Goal: Communication & Community: Connect with others

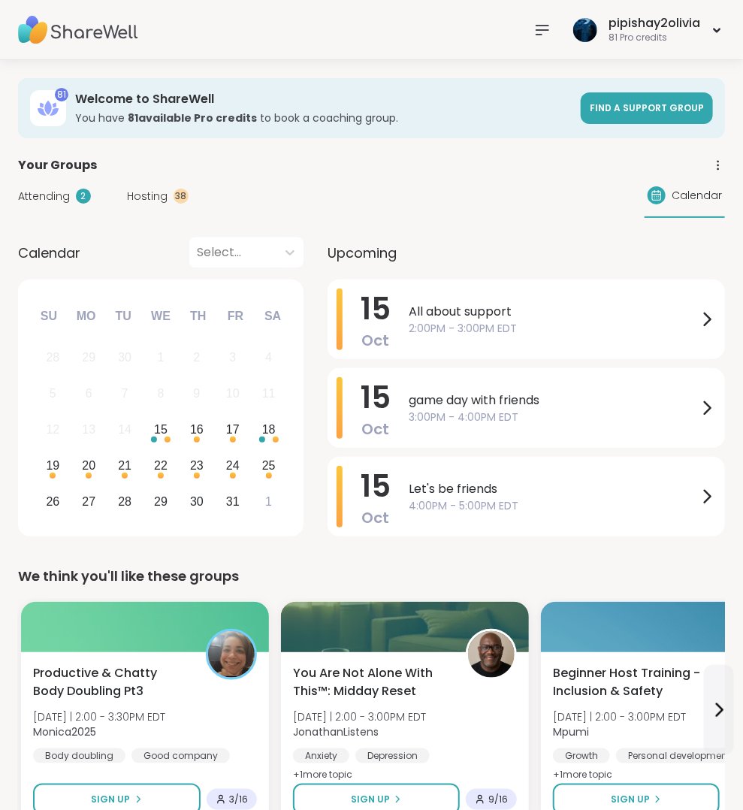
click at [191, 191] on div "Attending 2 Hosting 38 Calendar" at bounding box center [371, 196] width 707 height 44
click at [161, 192] on span "Hosting" at bounding box center [147, 196] width 41 height 16
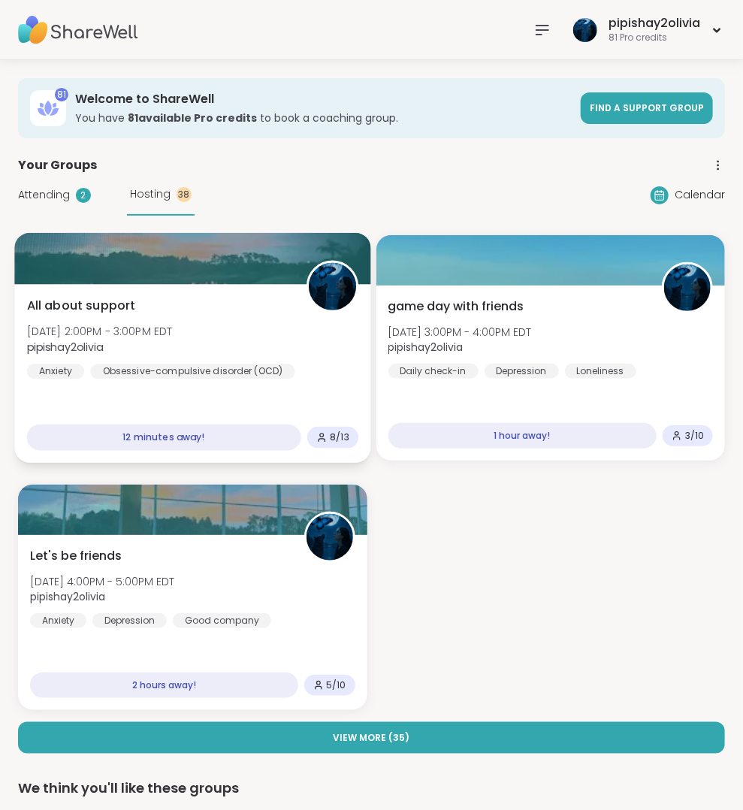
click at [263, 348] on div "All about support Wed, Oct 15 | 2:00PM - 3:00PM EDT pipishay2olivia Anxiety Obs…" at bounding box center [192, 338] width 331 height 83
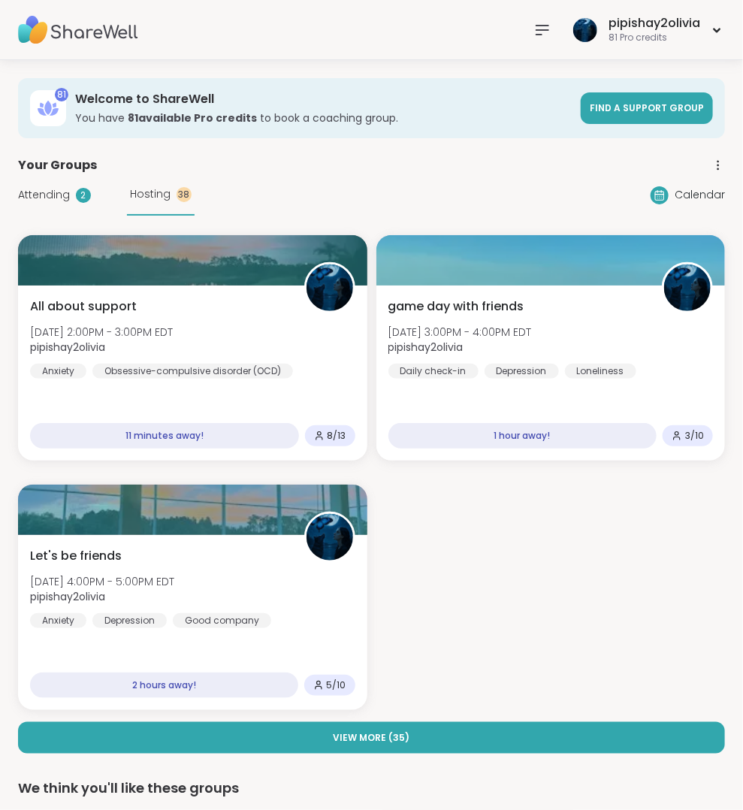
click at [273, 463] on div "All about support Wed, Oct 15 | 2:00PM - 3:00PM EDT pipishay2olivia Anxiety Obs…" at bounding box center [371, 472] width 707 height 475
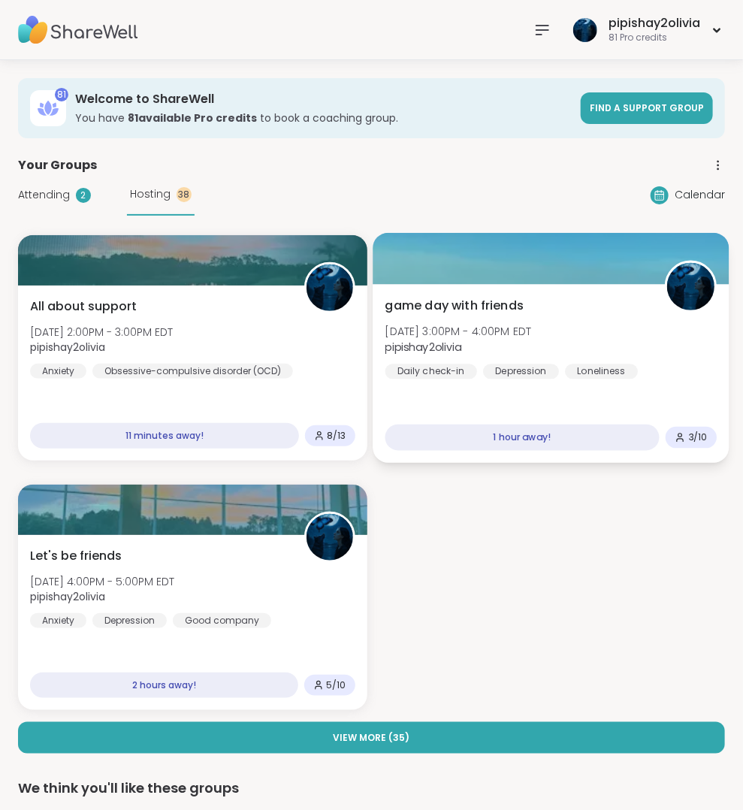
click at [476, 304] on span "game day with friends" at bounding box center [453, 306] width 139 height 18
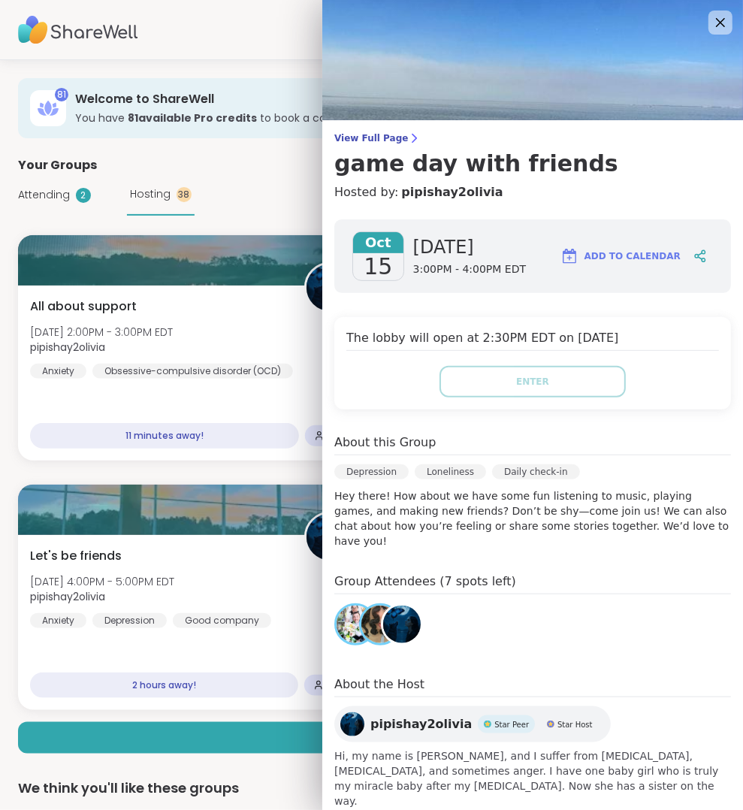
click at [278, 475] on div "All about support Wed, Oct 15 | 2:00PM - 3:00PM EDT pipishay2olivia Anxiety Obs…" at bounding box center [371, 472] width 707 height 475
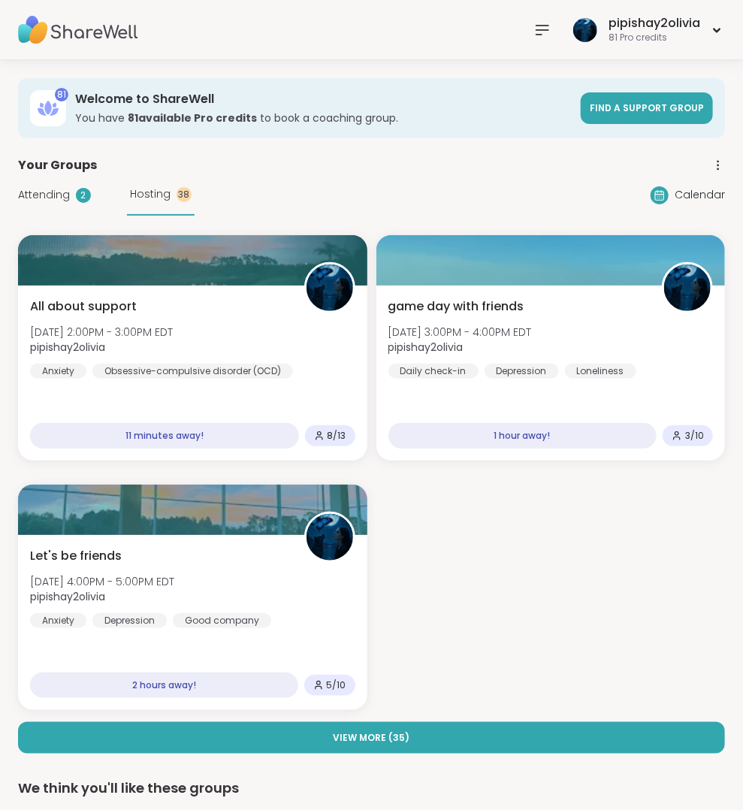
click at [58, 197] on span "Attending" at bounding box center [44, 195] width 52 height 16
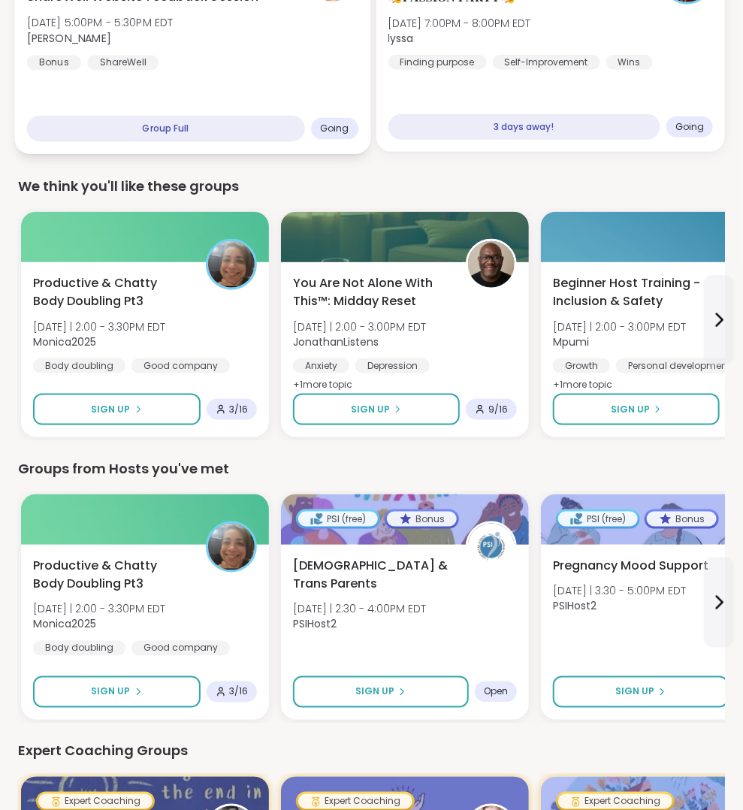
scroll to position [475, 0]
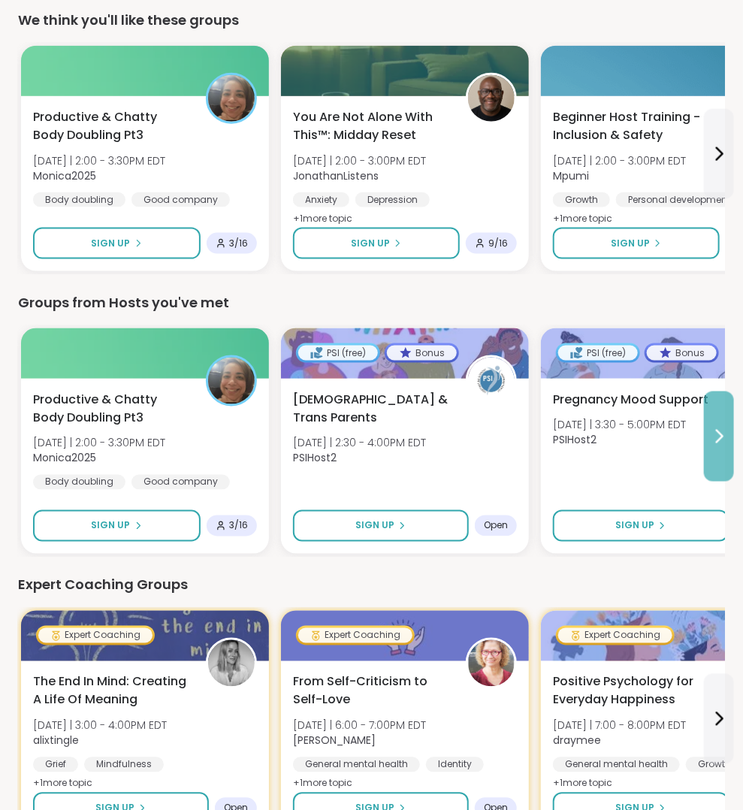
click at [714, 436] on icon at bounding box center [719, 436] width 18 height 18
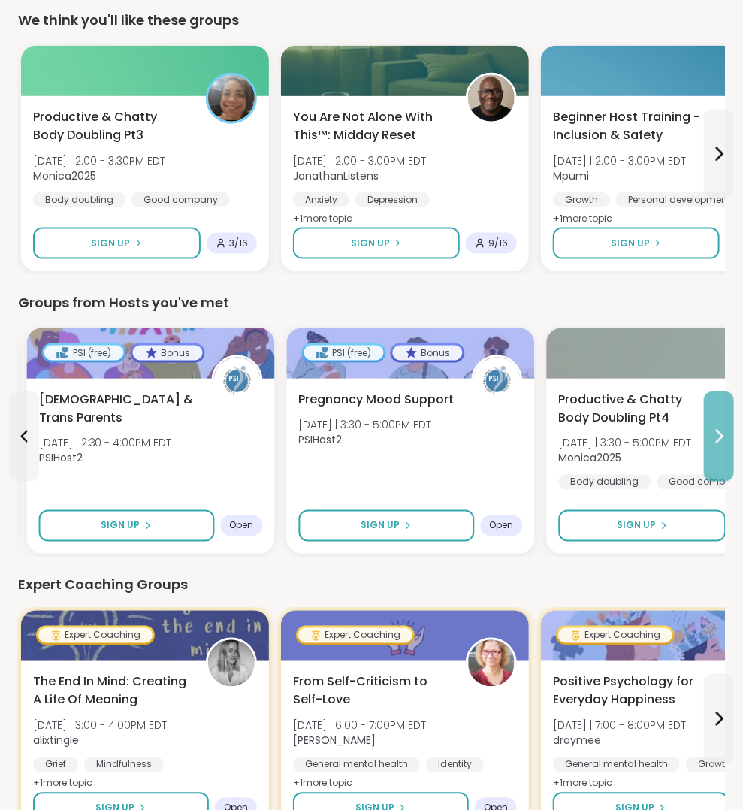
click at [714, 436] on icon at bounding box center [719, 436] width 18 height 18
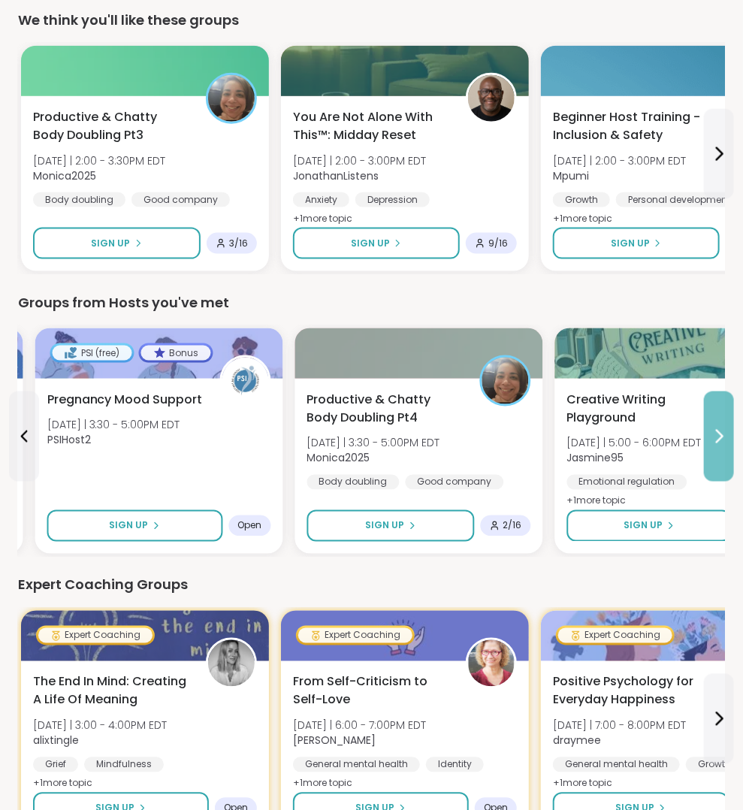
click at [714, 436] on icon at bounding box center [719, 436] width 18 height 18
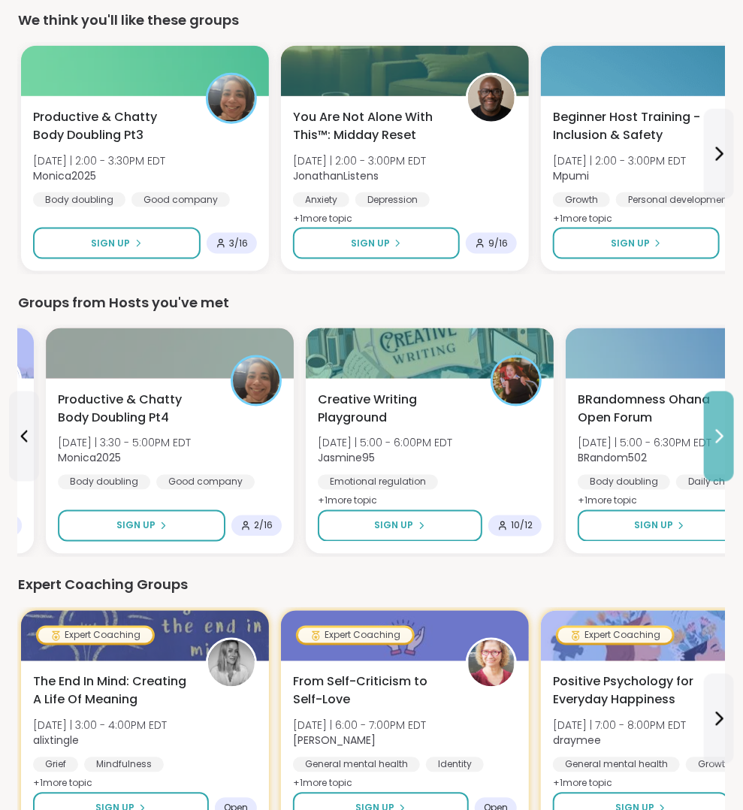
click at [714, 436] on icon at bounding box center [719, 436] width 18 height 18
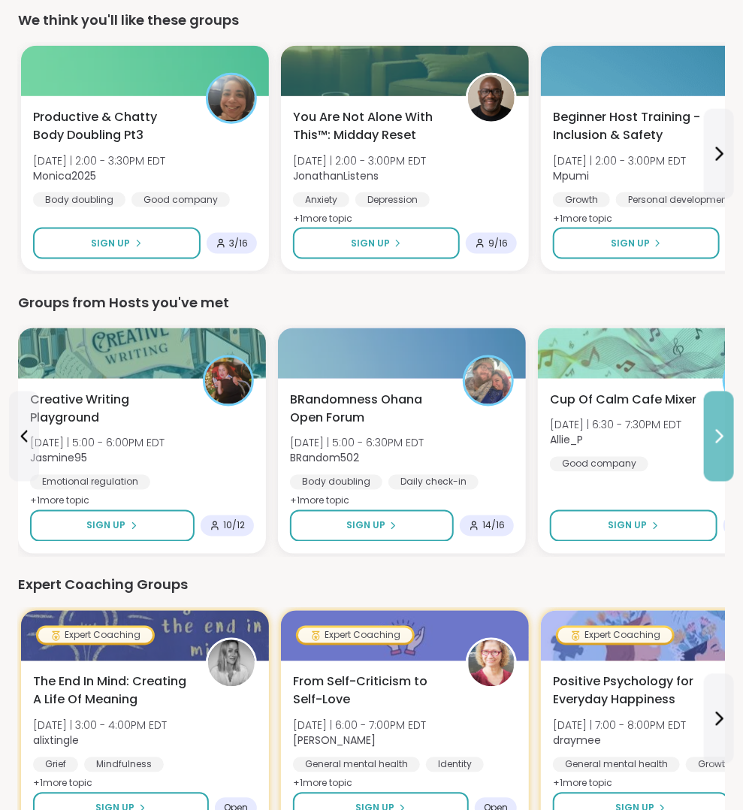
click at [724, 437] on icon at bounding box center [719, 436] width 18 height 18
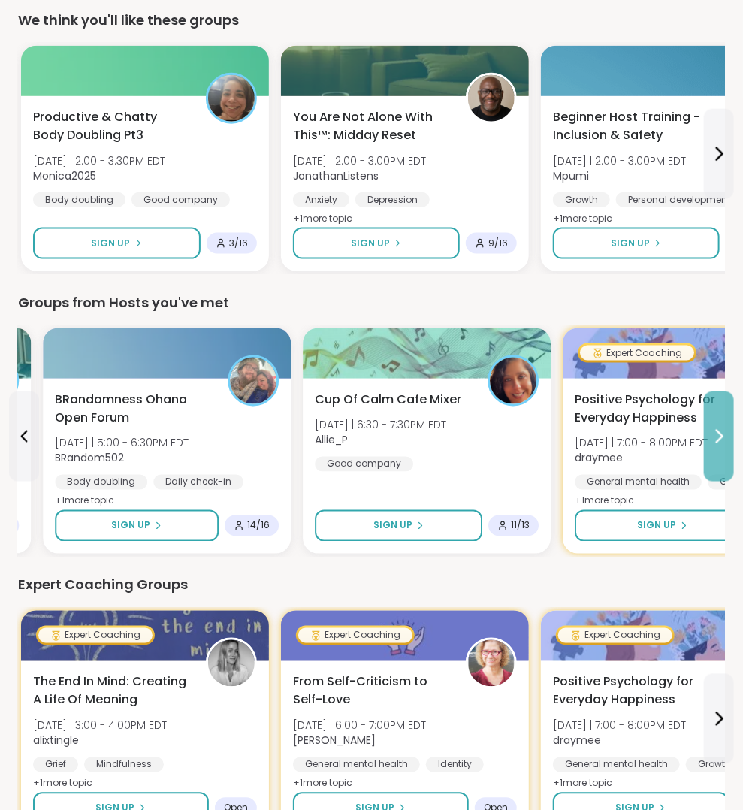
click at [724, 437] on icon at bounding box center [719, 436] width 18 height 18
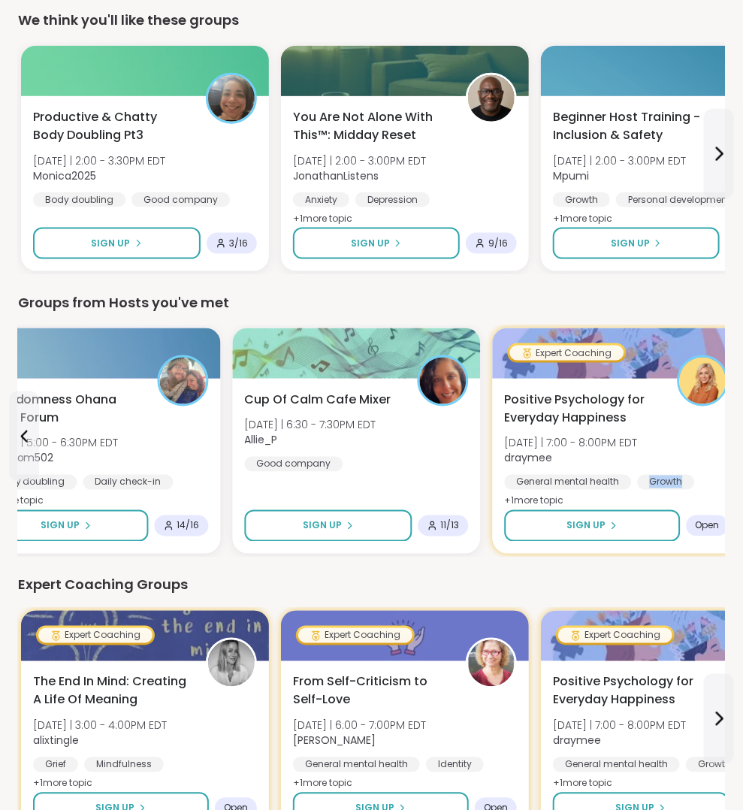
click at [724, 437] on div "Positive Psychology for Everyday Happiness Wed 10/15 | 7:00 - 8:00PM EDT drayme…" at bounding box center [617, 450] width 224 height 120
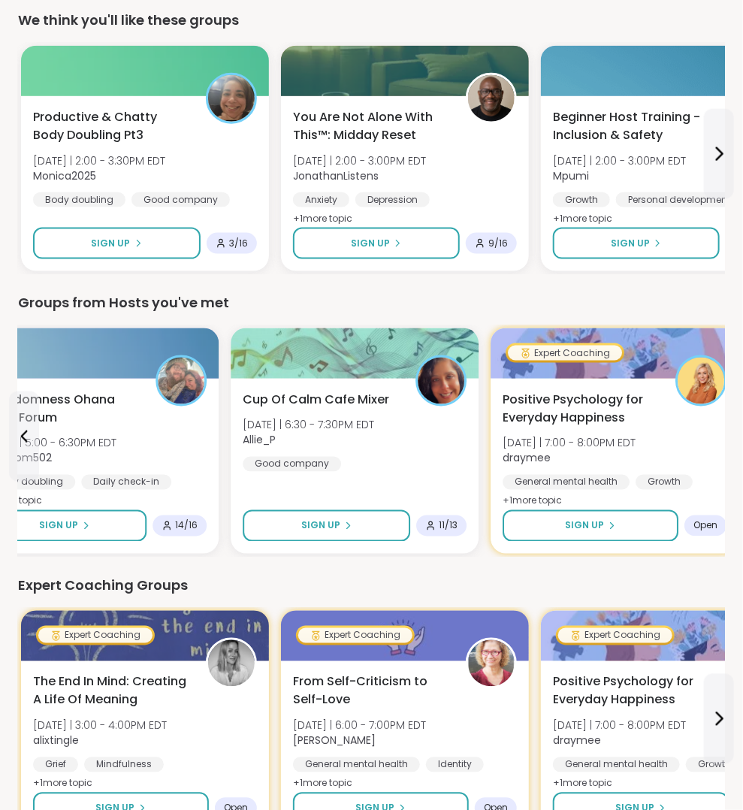
click at [724, 437] on div "Oct 15 Wednesday 7:00PM - 8:00PM EDT Add to Calendar About this Group Expert Co…" at bounding box center [540, 708] width 406 height 948
click at [259, 585] on div "Expert Coaching Groups" at bounding box center [371, 584] width 707 height 21
click at [16, 454] on button at bounding box center [24, 436] width 30 height 90
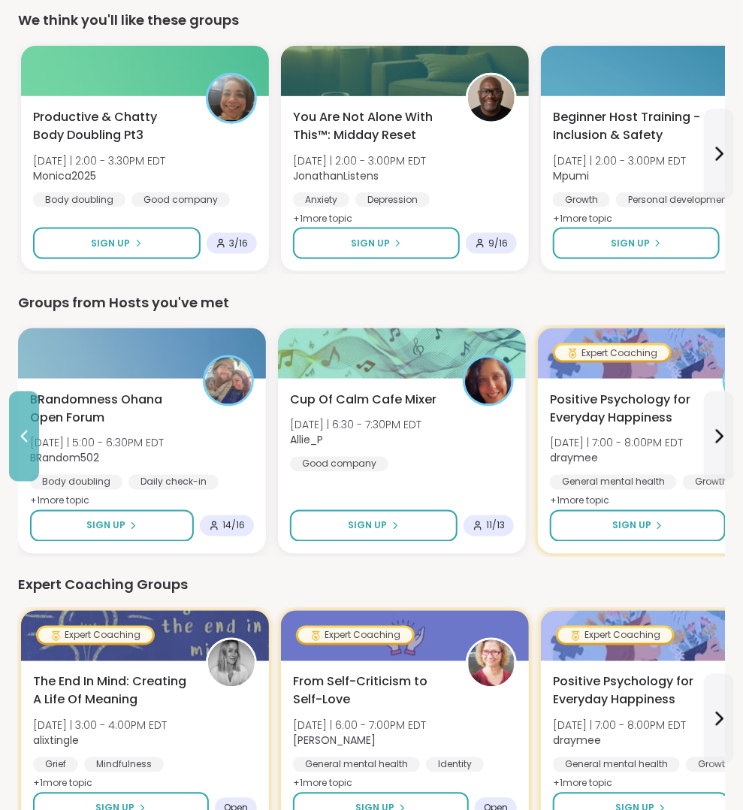
click at [17, 454] on button at bounding box center [24, 436] width 30 height 90
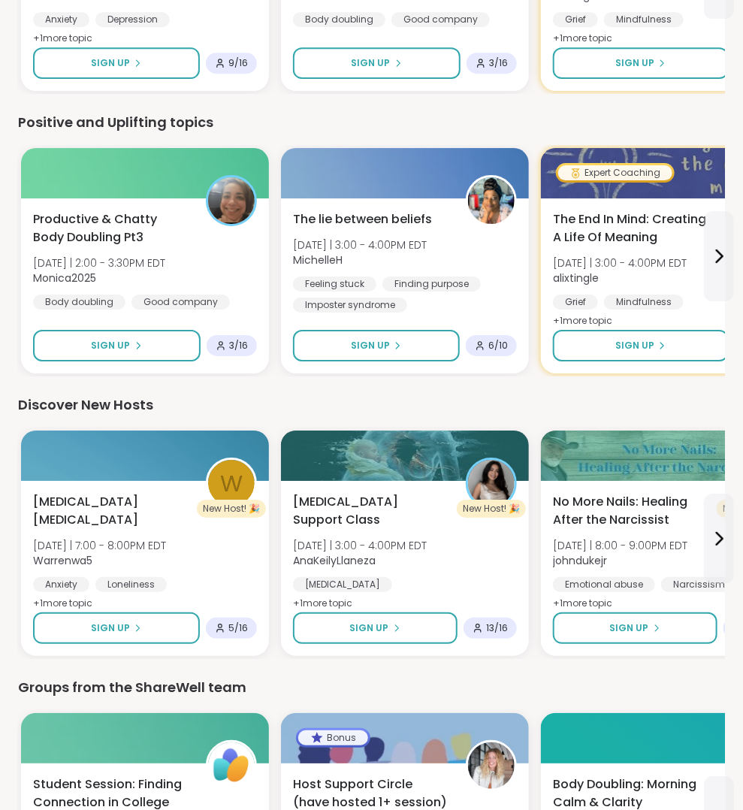
scroll to position [1518, 0]
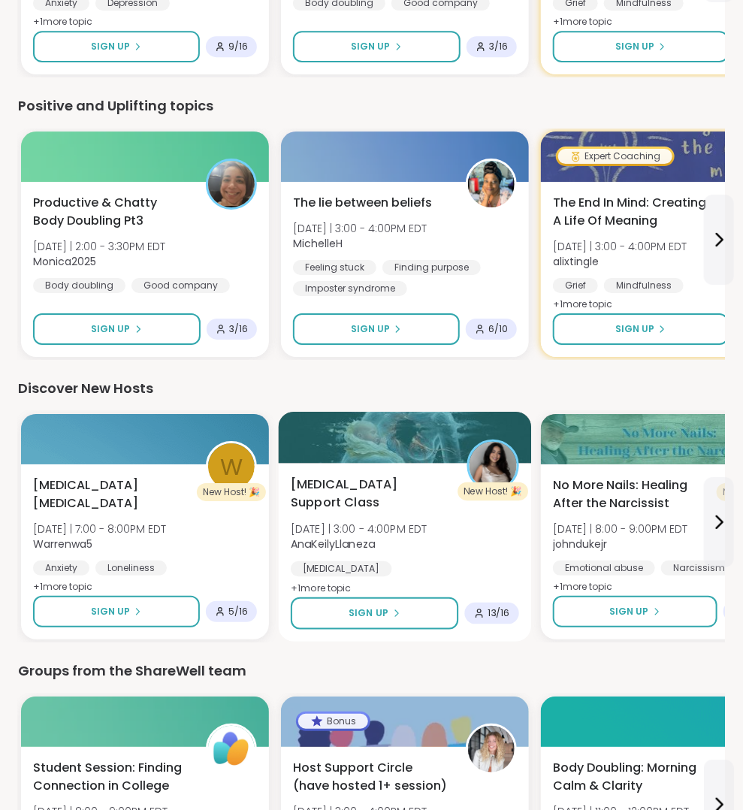
click at [465, 533] on div "Postpartum Support Class Thu 10/16 | 3:00 - 4:00PM EDT AnaKeilyLlaneza Birth Tr…" at bounding box center [405, 547] width 228 height 144
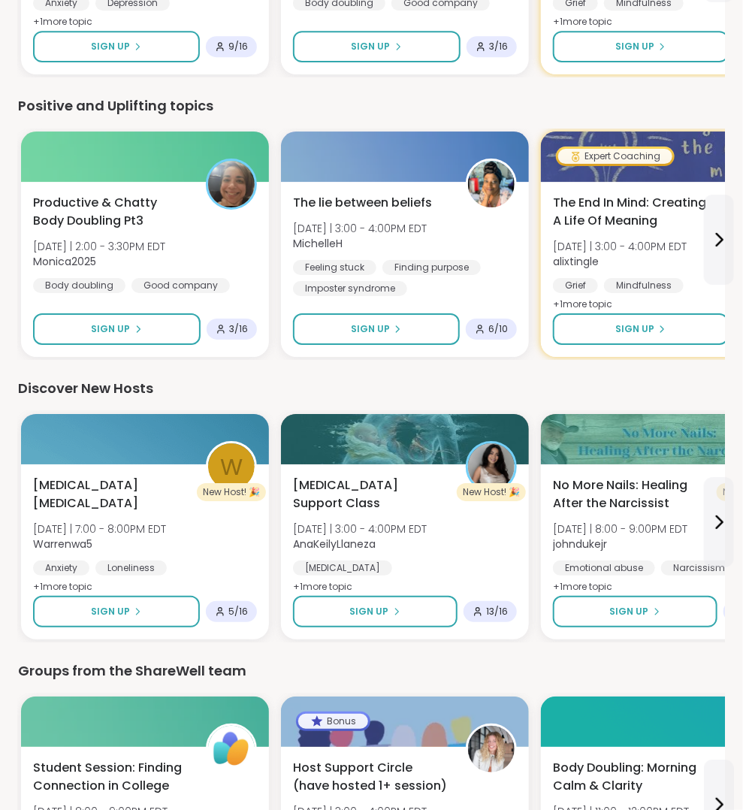
click at [283, 662] on div "Groups from the ShareWell team" at bounding box center [371, 670] width 707 height 21
click at [719, 514] on icon at bounding box center [719, 522] width 18 height 18
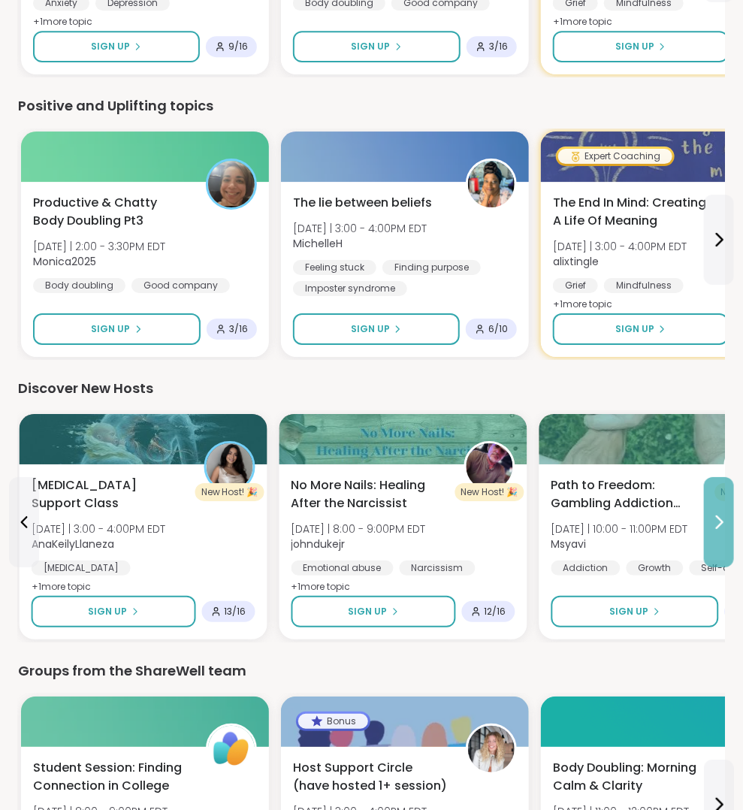
click at [719, 514] on icon at bounding box center [719, 522] width 18 height 18
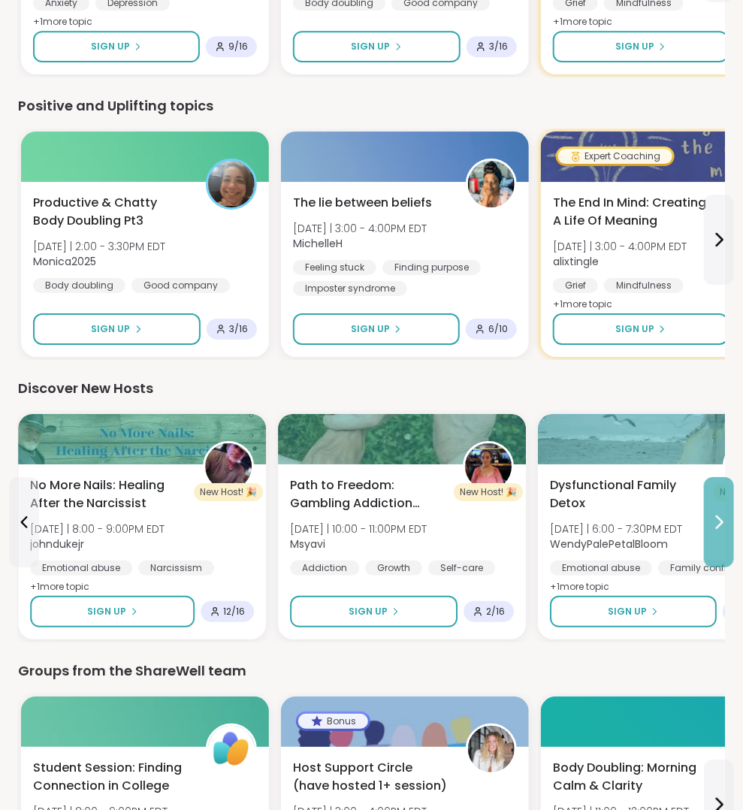
click at [719, 514] on icon at bounding box center [719, 522] width 18 height 18
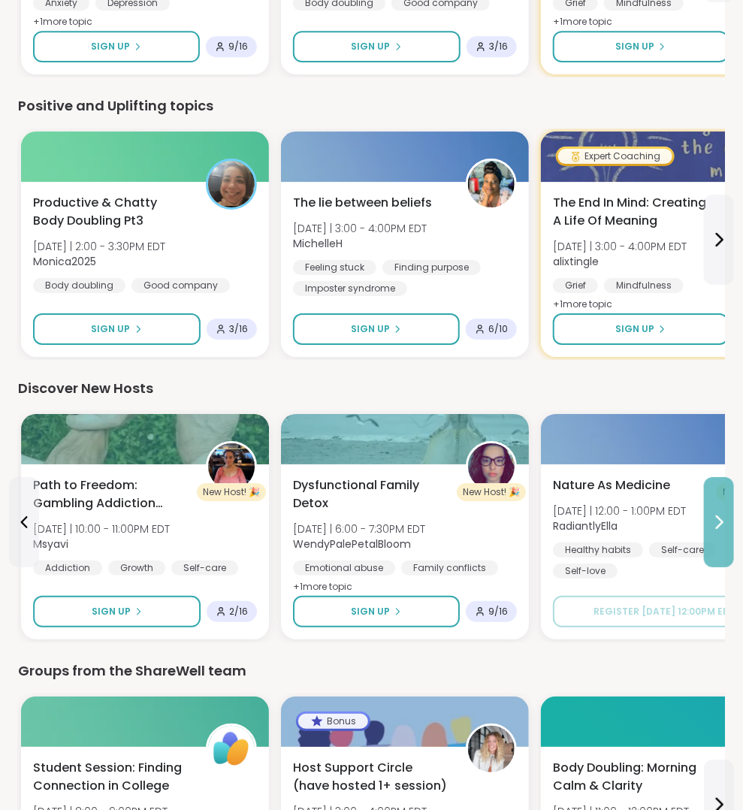
click at [719, 516] on icon at bounding box center [719, 522] width 6 height 12
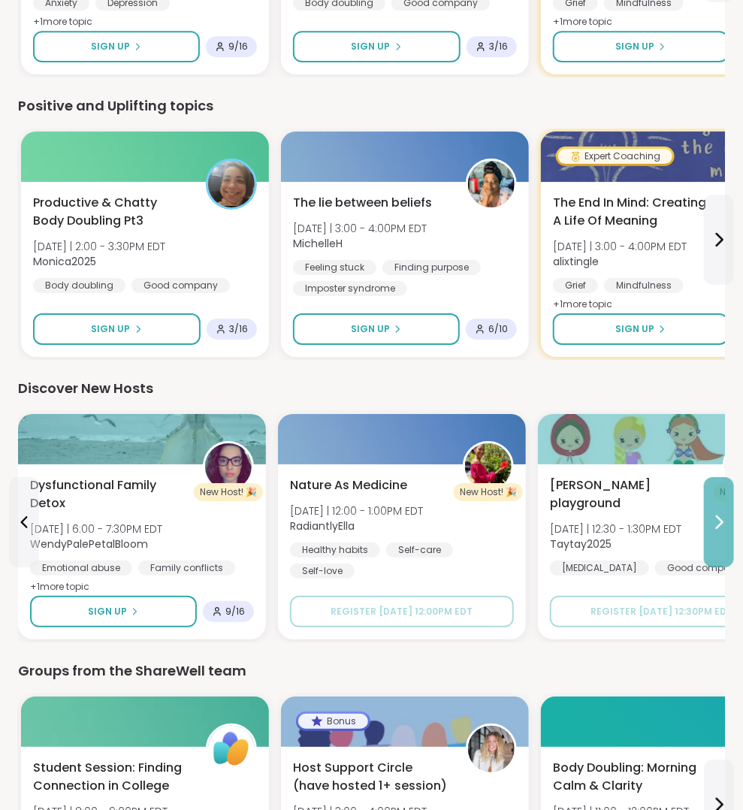
click at [713, 526] on button at bounding box center [719, 522] width 30 height 90
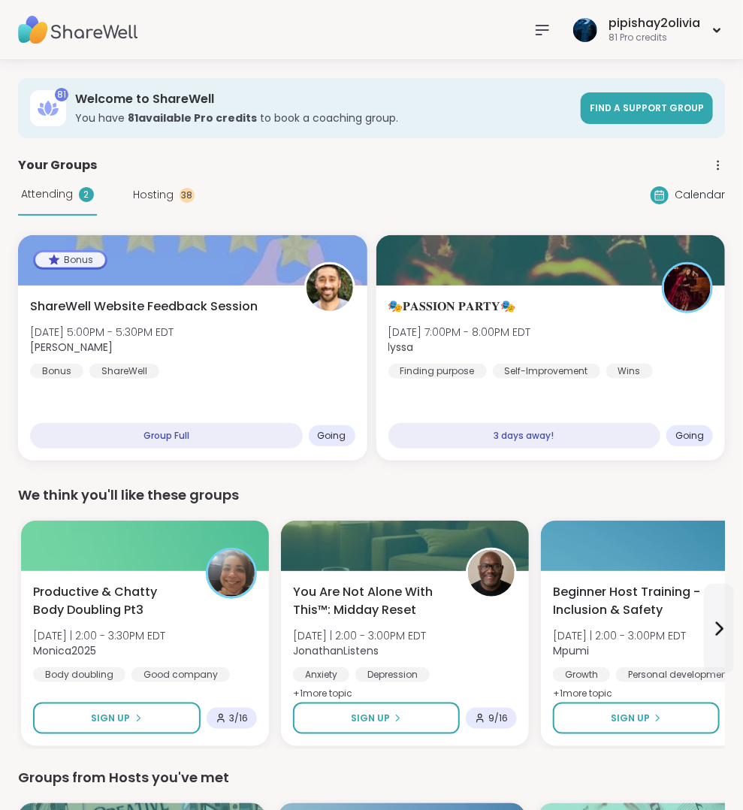
scroll to position [0, 0]
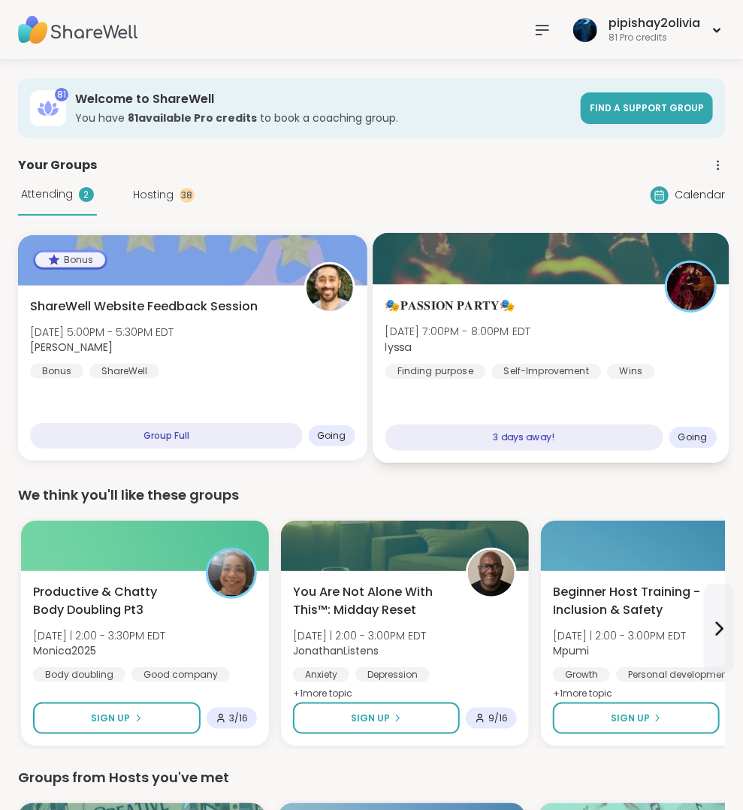
click at [407, 342] on b "lyssa" at bounding box center [397, 346] width 26 height 15
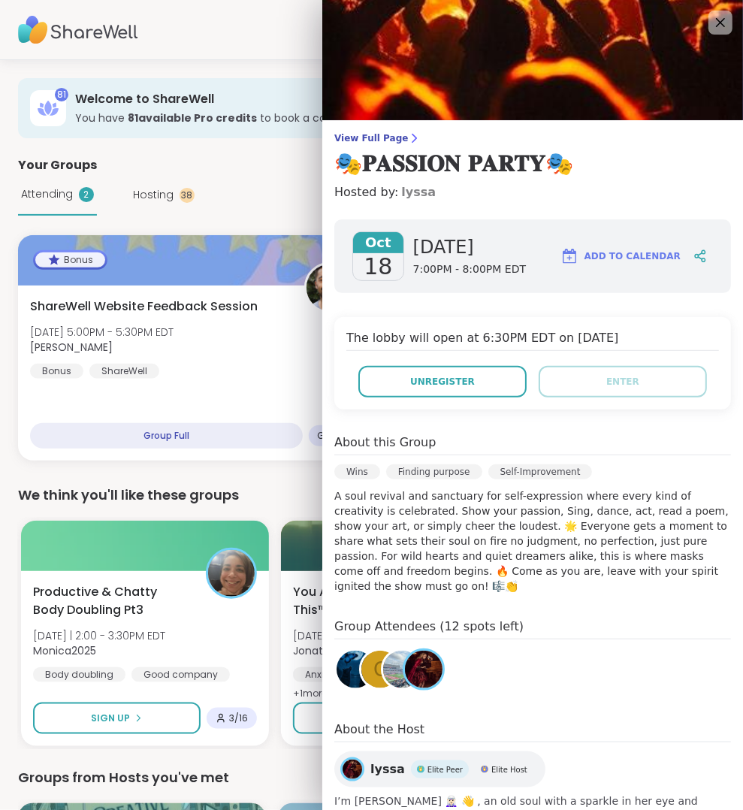
click at [409, 197] on link "lyssa" at bounding box center [418, 192] width 35 height 18
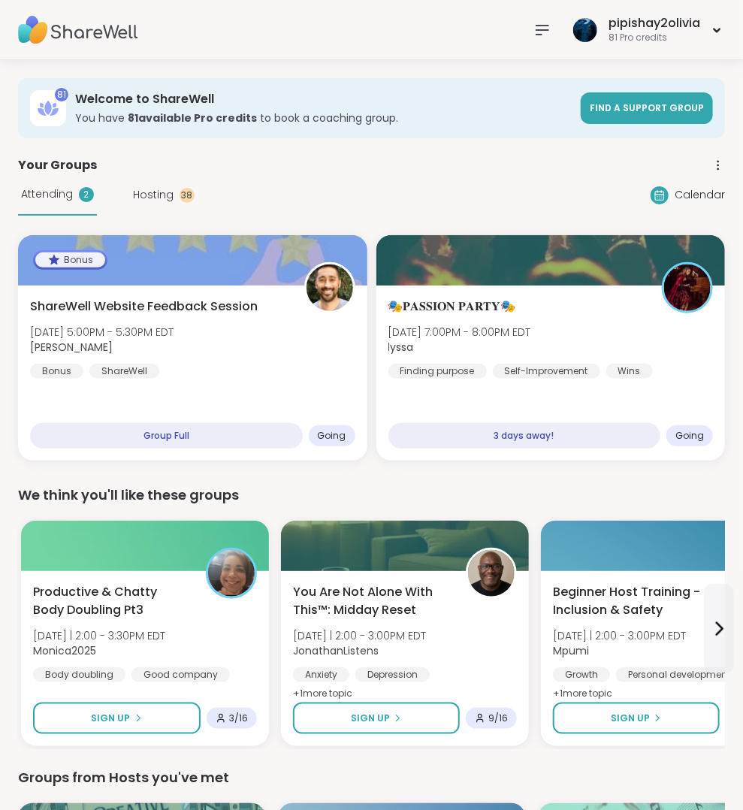
click at [161, 191] on span "Hosting" at bounding box center [153, 195] width 41 height 16
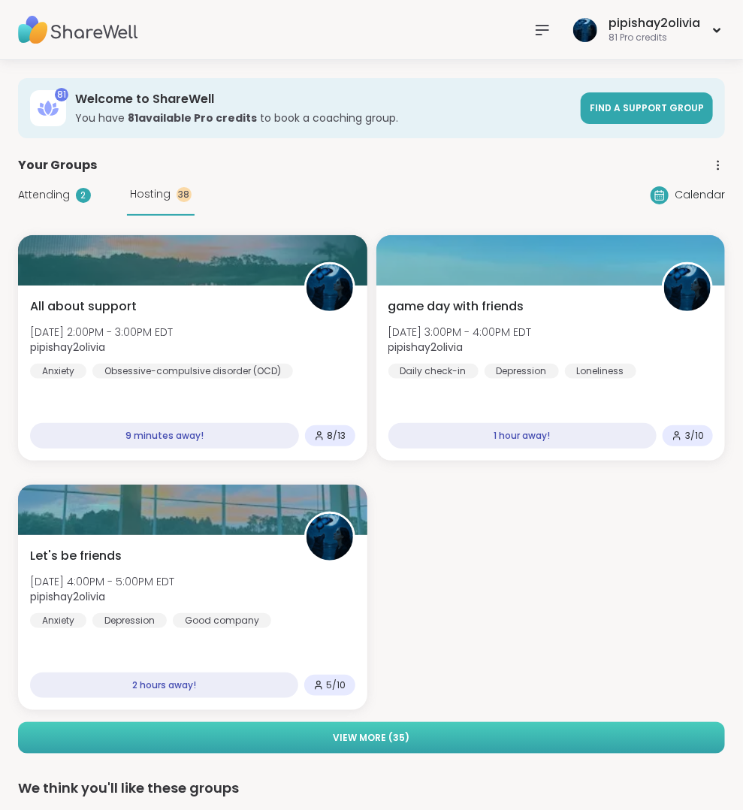
click at [459, 728] on button "View More ( 35 )" at bounding box center [371, 738] width 707 height 32
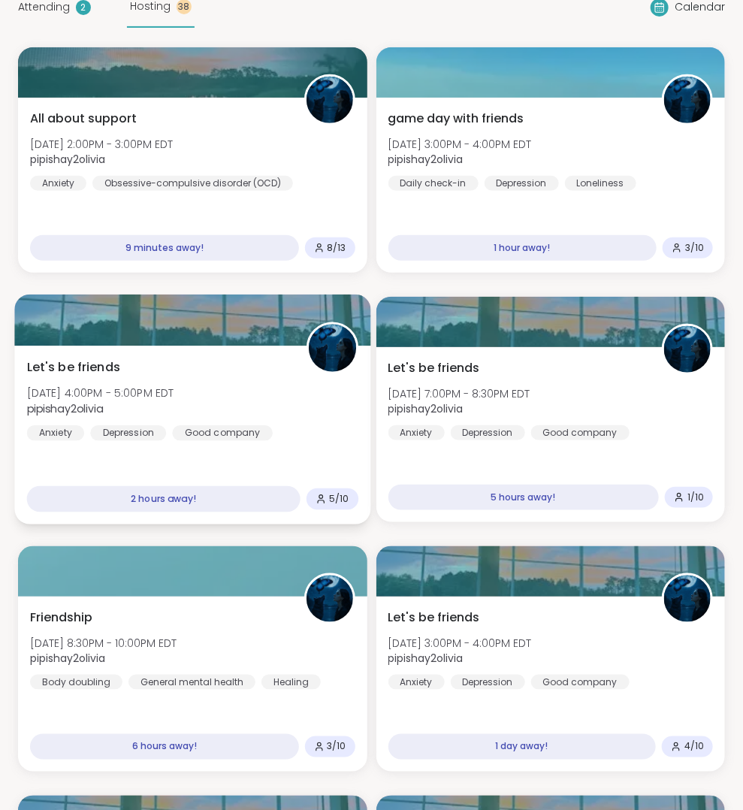
scroll to position [192, 0]
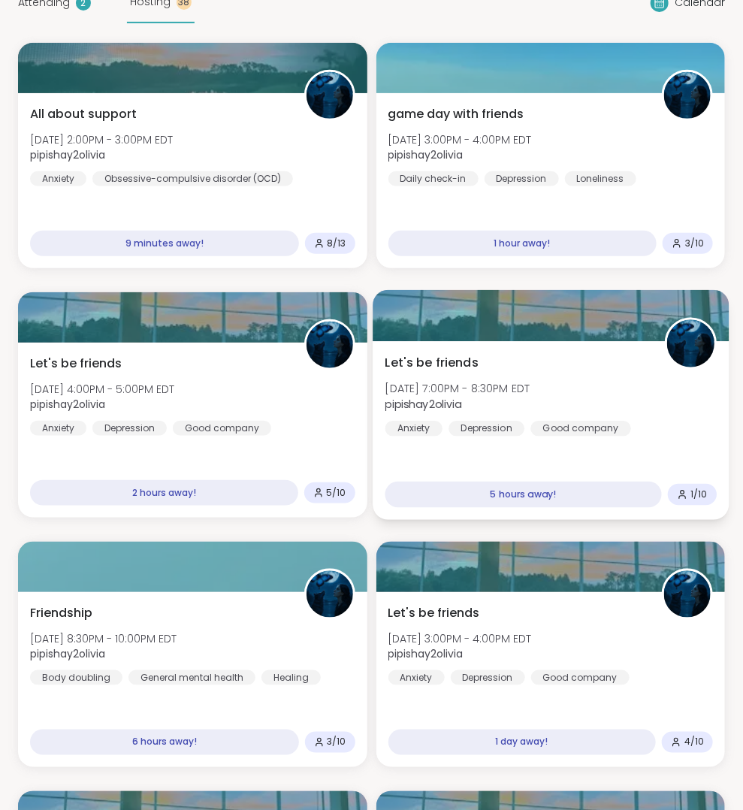
click at [445, 357] on span "Let's be friends" at bounding box center [430, 363] width 93 height 18
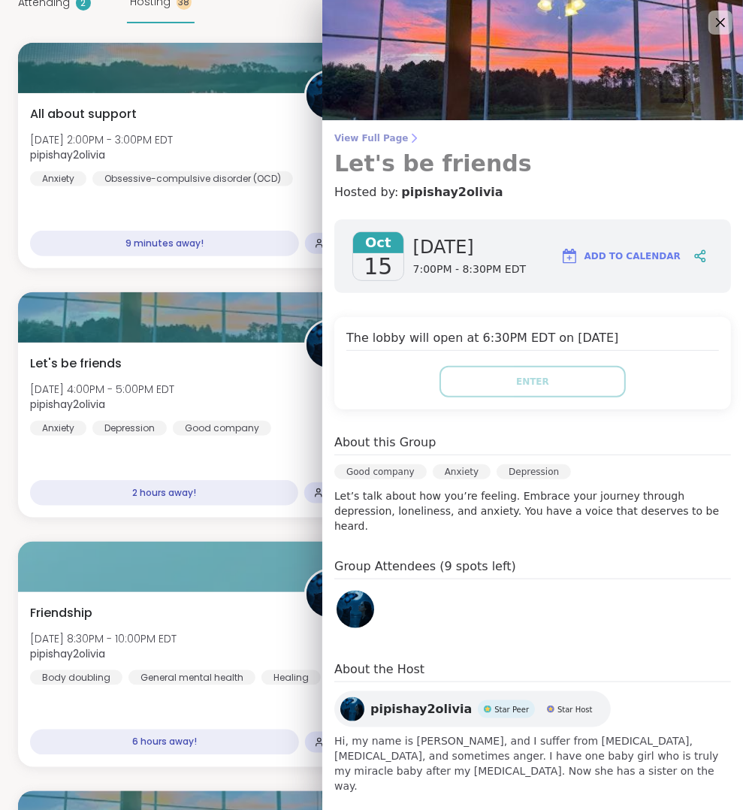
click at [412, 136] on icon at bounding box center [414, 138] width 4 height 8
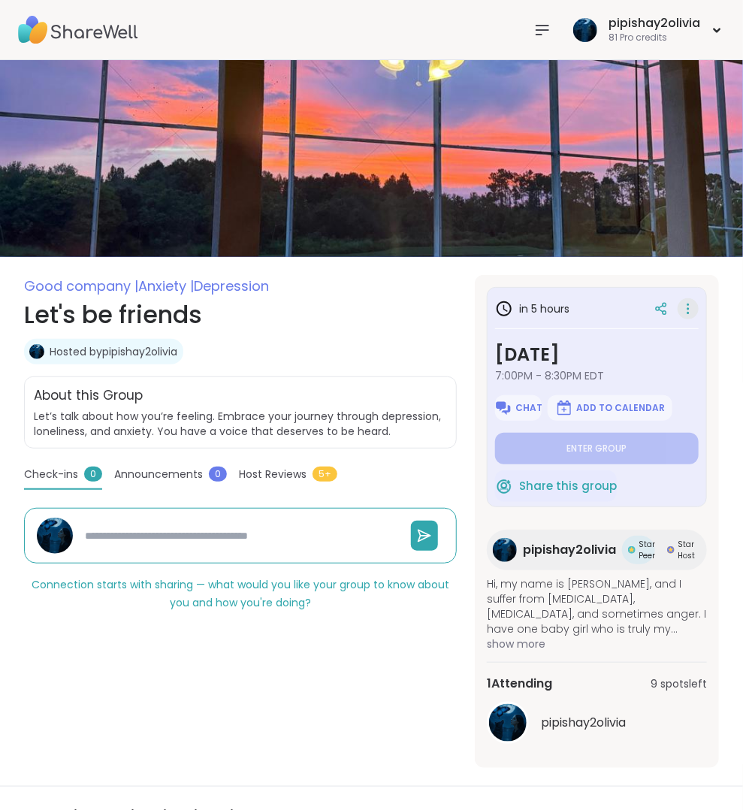
click at [690, 314] on icon at bounding box center [687, 308] width 15 height 21
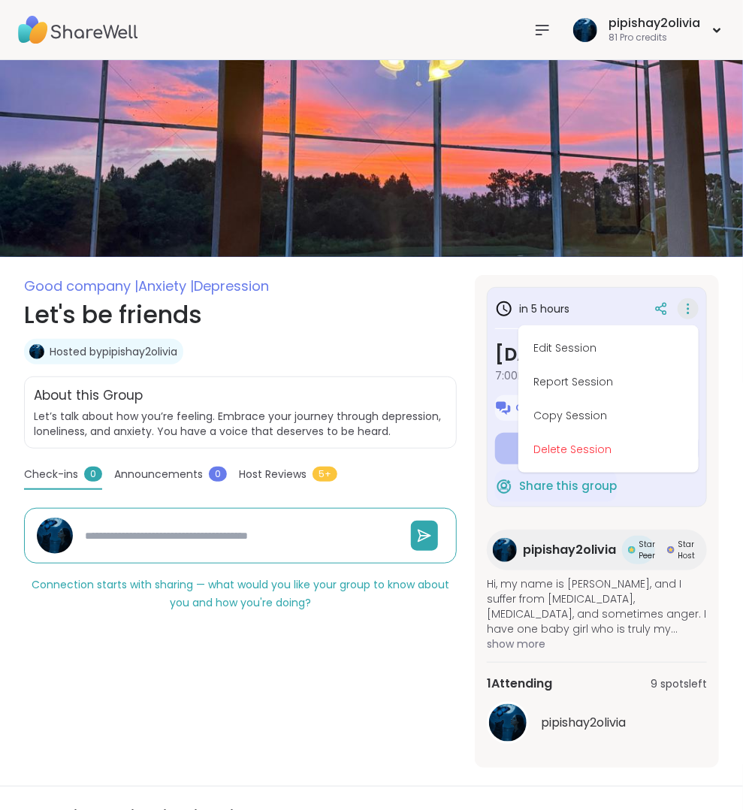
click at [567, 344] on button "Edit Session" at bounding box center [608, 348] width 168 height 34
type textarea "*"
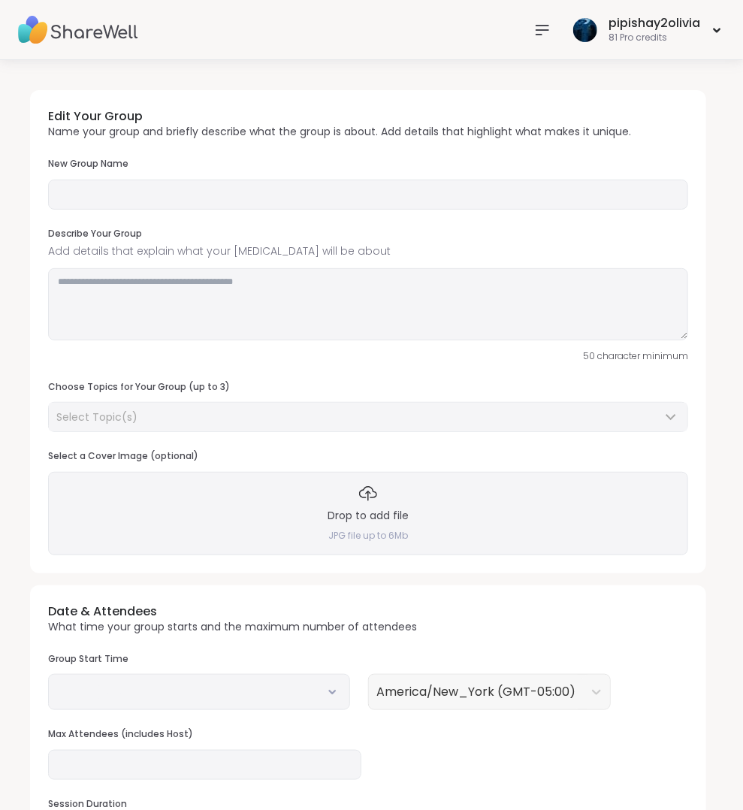
type input "**********"
type textarea "**********"
type input "**"
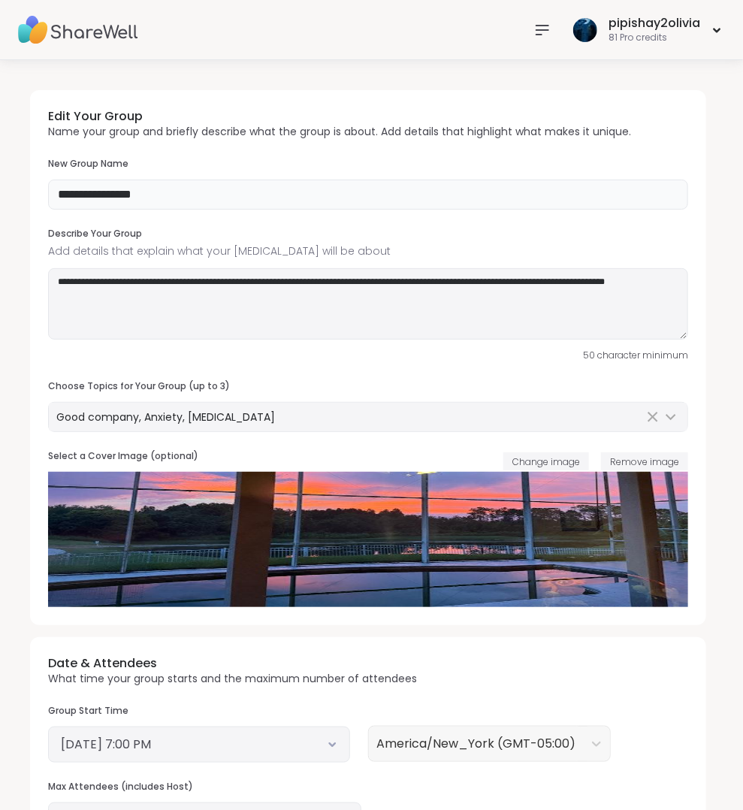
drag, startPoint x: 149, startPoint y: 188, endPoint x: -66, endPoint y: 182, distance: 215.6
click at [0, 182] on html "**********" at bounding box center [371, 655] width 743 height 1310
type input "*"
type input "**********"
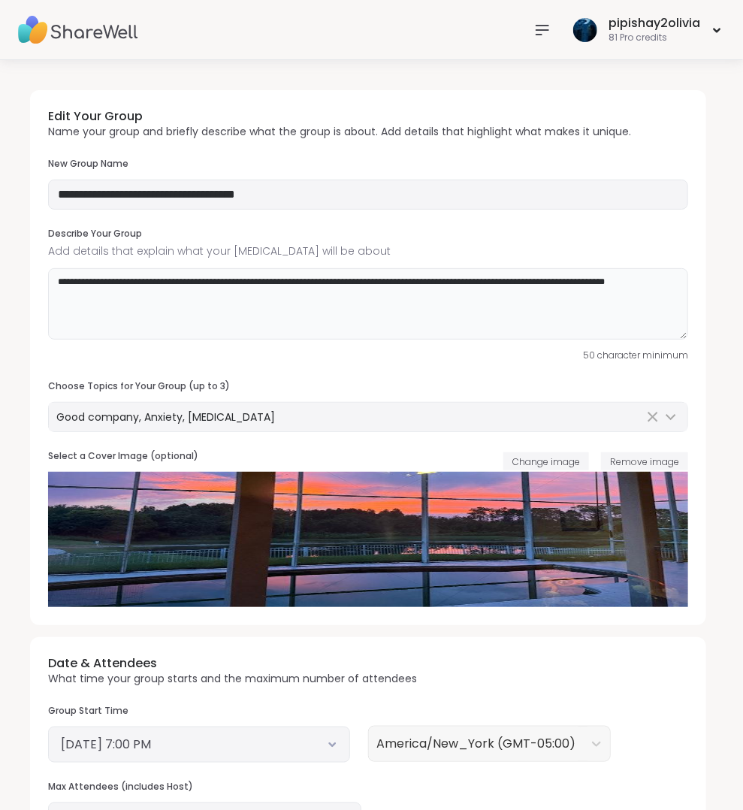
click at [137, 300] on textarea "**********" at bounding box center [368, 304] width 640 height 72
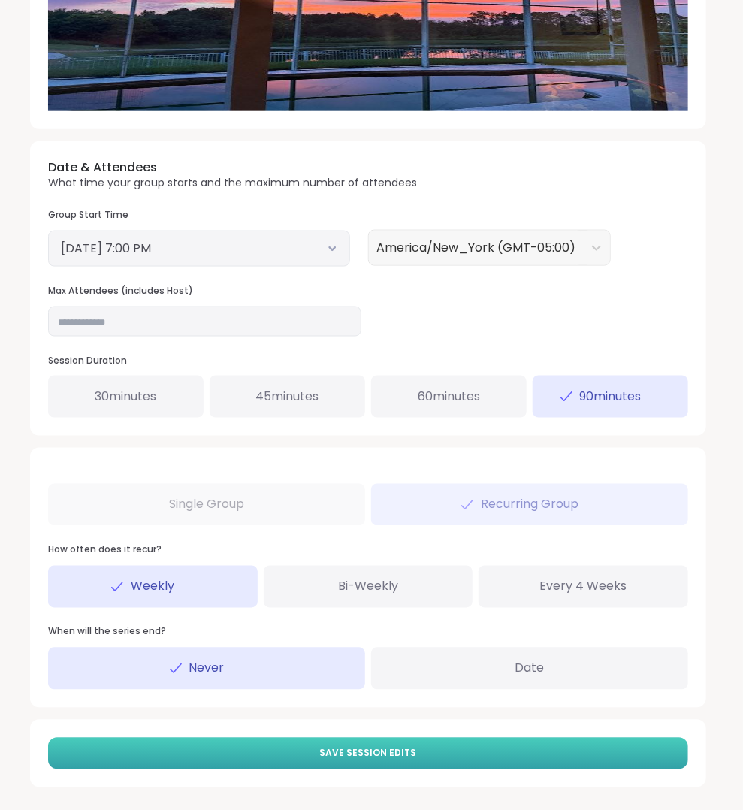
scroll to position [494, 0]
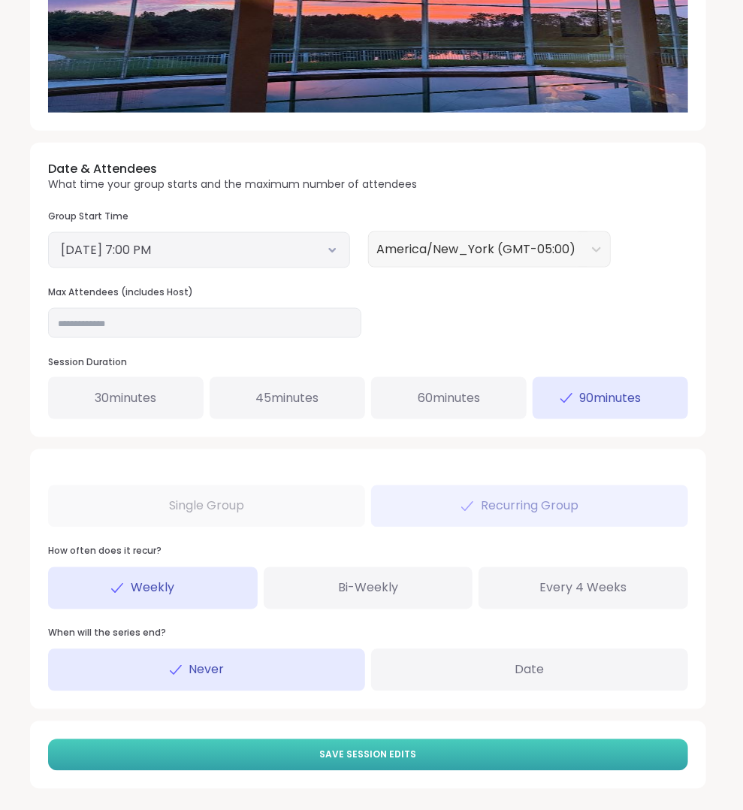
type textarea "**********"
click at [388, 748] on span "Save Session Edits" at bounding box center [368, 755] width 97 height 14
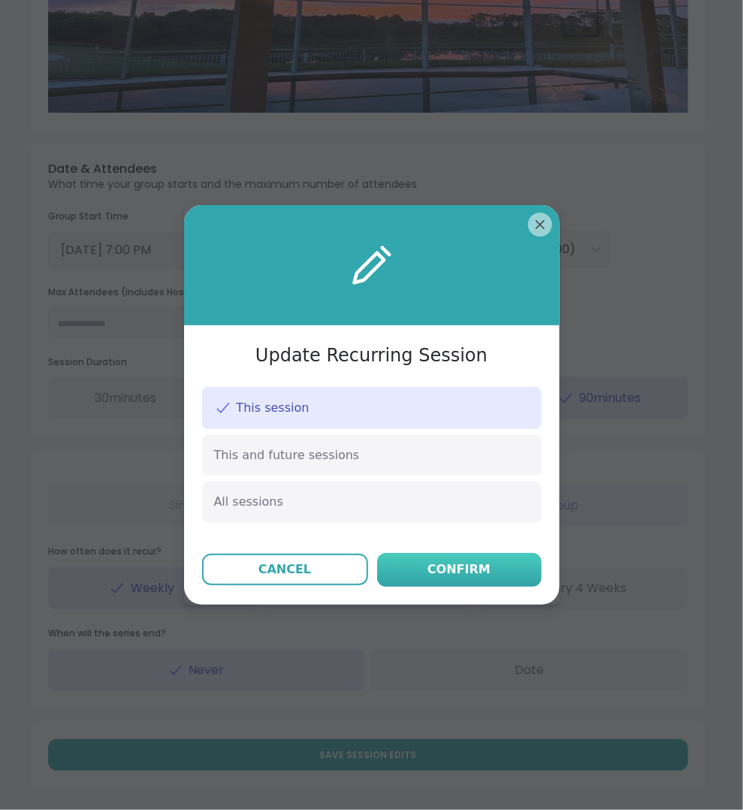
click at [453, 578] on button "Confirm" at bounding box center [459, 570] width 164 height 34
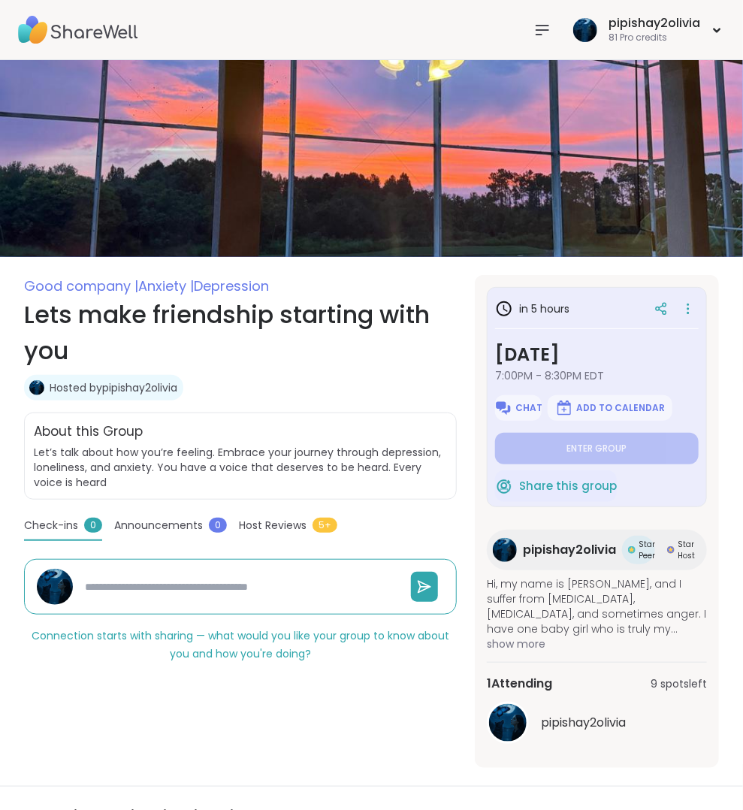
click at [548, 35] on icon at bounding box center [542, 30] width 18 height 18
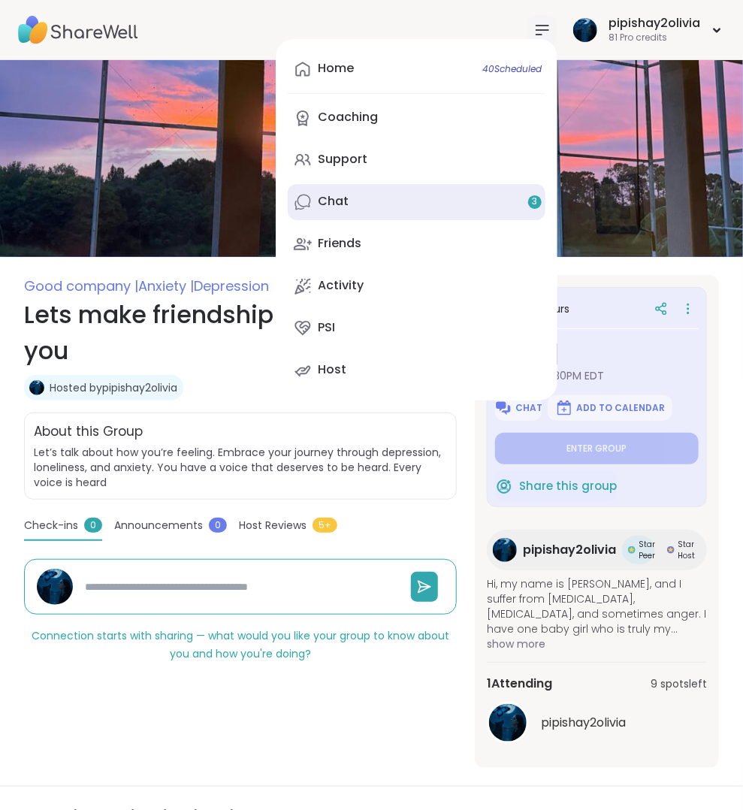
click at [415, 201] on link "Chat 3" at bounding box center [417, 202] width 258 height 36
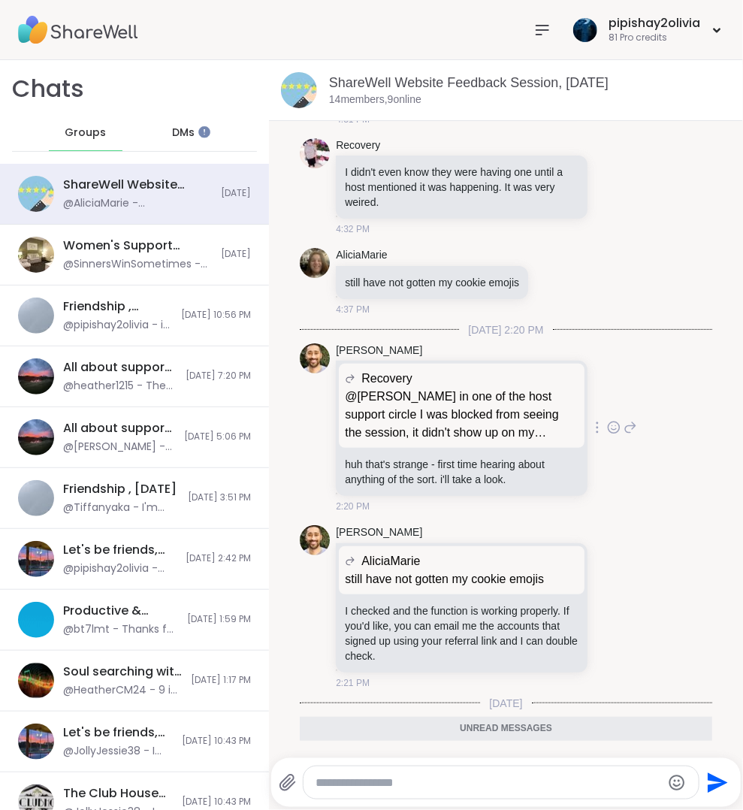
scroll to position [629, 0]
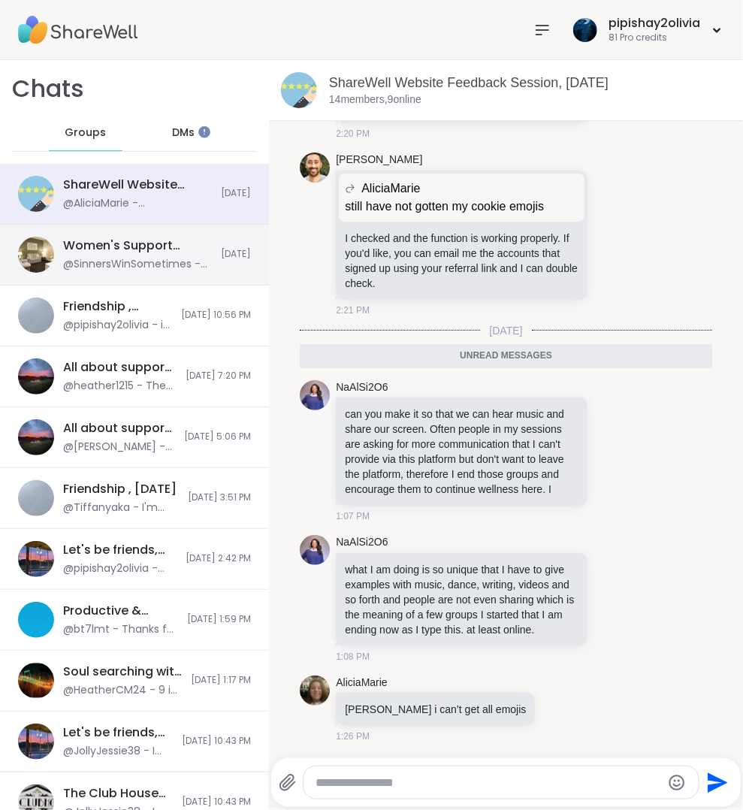
click at [170, 257] on div "@SinnersWinSometimes - and u can’t get rid of me now lol" at bounding box center [137, 264] width 149 height 15
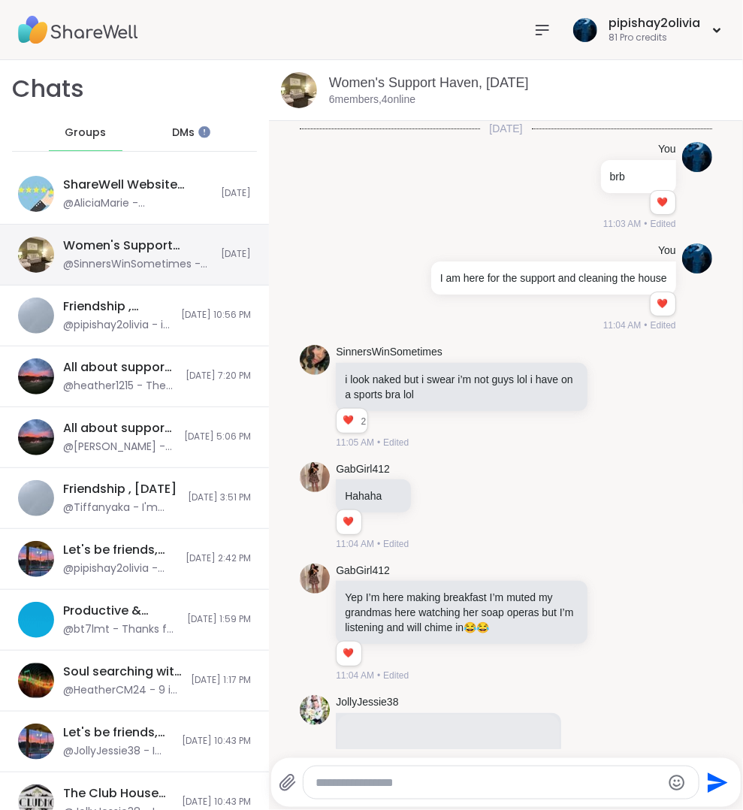
scroll to position [4156, 0]
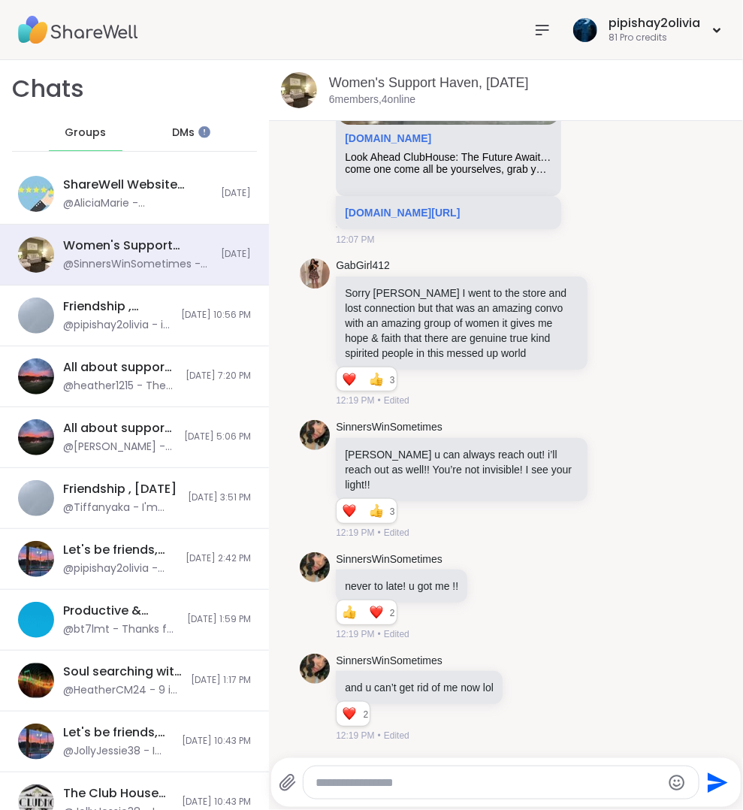
click at [535, 37] on icon at bounding box center [542, 30] width 18 height 18
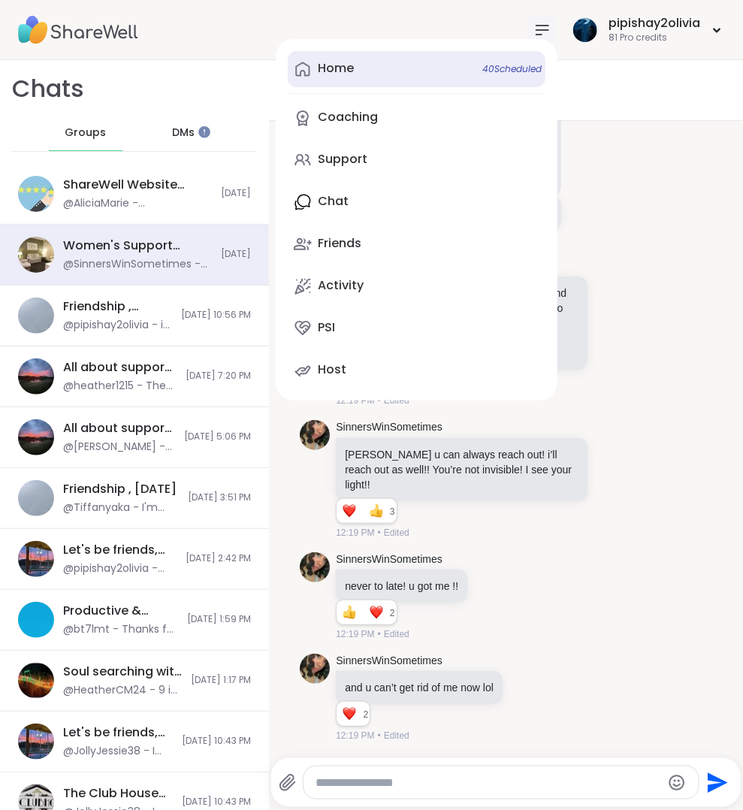
click at [418, 71] on link "Home 40 Scheduled" at bounding box center [417, 69] width 258 height 36
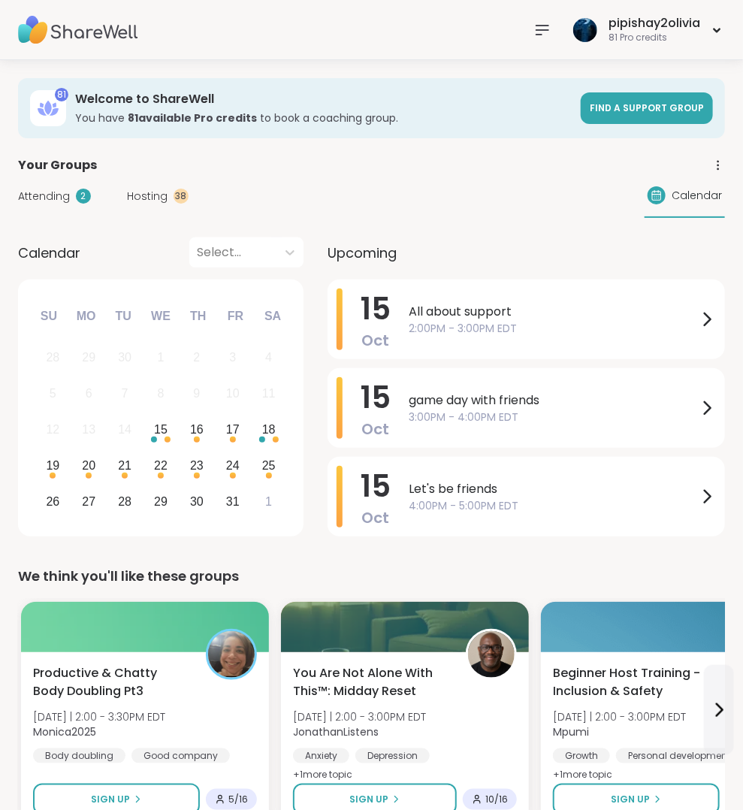
click at [167, 183] on div "Attending 2 Hosting 38 Calendar" at bounding box center [371, 196] width 707 height 44
click at [161, 209] on div "Attending 2 Hosting 38 Calendar" at bounding box center [371, 196] width 707 height 44
click at [159, 196] on span "Hosting" at bounding box center [147, 196] width 41 height 16
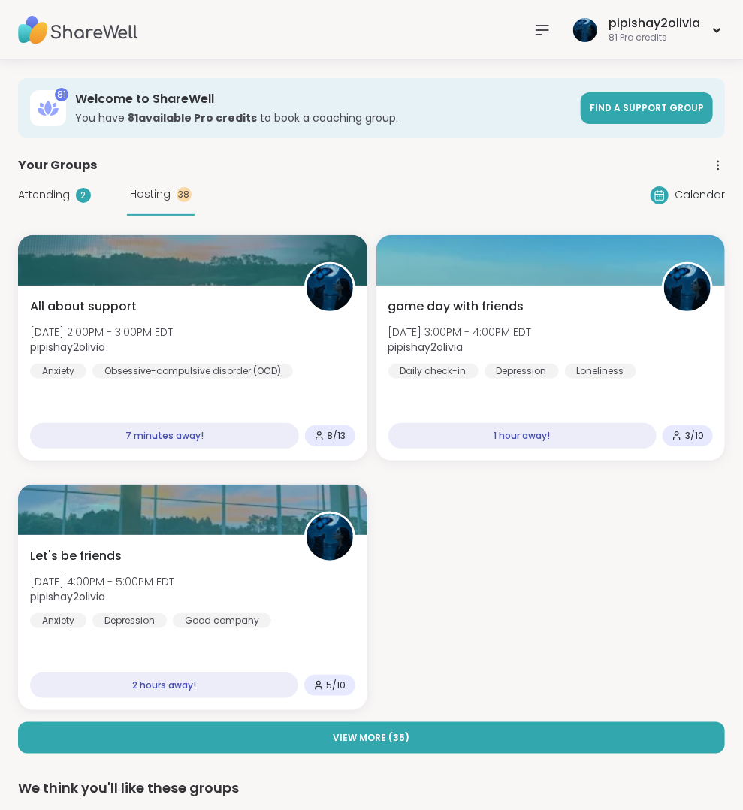
click at [302, 718] on div "All about support Wed, Oct 15 | 2:00PM - 3:00PM EDT pipishay2olivia Anxiety Obs…" at bounding box center [371, 494] width 707 height 518
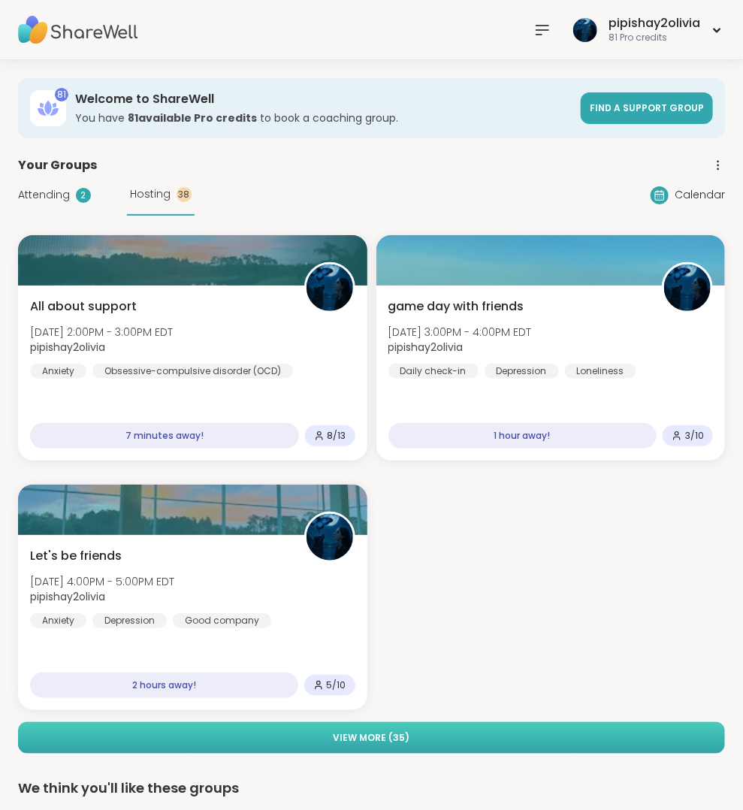
click at [324, 741] on button "View More ( 35 )" at bounding box center [371, 738] width 707 height 32
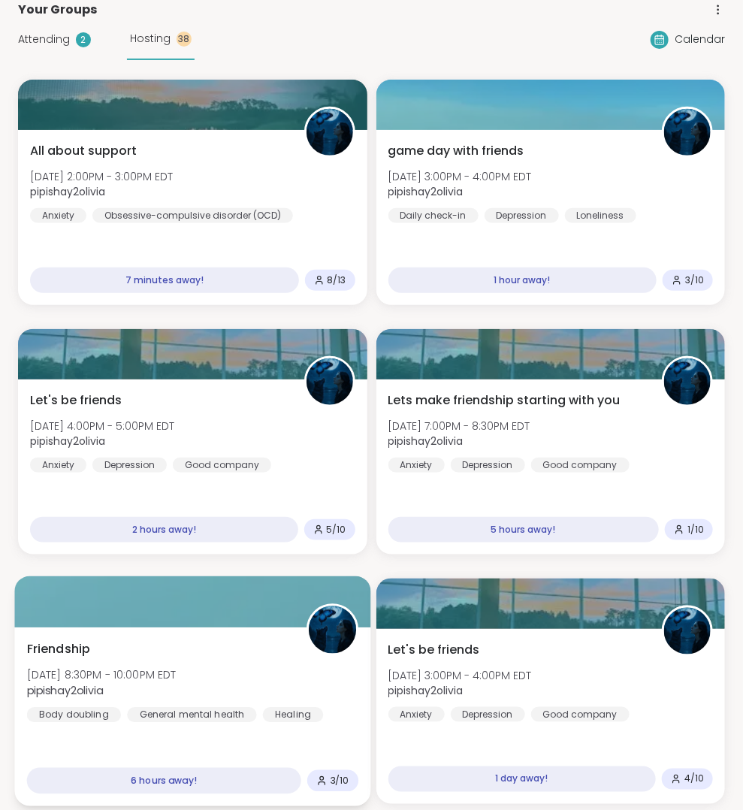
scroll to position [157, 0]
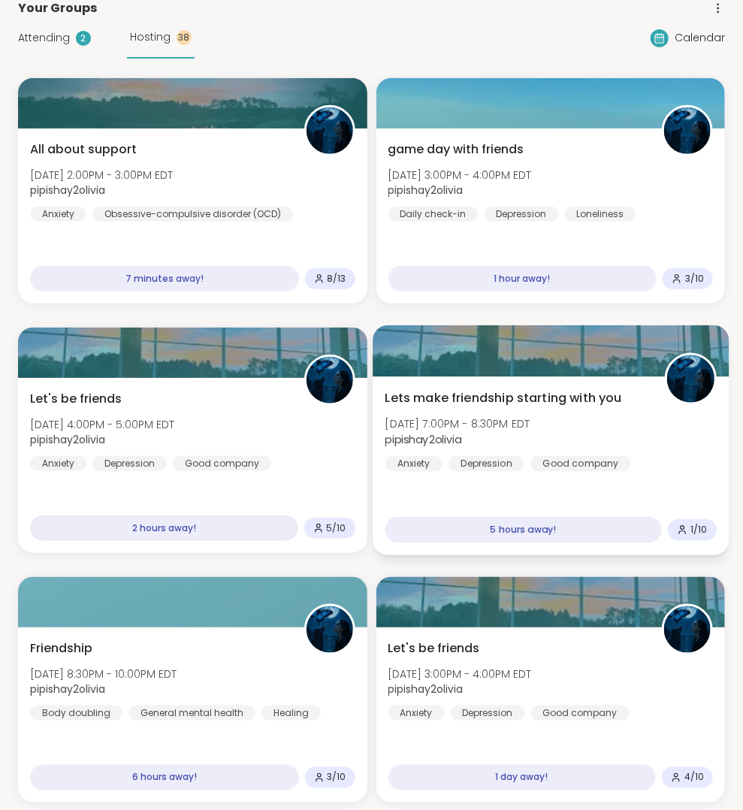
click at [458, 416] on span "Wed, Oct 15 | 7:00PM - 8:30PM EDT" at bounding box center [456, 423] width 145 height 15
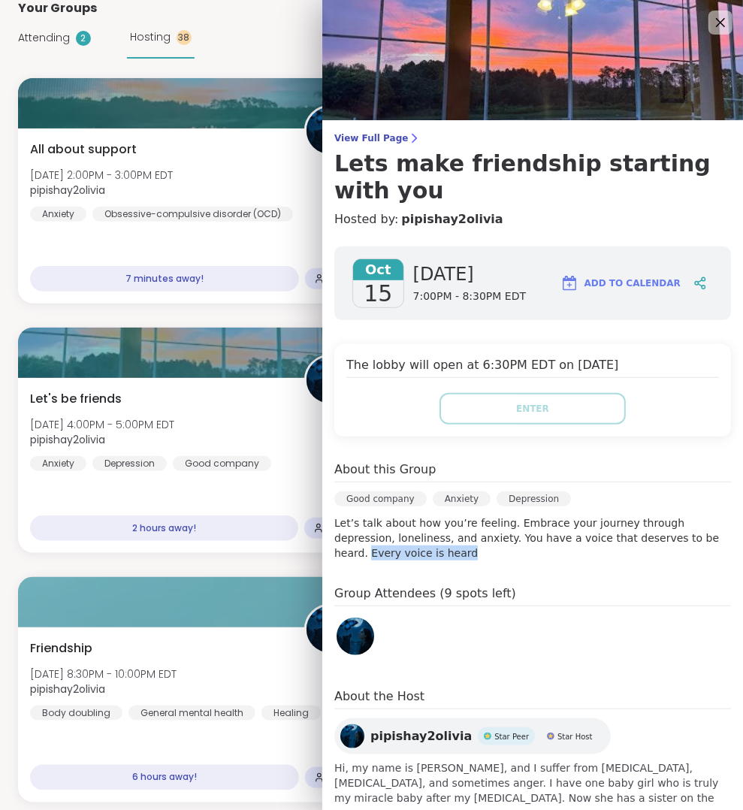
drag, startPoint x: 371, startPoint y: 547, endPoint x: 472, endPoint y: 553, distance: 101.6
click at [473, 554] on p "Let’s talk about how you’re feeling. Embrace your journey through depression, l…" at bounding box center [532, 537] width 396 height 45
copy p "Every voice is heard"
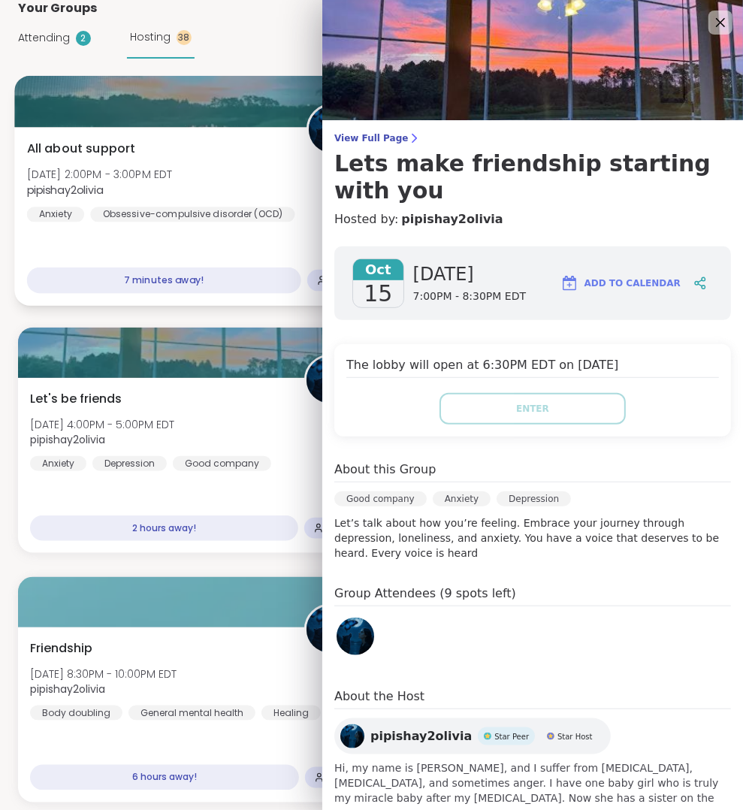
click at [118, 286] on div "7 minutes away!" at bounding box center [164, 280] width 274 height 26
click at [152, 153] on div "All about support Wed, Oct 15 | 2:00PM - 3:00PM EDT pipishay2olivia Anxiety Obs…" at bounding box center [192, 181] width 331 height 83
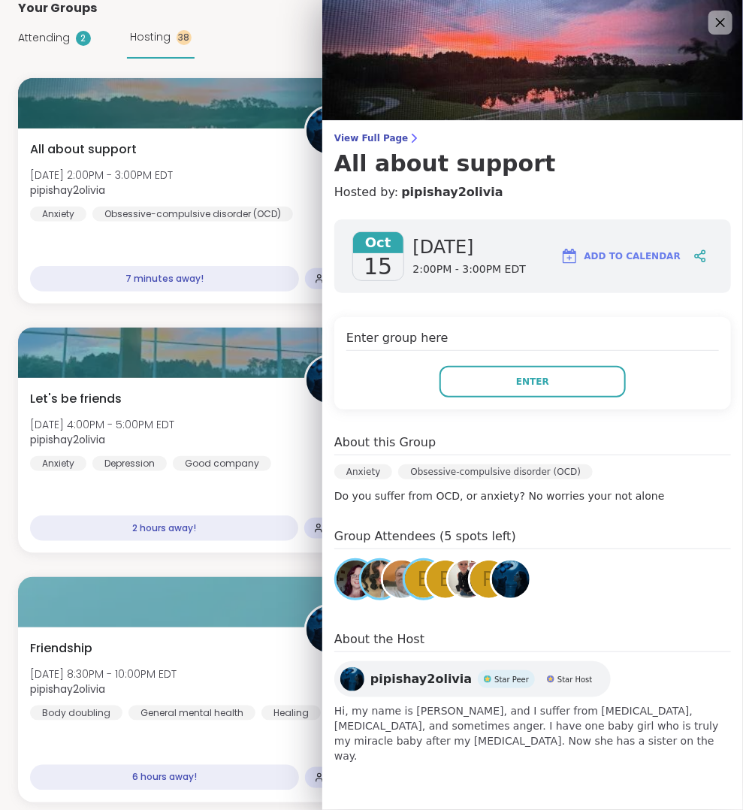
click at [397, 122] on div "View Full Page All about support Hosted by: pipishay2olivia Oct 15 Wednesday 2:…" at bounding box center [532, 399] width 421 height 799
click at [399, 140] on span "View Full Page" at bounding box center [532, 138] width 396 height 12
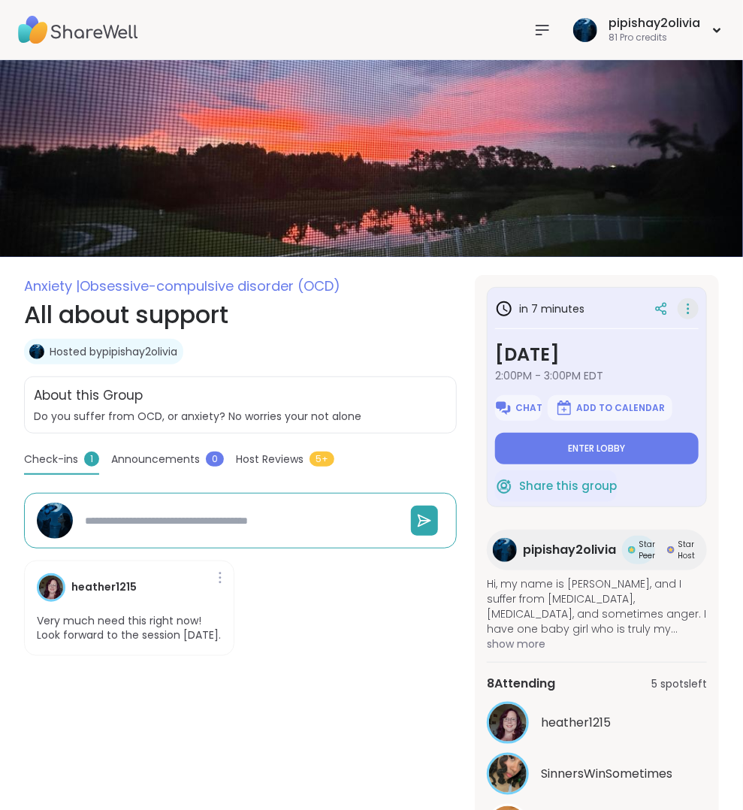
click at [688, 308] on icon at bounding box center [688, 309] width 2 height 2
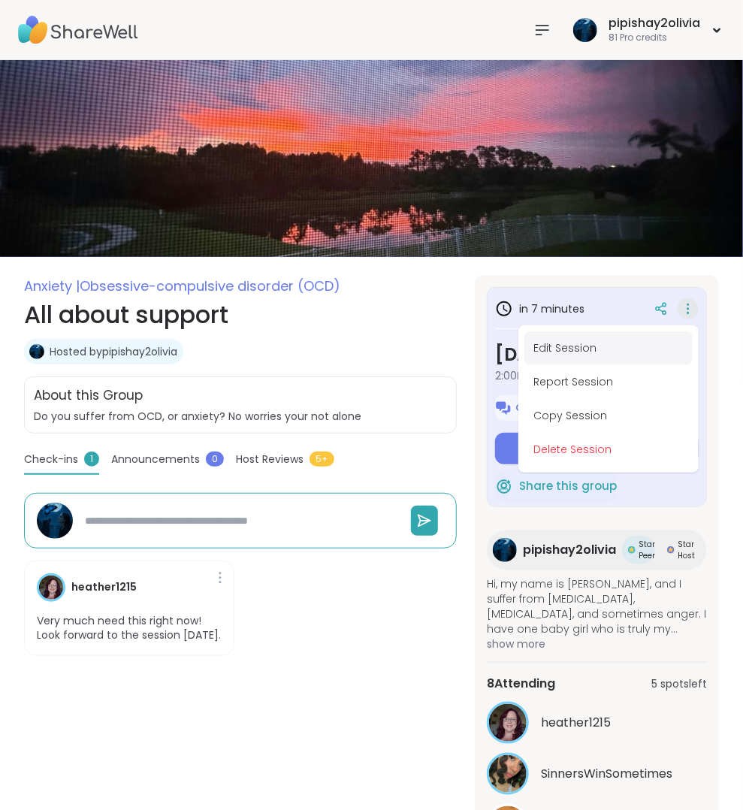
click at [573, 344] on button "Edit Session" at bounding box center [608, 348] width 168 height 34
type textarea "*"
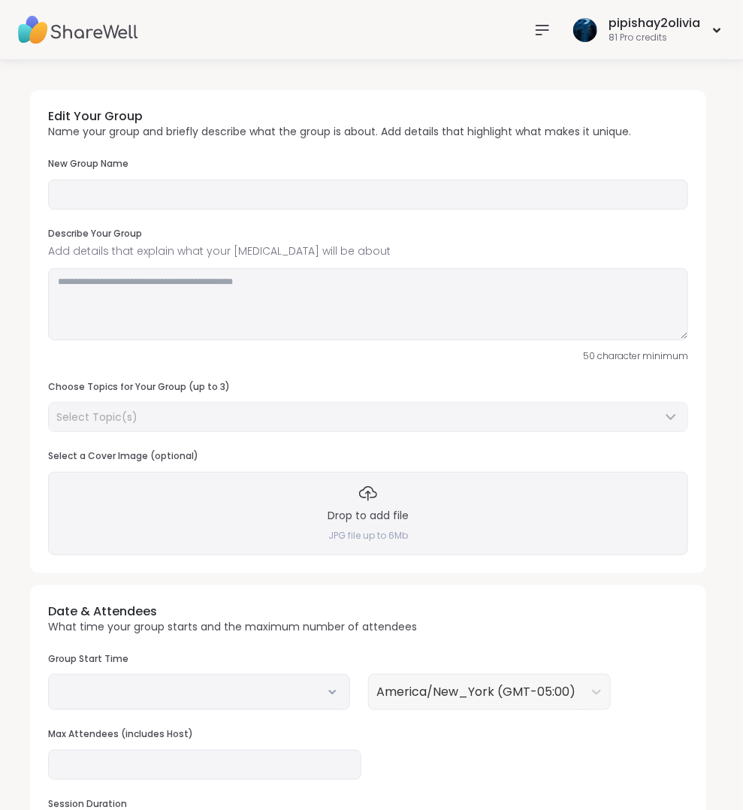
type input "**********"
type textarea "**********"
type input "**"
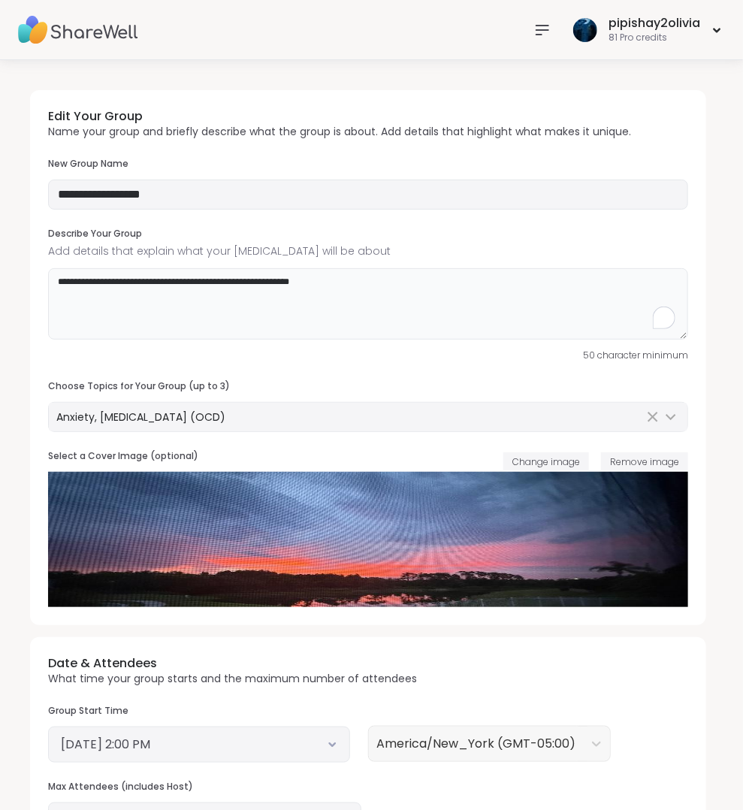
click at [348, 276] on textarea "**********" at bounding box center [368, 304] width 640 height 72
paste textarea "**********"
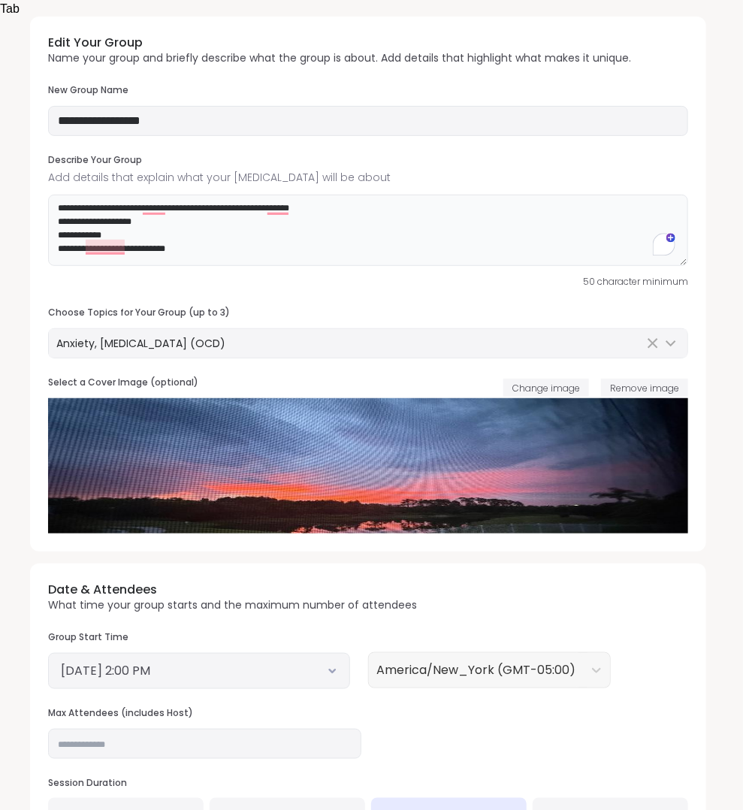
scroll to position [76, 0]
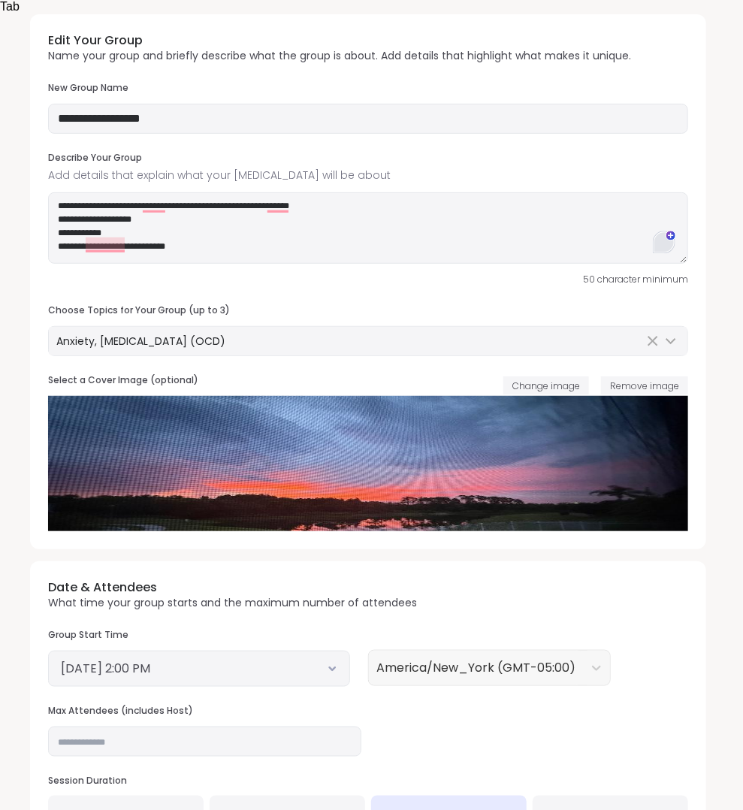
click at [659, 236] on div "4" at bounding box center [664, 242] width 23 height 23
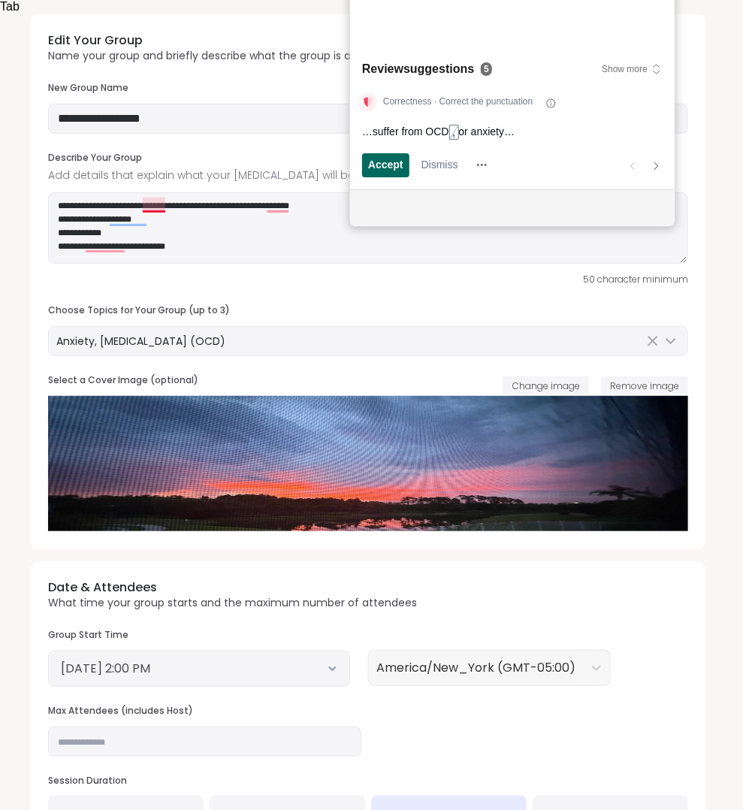
click at [392, 166] on span "Accept" at bounding box center [385, 165] width 35 height 16
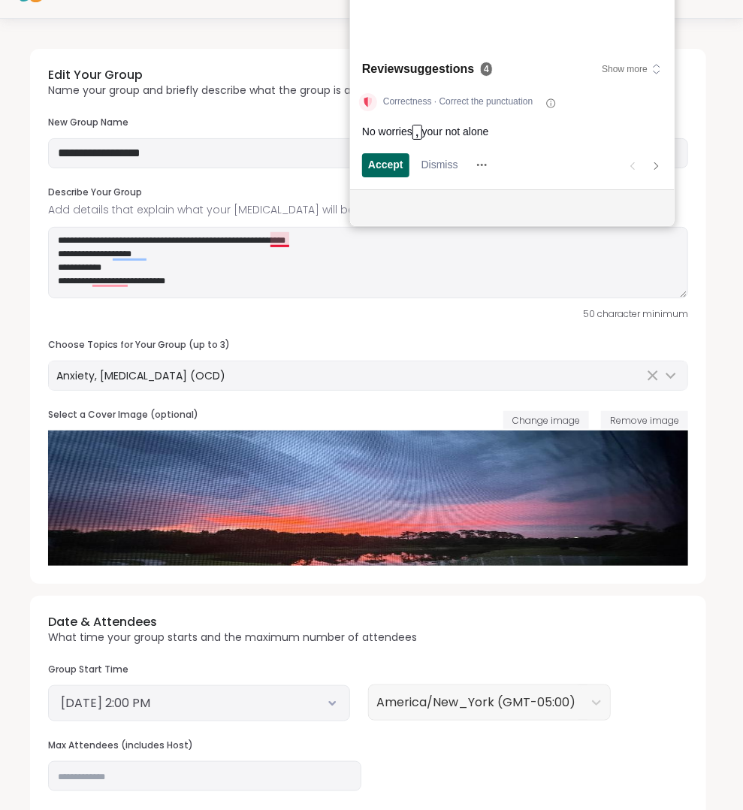
click at [392, 166] on span "Accept" at bounding box center [385, 165] width 35 height 16
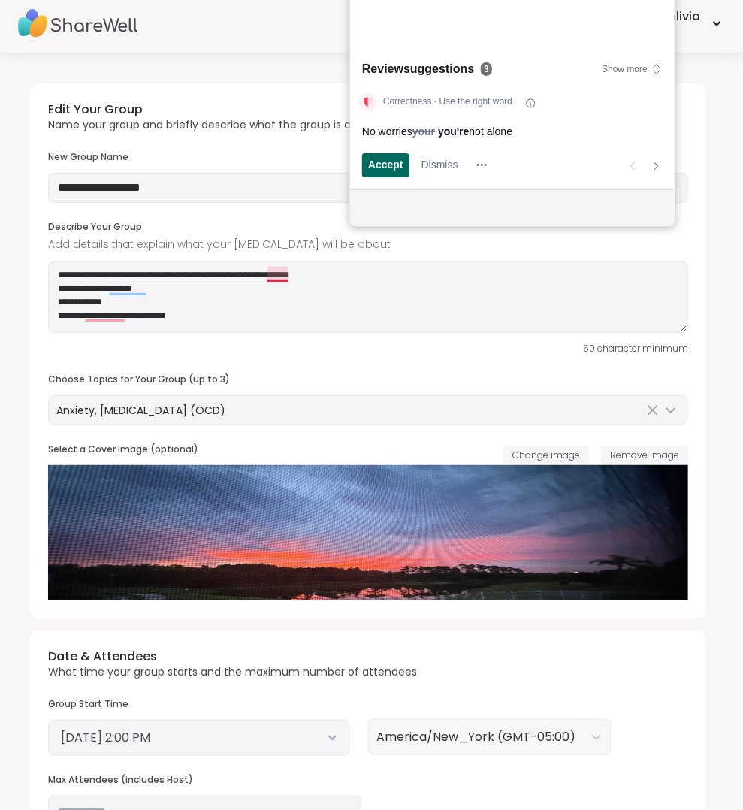
click at [392, 166] on span "Accept" at bounding box center [385, 165] width 35 height 16
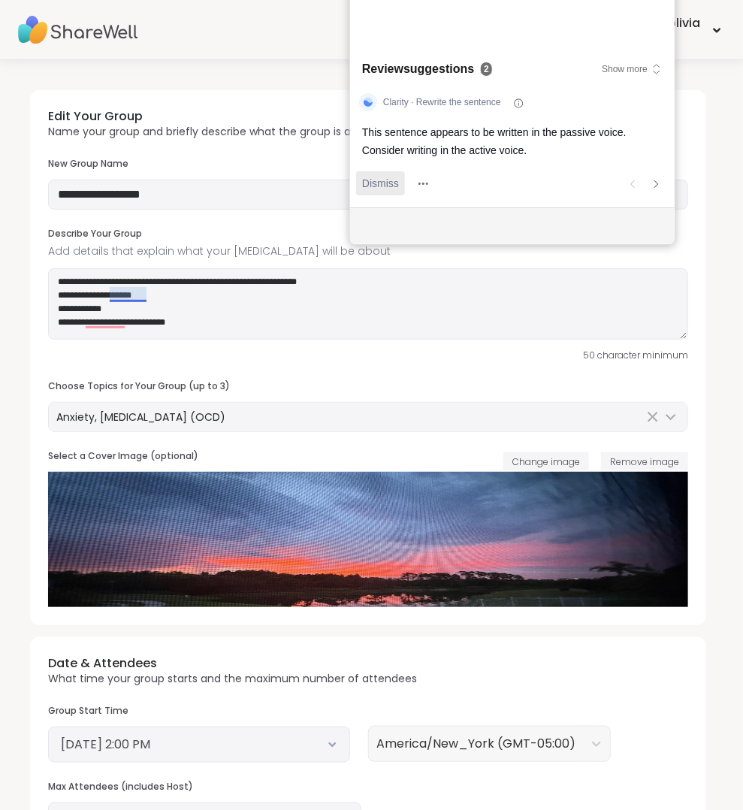
click at [392, 166] on div "Clarity · Rewrite the sentence This sentence appears to be written in the passi…" at bounding box center [512, 145] width 324 height 123
click at [386, 182] on span "Dismiss" at bounding box center [380, 184] width 37 height 16
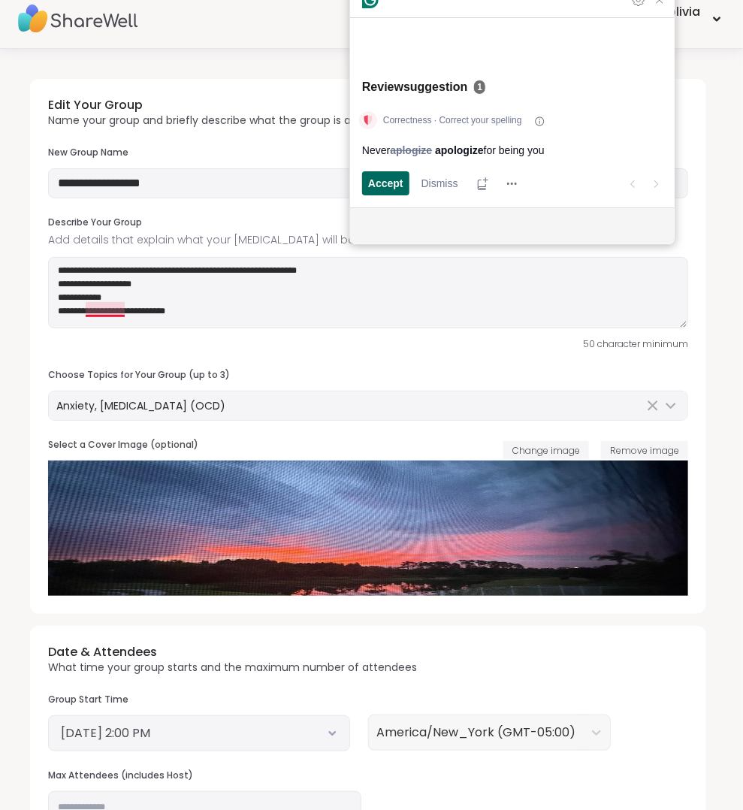
click at [388, 178] on span "Accept" at bounding box center [385, 184] width 35 height 16
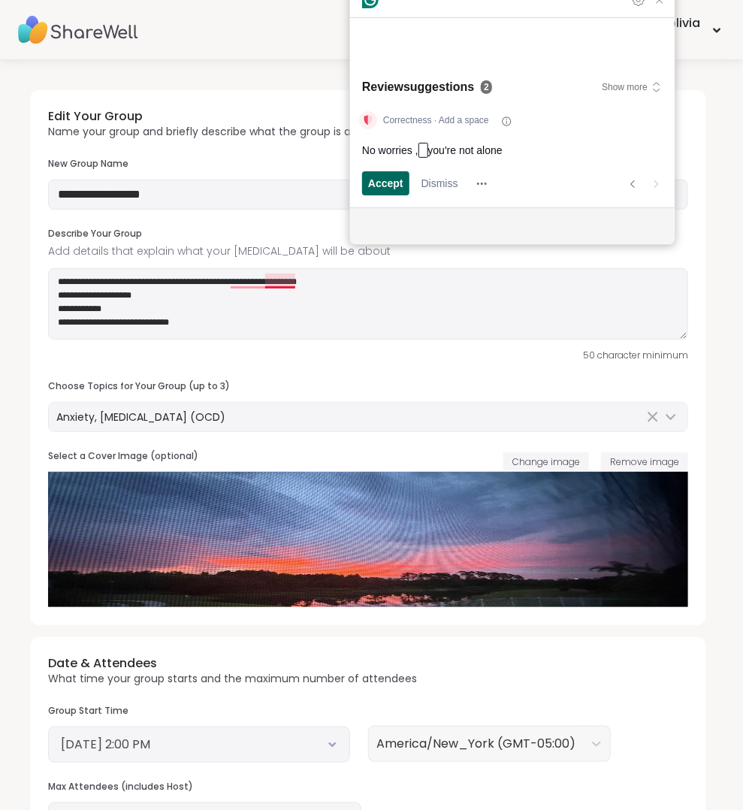
click at [388, 178] on span "Accept" at bounding box center [385, 184] width 35 height 16
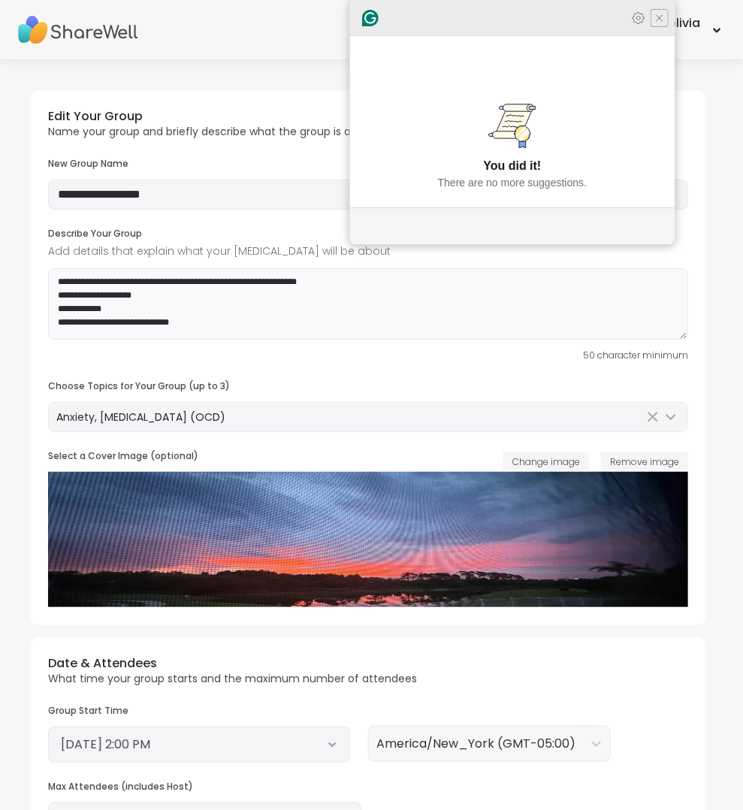
type textarea "**********"
click at [664, 24] on icon "Close Grammarly Assistant" at bounding box center [659, 18] width 12 height 12
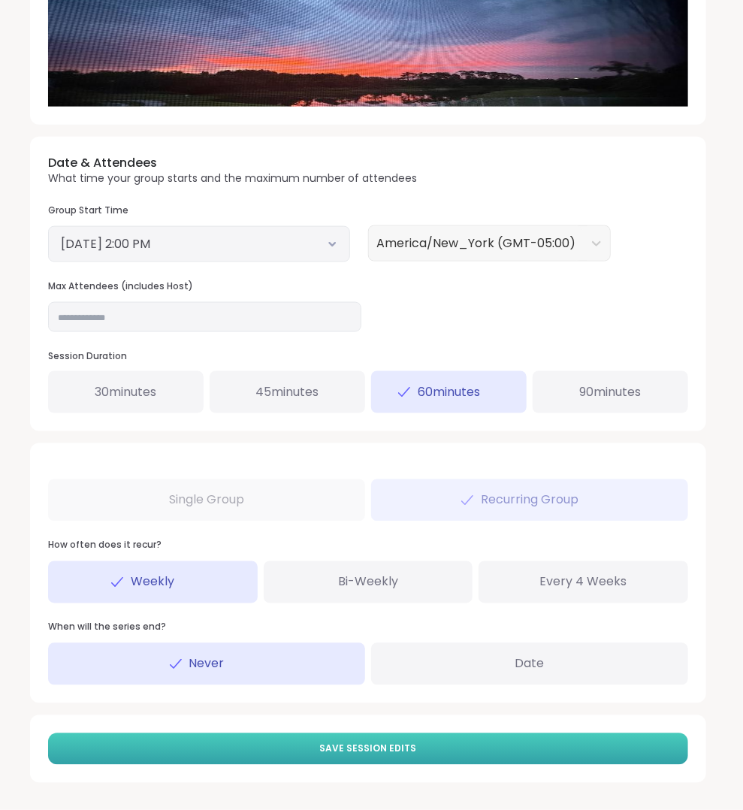
scroll to position [494, 0]
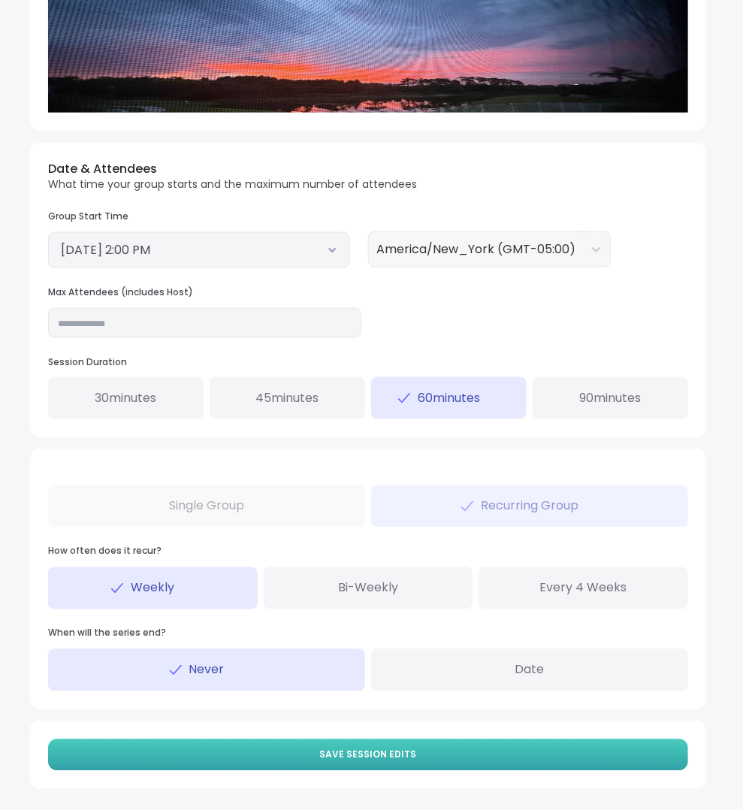
click at [226, 758] on button "Save Session Edits" at bounding box center [368, 755] width 640 height 32
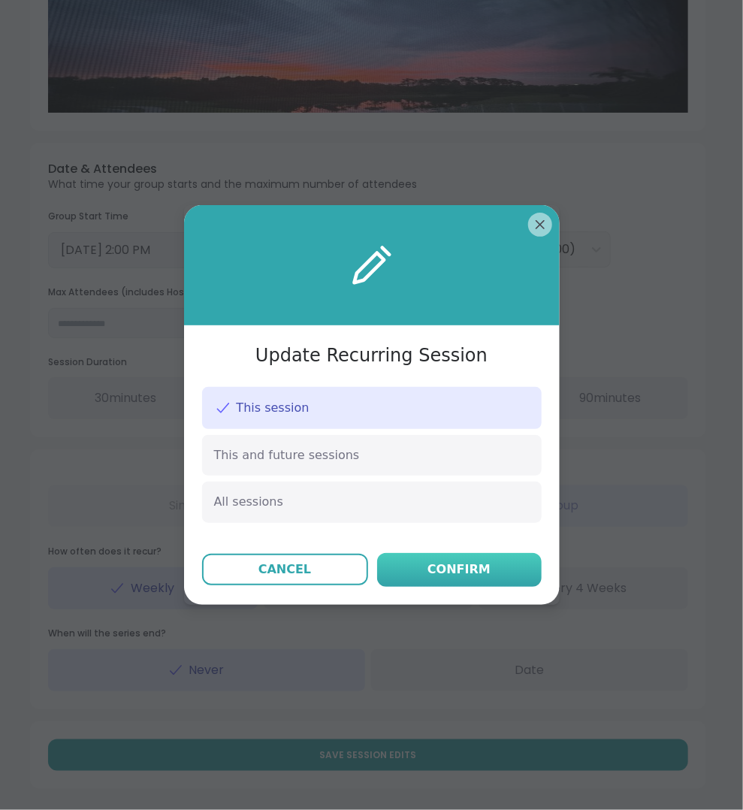
click at [496, 578] on button "Confirm" at bounding box center [459, 570] width 164 height 34
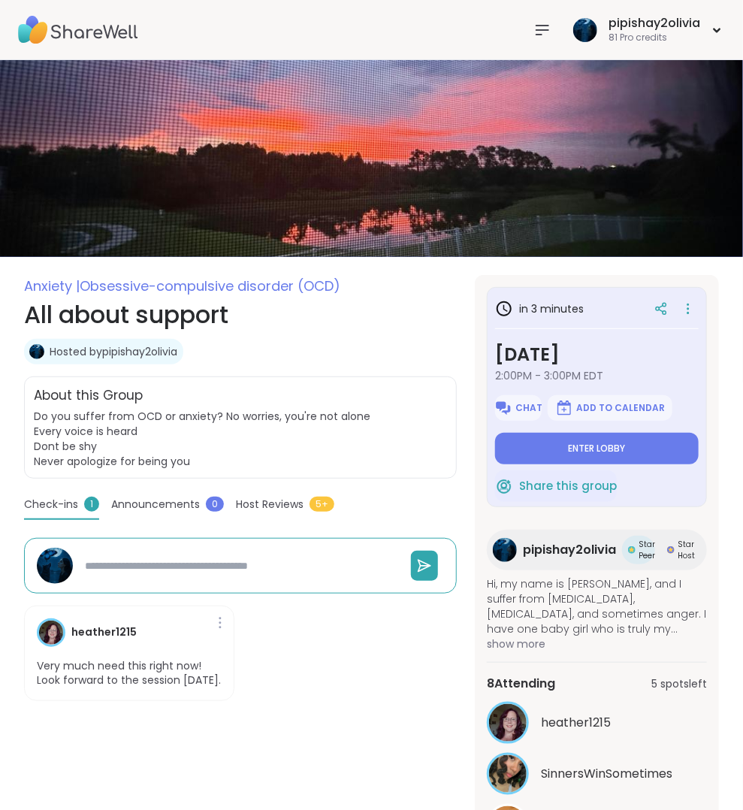
click at [182, 502] on span "Announcements" at bounding box center [155, 504] width 89 height 16
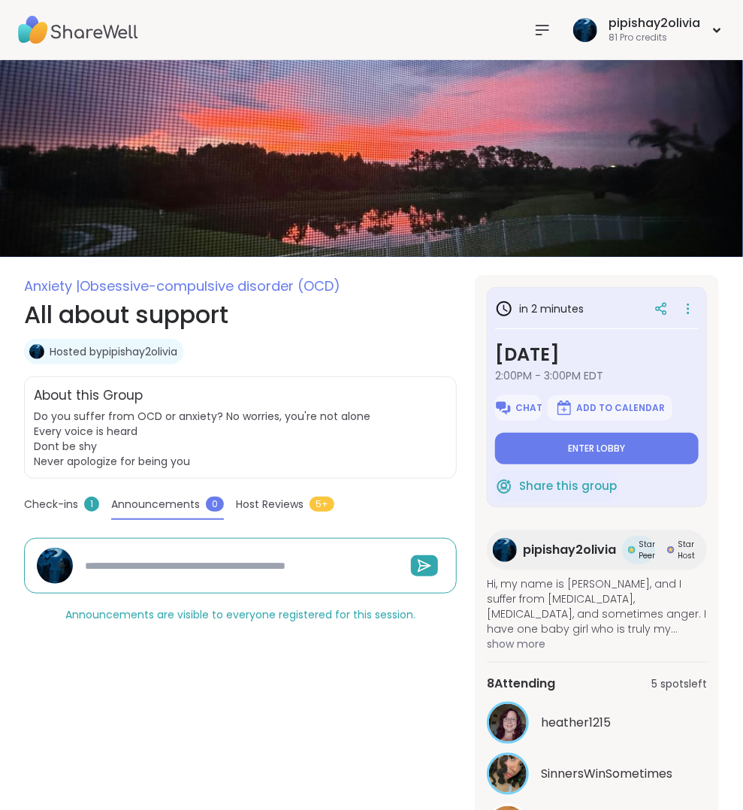
click at [182, 502] on span "Announcements" at bounding box center [155, 504] width 89 height 16
click at [194, 544] on div at bounding box center [240, 566] width 433 height 56
click at [196, 557] on textarea "To enrich screen reader interactions, please activate Accessibility in Grammarl…" at bounding box center [239, 565] width 320 height 27
type textarea "*"
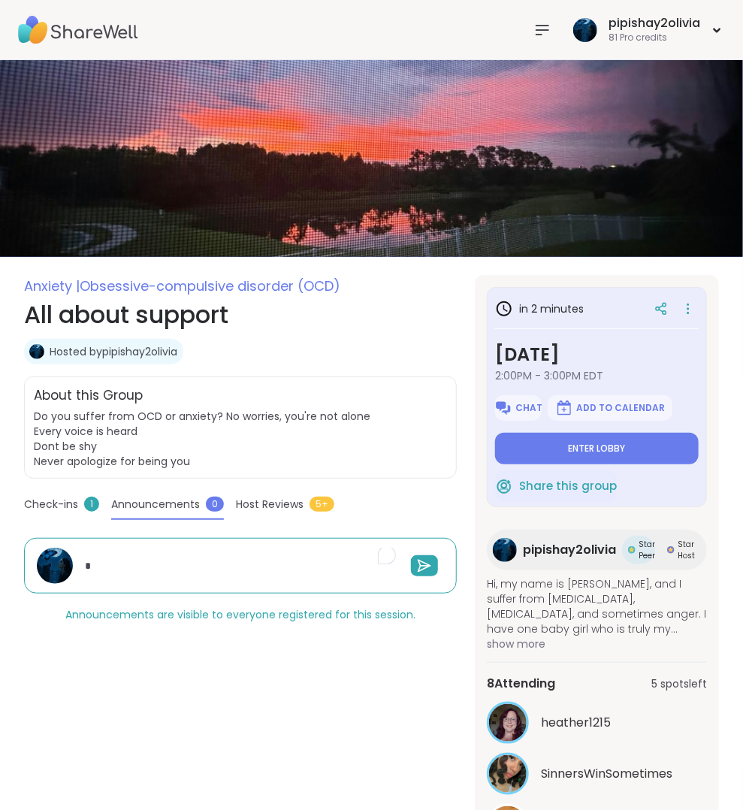
type textarea "*"
type textarea "**"
type textarea "*"
type textarea "**"
type textarea "*"
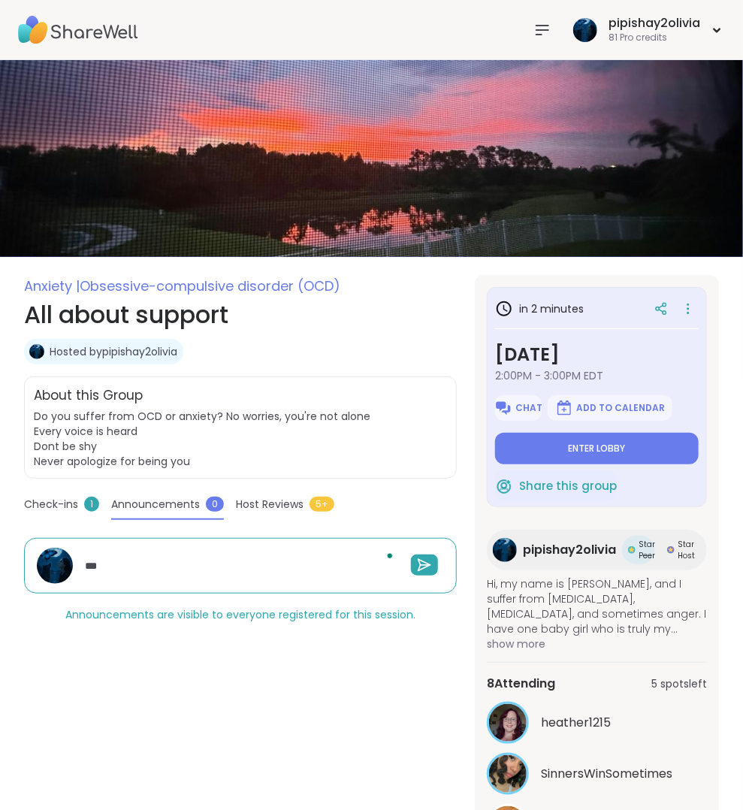
type textarea "****"
type textarea "*"
type textarea "*****"
type textarea "*"
type textarea "******"
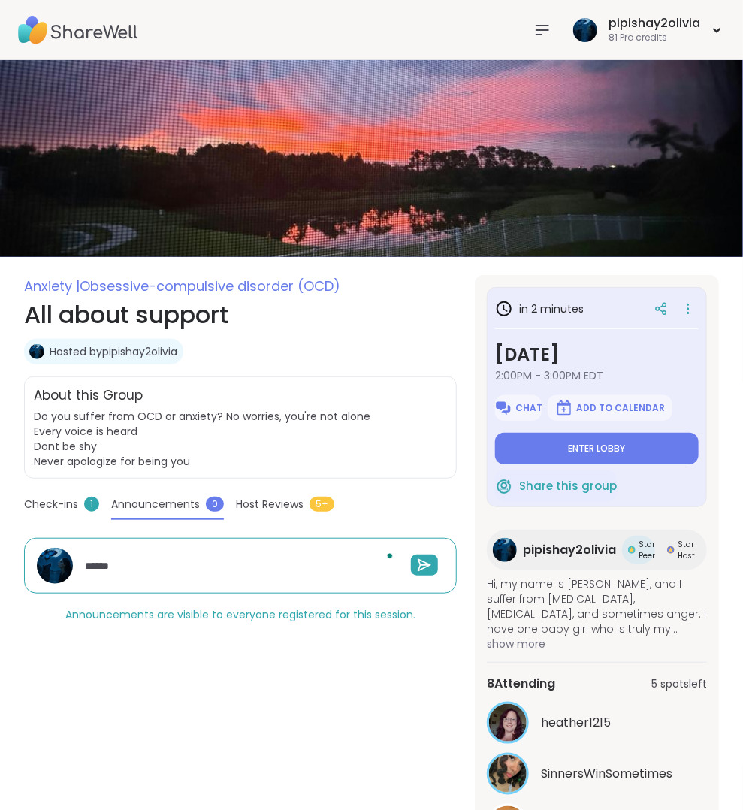
type textarea "*"
type textarea "*******"
type textarea "*"
type textarea "********"
type textarea "*"
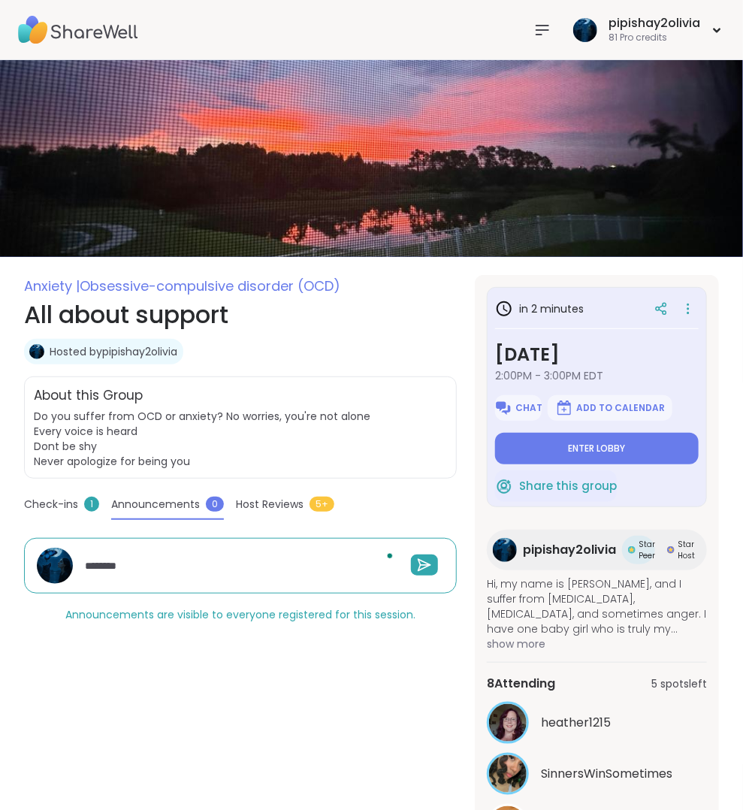
type textarea "*********"
type textarea "*"
type textarea "**********"
type textarea "*"
type textarea "**********"
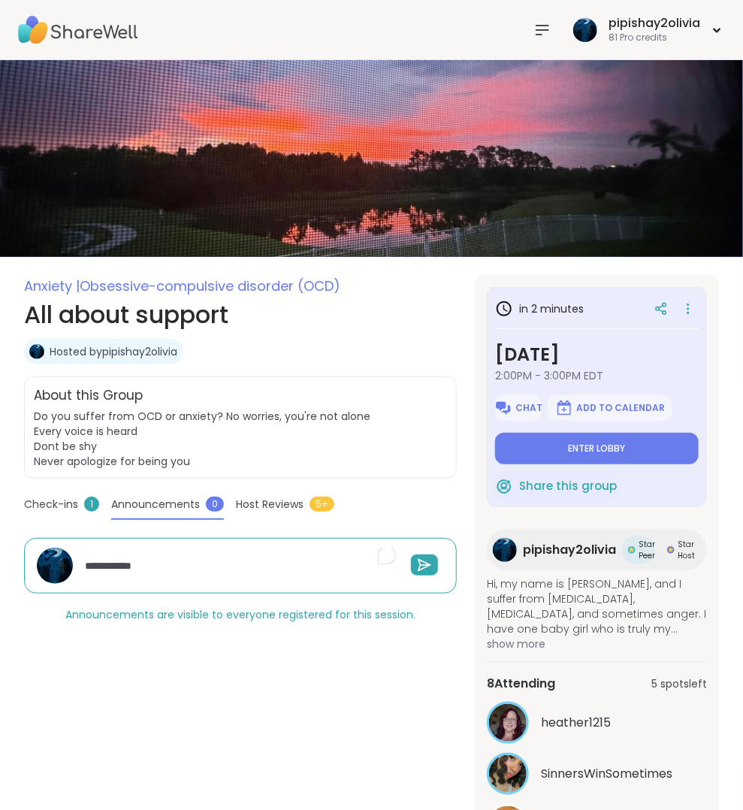
type textarea "*"
type textarea "**********"
type textarea "*"
type textarea "**********"
type textarea "*"
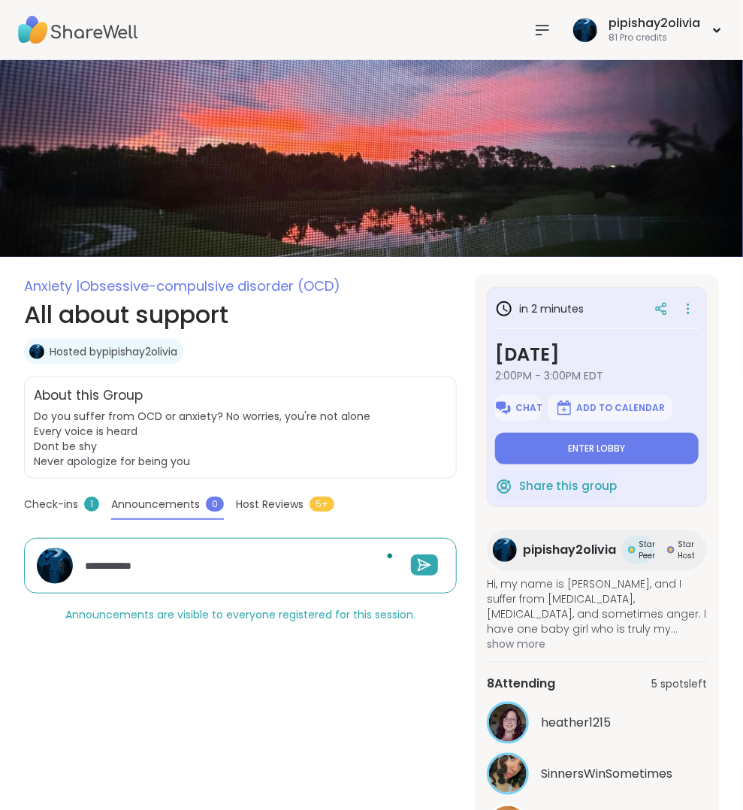
type textarea "**********"
type textarea "*"
type textarea "**********"
type textarea "*"
type textarea "**********"
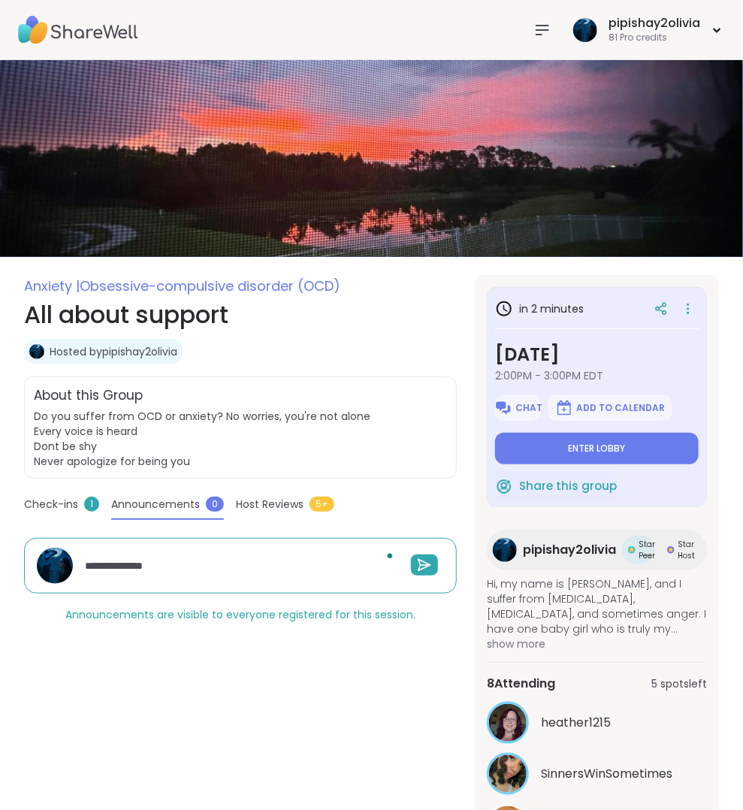
type textarea "*"
type textarea "**********"
type textarea "*"
type textarea "**********"
type textarea "*"
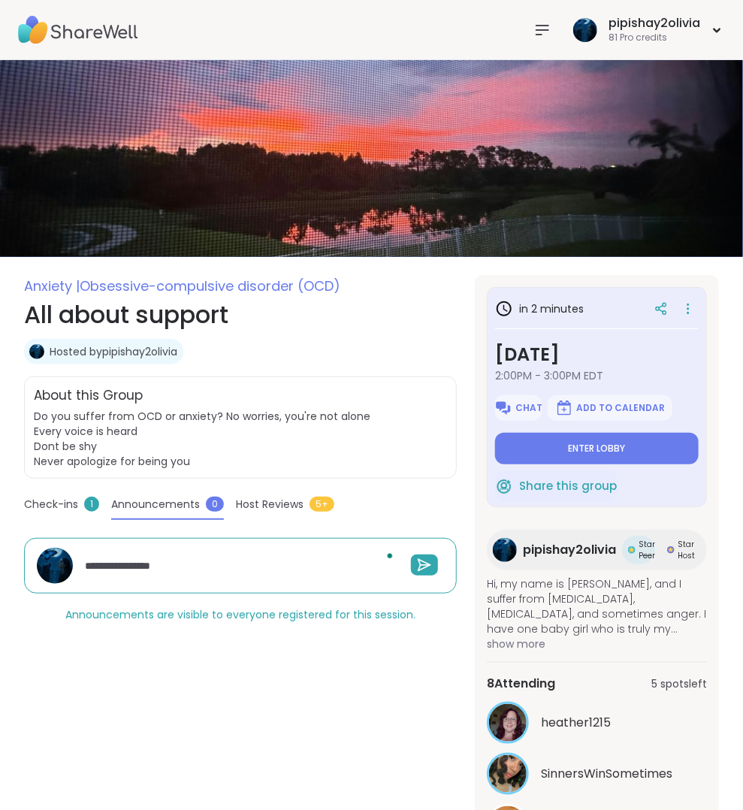
type textarea "**********"
type textarea "*"
type textarea "**********"
type textarea "*"
type textarea "**********"
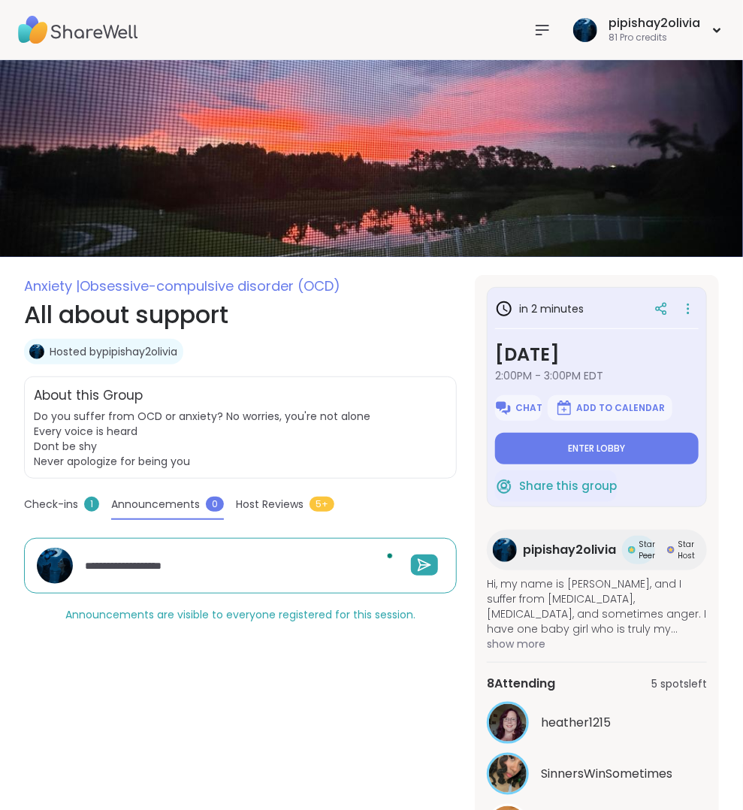
type textarea "*"
type textarea "**********"
type textarea "*"
type textarea "**********"
type textarea "*"
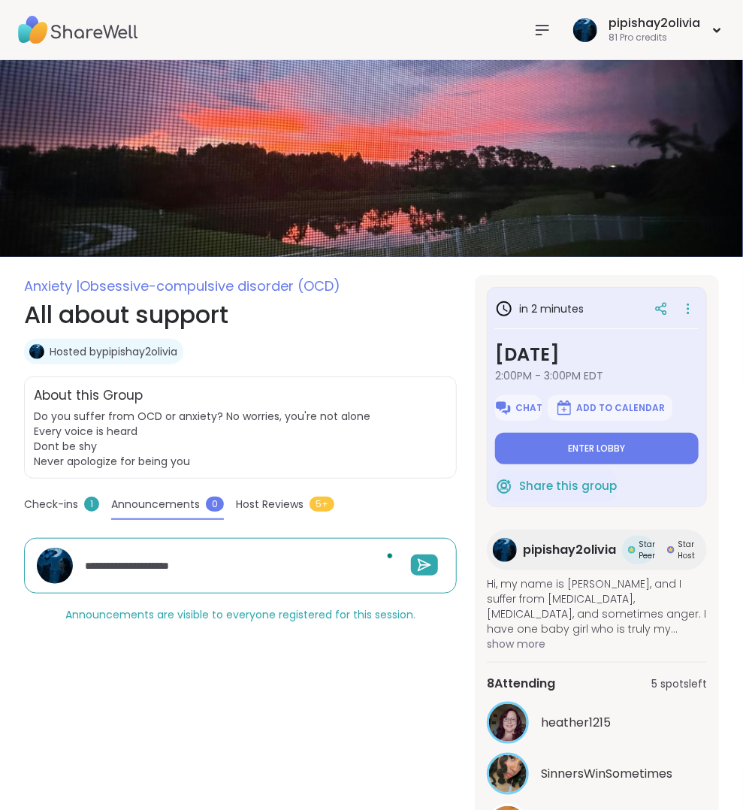
type textarea "**********"
type textarea "*"
type textarea "**********"
type textarea "*"
type textarea "**********"
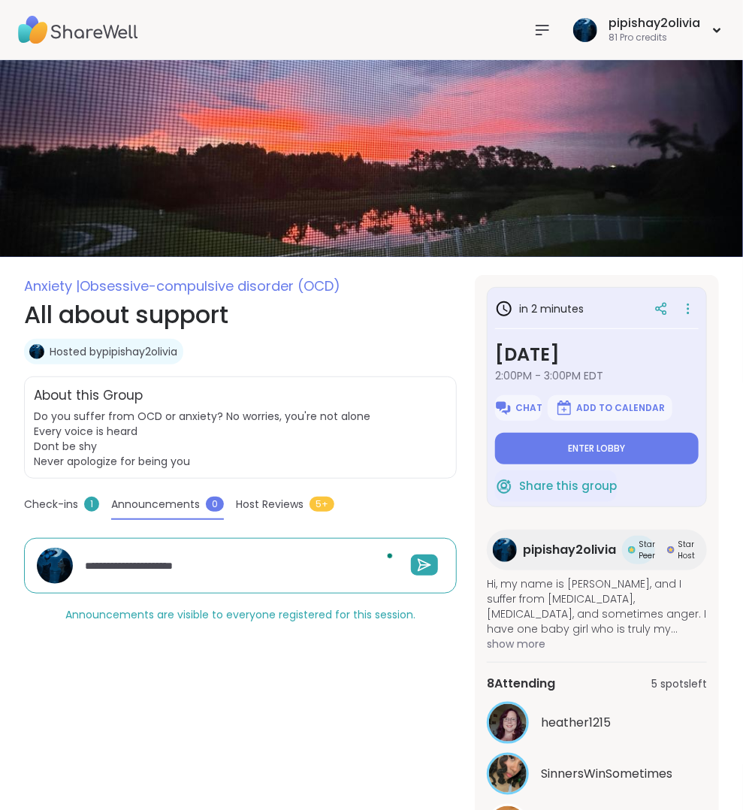
type textarea "*"
type textarea "**********"
type textarea "*"
type textarea "**********"
type textarea "*"
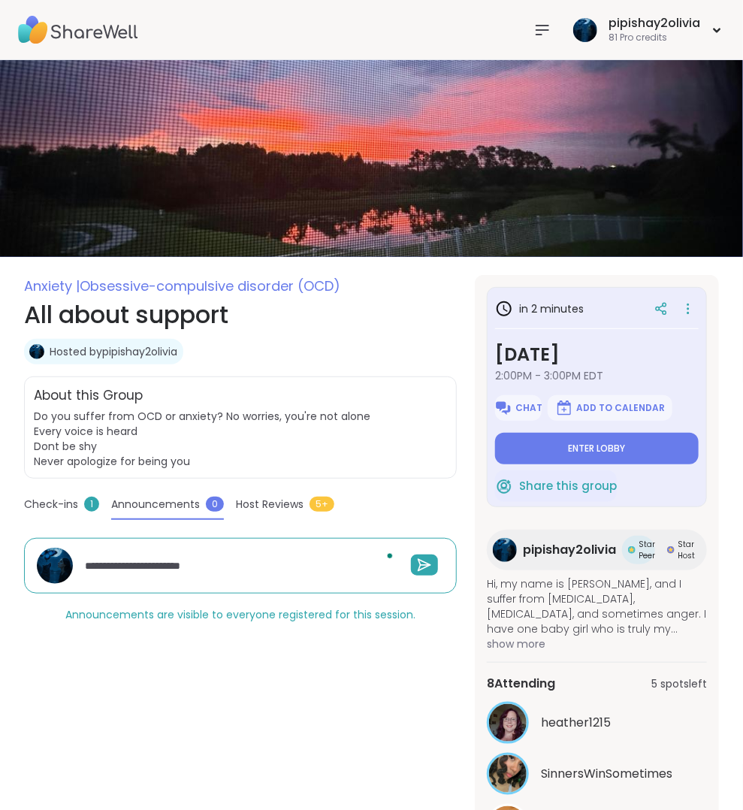
type textarea "**********"
type textarea "*"
type textarea "**********"
type textarea "*"
type textarea "**********"
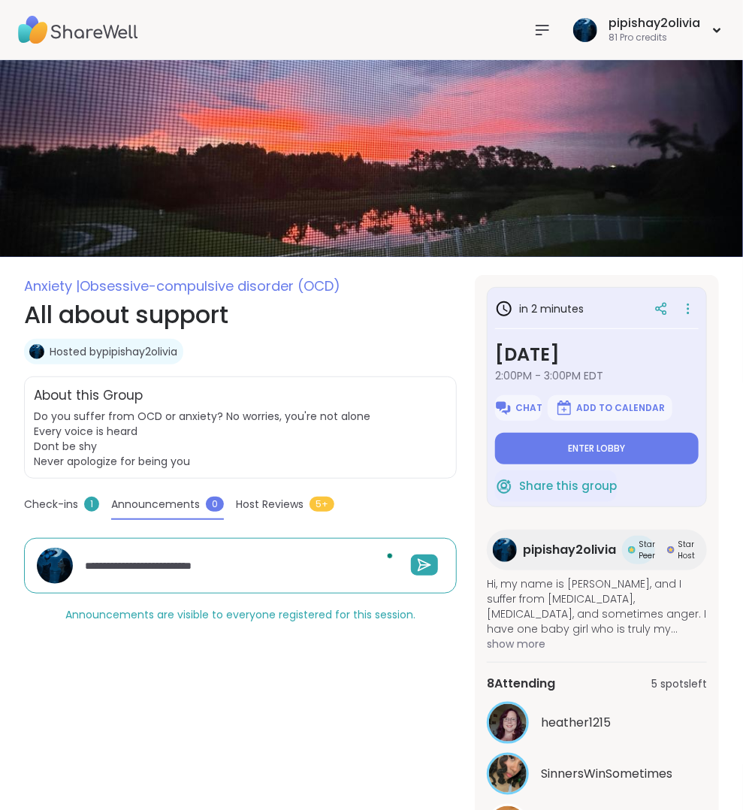
type textarea "*"
type textarea "**********"
type textarea "*"
type textarea "**********"
type textarea "*"
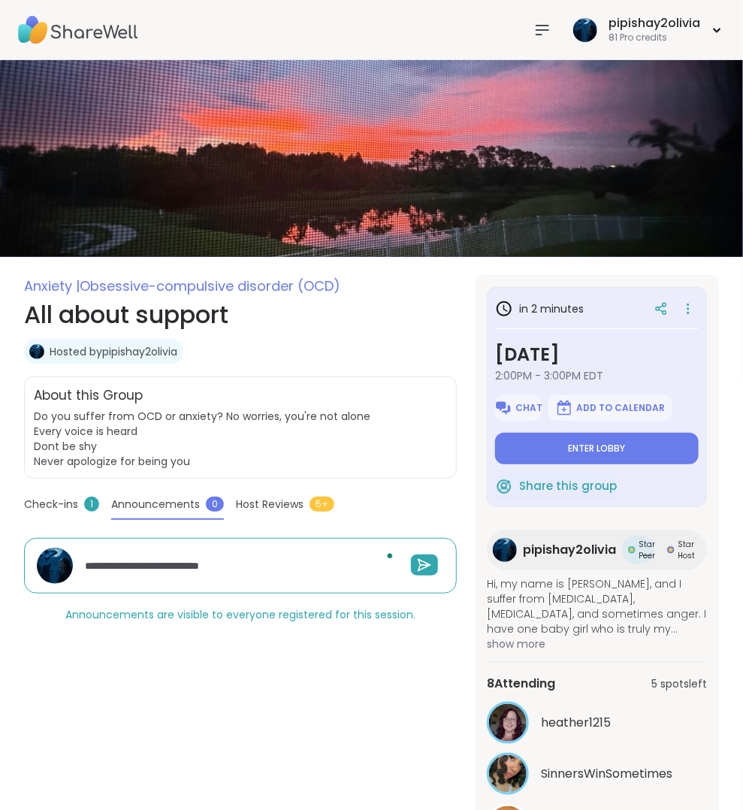
type textarea "**********"
type textarea "*"
type textarea "**********"
type textarea "*"
type textarea "**********"
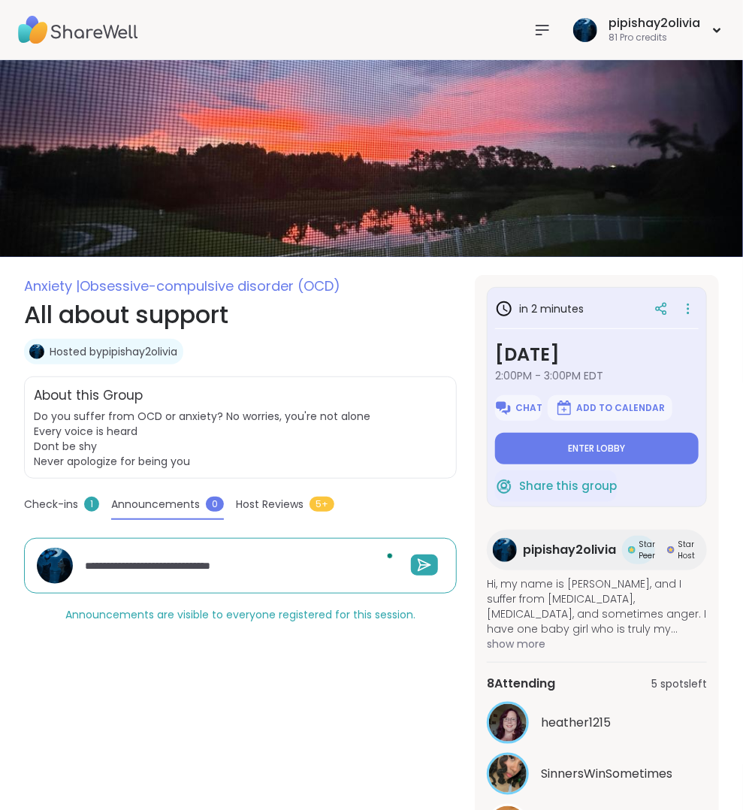
type textarea "*"
type textarea "**********"
type textarea "*"
type textarea "**********"
type textarea "*"
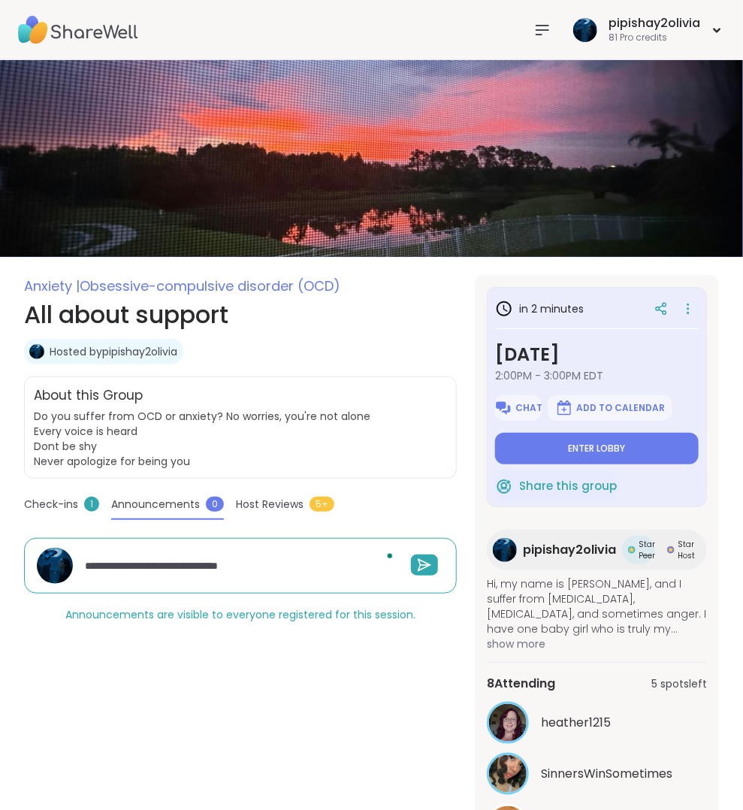
type textarea "**********"
type textarea "*"
type textarea "**********"
type textarea "*"
type textarea "**********"
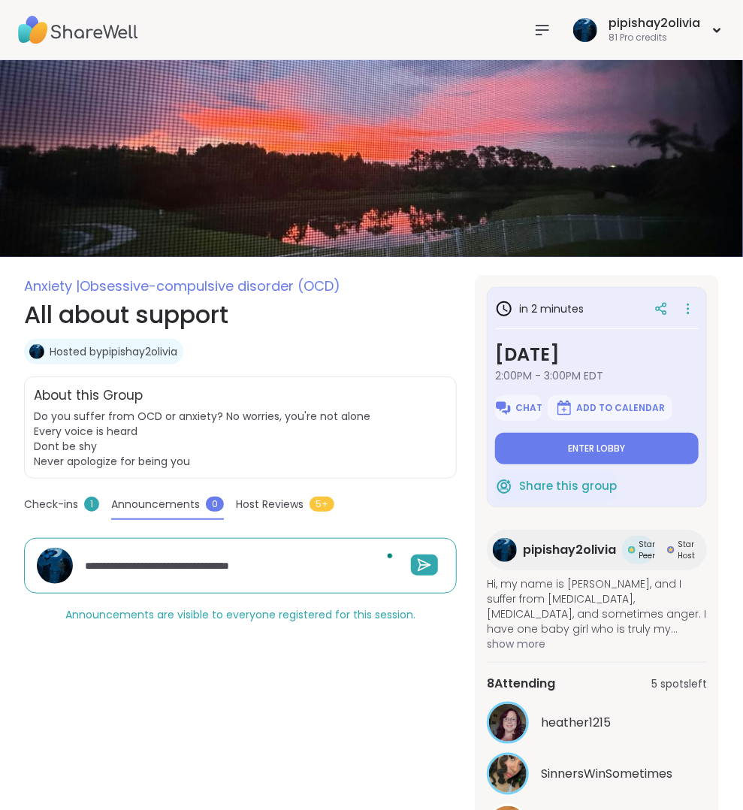
type textarea "*"
type textarea "**********"
type textarea "*"
type textarea "**********"
type textarea "*"
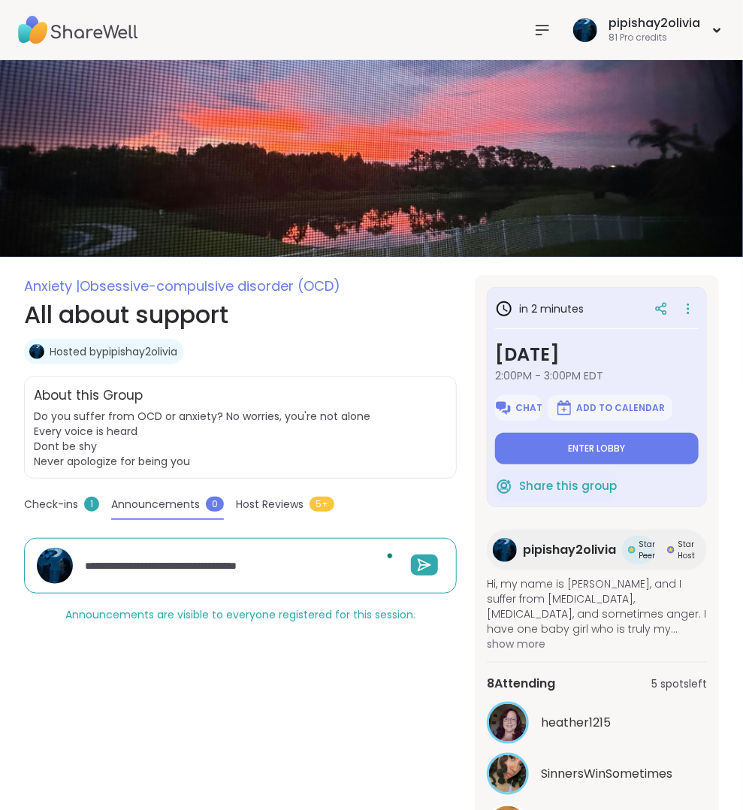
type textarea "**********"
type textarea "*"
type textarea "**********"
type textarea "*"
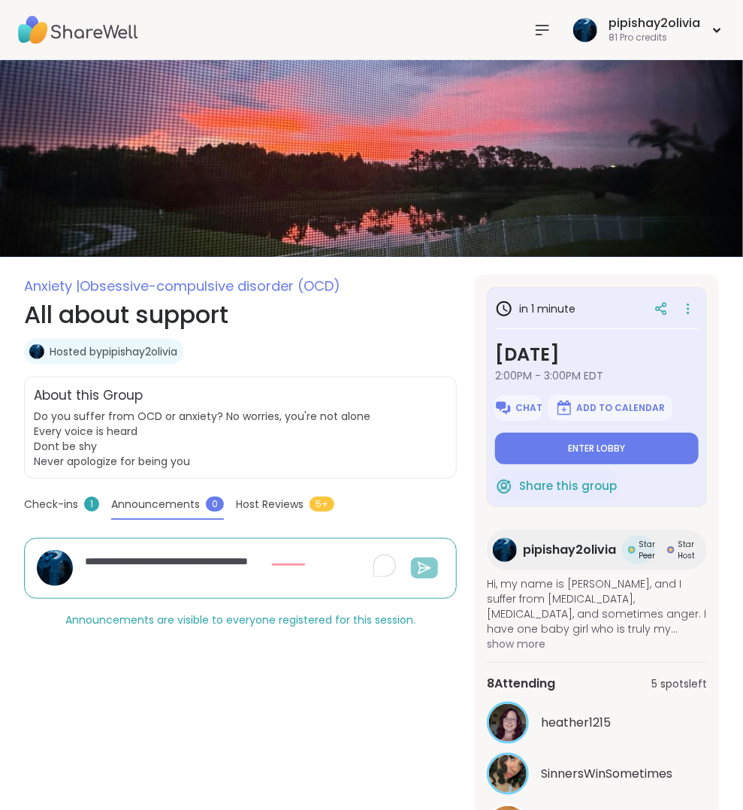
type textarea "**********"
click at [421, 562] on icon at bounding box center [424, 567] width 12 height 11
type textarea "*"
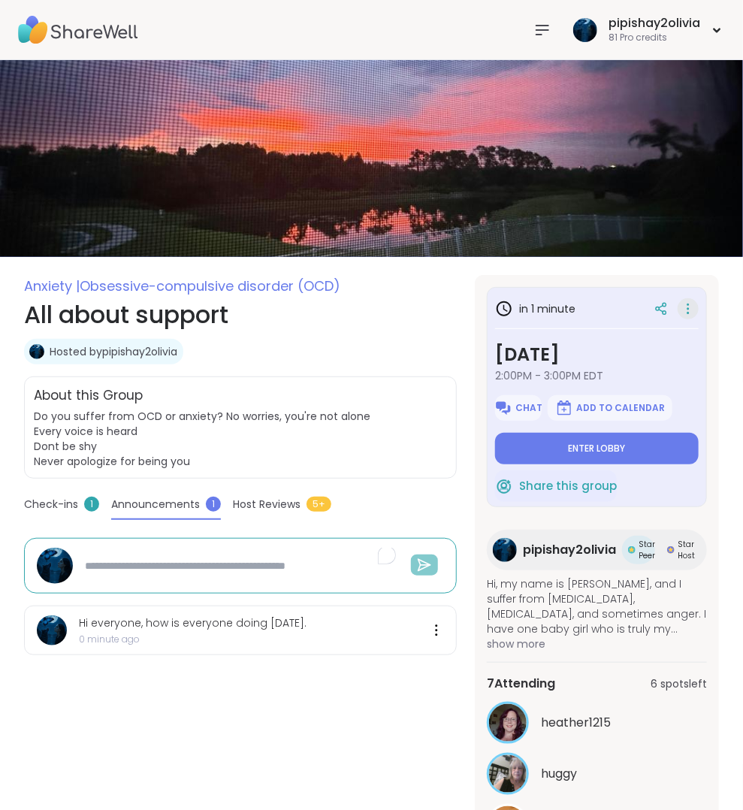
click at [689, 298] on icon at bounding box center [687, 308] width 15 height 21
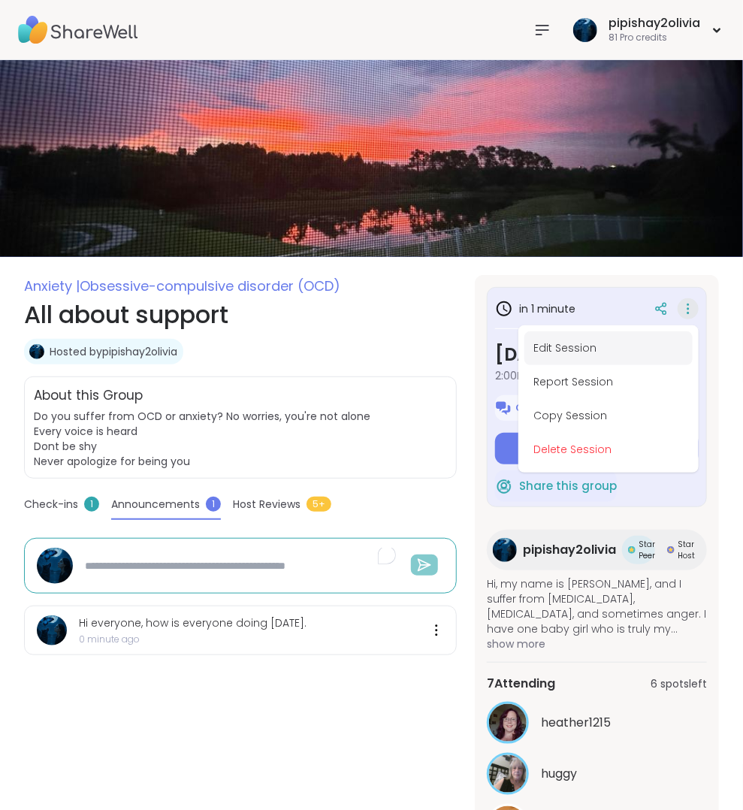
click at [567, 339] on button "Edit Session" at bounding box center [608, 348] width 168 height 34
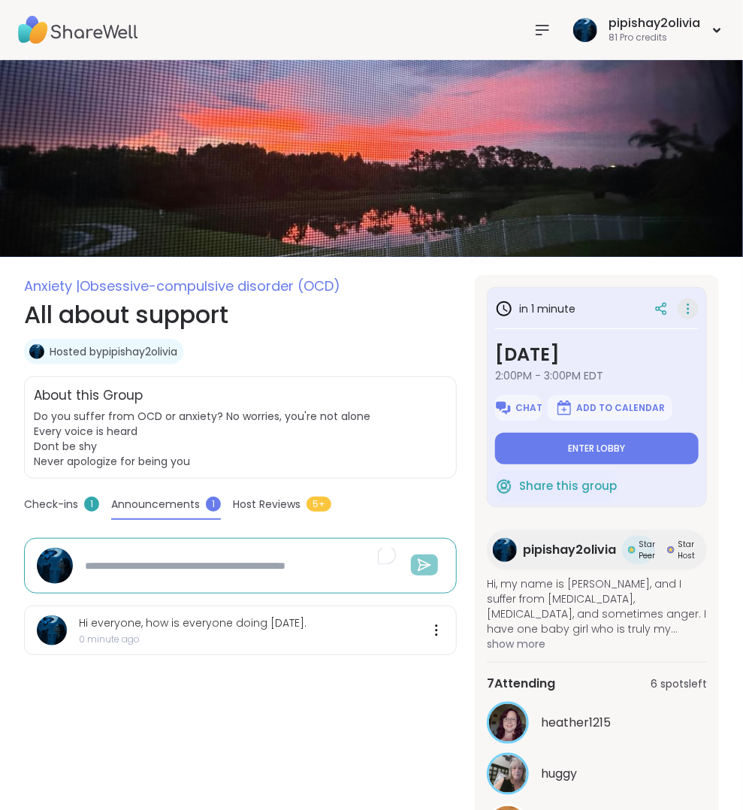
type textarea "*"
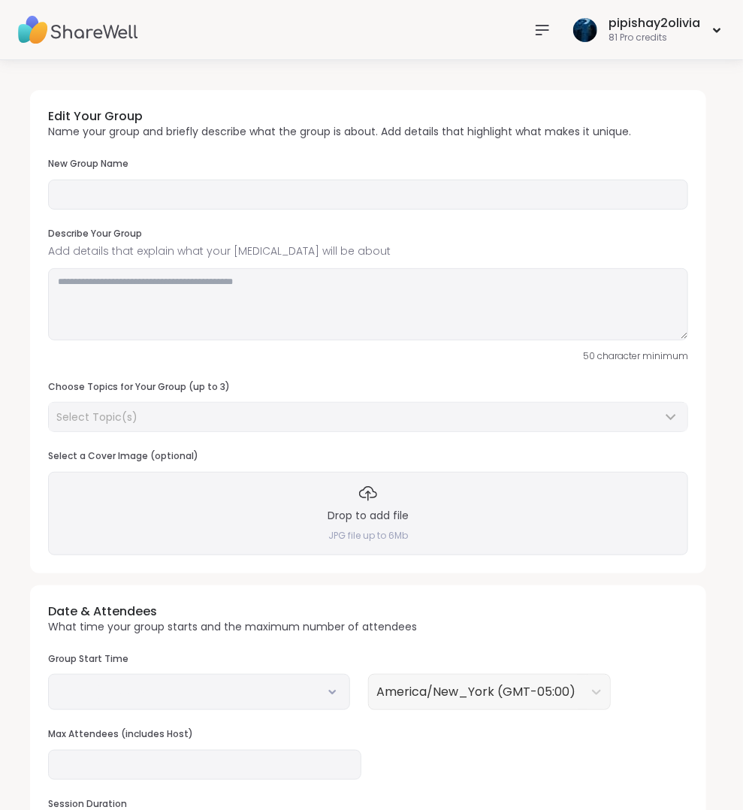
type input "**********"
type textarea "**********"
type input "**"
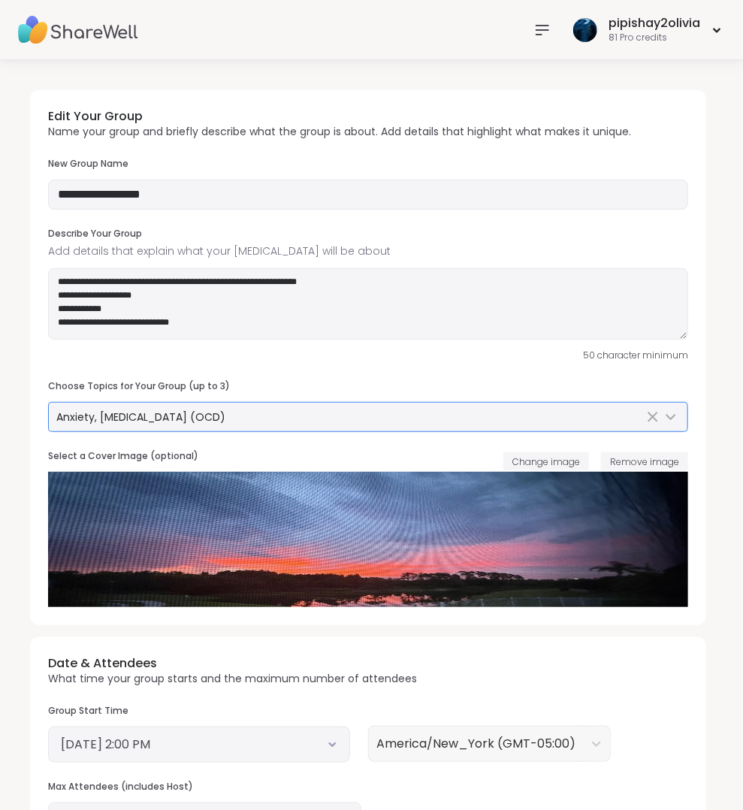
click at [307, 412] on div "Anxiety, Obsessive-compulsive disorder (OCD)" at bounding box center [349, 416] width 587 height 15
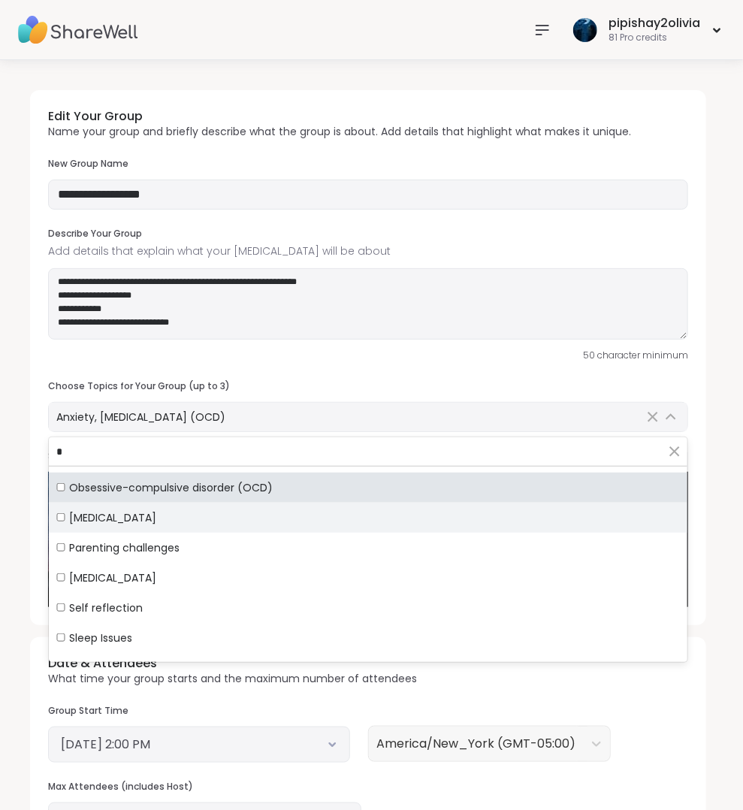
scroll to position [358, 0]
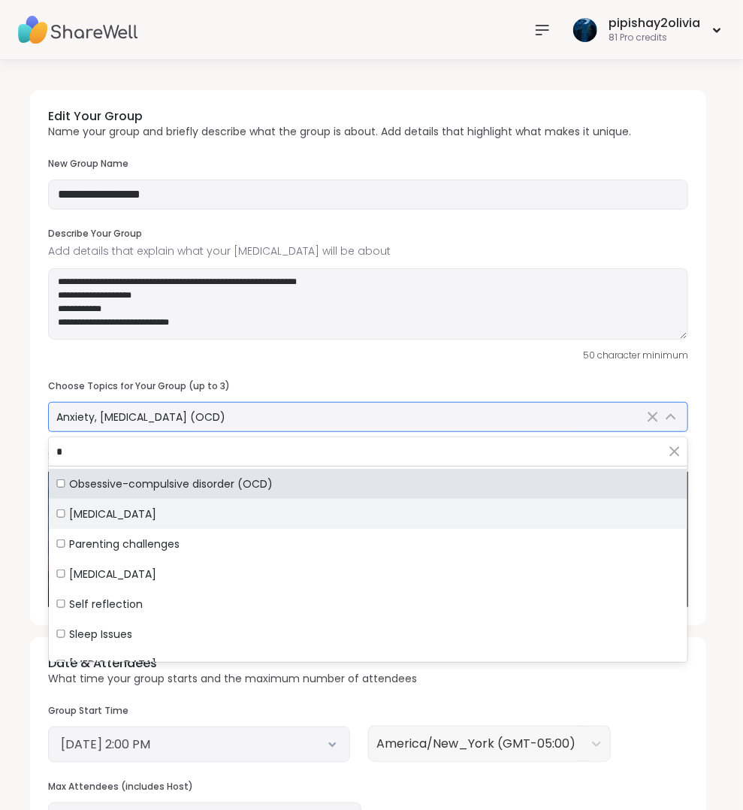
click at [188, 516] on div "[MEDICAL_DATA]" at bounding box center [367, 513] width 623 height 15
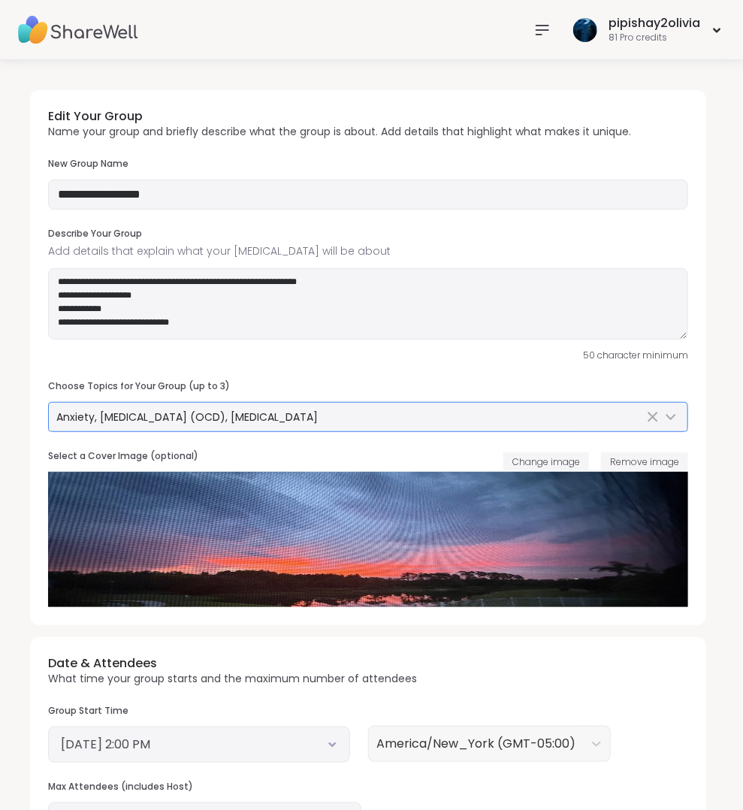
click at [508, 383] on h3 "Choose Topics for Your Group (up to 3)" at bounding box center [368, 386] width 640 height 13
click at [389, 413] on div "Anxiety, Obsessive-compulsive disorder (OCD), Panic attacks" at bounding box center [349, 416] width 587 height 15
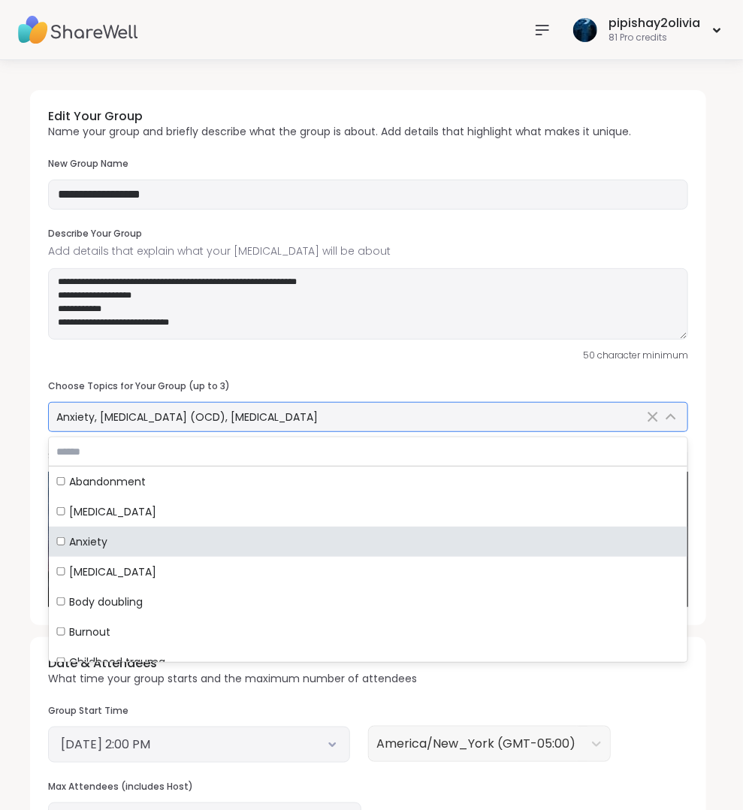
click at [389, 413] on div "Anxiety, Obsessive-compulsive disorder (OCD), Panic attacks" at bounding box center [349, 416] width 587 height 15
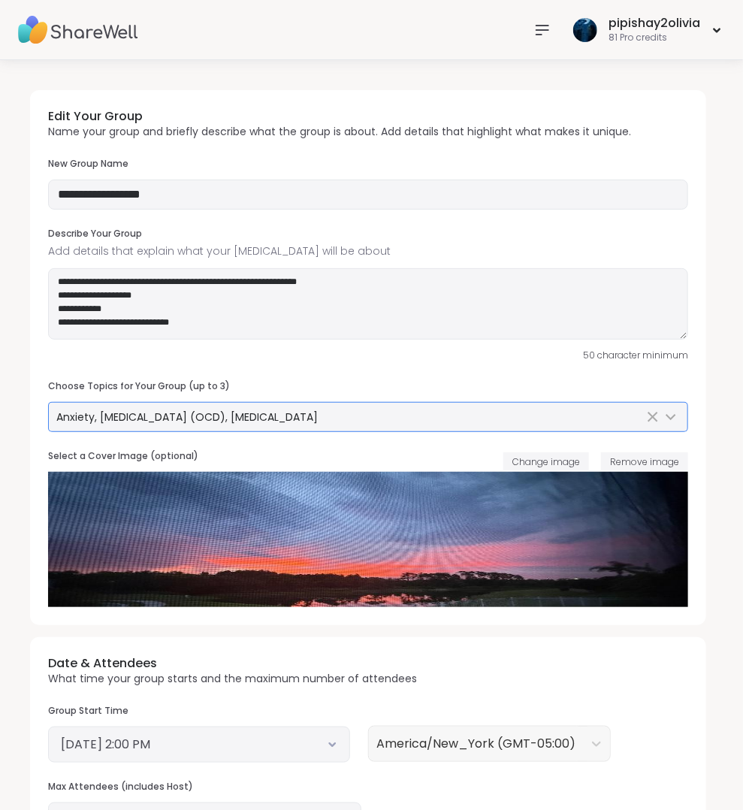
click at [389, 413] on div "Anxiety, Obsessive-compulsive disorder (OCD), Panic attacks" at bounding box center [349, 416] width 587 height 15
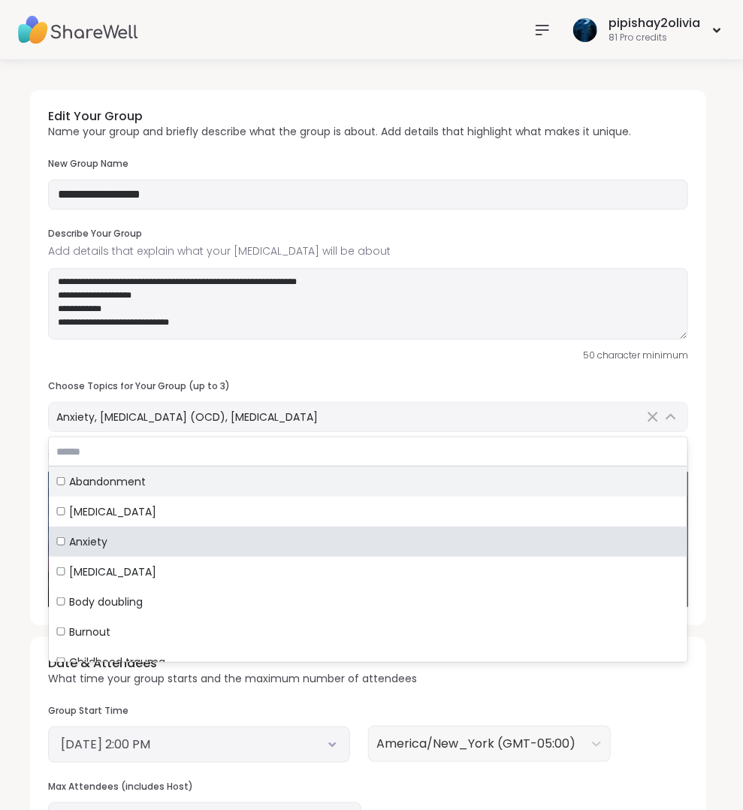
scroll to position [125, 0]
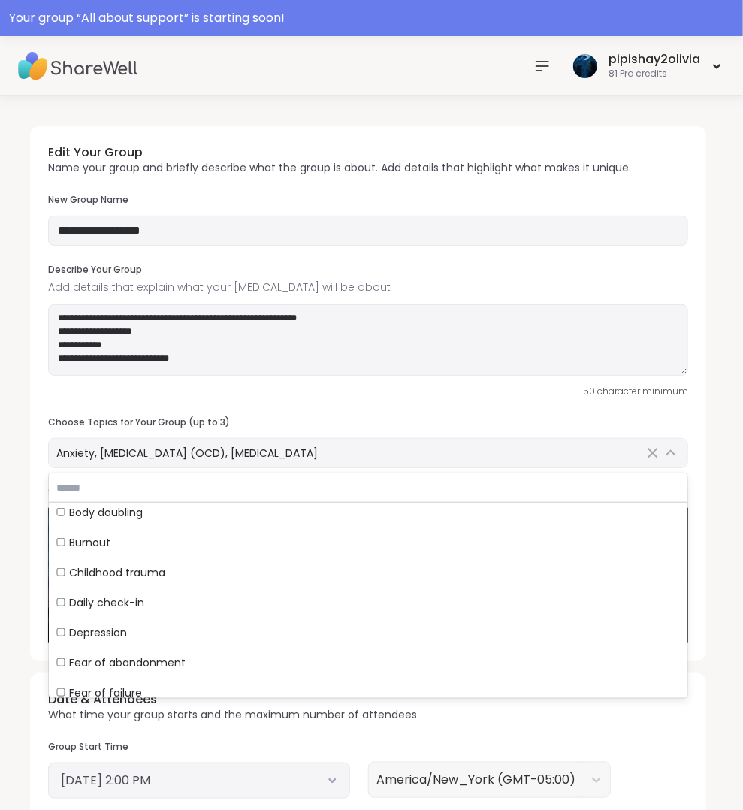
click at [338, 396] on div "**********" at bounding box center [368, 393] width 676 height 535
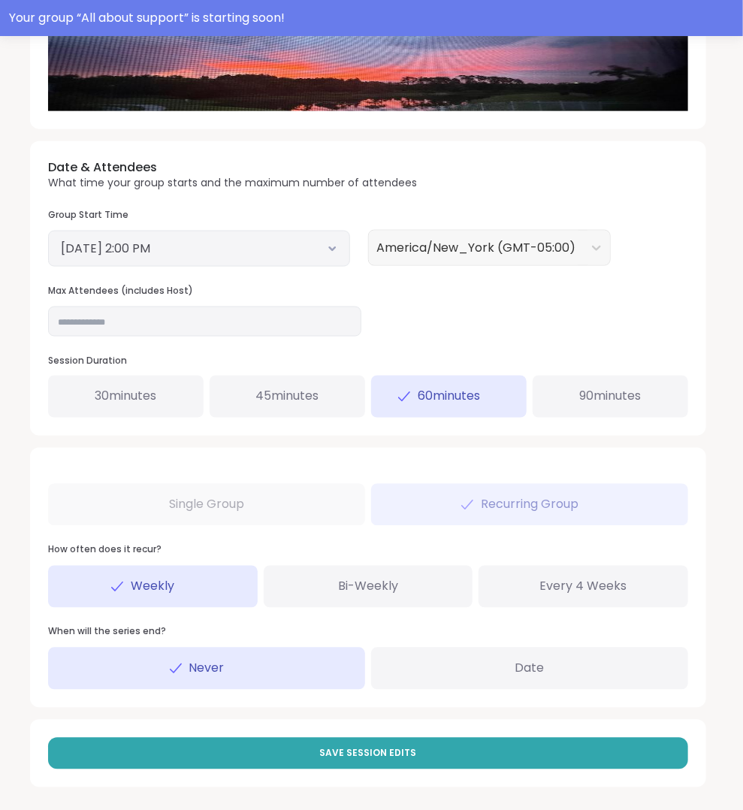
scroll to position [531, 0]
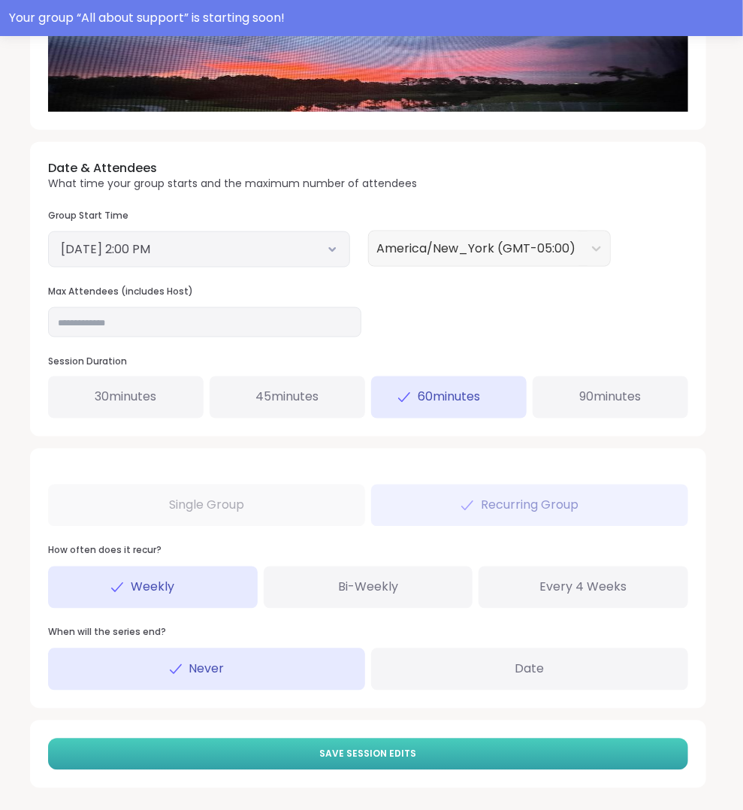
click at [371, 752] on span "Save Session Edits" at bounding box center [368, 754] width 97 height 14
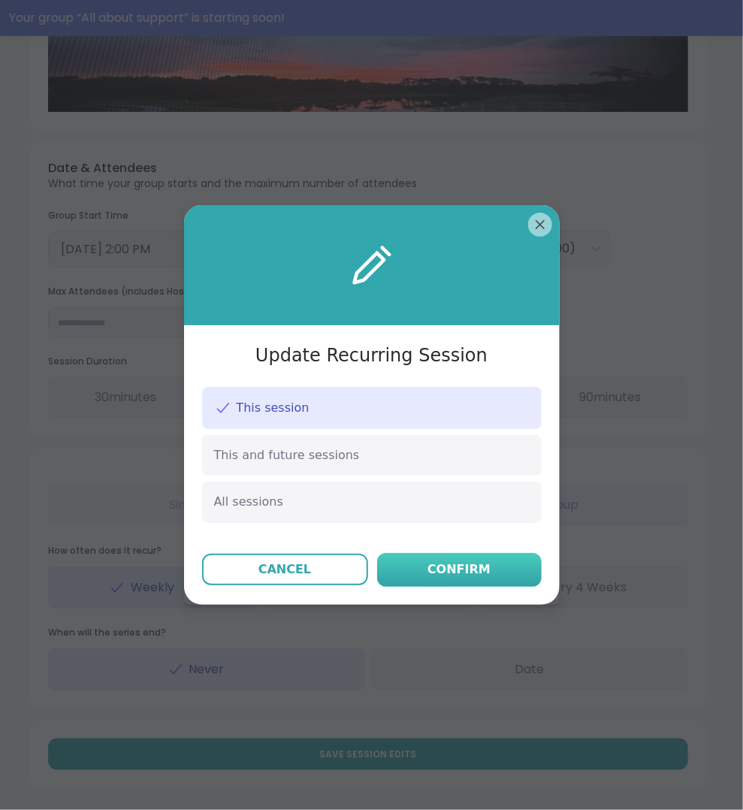
click at [483, 573] on div "Confirm" at bounding box center [458, 569] width 63 height 18
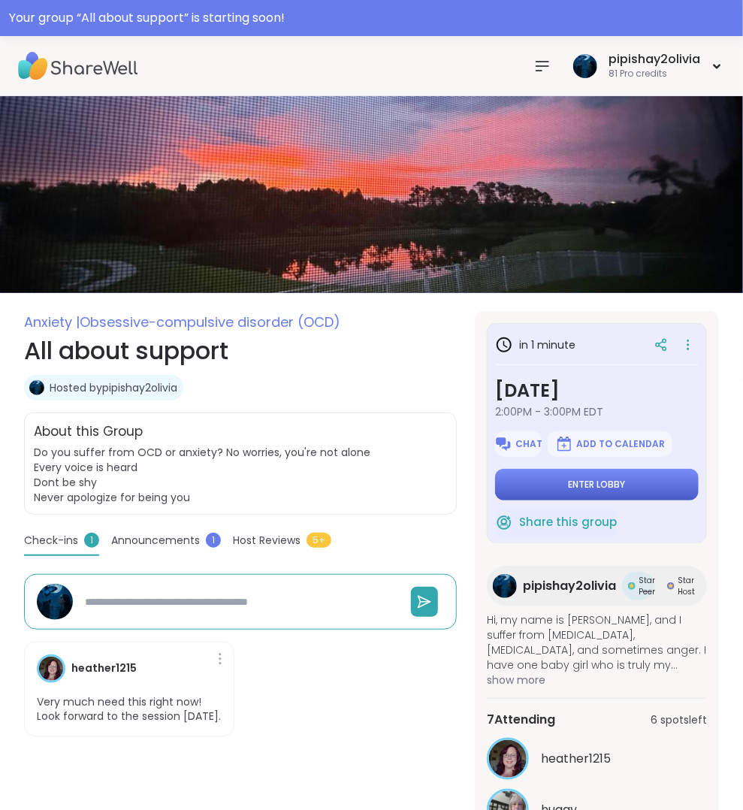
click at [587, 488] on span "Enter lobby" at bounding box center [596, 484] width 57 height 12
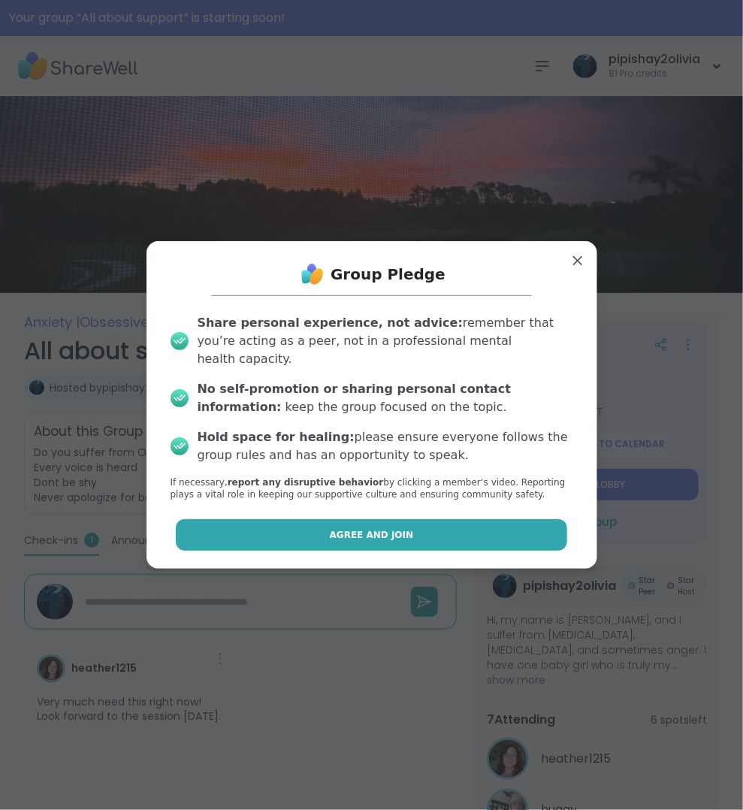
click at [518, 524] on button "Agree and Join" at bounding box center [371, 535] width 391 height 32
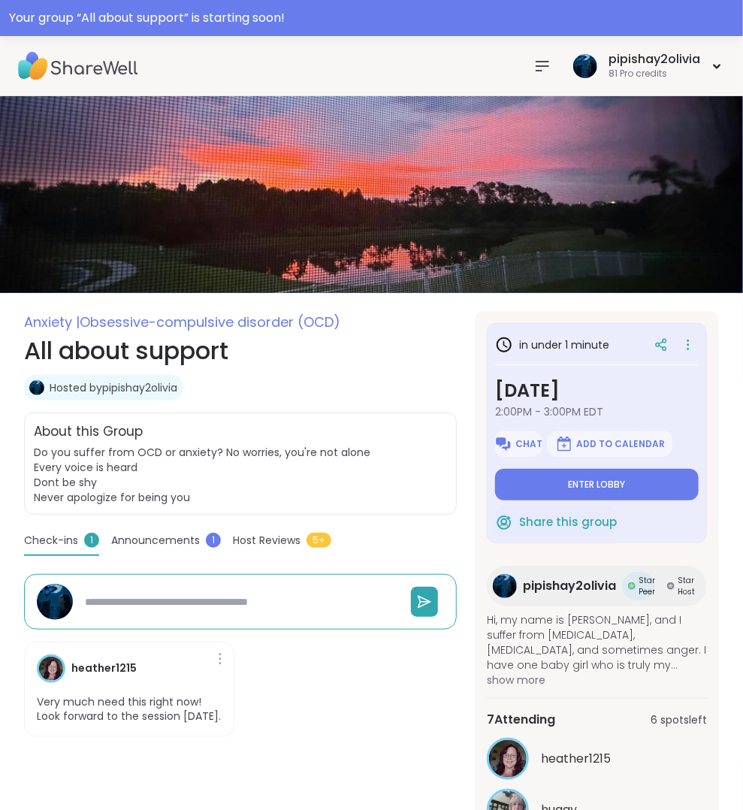
type textarea "*"
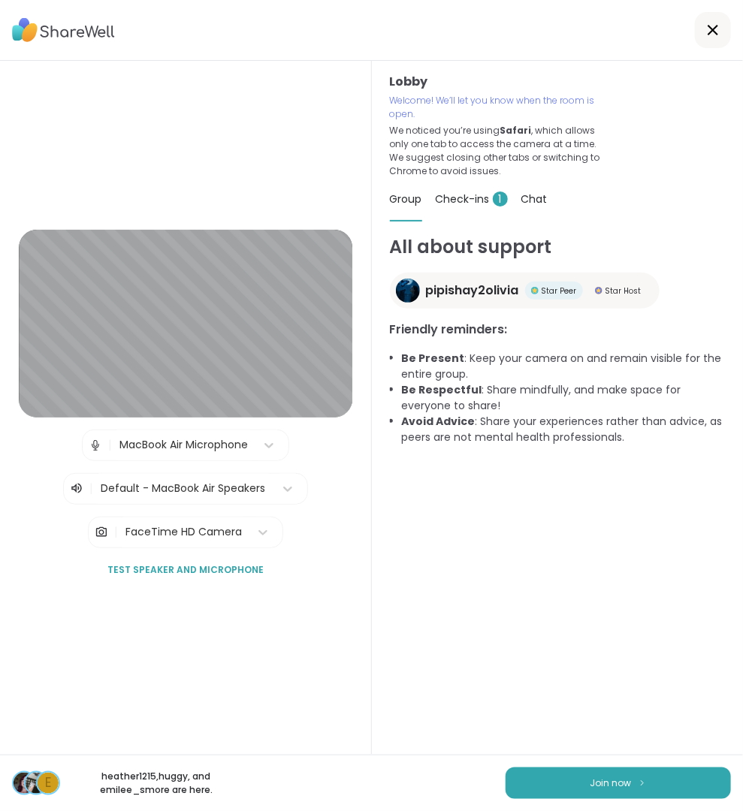
drag, startPoint x: 77, startPoint y: 775, endPoint x: 223, endPoint y: 785, distance: 146.0
click at [223, 785] on p "heather1215 , huggy , and emilee_s more are here." at bounding box center [156, 783] width 168 height 27
click at [535, 182] on div "Chat" at bounding box center [534, 199] width 26 height 42
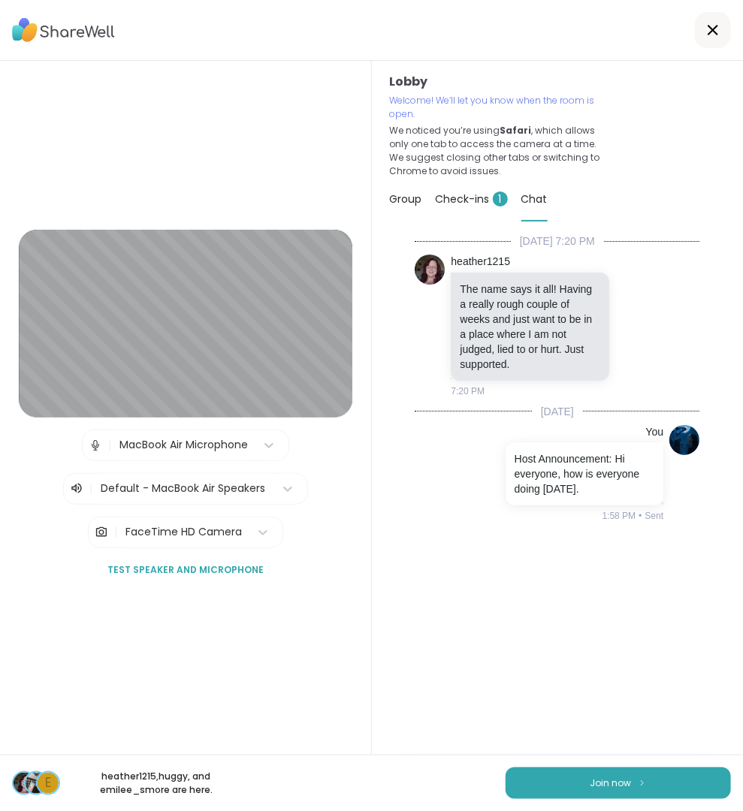
click at [542, 602] on div "10/14/2025, 7:20 PM heather1215 The name says it all! Having a really rough cou…" at bounding box center [558, 492] width 336 height 517
click at [562, 785] on button "Join now" at bounding box center [617, 783] width 225 height 32
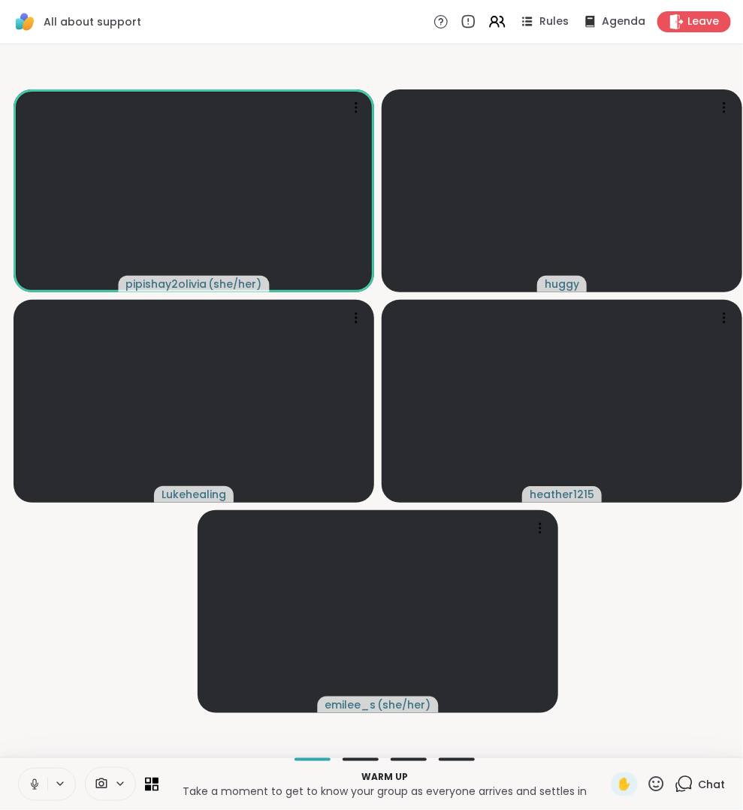
click at [702, 782] on span "Chat" at bounding box center [711, 783] width 27 height 15
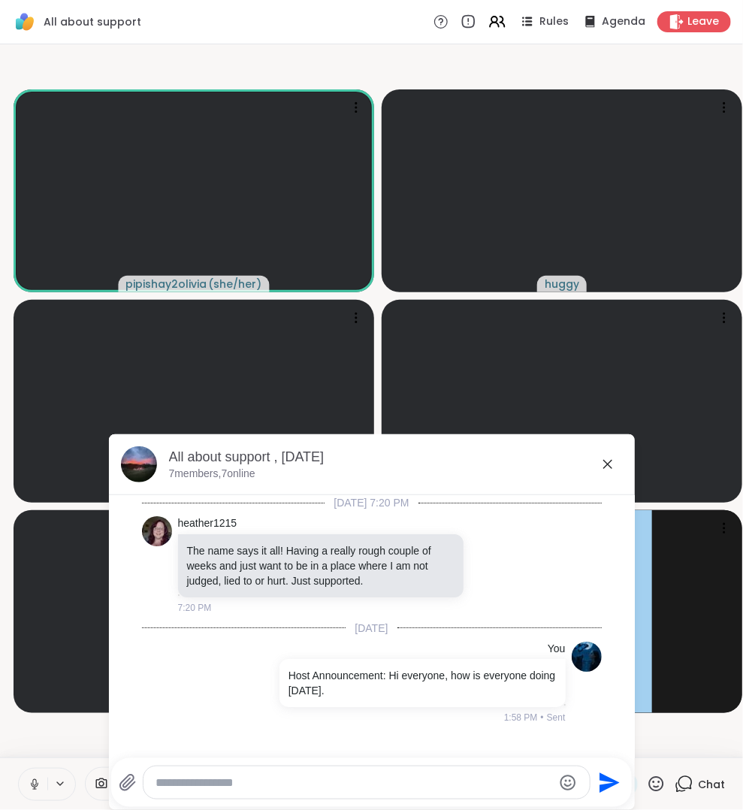
click at [608, 466] on icon at bounding box center [607, 464] width 9 height 9
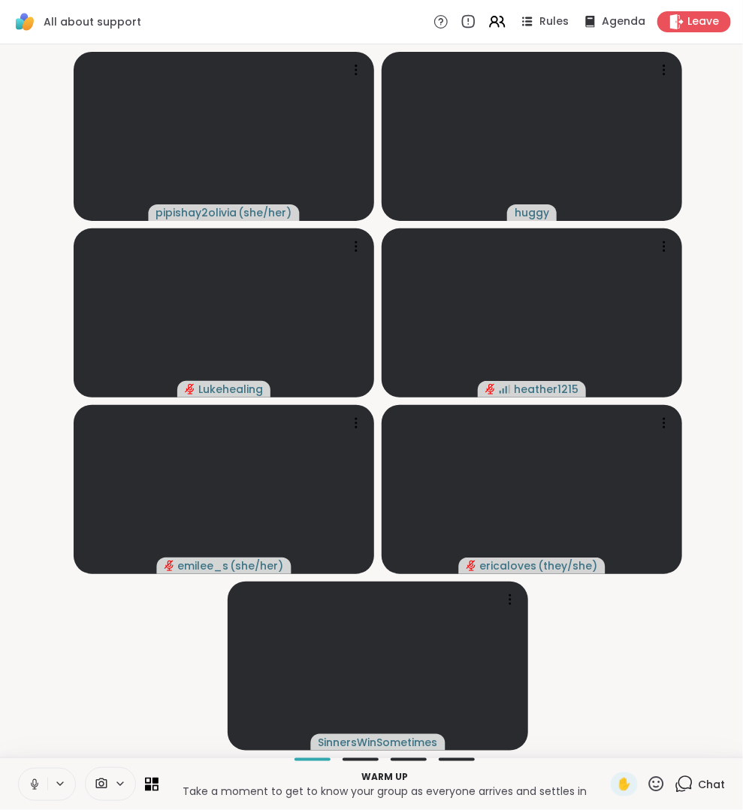
click at [688, 779] on icon at bounding box center [683, 783] width 19 height 19
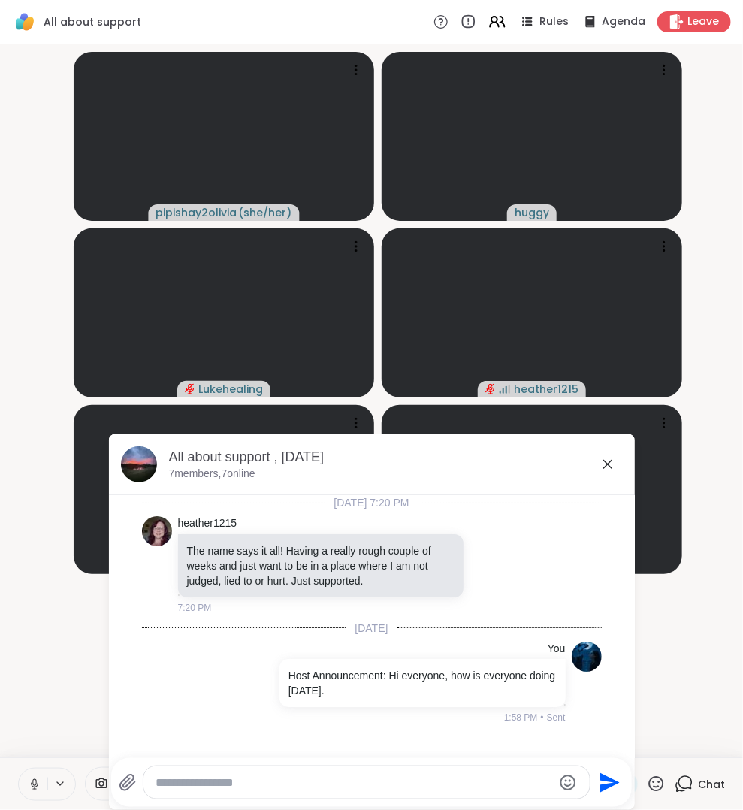
click at [53, 665] on video-player-container "pipishay2olivia ( she/her ) huggy Lukehealing heather1215 emilee_s ( she/her ) …" at bounding box center [371, 400] width 725 height 701
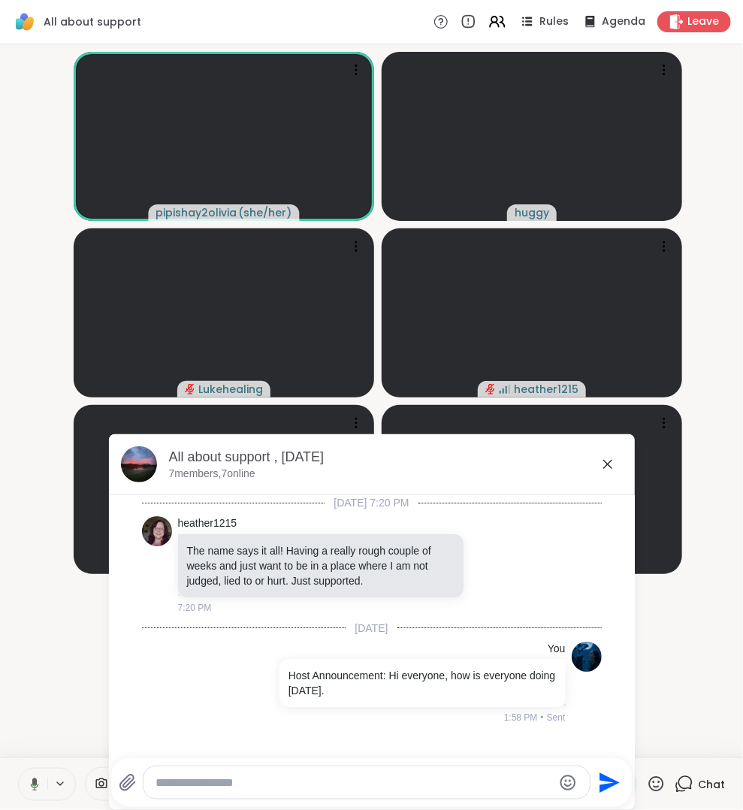
click at [606, 453] on div "All about support , [DATE]" at bounding box center [396, 457] width 454 height 19
click at [614, 465] on icon at bounding box center [607, 464] width 18 height 18
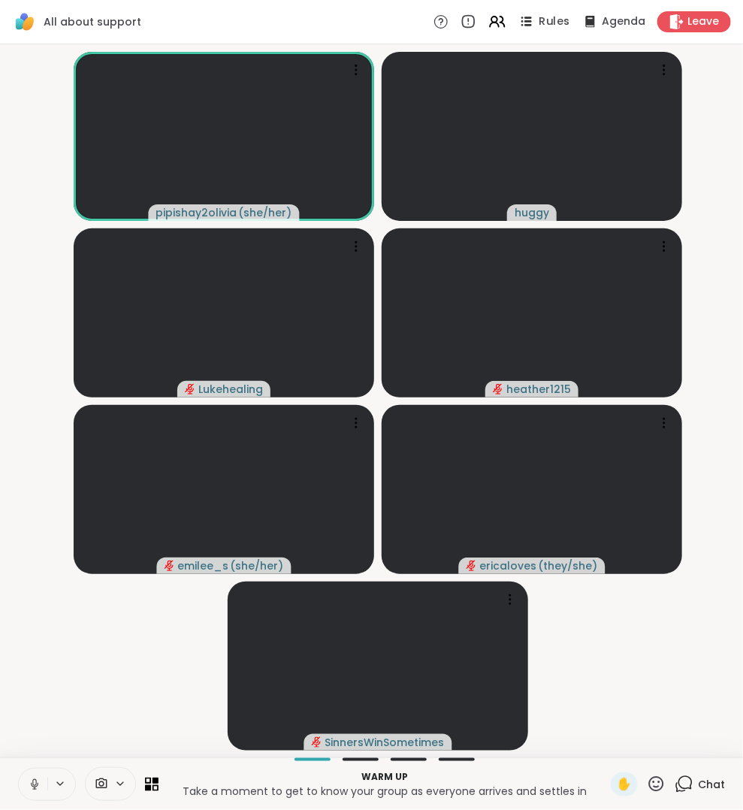
click at [547, 19] on span "Rules" at bounding box center [554, 22] width 31 height 16
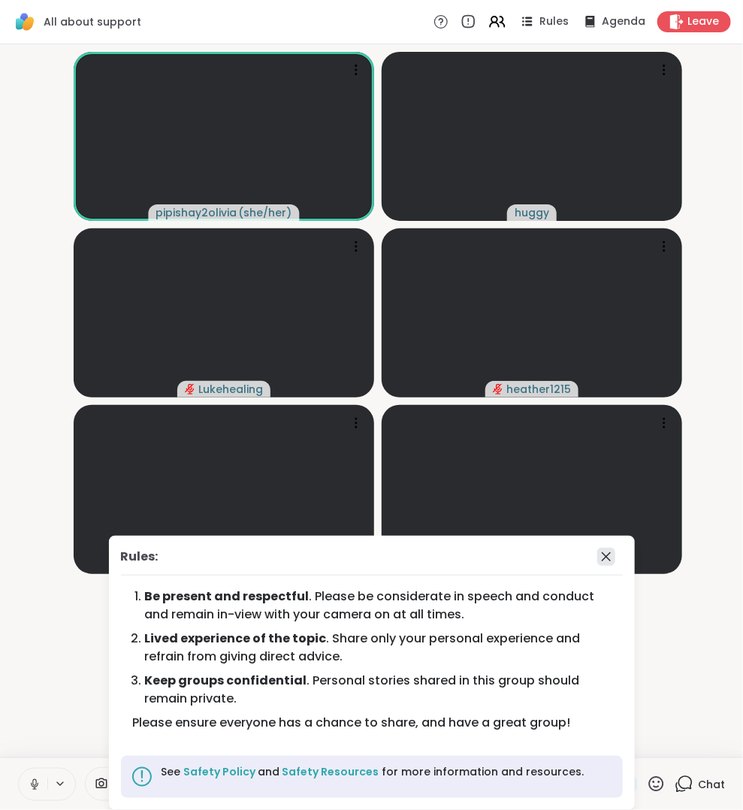
click at [602, 565] on icon at bounding box center [606, 556] width 18 height 18
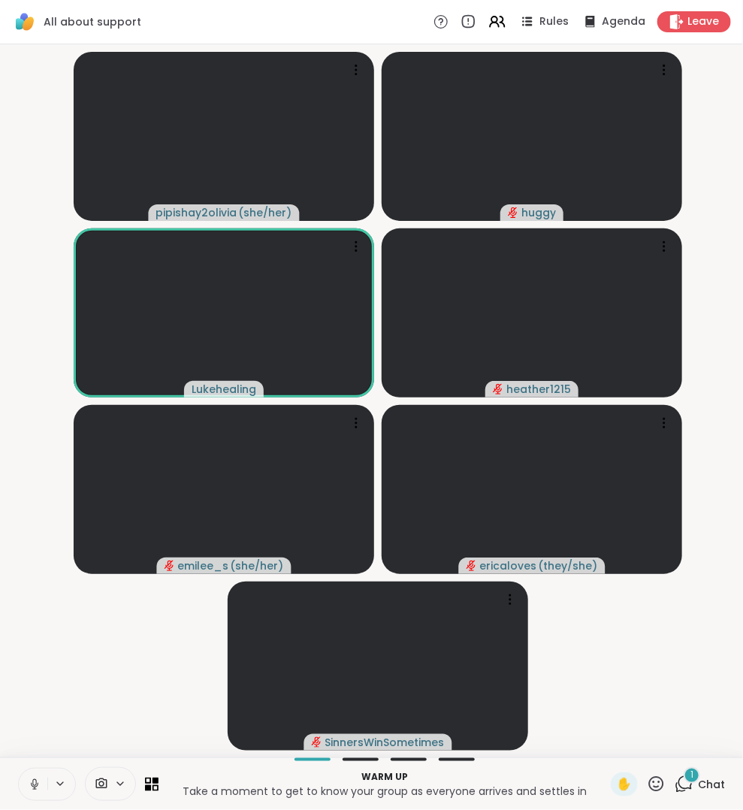
click at [689, 788] on icon at bounding box center [685, 783] width 14 height 14
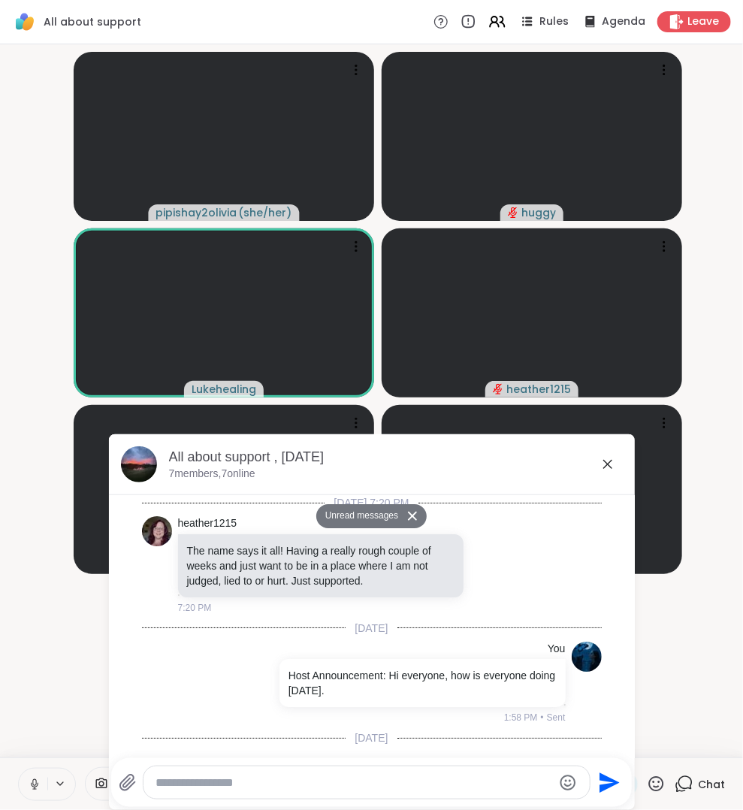
scroll to position [75, 0]
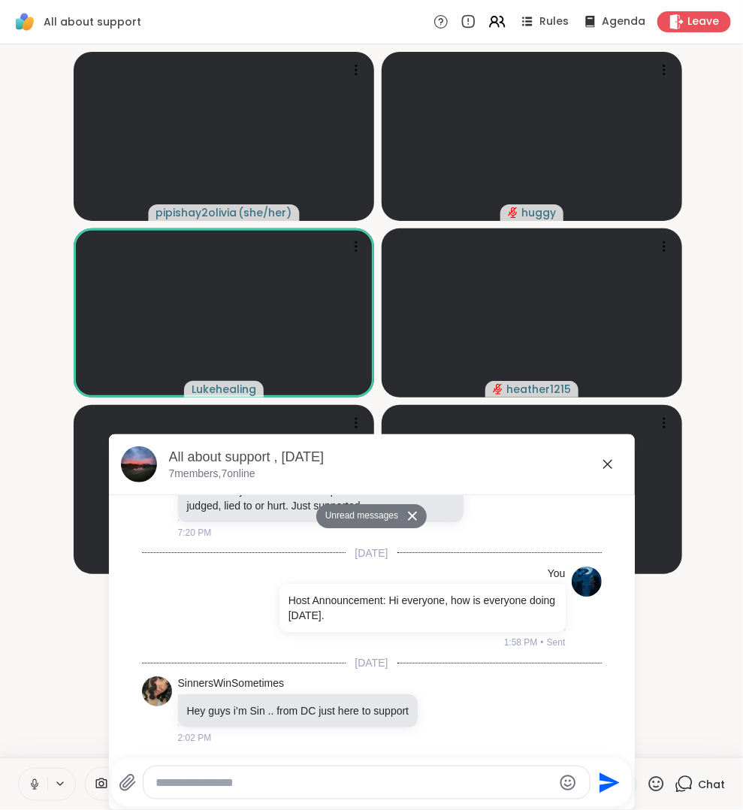
click at [604, 463] on icon at bounding box center [607, 464] width 18 height 18
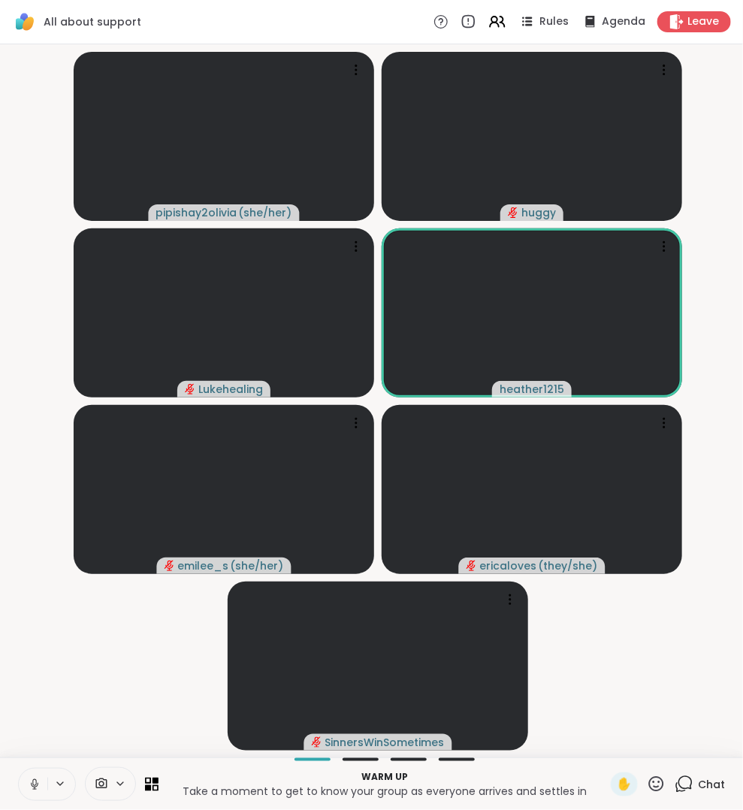
click at [680, 779] on icon at bounding box center [683, 783] width 19 height 19
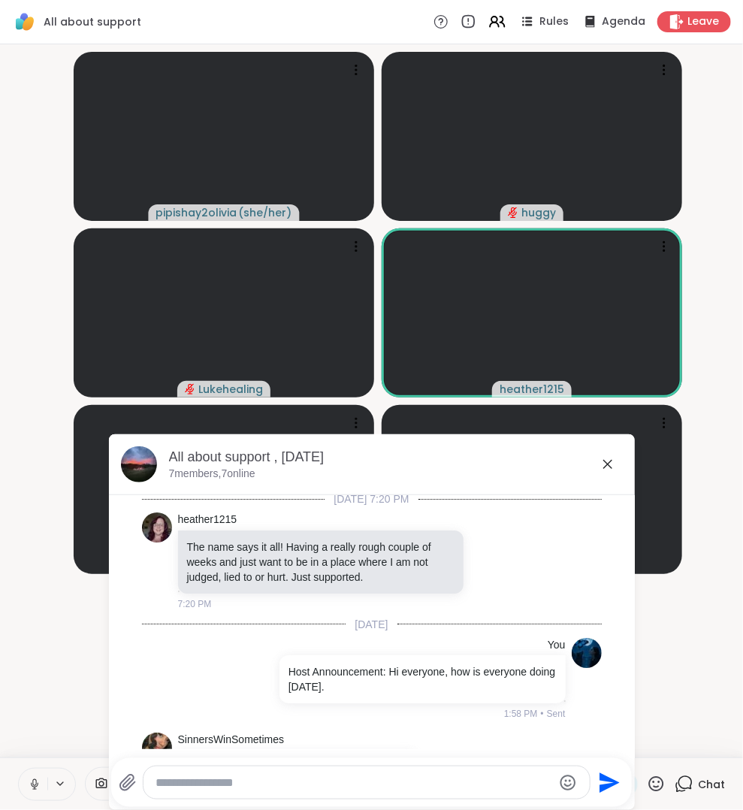
scroll to position [0, 0]
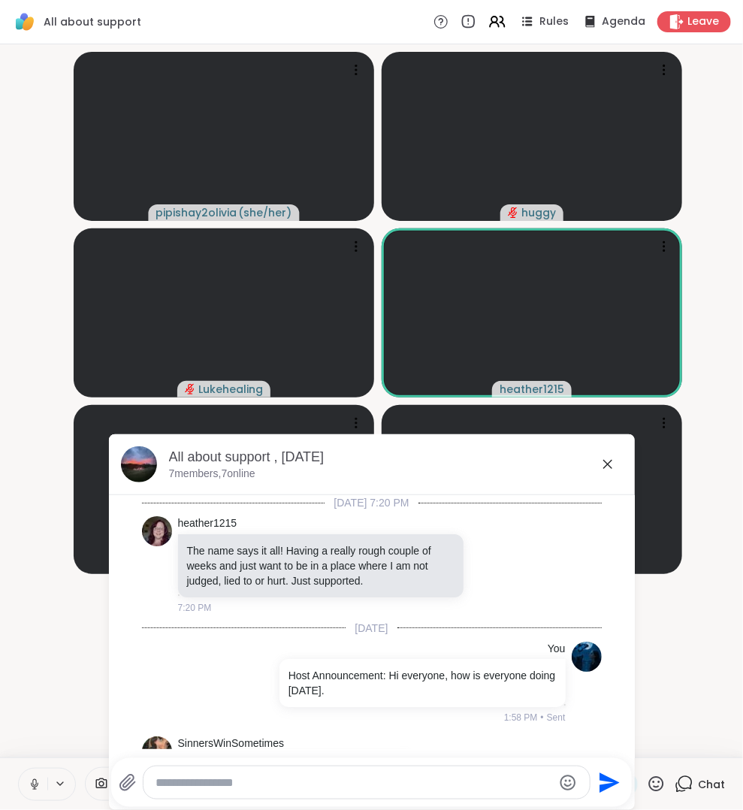
click at [604, 459] on icon at bounding box center [607, 464] width 18 height 18
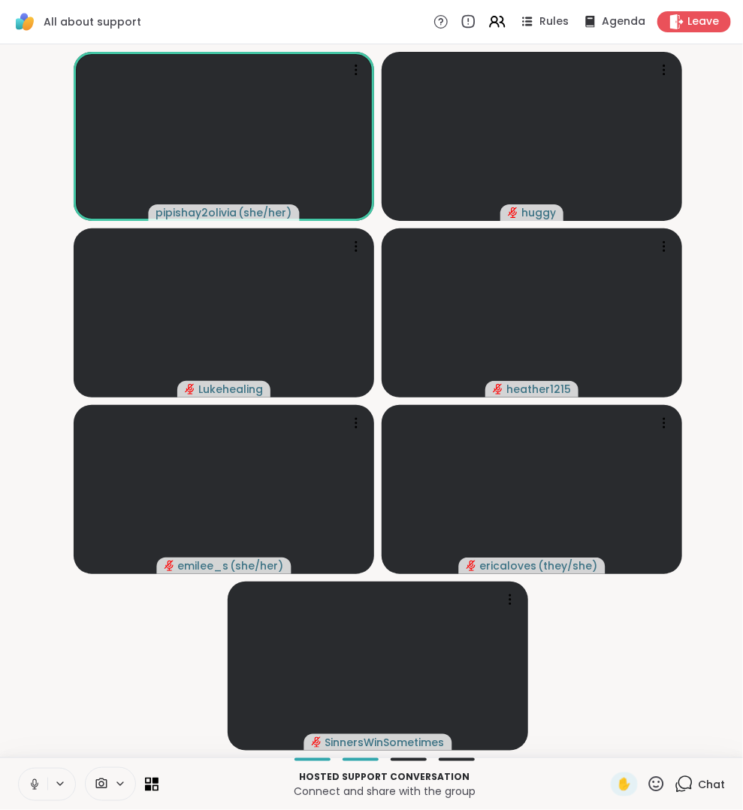
click at [687, 787] on icon at bounding box center [683, 783] width 19 height 19
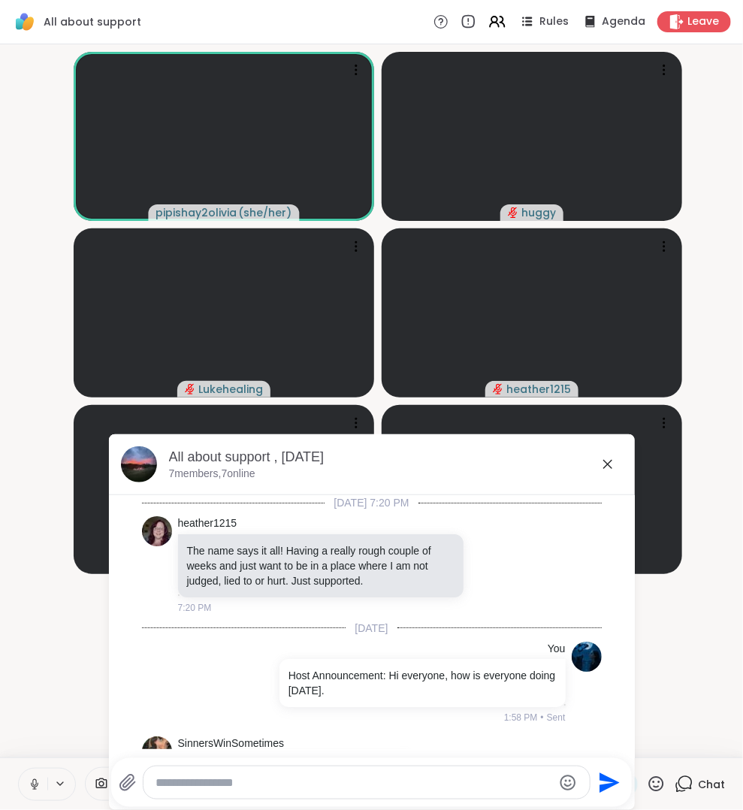
scroll to position [81, 0]
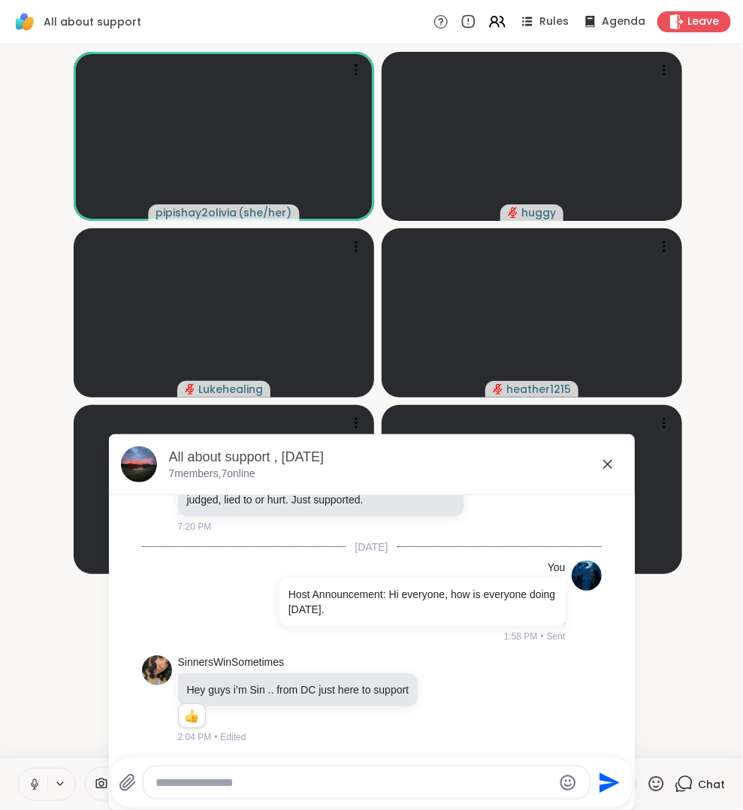
click at [604, 454] on div "All about support , [DATE]" at bounding box center [396, 457] width 454 height 19
click at [603, 462] on icon at bounding box center [607, 464] width 18 height 18
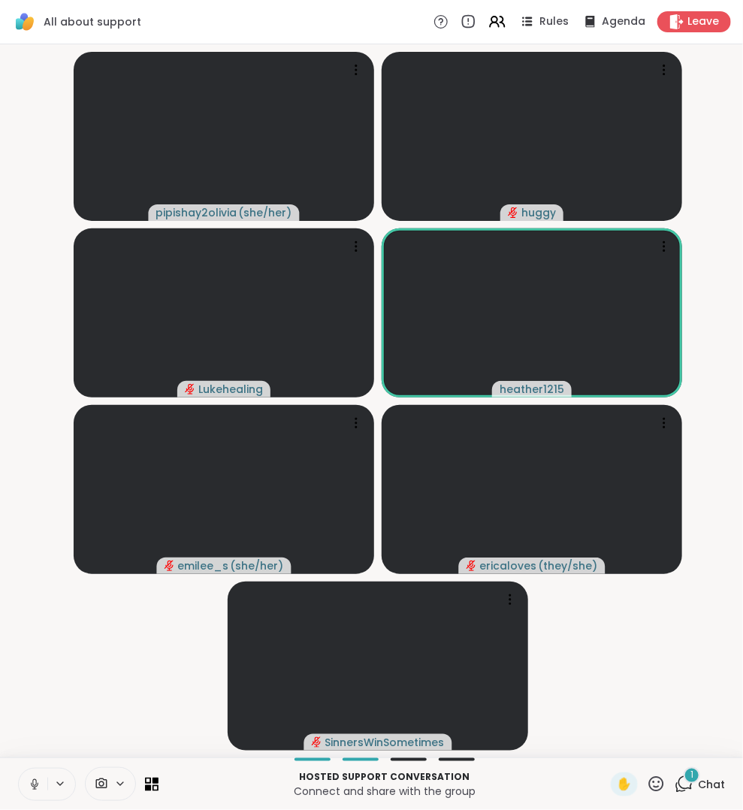
click at [685, 786] on icon at bounding box center [683, 783] width 19 height 19
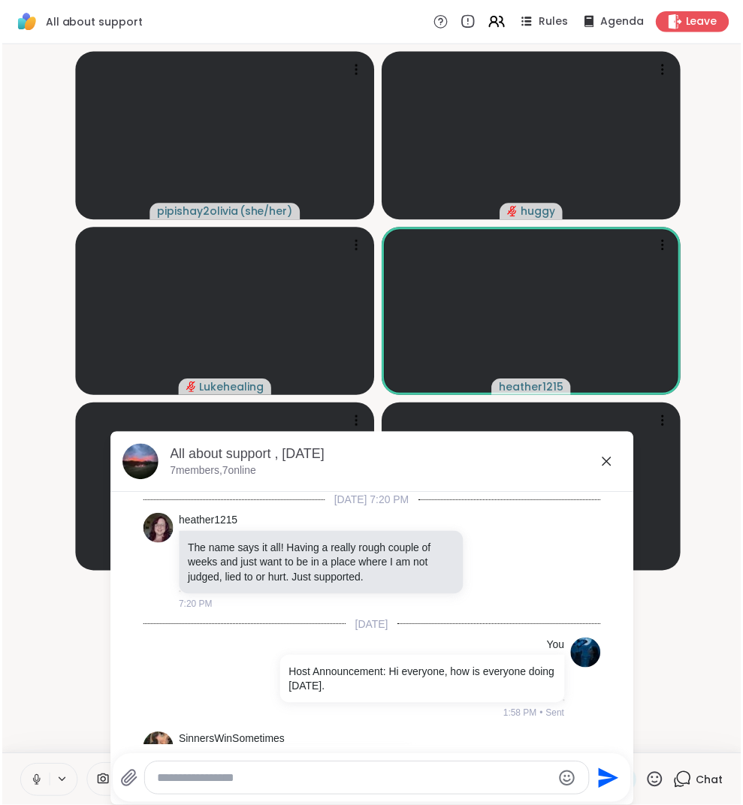
scroll to position [161, 0]
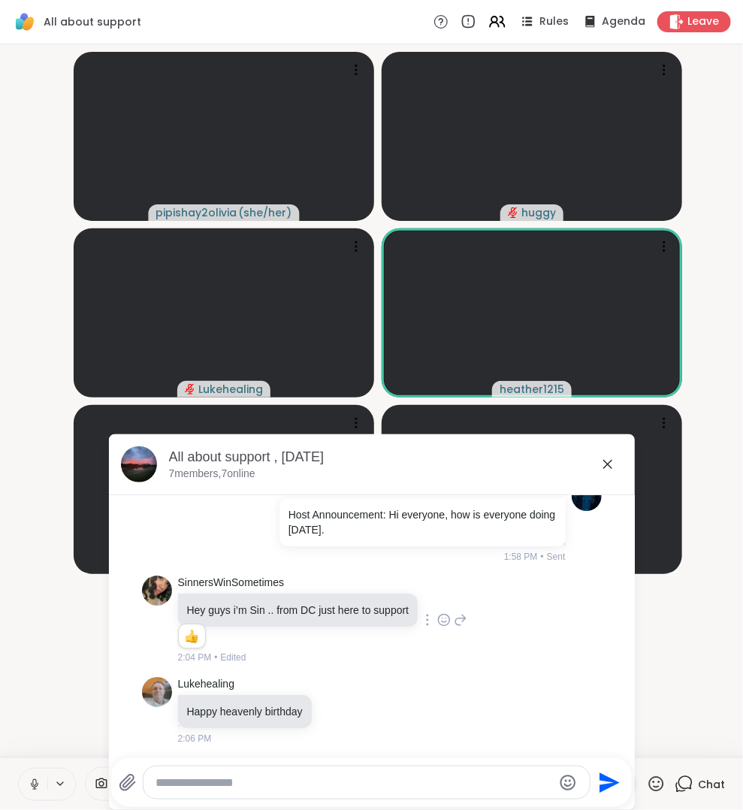
click at [451, 613] on icon at bounding box center [444, 619] width 14 height 15
click at [451, 595] on div "Select Reaction: Heart" at bounding box center [444, 596] width 14 height 14
click at [612, 460] on icon at bounding box center [607, 464] width 18 height 18
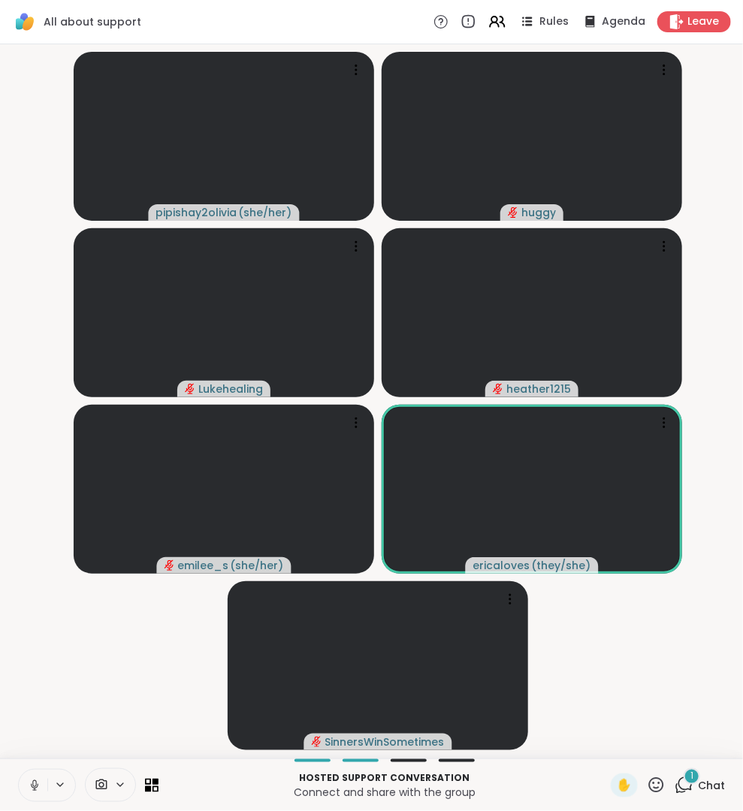
click at [35, 776] on button at bounding box center [33, 786] width 29 height 32
click at [38, 783] on icon at bounding box center [35, 785] width 8 height 5
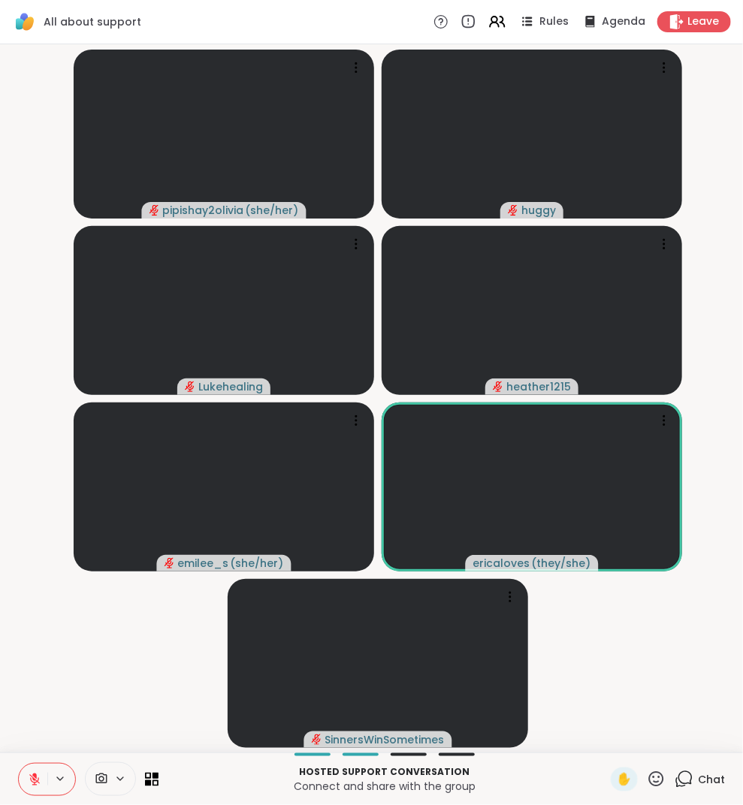
click at [47, 765] on div at bounding box center [47, 779] width 58 height 33
click at [28, 778] on icon at bounding box center [35, 780] width 14 height 14
click at [689, 779] on icon at bounding box center [683, 779] width 19 height 19
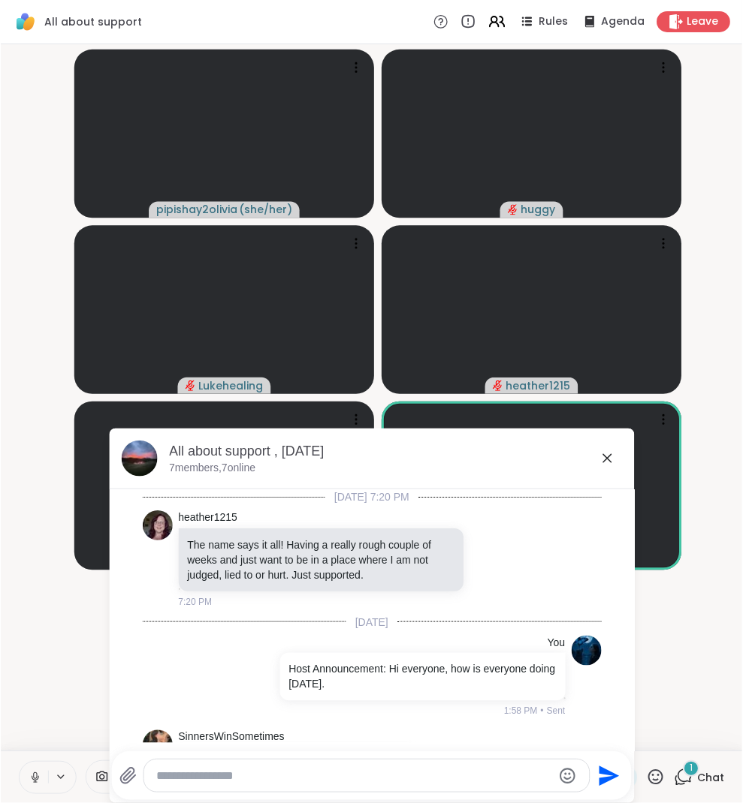
scroll to position [578, 0]
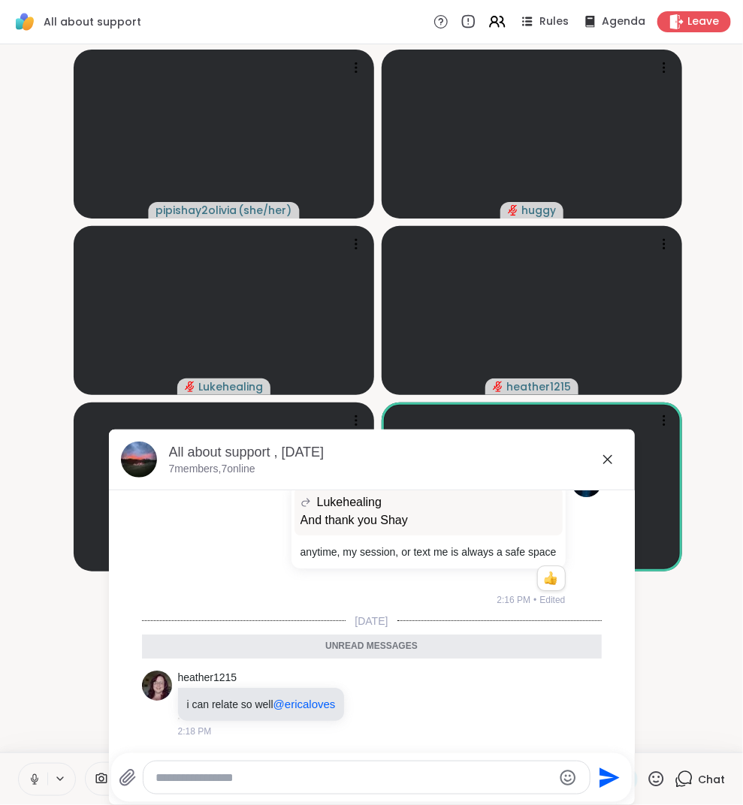
click at [611, 456] on icon at bounding box center [607, 459] width 9 height 9
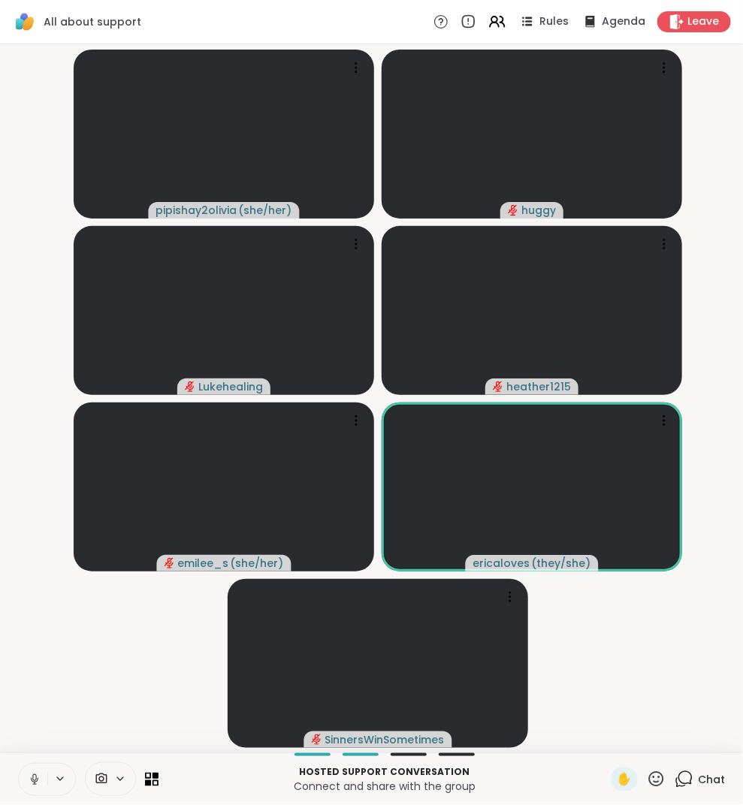
click at [704, 638] on video-player-container "pipishay2olivia ( she/her ) huggy Lukehealing heather1215 emilee_s ( she/her ) …" at bounding box center [371, 398] width 725 height 696
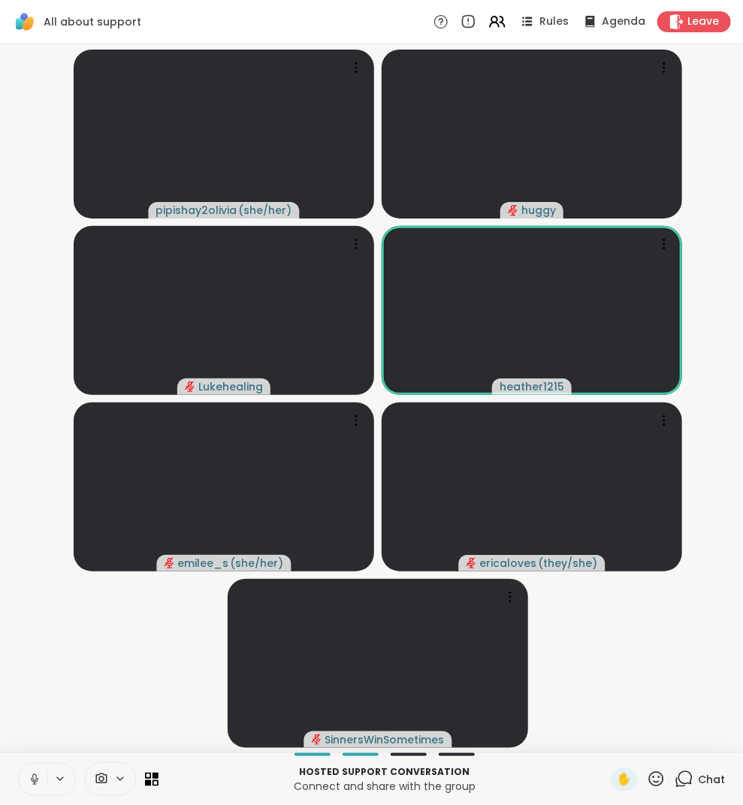
click at [37, 777] on icon at bounding box center [35, 780] width 14 height 14
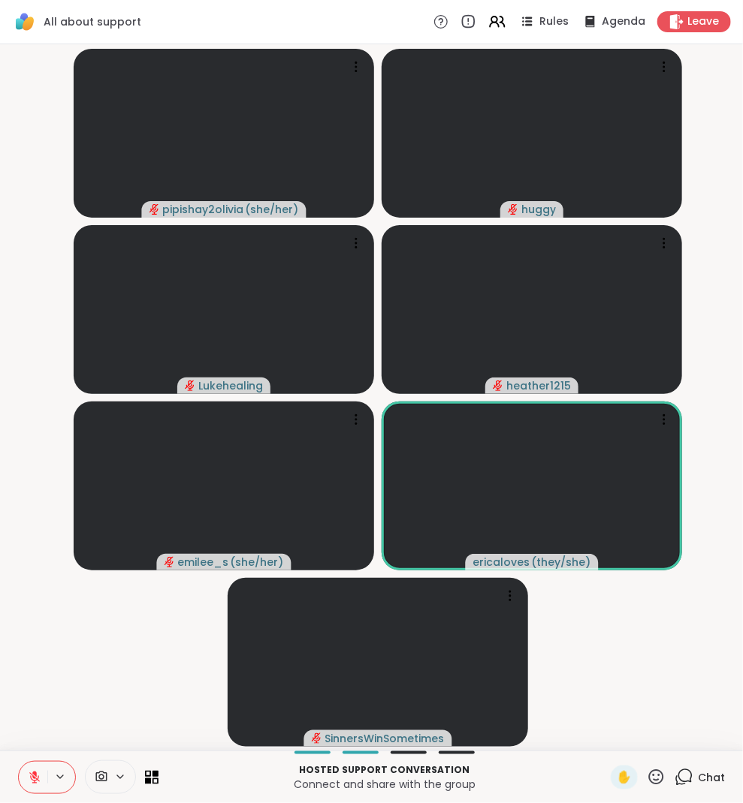
click at [689, 771] on icon at bounding box center [685, 777] width 14 height 14
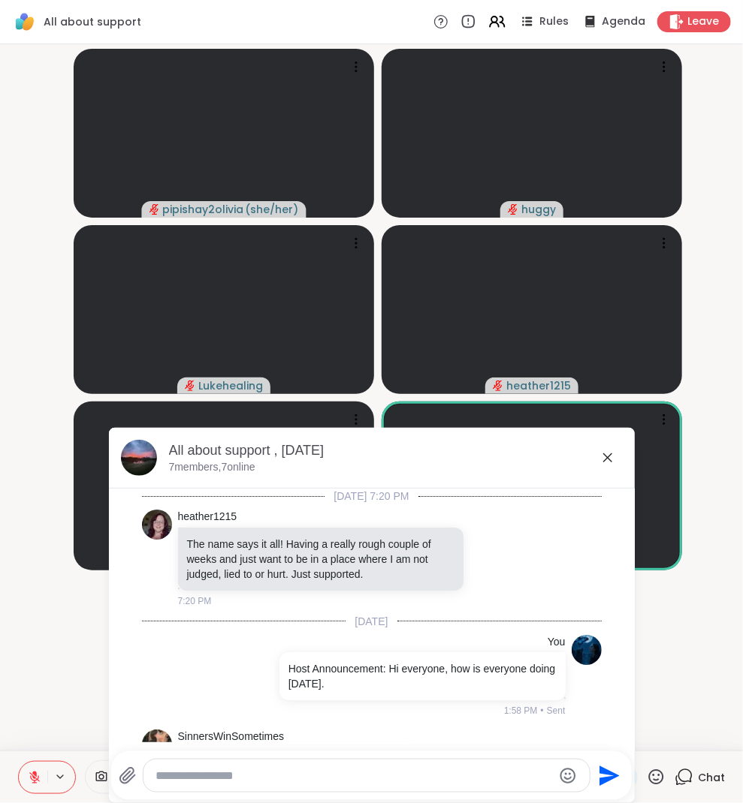
scroll to position [3001, 0]
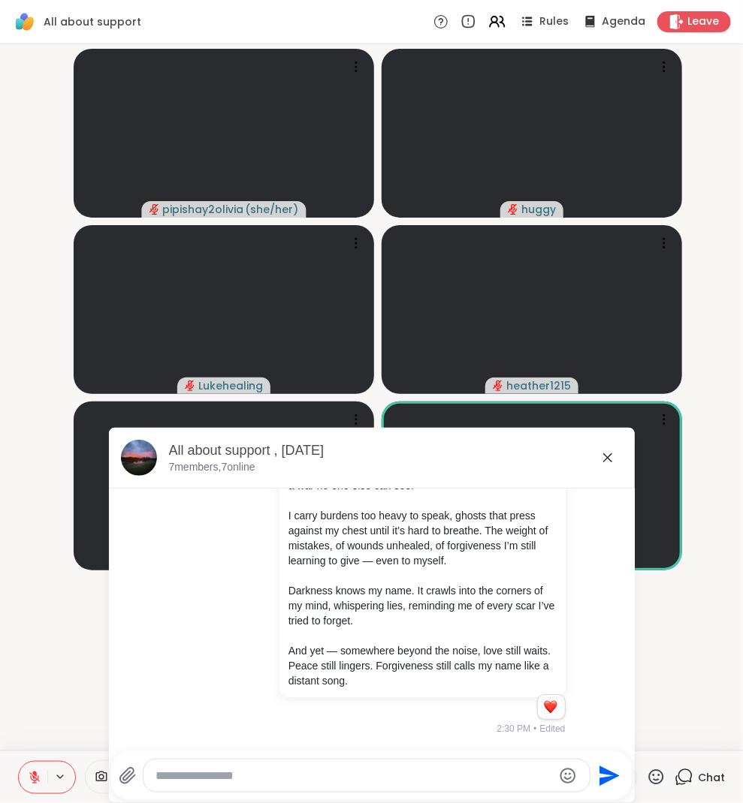
click at [499, 773] on textarea "Type your message" at bounding box center [353, 776] width 397 height 15
paste textarea "**********"
type textarea "**********"
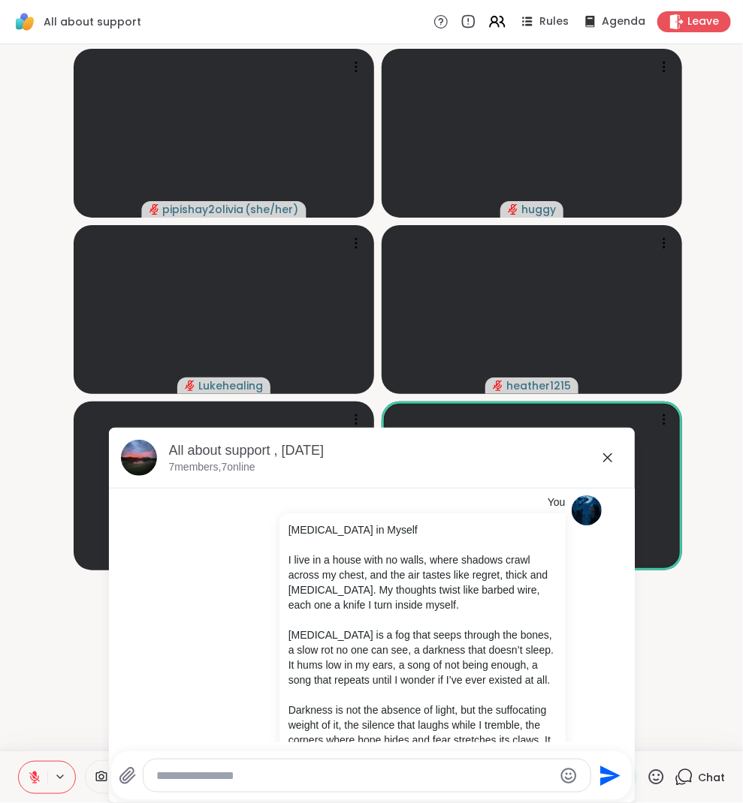
scroll to position [1721, 0]
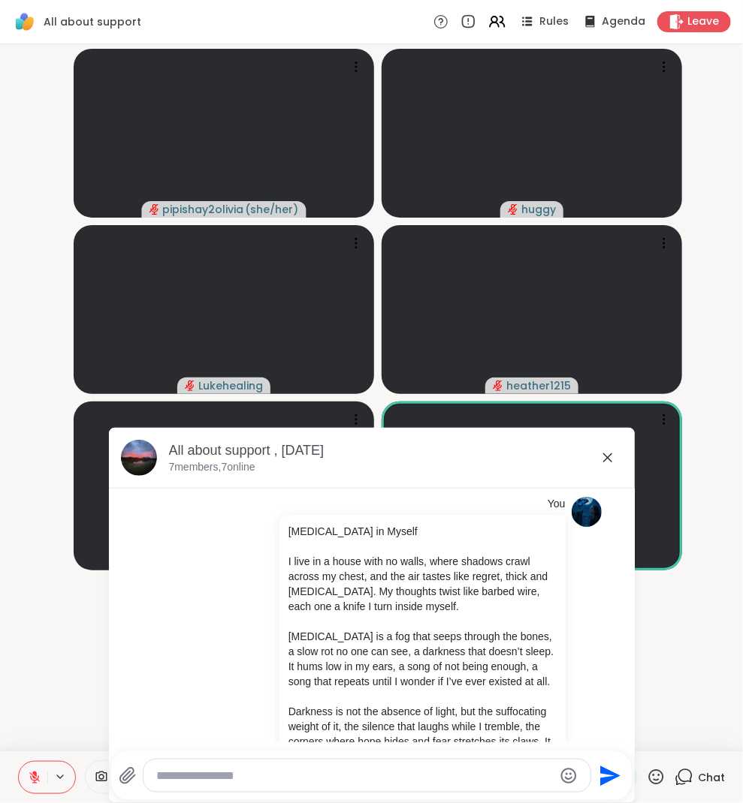
click at [612, 464] on icon at bounding box center [607, 458] width 18 height 18
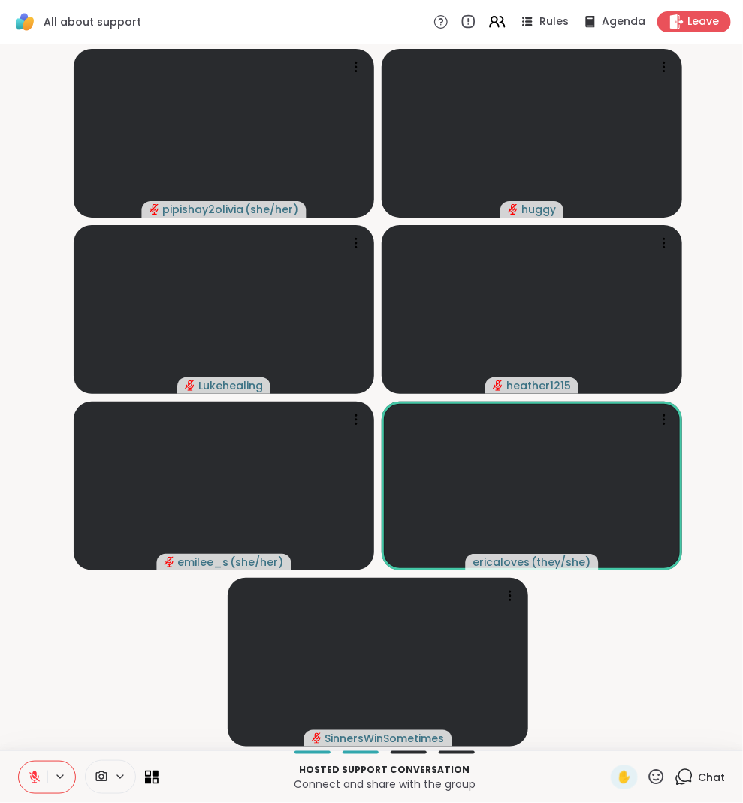
click at [38, 777] on icon at bounding box center [34, 778] width 11 height 11
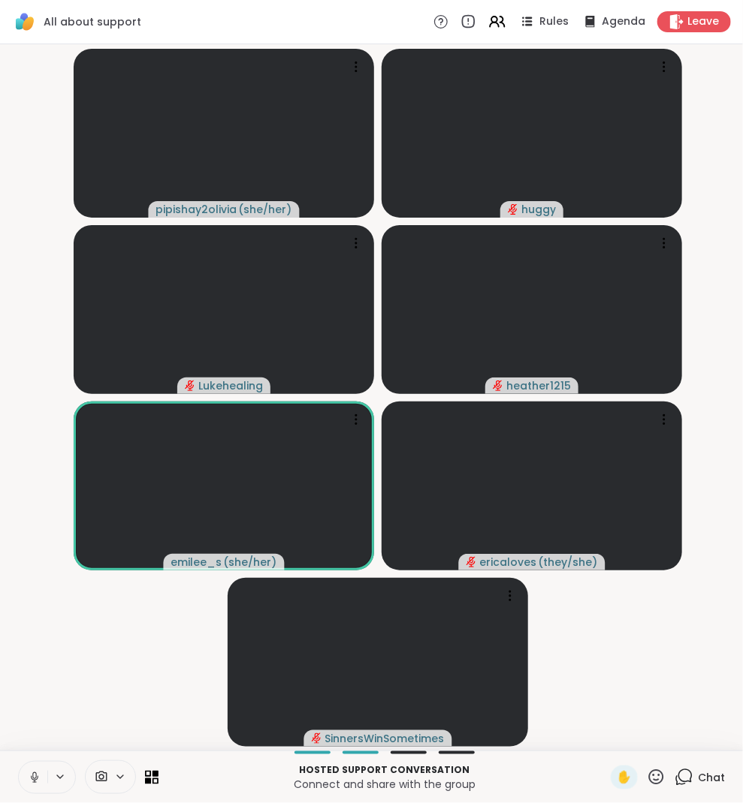
click at [33, 782] on icon at bounding box center [34, 782] width 4 height 1
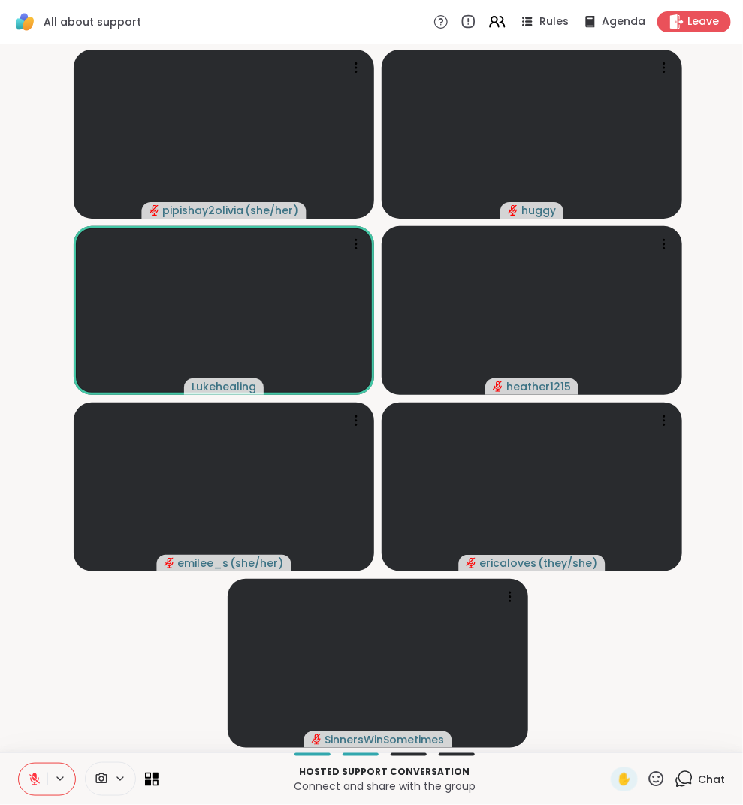
click at [29, 773] on icon at bounding box center [35, 780] width 14 height 14
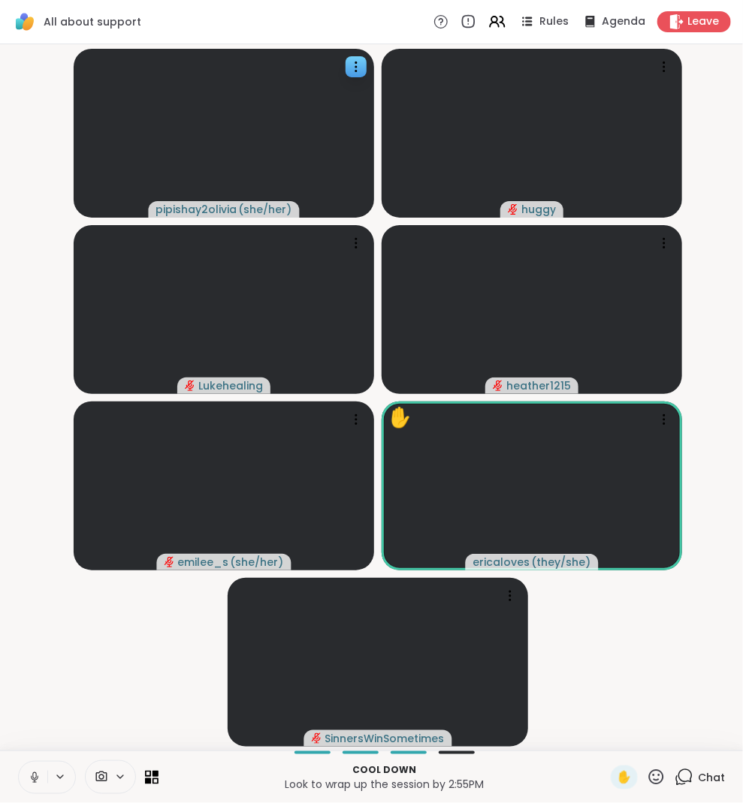
click at [659, 776] on icon at bounding box center [656, 777] width 15 height 15
click at [656, 772] on icon at bounding box center [656, 777] width 19 height 19
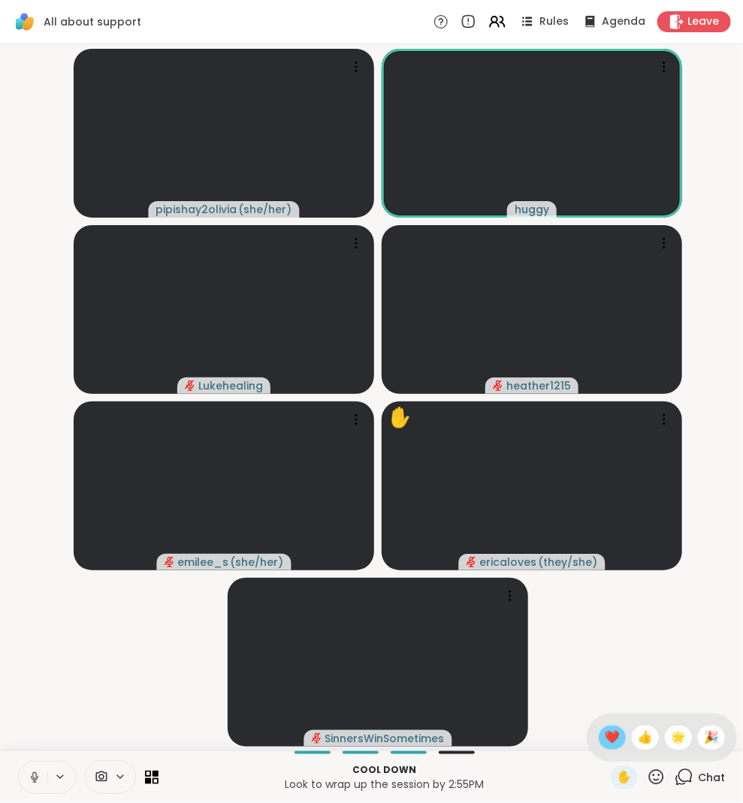
click at [598, 734] on div "❤️" at bounding box center [611, 738] width 27 height 24
drag, startPoint x: 594, startPoint y: 727, endPoint x: 584, endPoint y: 683, distance: 45.4
click at [591, 724] on video-player-container "pipishay2olivia ( she/her ) huggy Lukehealing heather1215 emilee_s ( she/her ) …" at bounding box center [371, 397] width 725 height 695
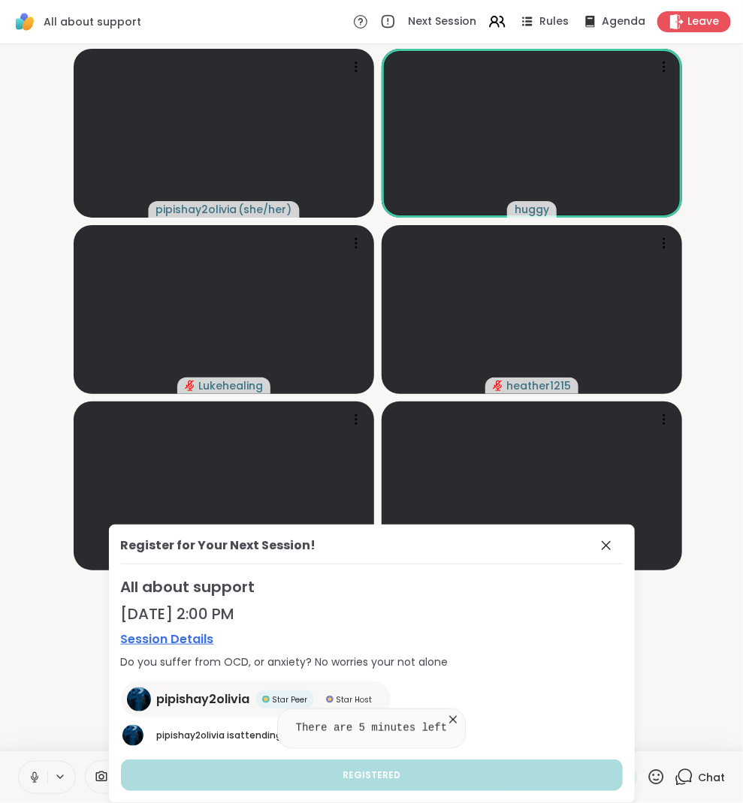
click at [460, 713] on icon at bounding box center [452, 720] width 15 height 15
click at [604, 544] on icon at bounding box center [606, 546] width 18 height 18
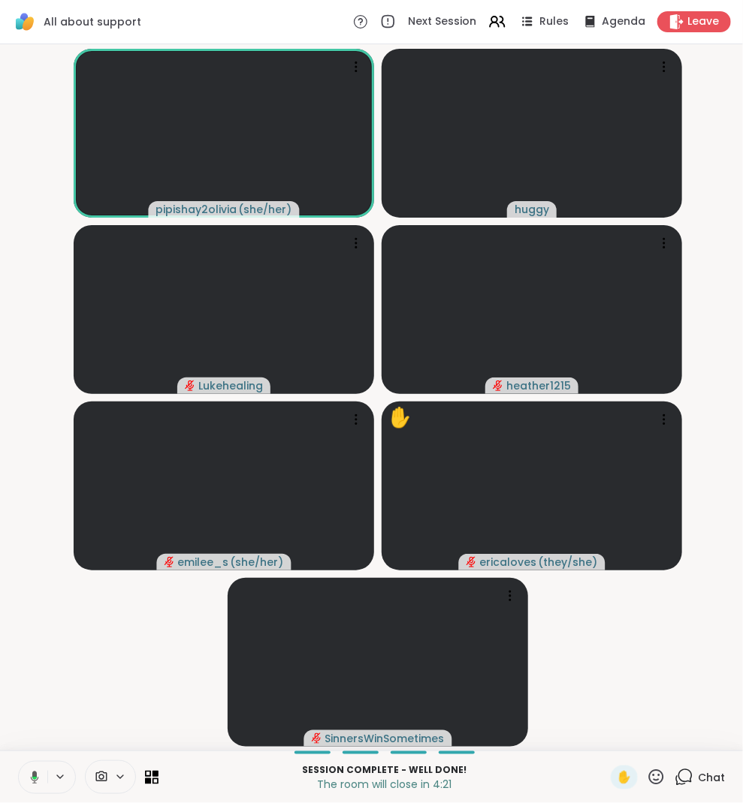
click at [606, 656] on video-player-container "pipishay2olivia ( she/her ) huggy Lukehealing heather1215 emilee_s ( she/her ) …" at bounding box center [371, 397] width 725 height 695
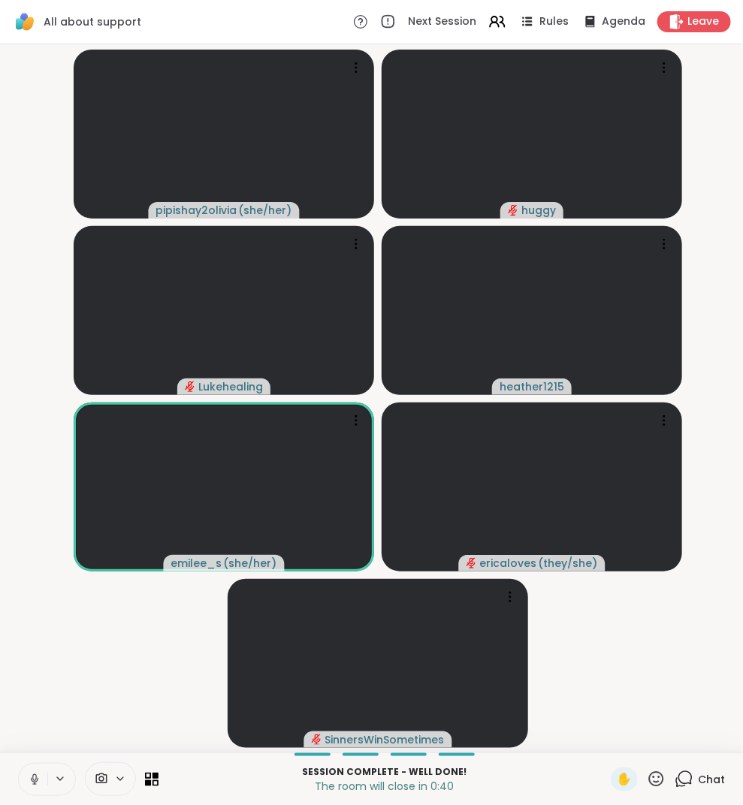
click at [29, 770] on button at bounding box center [33, 780] width 29 height 32
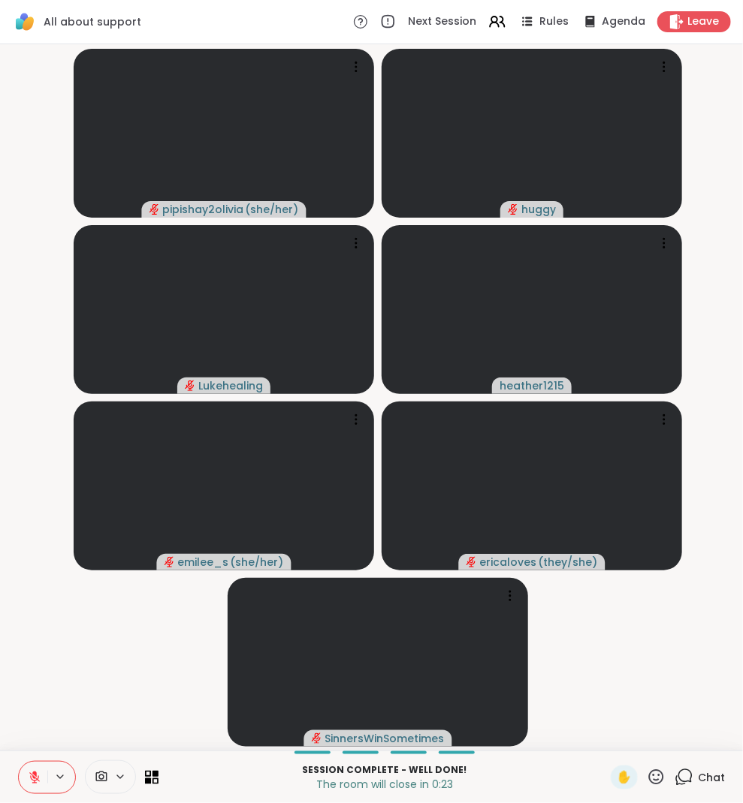
click at [36, 782] on icon at bounding box center [35, 778] width 14 height 14
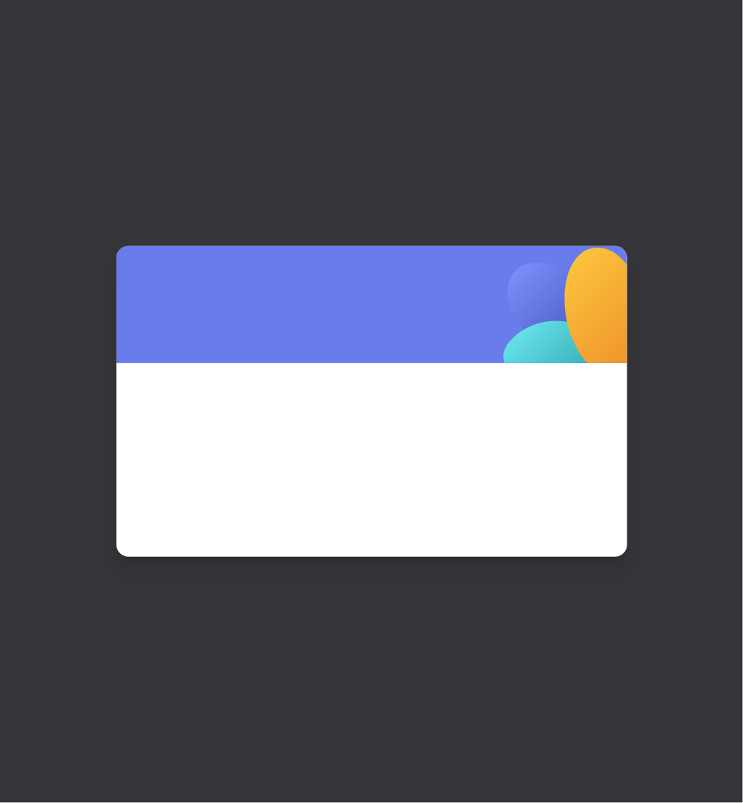
scroll to position [0, 0]
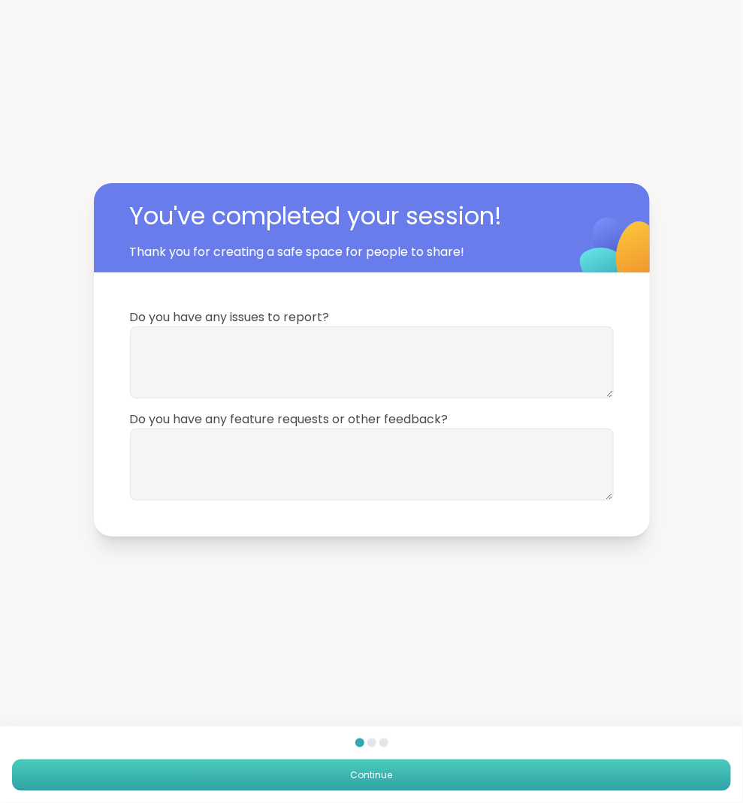
click at [309, 773] on button "Continue" at bounding box center [371, 776] width 719 height 32
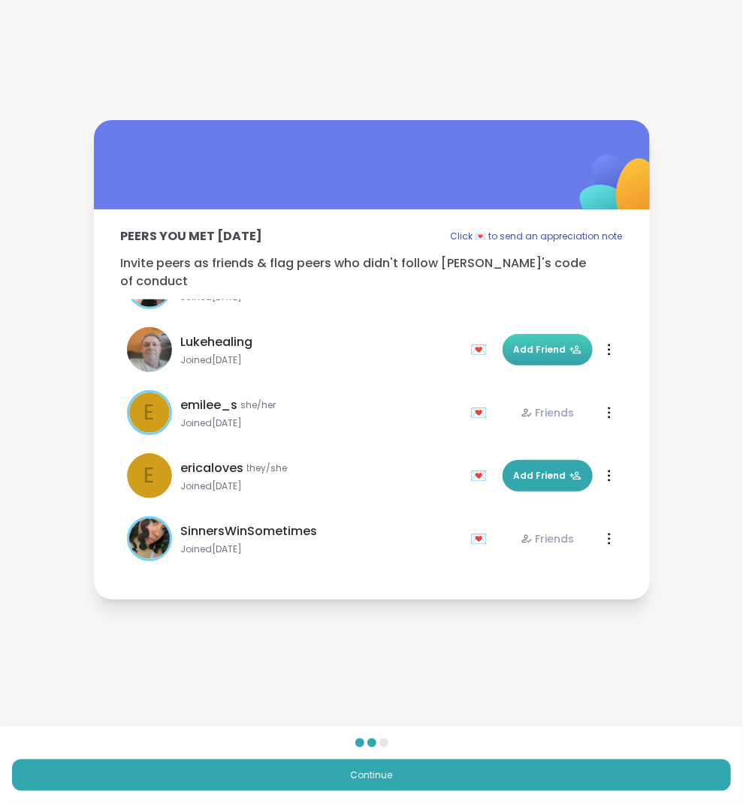
scroll to position [107, 0]
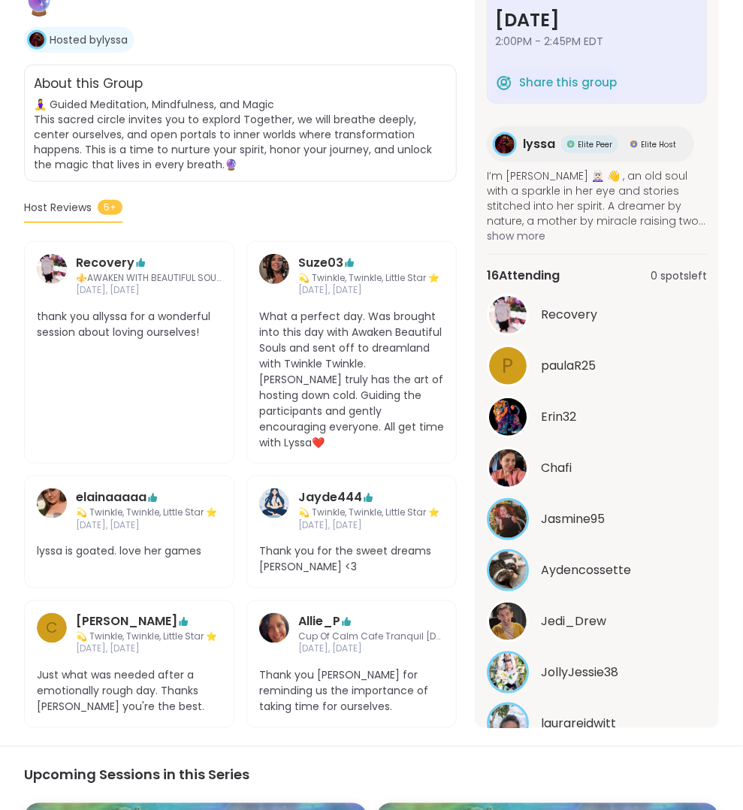
scroll to position [249, 0]
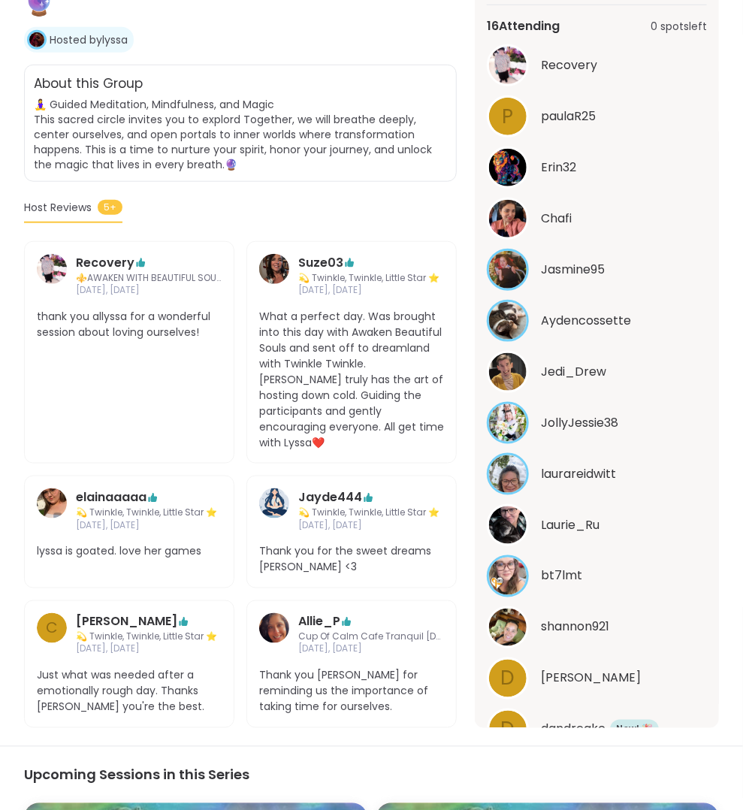
click at [468, 113] on section "Mindfulness | Spirituality | Inner peace 🧘‍♀️Mediation, Mindfulness & Magic 🔮 H…" at bounding box center [371, 327] width 743 height 800
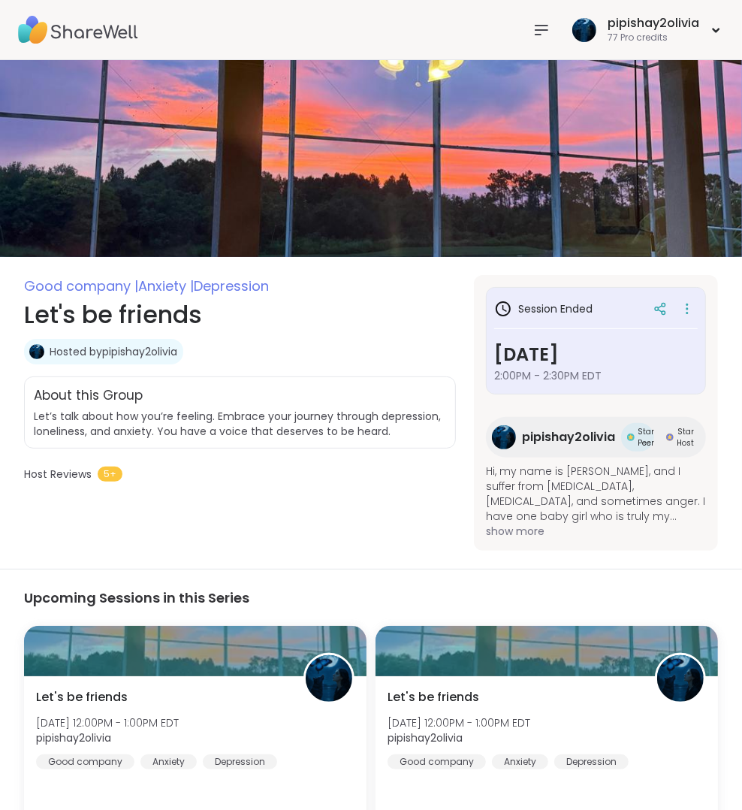
click at [544, 28] on icon at bounding box center [541, 30] width 18 height 18
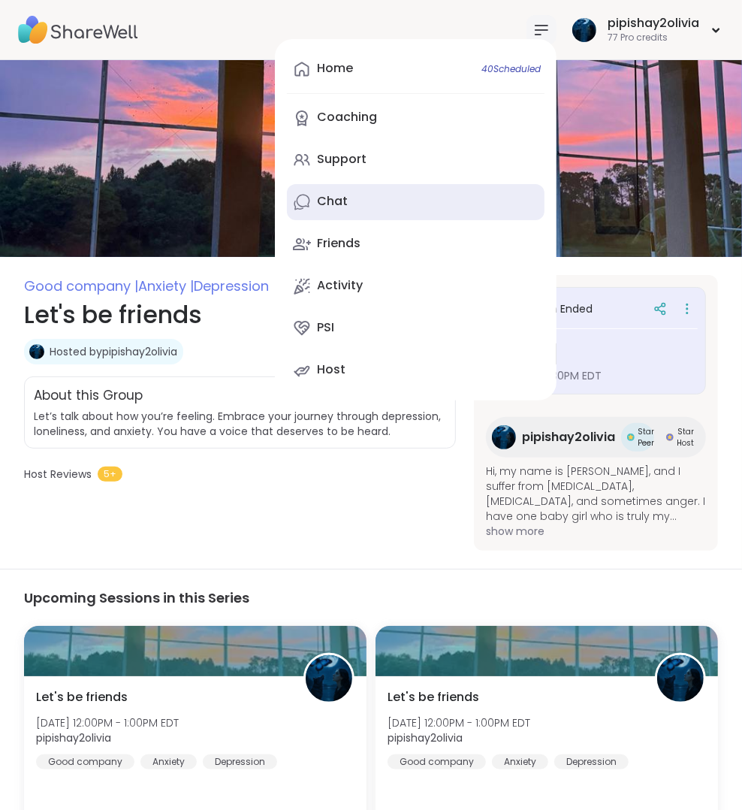
click at [462, 200] on link "Chat" at bounding box center [416, 202] width 258 height 36
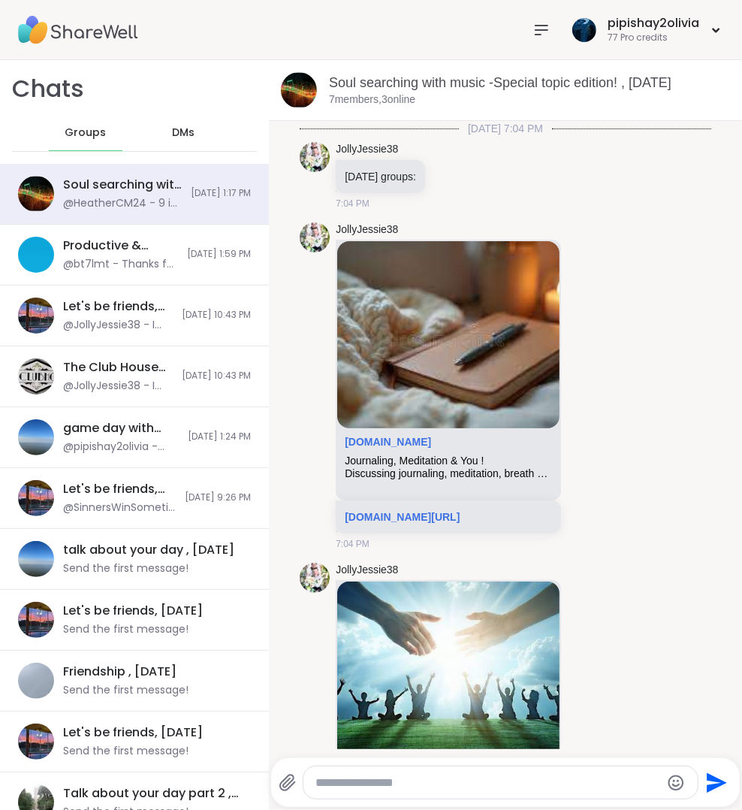
scroll to position [4776, 0]
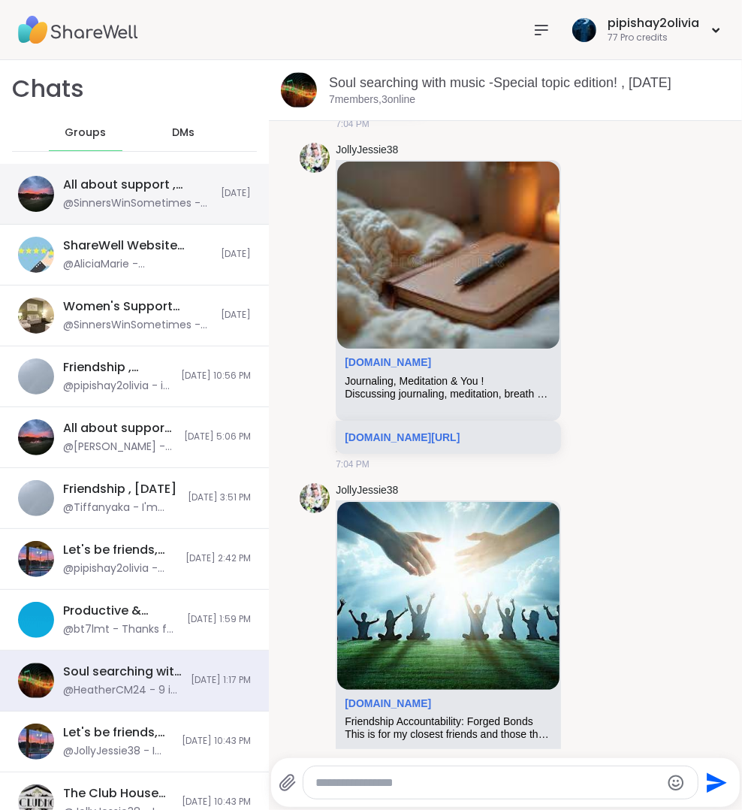
click at [182, 206] on div "@SinnersWinSometimes - Hey guys i’m Sin .. from DC just here to support" at bounding box center [137, 203] width 149 height 15
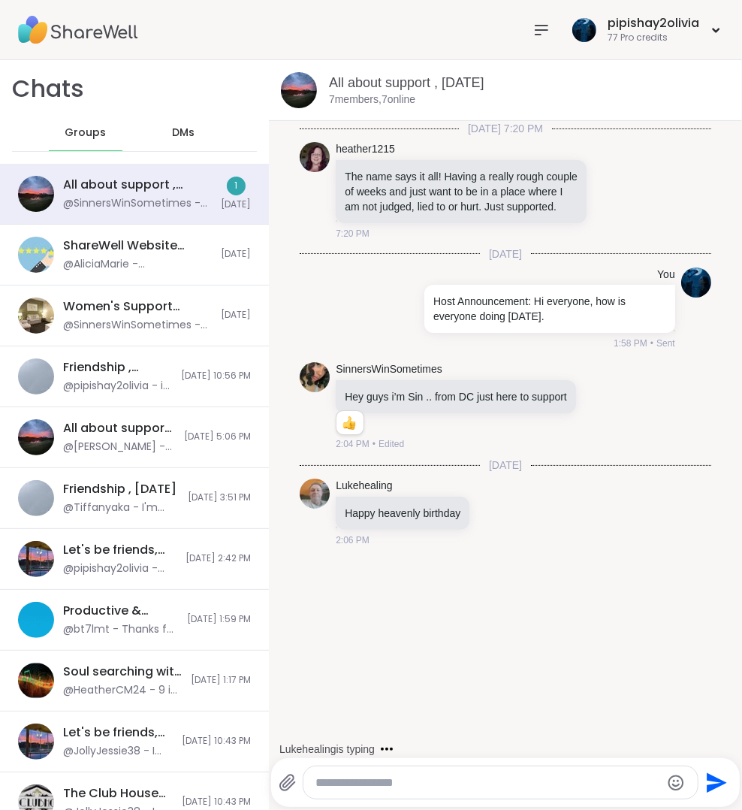
click at [546, 31] on icon at bounding box center [541, 30] width 18 height 18
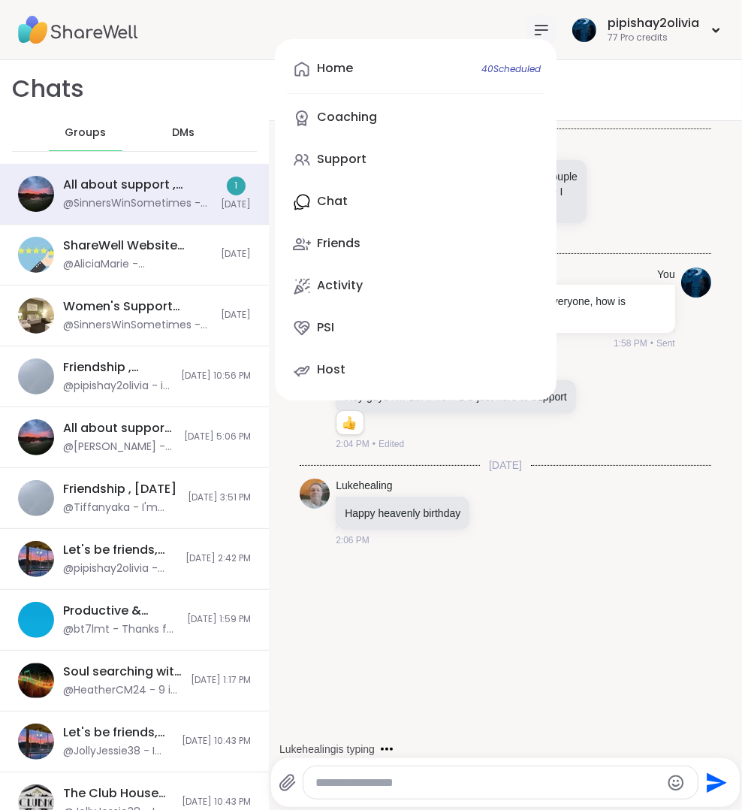
click at [396, 193] on div "Home 40 Scheduled Coaching Support Chat Friends Activity PSI Host" at bounding box center [416, 219] width 282 height 361
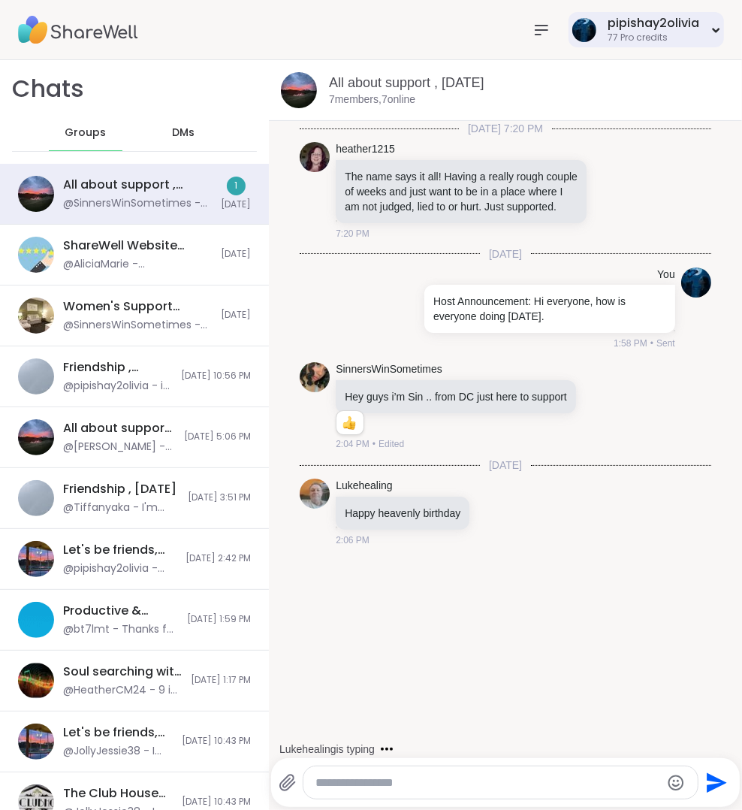
click at [668, 29] on div "pipishay2olivia" at bounding box center [654, 23] width 92 height 17
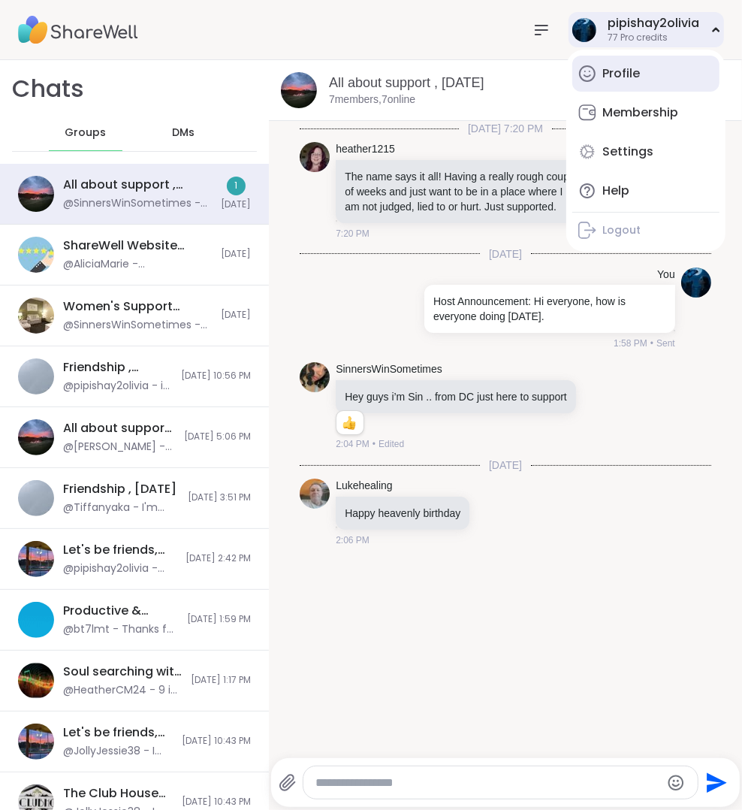
click at [622, 74] on div "Profile" at bounding box center [621, 73] width 38 height 17
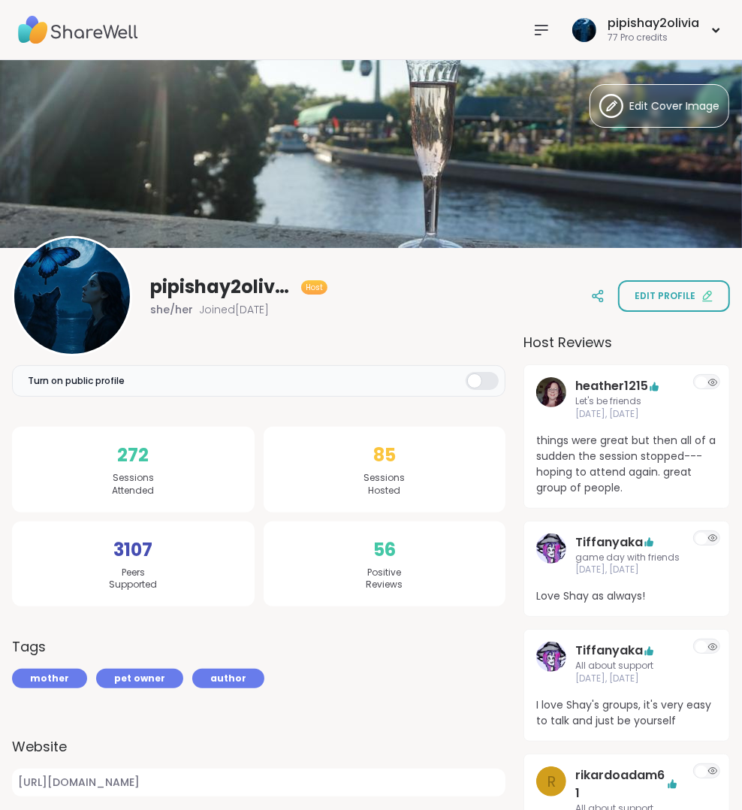
click at [537, 29] on icon at bounding box center [541, 30] width 12 height 9
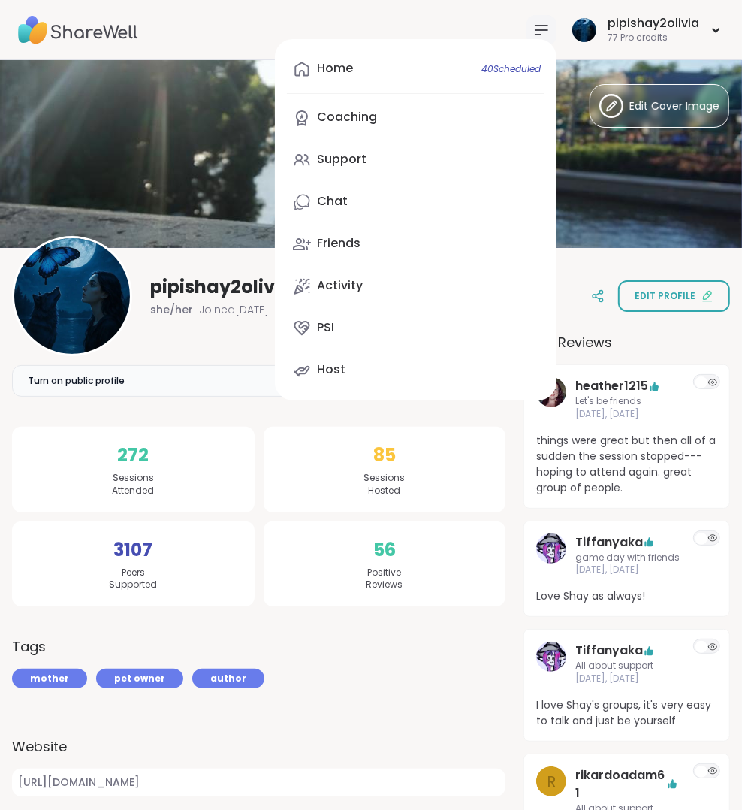
click at [347, 67] on div "Home 40 Scheduled" at bounding box center [335, 68] width 36 height 17
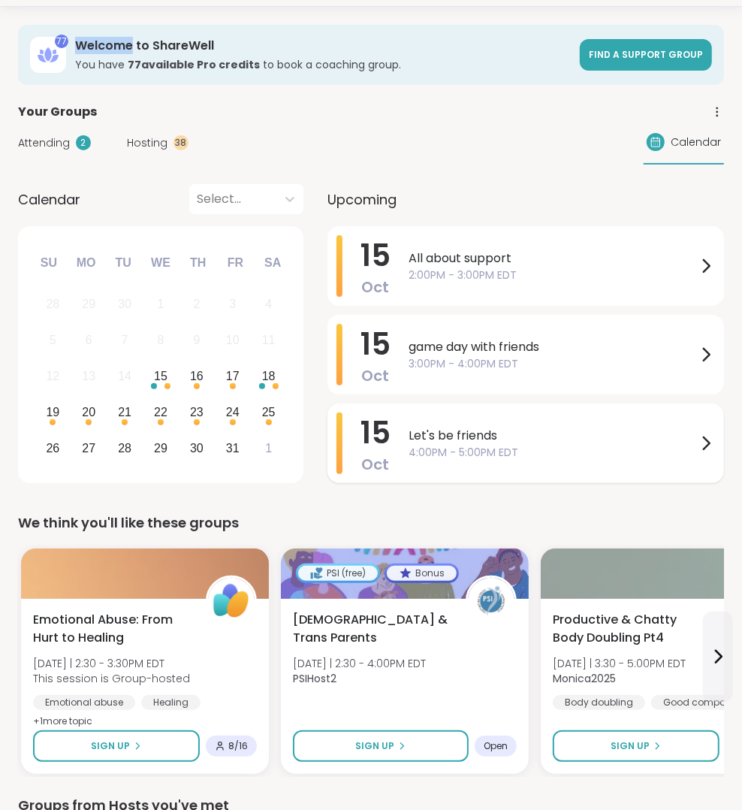
scroll to position [75, 0]
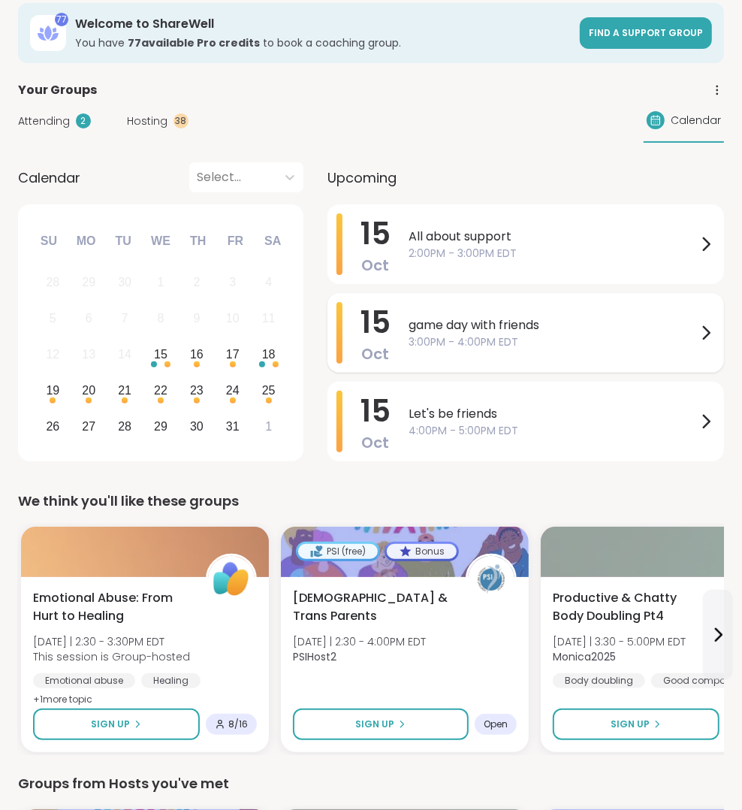
click at [535, 337] on span "3:00PM - 4:00PM EDT" at bounding box center [553, 342] width 288 height 16
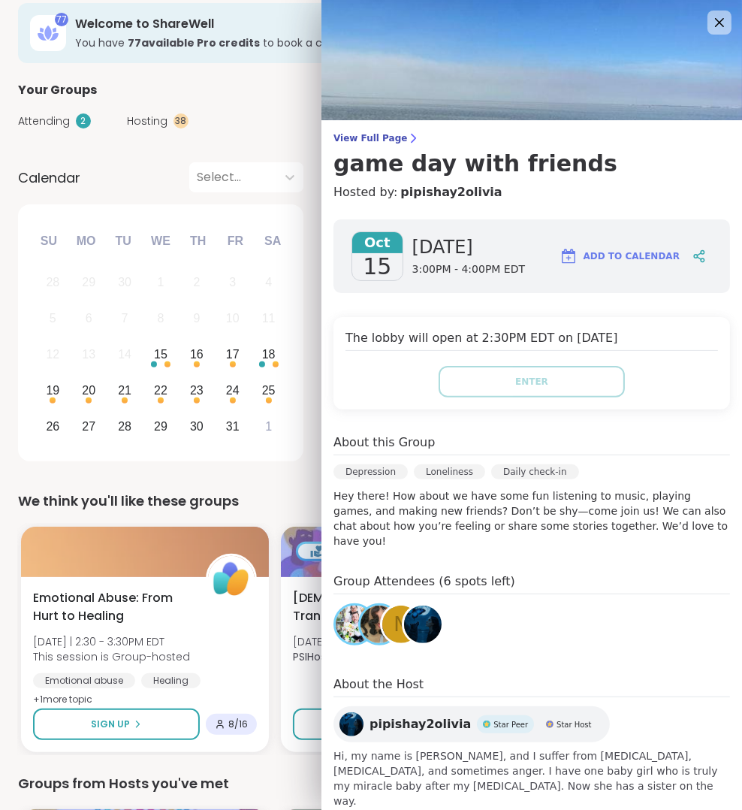
click at [289, 508] on div "We think you'll like these groups" at bounding box center [371, 500] width 706 height 21
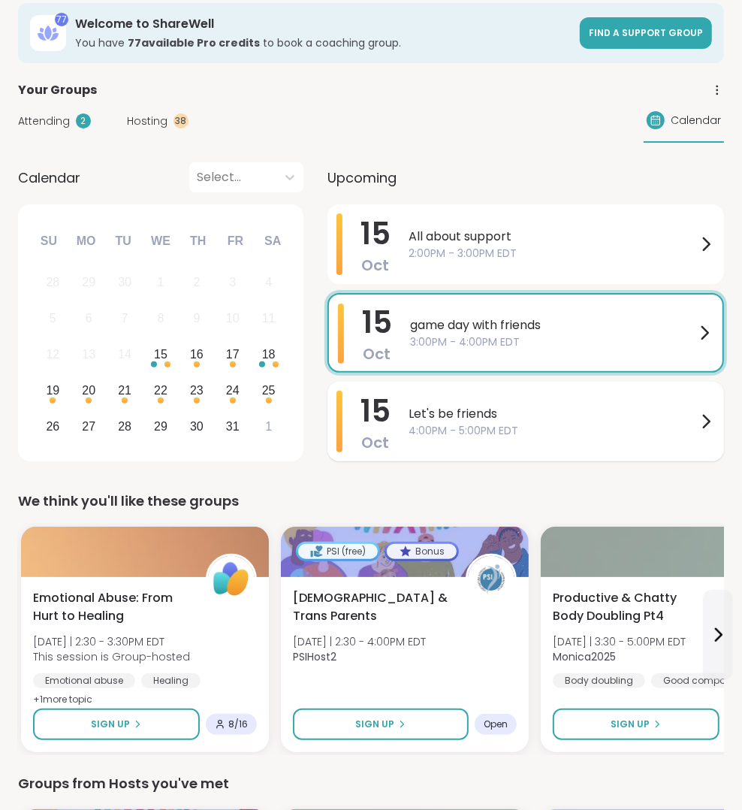
click at [472, 408] on span "Let's be friends" at bounding box center [553, 414] width 288 height 18
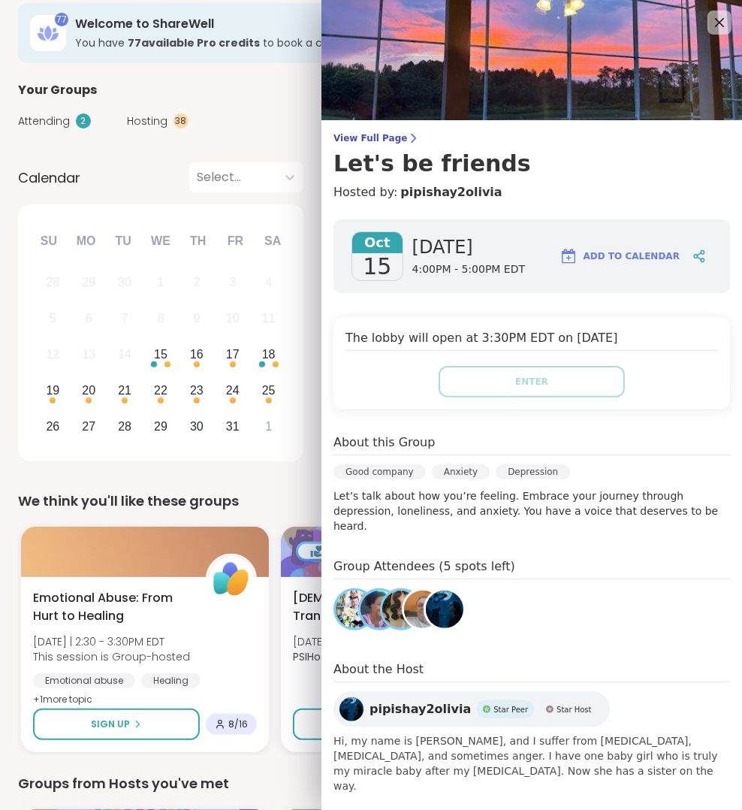
click at [273, 456] on div "October 2025 Su Mo Tu We Th Fr Sa 28 29 30 1 2 3 4 5 6 7 8 9 10 11 12 13 14 15 …" at bounding box center [160, 332] width 285 height 257
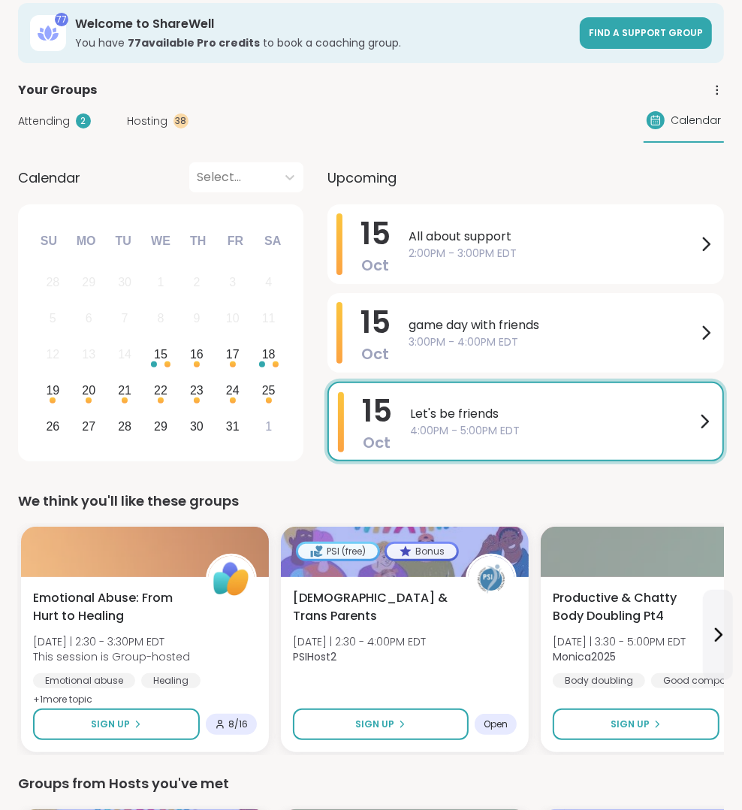
click at [170, 128] on div "Attending 2 Hosting 38 Calendar" at bounding box center [371, 121] width 706 height 44
click at [167, 113] on div "Hosting 38" at bounding box center [158, 121] width 62 height 16
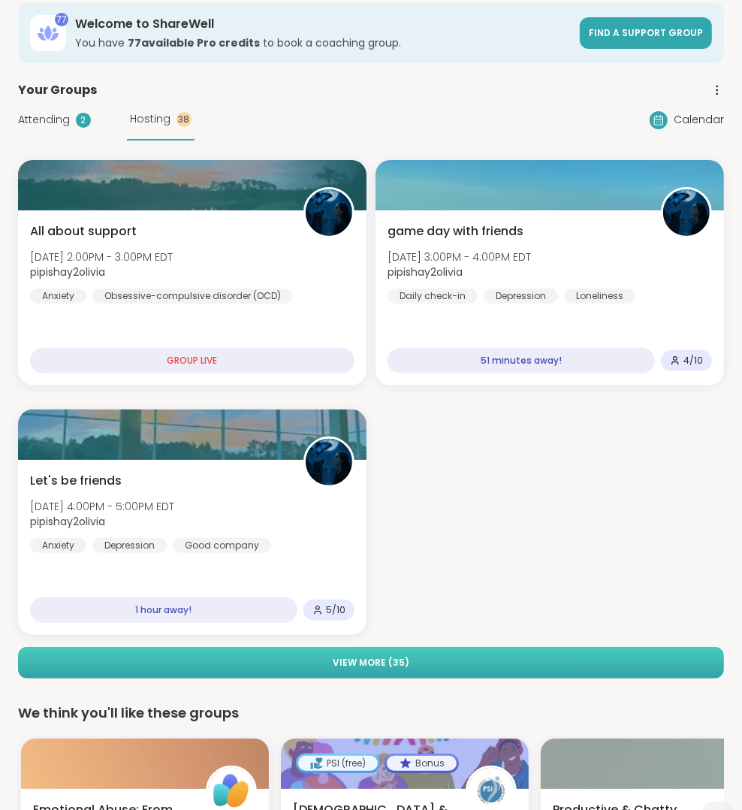
click at [444, 654] on button "View More ( 35 )" at bounding box center [371, 663] width 706 height 32
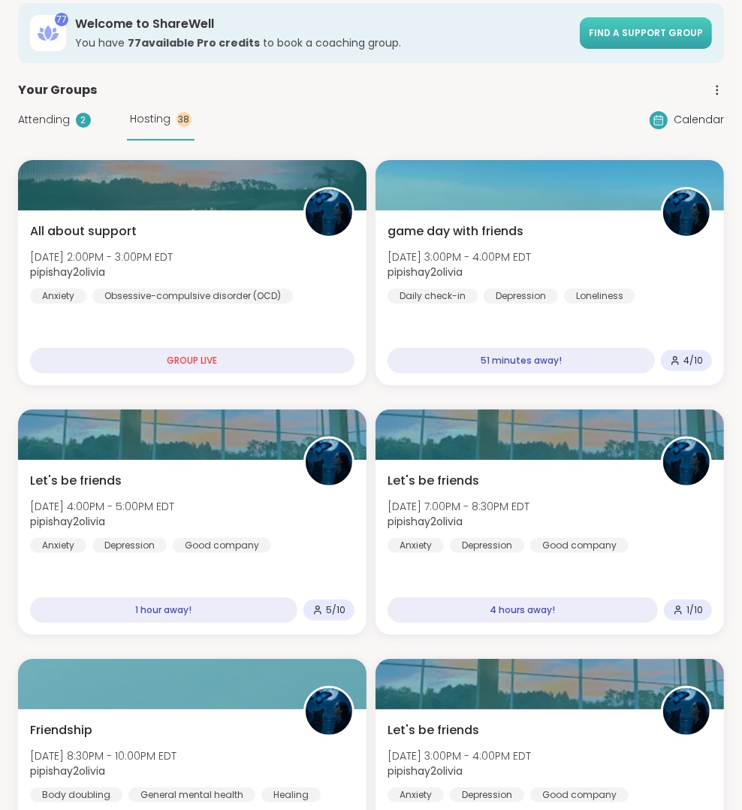
click at [628, 24] on link "Find a support group" at bounding box center [646, 33] width 132 height 32
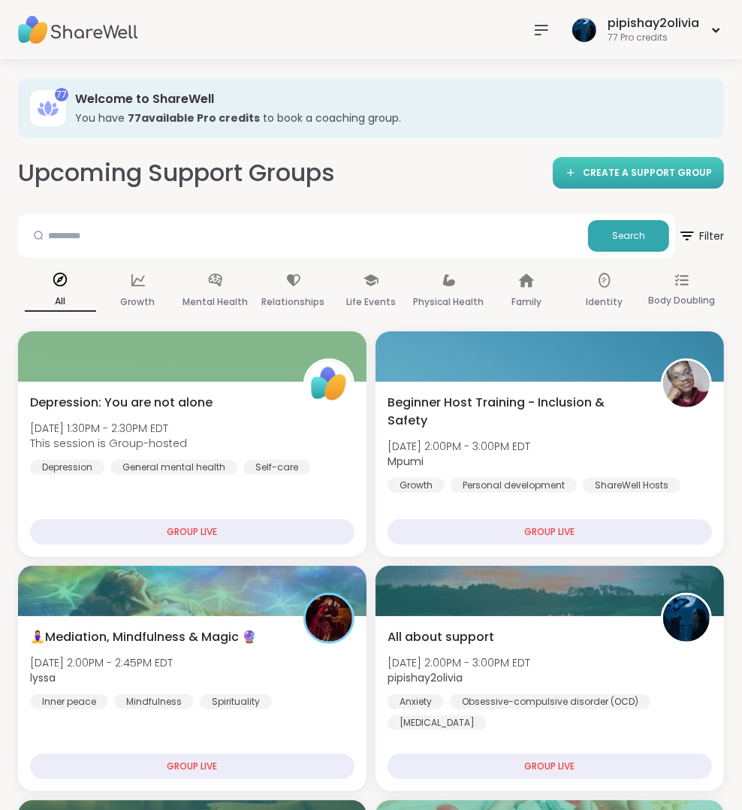
click at [623, 176] on span "CREATE A SUPPORT GROUP" at bounding box center [647, 173] width 129 height 13
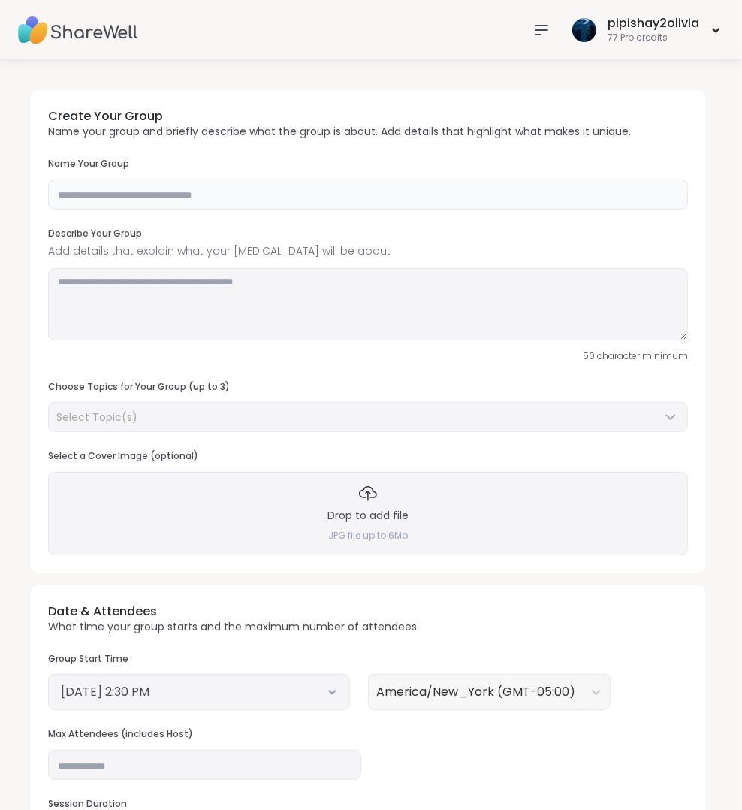
click at [217, 189] on input "text" at bounding box center [368, 194] width 640 height 30
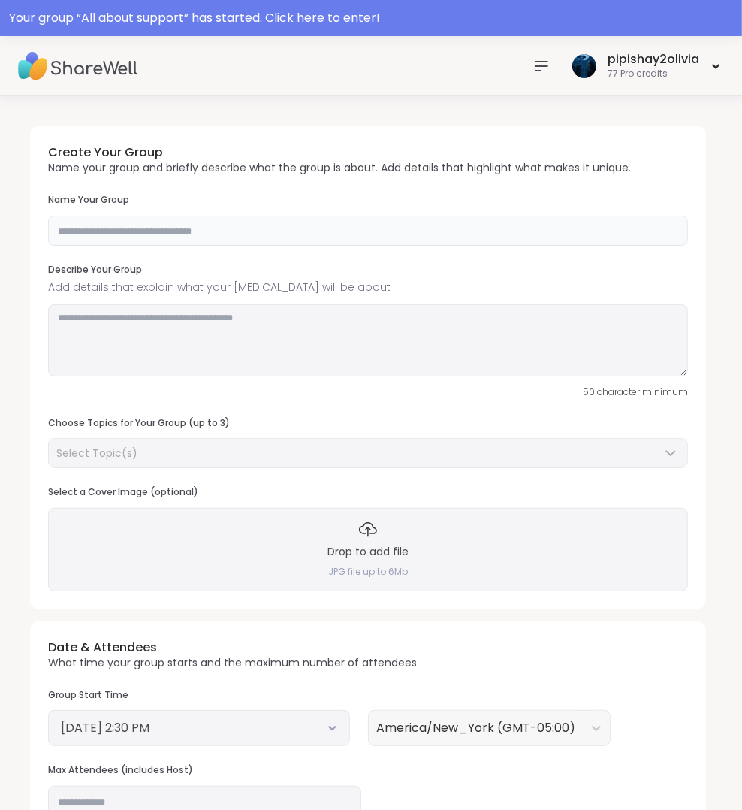
type input "*"
type input "**********"
click at [191, 322] on textarea at bounding box center [368, 340] width 640 height 72
click at [329, 315] on textarea "To enrich screen reader interactions, please activate Accessibility in Grammarl…" at bounding box center [368, 340] width 640 height 72
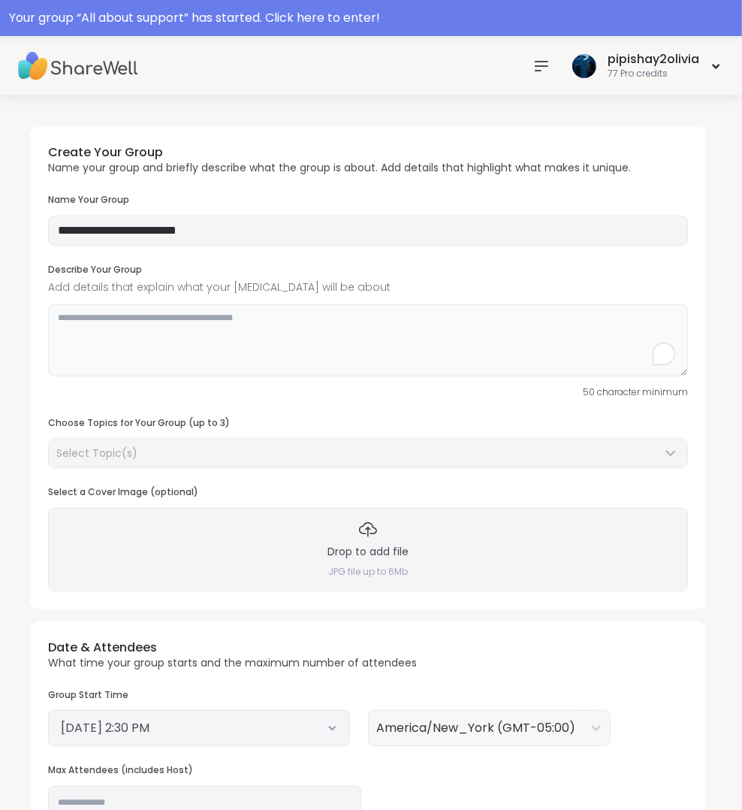
paste textarea "**********"
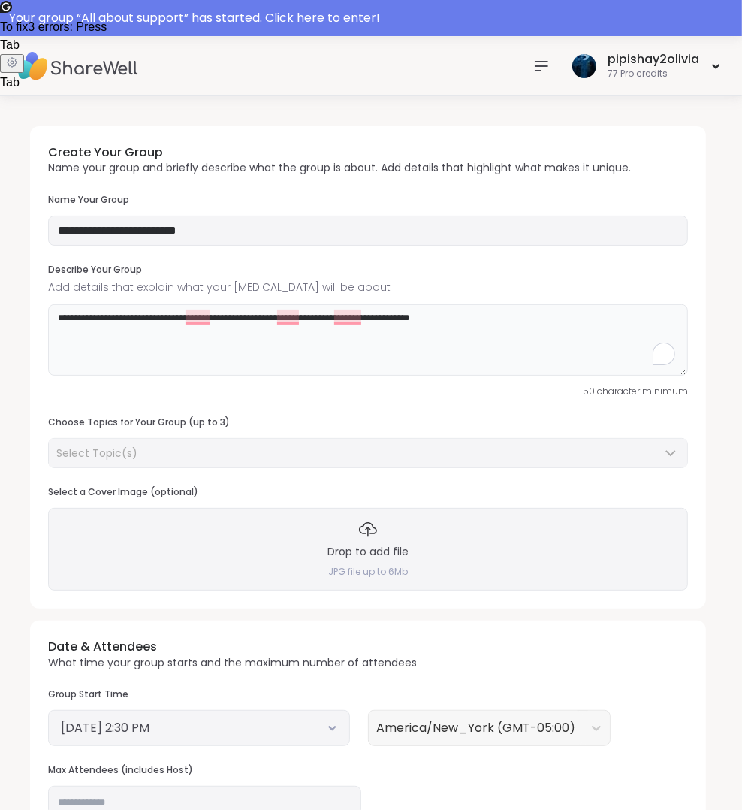
click at [234, 339] on textarea "**********" at bounding box center [368, 340] width 640 height 72
paste textarea "**********"
click at [673, 356] on html "**********" at bounding box center [371, 563] width 742 height 1126
click at [654, 354] on button "1" at bounding box center [664, 353] width 20 height 20
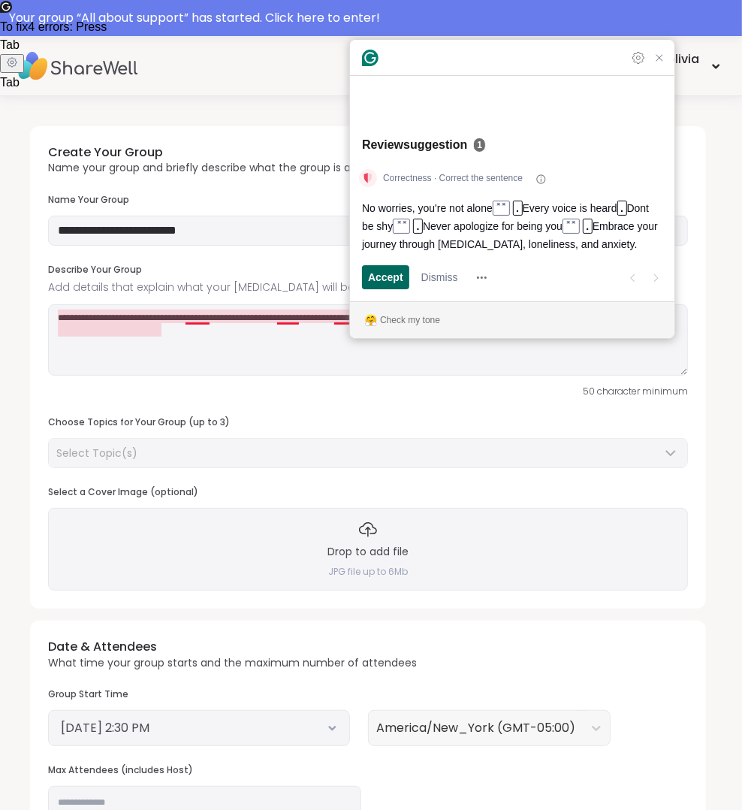
click at [393, 277] on span "Accept" at bounding box center [385, 278] width 35 height 16
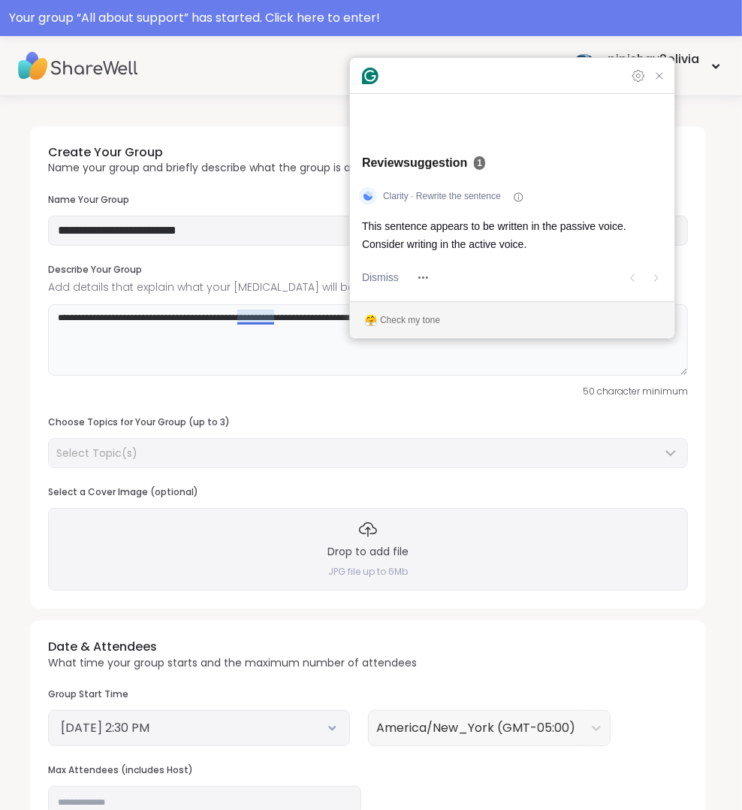
type textarea "**********"
click at [386, 246] on span "This sentence appears to be written in the passive voice. Consider writing in t…" at bounding box center [494, 236] width 264 height 34
click at [381, 196] on div "Clarity · Rewrite the sentence" at bounding box center [454, 196] width 154 height 24
click at [366, 196] on icon "Clarity Rewrite the sentence" at bounding box center [367, 195] width 9 height 9
click at [413, 313] on div "Check my tone" at bounding box center [410, 320] width 60 height 14
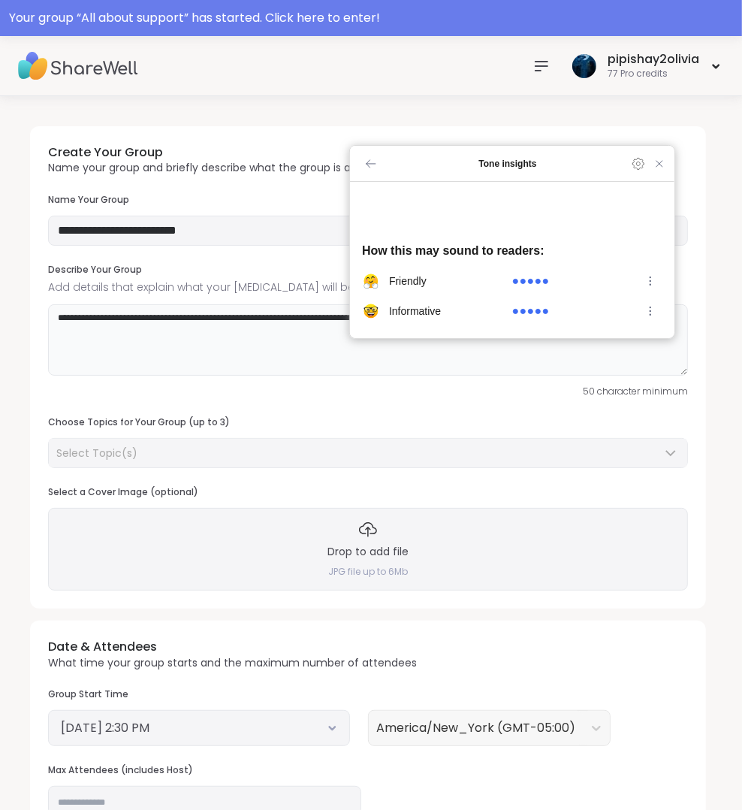
click at [495, 352] on textarea "**********" at bounding box center [368, 340] width 640 height 72
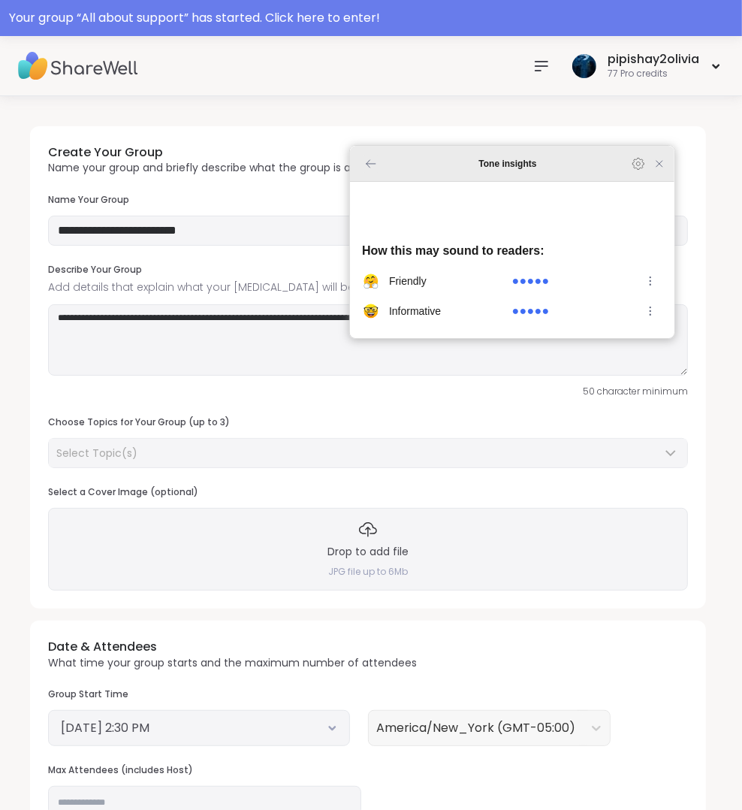
click at [363, 173] on icon "Back to Home" at bounding box center [371, 164] width 18 height 18
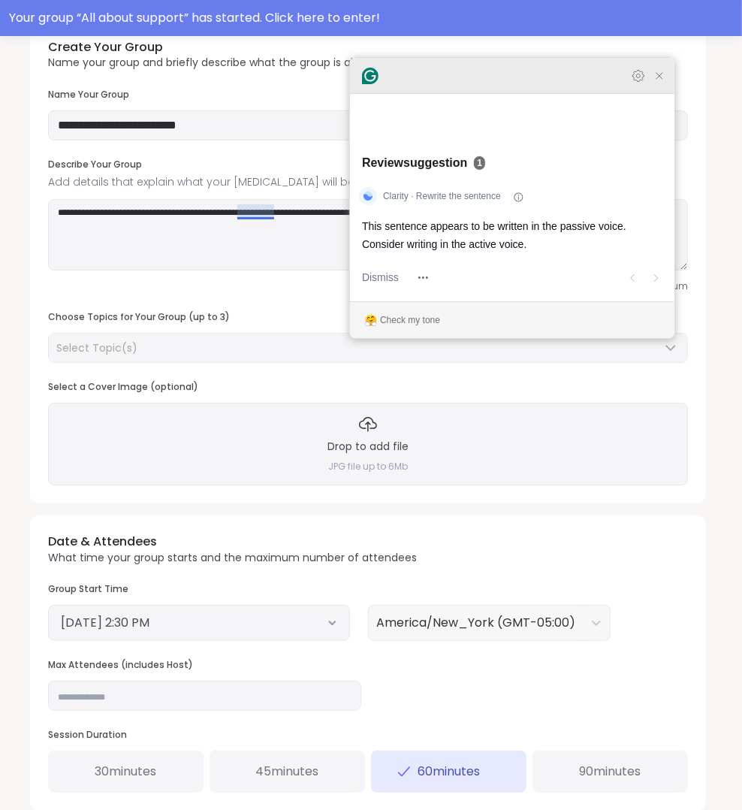
scroll to position [106, 0]
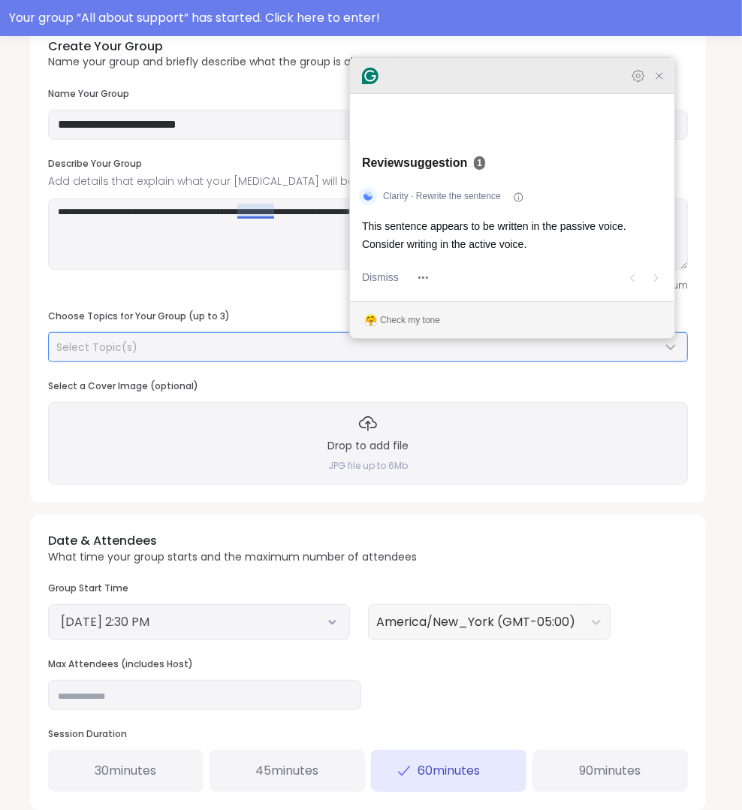
click at [251, 348] on div "Select Topic(s)" at bounding box center [358, 346] width 605 height 15
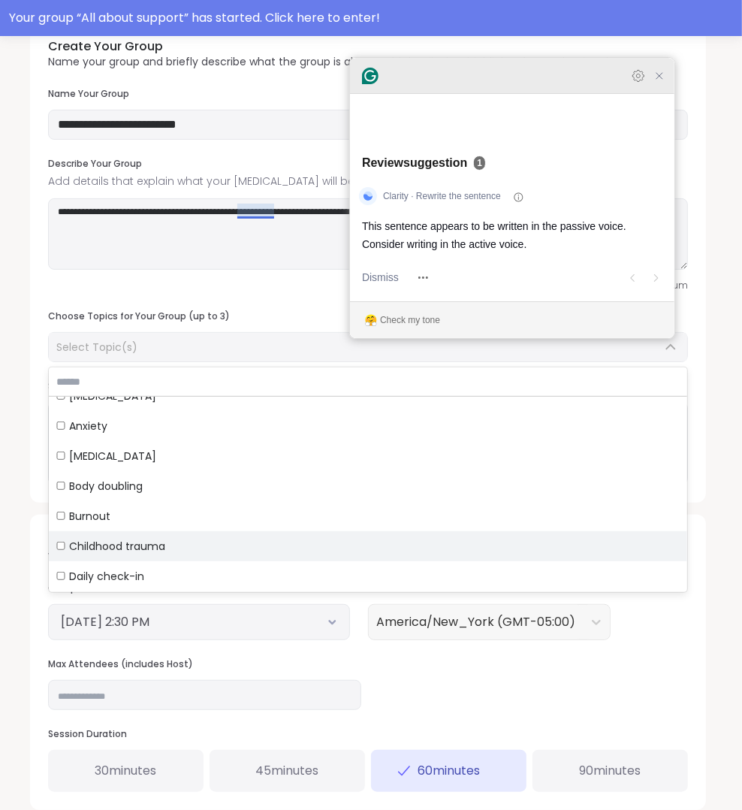
scroll to position [83, 0]
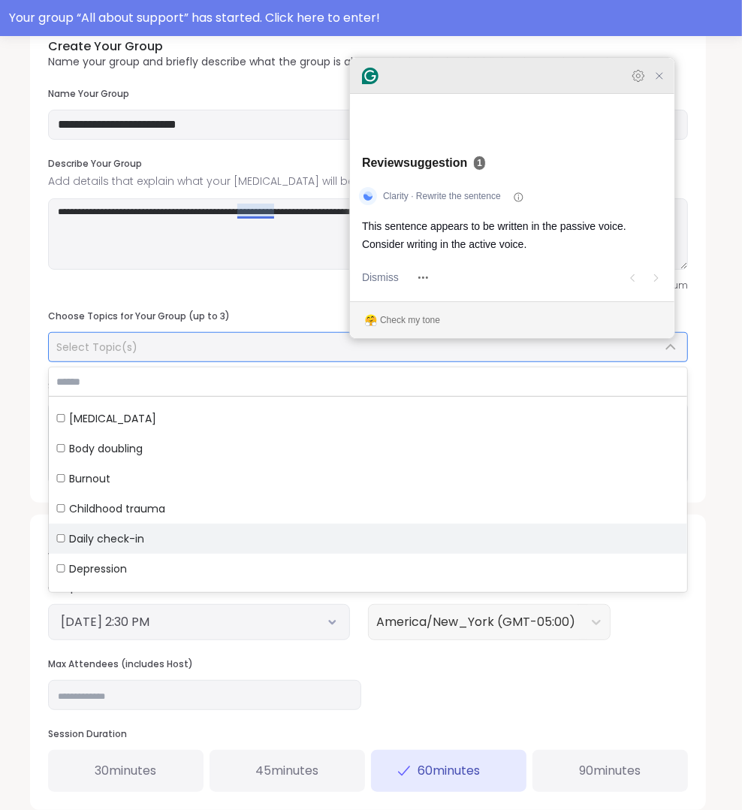
click at [142, 541] on span "Daily check-in" at bounding box center [106, 538] width 75 height 15
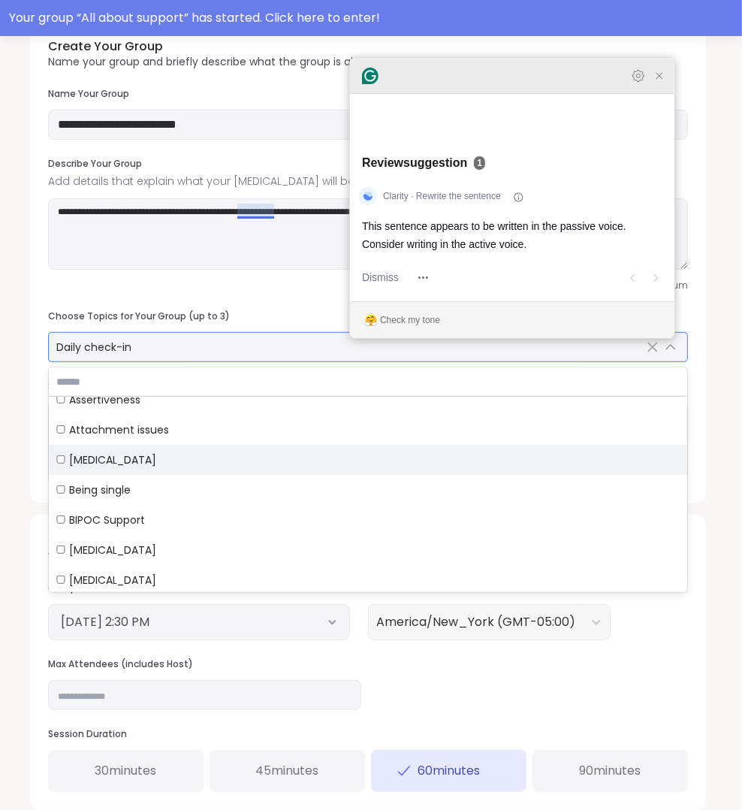
scroll to position [1235, 0]
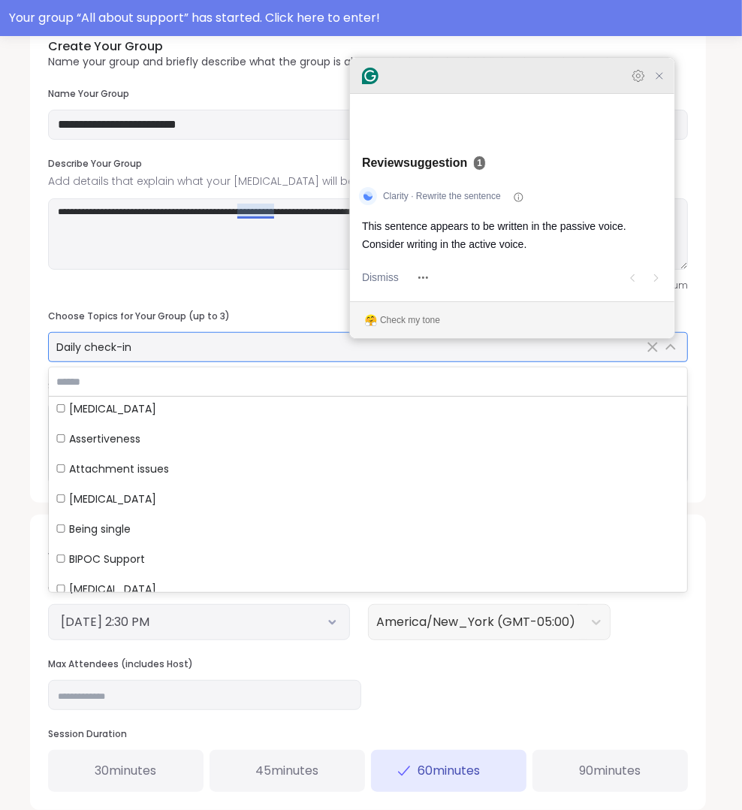
click at [184, 352] on div "Daily check-in" at bounding box center [368, 347] width 638 height 29
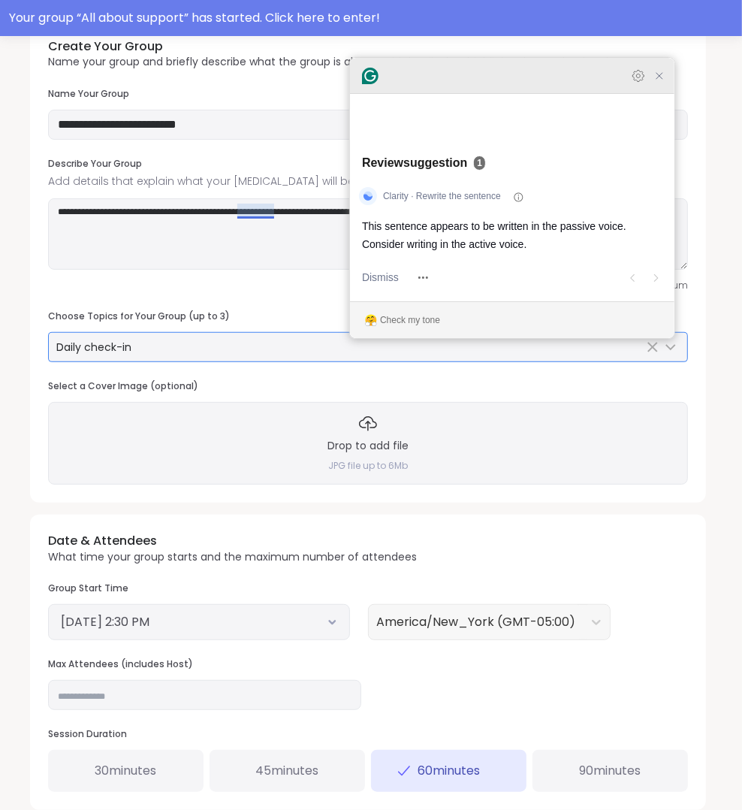
click at [184, 343] on div "Daily check-in" at bounding box center [349, 346] width 587 height 15
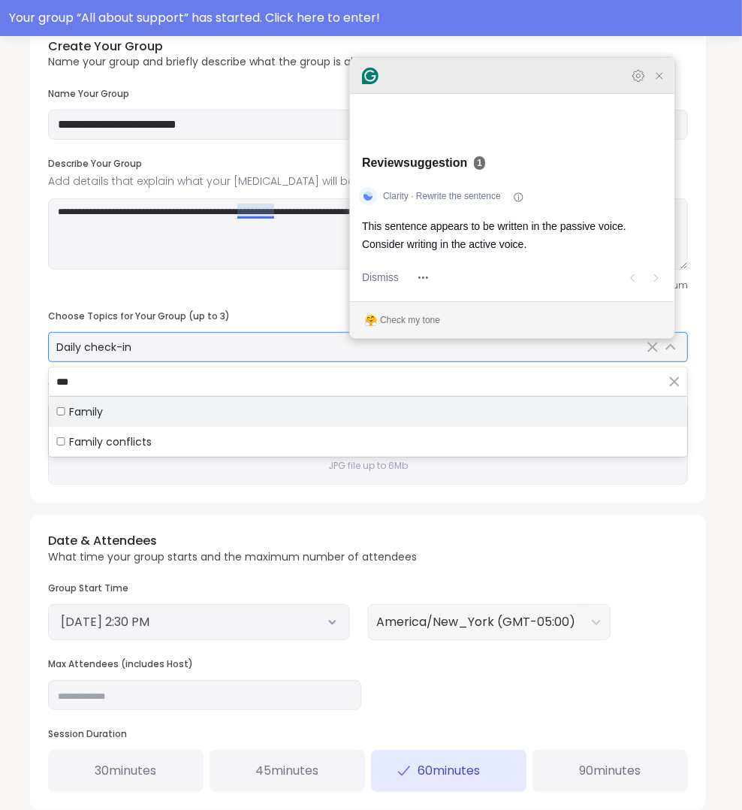
click at [143, 404] on div "Family" at bounding box center [367, 411] width 623 height 15
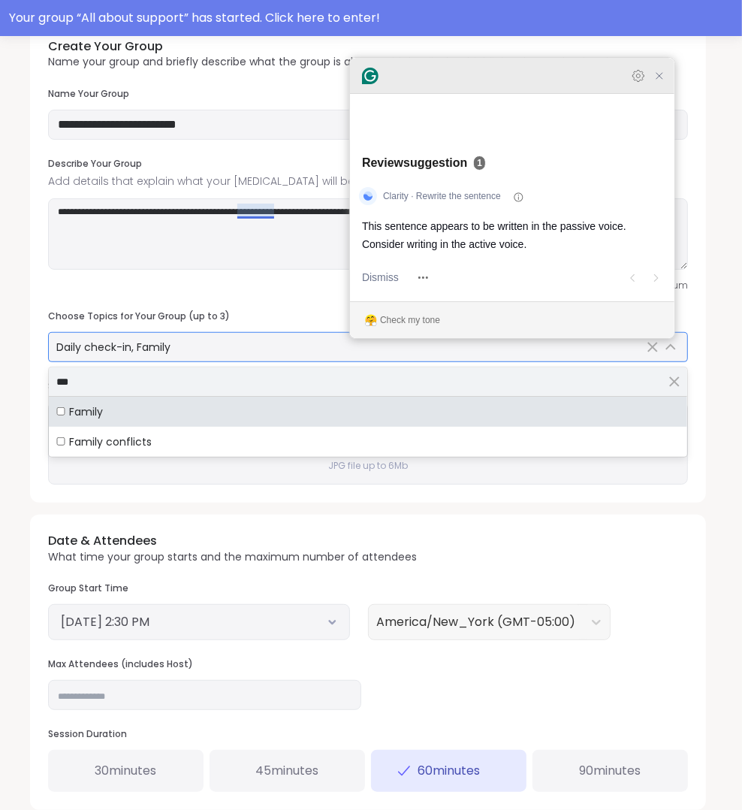
click at [142, 384] on input "***" at bounding box center [368, 381] width 638 height 29
type input "*"
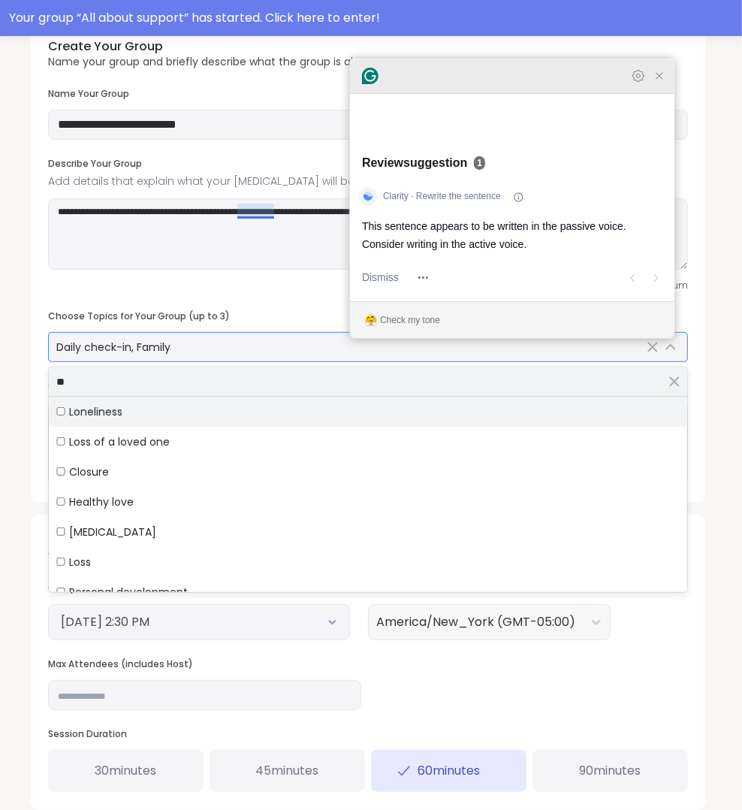
type input "**"
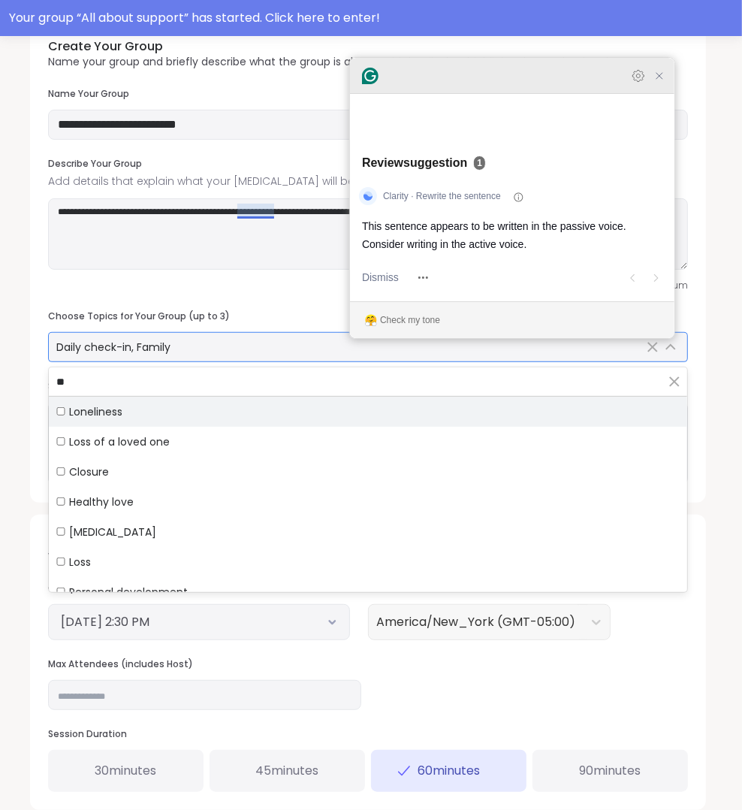
click at [65, 420] on label "Loneliness" at bounding box center [368, 411] width 638 height 30
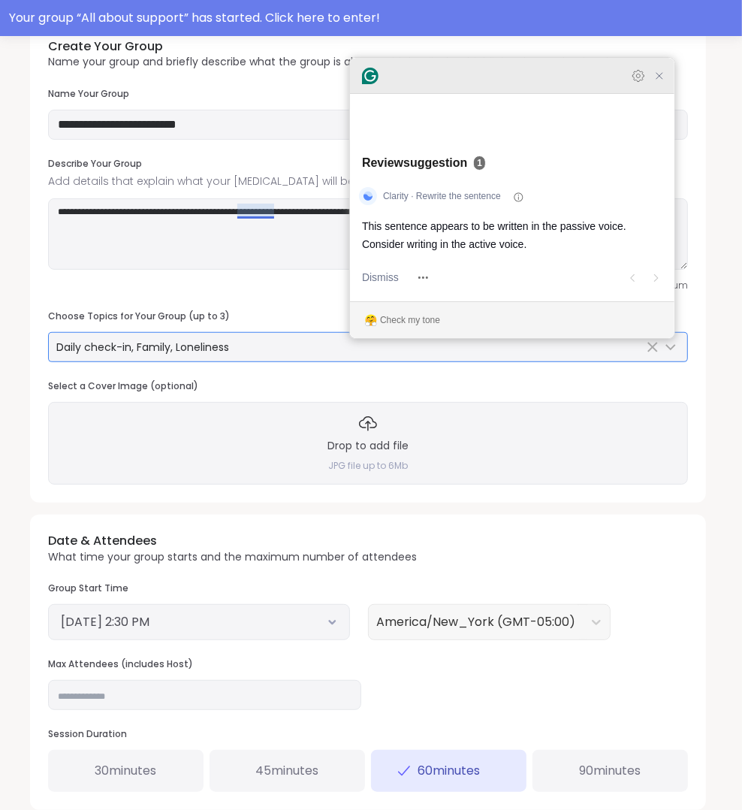
click at [9, 347] on div "**********" at bounding box center [371, 497] width 742 height 1015
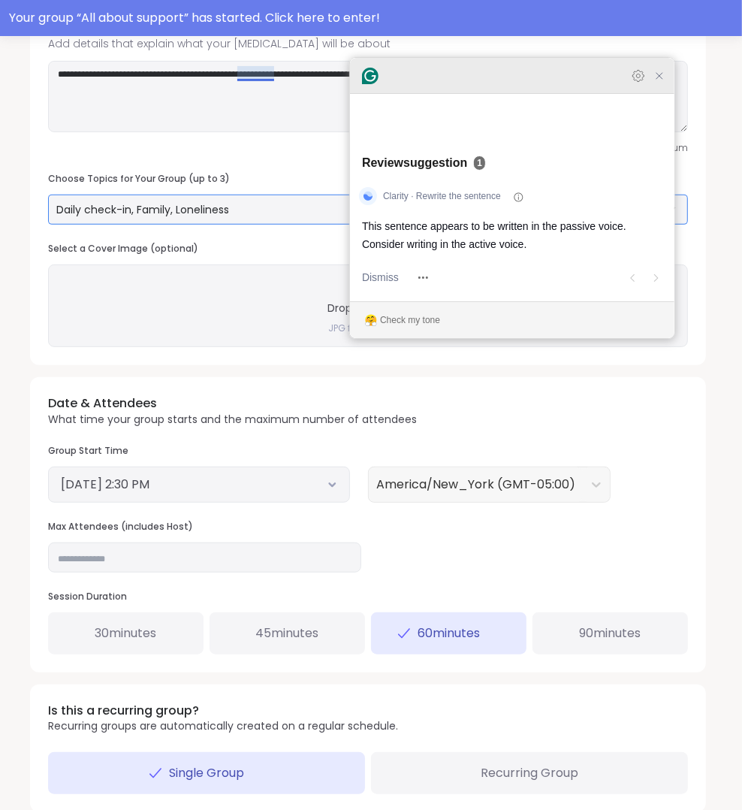
scroll to position [246, 0]
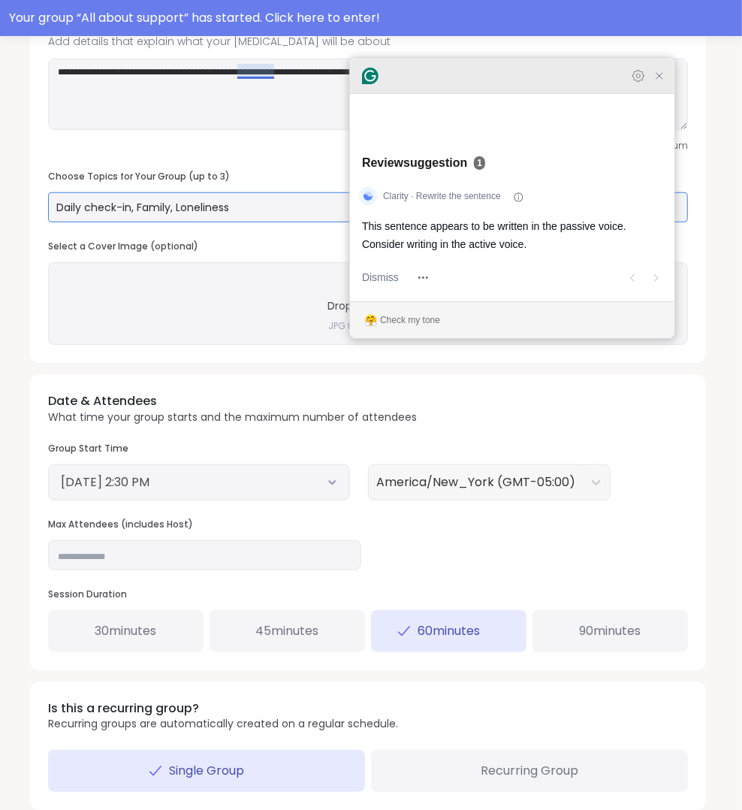
click at [664, 85] on icon "Close Grammarly Assistant" at bounding box center [659, 76] width 18 height 18
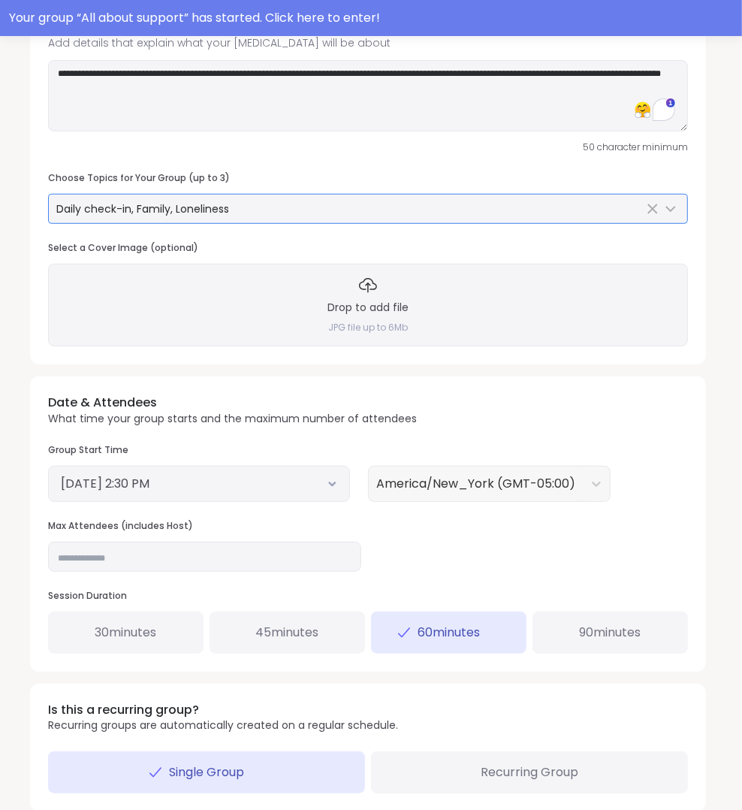
click at [373, 321] on h4 "JPG file up to 6Mb" at bounding box center [368, 327] width 80 height 13
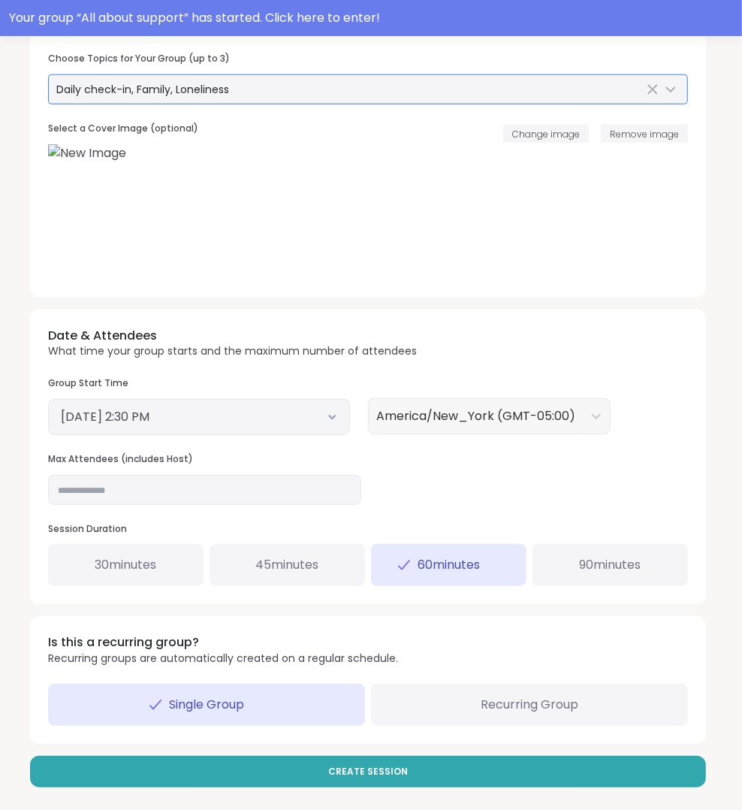
scroll to position [363, 0]
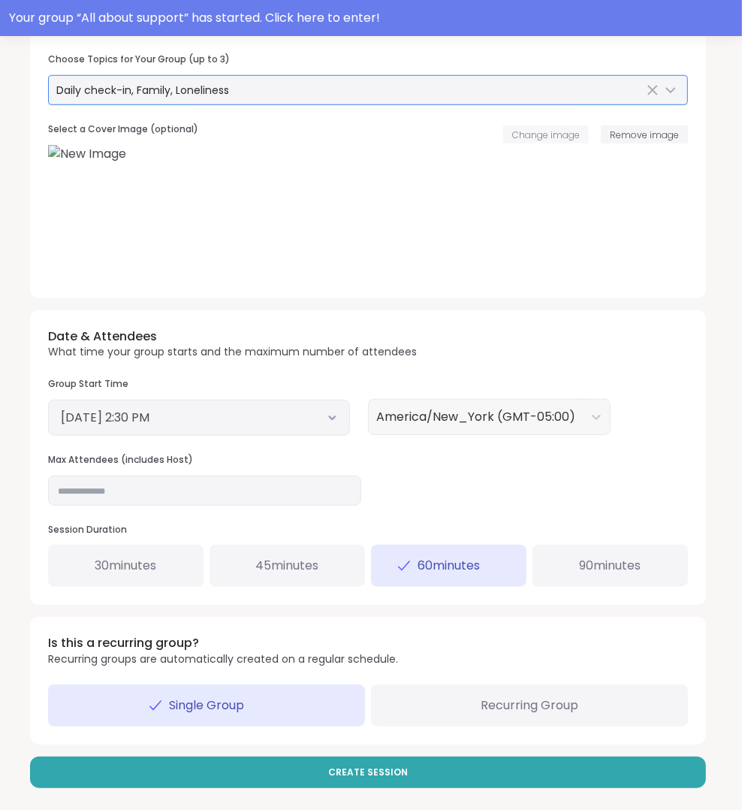
click at [549, 128] on span "Change image" at bounding box center [546, 134] width 68 height 13
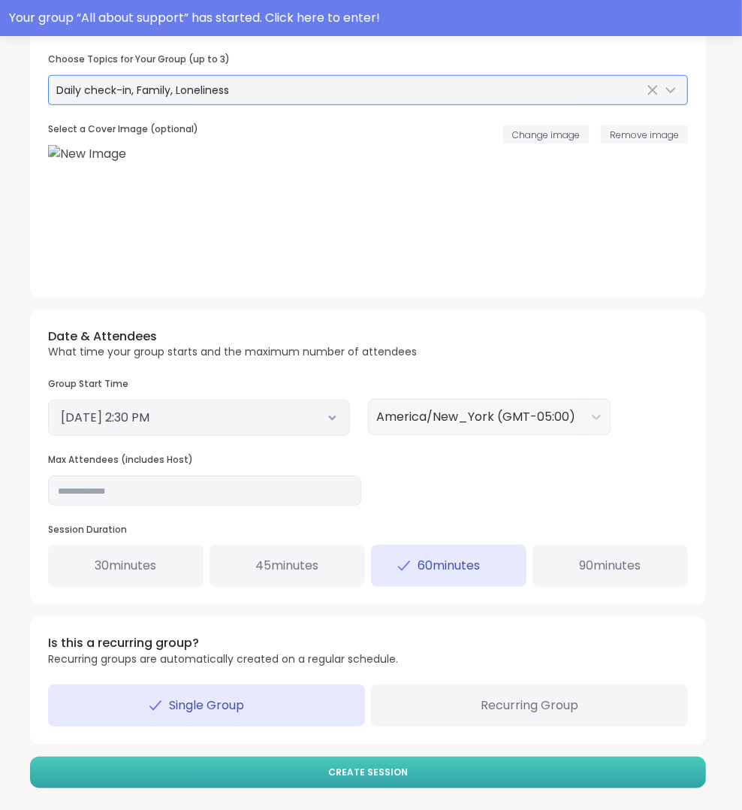
click at [454, 767] on button "Create Session" at bounding box center [368, 772] width 676 height 32
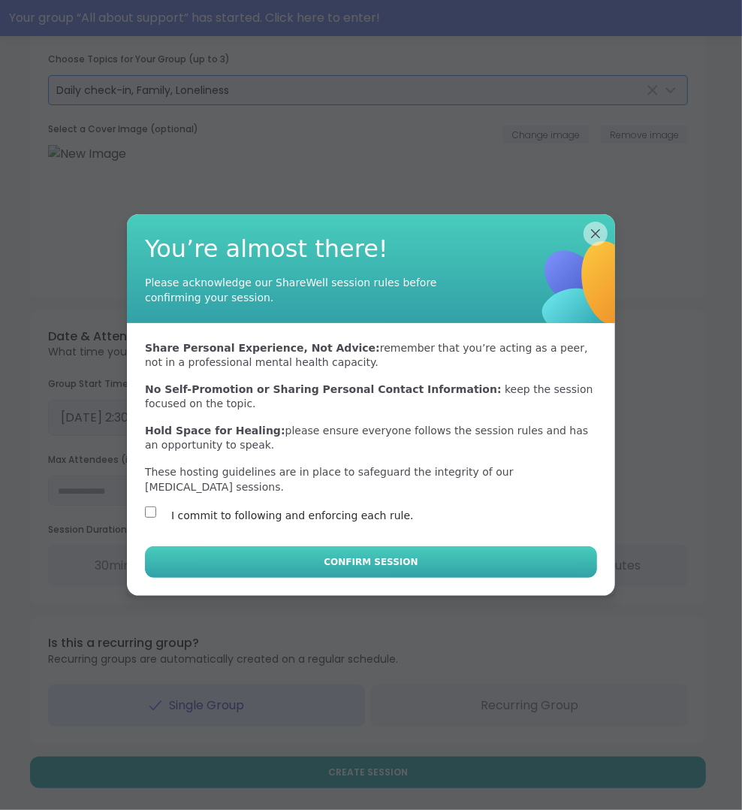
click at [284, 568] on button "Confirm Session" at bounding box center [371, 562] width 452 height 32
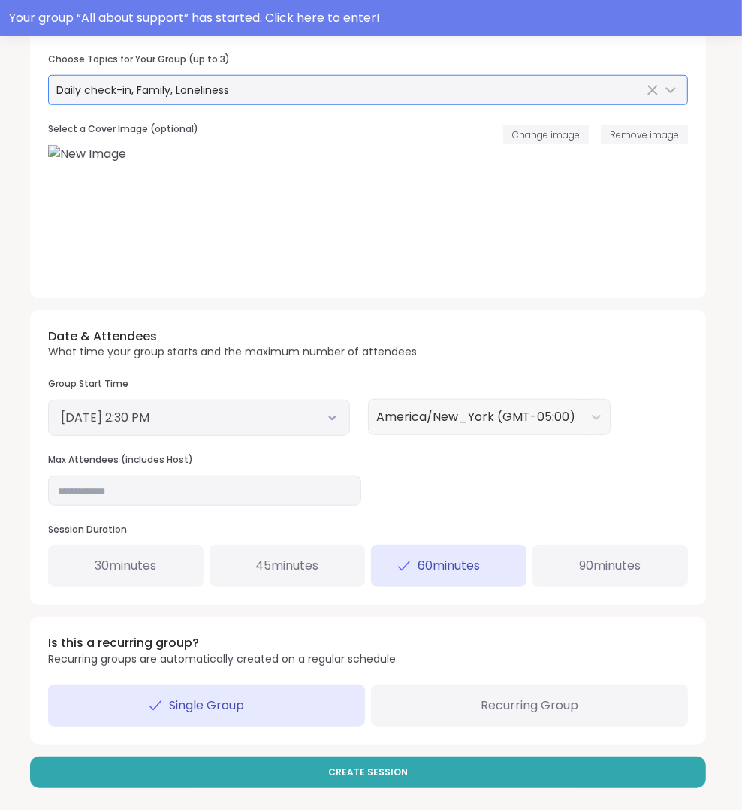
click at [273, 412] on button "October 15, 2025 2:30 PM" at bounding box center [199, 418] width 276 height 18
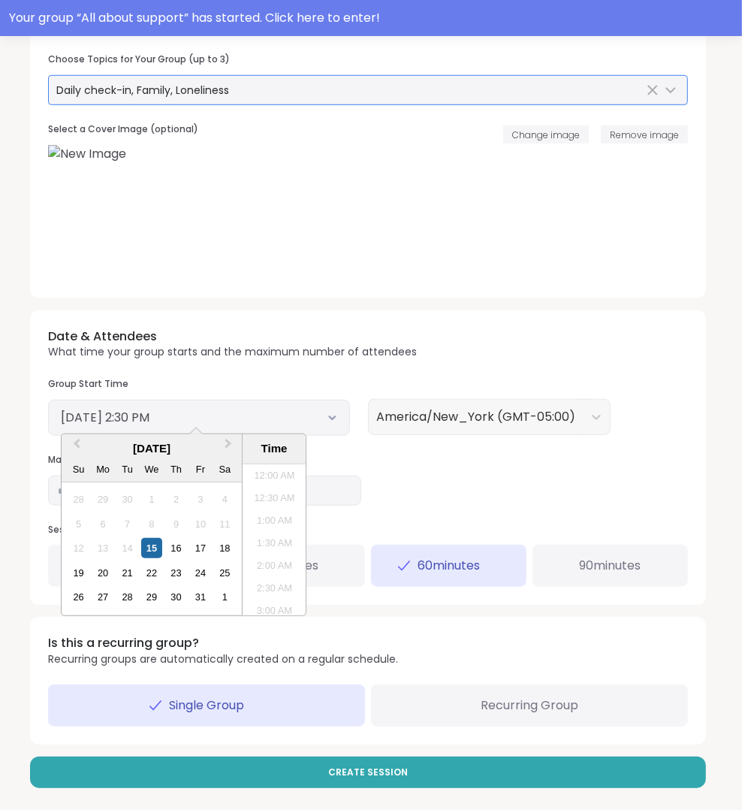
scroll to position [589, 0]
click at [228, 442] on span "Next Month" at bounding box center [228, 447] width 0 height 23
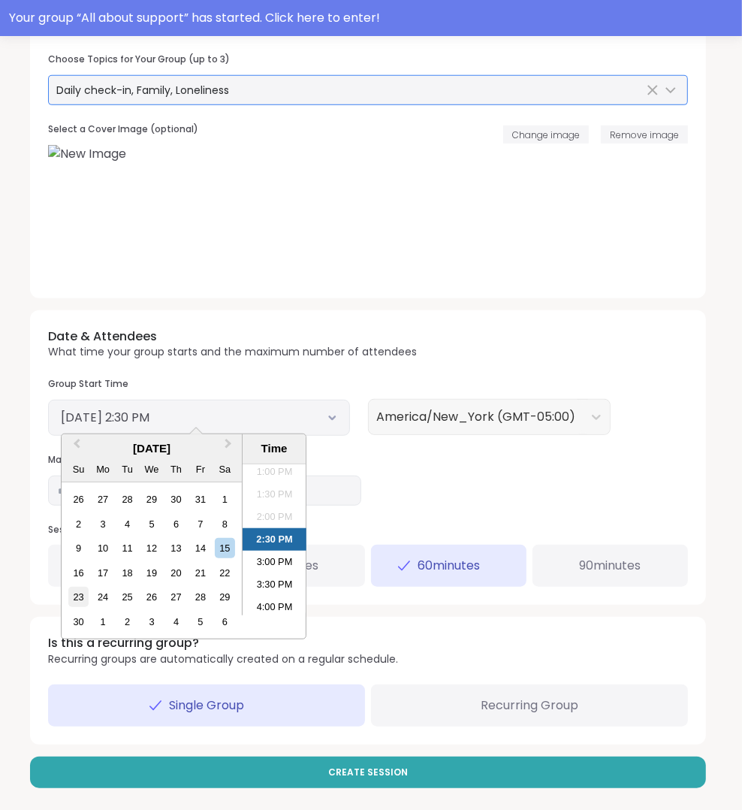
click at [77, 594] on div "23" at bounding box center [78, 596] width 20 height 20
click at [282, 513] on li "7:30 PM" at bounding box center [275, 520] width 64 height 23
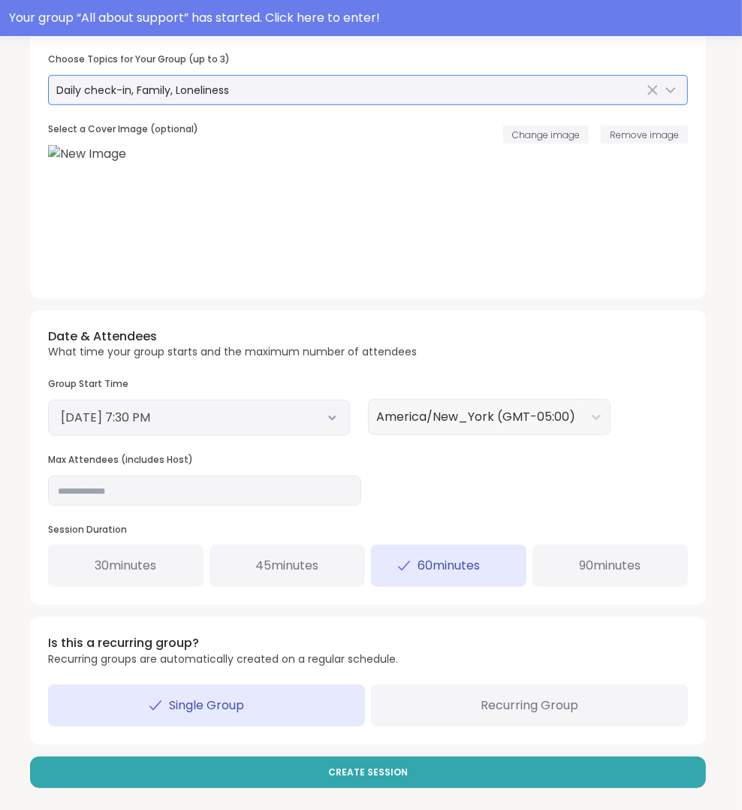
click at [602, 558] on span "90 minutes" at bounding box center [611, 565] width 62 height 18
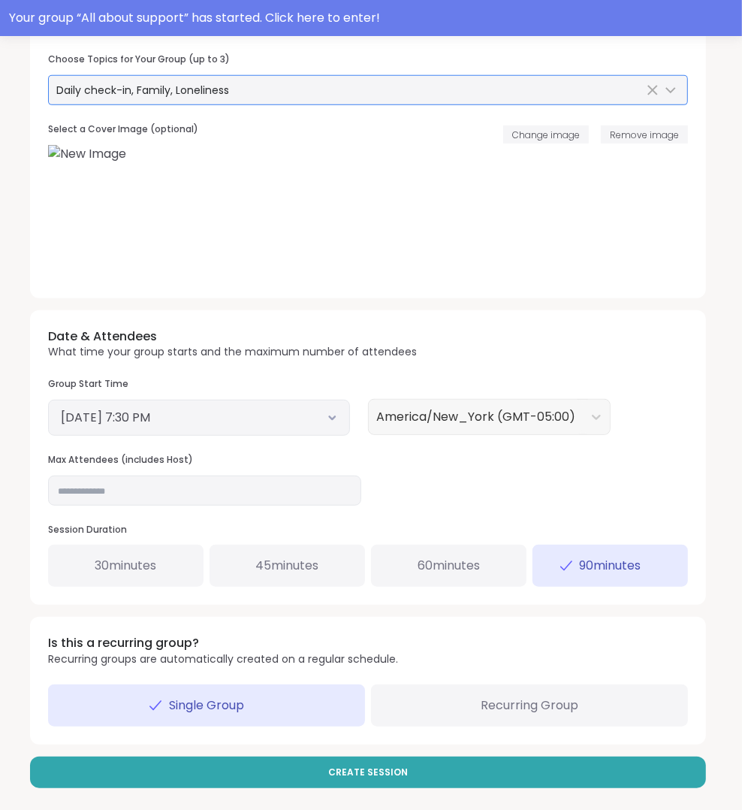
drag, startPoint x: 518, startPoint y: 770, endPoint x: 548, endPoint y: 677, distance: 97.8
click at [548, 677] on div "**********" at bounding box center [371, 275] width 706 height 1048
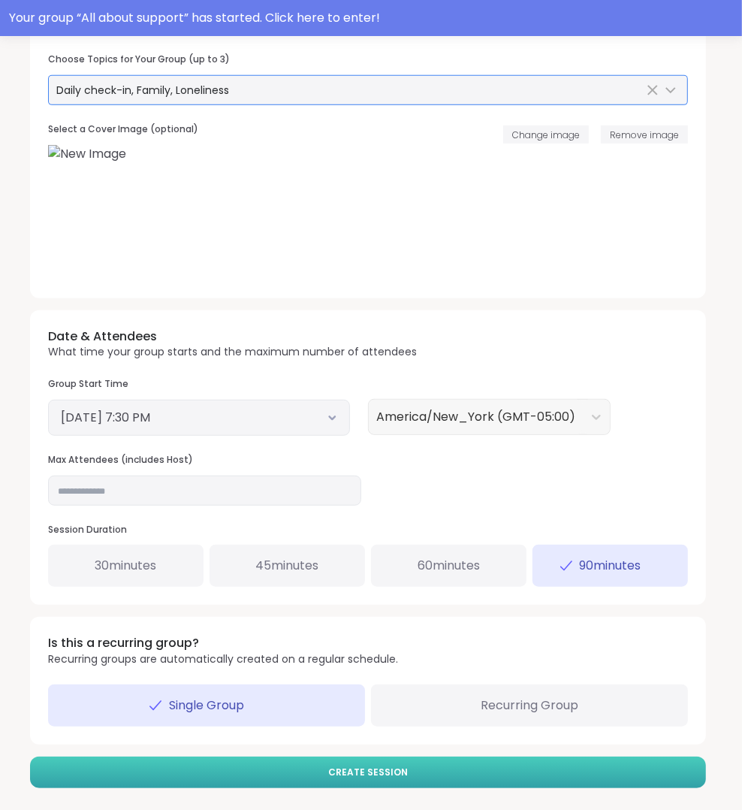
click at [484, 765] on button "Create Session" at bounding box center [368, 772] width 676 height 32
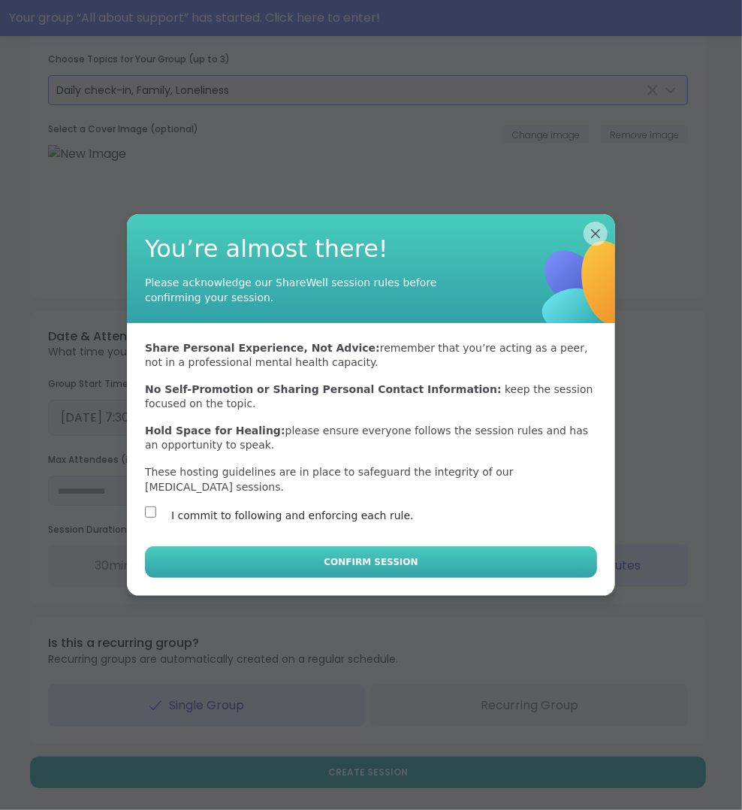
click at [285, 559] on button "Confirm Session" at bounding box center [371, 562] width 452 height 32
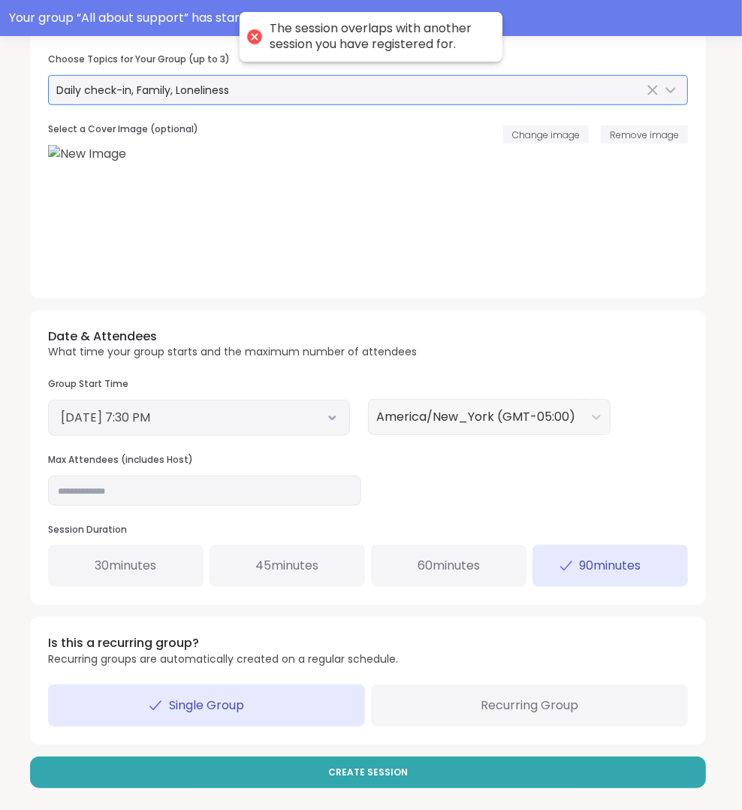
click at [283, 416] on button "November 23, 2025 7:30 PM" at bounding box center [199, 418] width 276 height 18
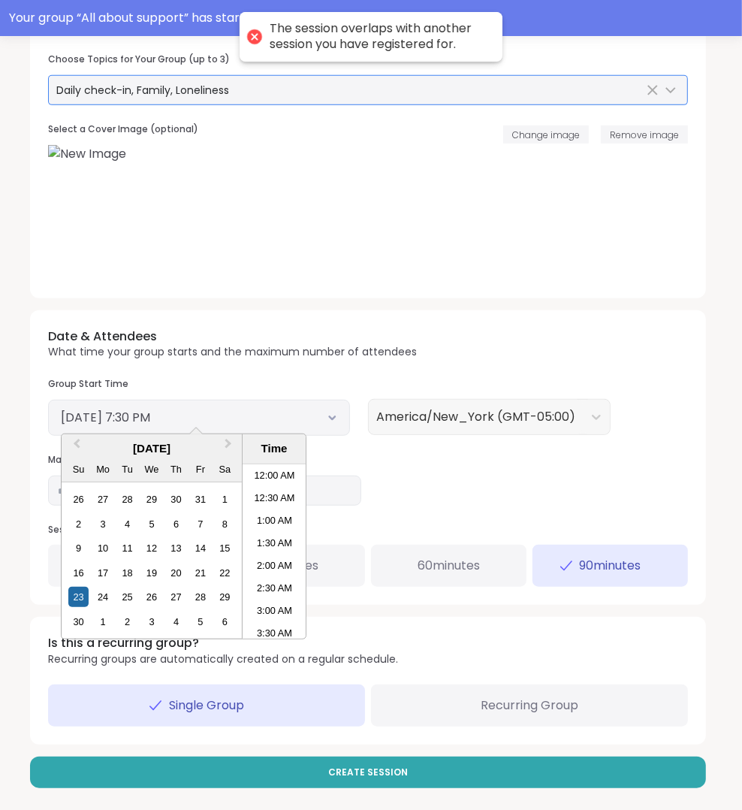
scroll to position [803, 0]
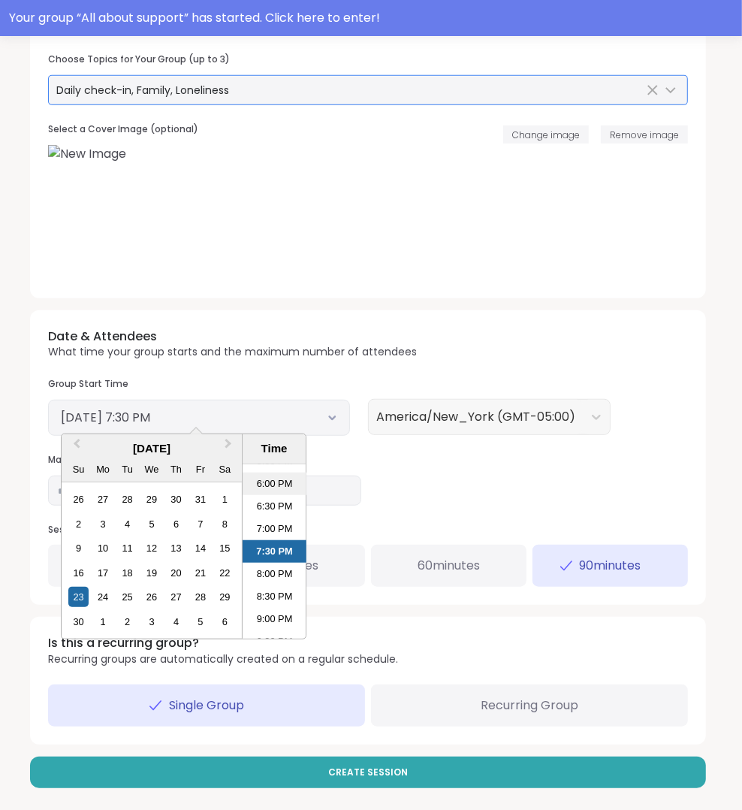
click at [276, 483] on li "6:00 PM" at bounding box center [275, 483] width 64 height 23
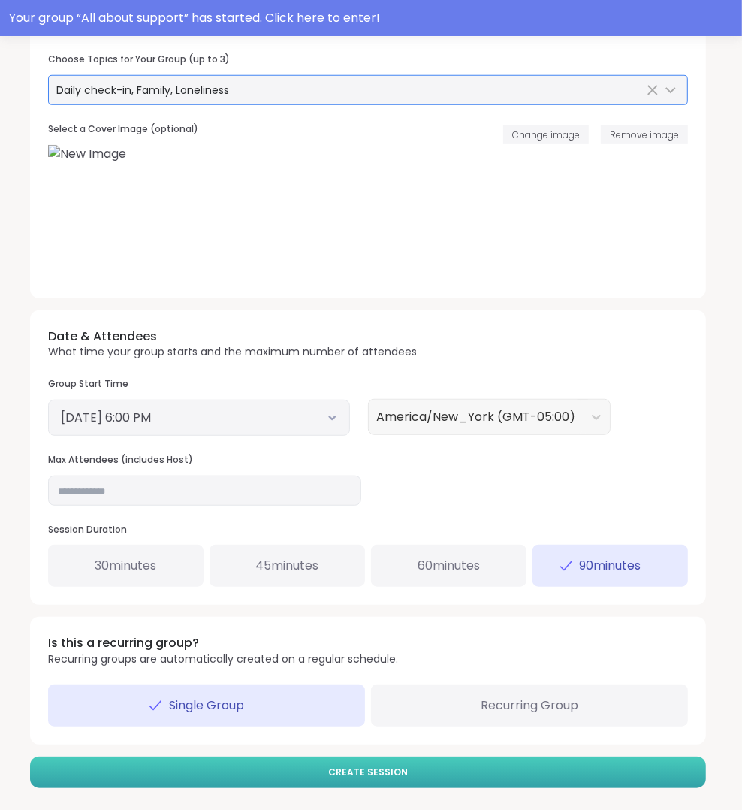
click at [387, 756] on button "Create Session" at bounding box center [368, 772] width 676 height 32
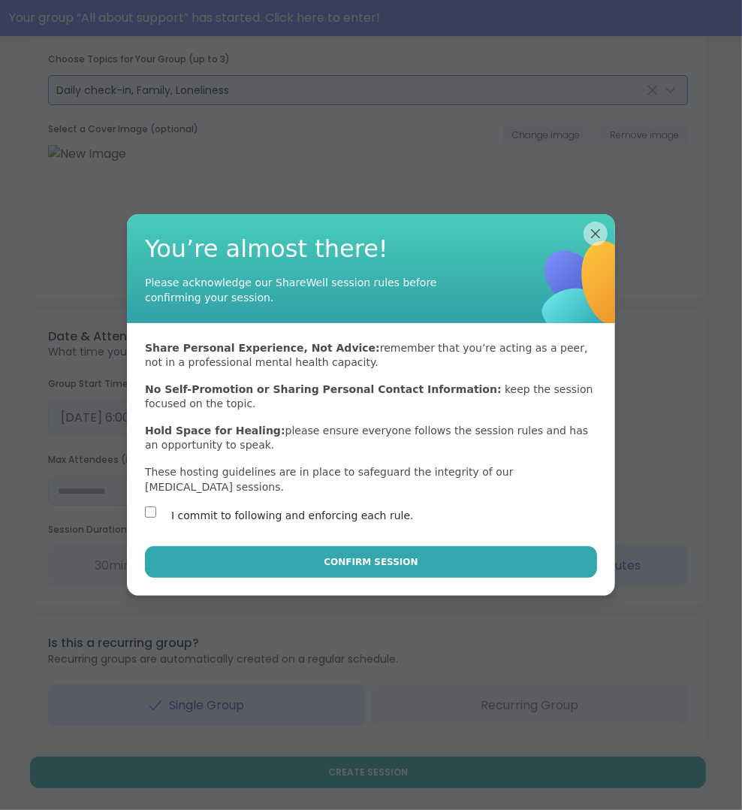
click at [226, 579] on div "Confirm Session" at bounding box center [371, 571] width 488 height 50
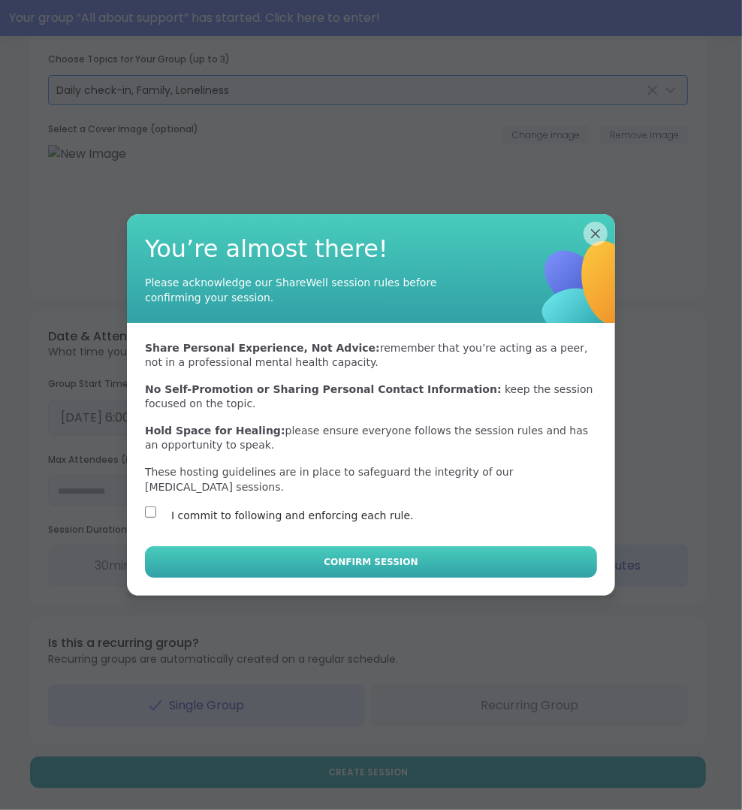
click at [232, 570] on button "Confirm Session" at bounding box center [371, 562] width 452 height 32
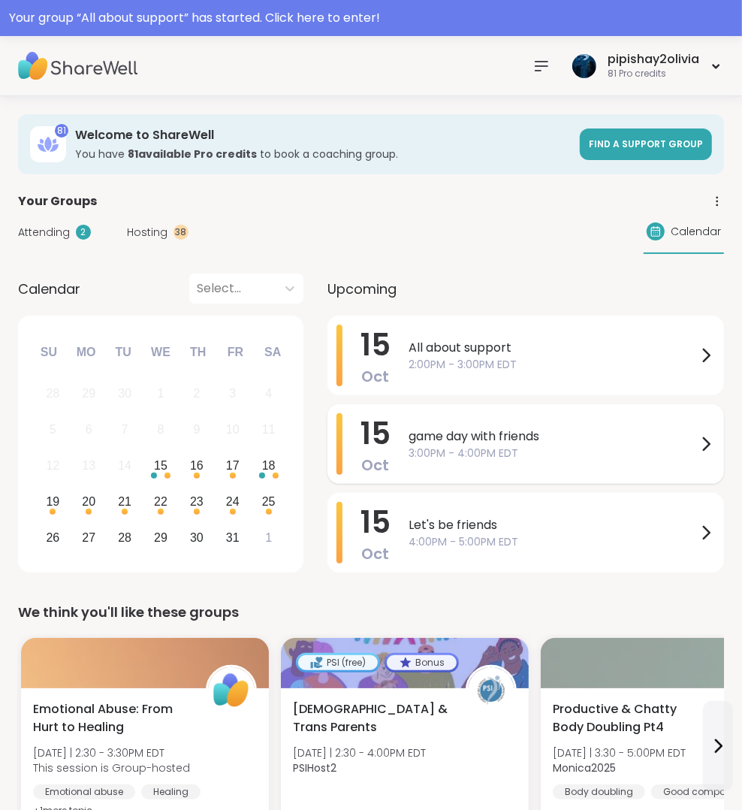
click at [535, 439] on span "game day with friends" at bounding box center [553, 436] width 288 height 18
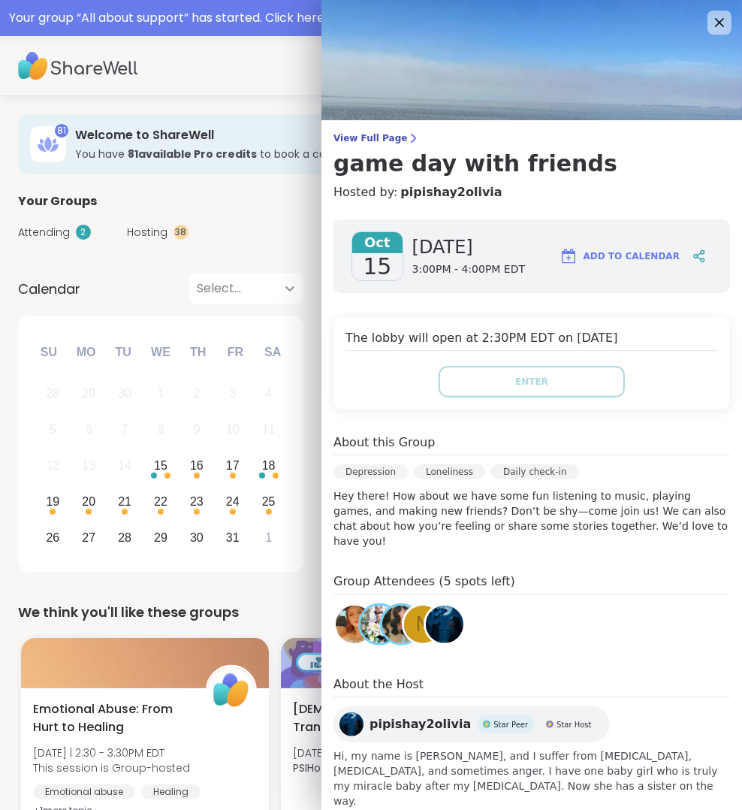
click at [296, 301] on div at bounding box center [289, 288] width 27 height 27
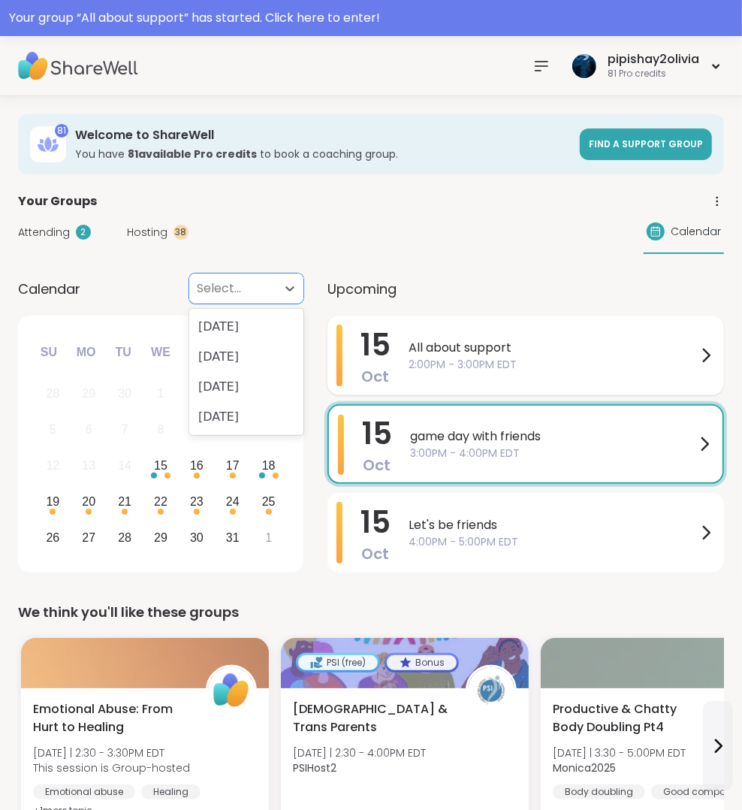
click at [441, 327] on div "All about support 2:00PM - 3:00PM EDT" at bounding box center [562, 355] width 306 height 62
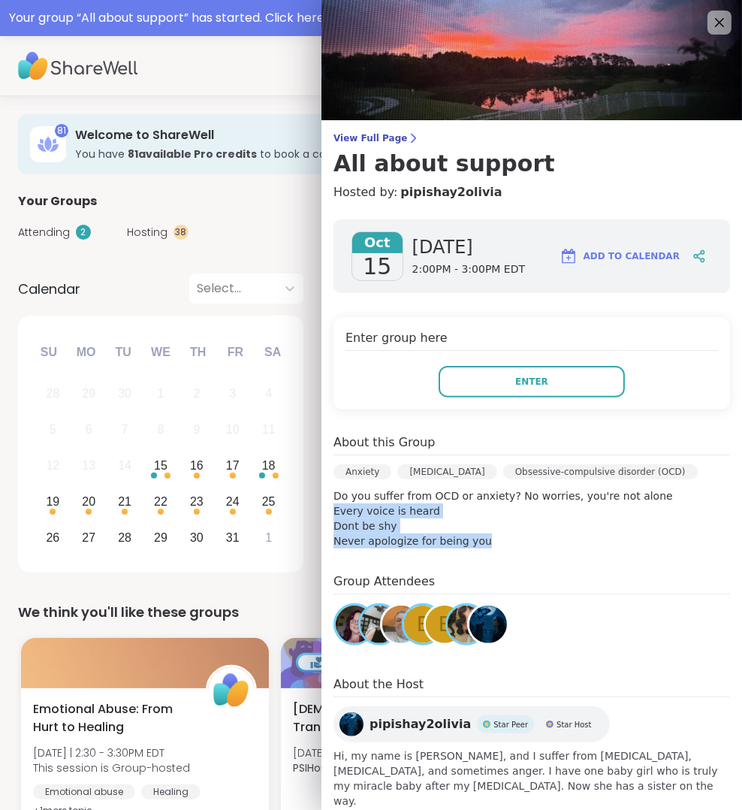
drag, startPoint x: 334, startPoint y: 505, endPoint x: 491, endPoint y: 549, distance: 163.1
click at [491, 549] on div "Oct 15 Wednesday 2:00PM - 3:00PM EDT Add to Calendar Enter group here Enter Abo…" at bounding box center [531, 513] width 421 height 613
drag, startPoint x: 514, startPoint y: 493, endPoint x: 574, endPoint y: 547, distance: 81.4
click at [574, 547] on div "Oct 15 Wednesday 2:00PM - 3:00PM EDT Add to Calendar Enter group here Enter Abo…" at bounding box center [531, 513] width 421 height 613
copy p "No worries, you're not alone Every voice is heard Dont be shy Never apologize f…"
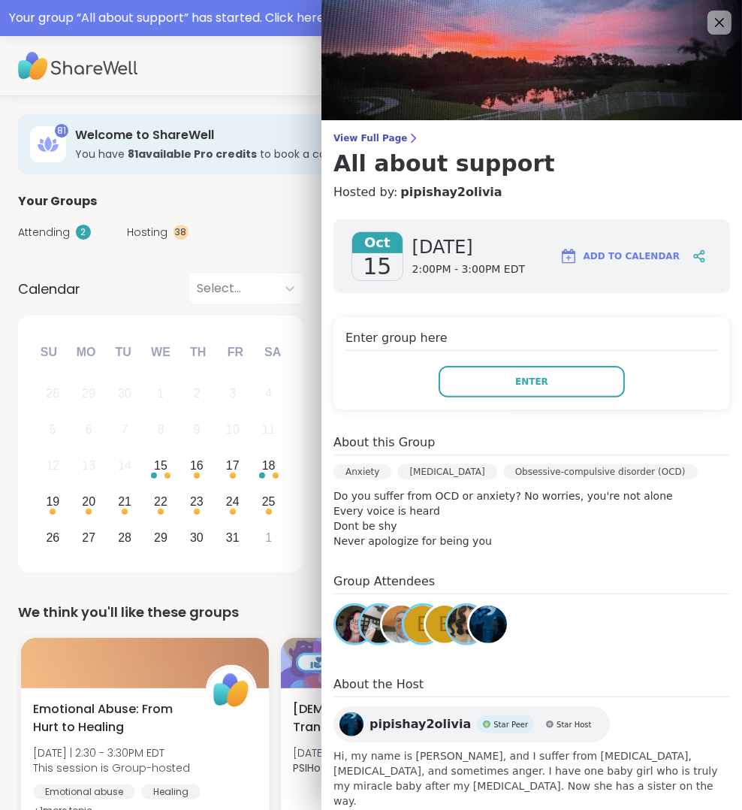
click at [300, 417] on div "October 2025 Su Mo Tu We Th Fr Sa 28 29 30 1 2 3 4 5 6 7 8 9 10 11 12 13 14 15 …" at bounding box center [160, 443] width 285 height 257
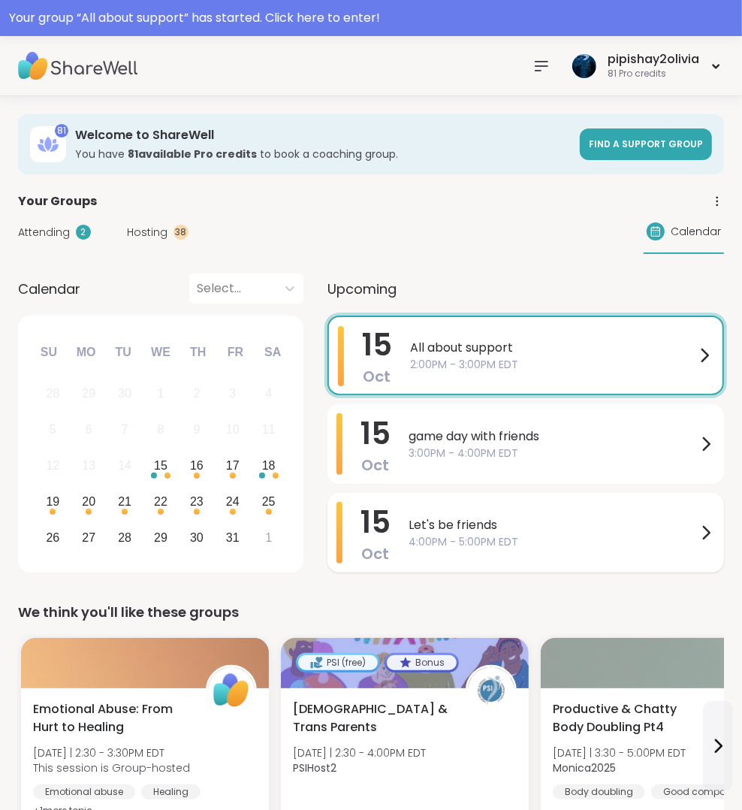
click at [438, 547] on span "4:00PM - 5:00PM EDT" at bounding box center [553, 542] width 288 height 16
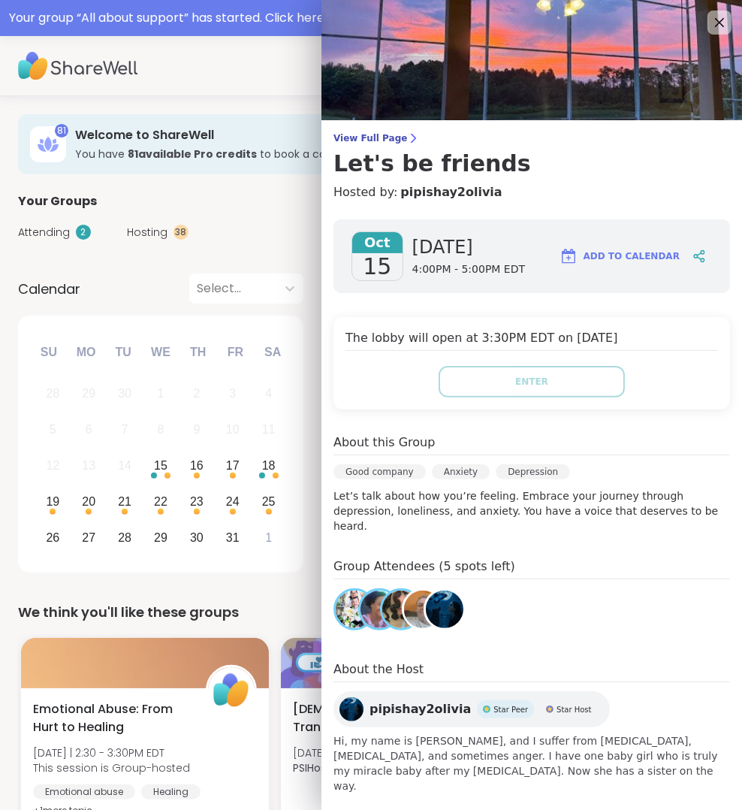
click at [333, 496] on p "Let’s talk about how you’re feeling. Embrace your journey through depression, l…" at bounding box center [531, 510] width 396 height 45
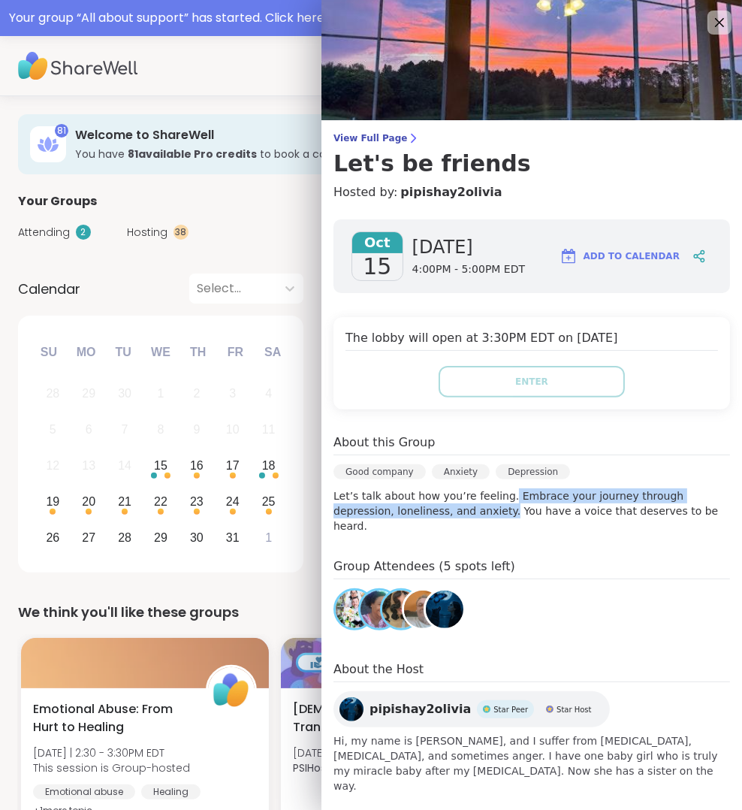
drag, startPoint x: 505, startPoint y: 492, endPoint x: 507, endPoint y: 508, distance: 16.7
click at [508, 508] on p "Let’s talk about how you’re feeling. Embrace your journey through depression, l…" at bounding box center [531, 510] width 396 height 45
copy p "Embrace your journey through depression, loneliness, and anxiety."
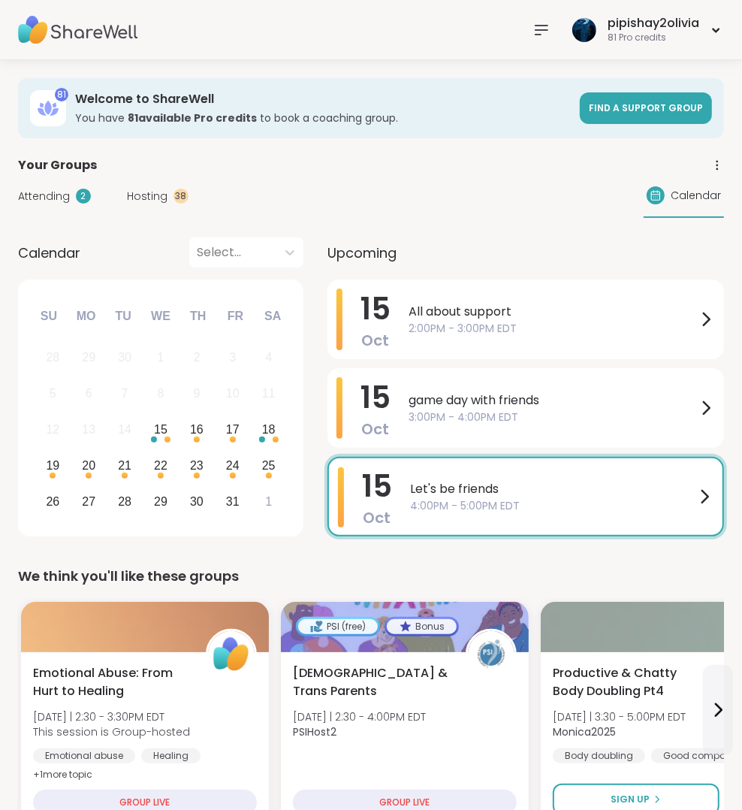
click at [261, 174] on div "Attending 2 Hosting 38 Calendar" at bounding box center [371, 196] width 706 height 44
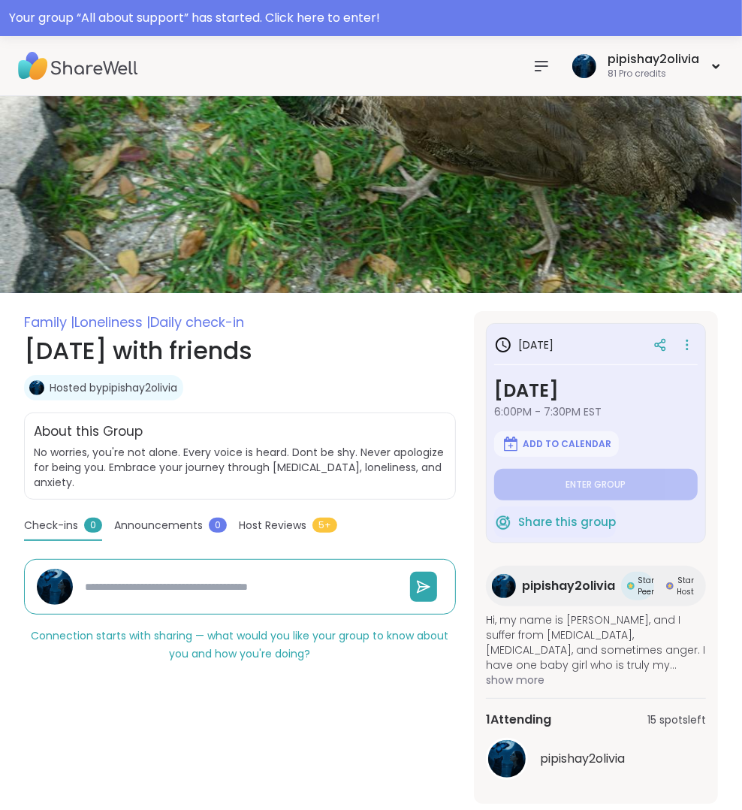
click at [553, 71] on nav at bounding box center [541, 66] width 30 height 30
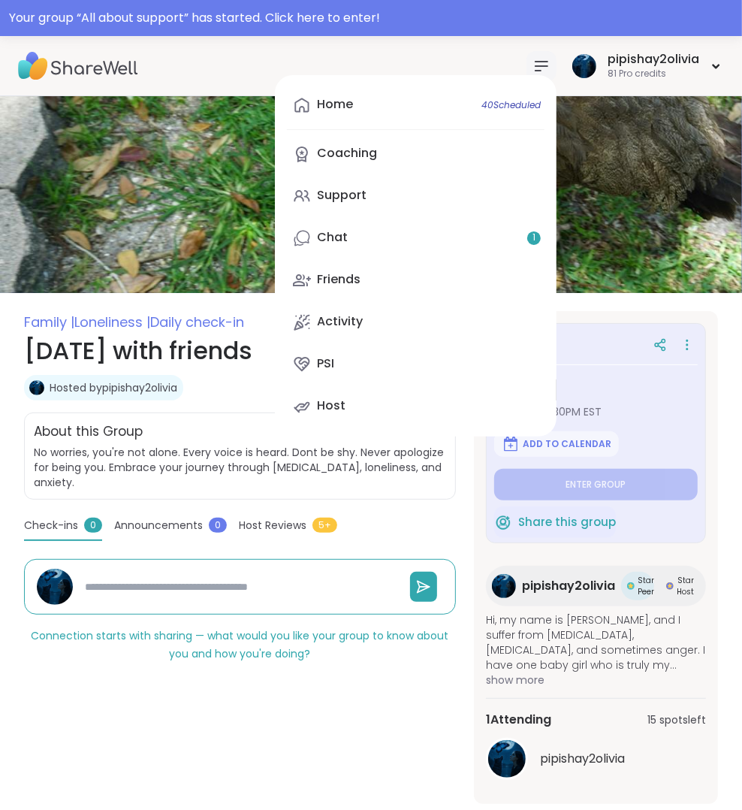
click at [551, 71] on nav "Home 40 Scheduled Coaching Support Chat 1 Friends Activity PSI Host" at bounding box center [541, 66] width 30 height 30
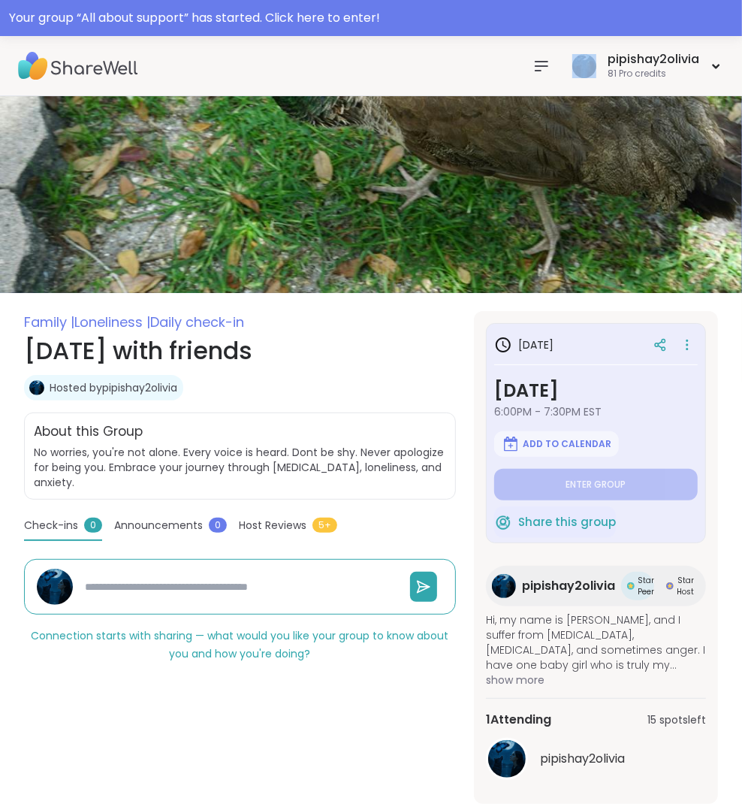
click at [551, 71] on nav at bounding box center [541, 66] width 30 height 30
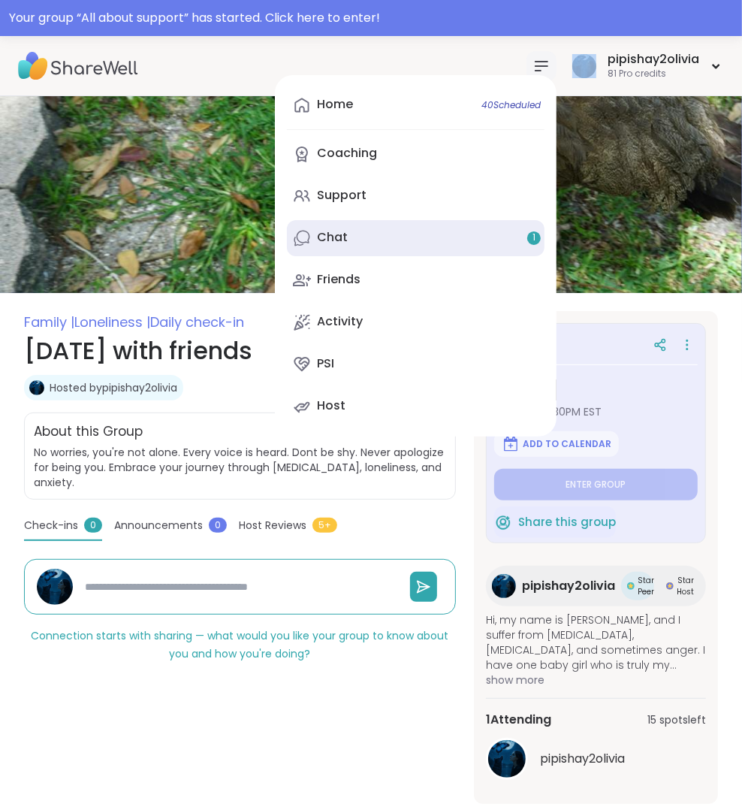
click at [428, 231] on link "Chat 1" at bounding box center [416, 238] width 258 height 36
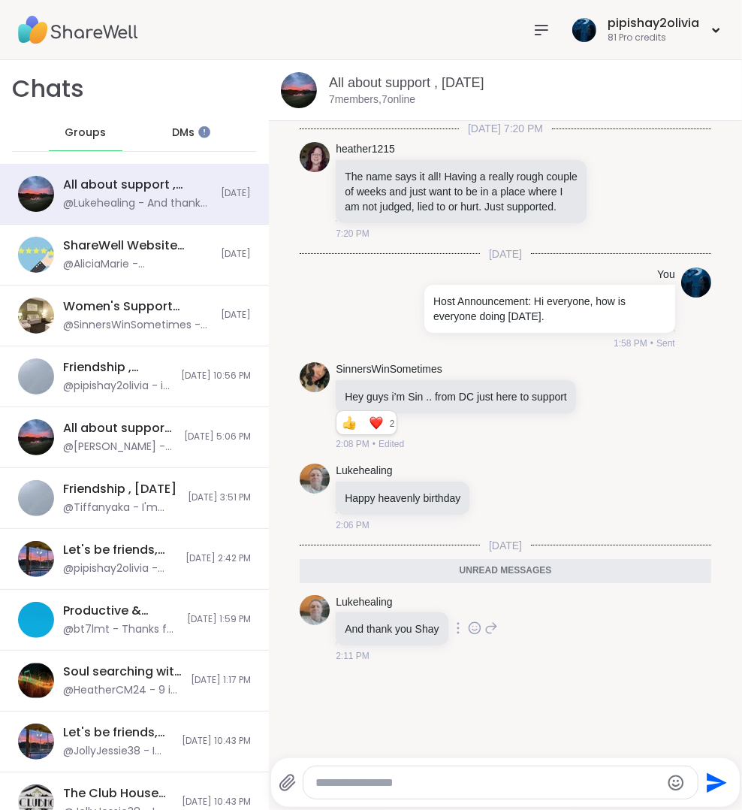
click at [472, 633] on icon at bounding box center [474, 627] width 11 height 11
click at [471, 611] on div "Select Reaction: Heart" at bounding box center [475, 604] width 14 height 14
click at [495, 647] on icon at bounding box center [491, 638] width 14 height 18
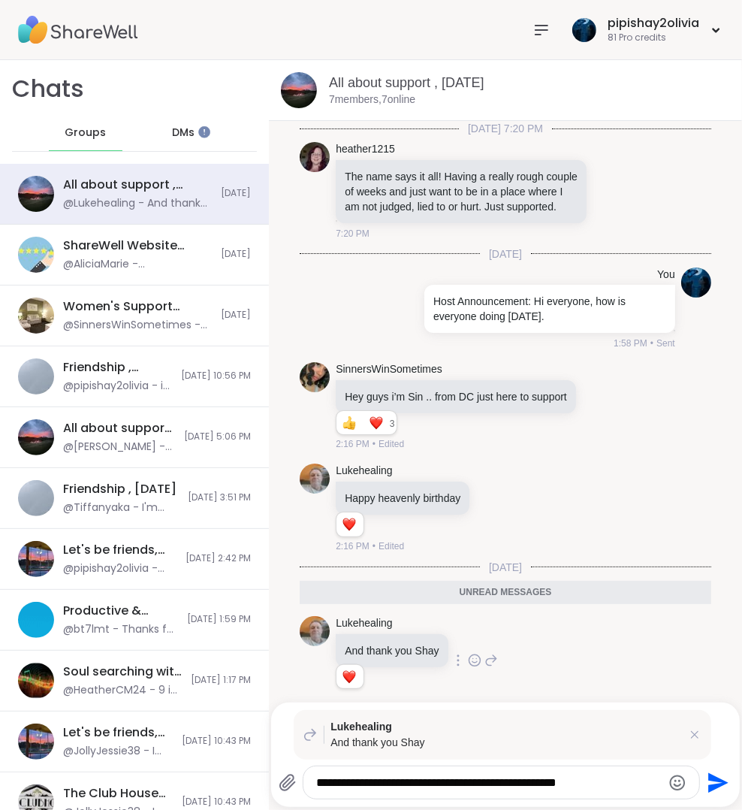
type textarea "**********"
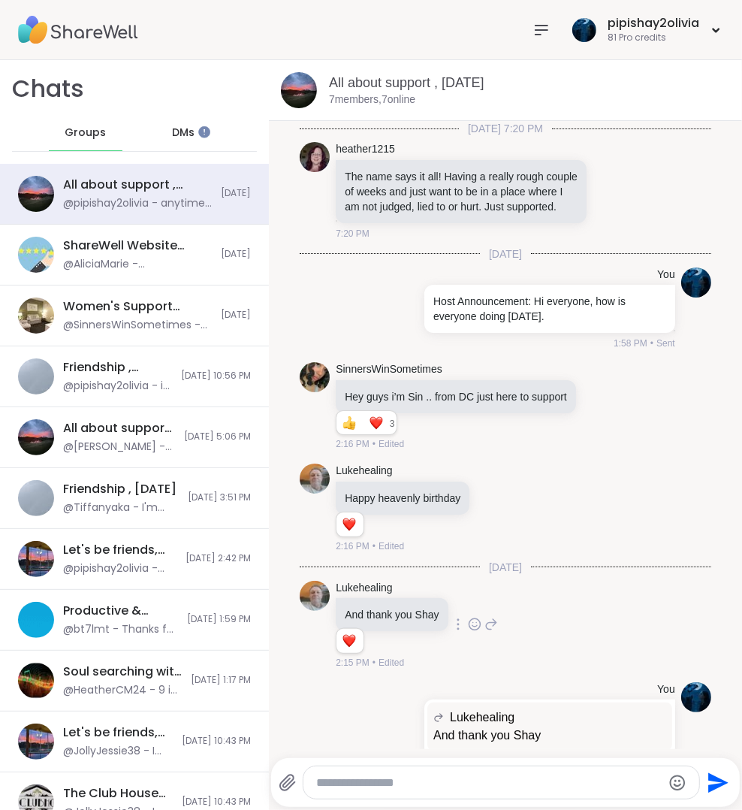
scroll to position [97, 0]
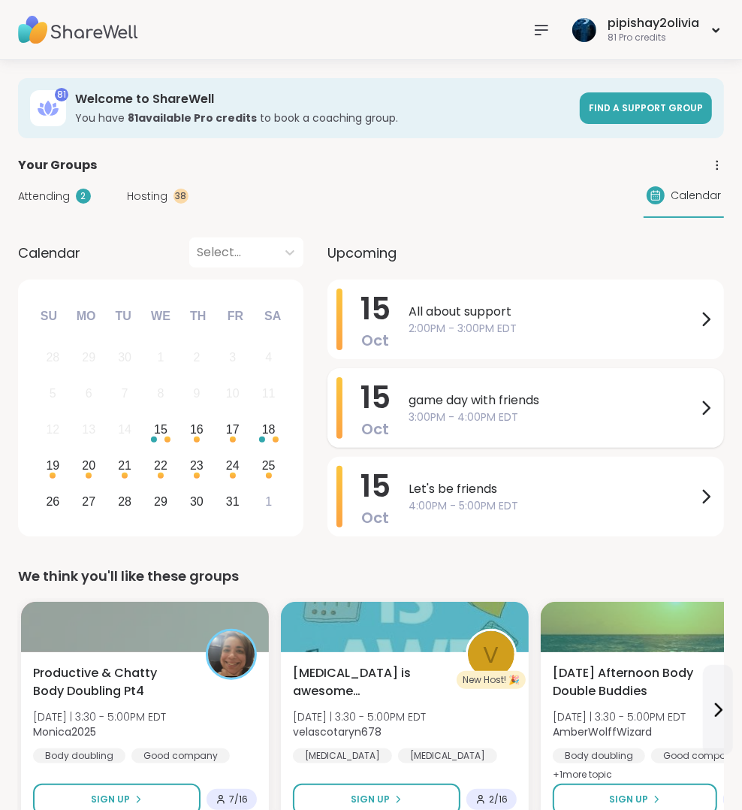
click at [497, 397] on span "game day with friends" at bounding box center [553, 400] width 288 height 18
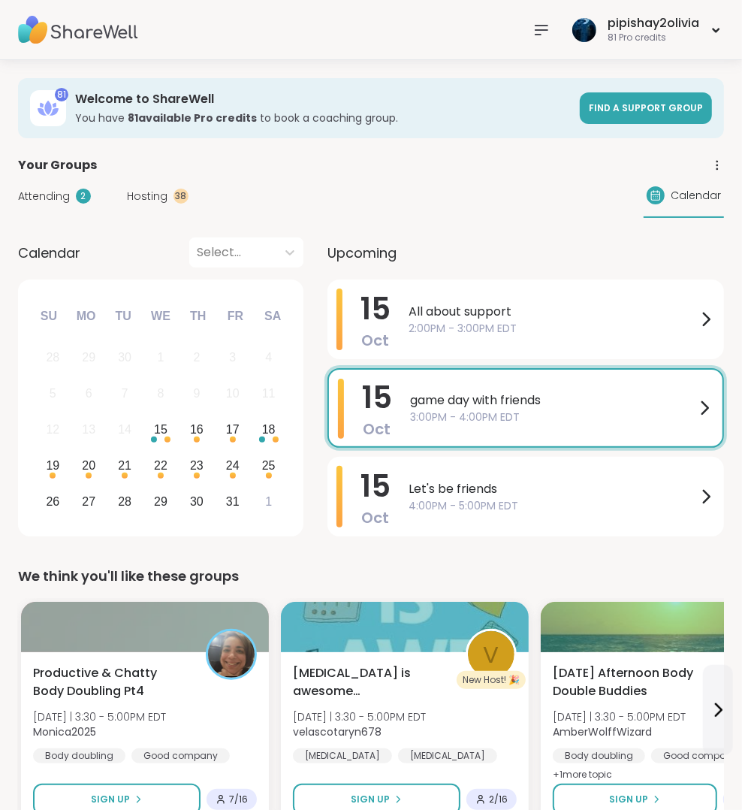
click at [266, 172] on div "Your Groups" at bounding box center [371, 165] width 706 height 18
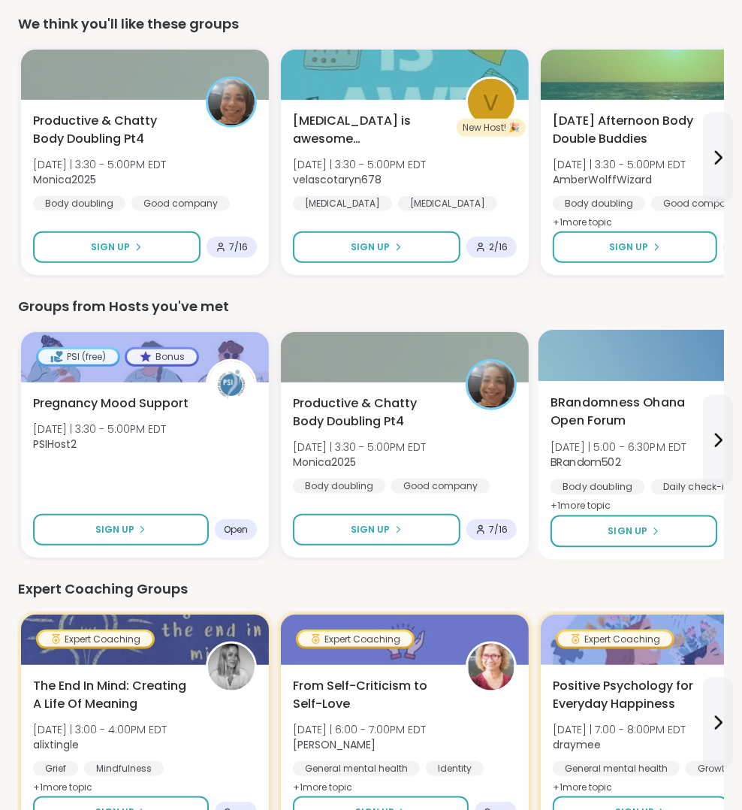
scroll to position [553, 0]
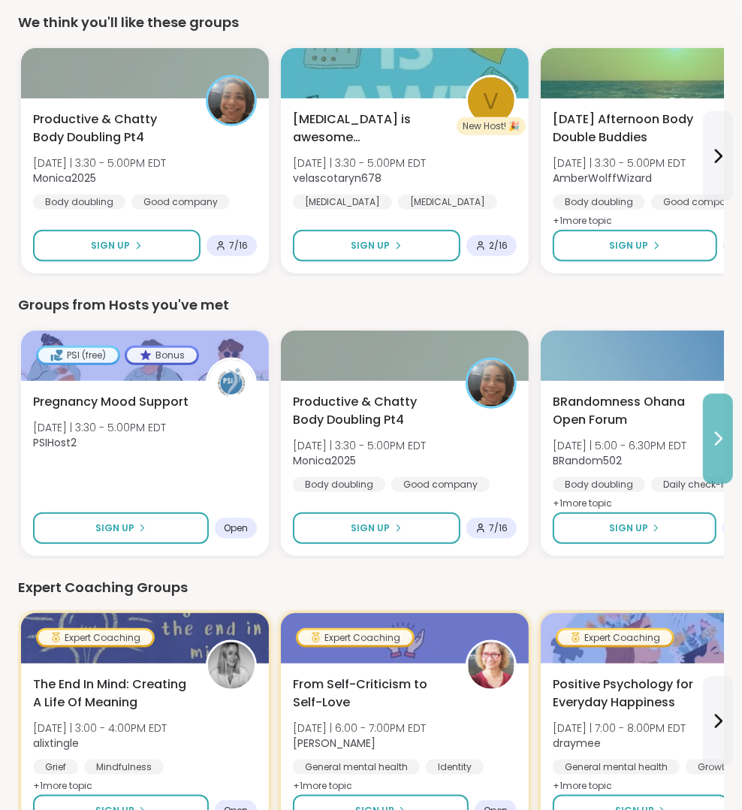
click at [714, 430] on icon at bounding box center [718, 439] width 18 height 18
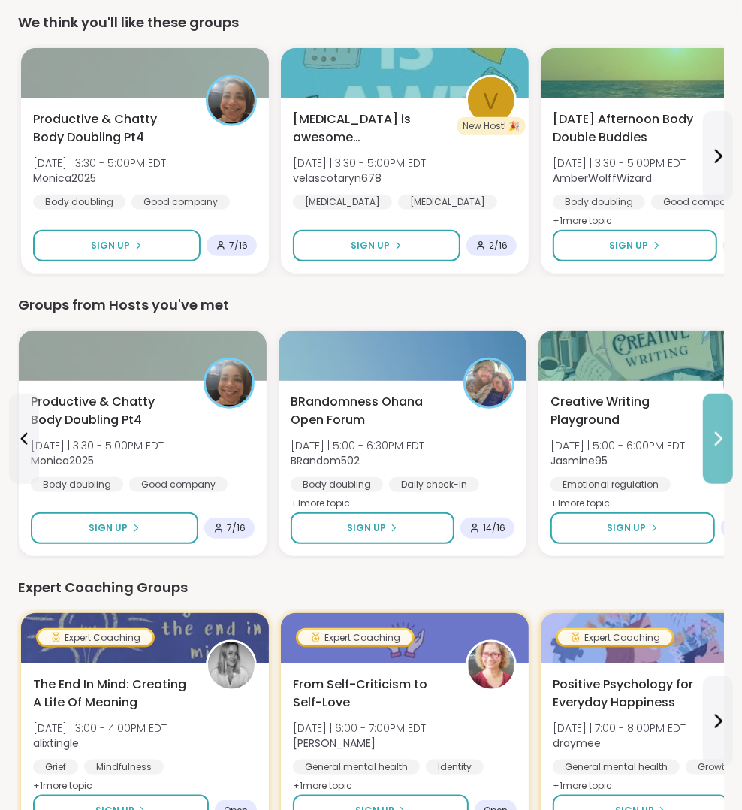
click at [714, 430] on icon at bounding box center [718, 439] width 18 height 18
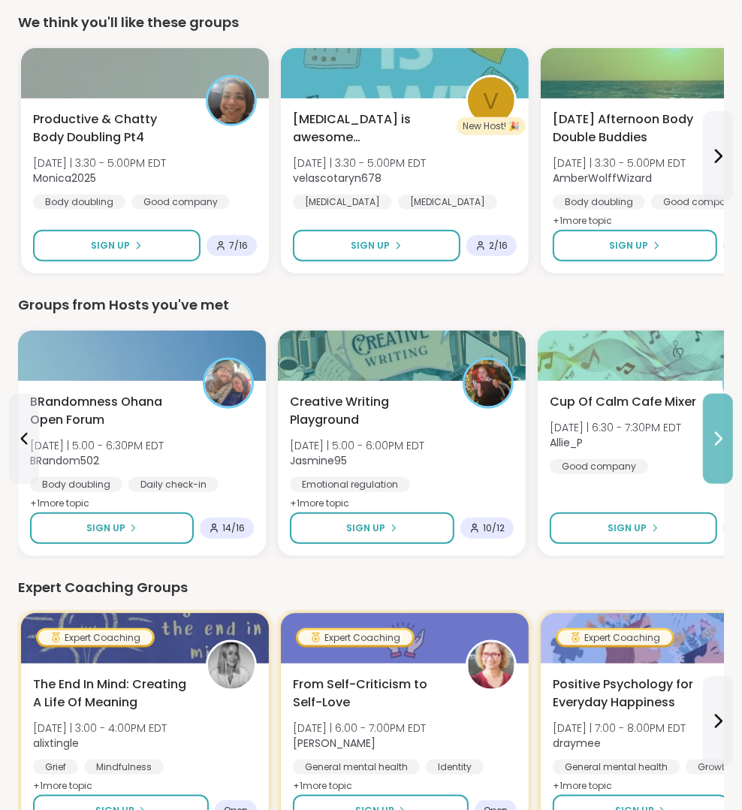
click at [714, 430] on icon at bounding box center [718, 439] width 18 height 18
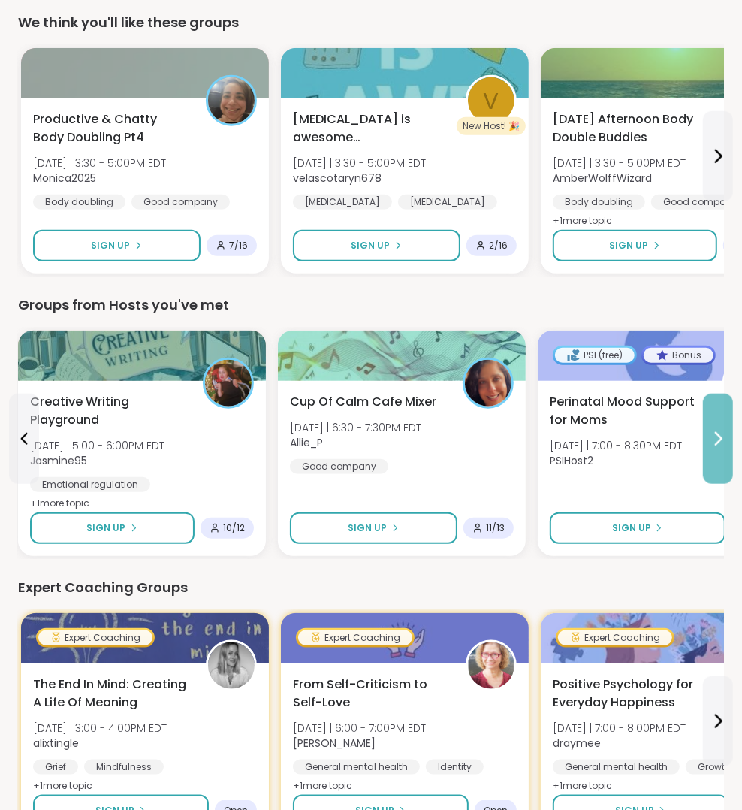
click at [714, 431] on icon at bounding box center [718, 439] width 18 height 18
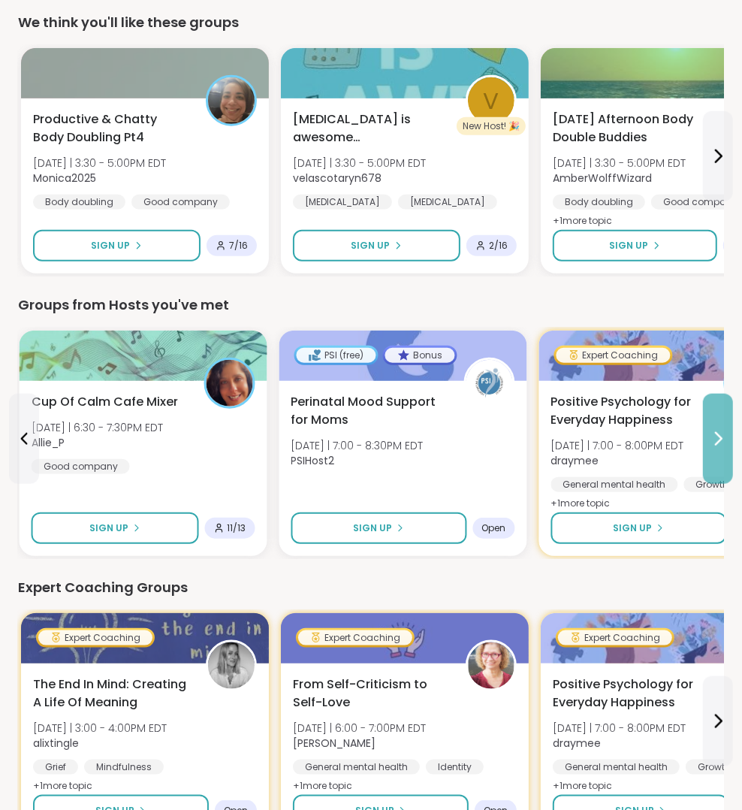
click at [714, 431] on icon at bounding box center [718, 439] width 18 height 18
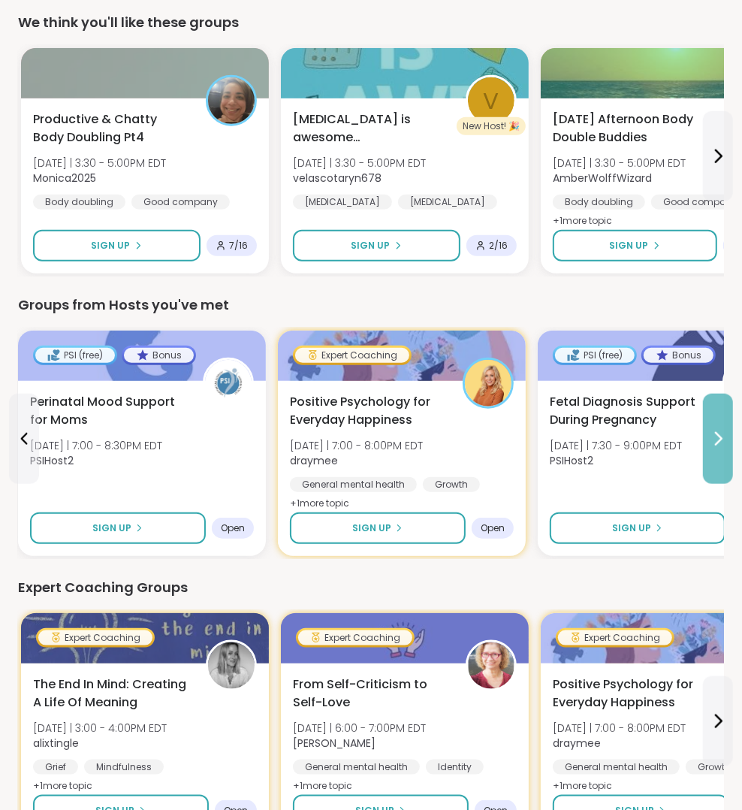
click at [714, 431] on icon at bounding box center [718, 439] width 18 height 18
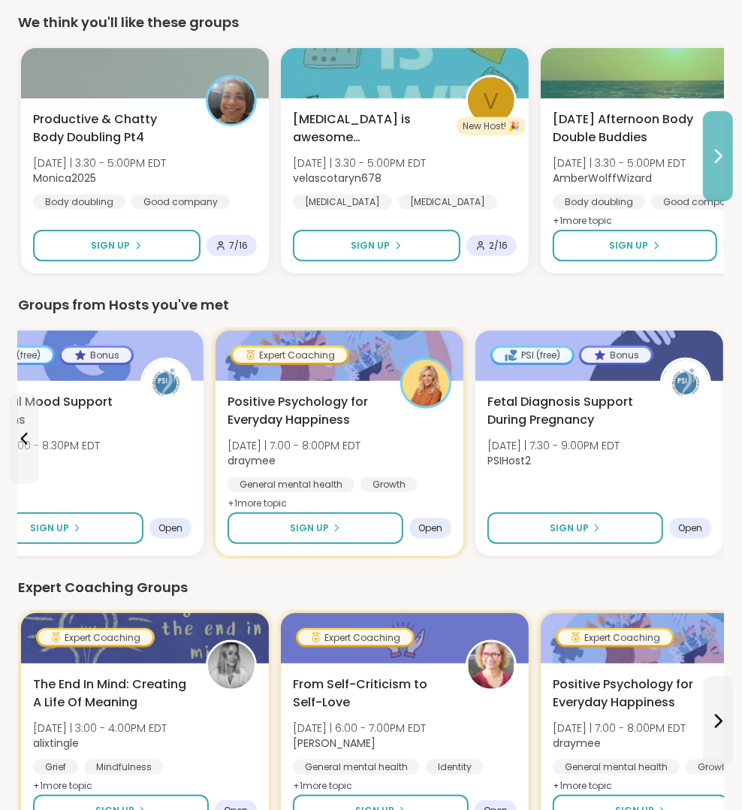
click at [719, 152] on icon at bounding box center [719, 156] width 6 height 12
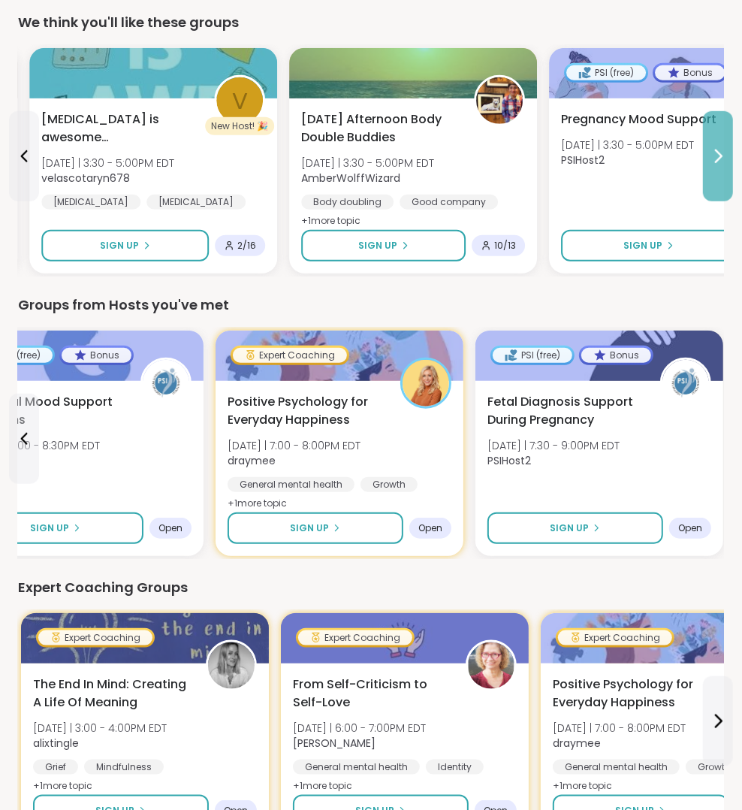
click at [719, 152] on icon at bounding box center [719, 156] width 6 height 12
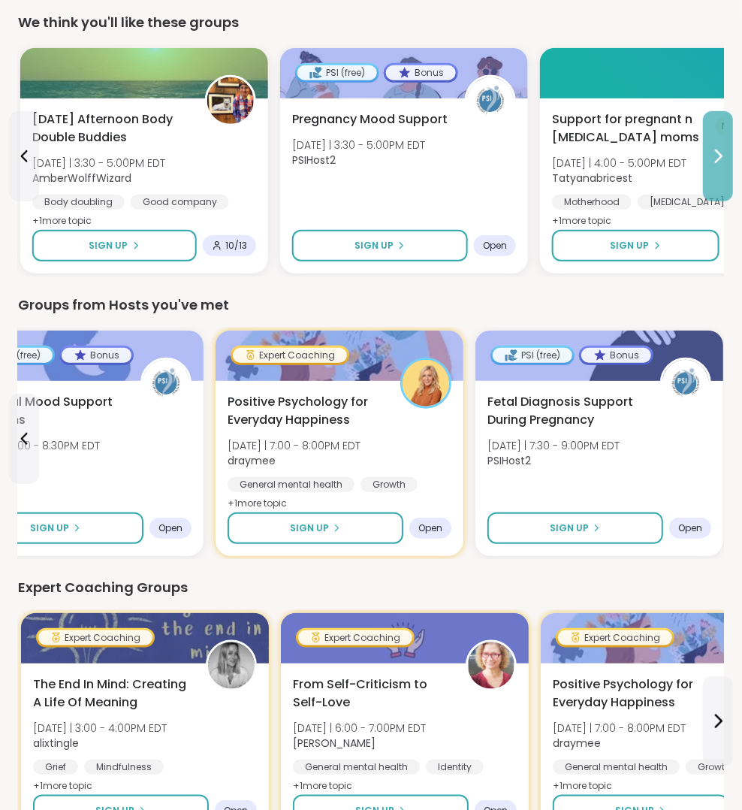
click at [719, 152] on icon at bounding box center [719, 156] width 6 height 12
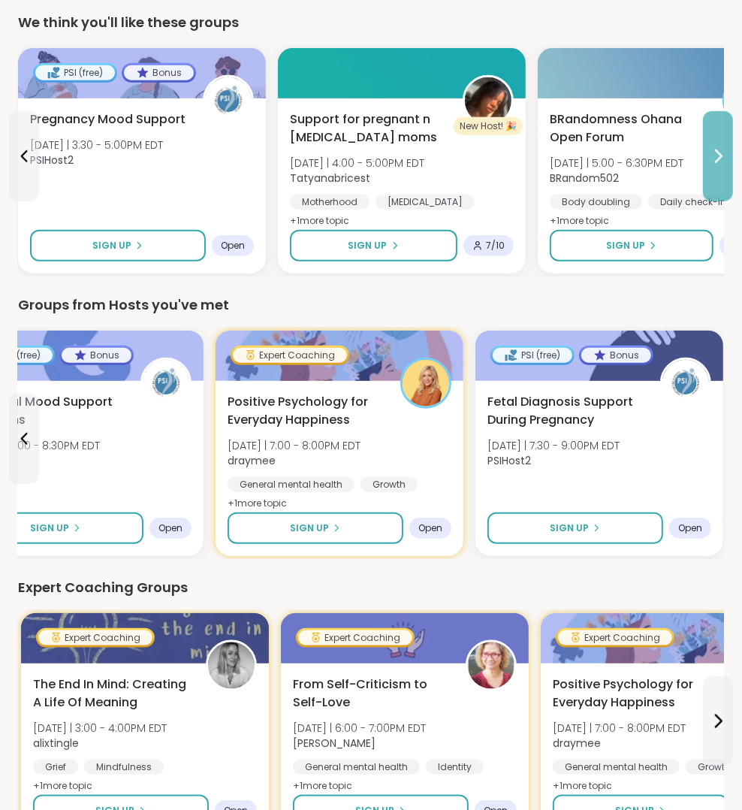
click at [709, 154] on icon at bounding box center [718, 156] width 18 height 18
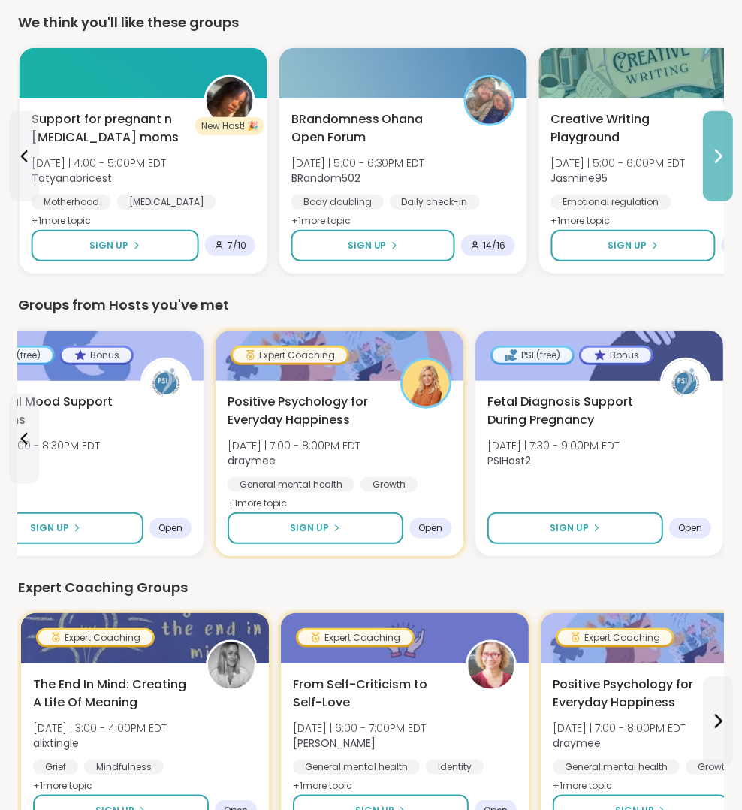
click at [709, 154] on icon at bounding box center [718, 156] width 18 height 18
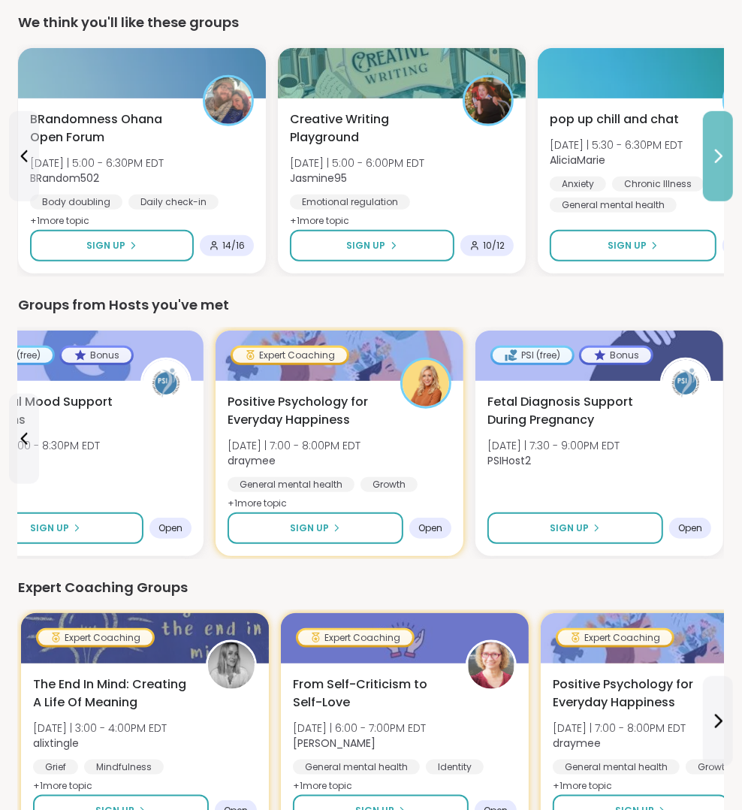
click at [709, 154] on icon at bounding box center [718, 156] width 18 height 18
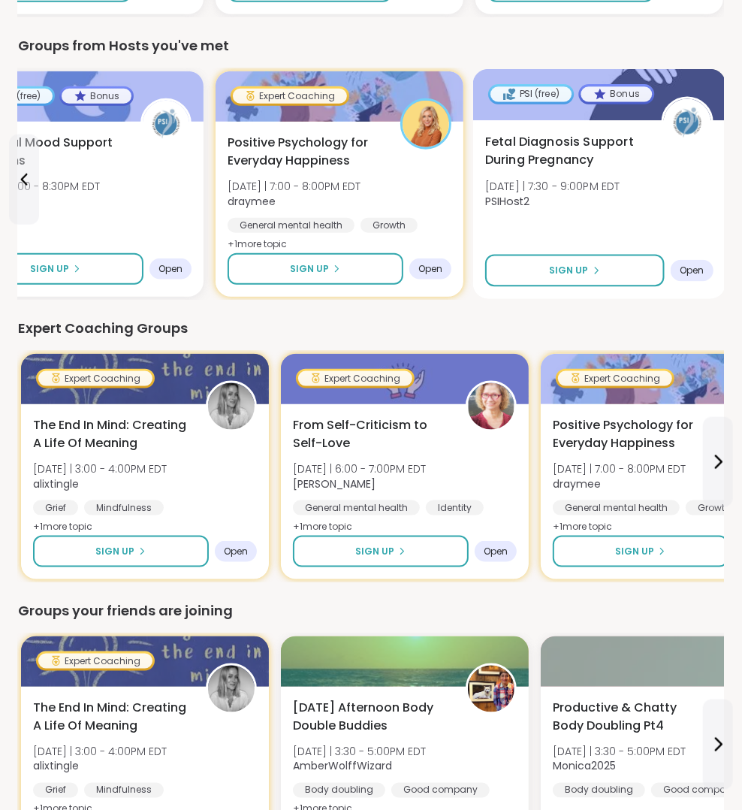
scroll to position [862, 0]
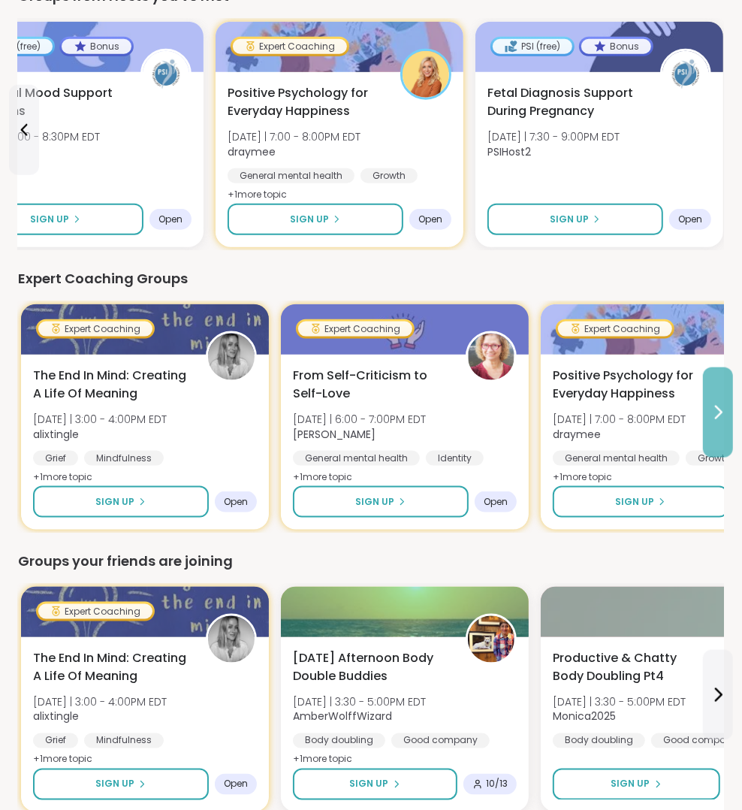
click at [723, 427] on button at bounding box center [718, 412] width 30 height 90
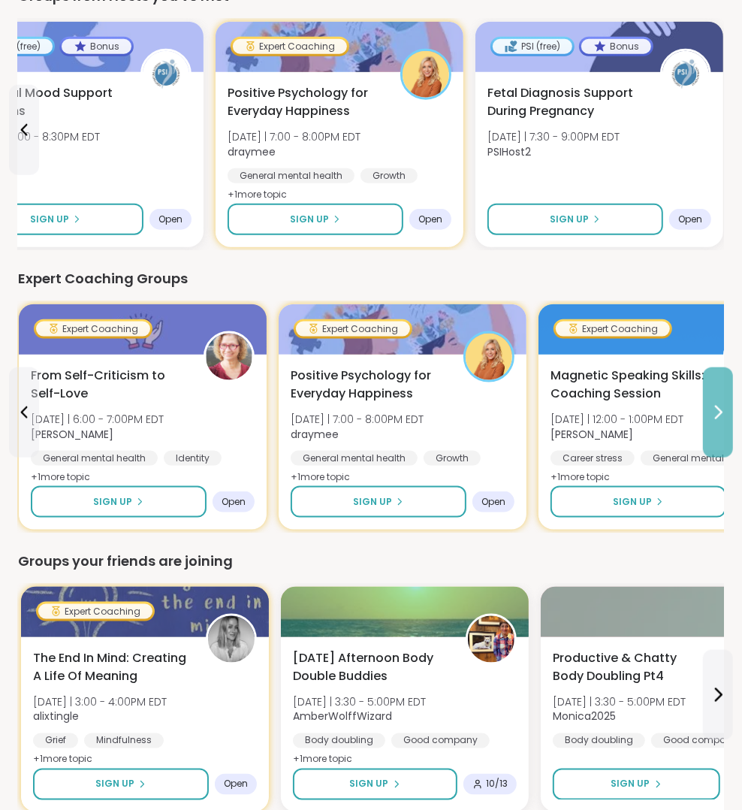
click at [723, 427] on button at bounding box center [718, 412] width 30 height 90
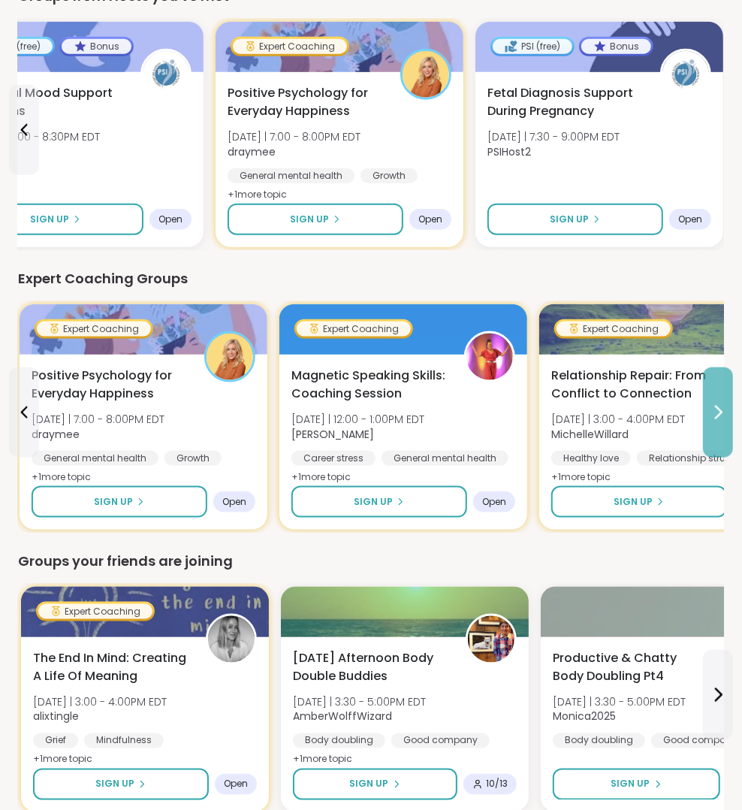
click at [723, 427] on button at bounding box center [718, 412] width 30 height 90
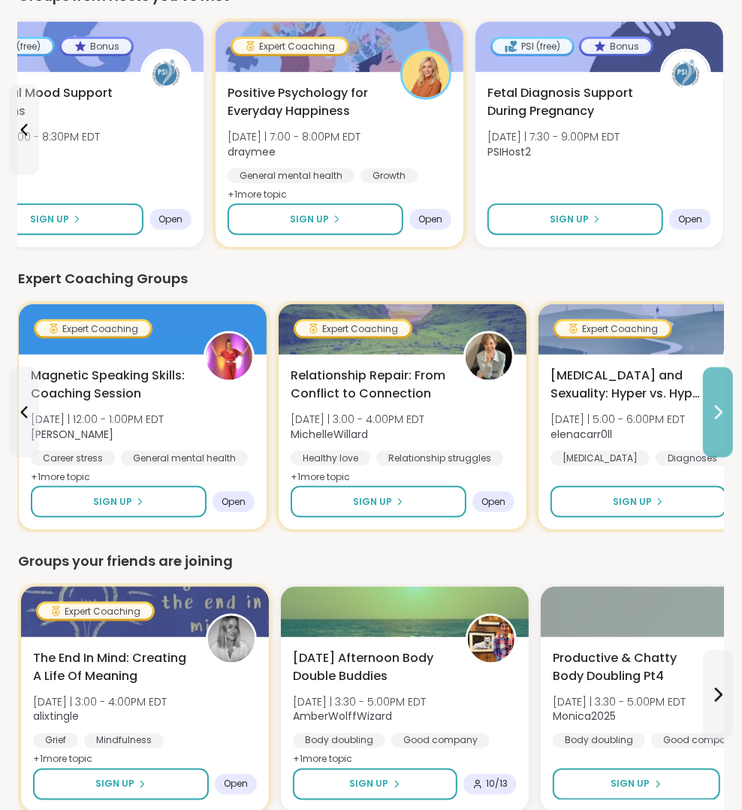
click at [723, 427] on button at bounding box center [718, 412] width 30 height 90
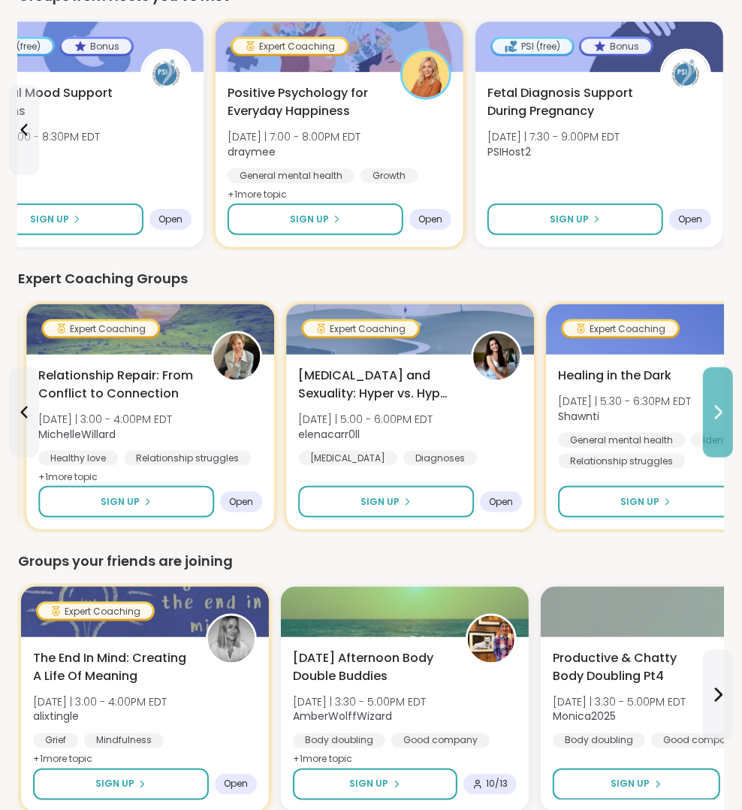
click at [723, 427] on button at bounding box center [718, 412] width 30 height 90
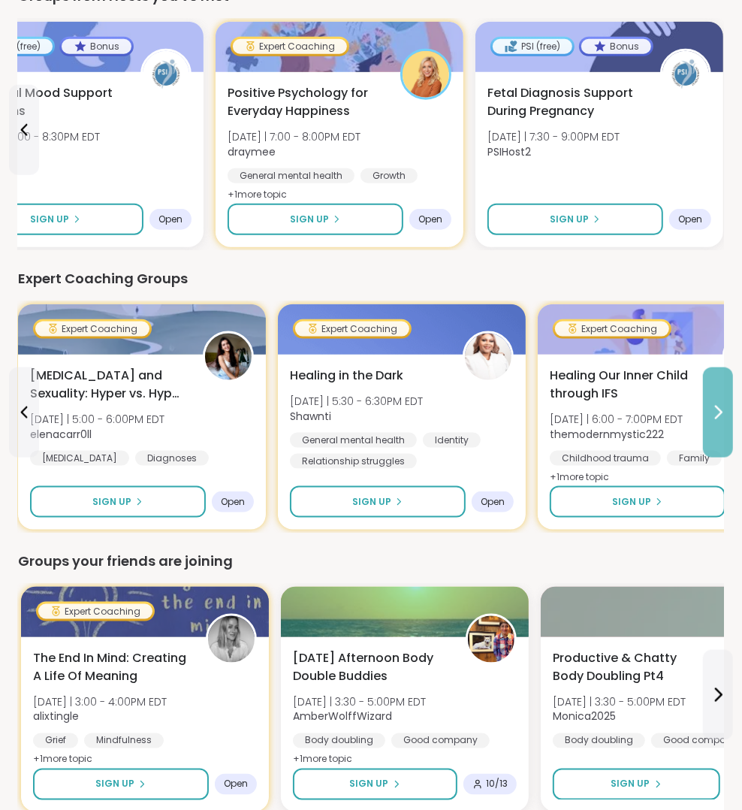
click at [713, 430] on button at bounding box center [718, 412] width 30 height 90
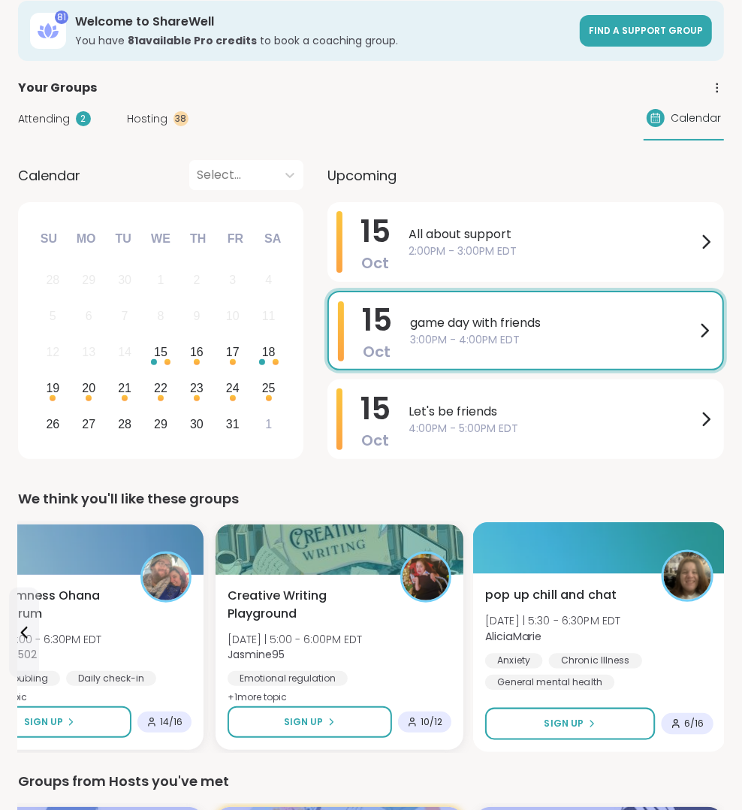
scroll to position [12, 0]
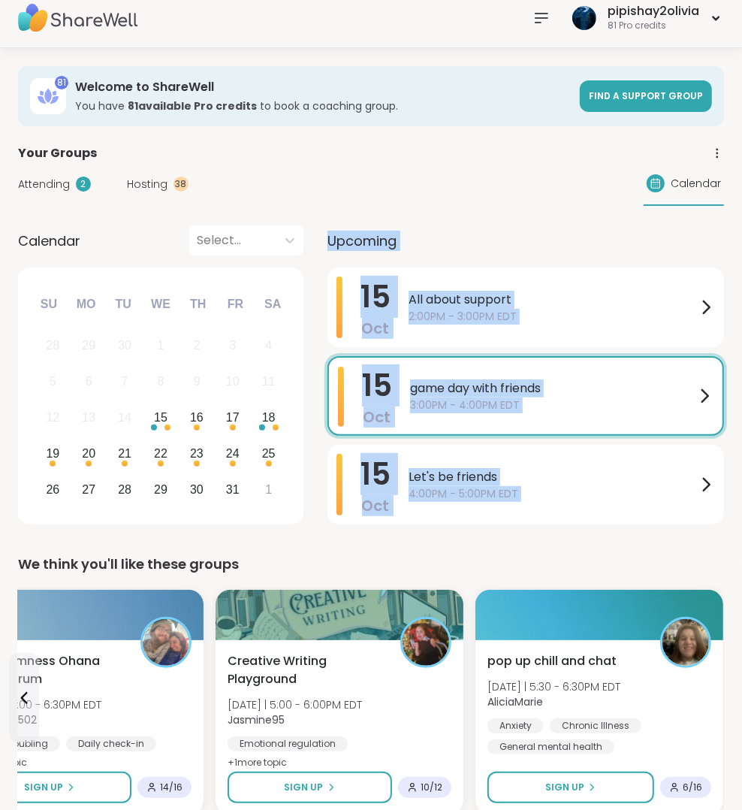
drag, startPoint x: 283, startPoint y: 494, endPoint x: 272, endPoint y: 547, distance: 53.8
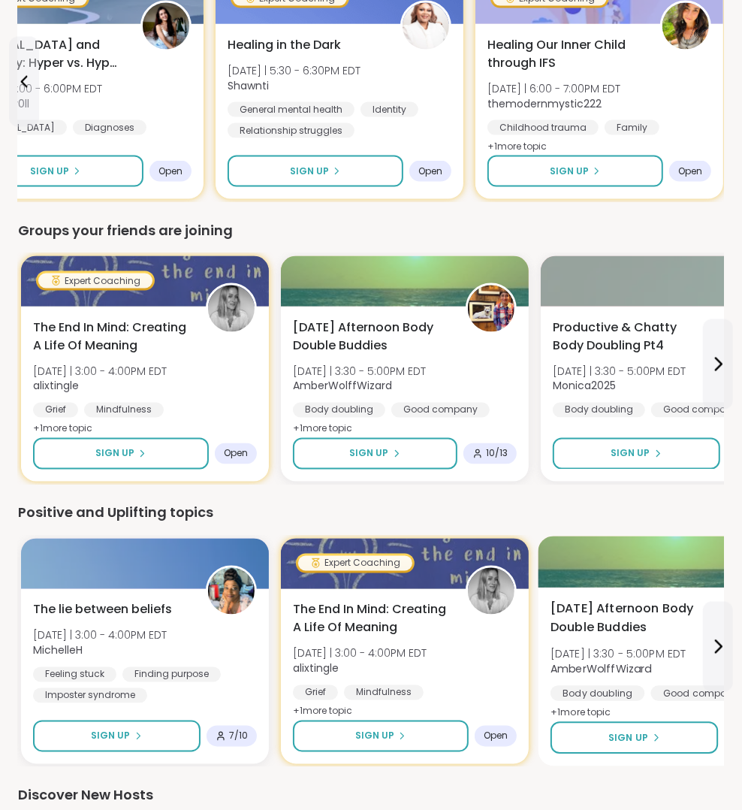
scroll to position [1119, 0]
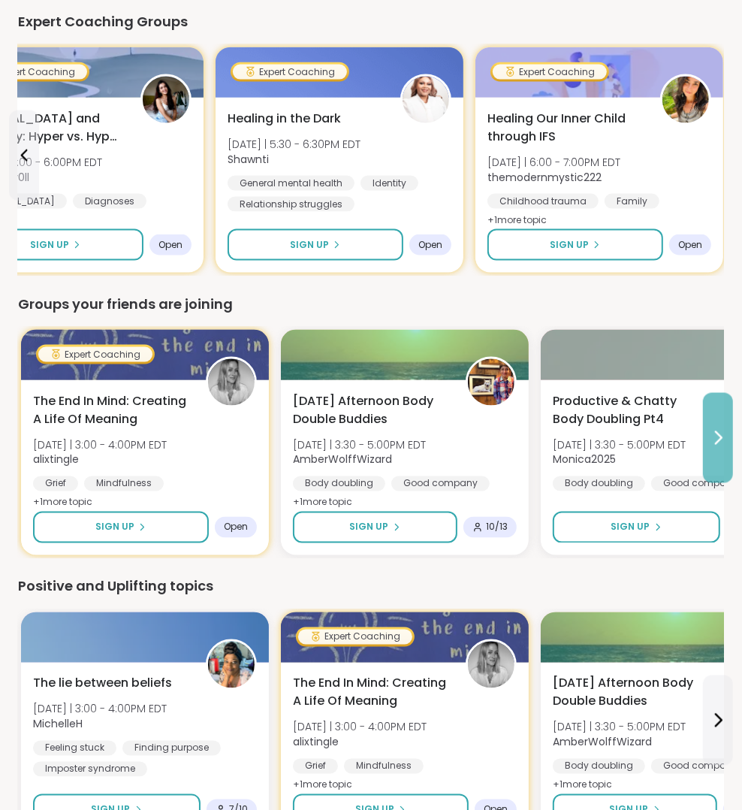
click at [722, 429] on icon at bounding box center [718, 438] width 18 height 18
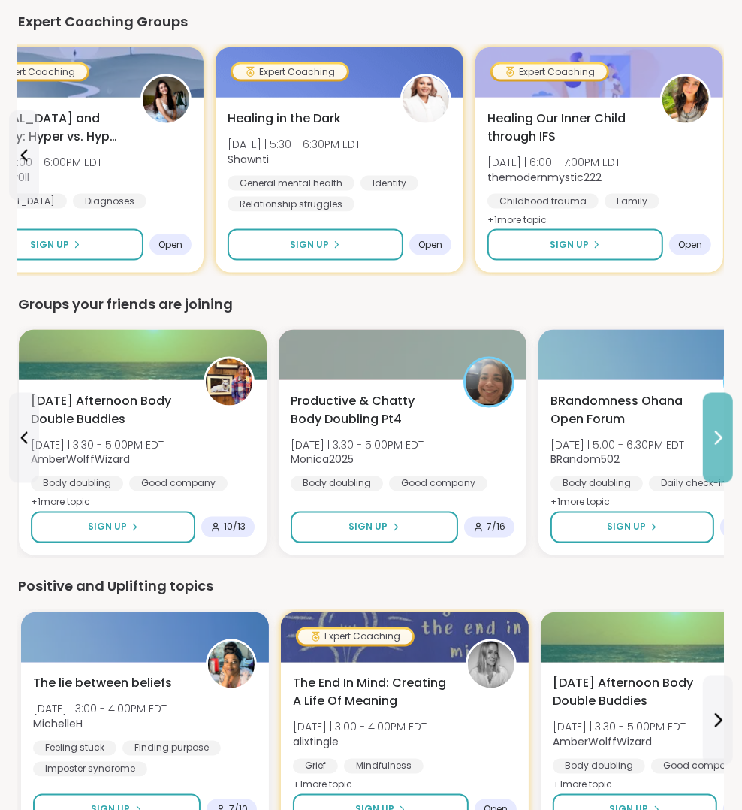
click at [722, 429] on icon at bounding box center [718, 438] width 18 height 18
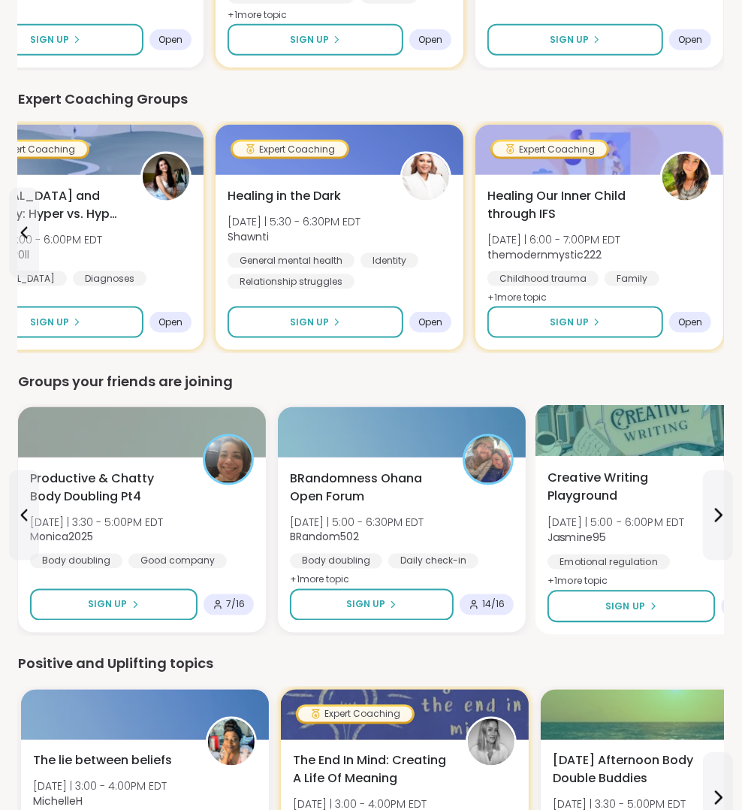
scroll to position [1033, 0]
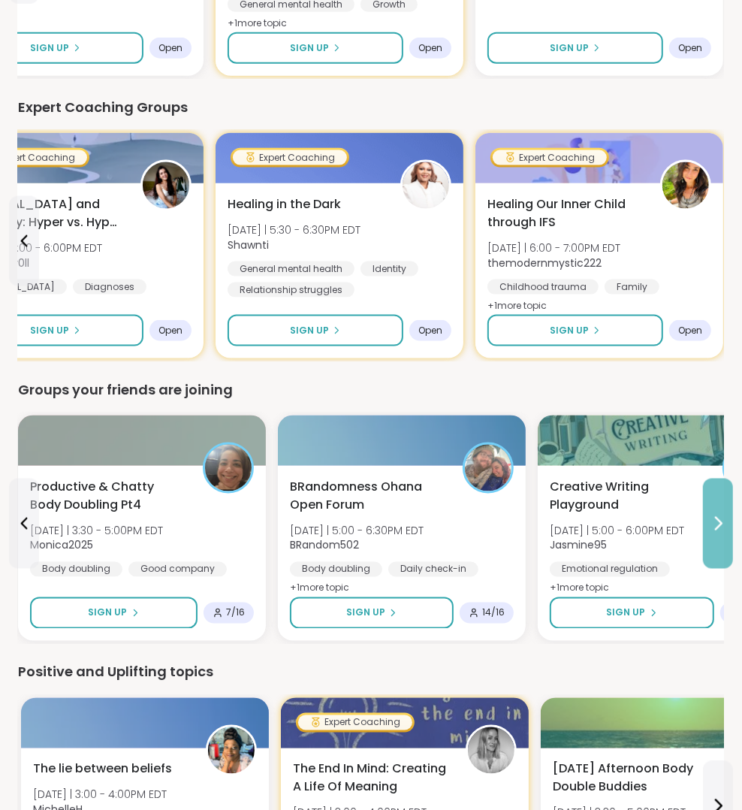
click at [729, 542] on button at bounding box center [718, 523] width 30 height 90
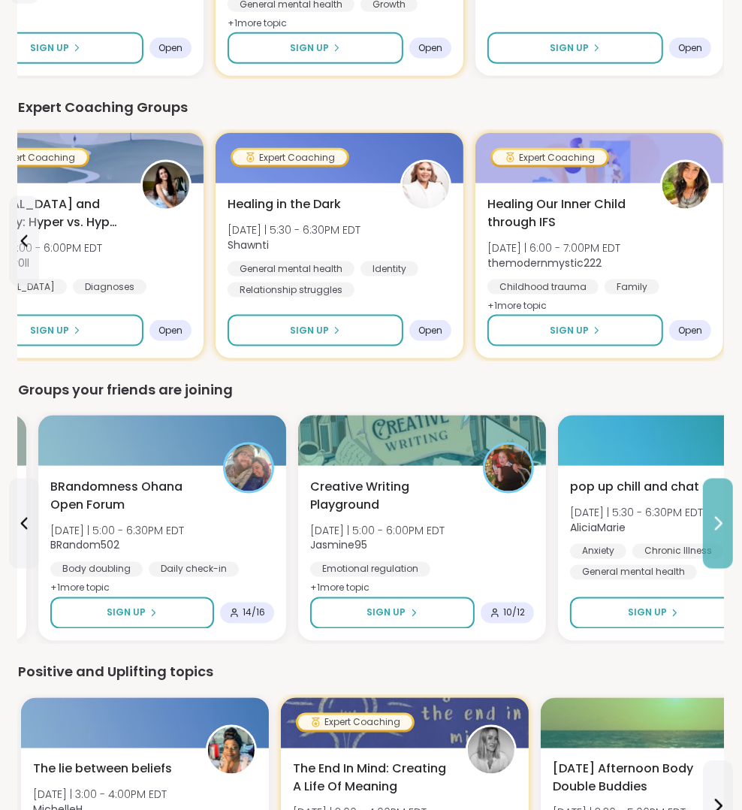
click at [729, 542] on button at bounding box center [718, 523] width 30 height 90
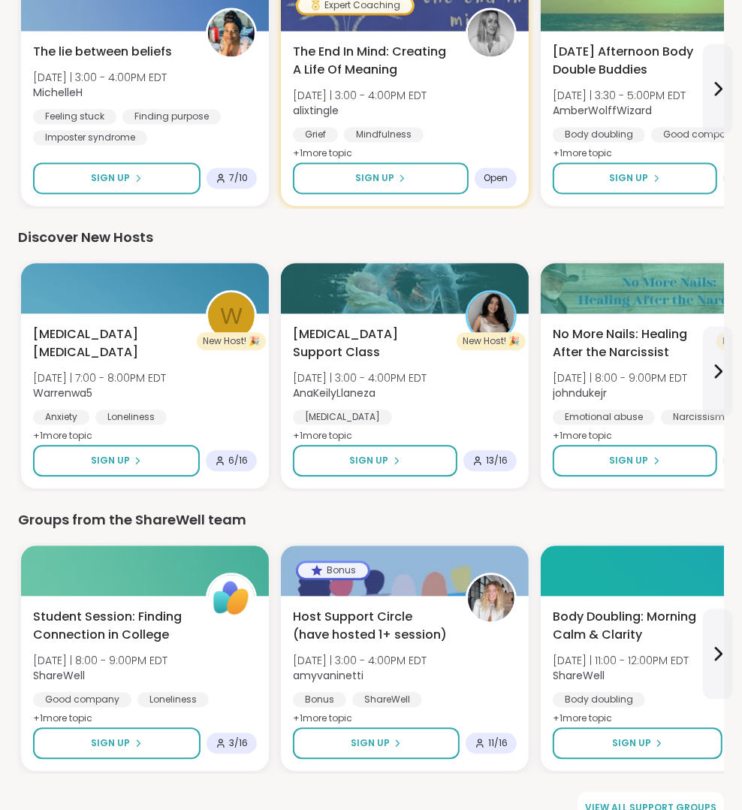
scroll to position [1744, 0]
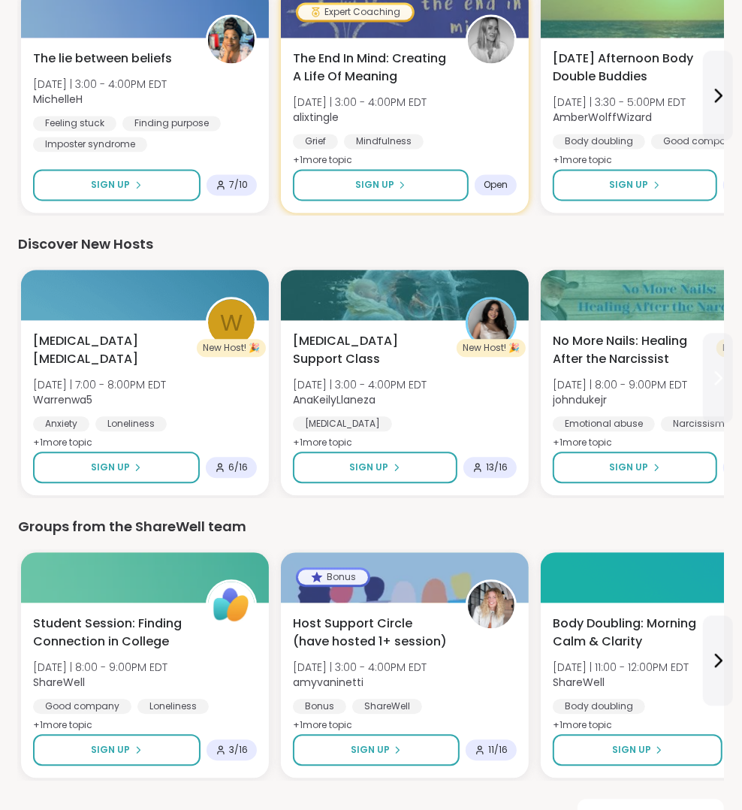
click at [716, 393] on button at bounding box center [718, 378] width 30 height 90
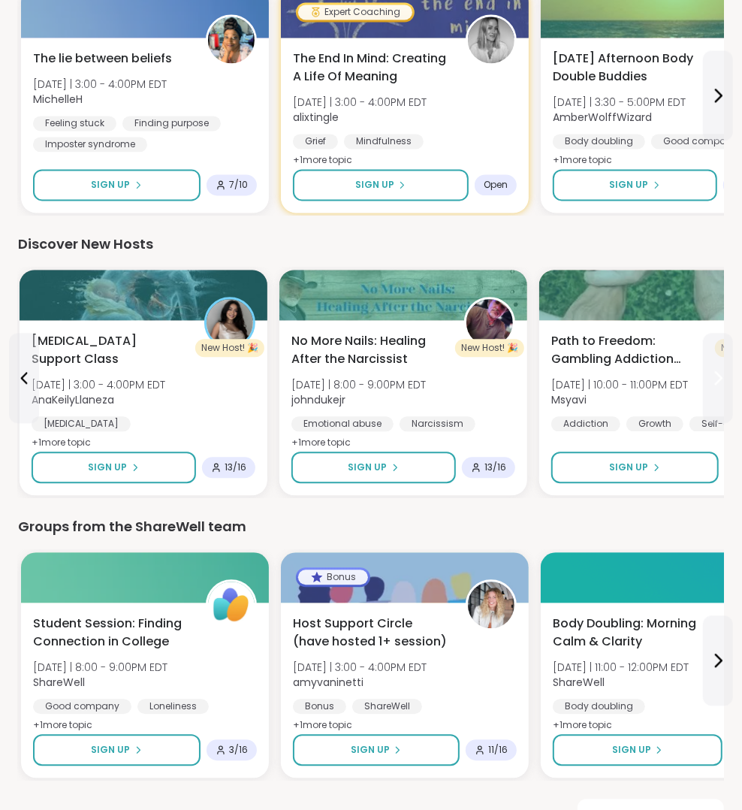
click at [716, 393] on button at bounding box center [718, 378] width 30 height 90
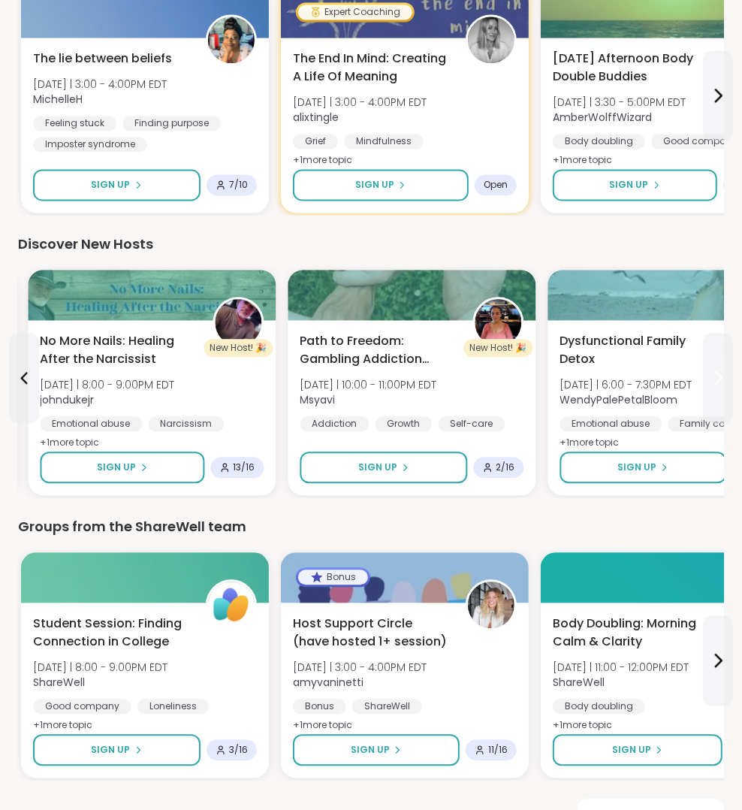
click at [716, 393] on button at bounding box center [718, 378] width 30 height 90
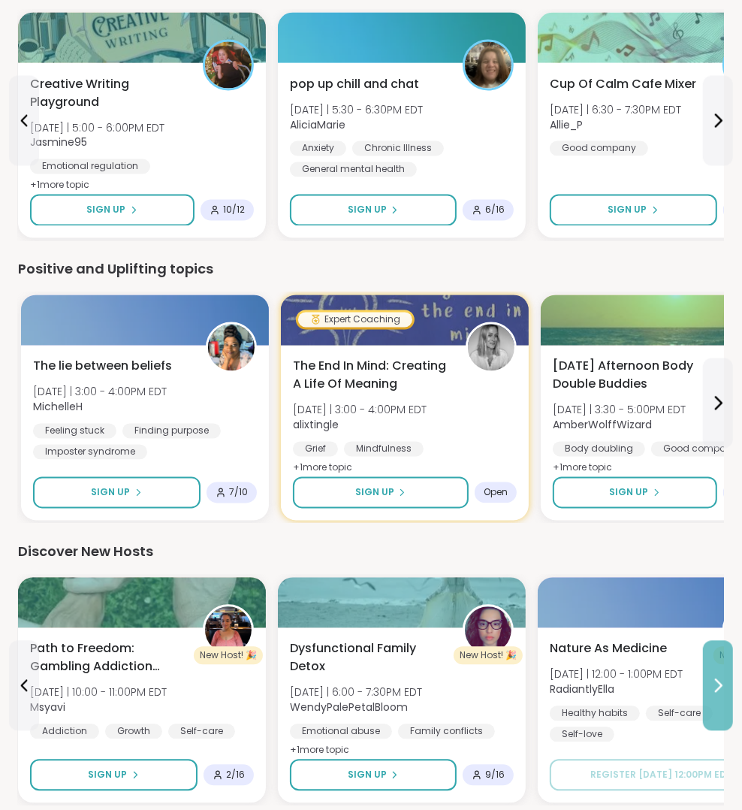
scroll to position [1422, 0]
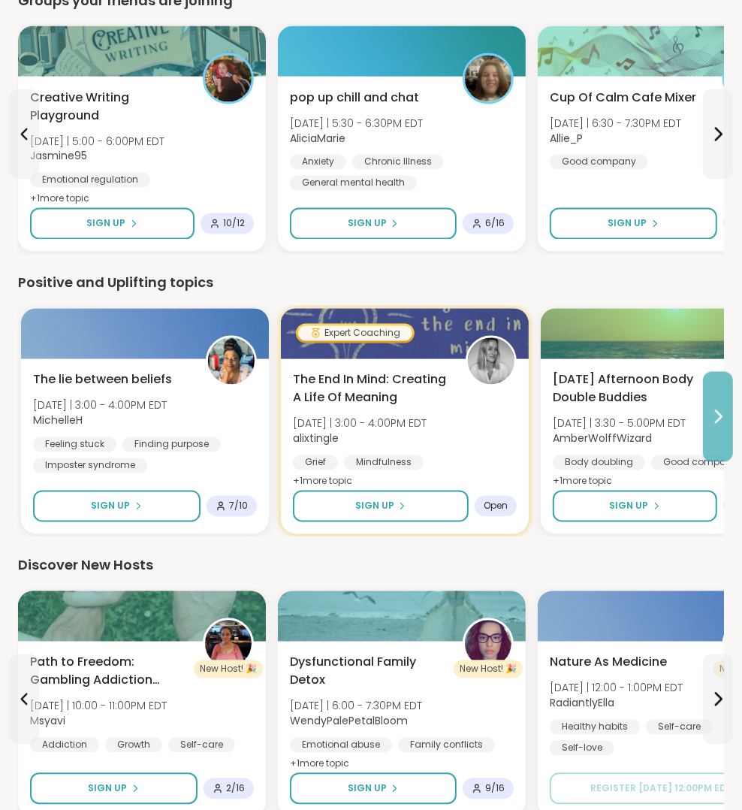
click at [713, 423] on button at bounding box center [718, 417] width 30 height 90
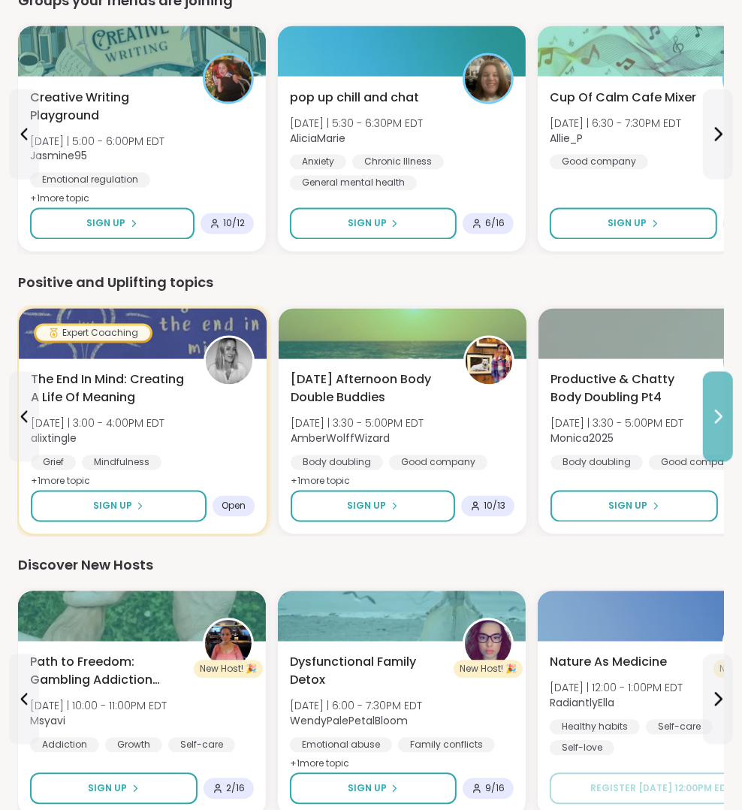
click at [713, 423] on button at bounding box center [718, 417] width 30 height 90
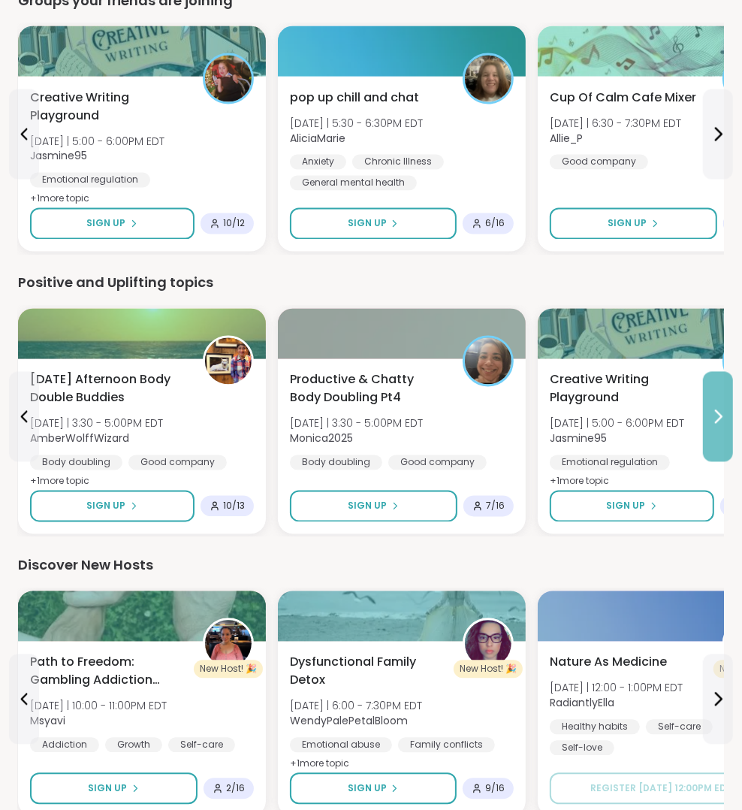
click at [713, 423] on button at bounding box center [718, 417] width 30 height 90
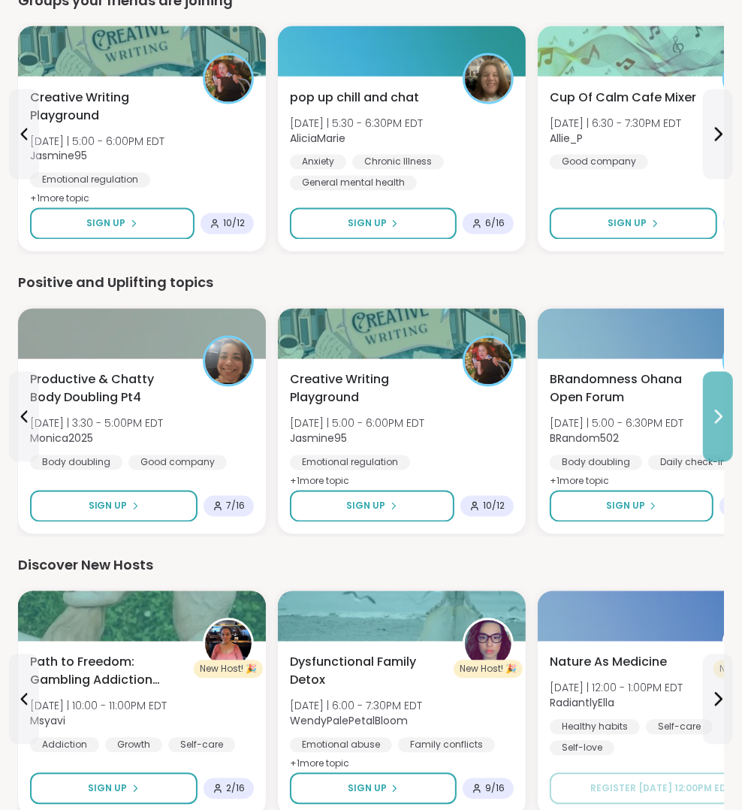
click at [713, 423] on button at bounding box center [718, 417] width 30 height 90
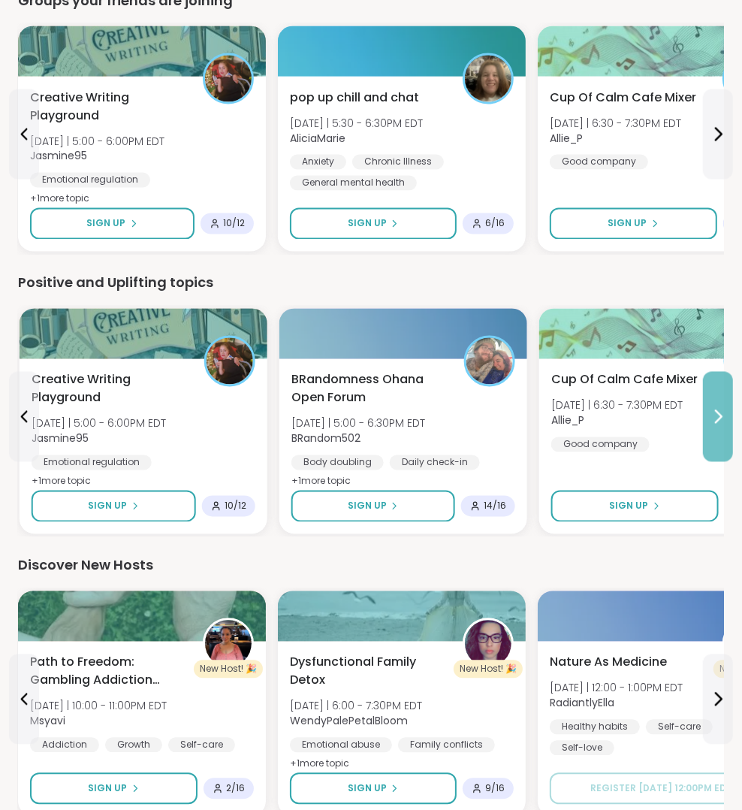
click at [713, 423] on button at bounding box center [718, 417] width 30 height 90
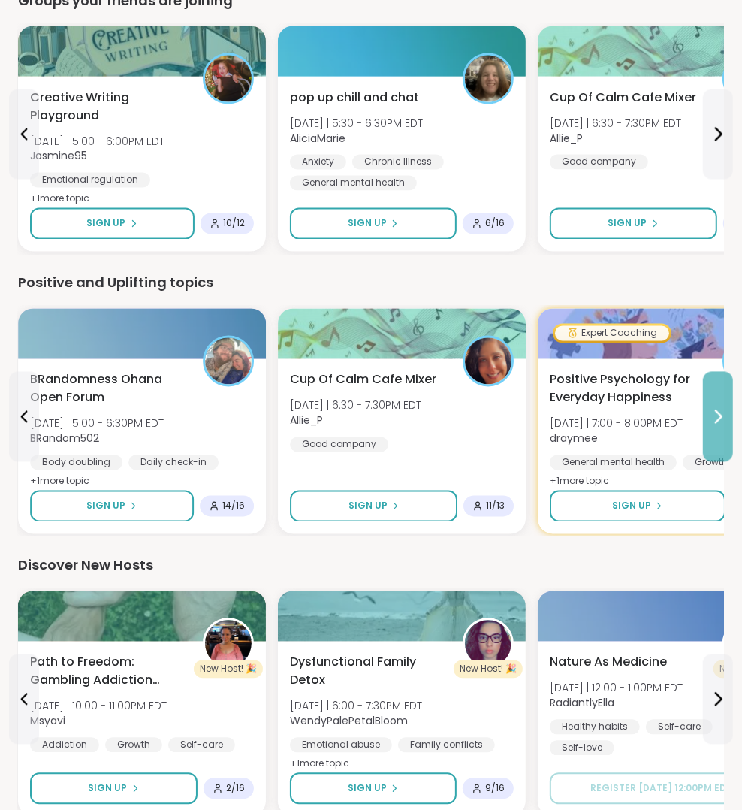
click at [713, 423] on button at bounding box center [718, 417] width 30 height 90
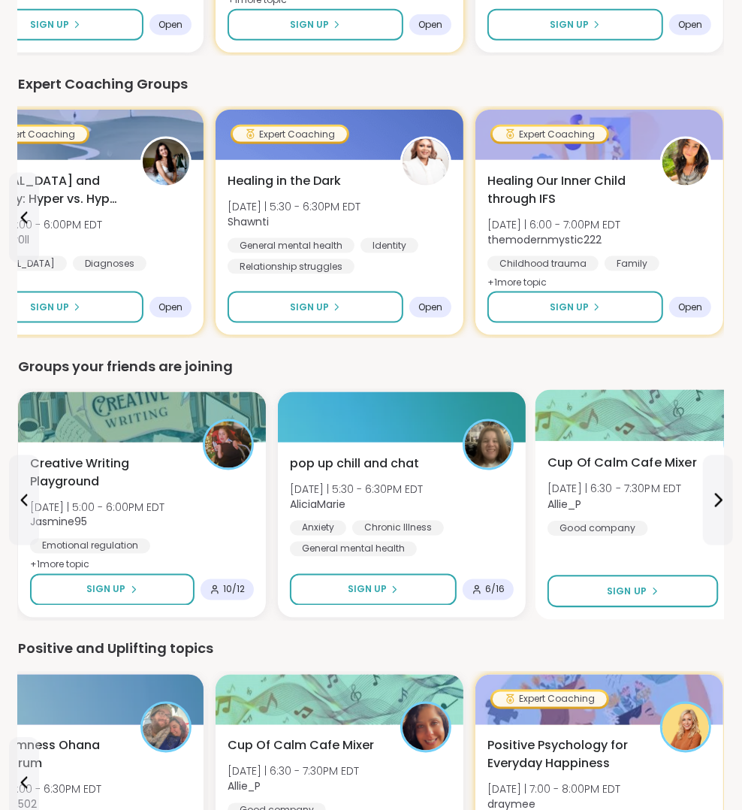
scroll to position [1025, 0]
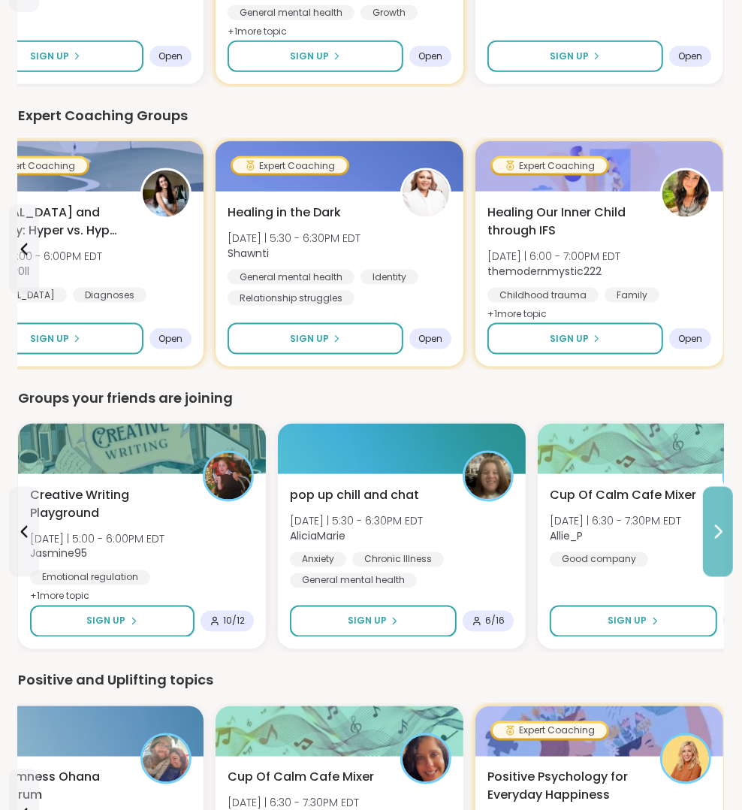
click at [730, 523] on button at bounding box center [718, 532] width 30 height 90
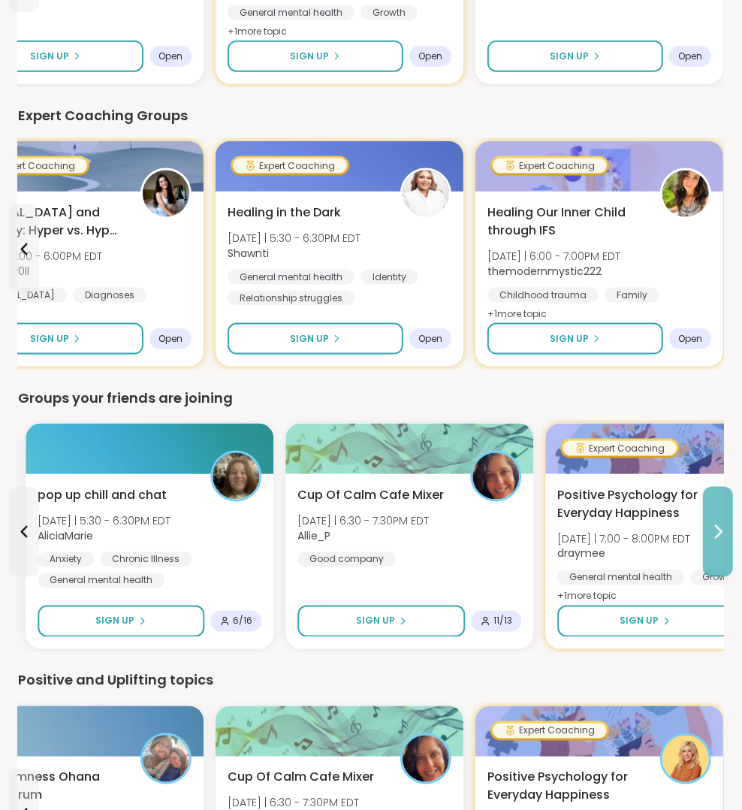
click at [730, 523] on button at bounding box center [718, 532] width 30 height 90
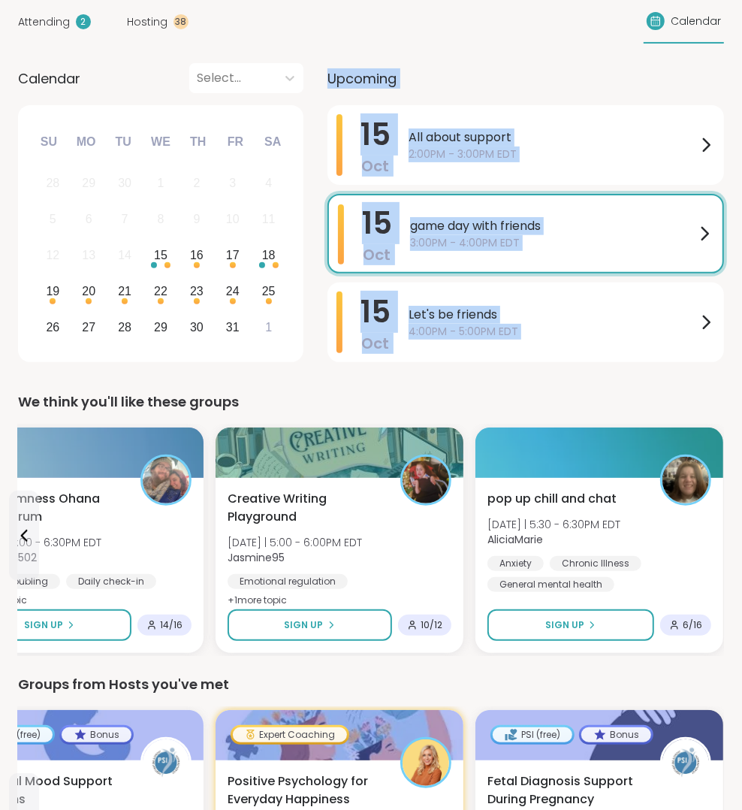
scroll to position [174, 0]
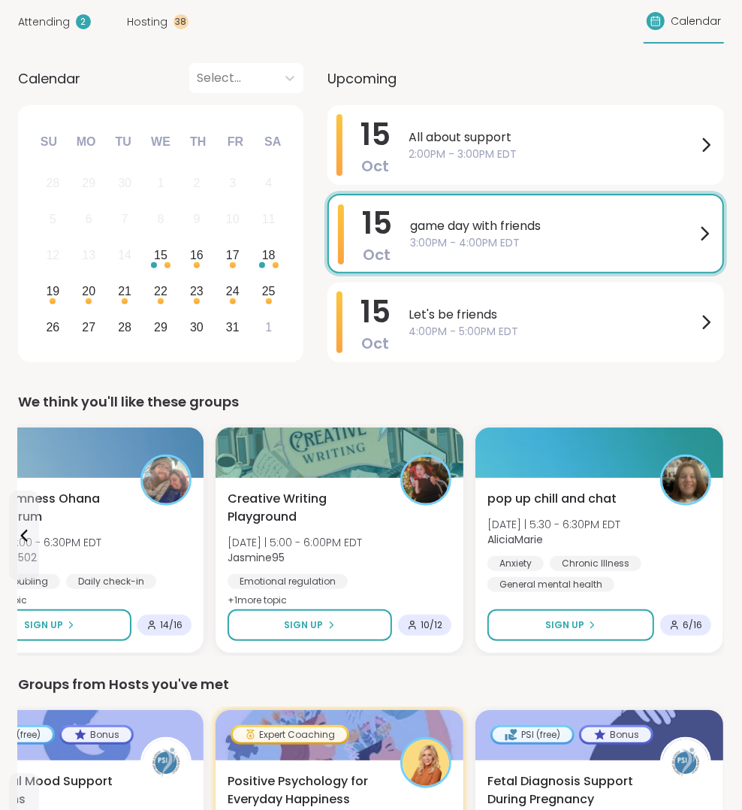
click at [614, 408] on div "We think you'll like these groups" at bounding box center [371, 401] width 706 height 21
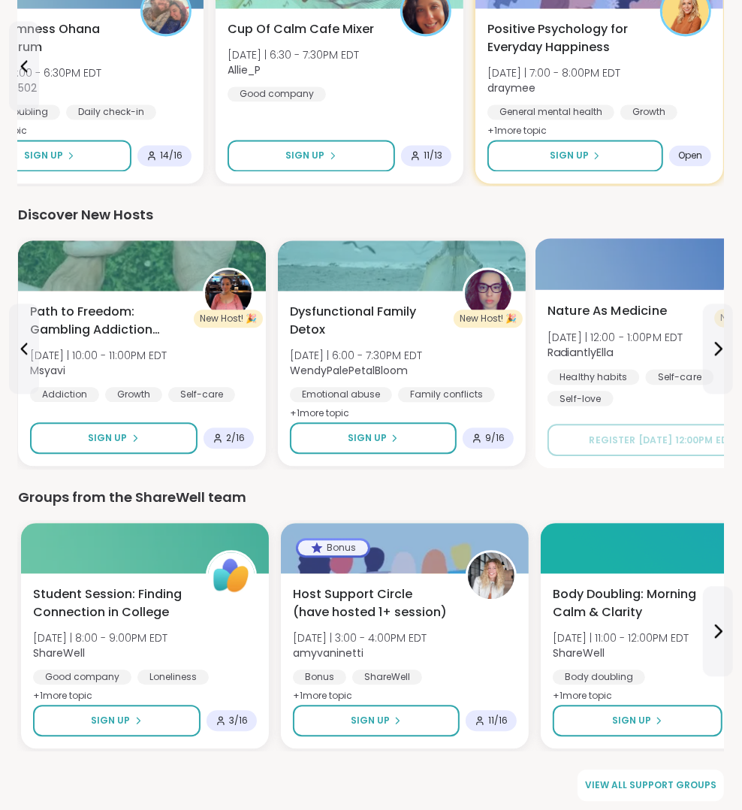
scroll to position [1772, 0]
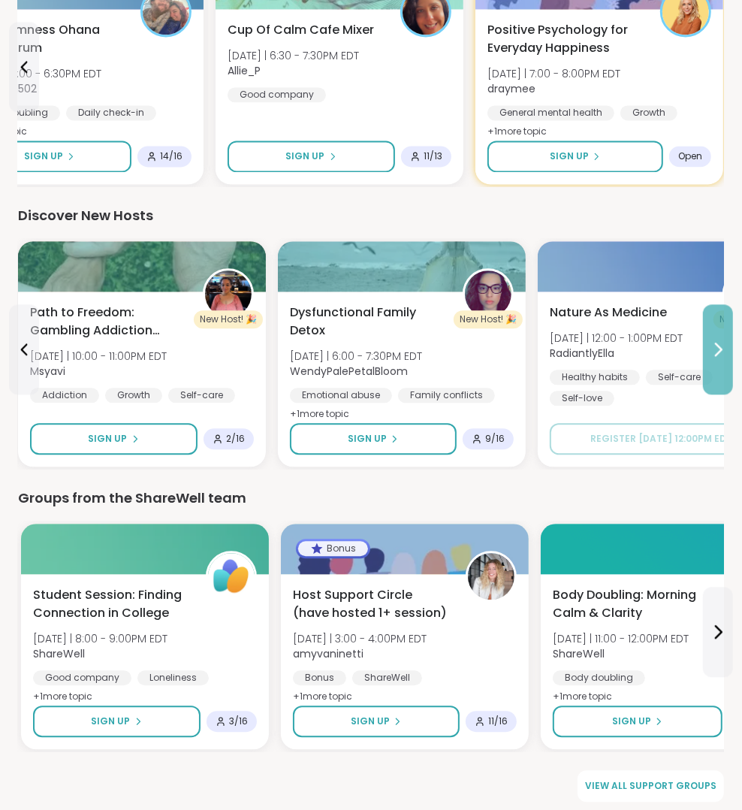
click at [730, 373] on button at bounding box center [718, 349] width 30 height 90
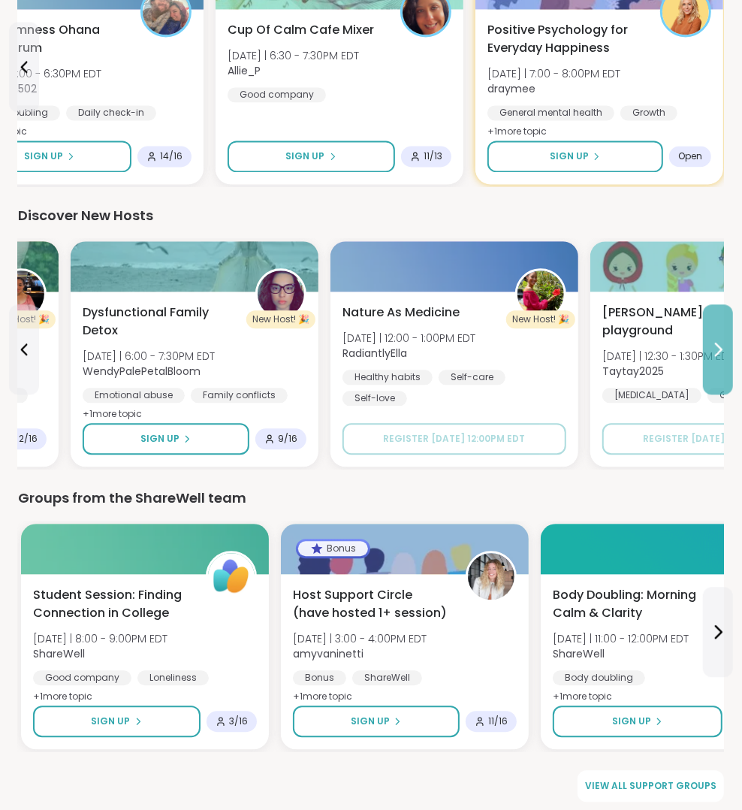
click at [730, 374] on button at bounding box center [718, 349] width 30 height 90
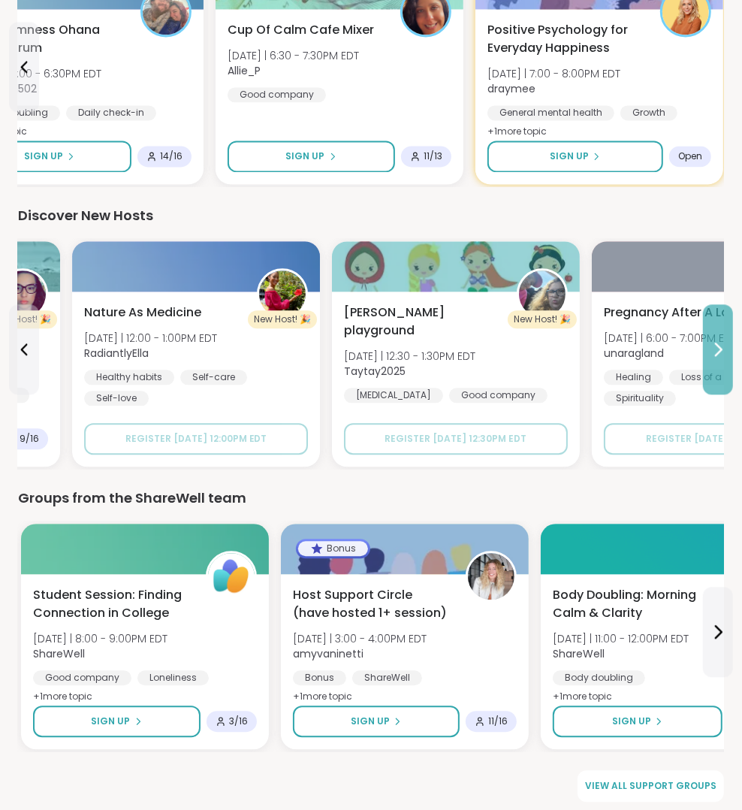
click at [730, 374] on button at bounding box center [718, 349] width 30 height 90
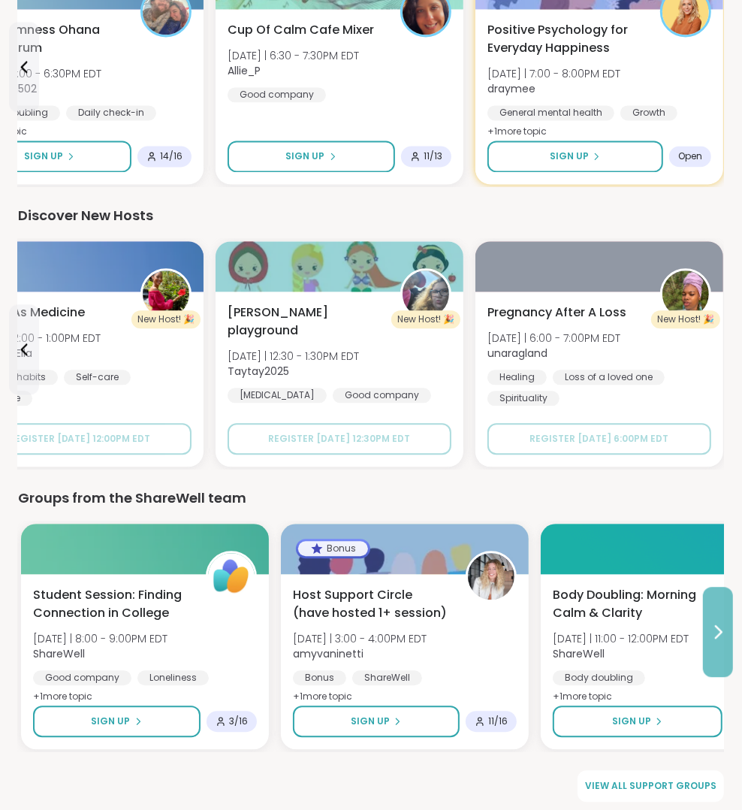
click at [728, 650] on button at bounding box center [718, 631] width 30 height 90
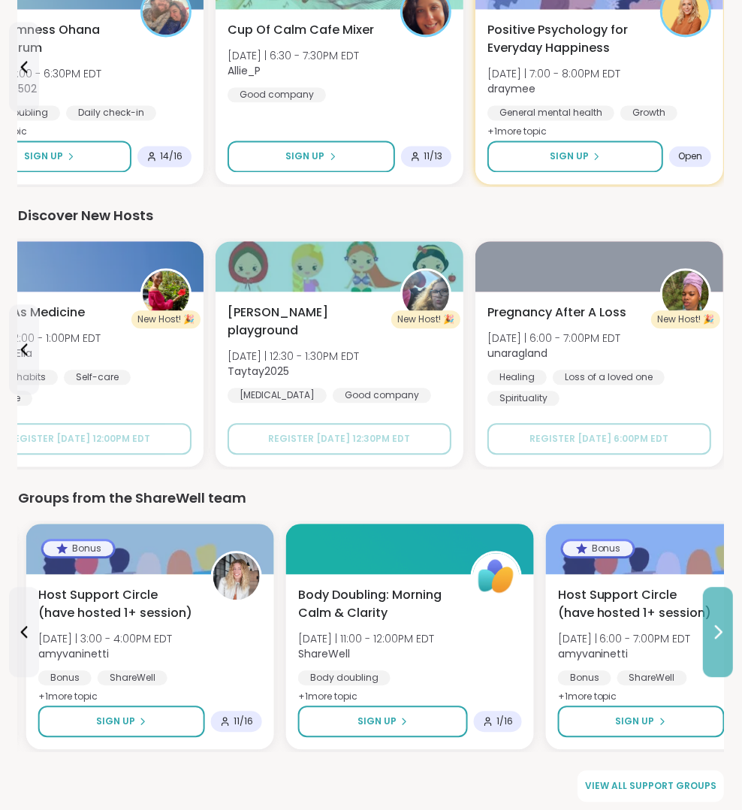
click at [728, 650] on button at bounding box center [718, 631] width 30 height 90
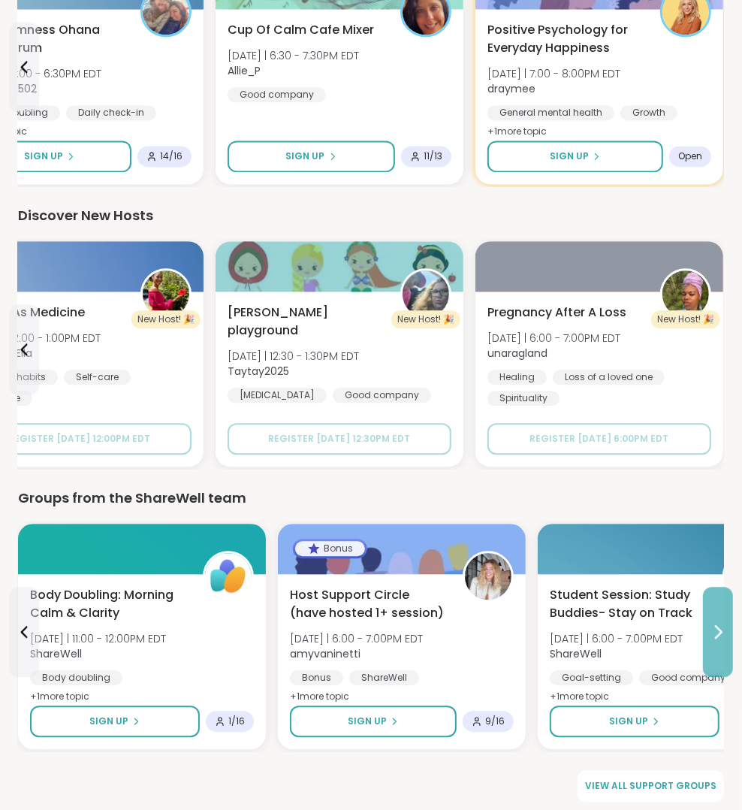
click at [728, 650] on button at bounding box center [718, 631] width 30 height 90
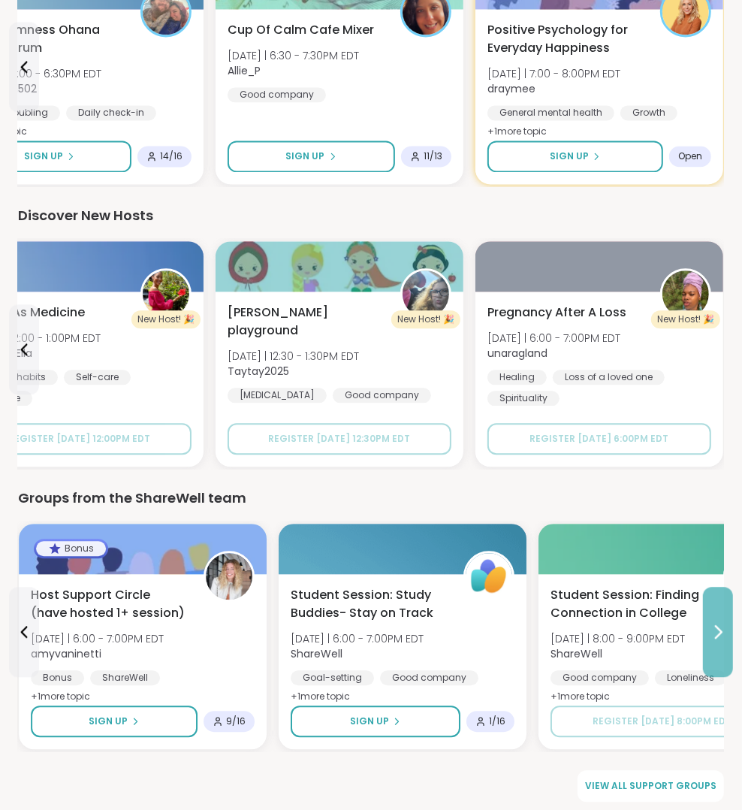
click at [728, 650] on button at bounding box center [718, 631] width 30 height 90
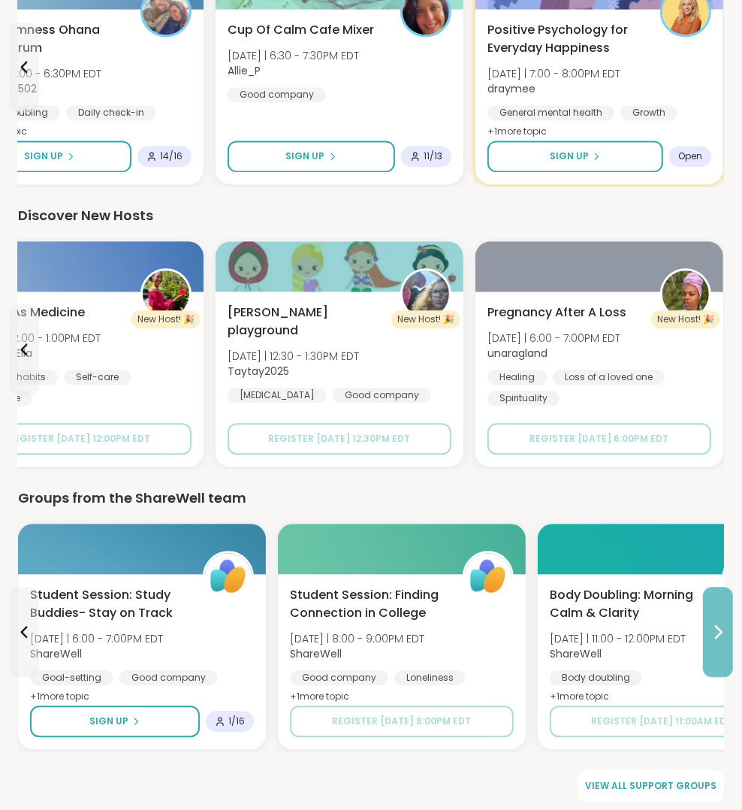
click at [718, 632] on icon at bounding box center [718, 632] width 18 height 18
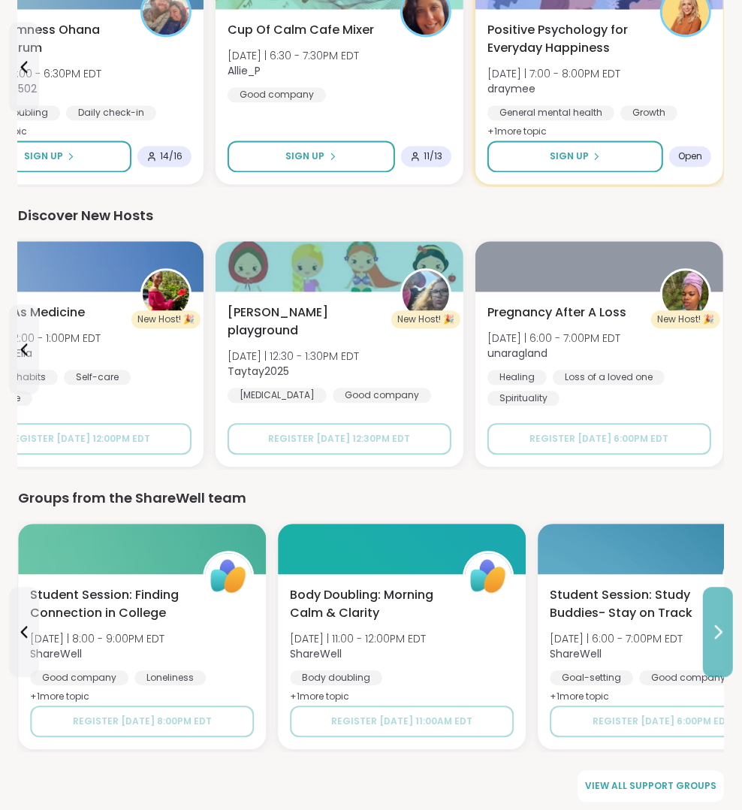
click at [718, 632] on icon at bounding box center [718, 632] width 18 height 18
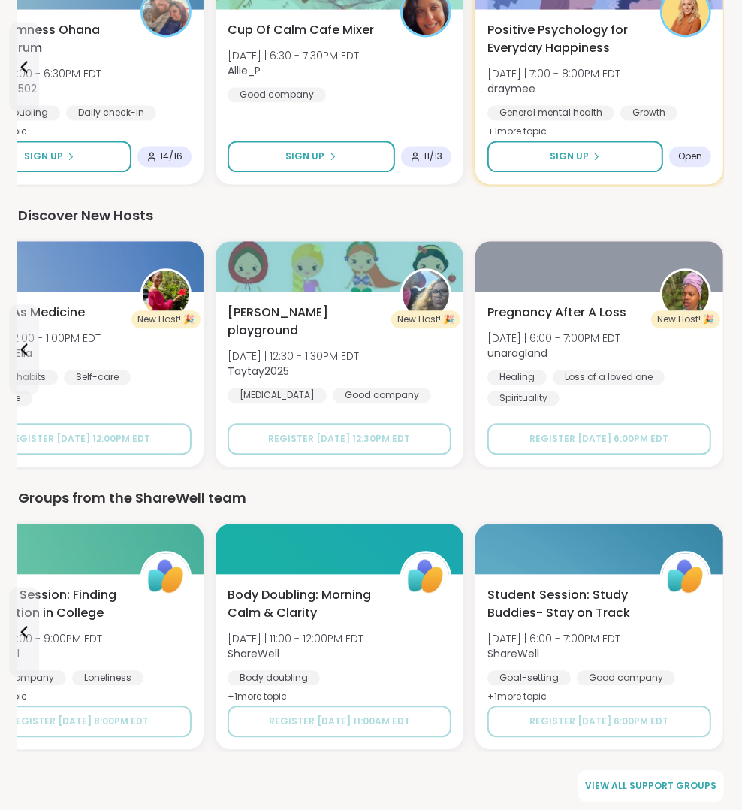
click at [629, 501] on div "Groups from the ShareWell team" at bounding box center [371, 497] width 706 height 21
click at [26, 630] on icon at bounding box center [24, 632] width 7 height 12
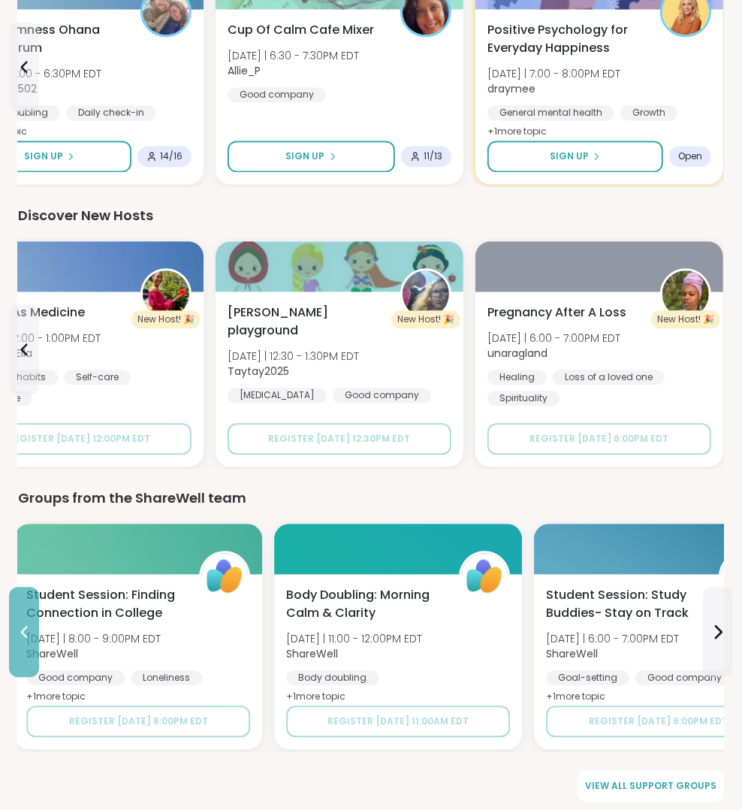
click at [26, 630] on icon at bounding box center [24, 632] width 7 height 12
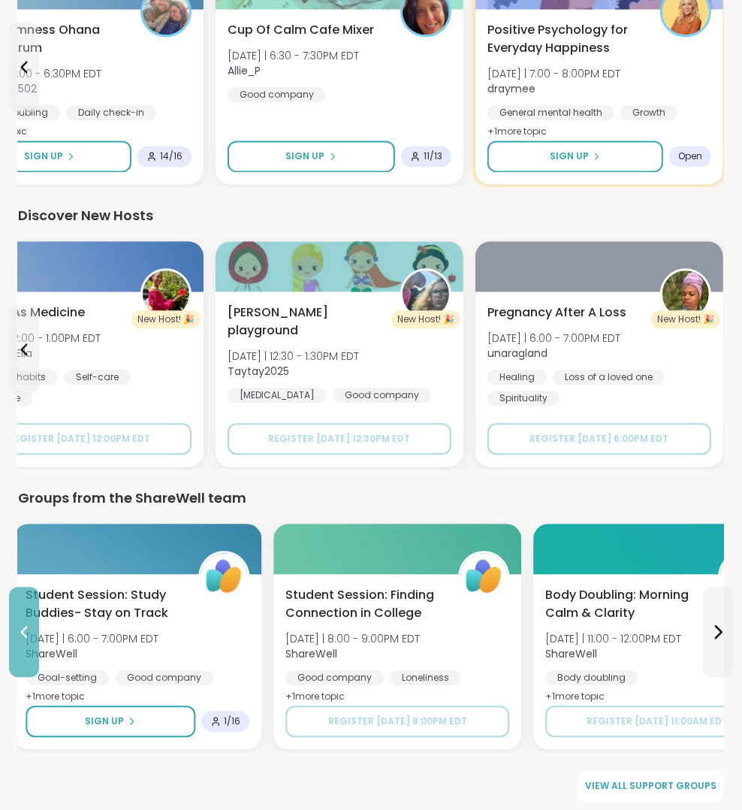
click at [26, 630] on icon at bounding box center [24, 632] width 7 height 12
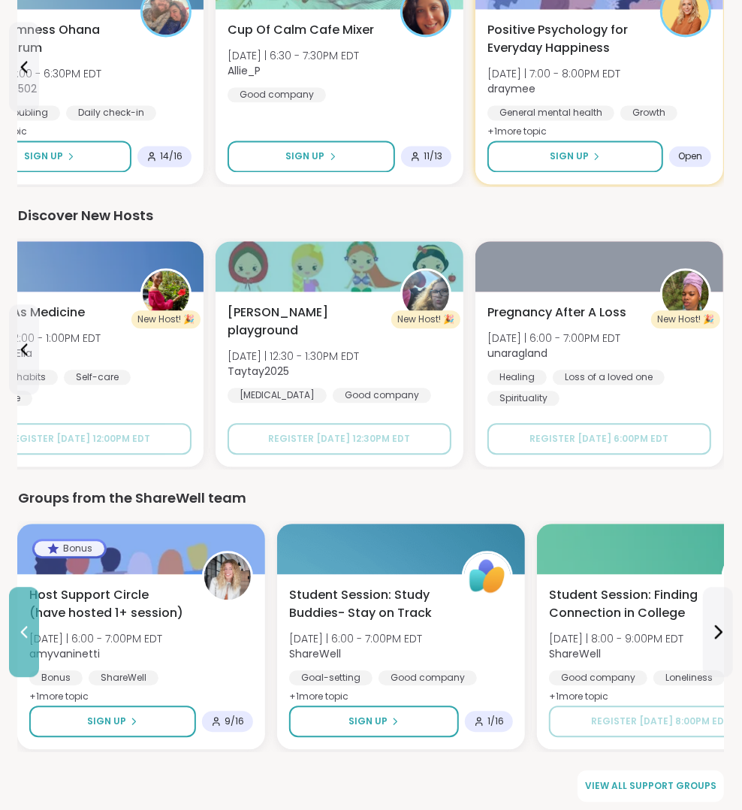
click at [26, 630] on icon at bounding box center [24, 632] width 7 height 12
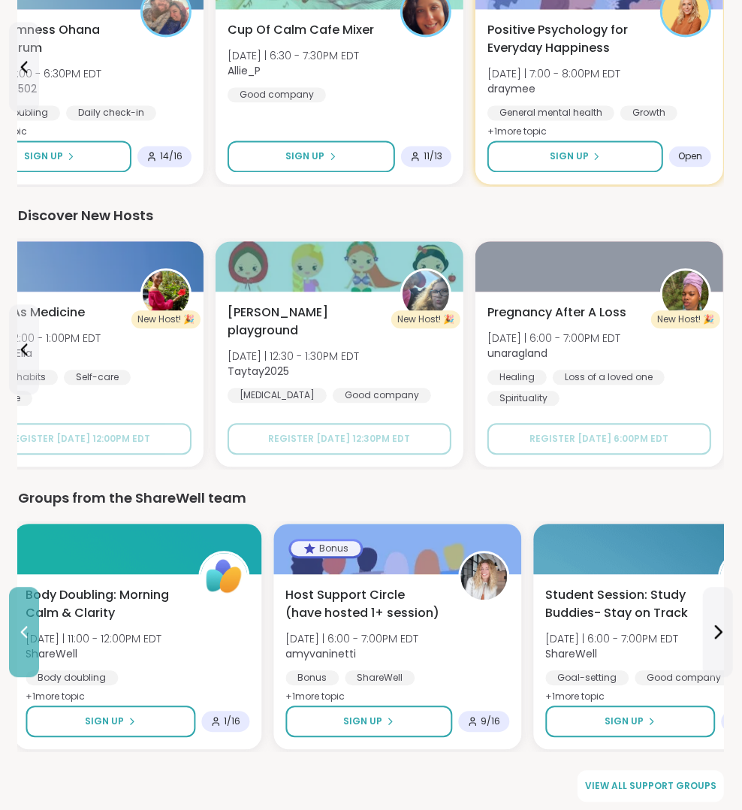
click at [26, 630] on icon at bounding box center [24, 632] width 7 height 12
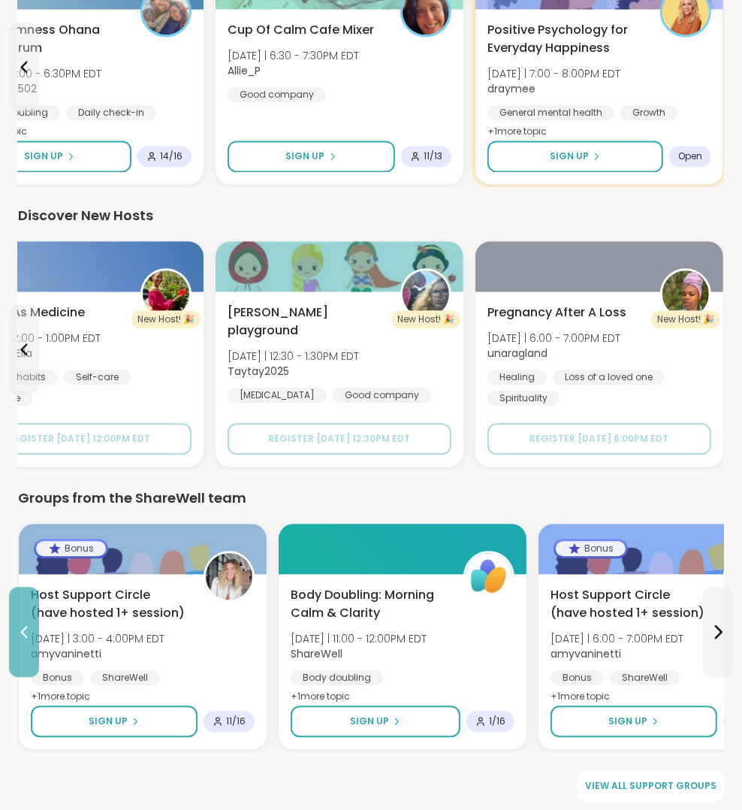
click at [26, 630] on icon at bounding box center [24, 632] width 7 height 12
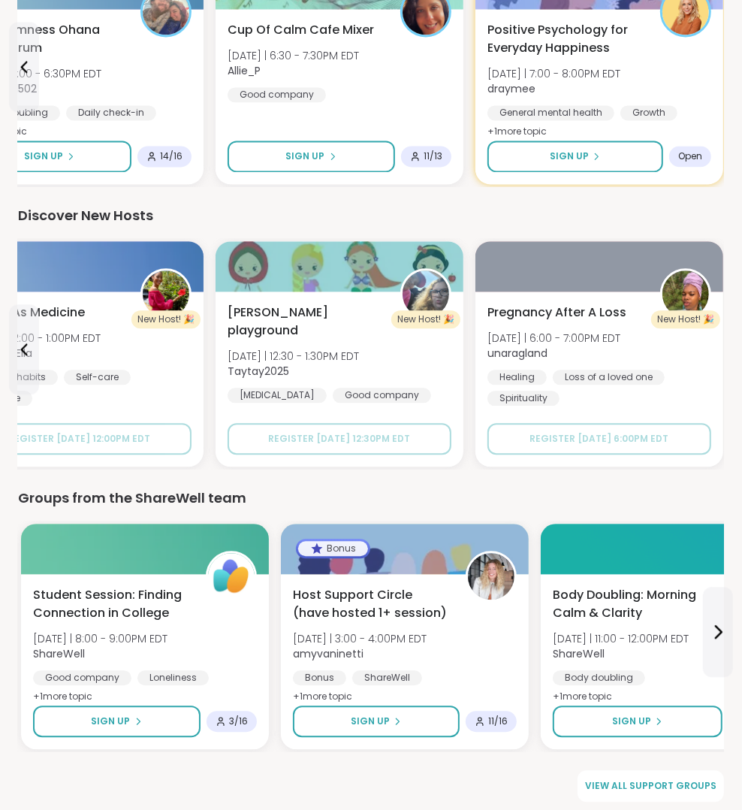
click at [26, 630] on div "Student Session: Finding Connection in College Wed 10/15 | 8:00 - 9:00PM EDT Sh…" at bounding box center [145, 661] width 248 height 175
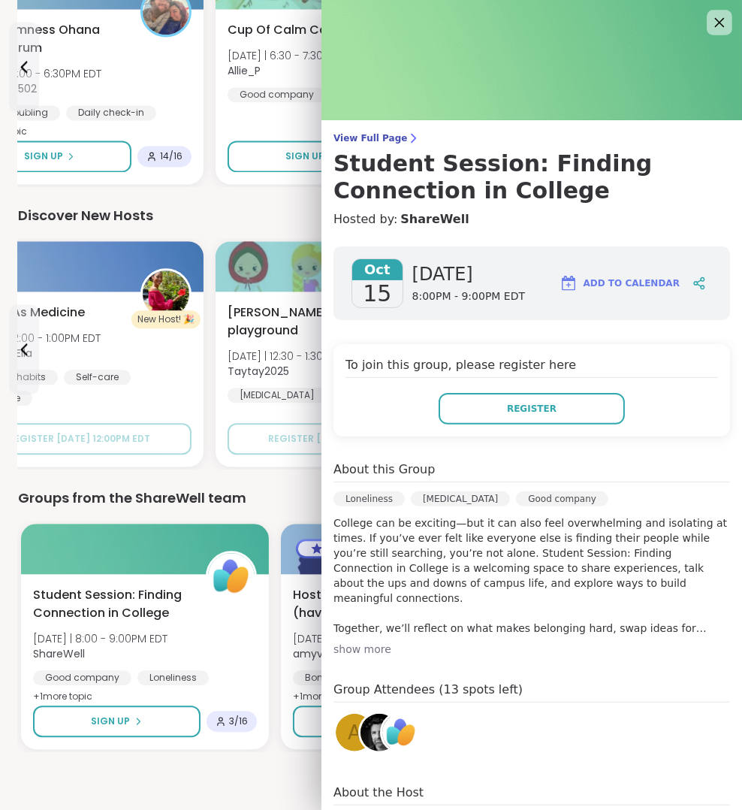
click at [713, 26] on icon at bounding box center [719, 22] width 19 height 19
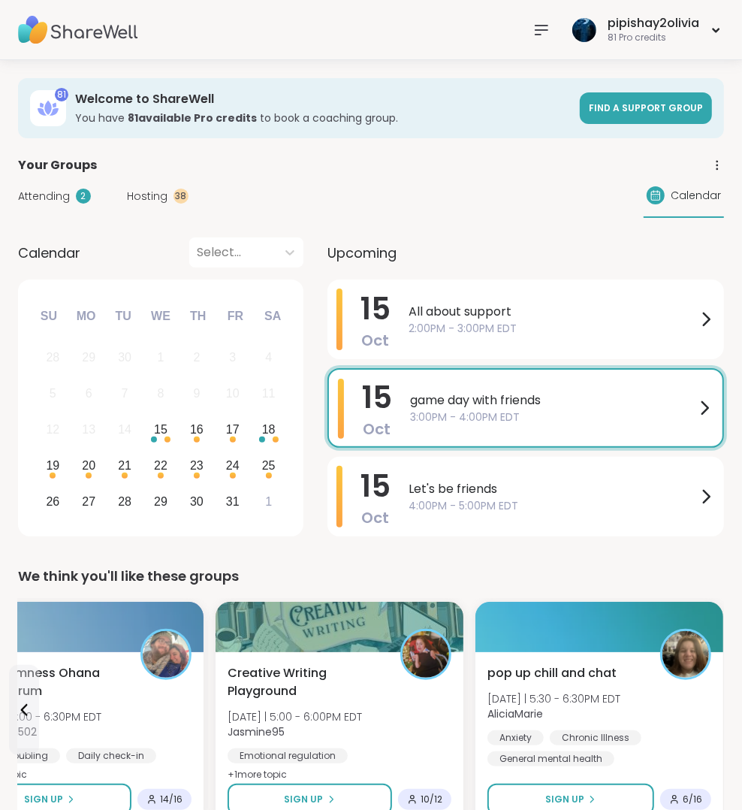
scroll to position [0, 0]
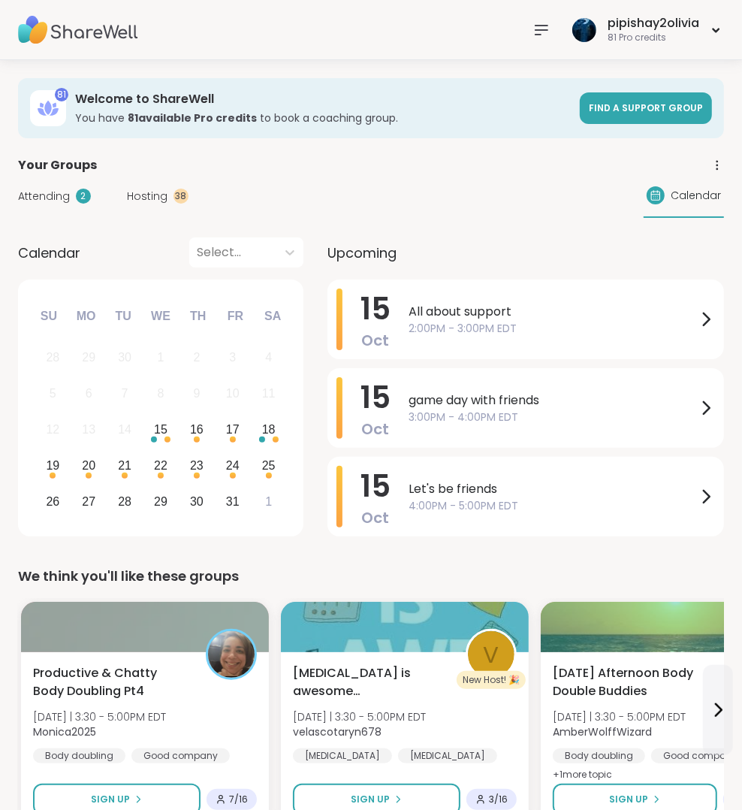
click at [158, 198] on span "Hosting" at bounding box center [147, 196] width 41 height 16
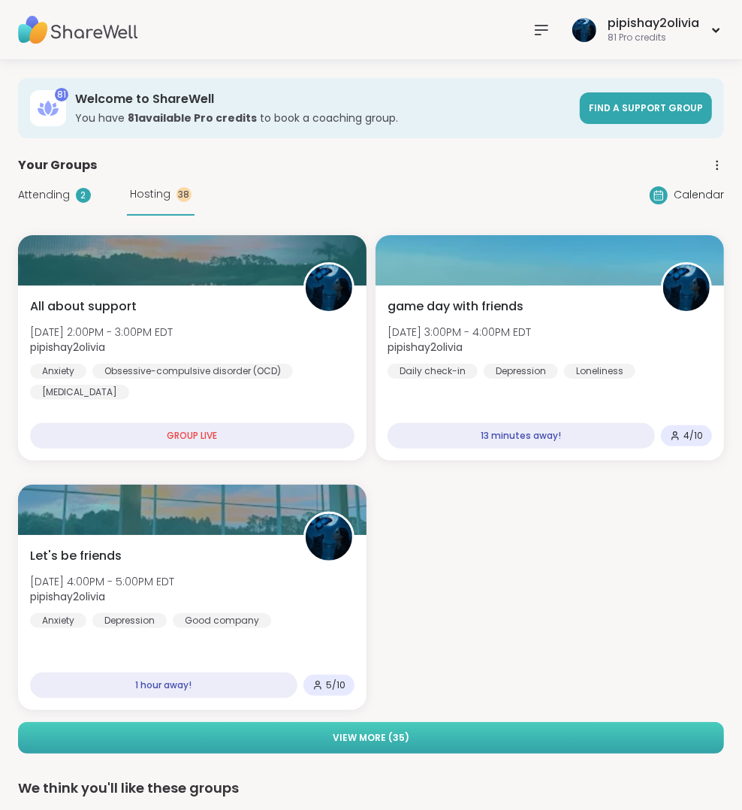
click at [387, 745] on button "View More ( 35 )" at bounding box center [371, 738] width 706 height 32
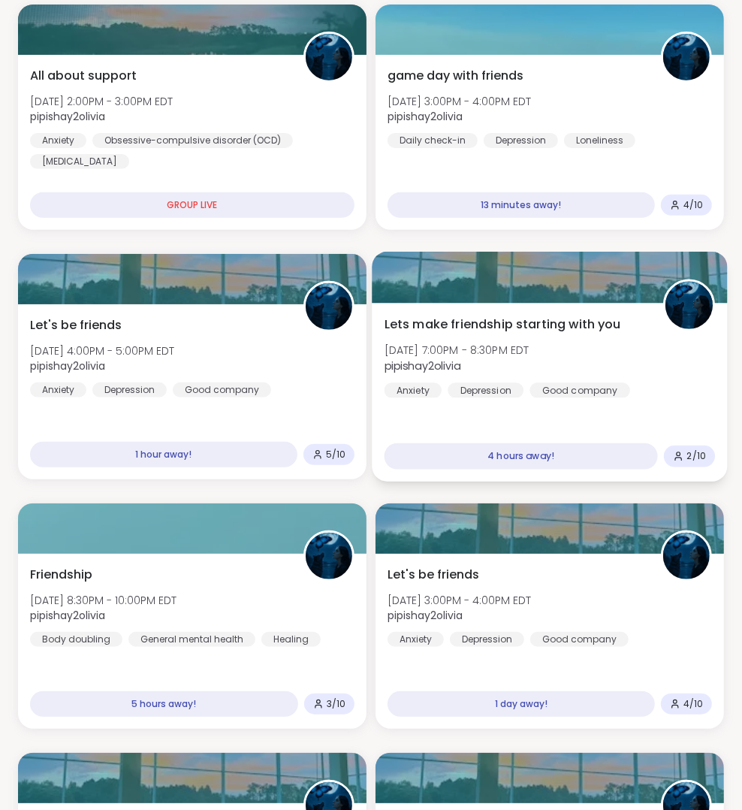
scroll to position [232, 0]
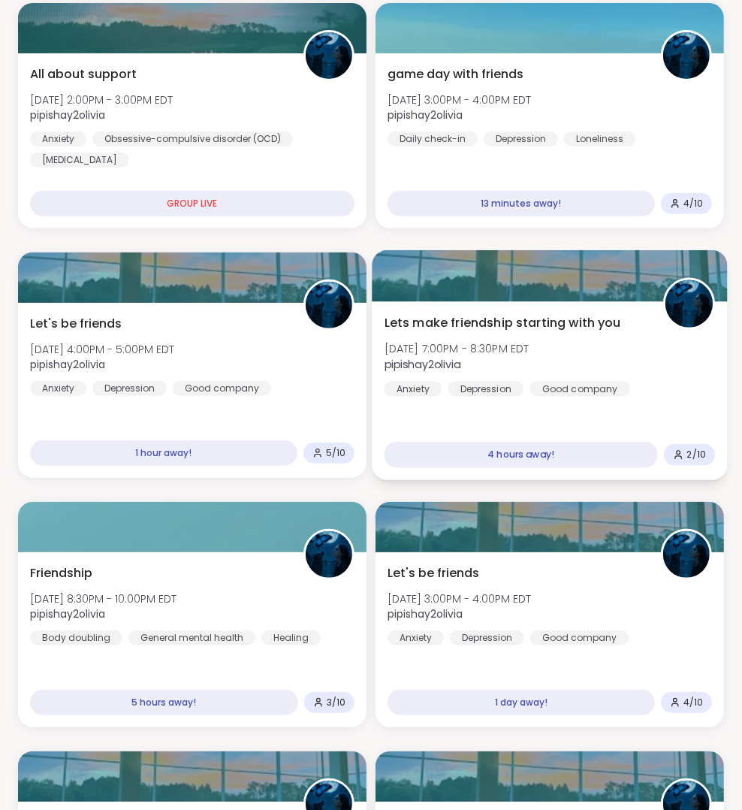
click at [622, 381] on div "Good company" at bounding box center [579, 388] width 101 height 15
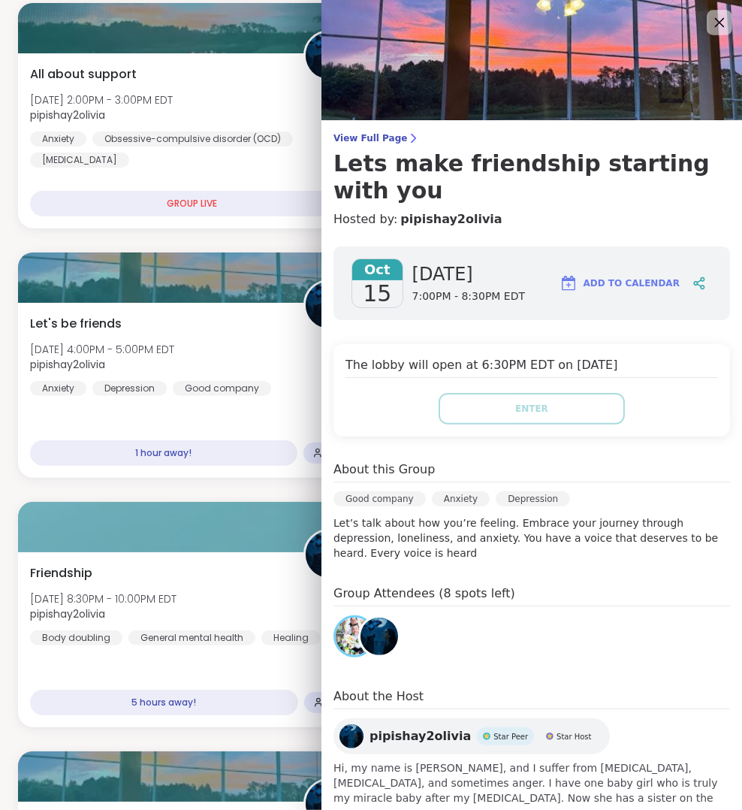
click at [710, 26] on icon at bounding box center [719, 22] width 19 height 19
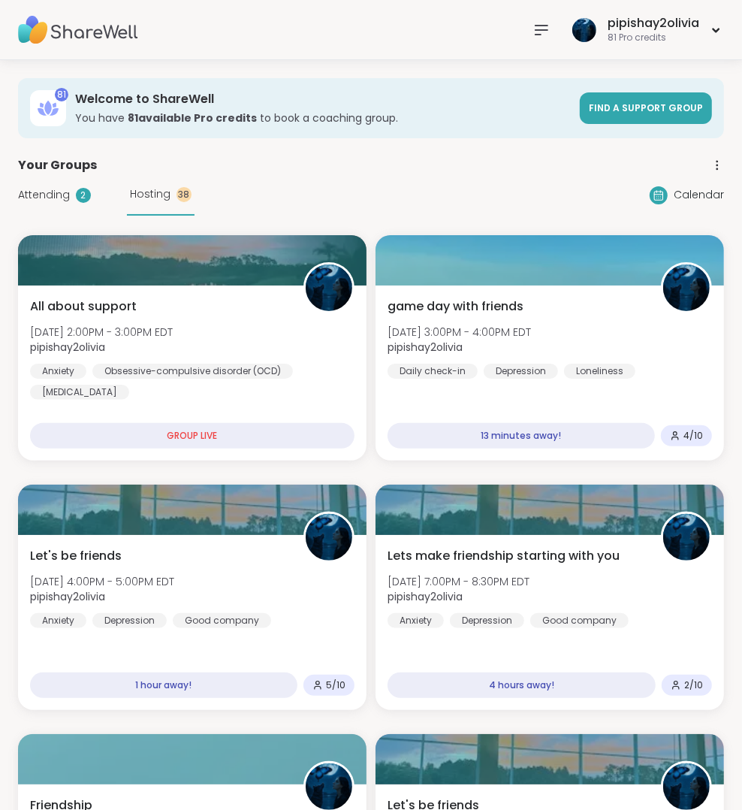
scroll to position [0, 0]
click at [644, 41] on div "81 Pro credits" at bounding box center [654, 38] width 92 height 13
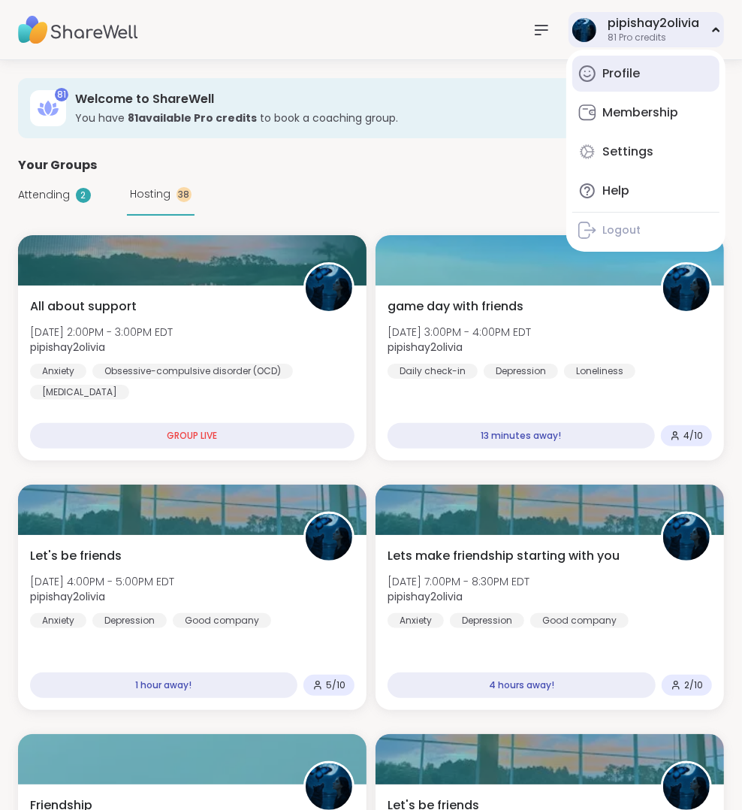
click at [634, 68] on div "Profile" at bounding box center [621, 73] width 38 height 17
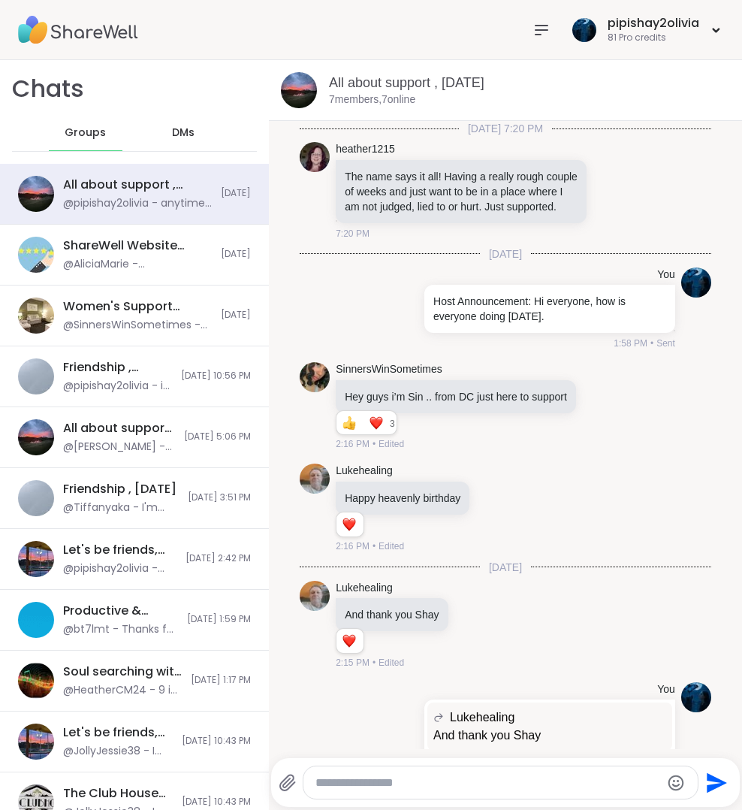
click at [532, 26] on nav at bounding box center [541, 30] width 30 height 30
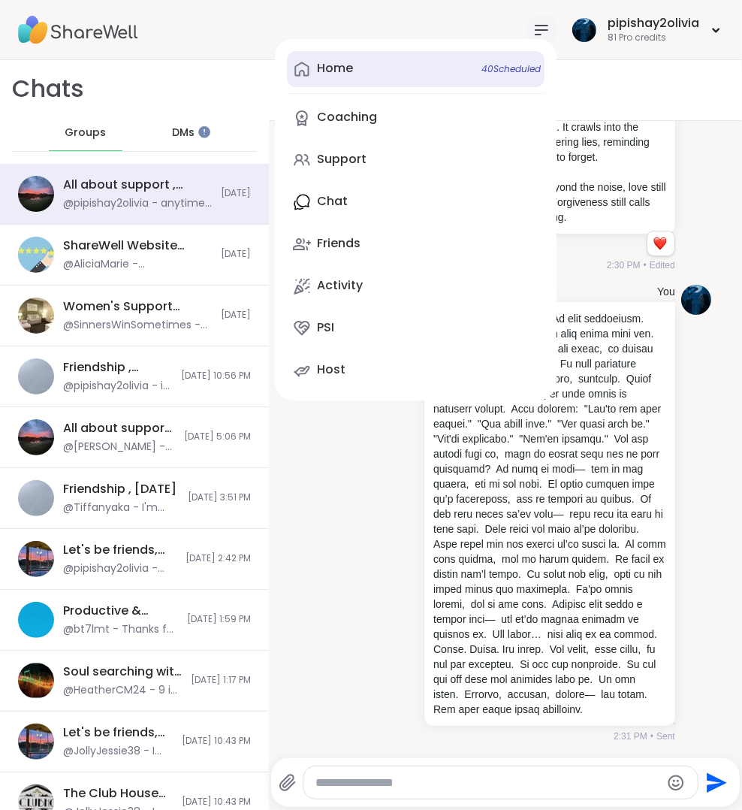
click at [444, 67] on link "Home 40 Scheduled" at bounding box center [416, 69] width 258 height 36
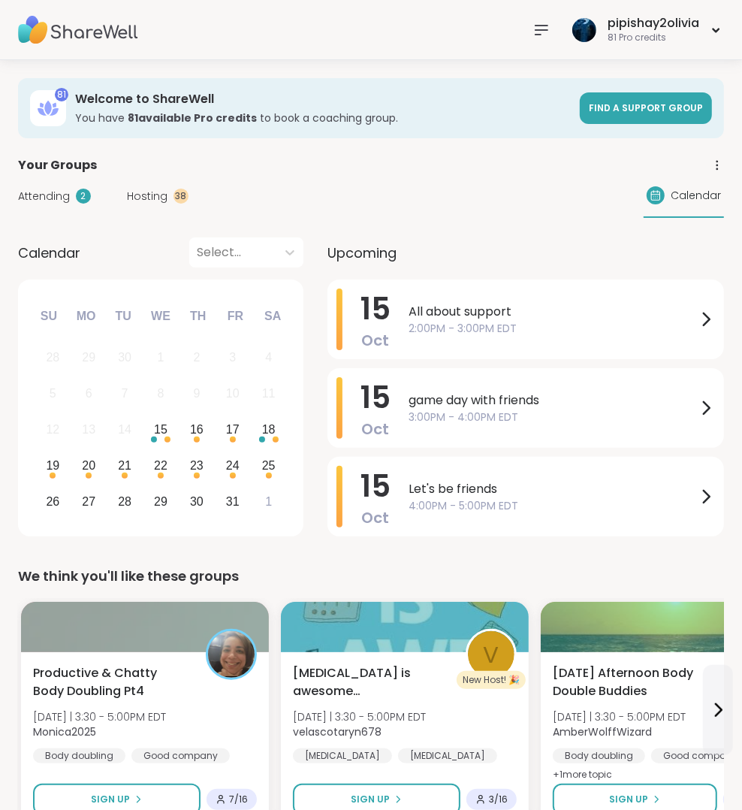
click at [188, 199] on div "Attending 2 Hosting 38 Calendar" at bounding box center [371, 196] width 706 height 44
click at [184, 199] on div "38" at bounding box center [180, 195] width 15 height 15
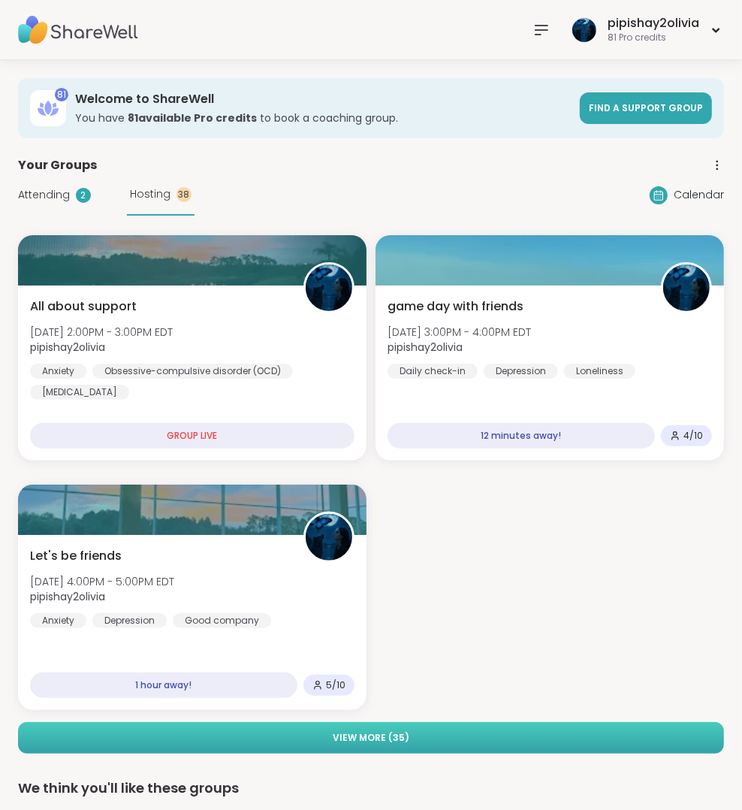
click at [434, 737] on button "View More ( 35 )" at bounding box center [371, 738] width 706 height 32
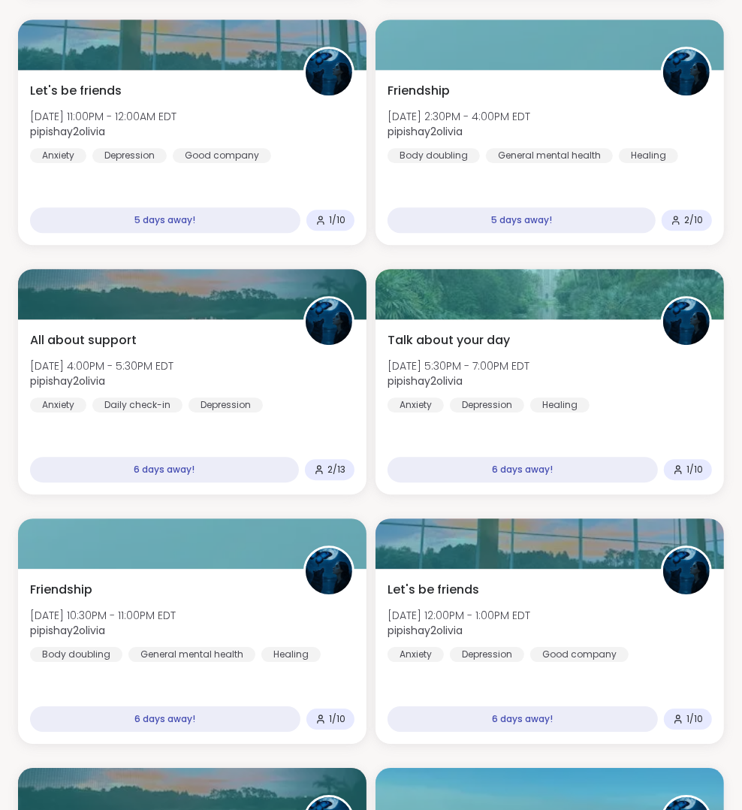
scroll to position [2211, 0]
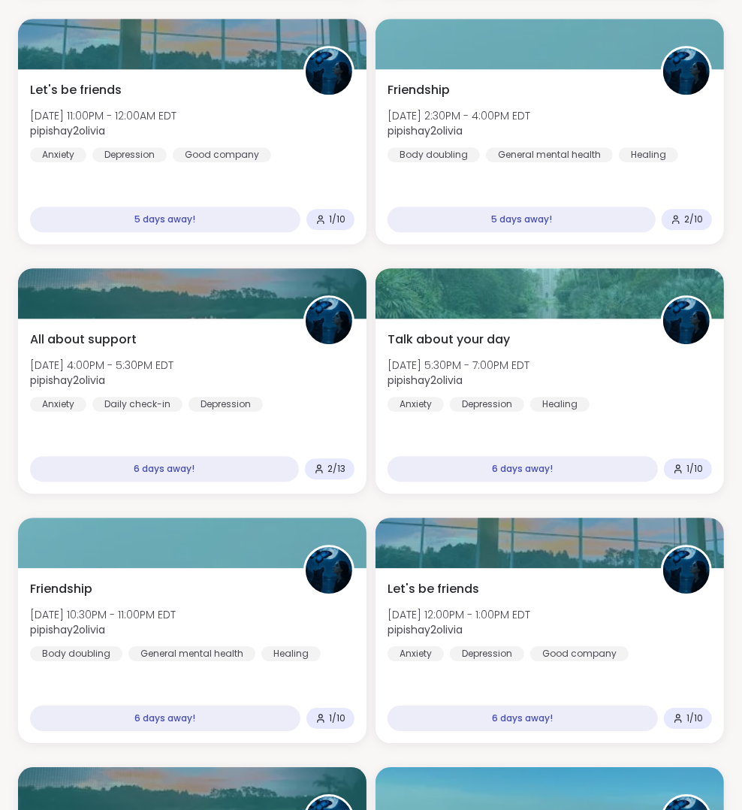
click at [593, 256] on div "All about support Wed, Oct 15 | 2:00PM - 3:00PM EDT pipishay2olivia Anxiety Obs…" at bounding box center [371, 380] width 706 height 4713
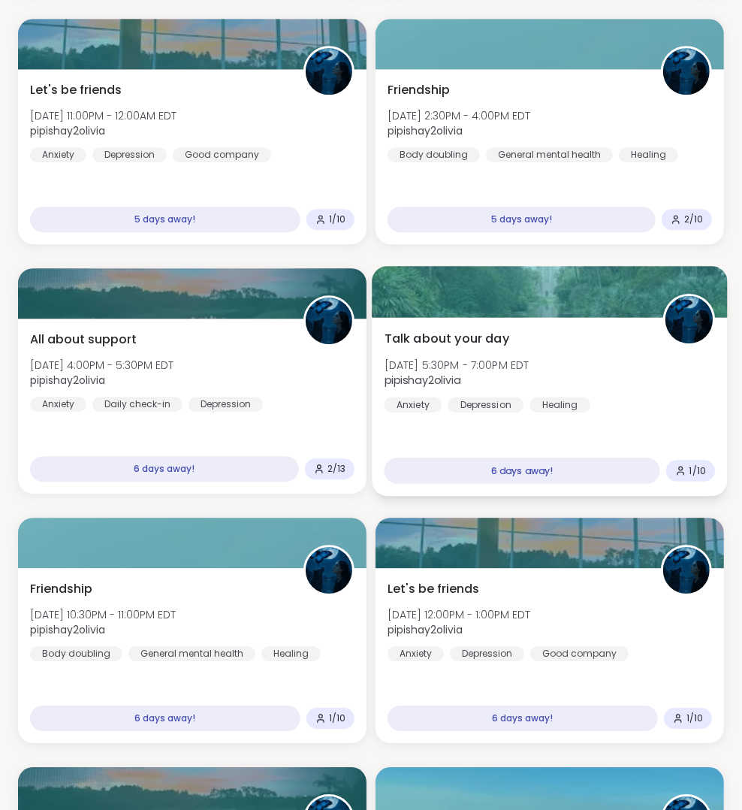
click at [547, 322] on div "Talk about your day Tue, Oct 21 | 5:30PM - 7:00PM EDT pipishay2olivia Anxiety D…" at bounding box center [549, 406] width 355 height 179
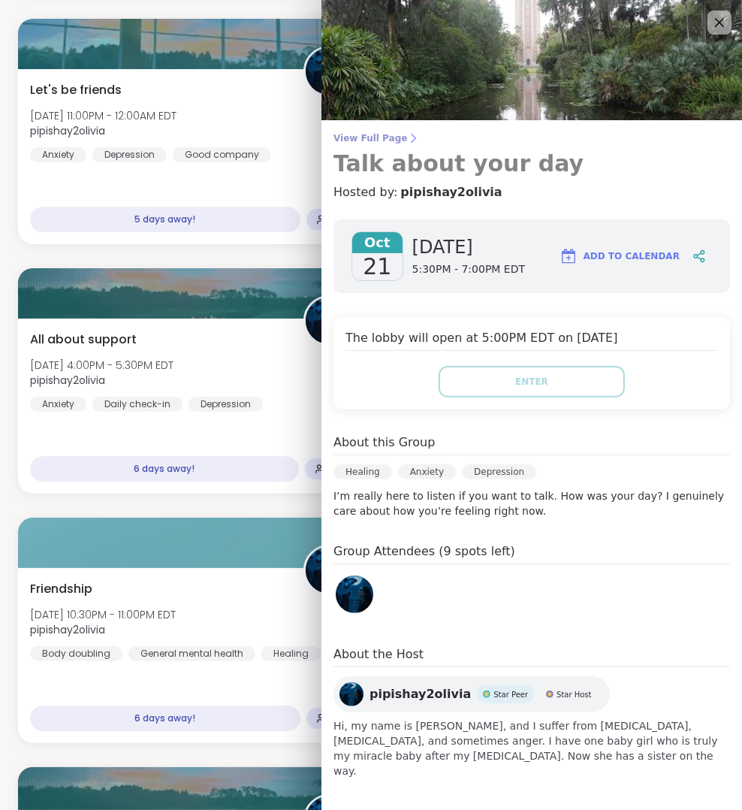
click at [407, 143] on icon at bounding box center [413, 138] width 12 height 12
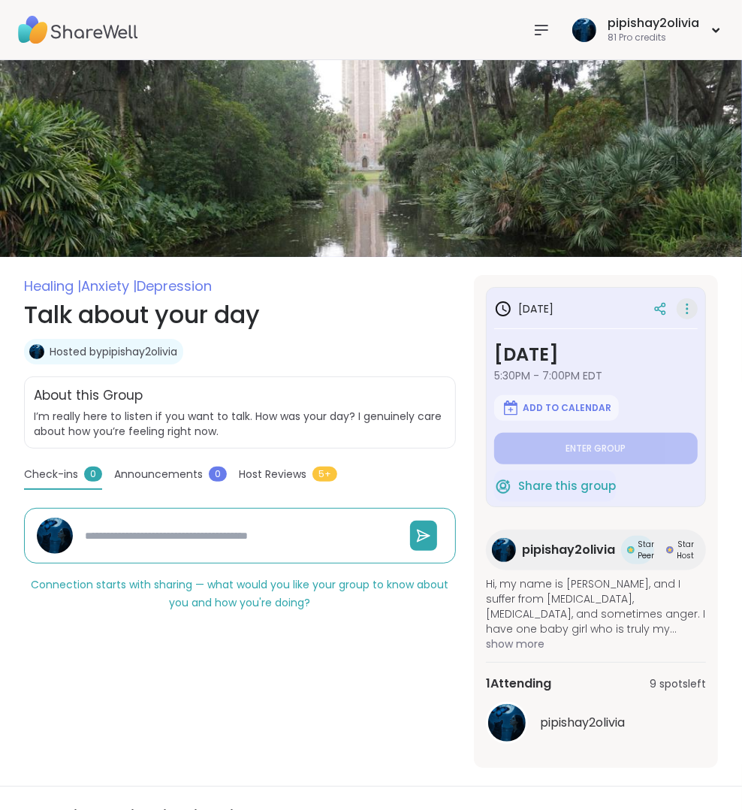
click at [687, 304] on icon at bounding box center [687, 305] width 2 height 2
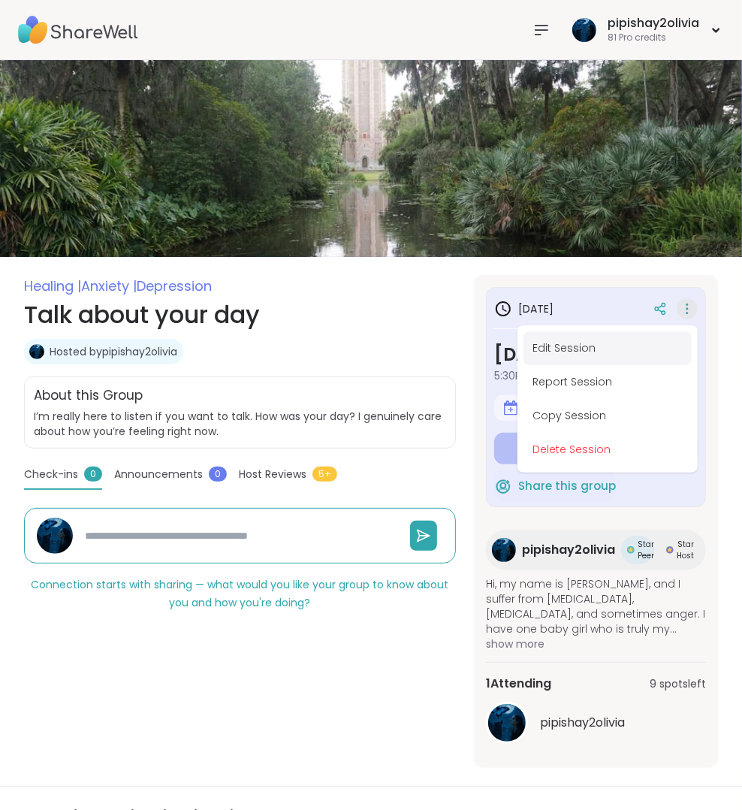
click at [612, 337] on button "Edit Session" at bounding box center [607, 348] width 168 height 34
type textarea "*"
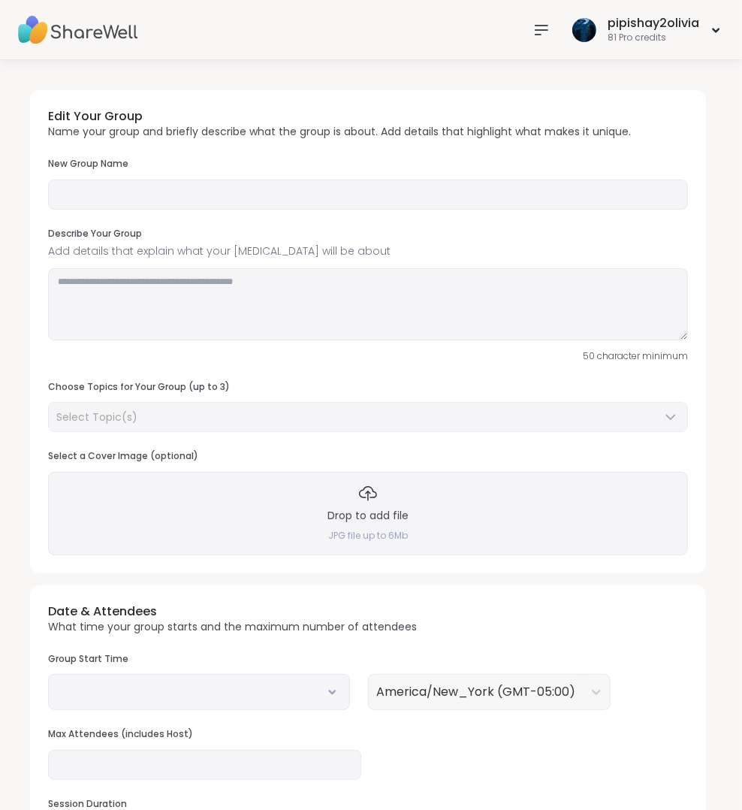
type input "**********"
type textarea "**********"
type input "**"
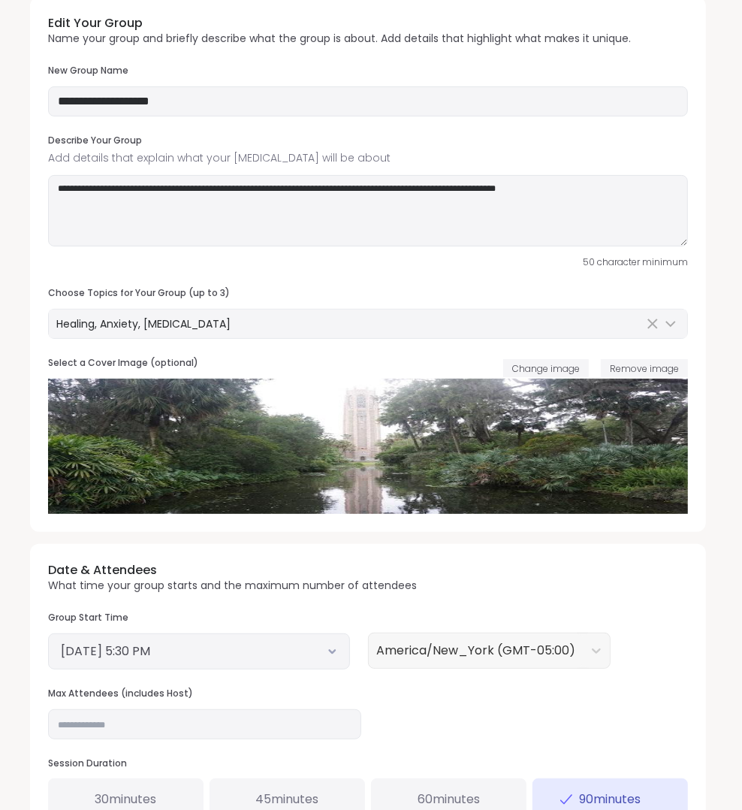
scroll to position [113, 0]
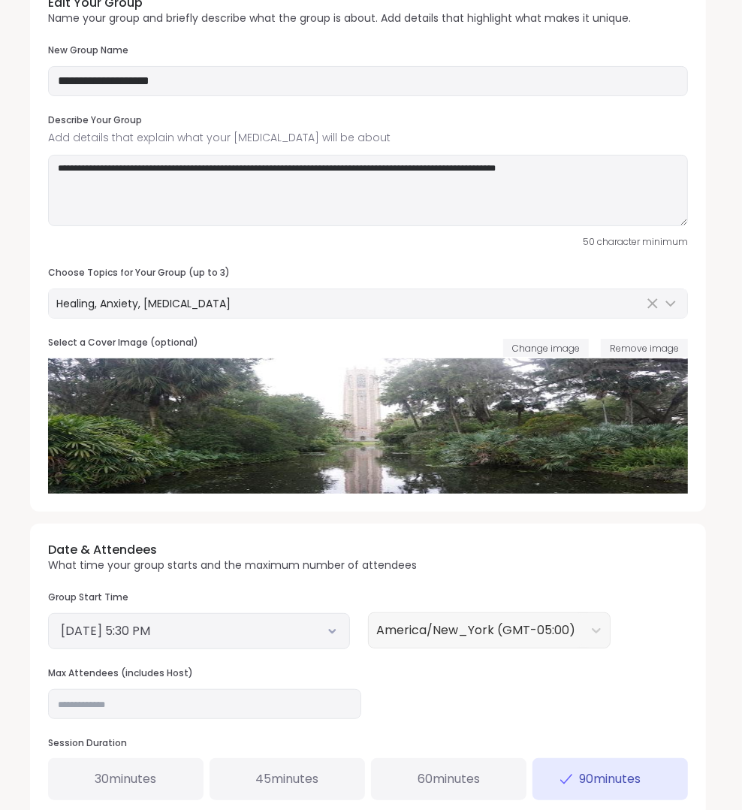
click at [292, 636] on div "October 21, 2025 5:30 PM" at bounding box center [199, 631] width 302 height 36
click at [226, 628] on button "October 21, 2025 5:30 PM" at bounding box center [199, 631] width 276 height 18
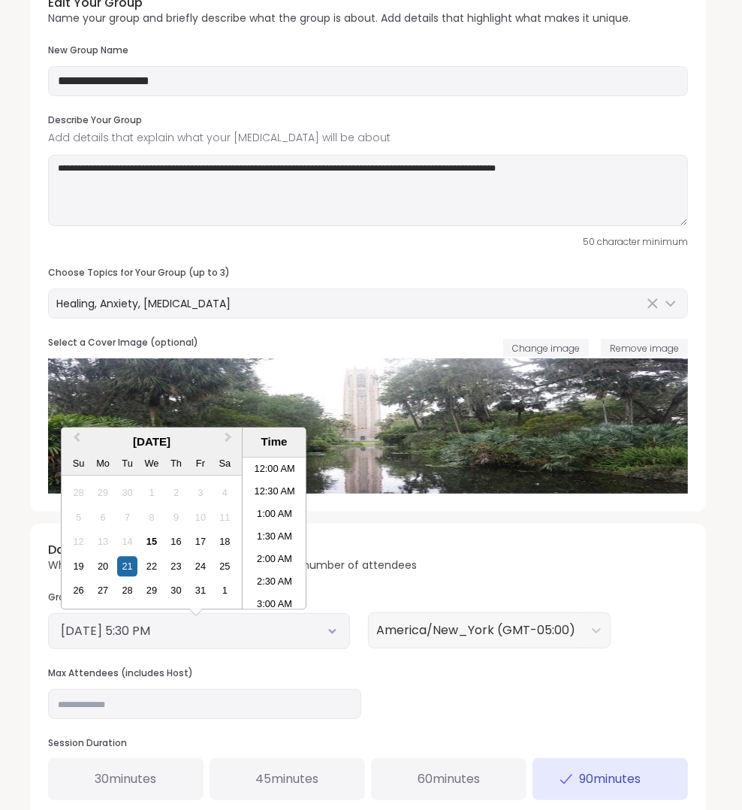
scroll to position [725, 0]
click at [155, 543] on div "15" at bounding box center [151, 542] width 20 height 20
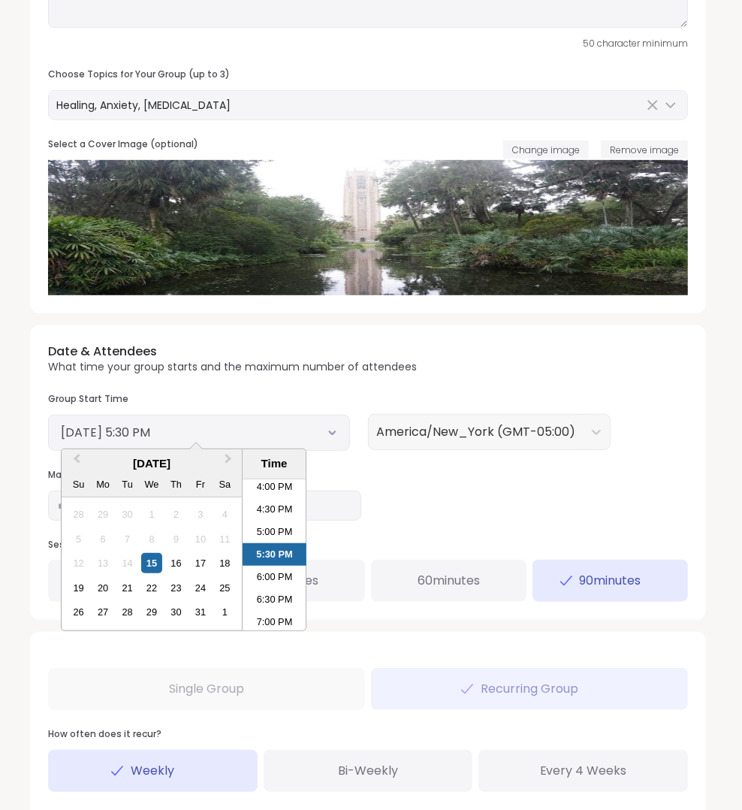
scroll to position [418, 0]
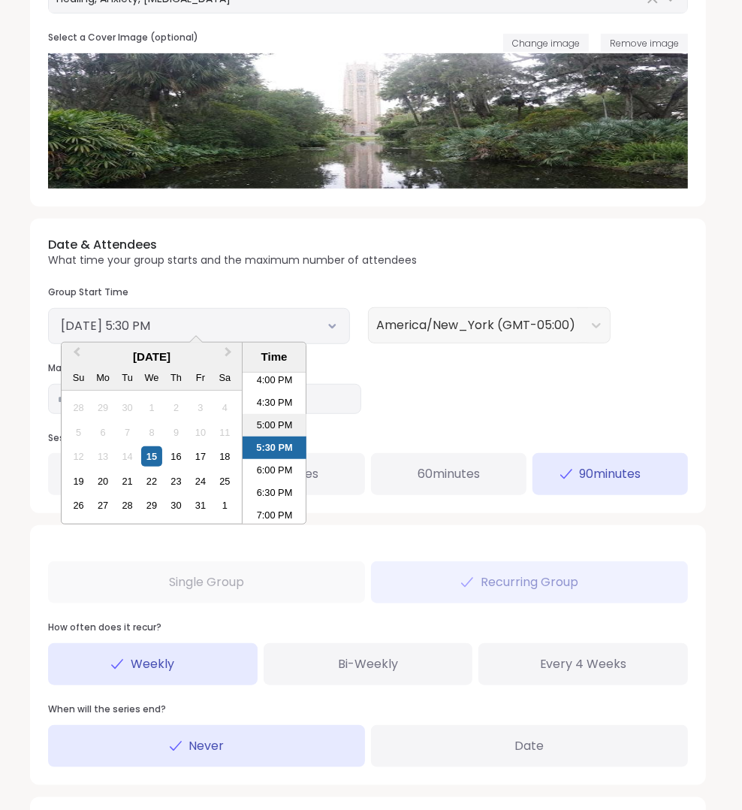
click at [276, 414] on li "5:00 PM" at bounding box center [275, 425] width 64 height 23
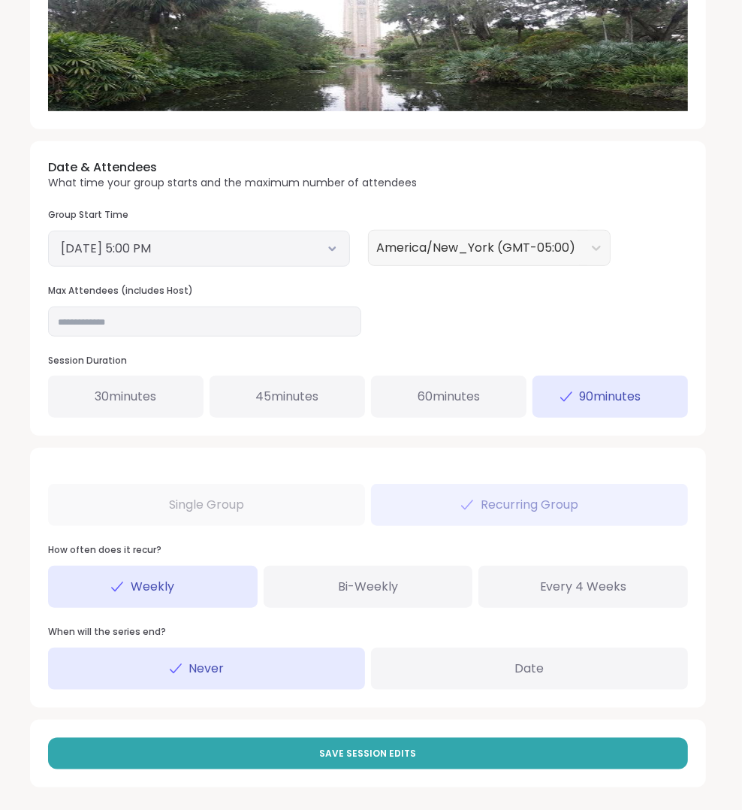
scroll to position [494, 0]
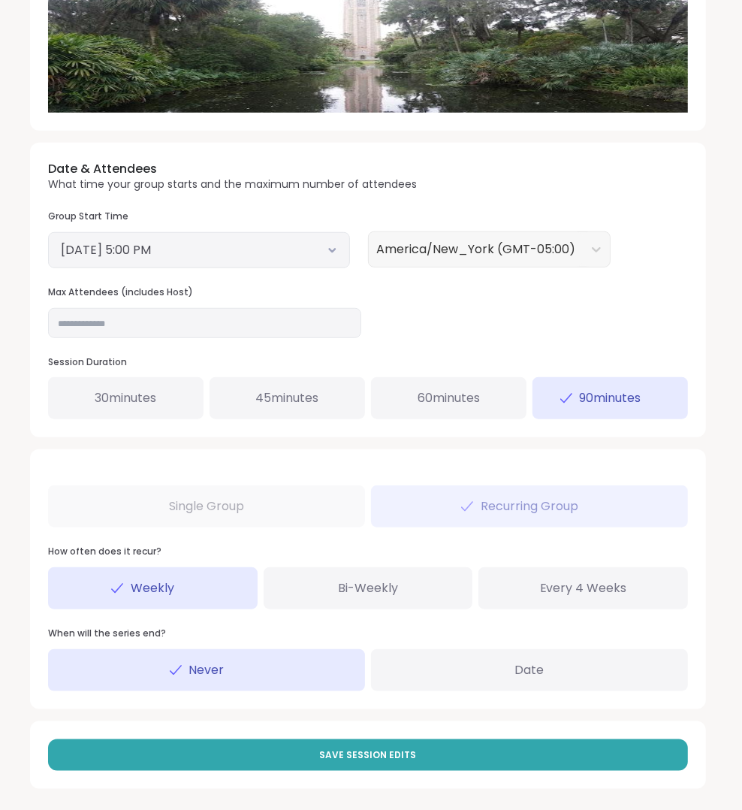
click at [476, 389] on span "60 minutes" at bounding box center [449, 398] width 62 height 18
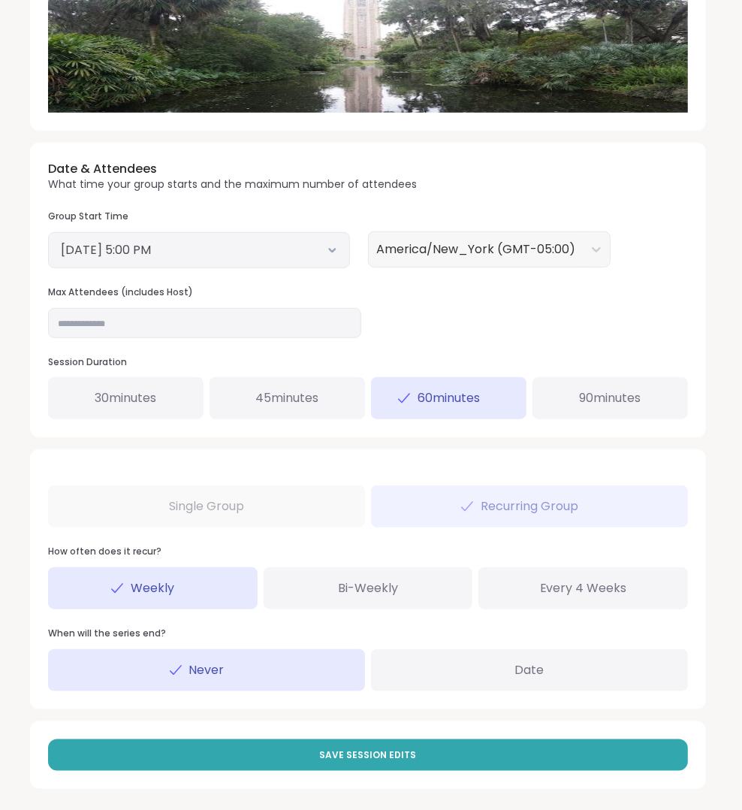
click at [582, 392] on span "90 minutes" at bounding box center [611, 398] width 62 height 18
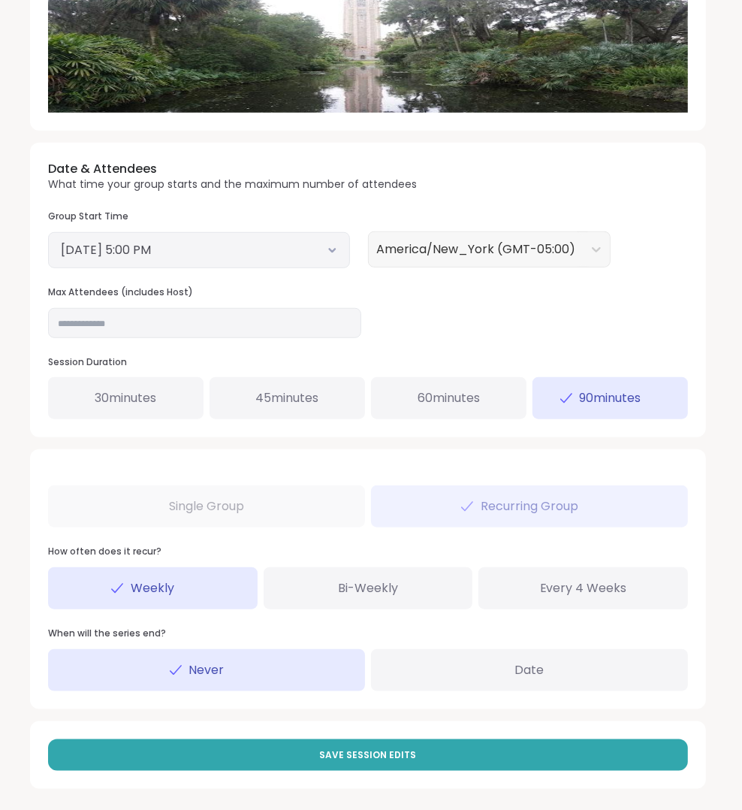
click at [494, 402] on div "60 minutes" at bounding box center [448, 398] width 155 height 42
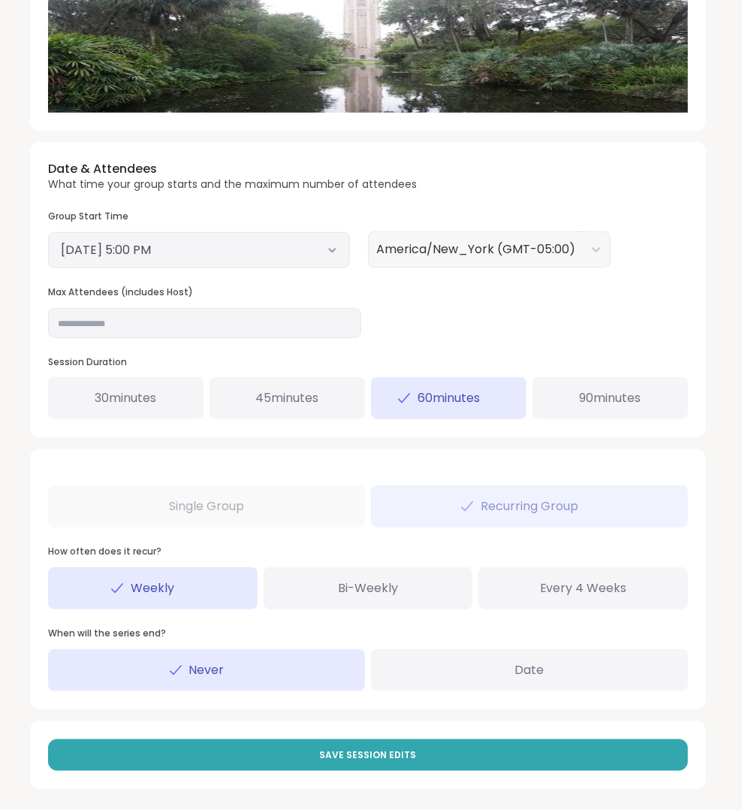
click at [538, 768] on div "Save Session Edits" at bounding box center [368, 755] width 676 height 68
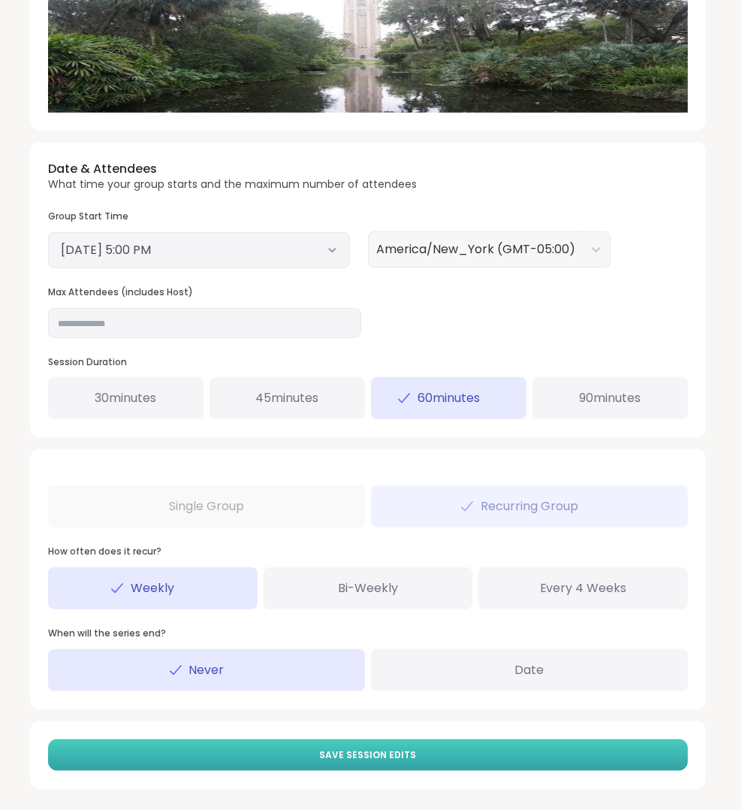
click at [538, 752] on button "Save Session Edits" at bounding box center [368, 755] width 640 height 32
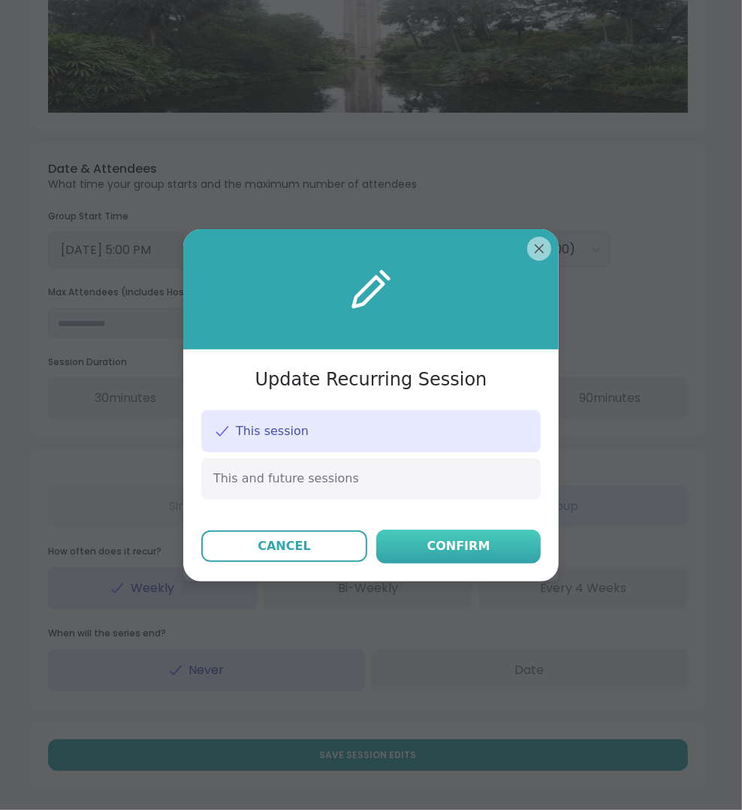
click at [489, 557] on button "Confirm" at bounding box center [458, 546] width 164 height 34
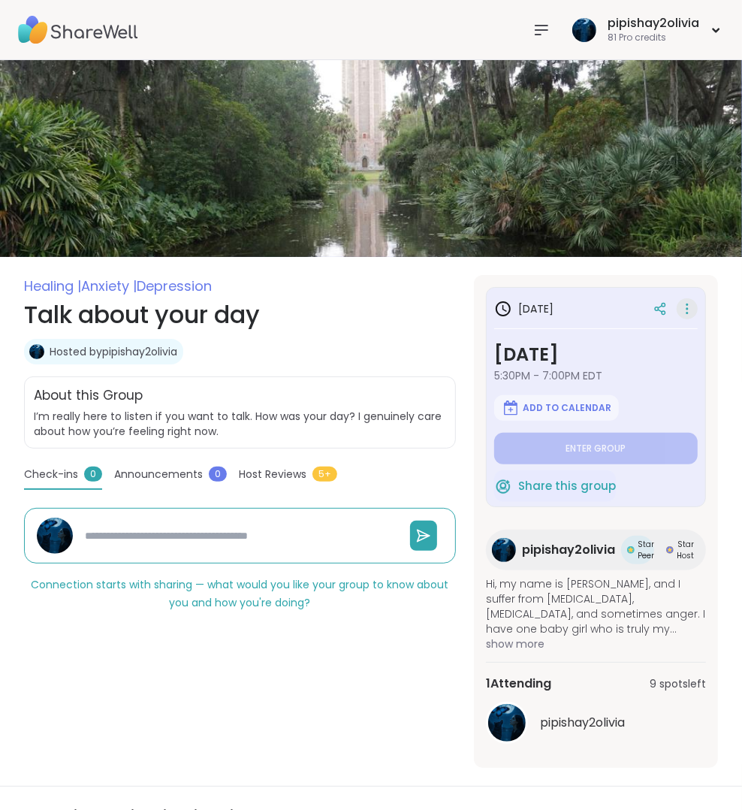
click at [693, 312] on icon at bounding box center [687, 308] width 15 height 21
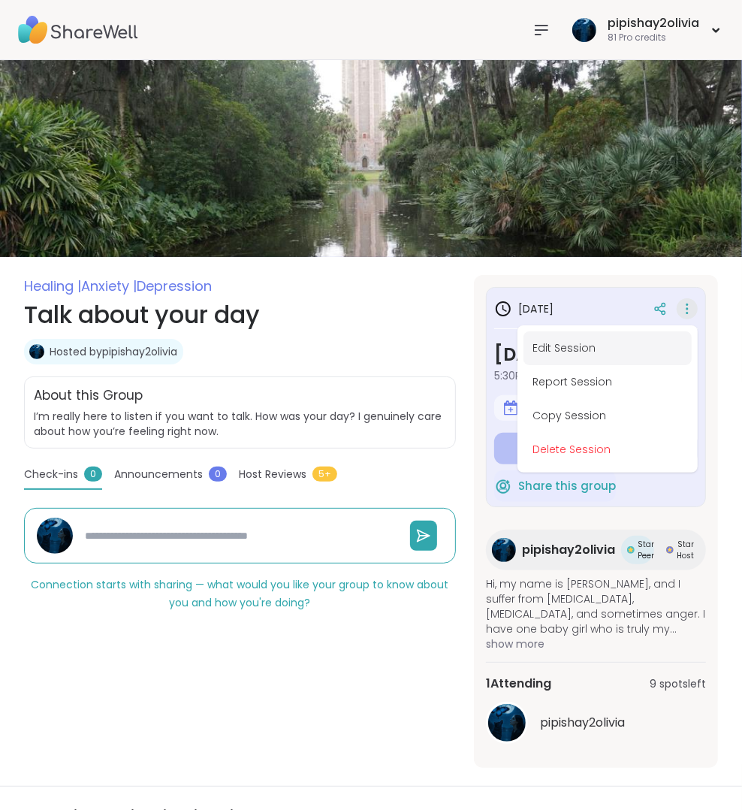
click at [574, 336] on button "Edit Session" at bounding box center [607, 348] width 168 height 34
type textarea "*"
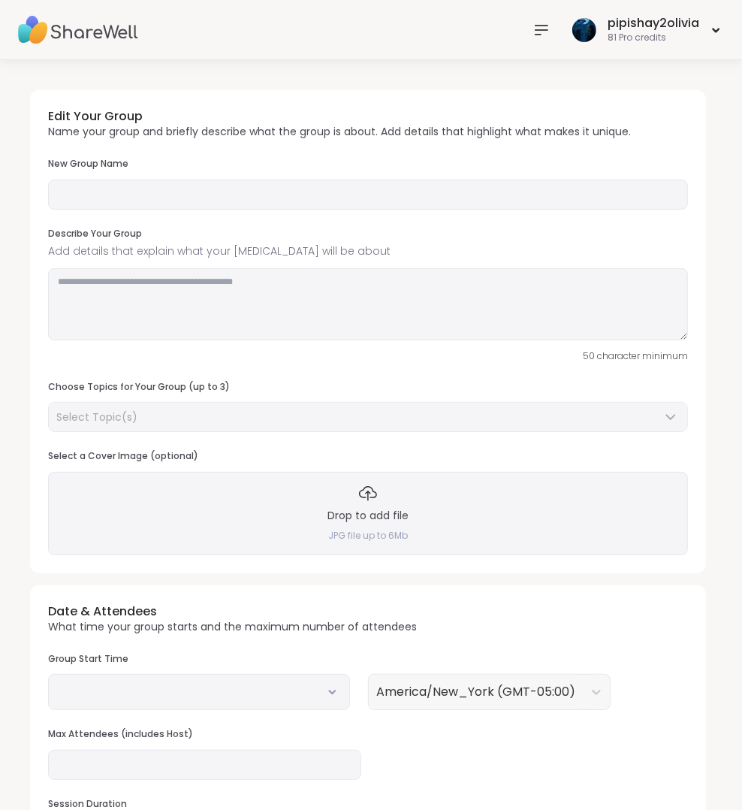
type input "**********"
type textarea "**********"
type input "**"
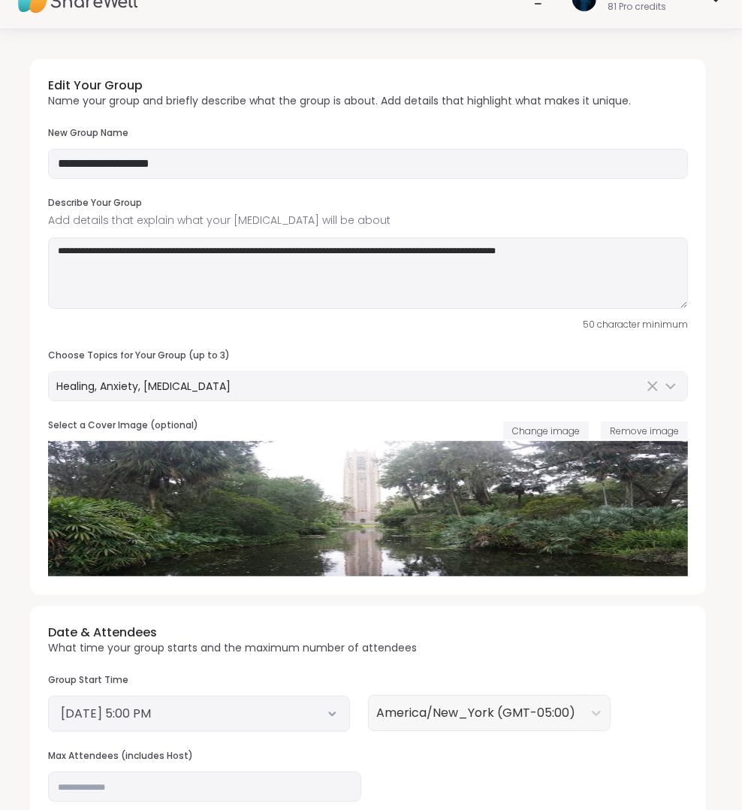
scroll to position [32, 0]
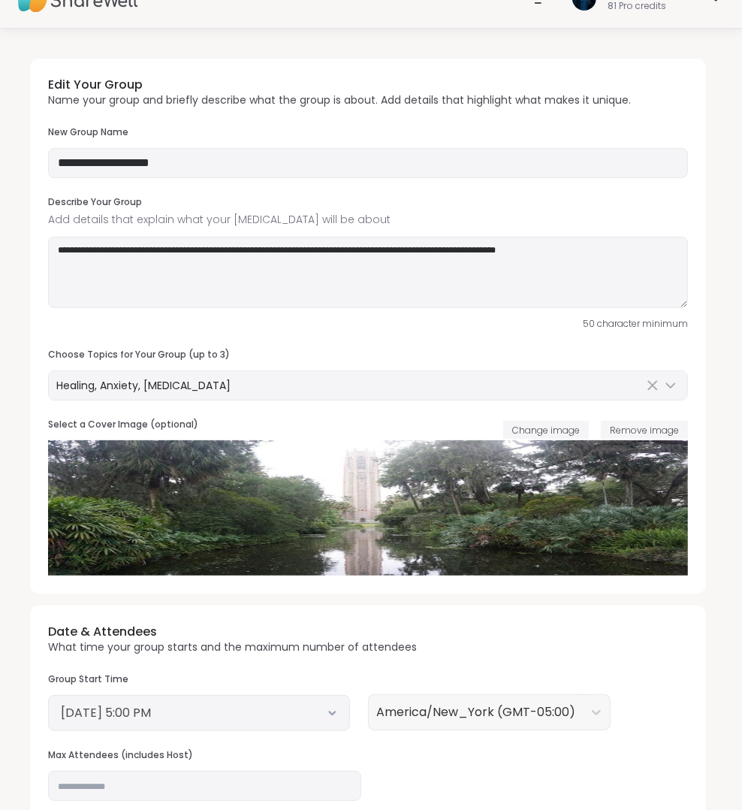
click at [241, 718] on div "October 15, 2025 5:00 PM" at bounding box center [199, 713] width 302 height 36
click at [240, 714] on button "October 15, 2025 5:00 PM" at bounding box center [199, 713] width 276 height 18
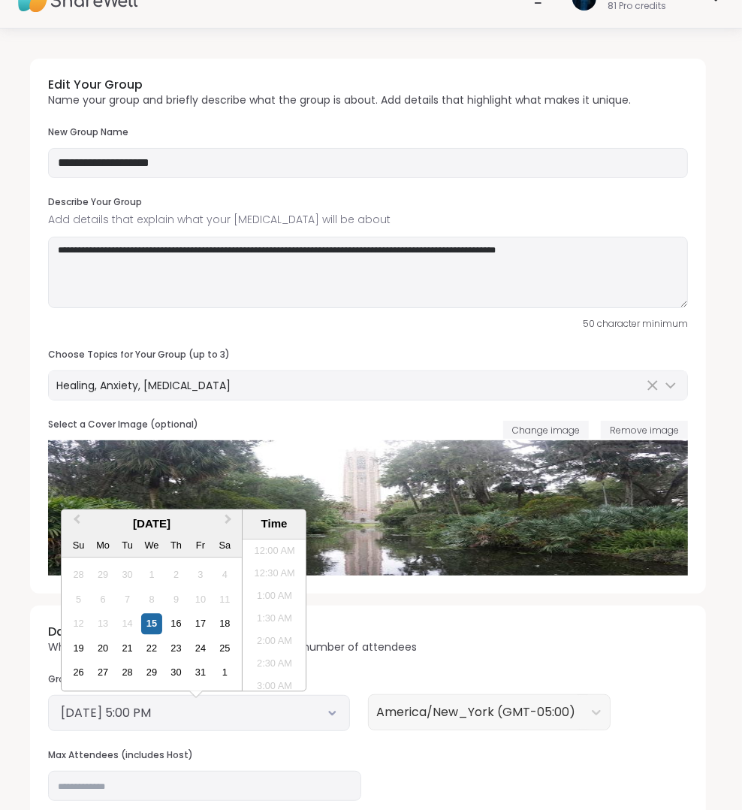
scroll to position [701, 0]
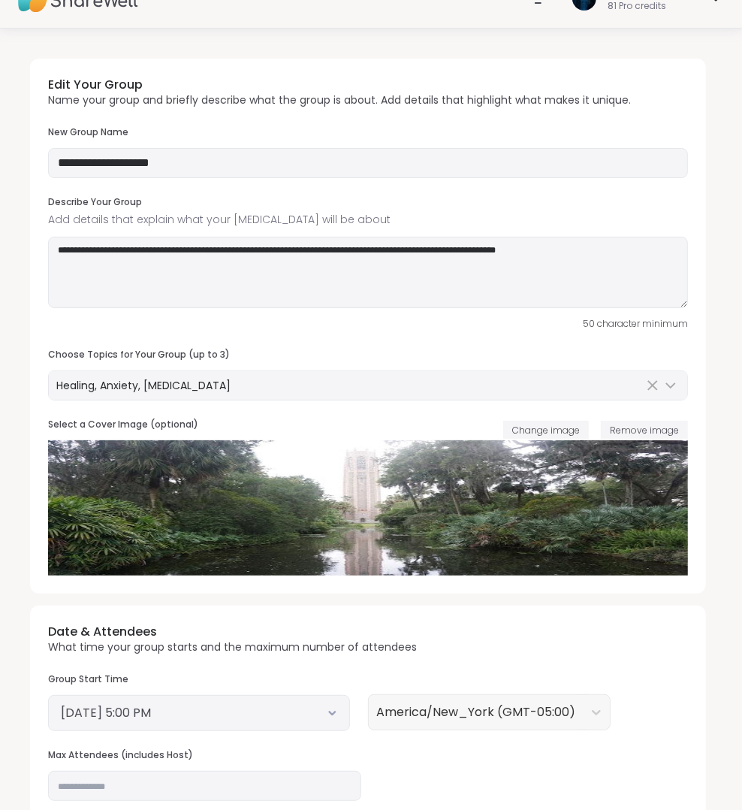
click at [399, 549] on img at bounding box center [368, 507] width 640 height 135
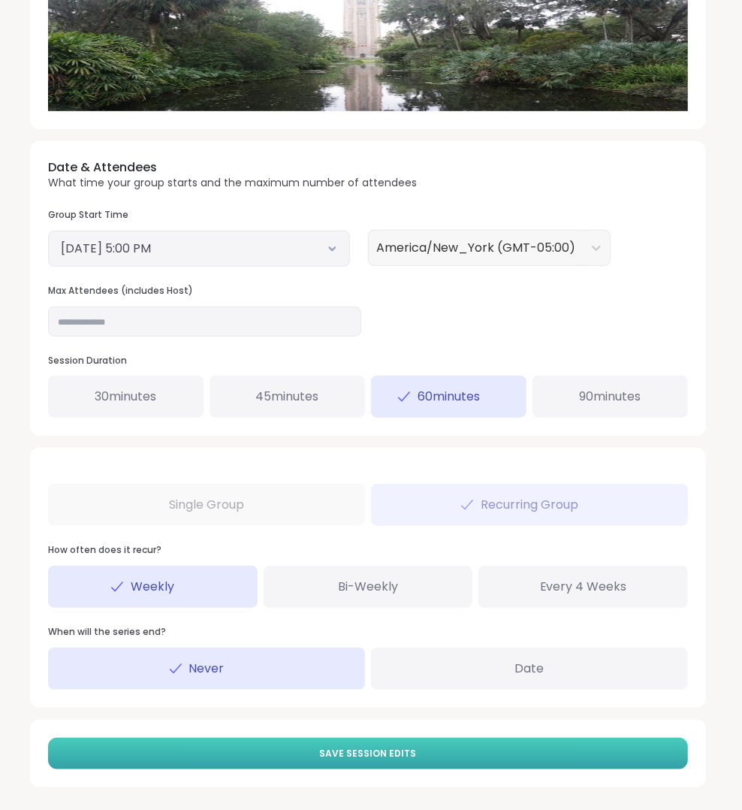
scroll to position [494, 0]
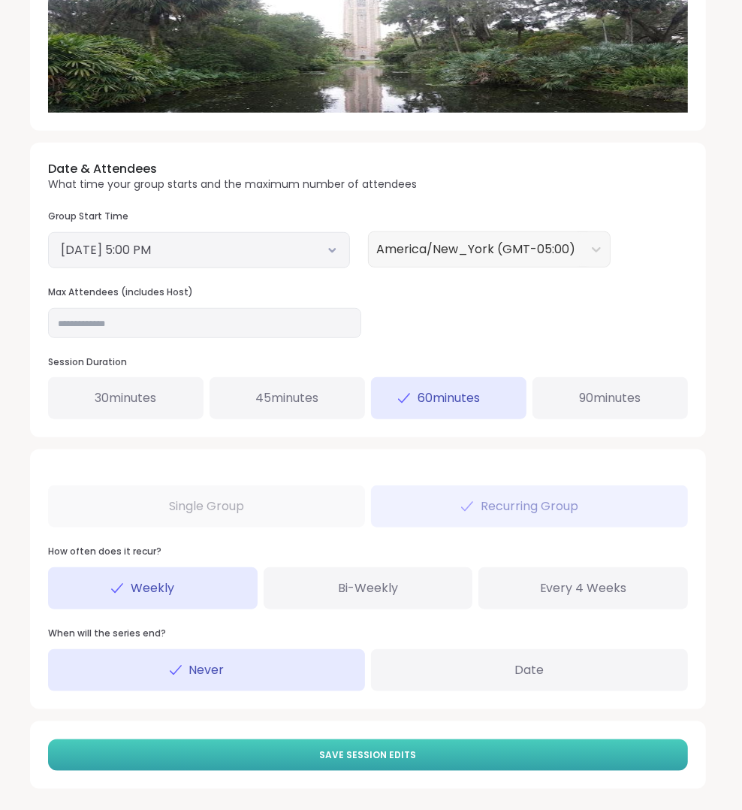
click at [446, 739] on button "Save Session Edits" at bounding box center [368, 755] width 640 height 32
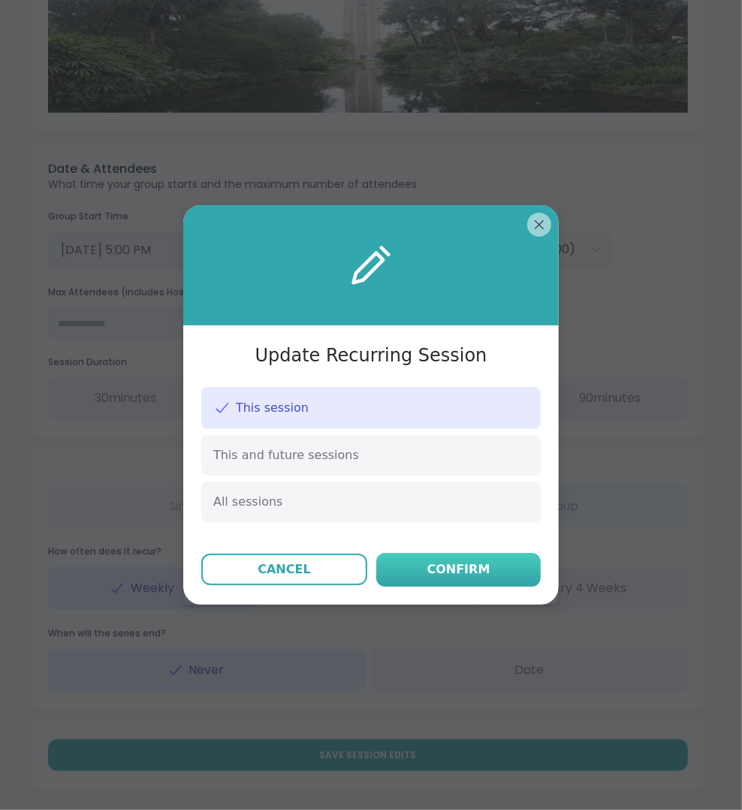
click at [469, 568] on div "Confirm" at bounding box center [458, 569] width 63 height 18
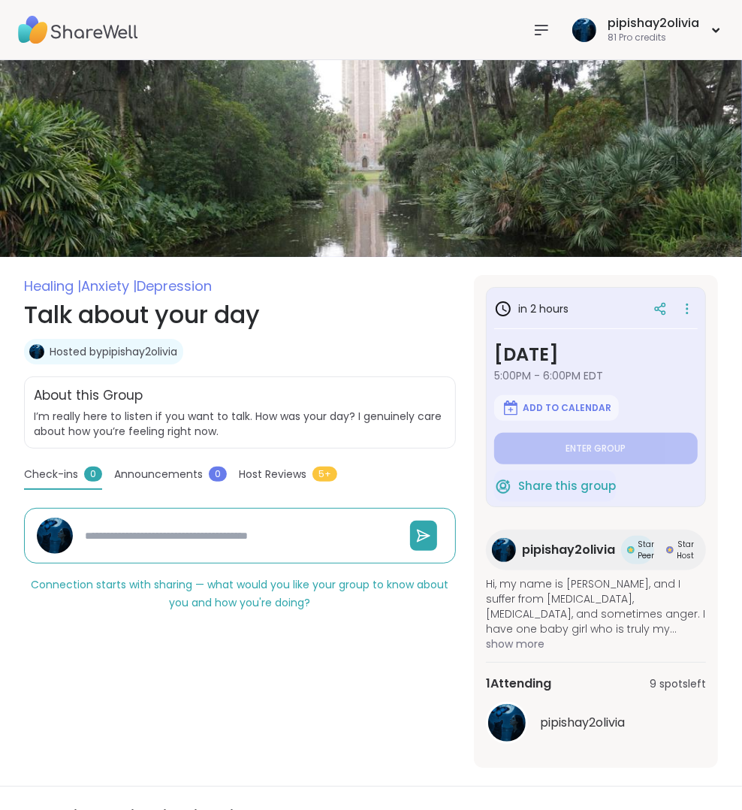
click at [539, 23] on icon at bounding box center [541, 30] width 18 height 18
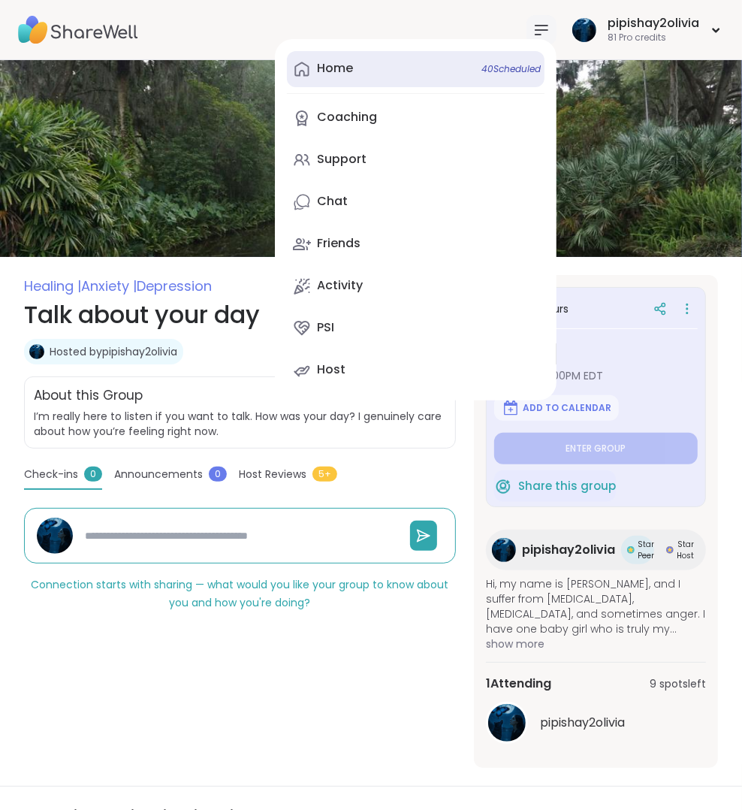
click at [459, 59] on link "Home 40 Scheduled" at bounding box center [416, 69] width 258 height 36
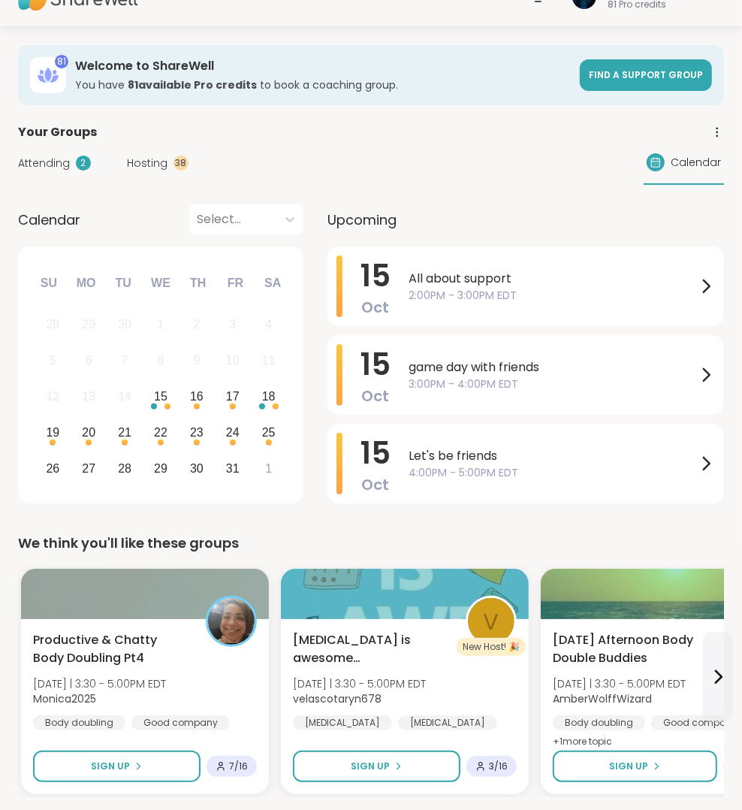
scroll to position [47, 0]
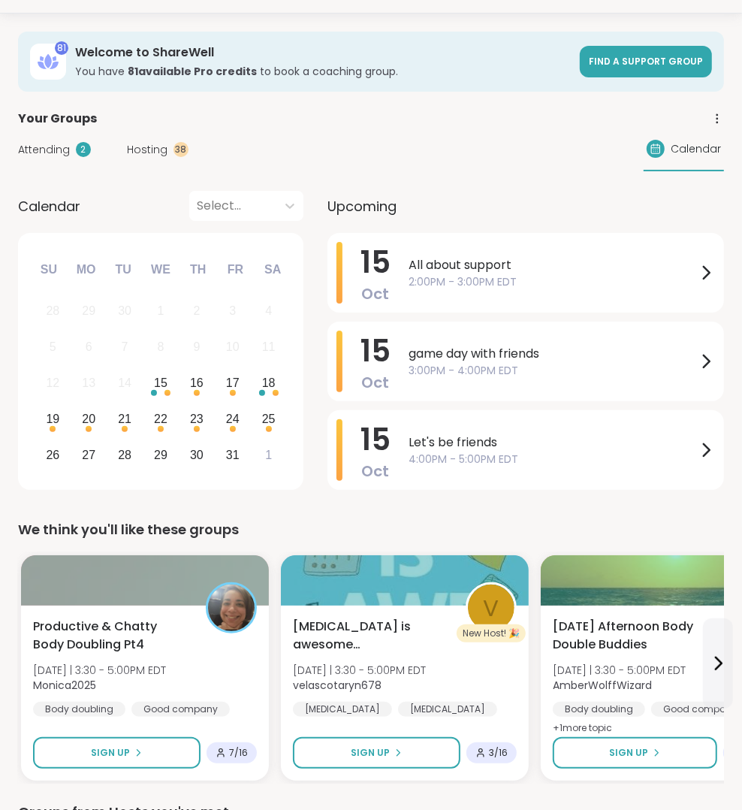
click at [167, 144] on div "Hosting 38" at bounding box center [158, 150] width 62 height 16
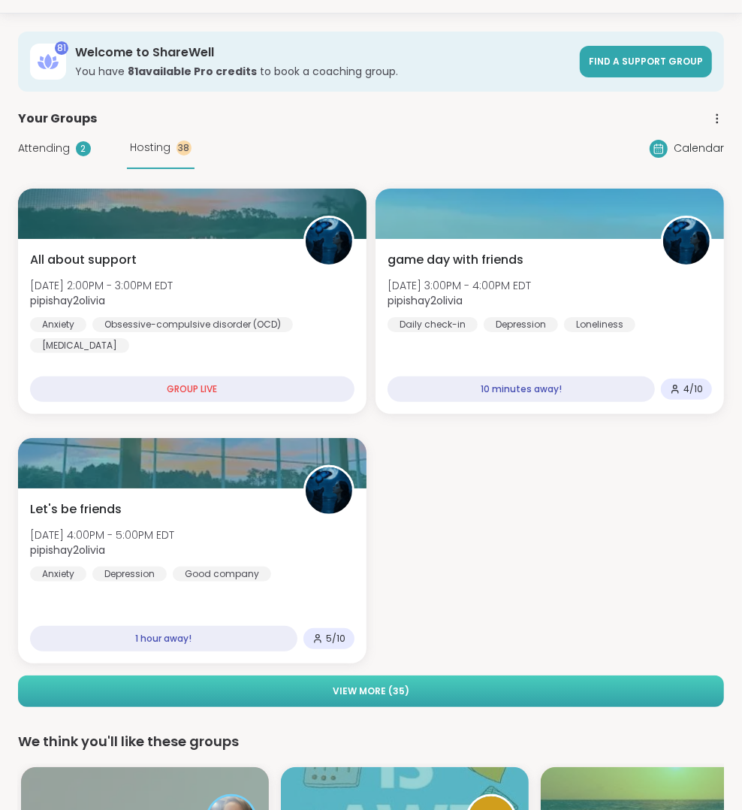
click at [447, 689] on button "View More ( 35 )" at bounding box center [371, 691] width 706 height 32
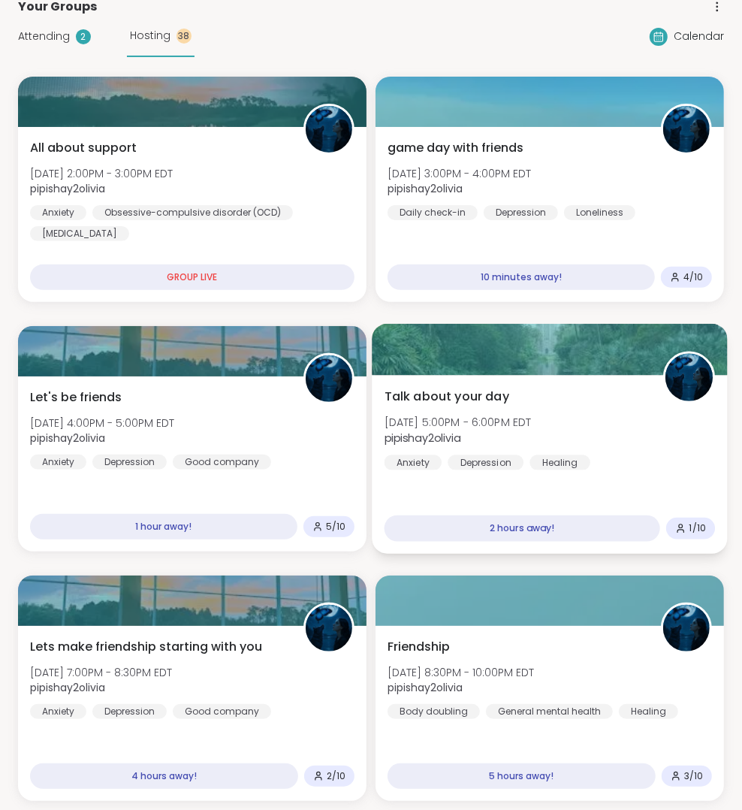
scroll to position [161, 0]
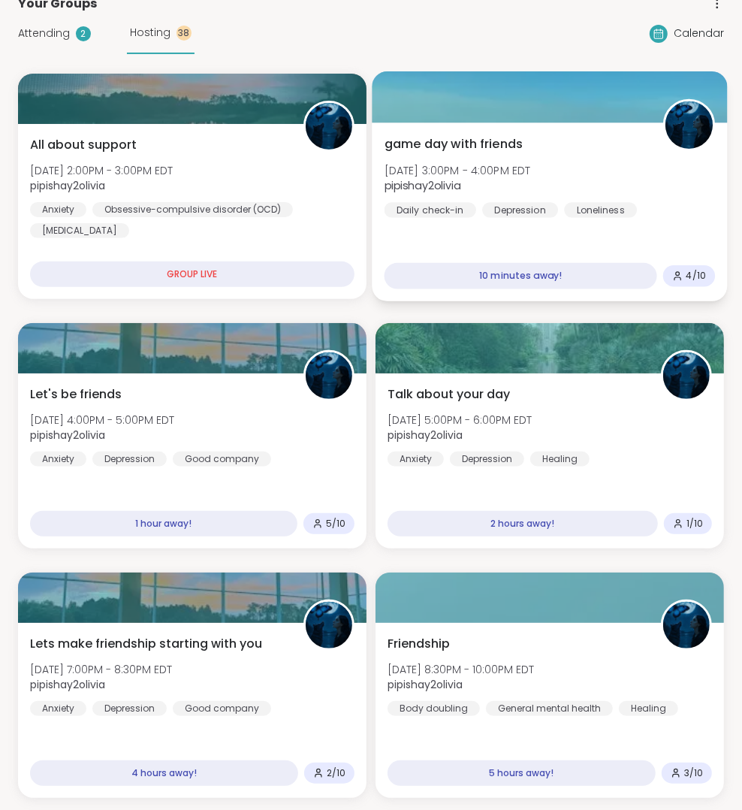
click at [614, 128] on div "game day with friends Wed, Oct 15 | 3:00PM - 4:00PM EDT pipishay2olivia Daily c…" at bounding box center [549, 211] width 355 height 179
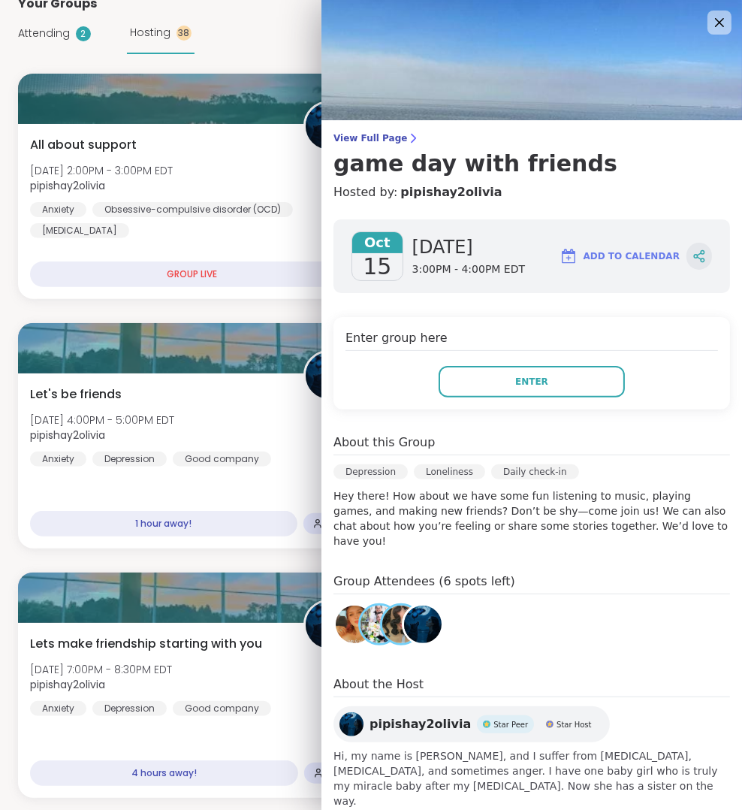
click at [692, 259] on icon at bounding box center [699, 256] width 14 height 14
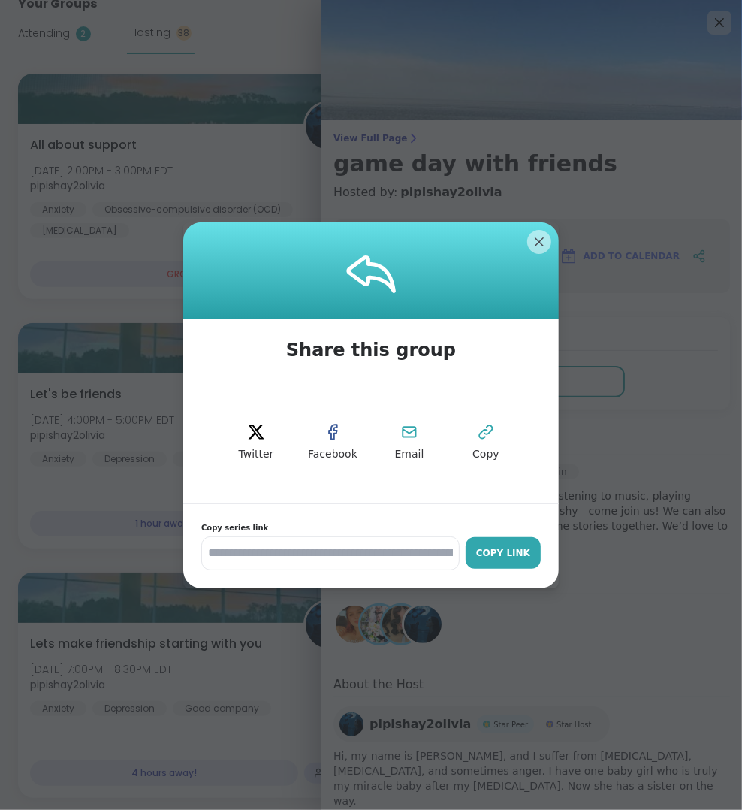
click at [538, 553] on button "Copy Link" at bounding box center [503, 553] width 75 height 32
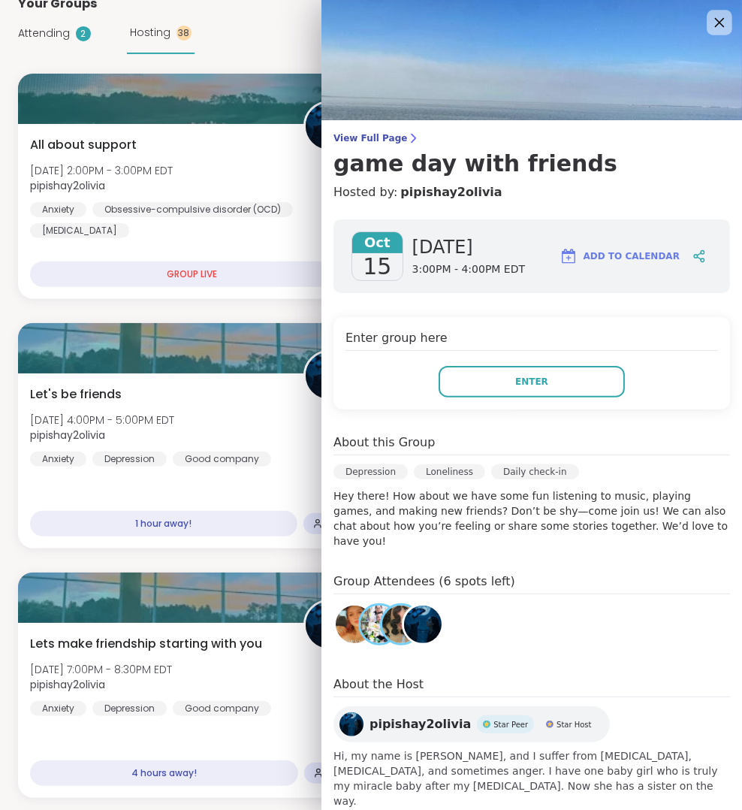
click at [715, 24] on icon at bounding box center [720, 23] width 10 height 10
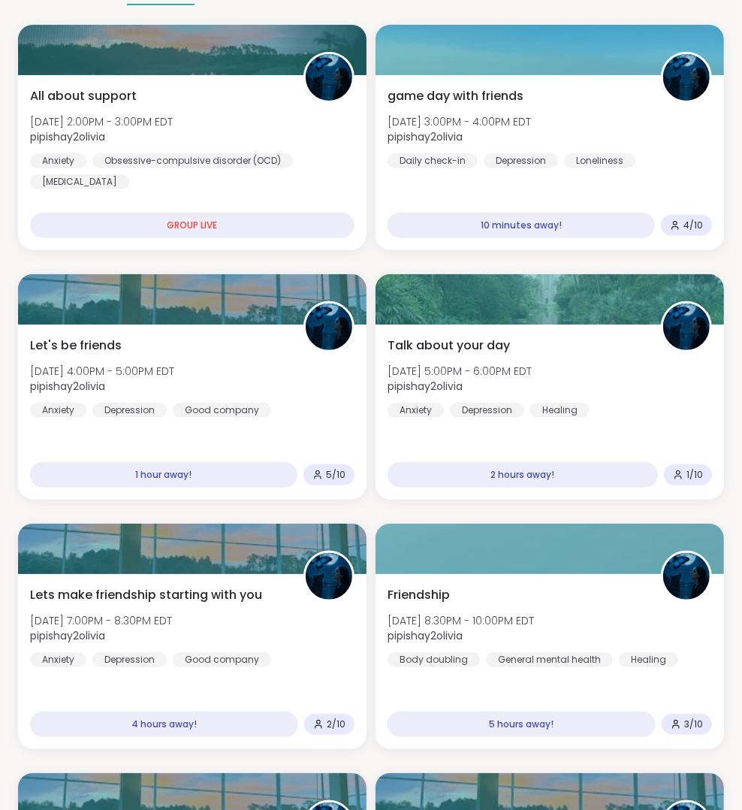
scroll to position [210, 0]
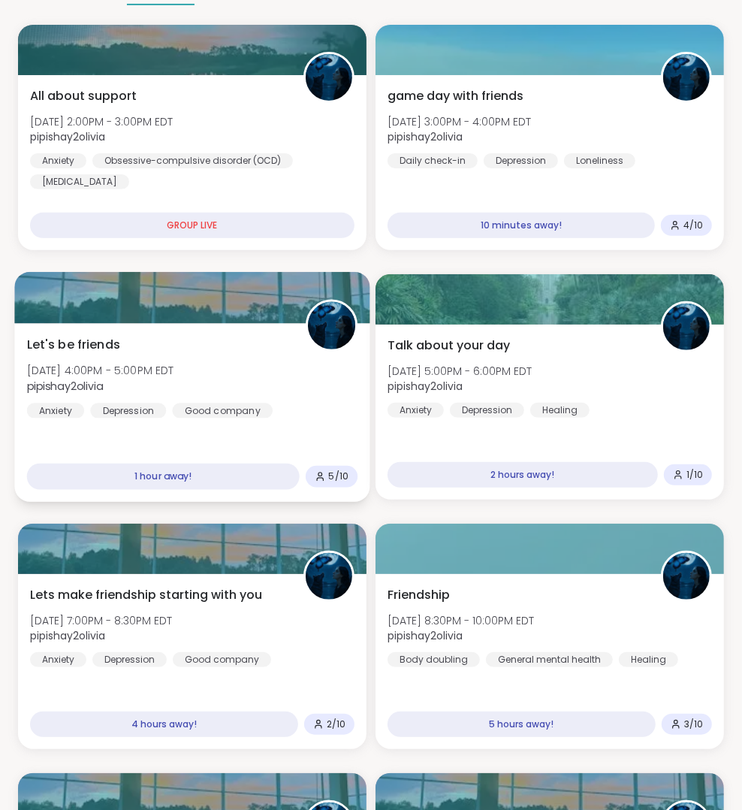
click at [291, 327] on div "Let's be friends Wed, Oct 15 | 4:00PM - 5:00PM EDT pipishay2olivia Anxiety Depr…" at bounding box center [191, 412] width 355 height 179
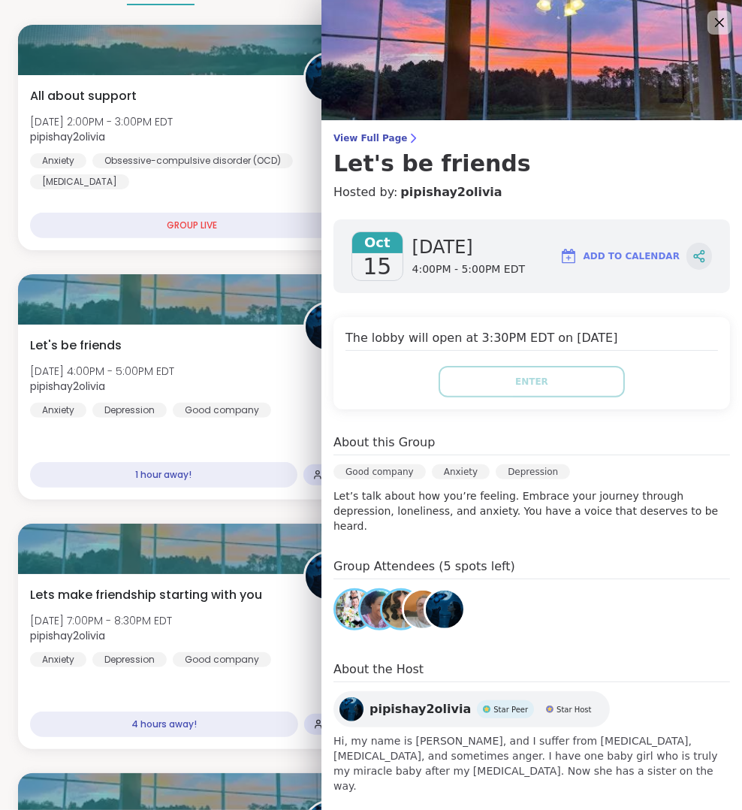
click at [686, 246] on div at bounding box center [699, 256] width 26 height 27
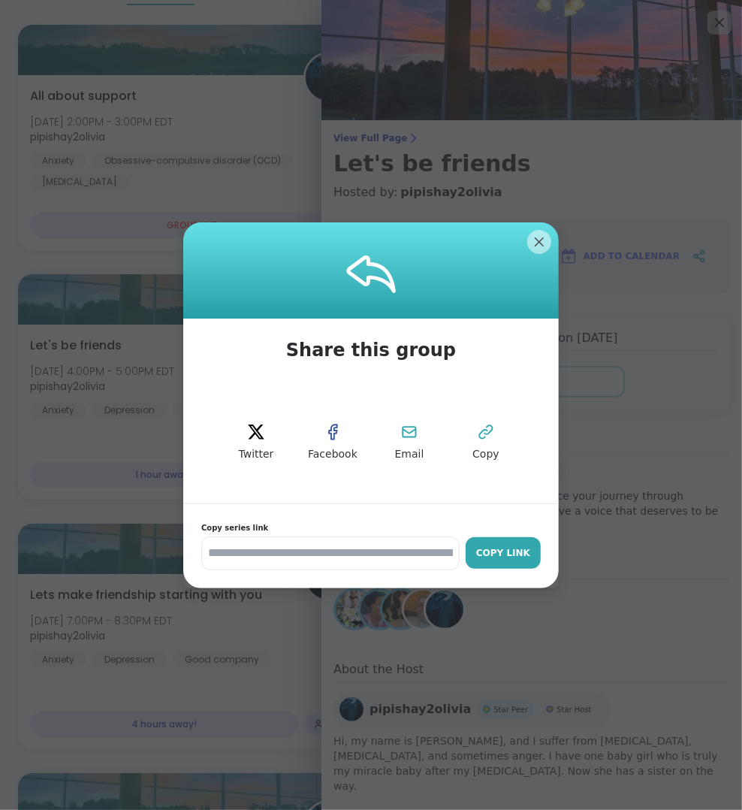
click at [519, 553] on div "Copy Link" at bounding box center [503, 553] width 60 height 14
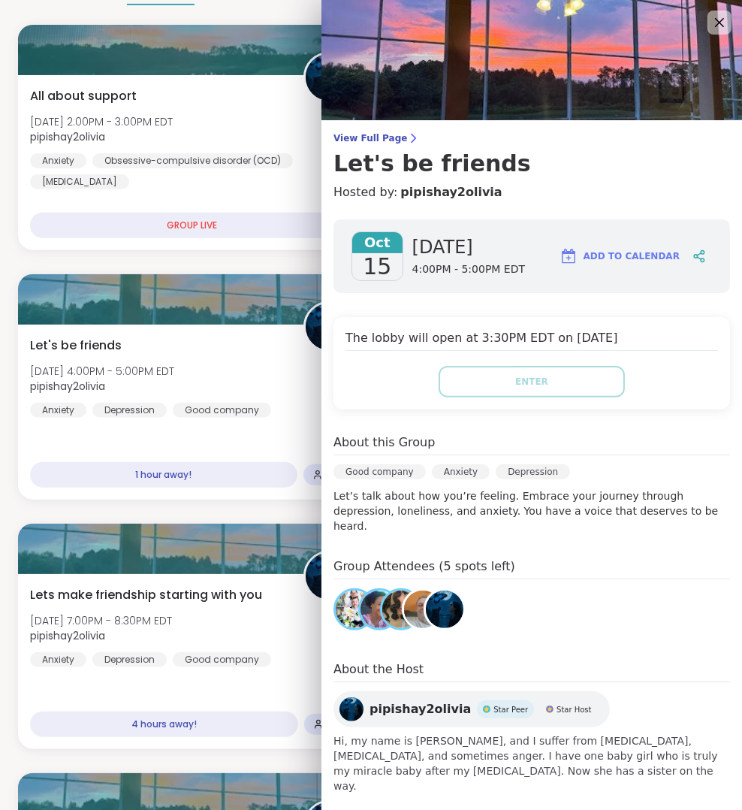
click at [535, 243] on div "Oct 15 Wednesday 4:00PM - 5:00PM EDT Add to Calendar" at bounding box center [531, 256] width 396 height 74
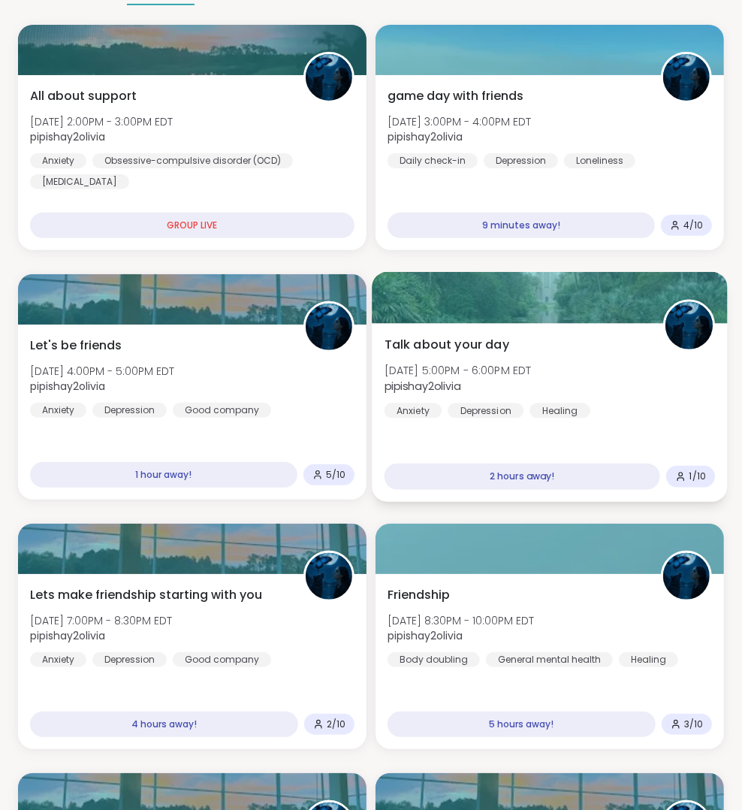
click at [469, 357] on div "Talk about your day Wed, Oct 15 | 5:00PM - 6:00PM EDT pipishay2olivia Anxiety D…" at bounding box center [549, 377] width 331 height 83
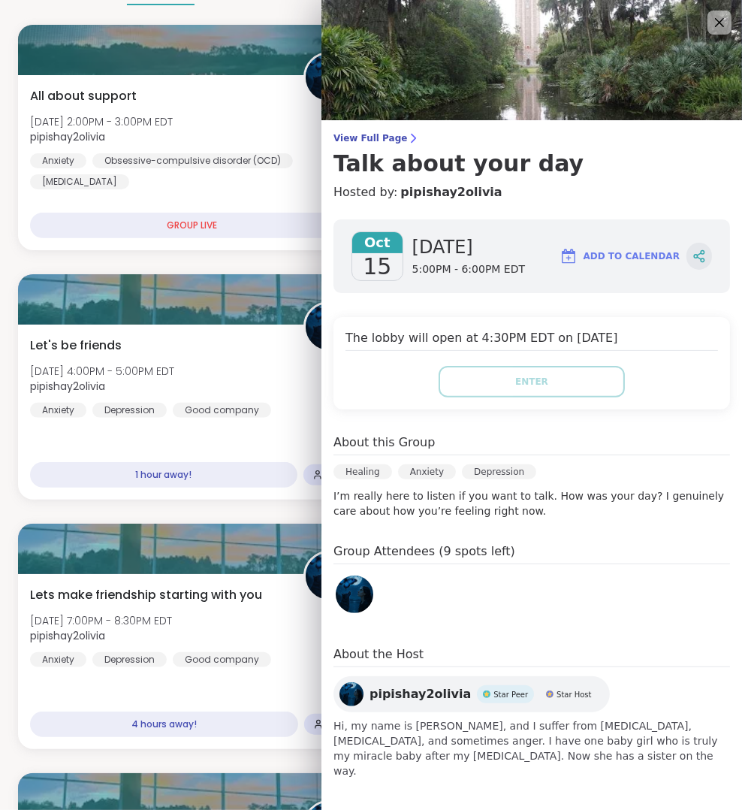
click at [696, 246] on div at bounding box center [699, 256] width 26 height 27
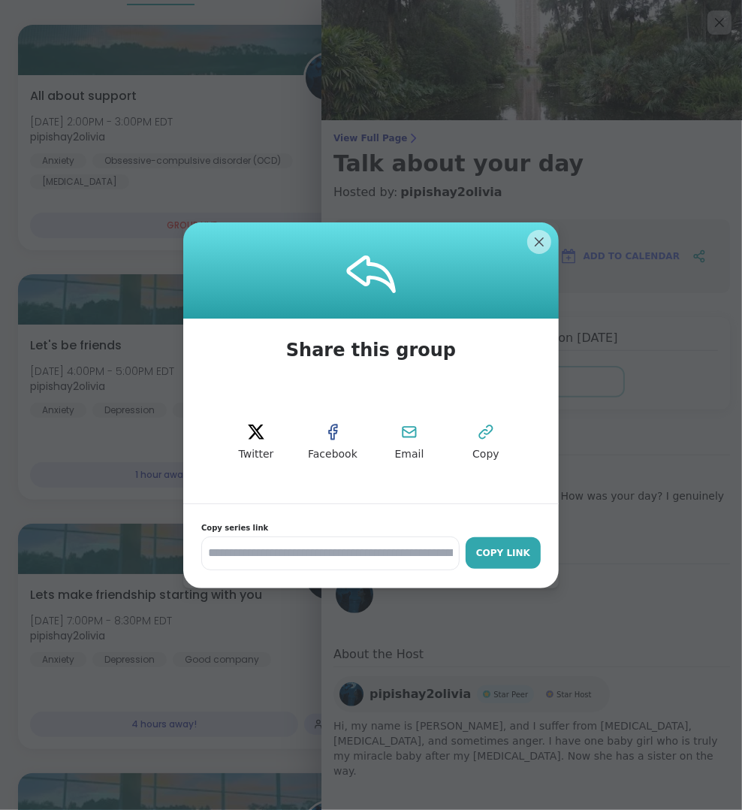
click at [508, 543] on button "Copy Link" at bounding box center [503, 553] width 75 height 32
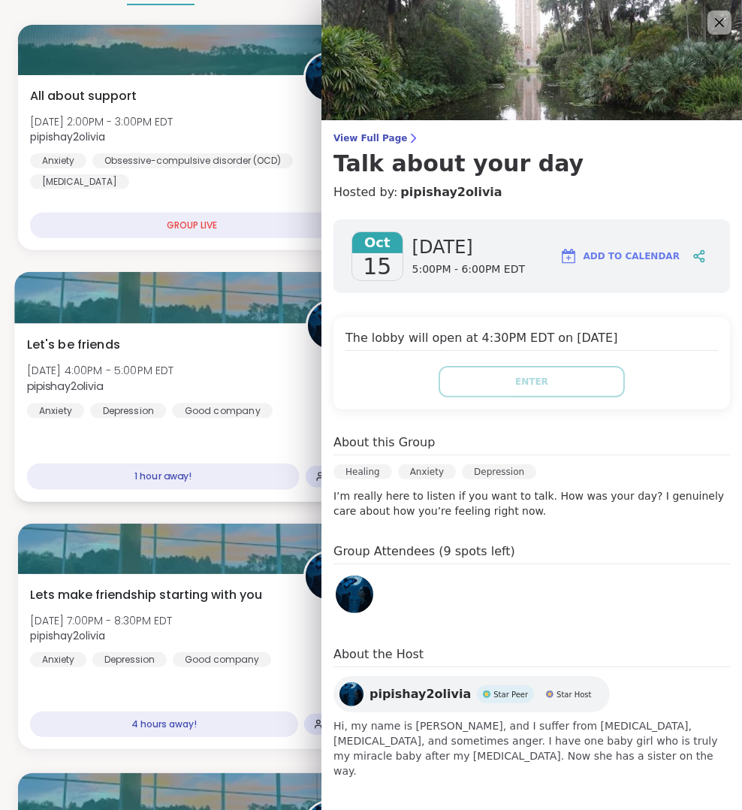
click at [262, 499] on div "Let's be friends Wed, Oct 15 | 4:00PM - 5:00PM EDT pipishay2olivia Anxiety Depr…" at bounding box center [191, 412] width 355 height 179
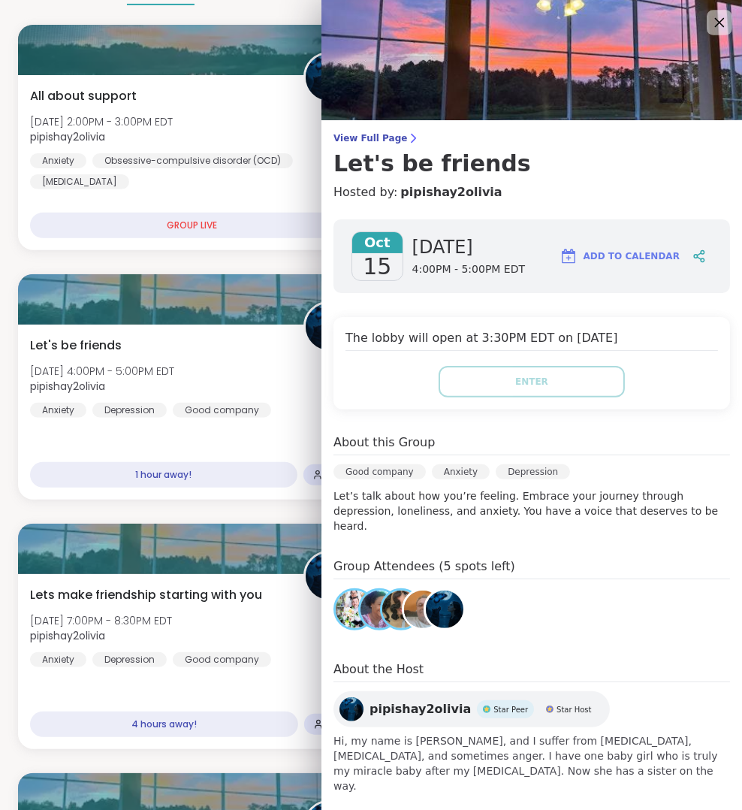
click at [722, 14] on icon at bounding box center [719, 22] width 19 height 19
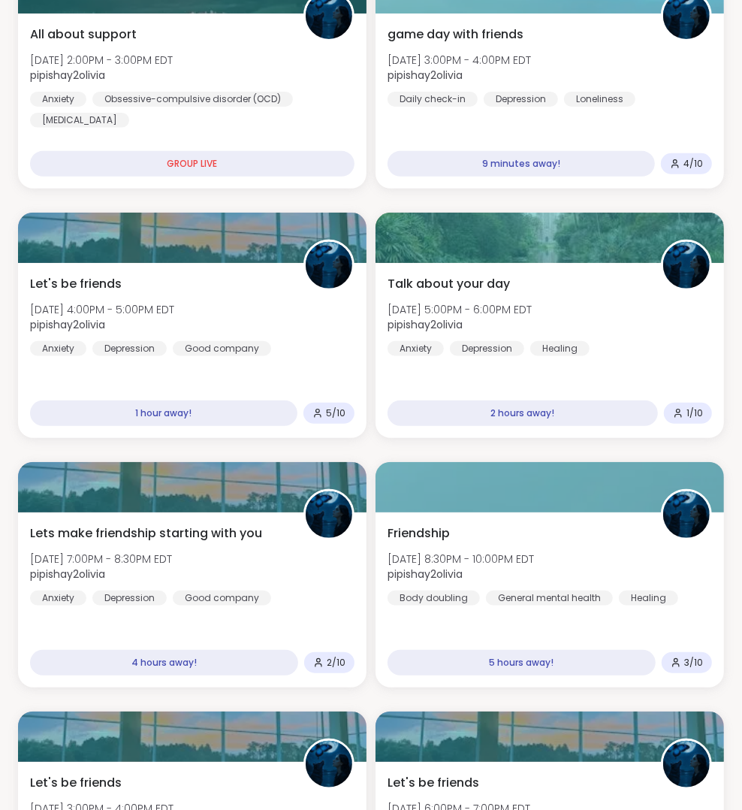
scroll to position [304, 0]
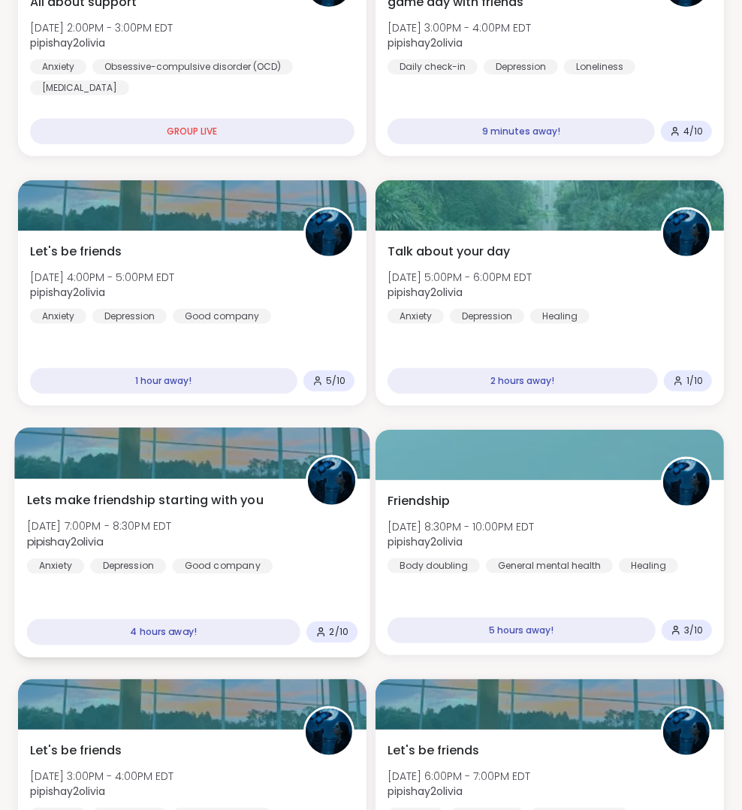
click at [240, 510] on div "Lets make friendship starting with you Wed, Oct 15 | 7:00PM - 8:30PM EDT pipish…" at bounding box center [192, 532] width 331 height 83
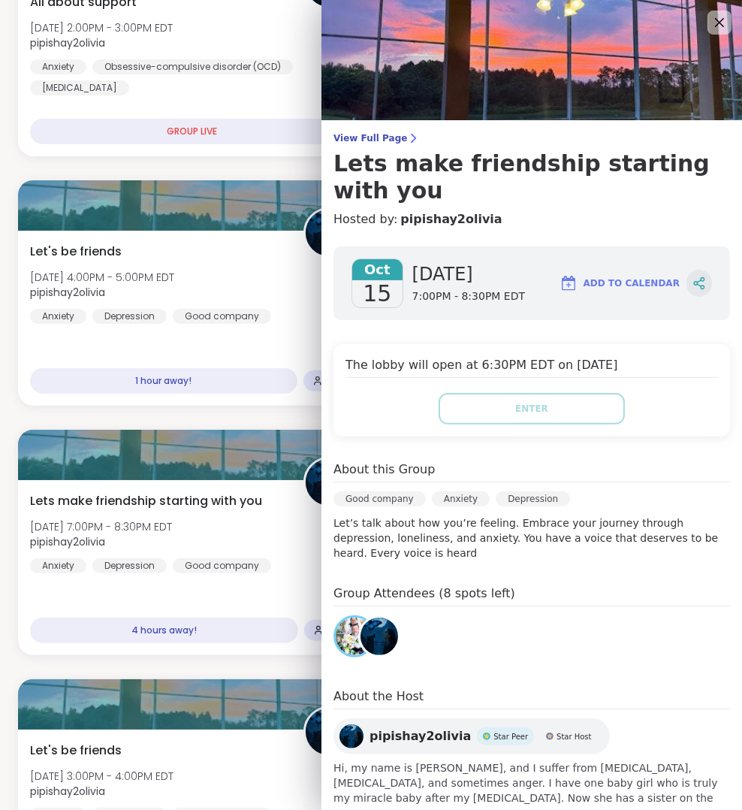
click at [699, 281] on div at bounding box center [699, 283] width 26 height 27
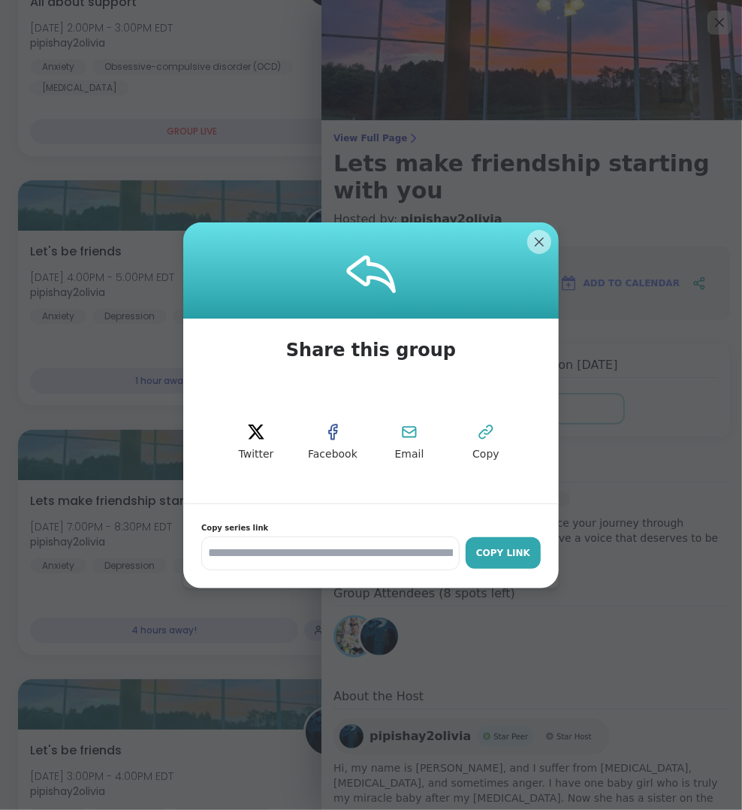
click at [526, 559] on button "Copy Link" at bounding box center [503, 553] width 75 height 32
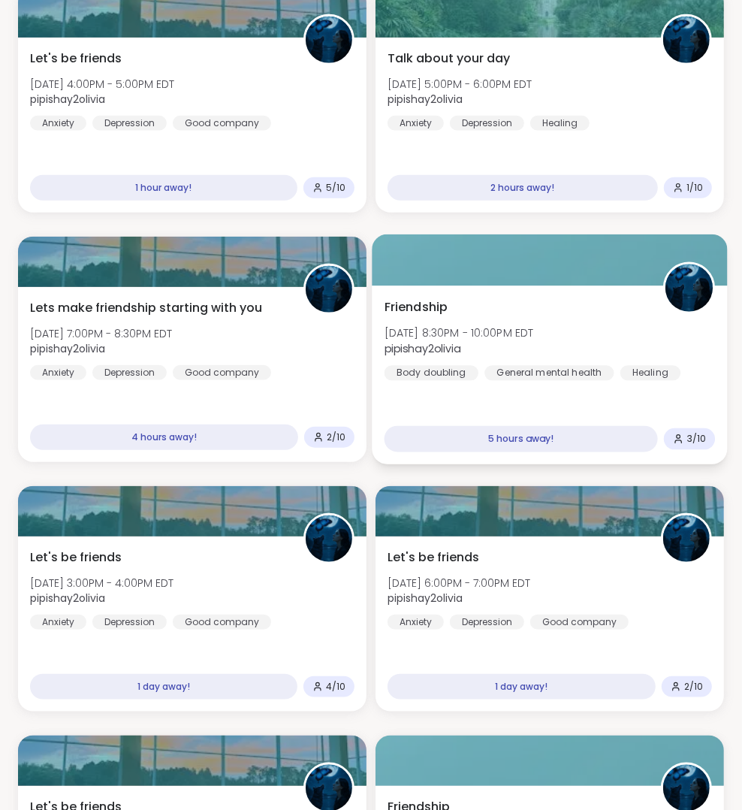
scroll to position [507, 0]
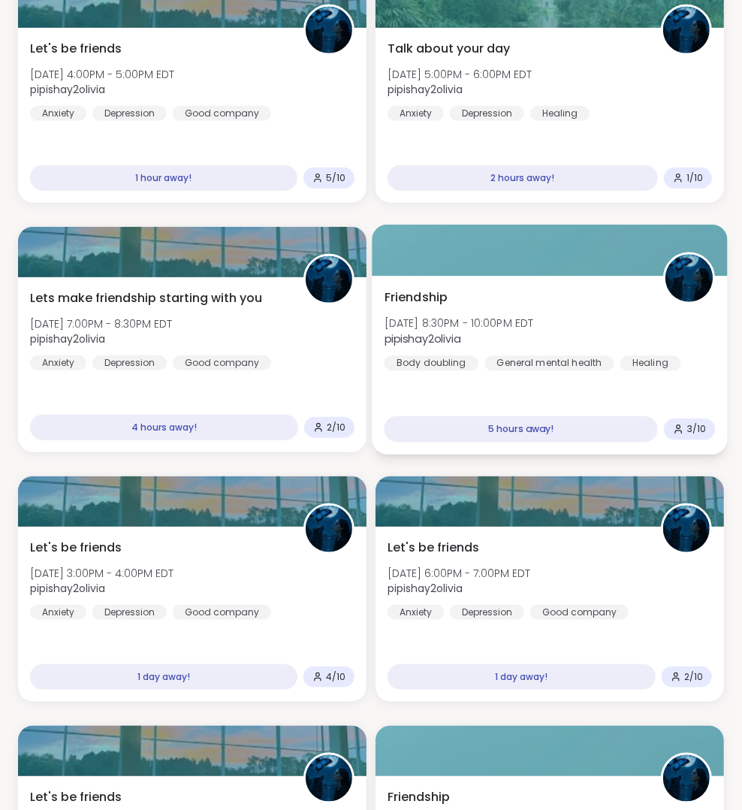
click at [477, 252] on div at bounding box center [549, 250] width 355 height 51
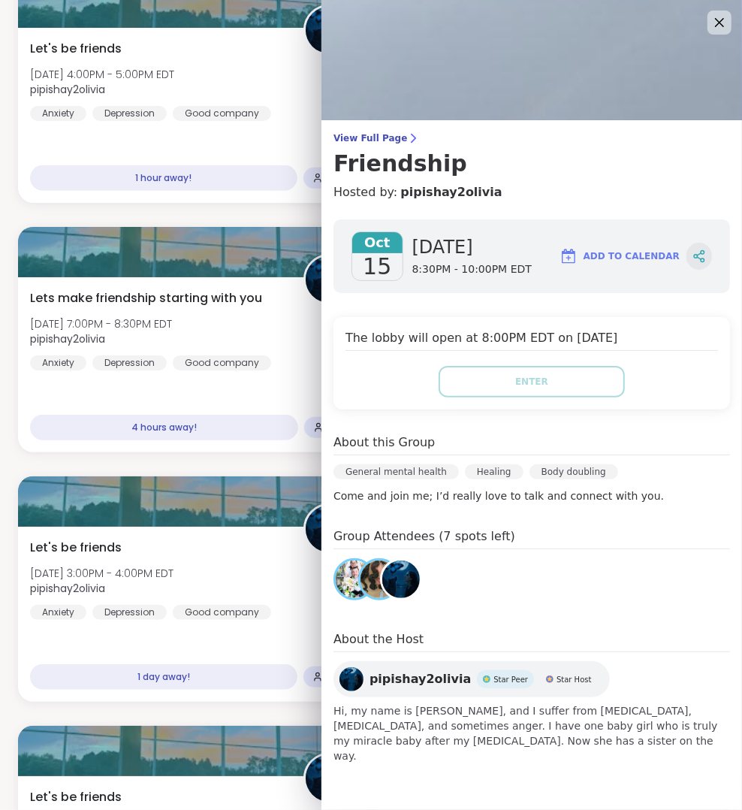
click at [702, 254] on icon at bounding box center [699, 256] width 14 height 14
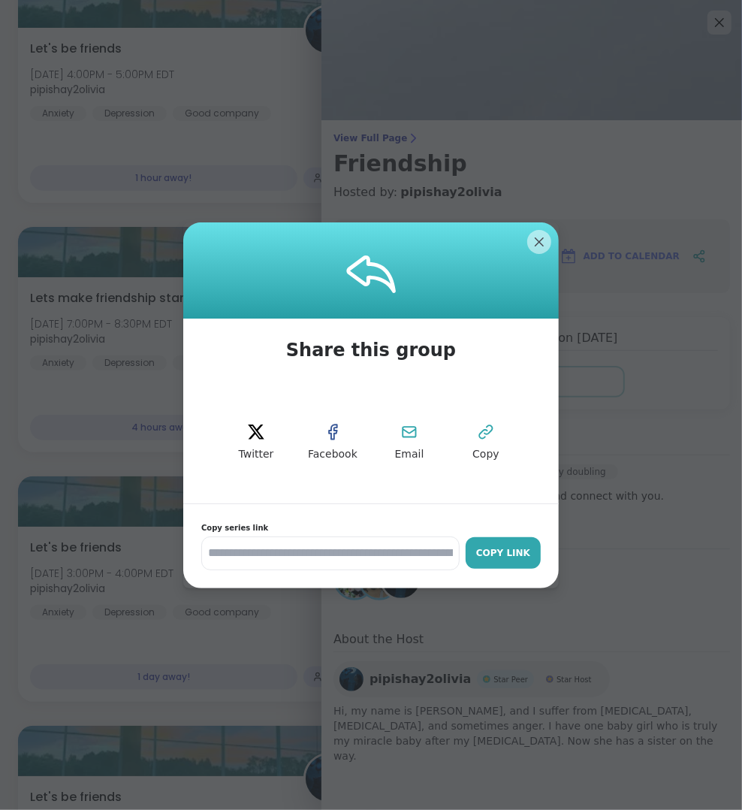
click at [527, 544] on button "Copy Link" at bounding box center [503, 553] width 75 height 32
click at [540, 249] on div "Oct 15 Wednesday 8:30PM - 10:00PM EDT Add to Calendar" at bounding box center [531, 256] width 396 height 74
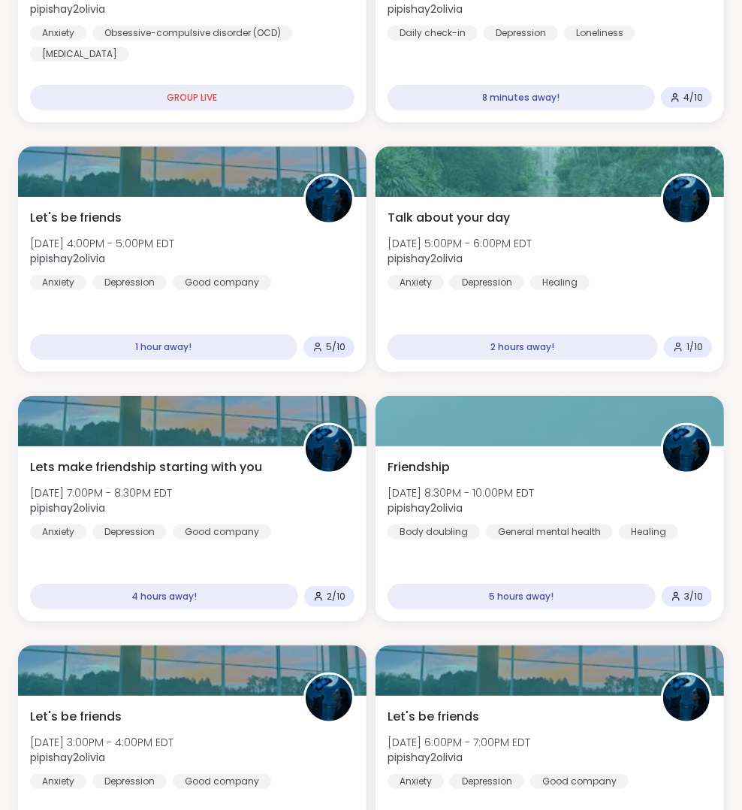
scroll to position [331, 0]
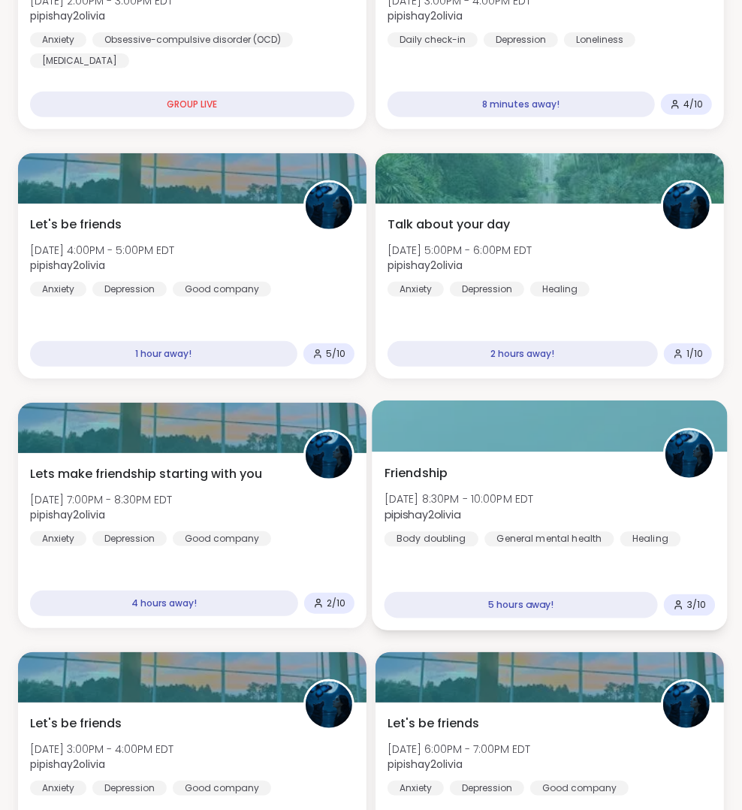
click at [654, 491] on div "Friendship Wed, Oct 15 | 8:30PM - 10:00PM EDT pipishay2olivia Body doubling Gen…" at bounding box center [549, 505] width 331 height 83
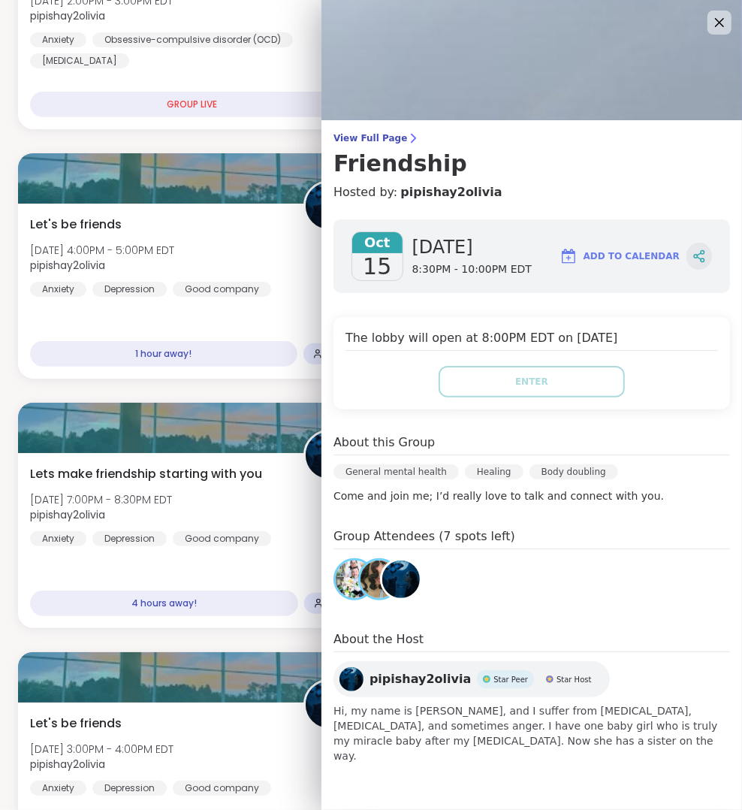
click at [696, 256] on icon at bounding box center [696, 257] width 4 height 4
click at [734, 27] on img at bounding box center [531, 60] width 421 height 120
click at [724, 27] on icon at bounding box center [719, 22] width 19 height 19
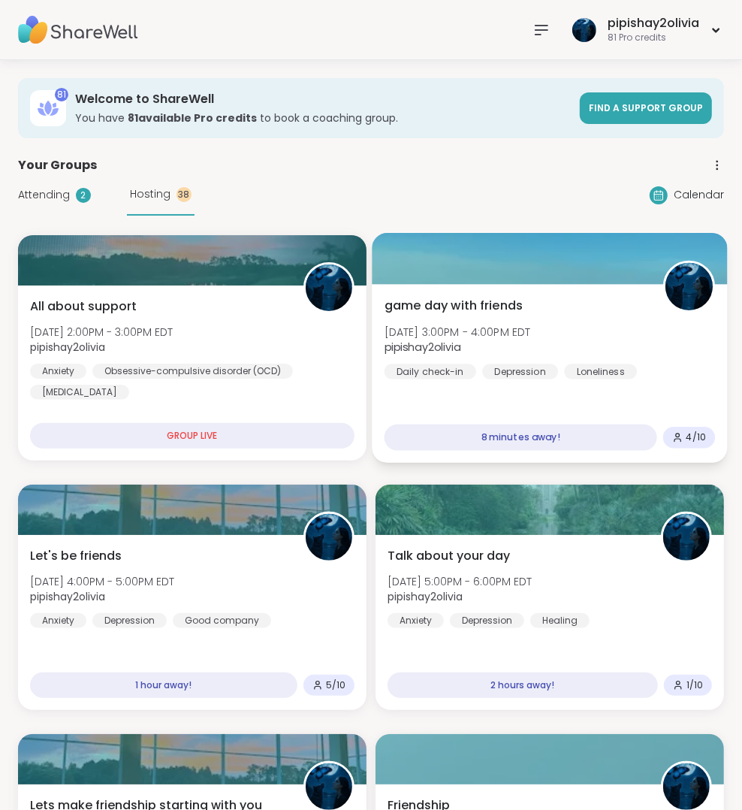
scroll to position [0, 0]
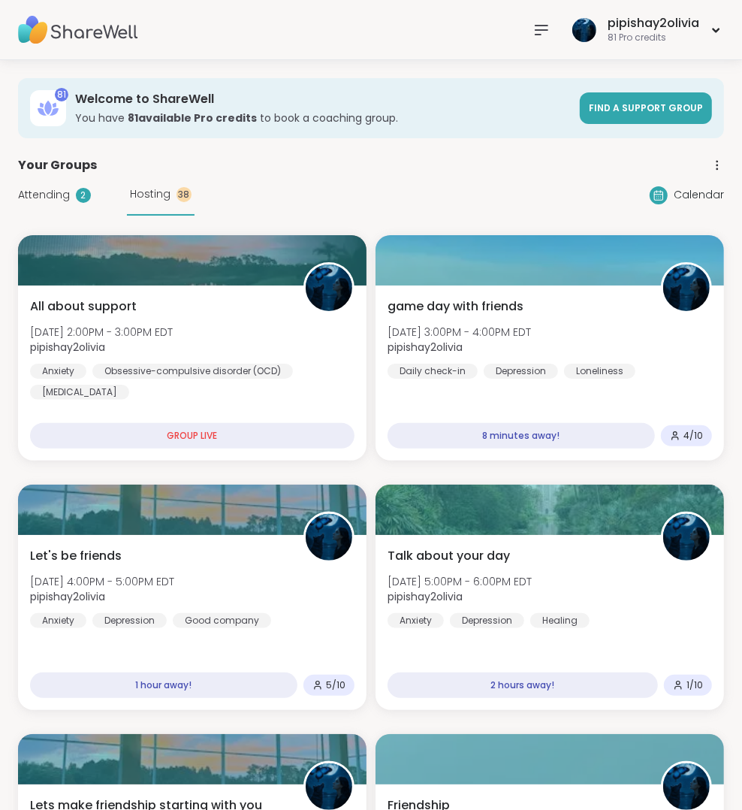
click at [50, 192] on span "Attending" at bounding box center [44, 195] width 52 height 16
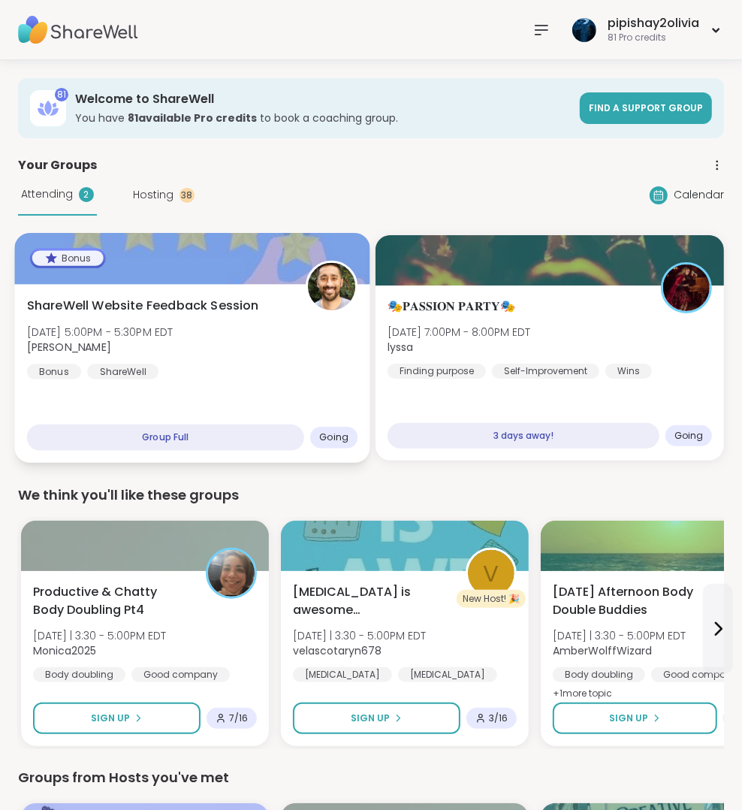
click at [327, 332] on div "ShareWell Website Feedback Session Wed, Oct 15 | 5:00PM - 5:30PM EDT brett Bonu…" at bounding box center [192, 338] width 331 height 83
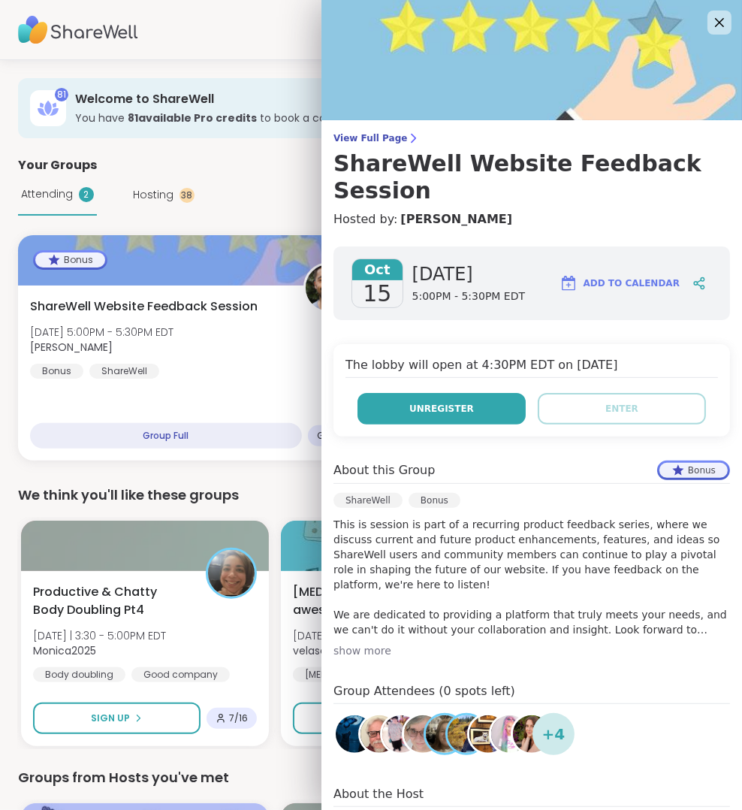
click at [488, 393] on button "Unregister" at bounding box center [441, 409] width 168 height 32
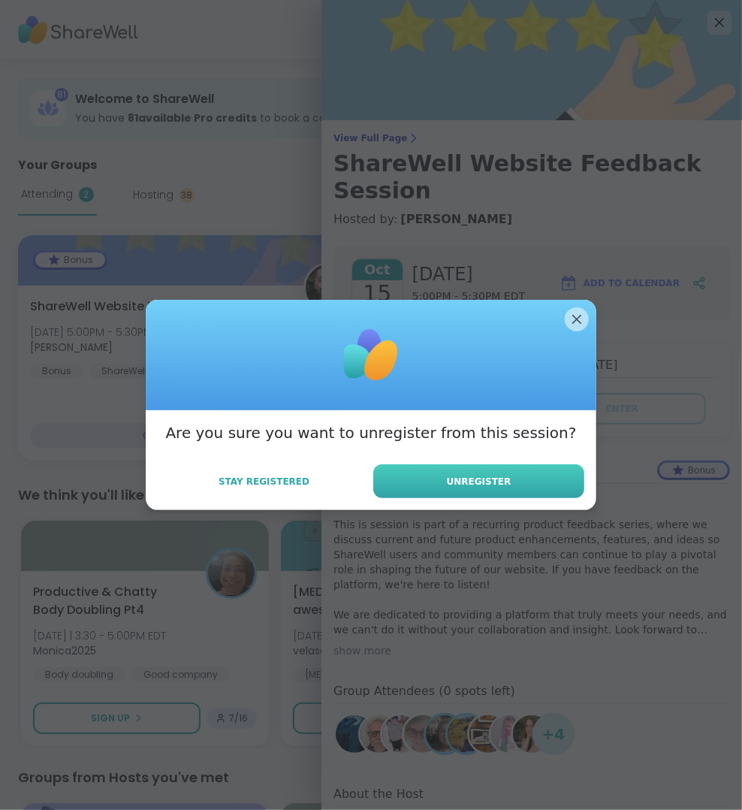
click at [507, 475] on span "Unregister" at bounding box center [479, 482] width 65 height 14
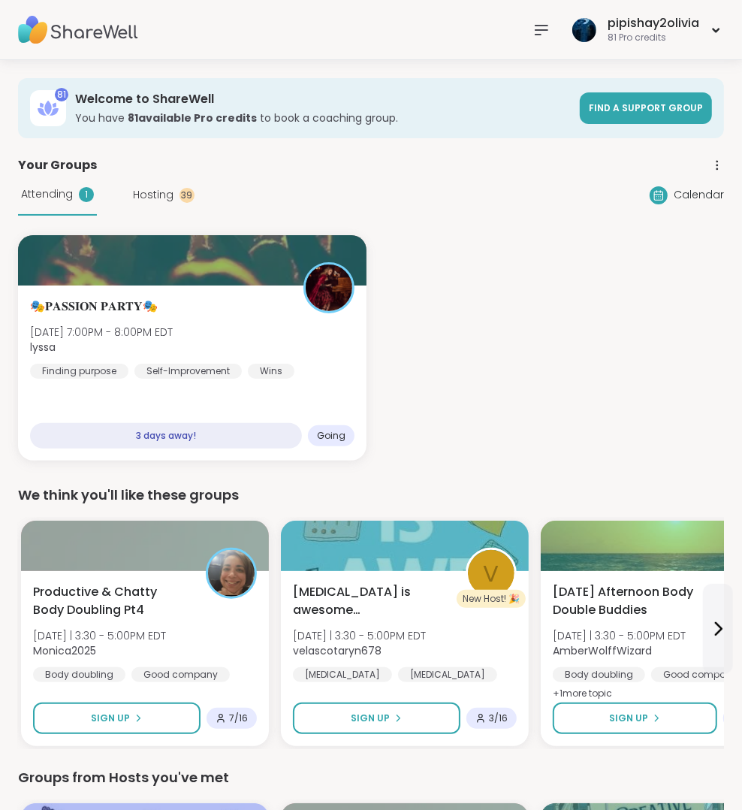
click at [546, 22] on icon at bounding box center [541, 30] width 18 height 18
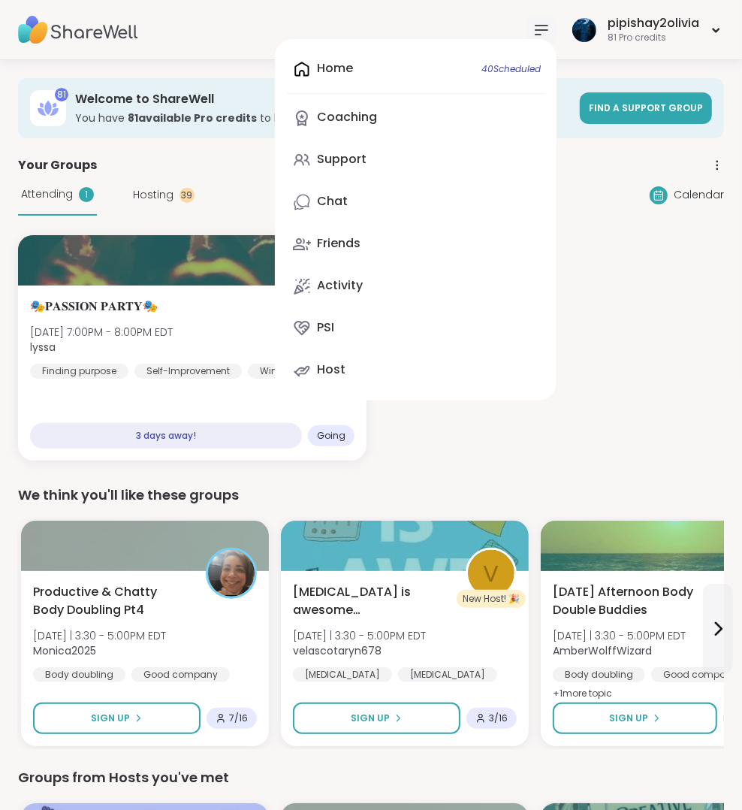
click at [429, 74] on div "Home 40 Scheduled Coaching Support Chat Friends Activity PSI Host" at bounding box center [416, 219] width 282 height 361
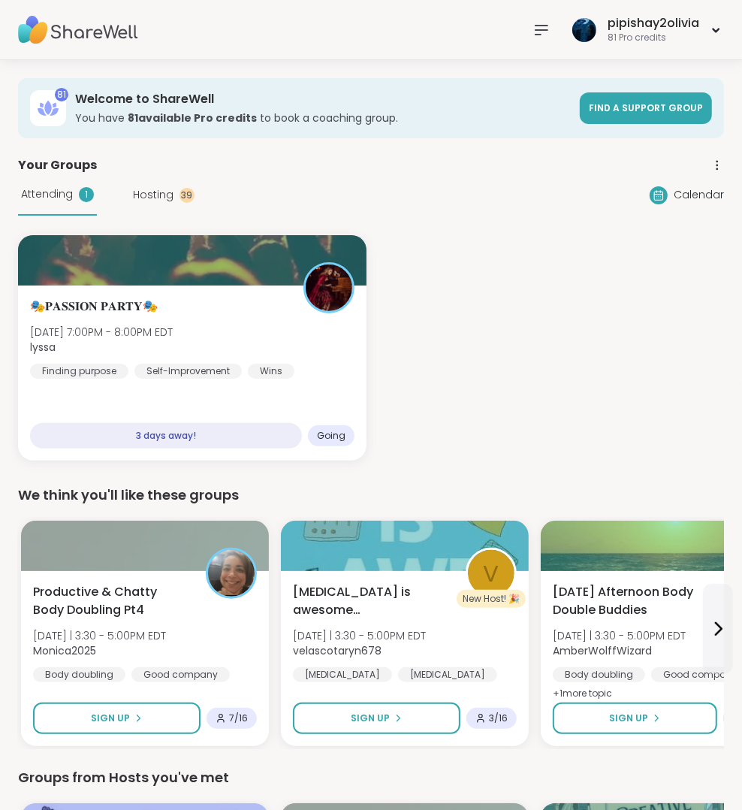
click at [544, 23] on icon at bounding box center [541, 30] width 18 height 18
click at [542, 36] on icon at bounding box center [541, 30] width 18 height 18
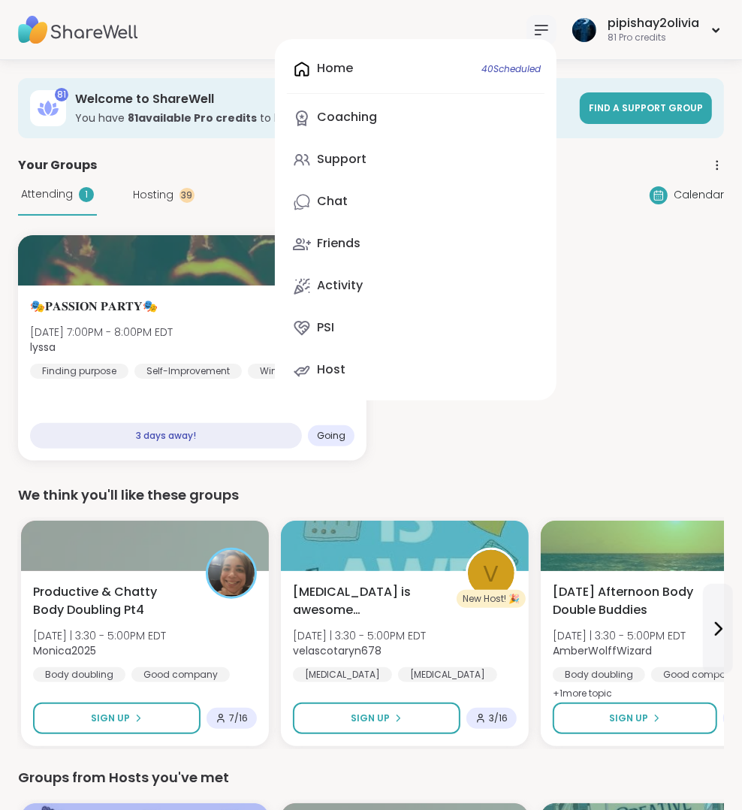
click at [426, 67] on div "Home 40 Scheduled Coaching Support Chat Friends Activity PSI Host" at bounding box center [416, 219] width 282 height 361
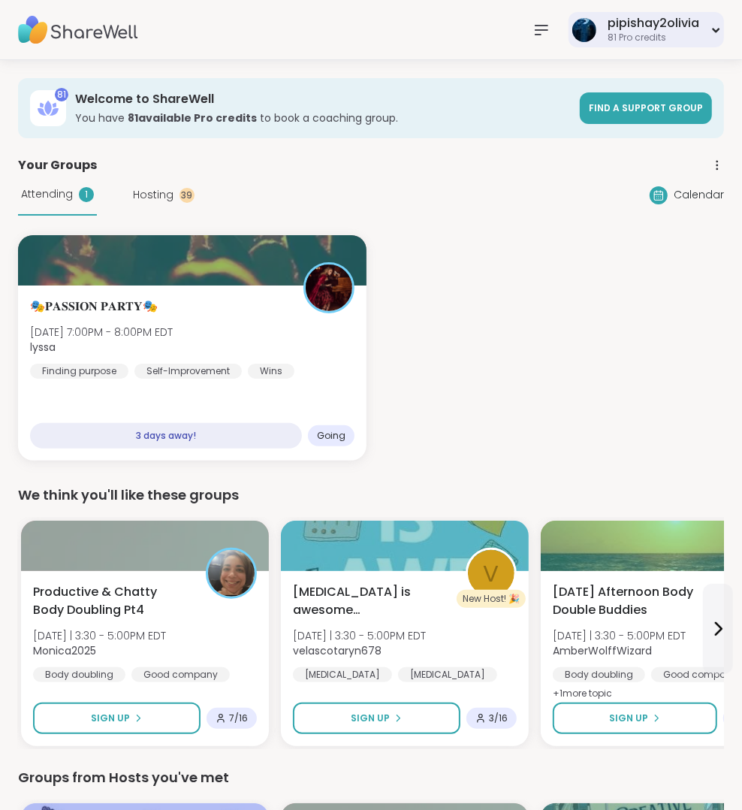
click at [632, 46] on div "pipishay2olivia 81 Pro credits" at bounding box center [645, 29] width 155 height 35
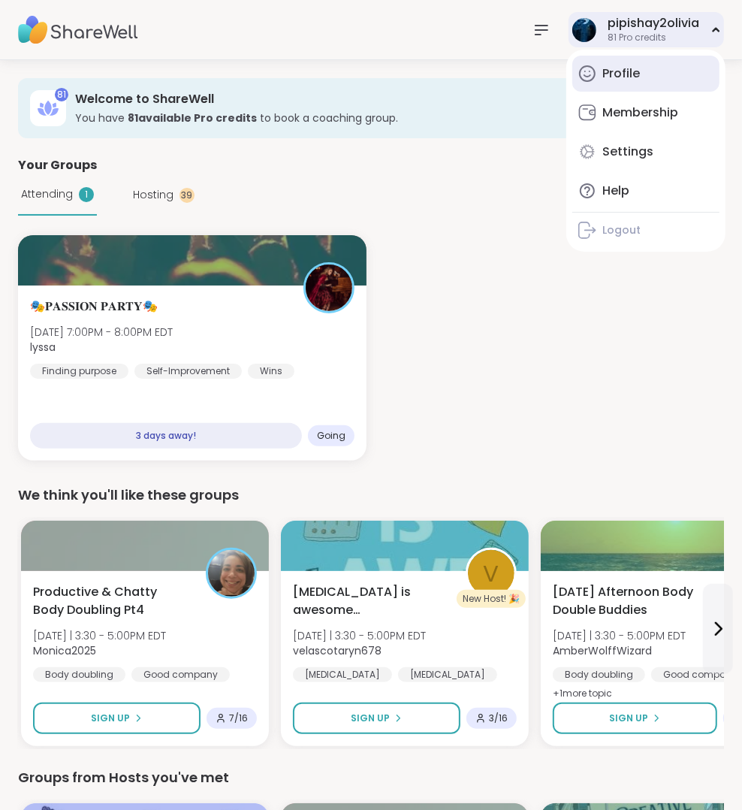
click at [619, 61] on link "Profile" at bounding box center [645, 74] width 147 height 36
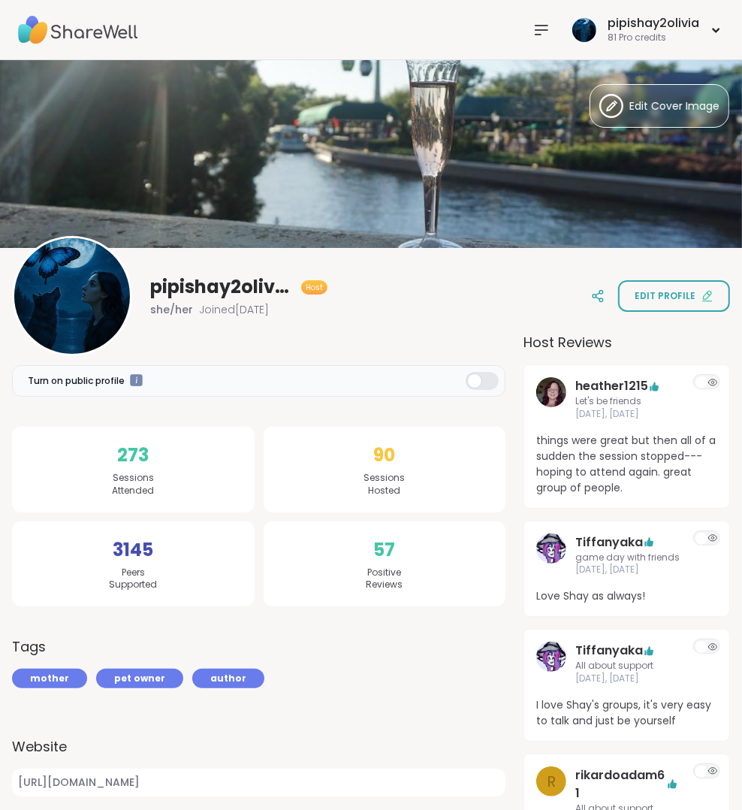
click at [541, 19] on nav at bounding box center [541, 30] width 30 height 30
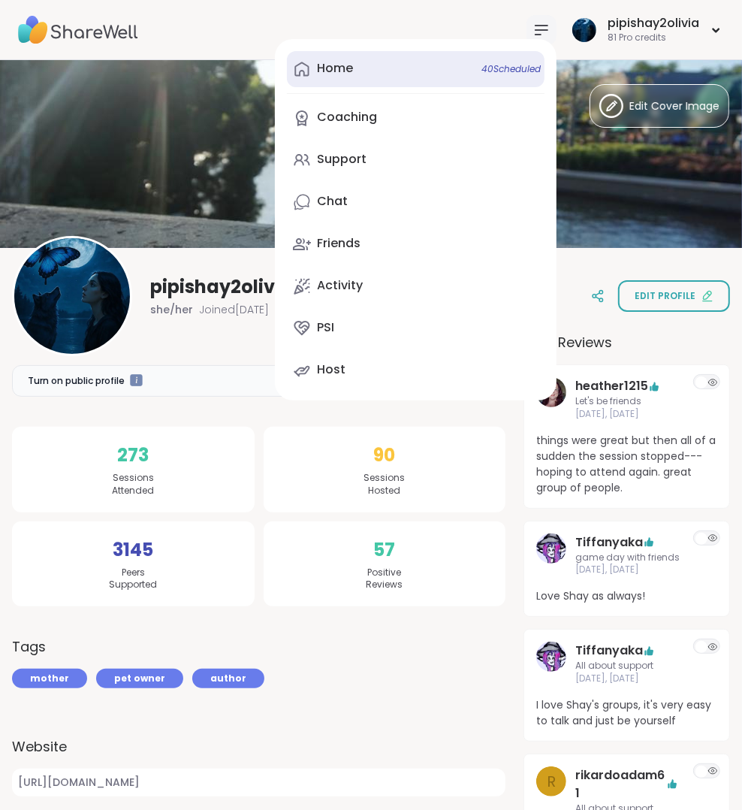
click at [512, 72] on span "40 Scheduled" at bounding box center [510, 69] width 59 height 12
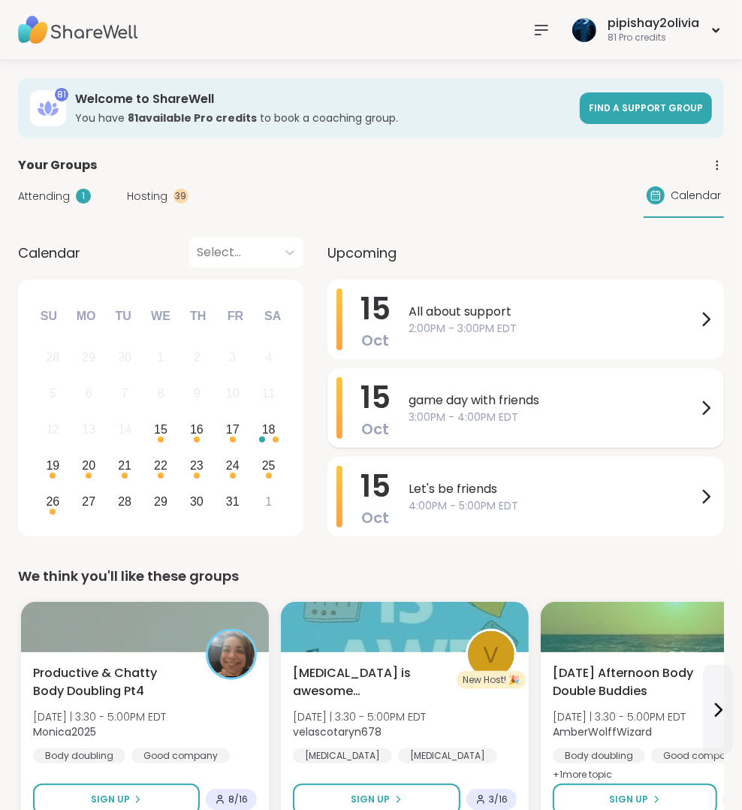
click at [568, 391] on span "game day with friends" at bounding box center [553, 400] width 288 height 18
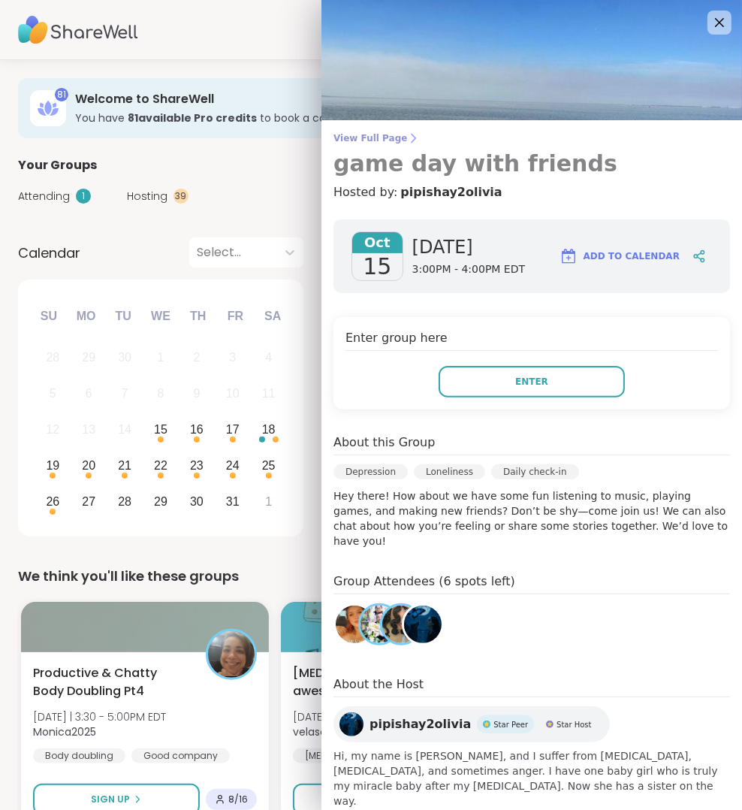
click at [407, 137] on icon at bounding box center [413, 138] width 12 height 12
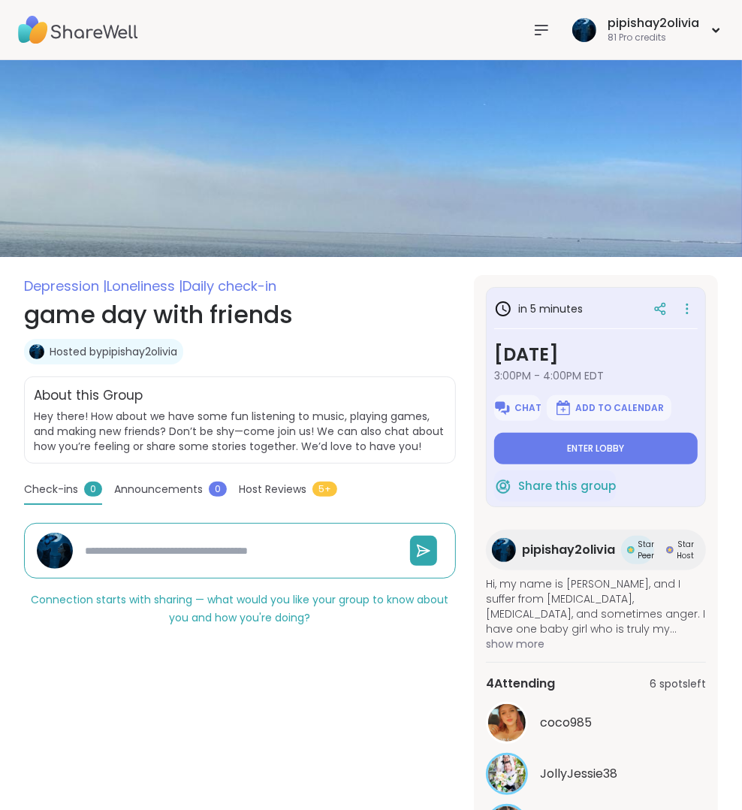
click at [542, 26] on icon at bounding box center [541, 30] width 12 height 9
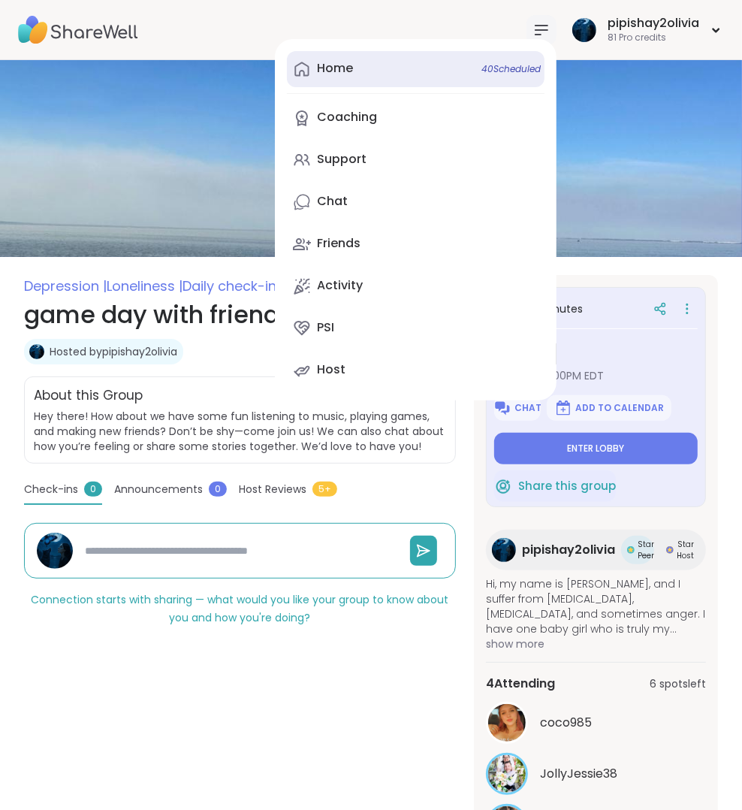
click at [502, 64] on span "40 Scheduled" at bounding box center [510, 69] width 59 height 12
type textarea "*"
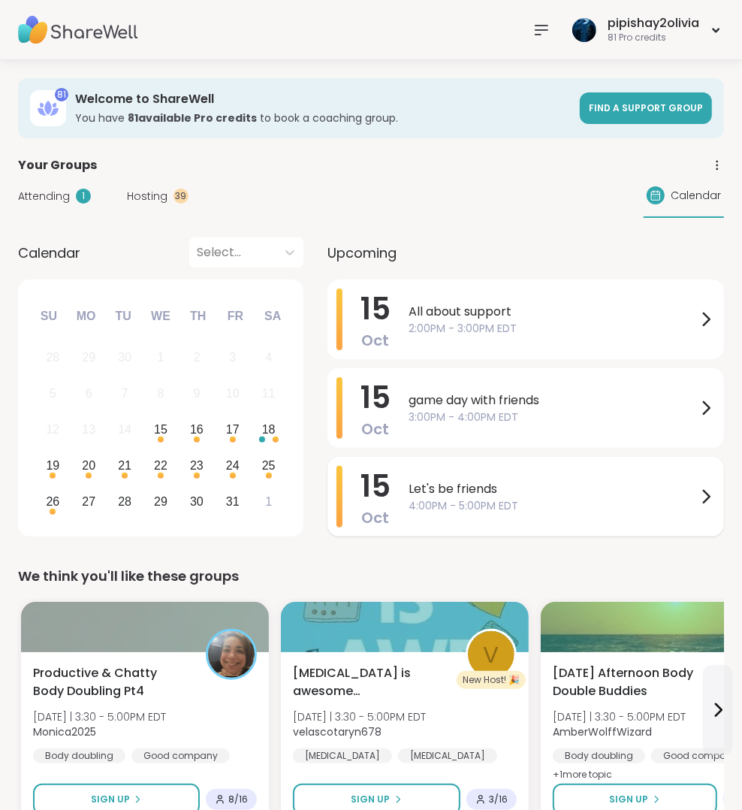
click at [460, 495] on span "Let's be friends" at bounding box center [553, 489] width 288 height 18
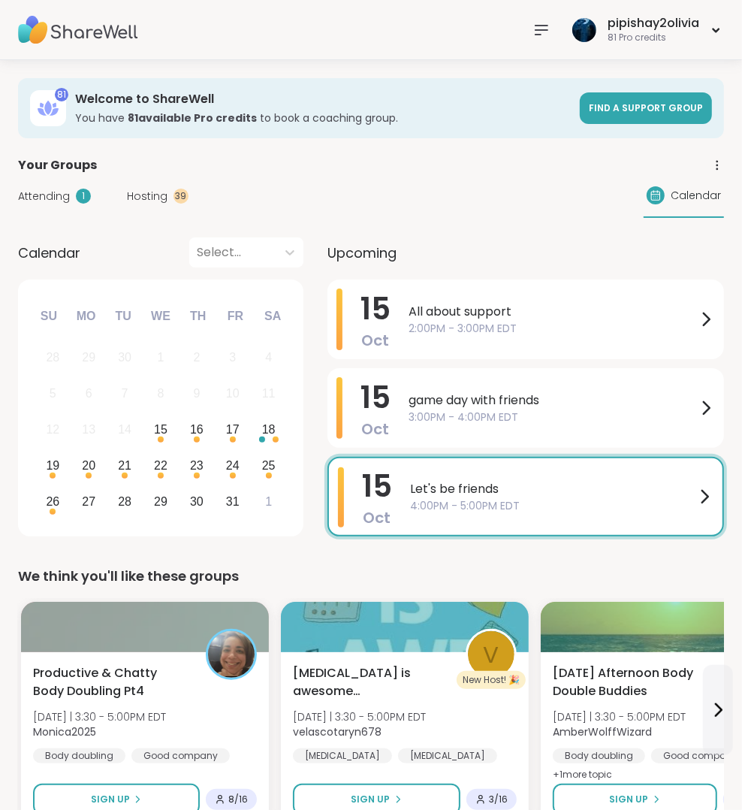
click at [162, 196] on span "Hosting" at bounding box center [147, 196] width 41 height 16
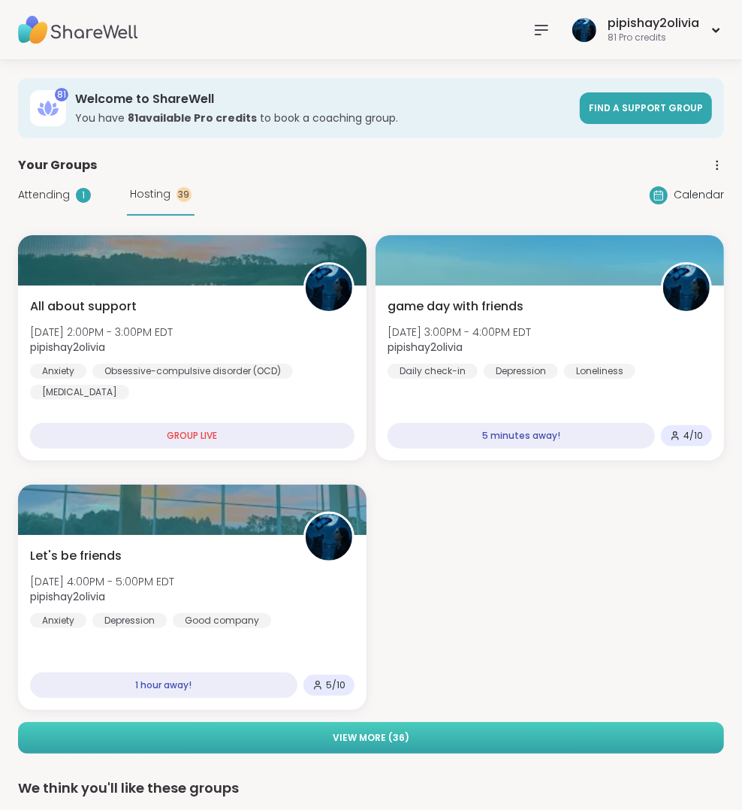
click at [513, 741] on button "View More ( 36 )" at bounding box center [371, 738] width 706 height 32
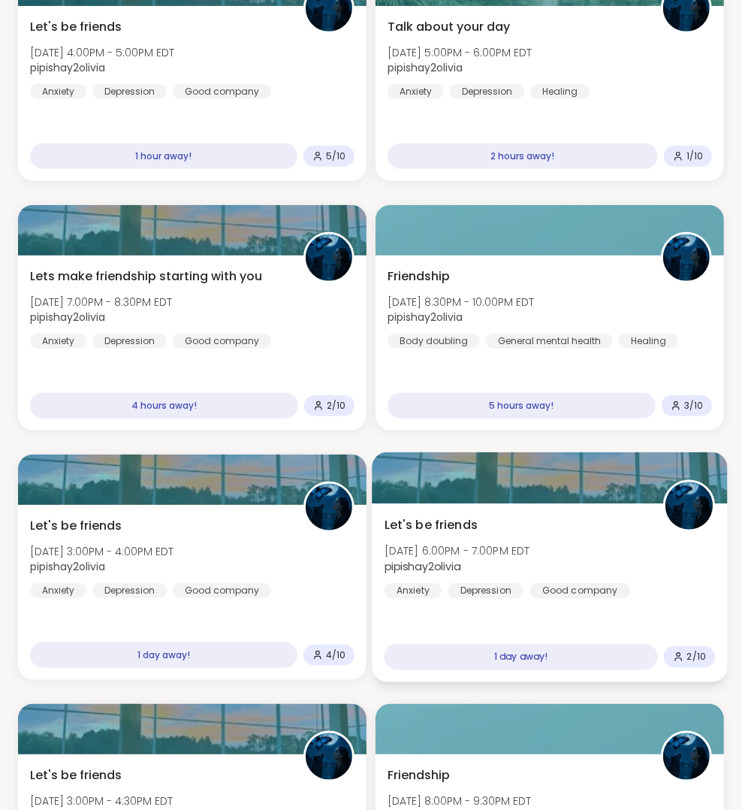
scroll to position [526, 0]
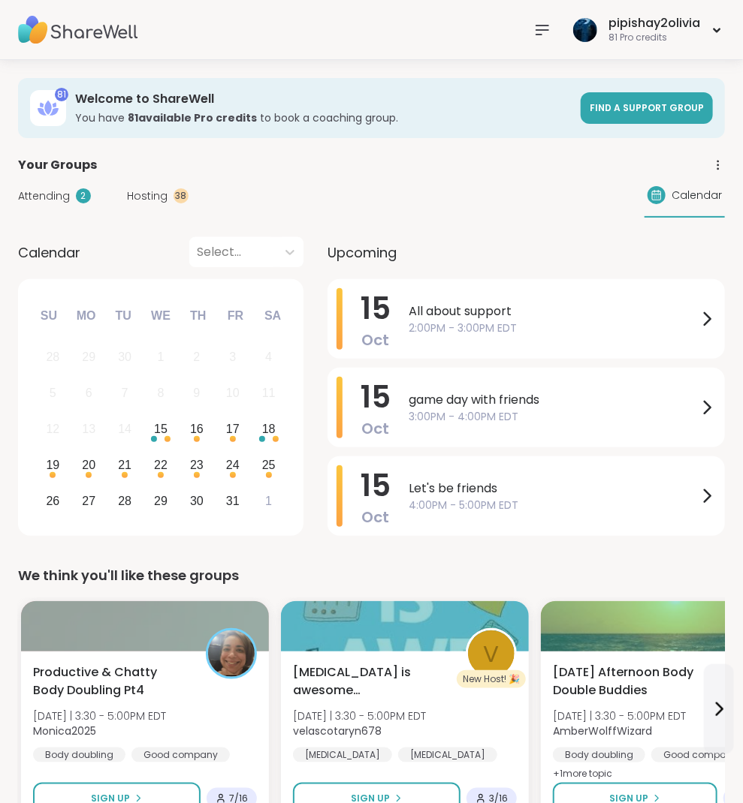
click at [541, 39] on nav at bounding box center [542, 30] width 30 height 30
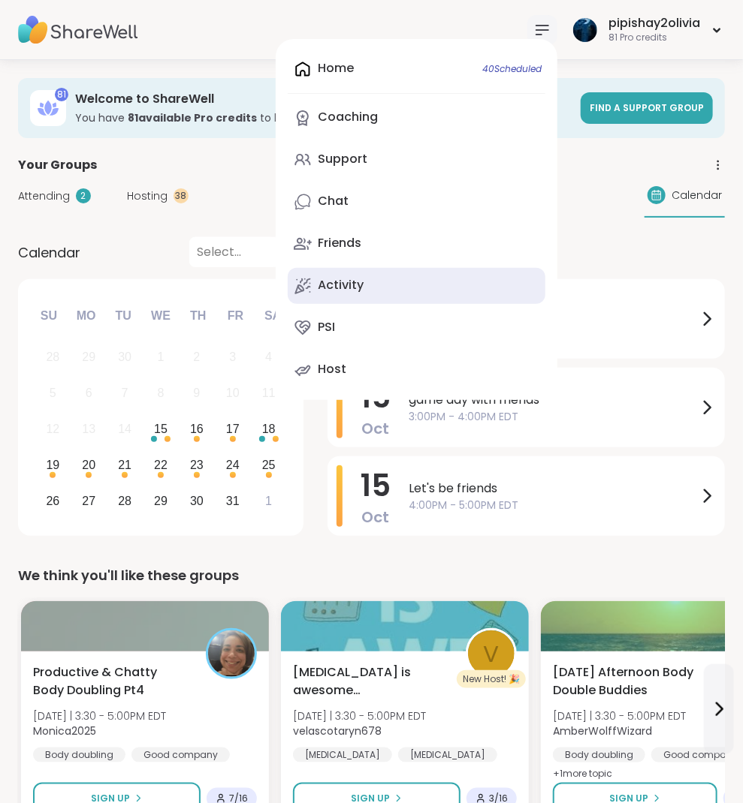
click at [402, 274] on link "Activity" at bounding box center [417, 286] width 258 height 36
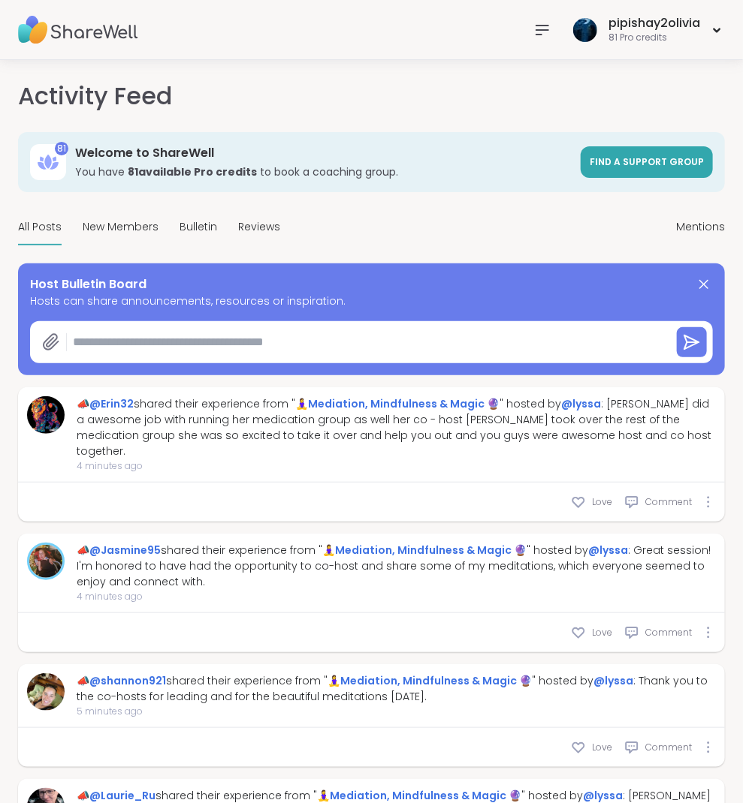
click at [211, 351] on textarea at bounding box center [366, 342] width 598 height 30
paste textarea "**********"
type textarea "*"
type textarea "**********"
type textarea "*"
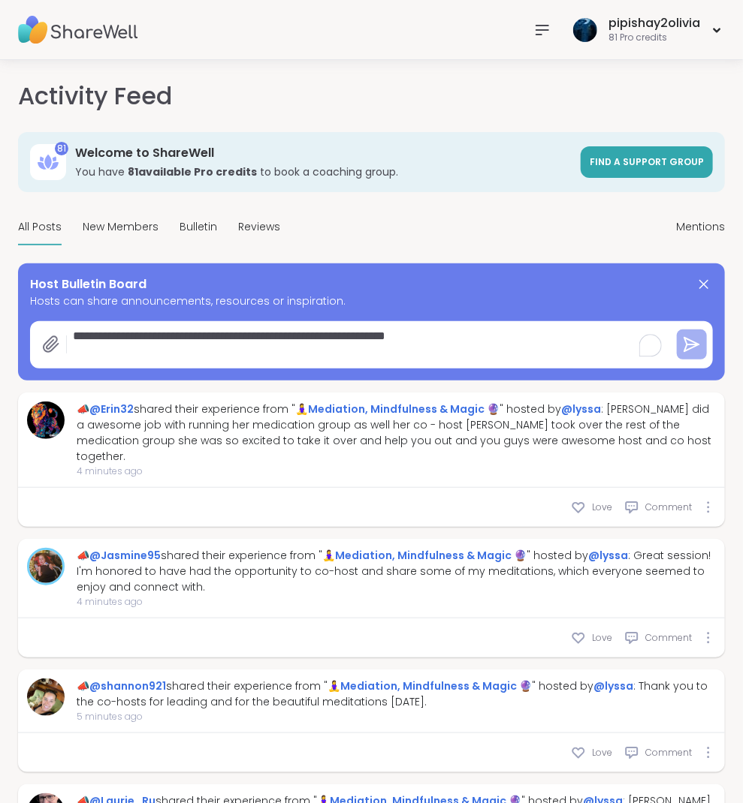
type textarea "**********"
click at [686, 338] on icon at bounding box center [691, 345] width 14 height 14
type textarea "*"
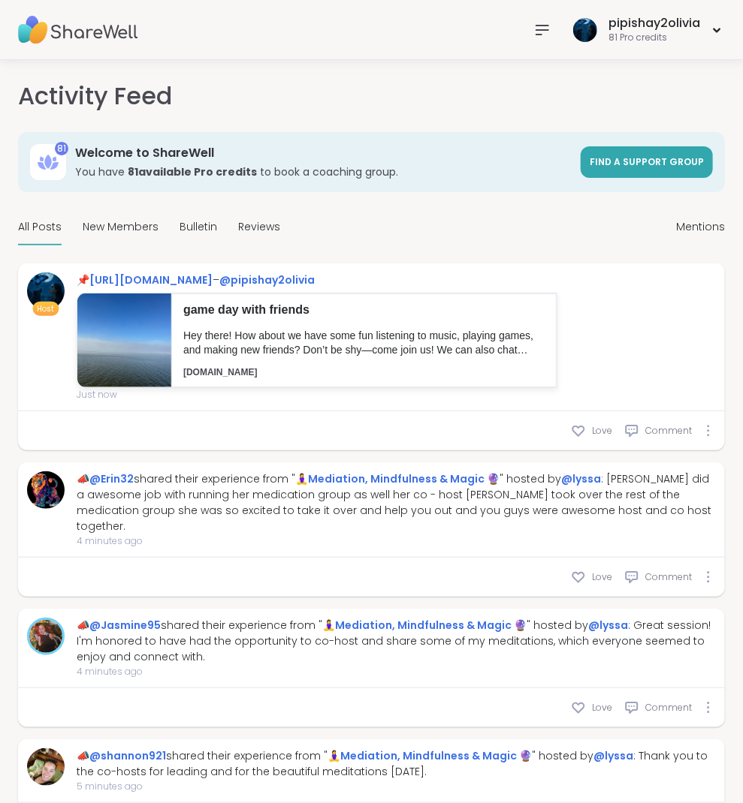
click at [48, 226] on span "All Posts" at bounding box center [40, 227] width 44 height 16
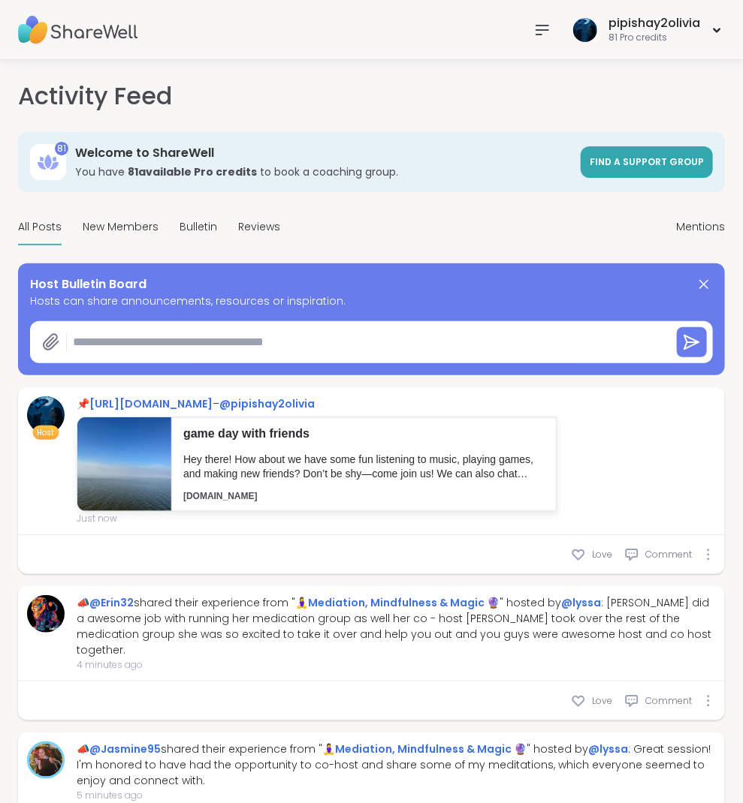
click at [172, 347] on textarea at bounding box center [366, 342] width 598 height 30
paste textarea "**********"
type textarea "**********"
type textarea "*"
type textarea "**********"
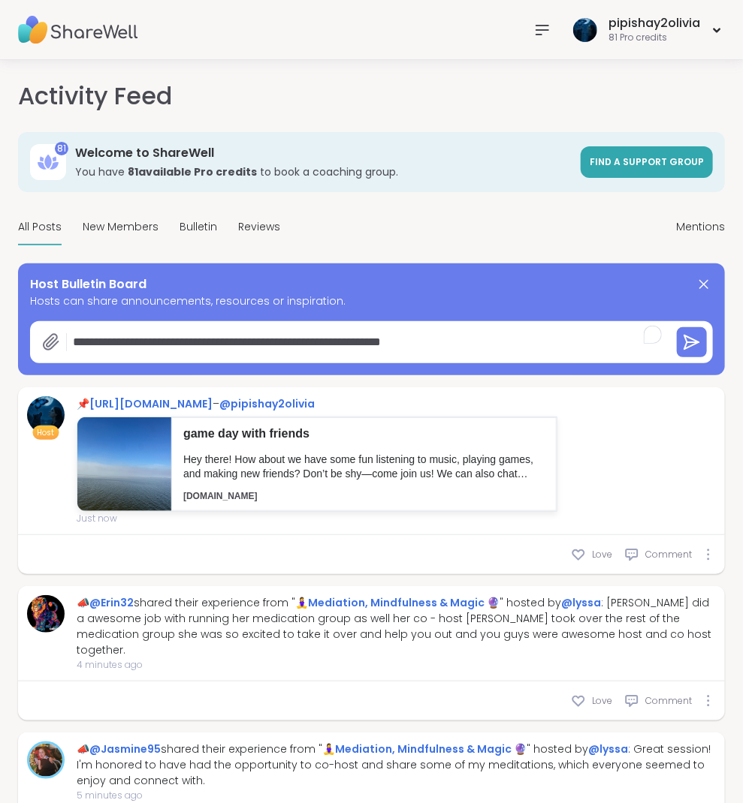
type textarea "*"
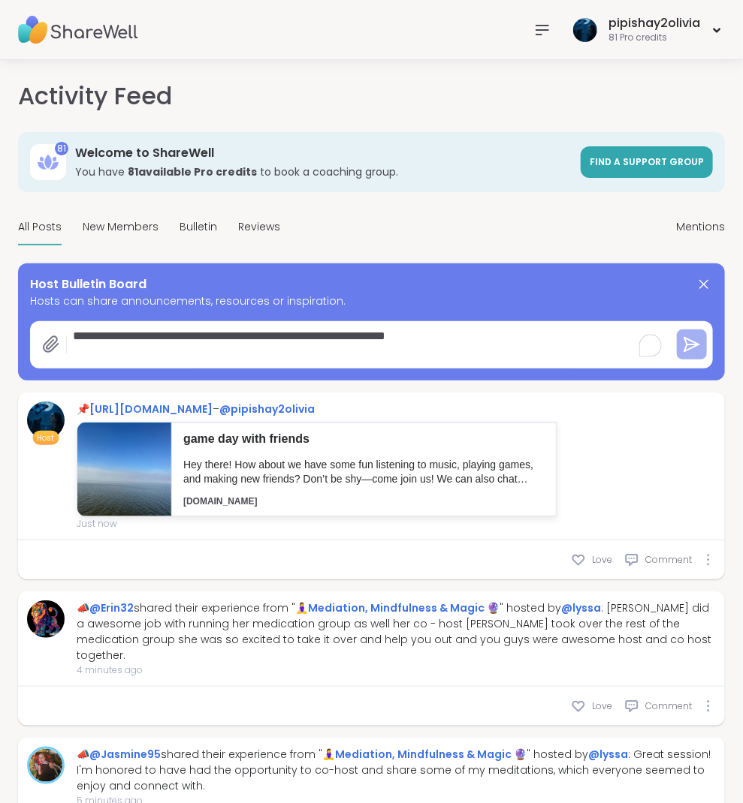
type textarea "**********"
click at [694, 346] on icon at bounding box center [692, 345] width 18 height 18
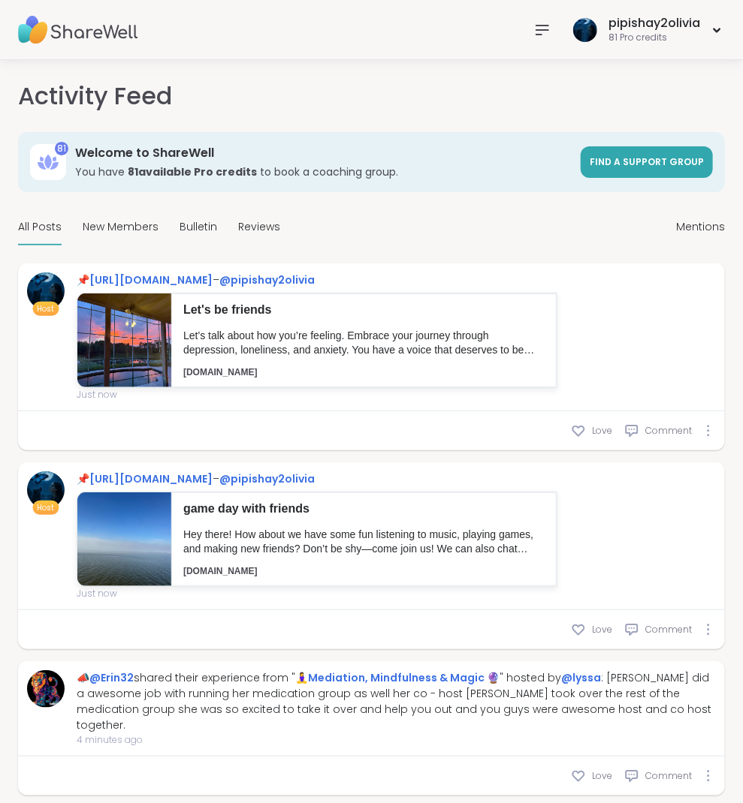
click at [104, 222] on span "New Members" at bounding box center [121, 227] width 76 height 16
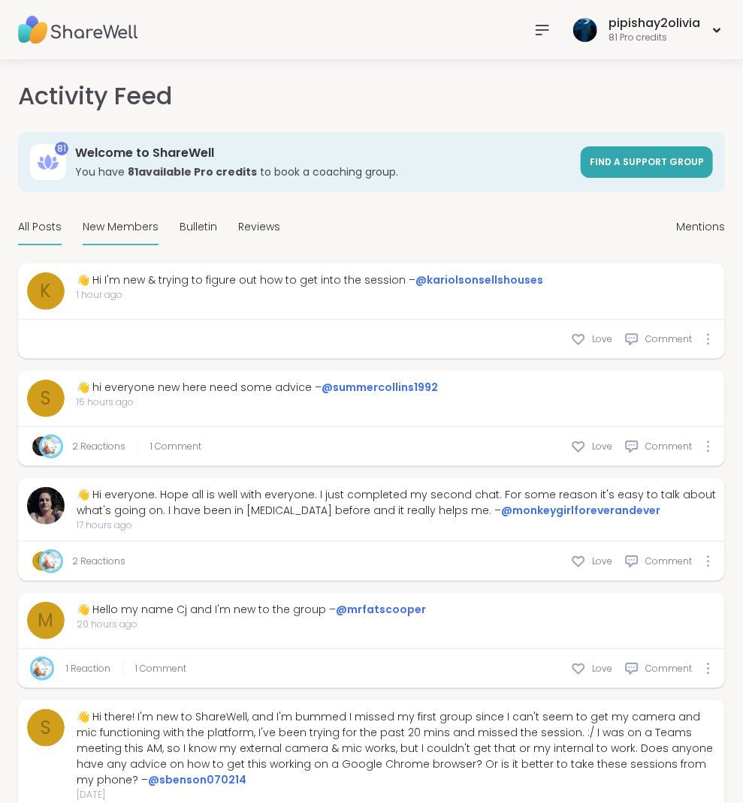
click at [38, 219] on span "All Posts" at bounding box center [40, 227] width 44 height 16
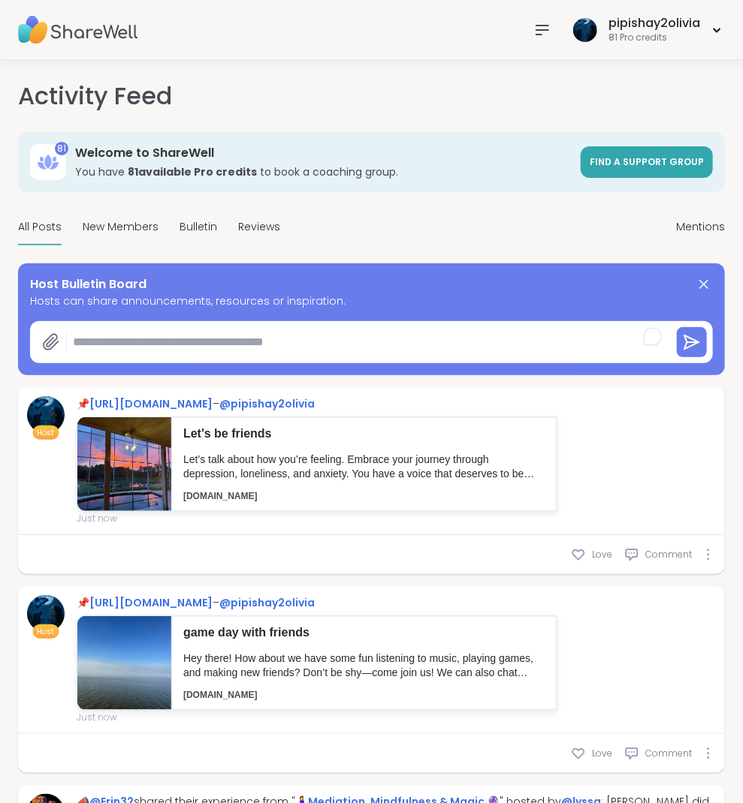
click at [148, 327] on textarea "To enrich screen reader interactions, please activate Accessibility in Grammarl…" at bounding box center [366, 342] width 598 height 30
paste textarea "**********"
type textarea "*"
type textarea "**********"
click at [696, 342] on icon at bounding box center [691, 343] width 14 height 14
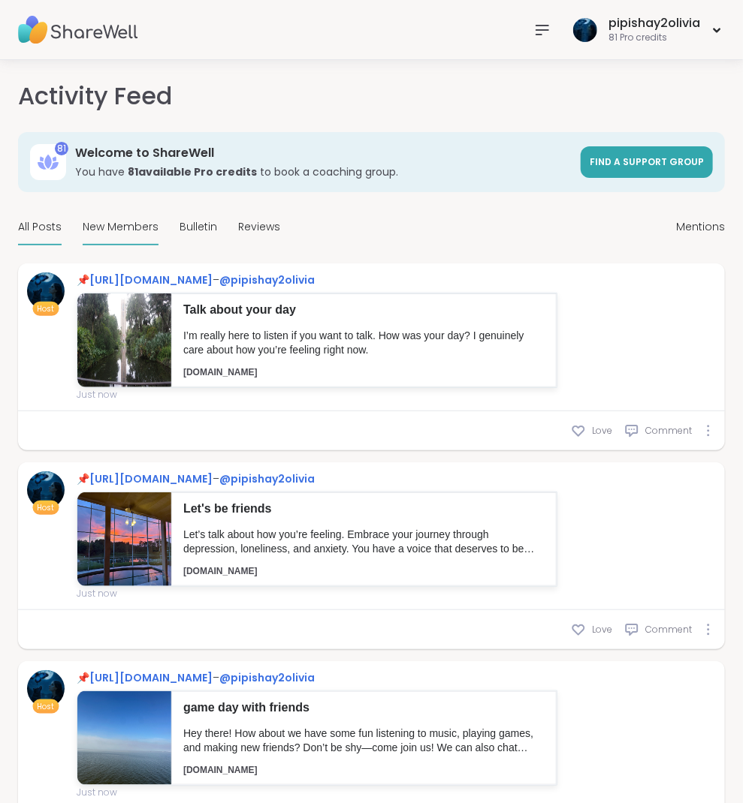
click at [128, 234] on div "New Members" at bounding box center [121, 227] width 76 height 35
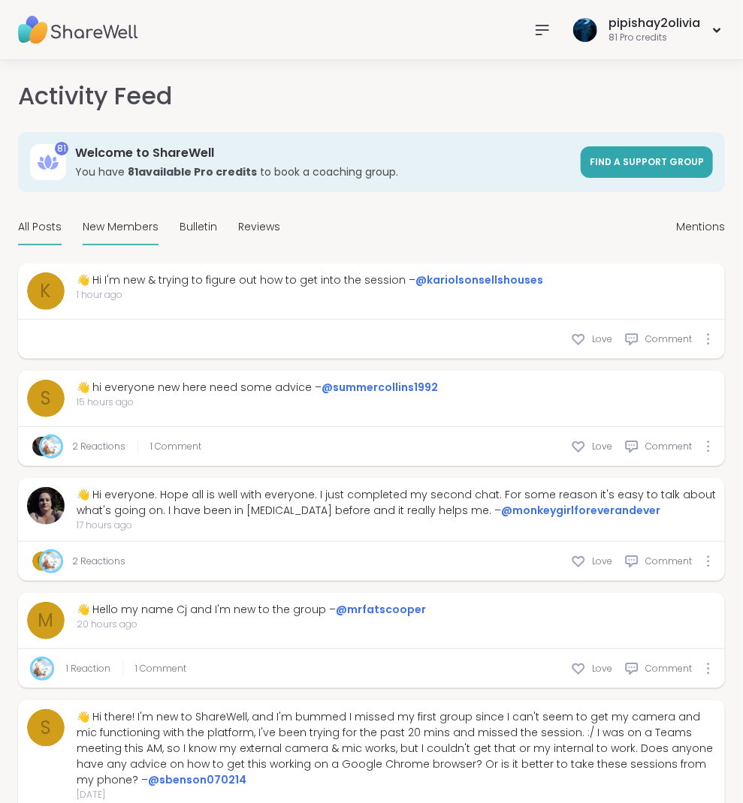
click at [29, 234] on div "All Posts" at bounding box center [40, 227] width 44 height 35
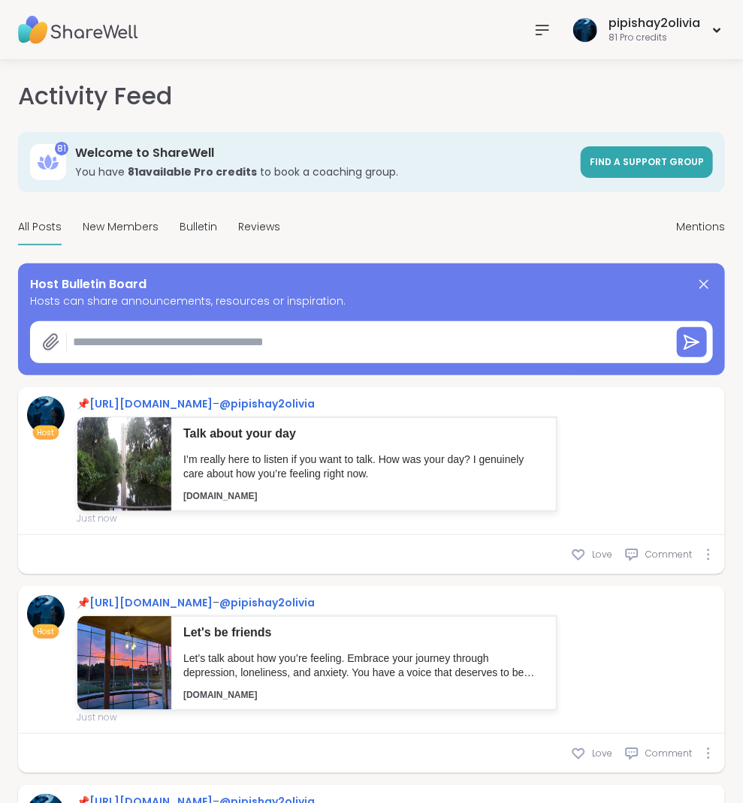
click at [179, 329] on textarea at bounding box center [366, 342] width 598 height 30
paste textarea "**********"
type textarea "*"
type textarea "**********"
type textarea "*"
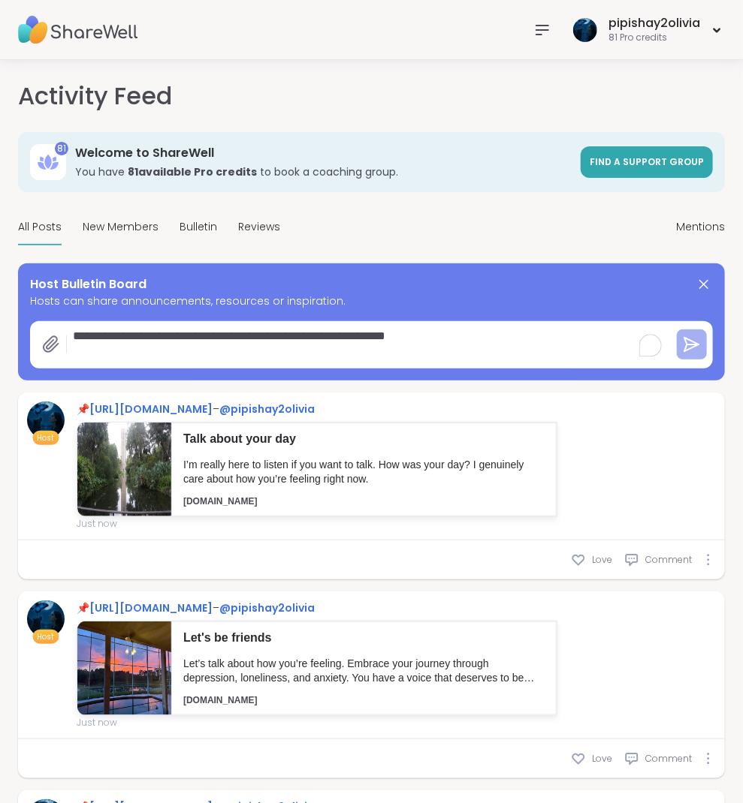
type textarea "**********"
click at [677, 341] on button at bounding box center [692, 345] width 30 height 30
type textarea "*"
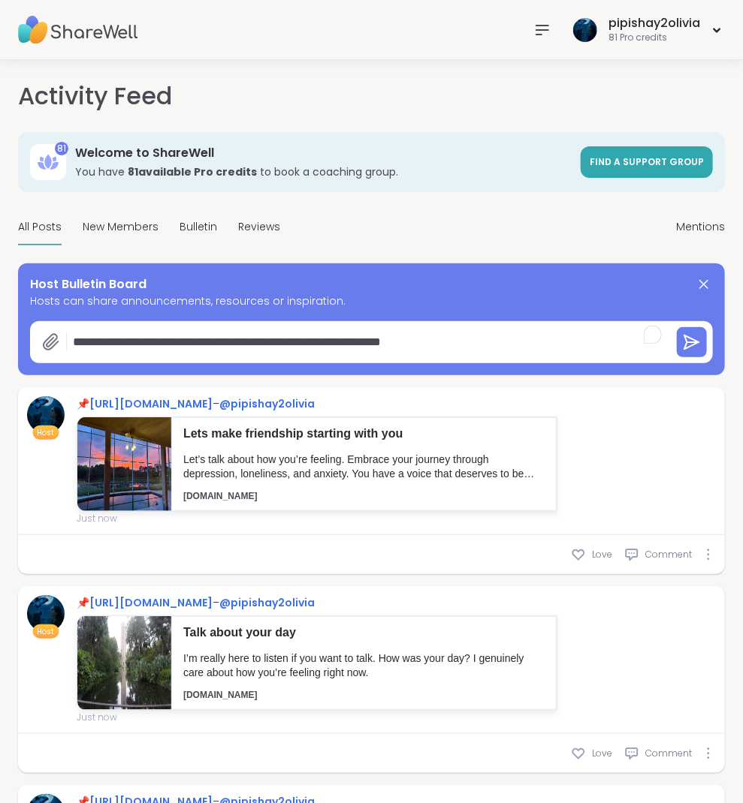
type textarea "**********"
type textarea "*"
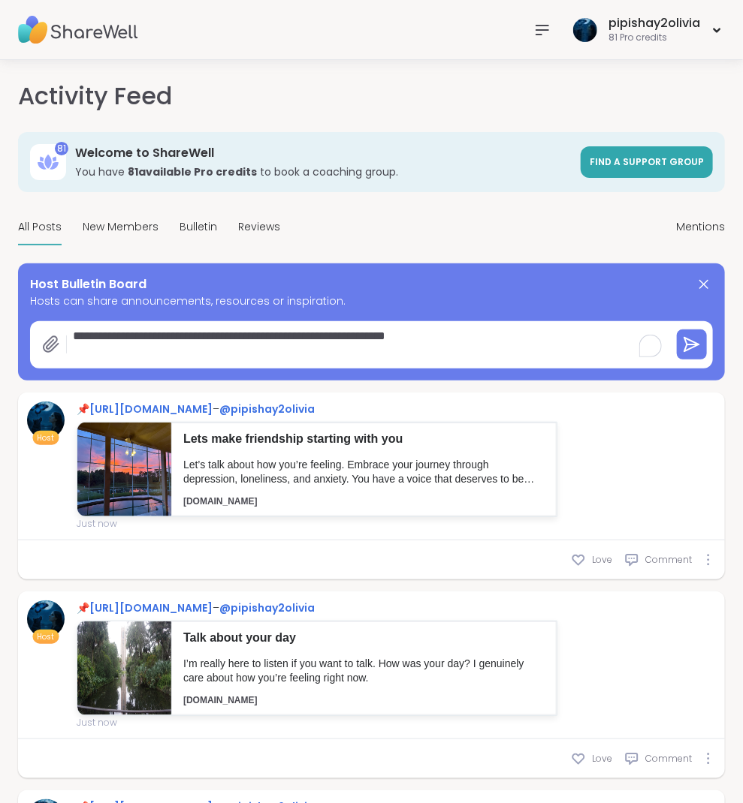
type textarea "**********"
click at [687, 338] on icon at bounding box center [692, 345] width 18 height 18
type textarea "*"
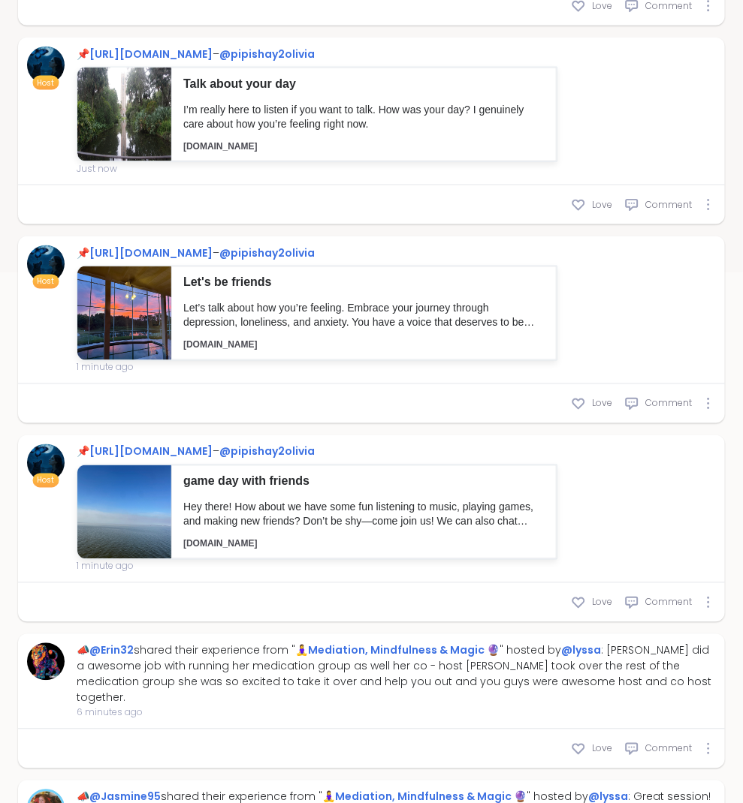
scroll to position [626, 0]
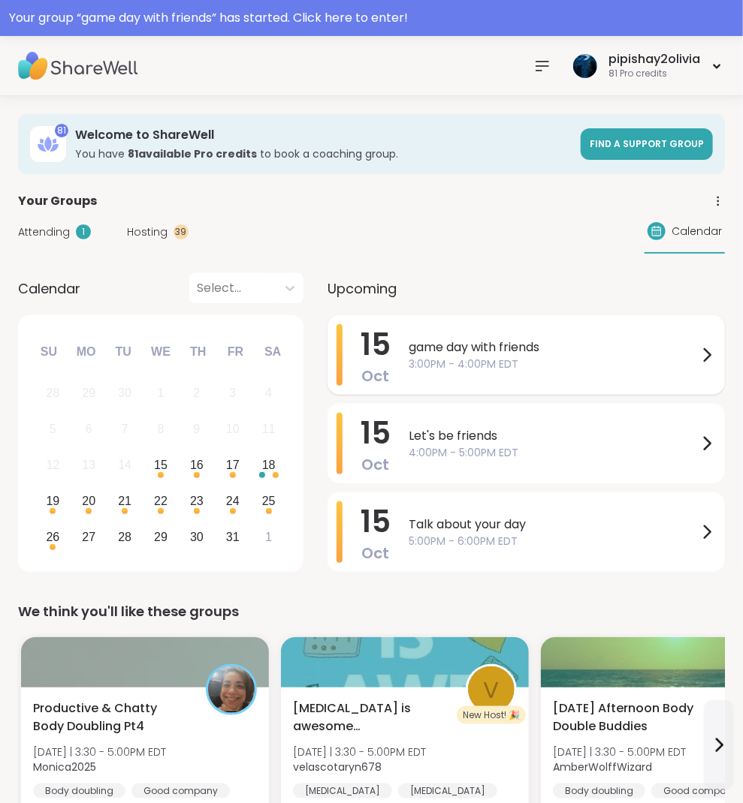
click at [713, 351] on icon at bounding box center [707, 355] width 18 height 18
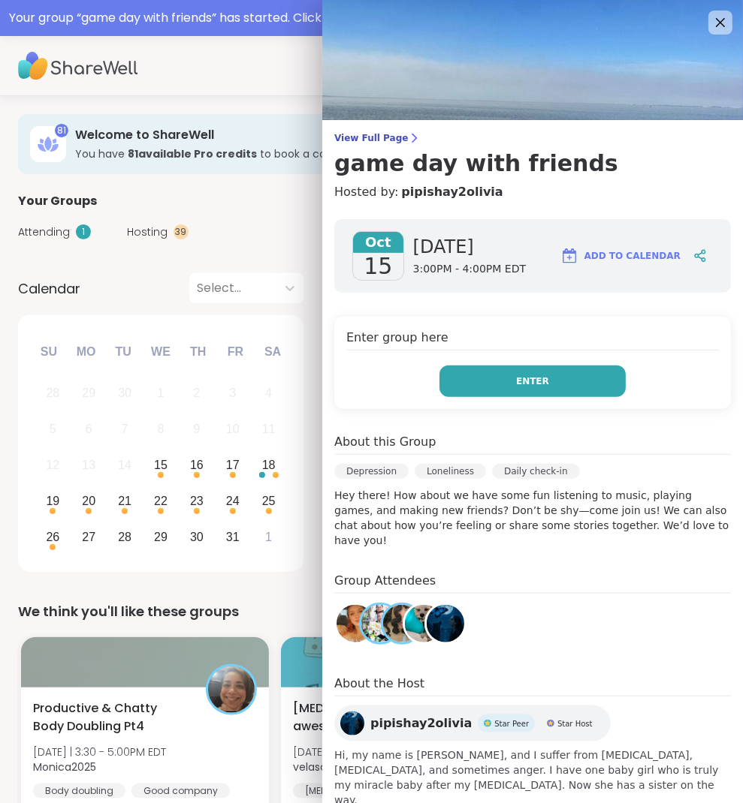
click at [539, 382] on span "Enter" at bounding box center [532, 382] width 33 height 14
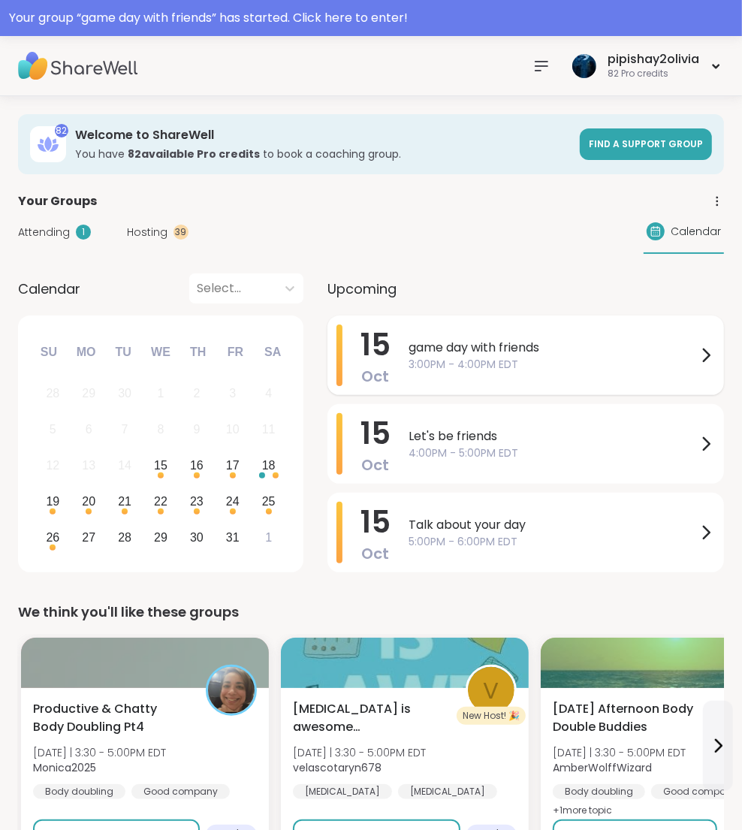
click at [460, 391] on div "[DATE] game day with friends 3:00PM - 4:00PM EDT" at bounding box center [525, 355] width 396 height 80
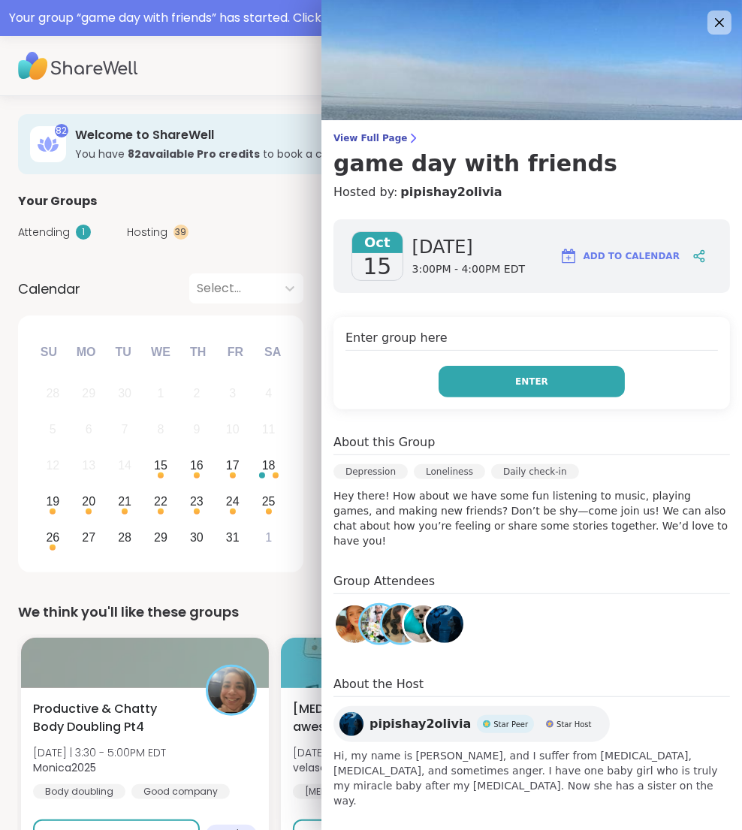
click at [469, 378] on button "Enter" at bounding box center [532, 382] width 186 height 32
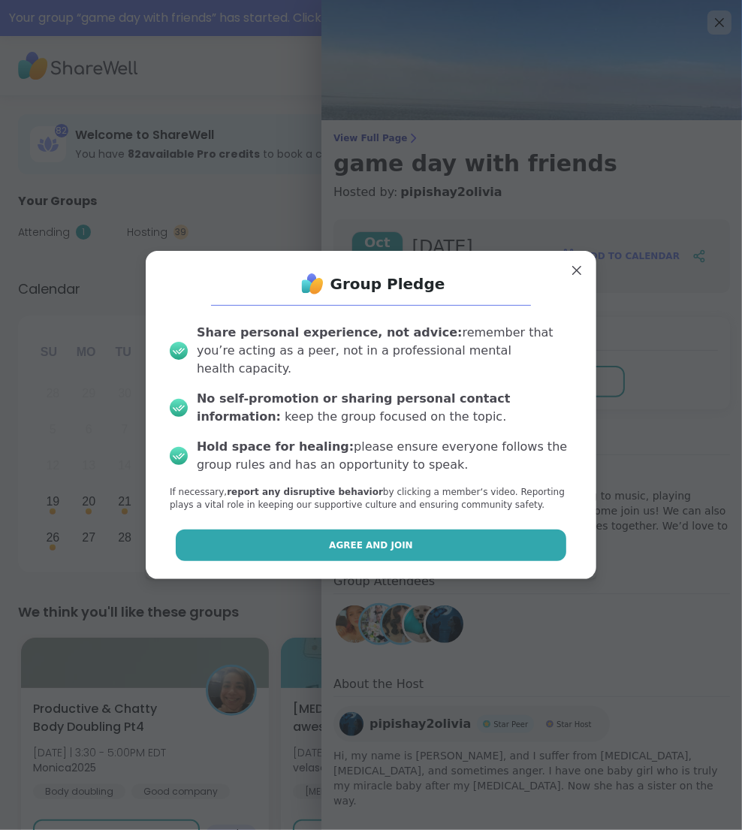
click at [435, 544] on button "Agree and Join" at bounding box center [371, 545] width 391 height 32
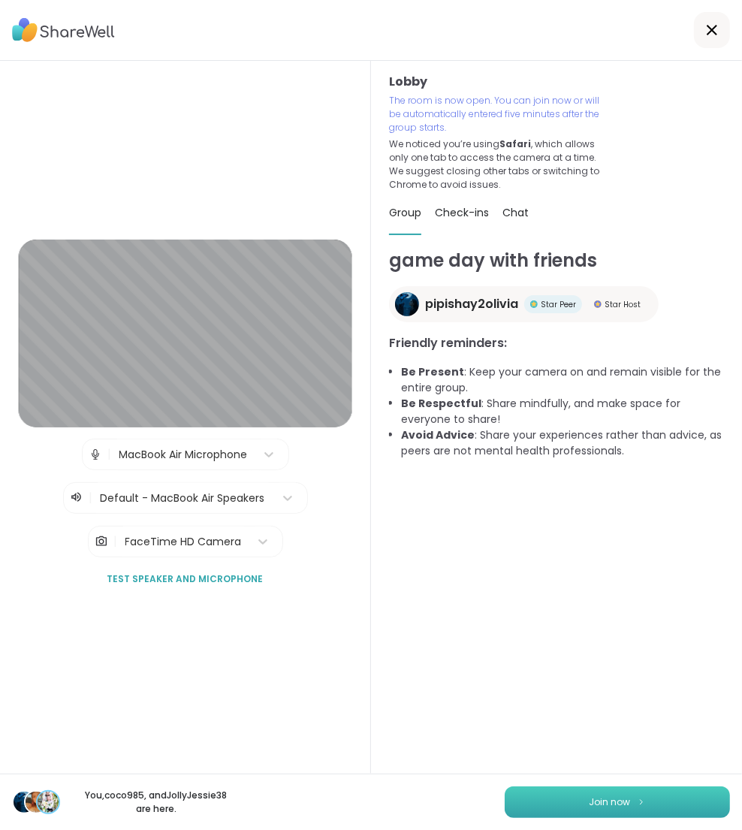
click at [580, 797] on button "Join now" at bounding box center [617, 802] width 225 height 32
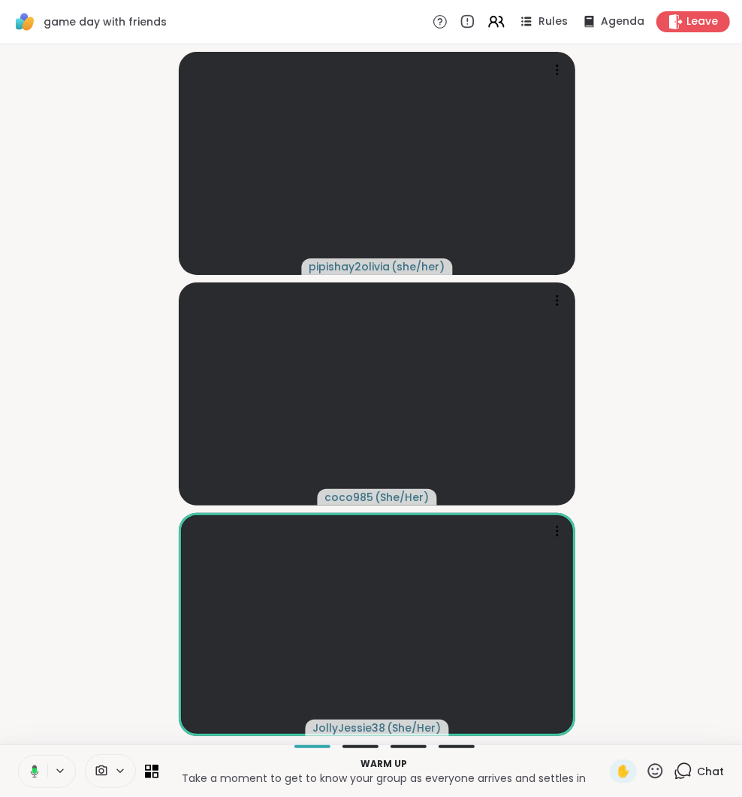
click at [686, 767] on icon at bounding box center [683, 770] width 19 height 19
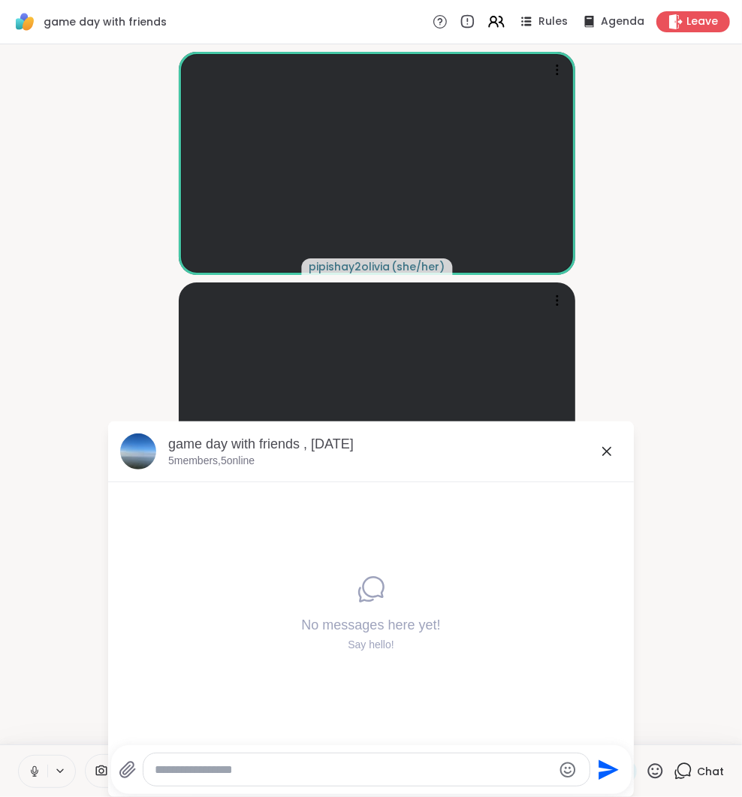
click at [608, 456] on icon at bounding box center [607, 451] width 18 height 18
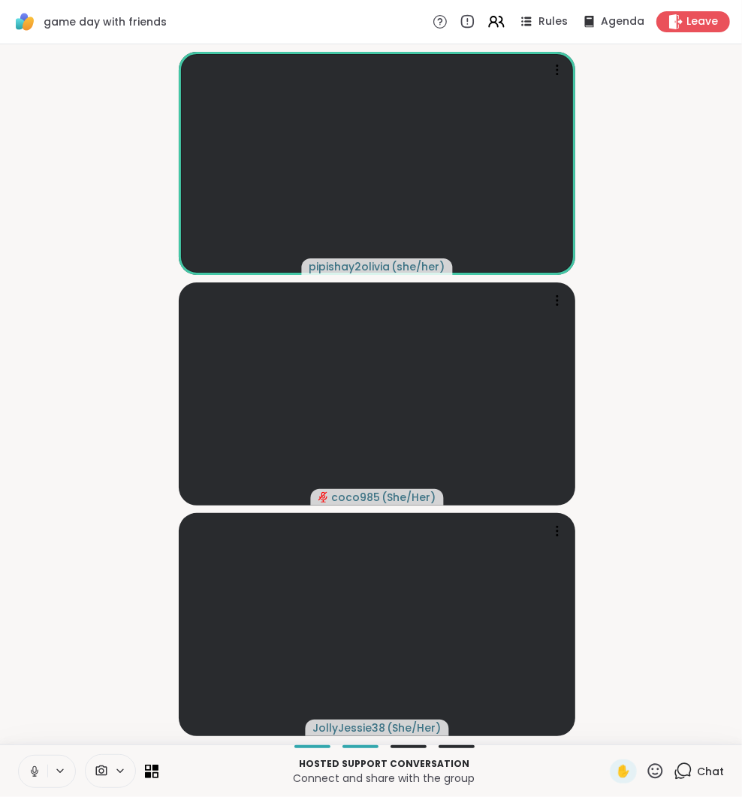
click at [681, 778] on icon at bounding box center [680, 775] width 10 height 10
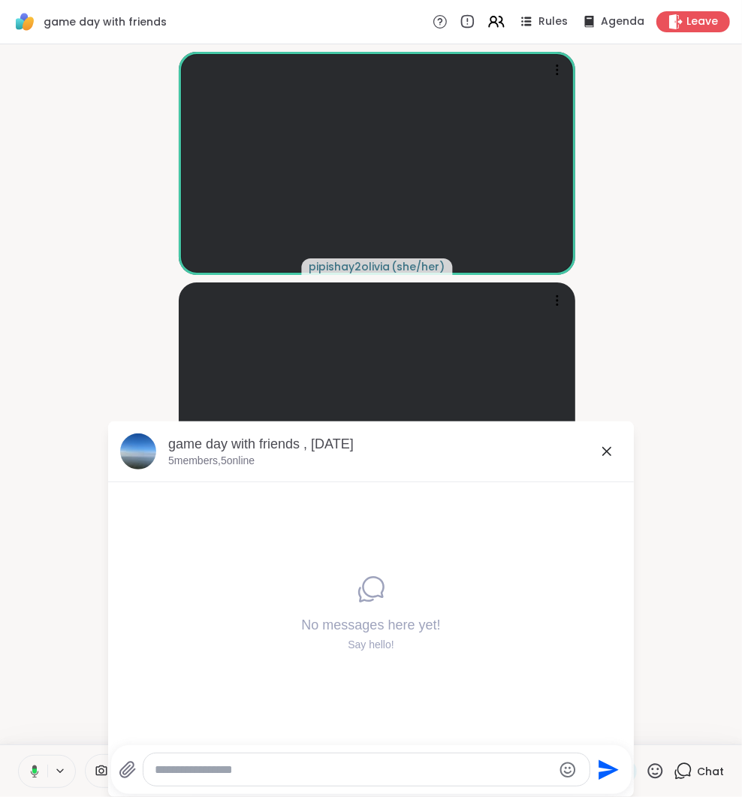
click at [684, 448] on video-player-container "pipishay2olivia ( she/her ) coco985 ( She/Her ) JollyJessie38 ( She/Her )" at bounding box center [371, 394] width 724 height 688
click at [452, 764] on textarea "Type your message" at bounding box center [353, 769] width 397 height 15
type textarea "**********"
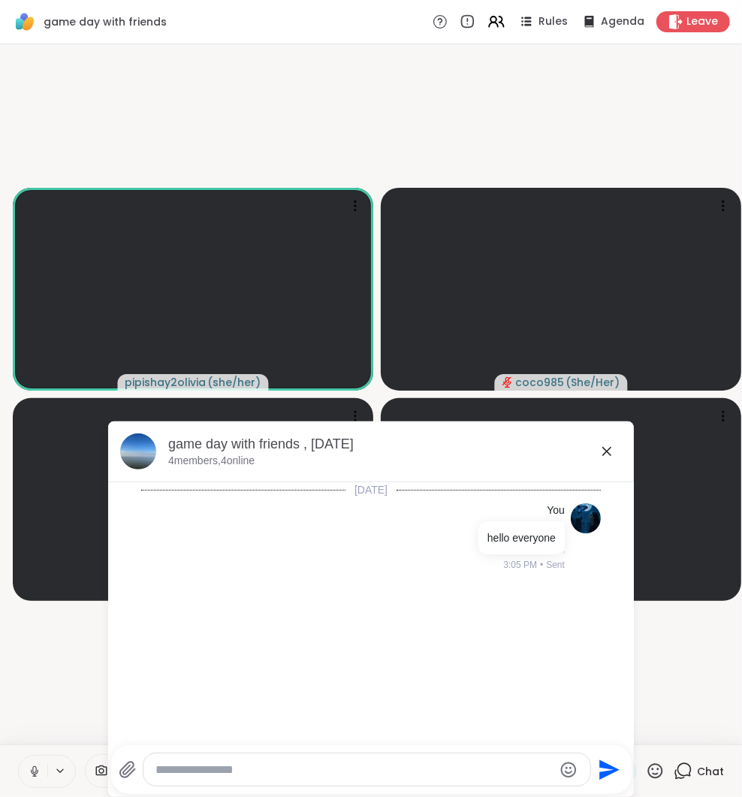
click at [604, 451] on icon at bounding box center [607, 451] width 18 height 18
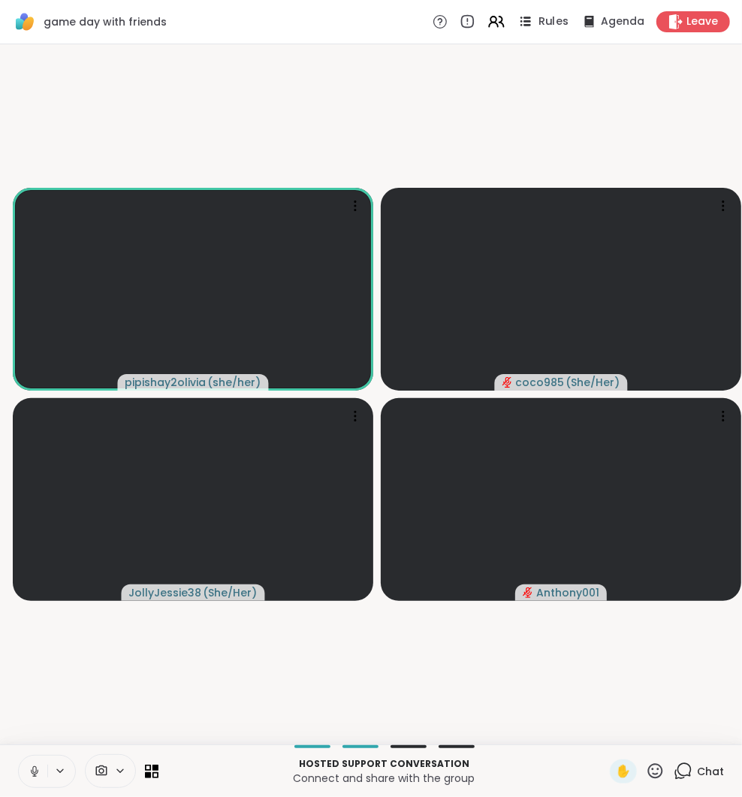
click at [552, 23] on span "Rules" at bounding box center [553, 22] width 31 height 16
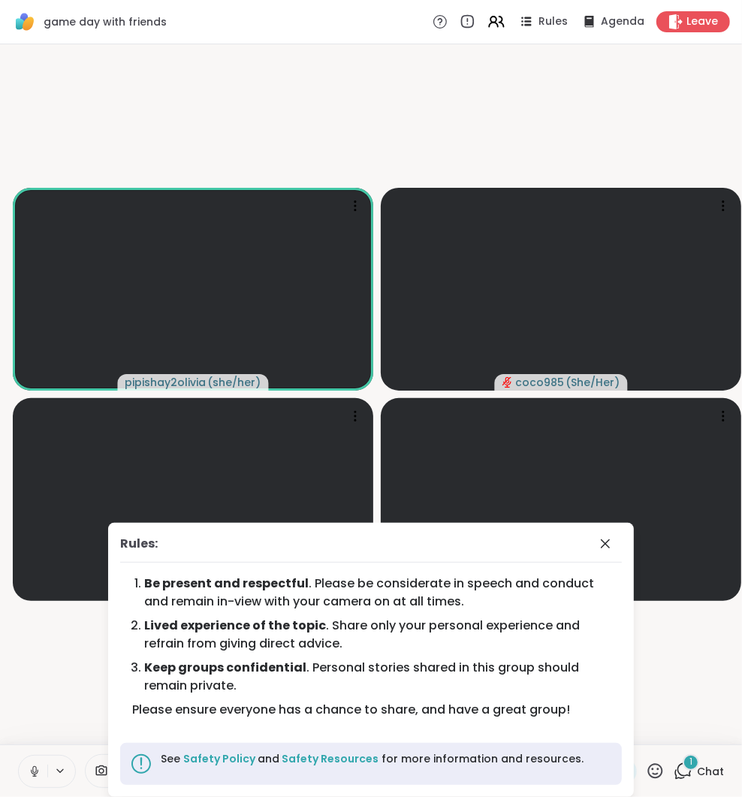
click at [602, 547] on icon at bounding box center [605, 544] width 18 height 18
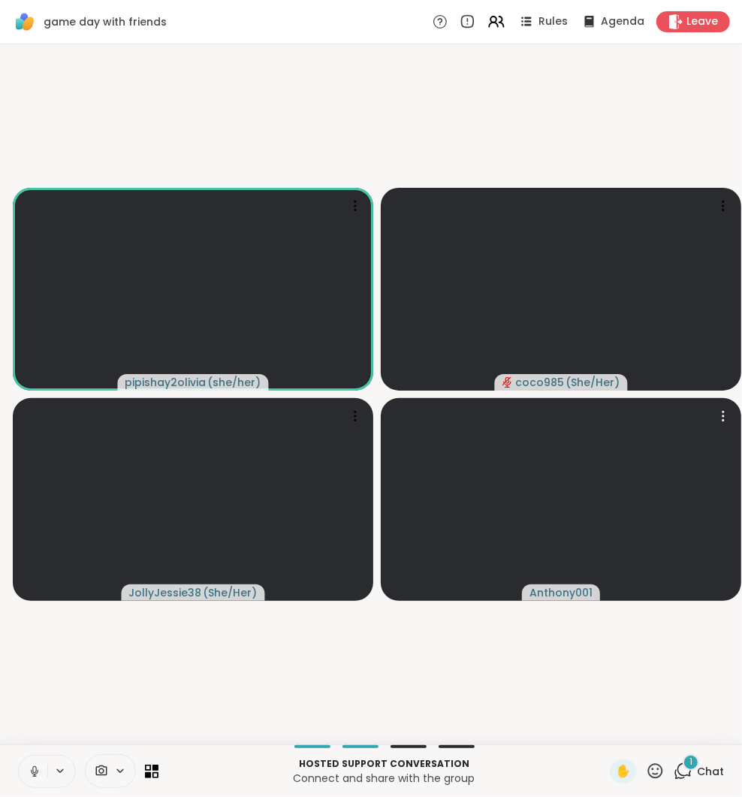
click at [602, 547] on video at bounding box center [561, 499] width 360 height 203
click at [562, 653] on video-player-container "pipishay2olivia ( she/her ) coco985 ( She/Her ) JollyJessie38 ( She/Her ) Antho…" at bounding box center [371, 394] width 724 height 688
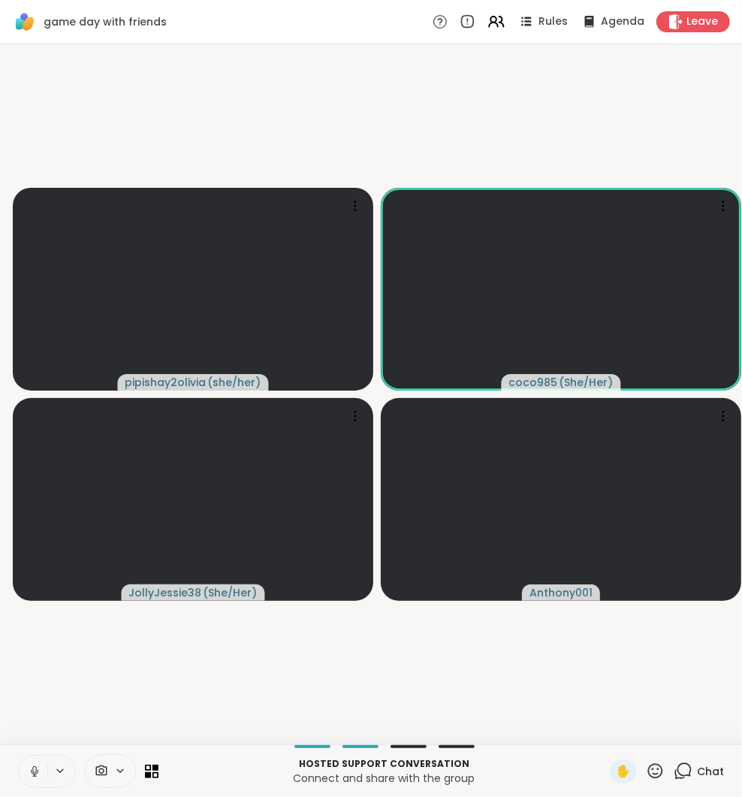
click at [689, 771] on icon at bounding box center [683, 770] width 19 height 19
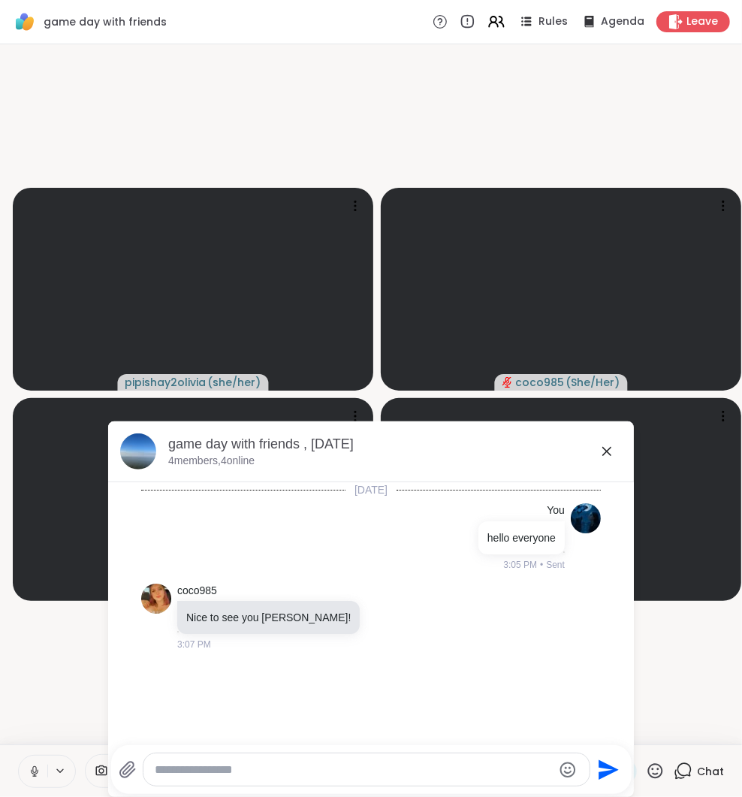
click at [607, 447] on icon at bounding box center [607, 451] width 18 height 18
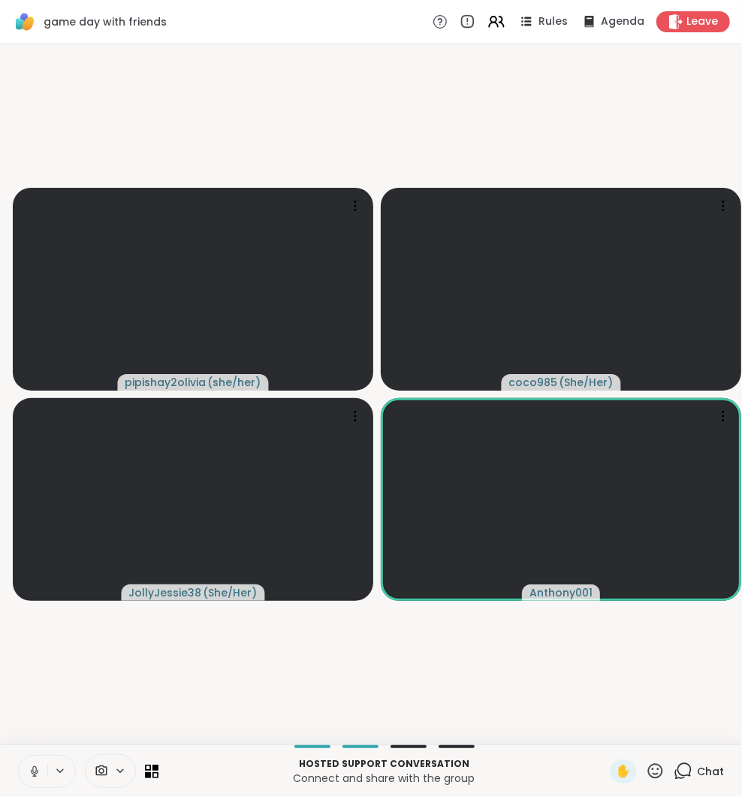
click at [346, 28] on div "game day with friends Rules Agenda Leave" at bounding box center [371, 22] width 742 height 44
click at [692, 765] on icon at bounding box center [683, 770] width 19 height 19
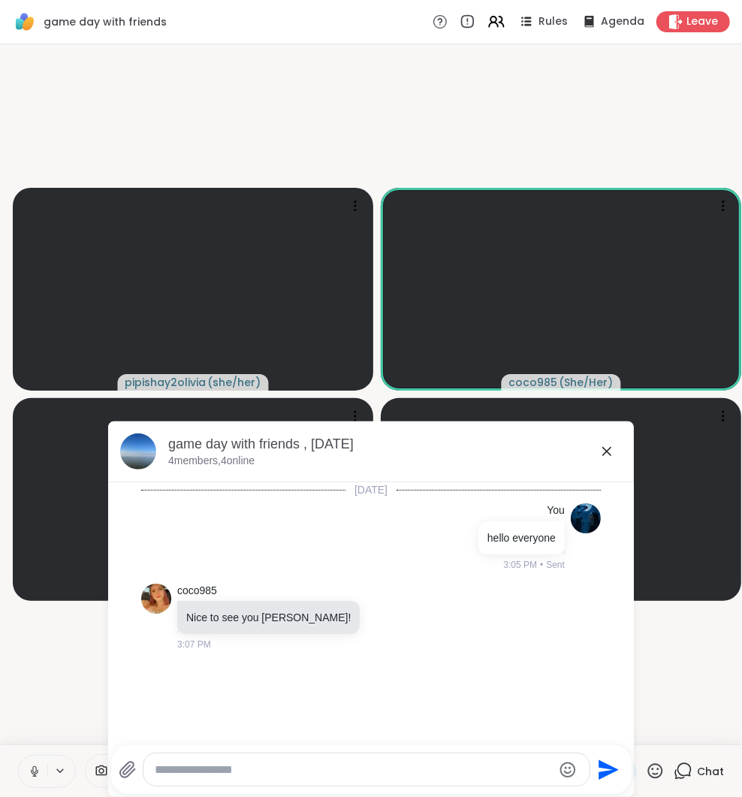
click at [122, 764] on icon at bounding box center [128, 770] width 18 height 18
click at [0, 0] on input "file" at bounding box center [0, 0] width 0 height 0
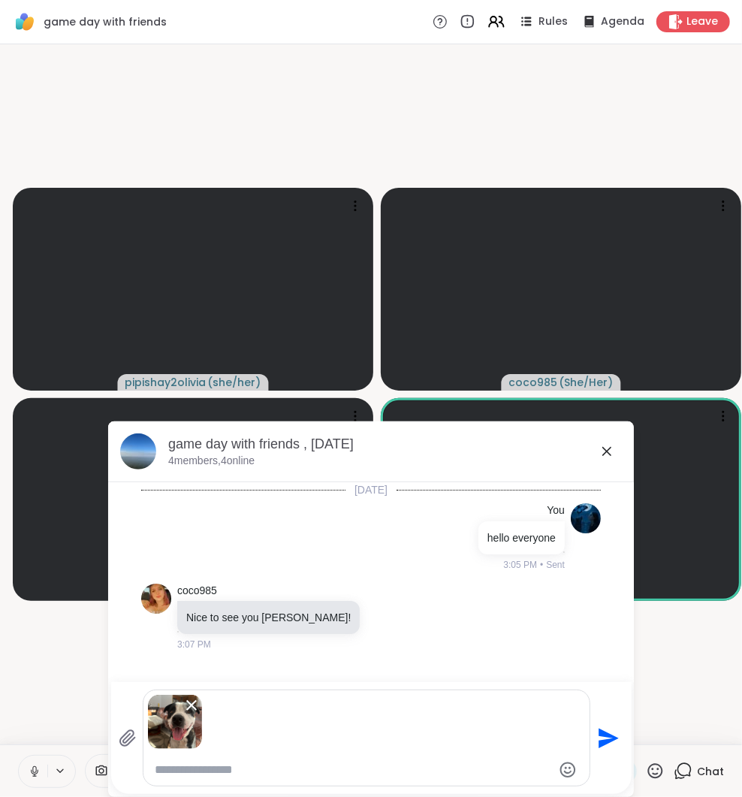
click at [609, 742] on icon "Send" at bounding box center [608, 738] width 20 height 20
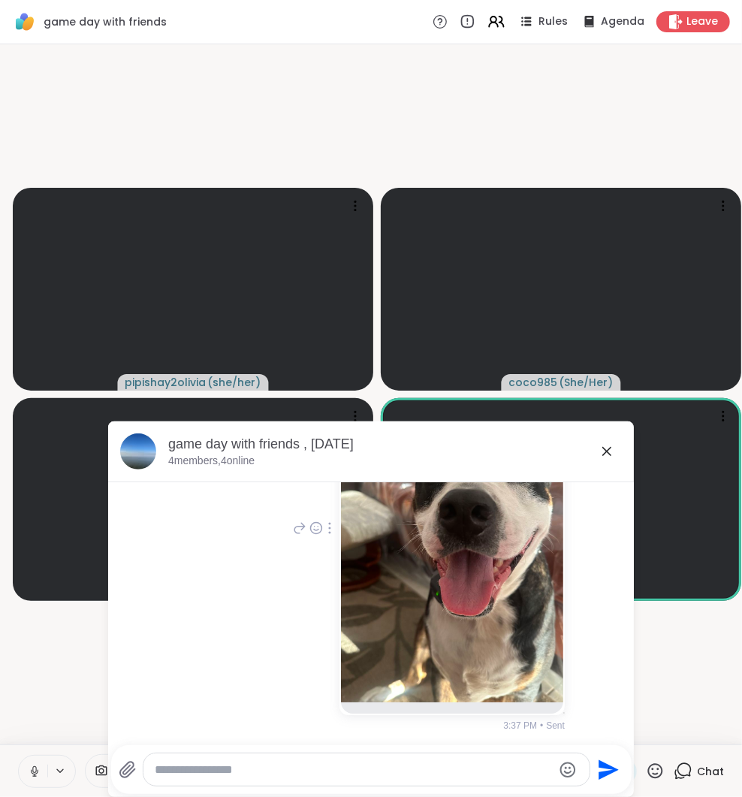
scroll to position [312, 0]
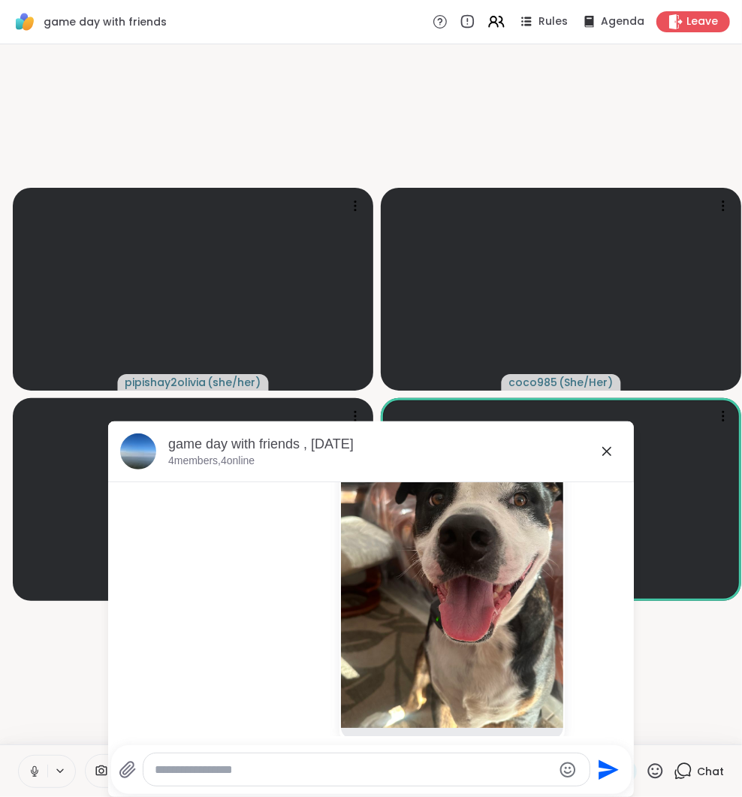
click at [119, 775] on icon at bounding box center [128, 770] width 18 height 18
click at [0, 0] on input "file" at bounding box center [0, 0] width 0 height 0
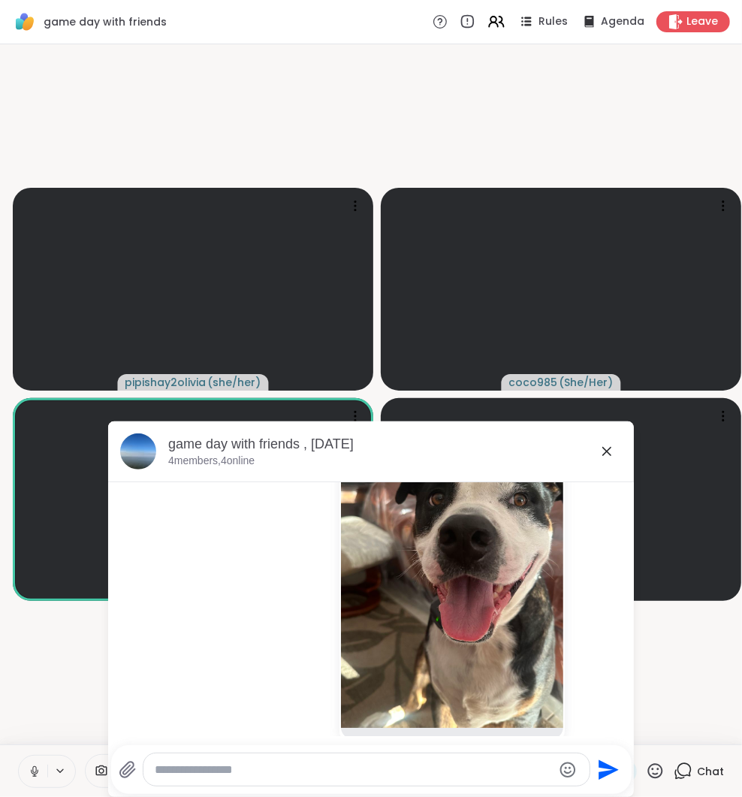
scroll to position [756, 0]
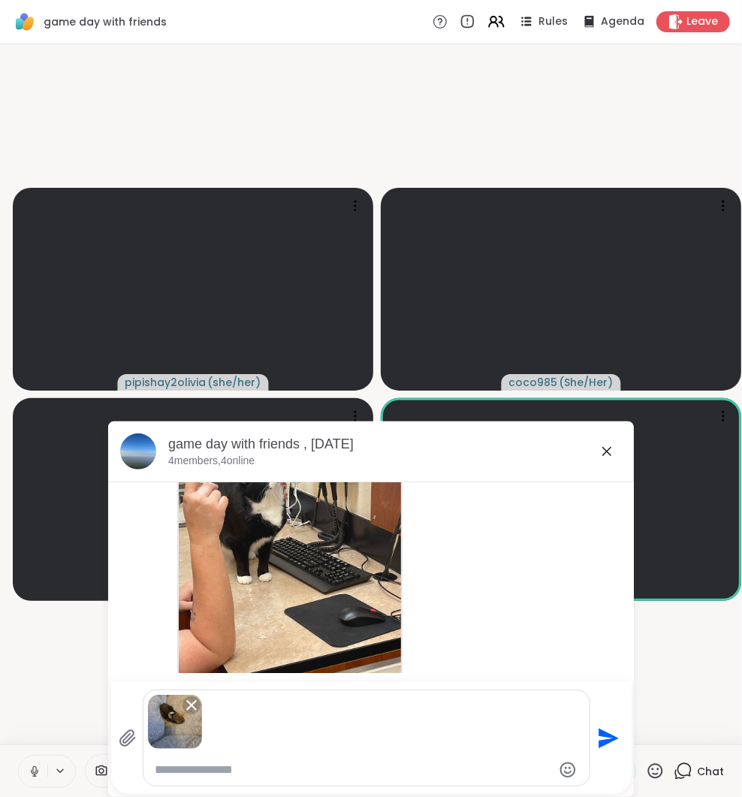
click at [604, 752] on button "Send" at bounding box center [607, 738] width 34 height 34
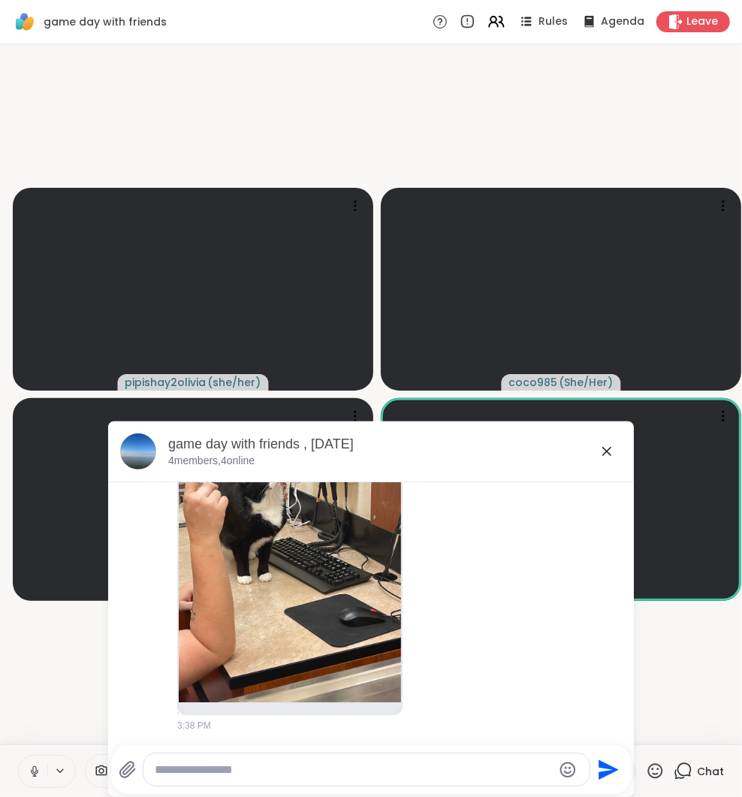
scroll to position [1174, 0]
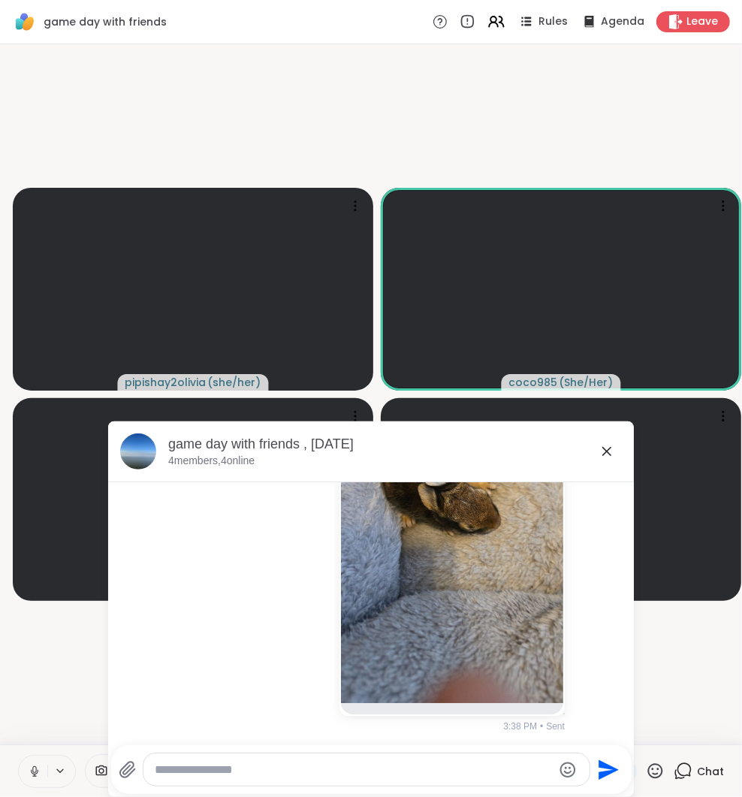
click at [126, 777] on icon at bounding box center [128, 770] width 18 height 18
click at [0, 0] on input "file" at bounding box center [0, 0] width 0 height 0
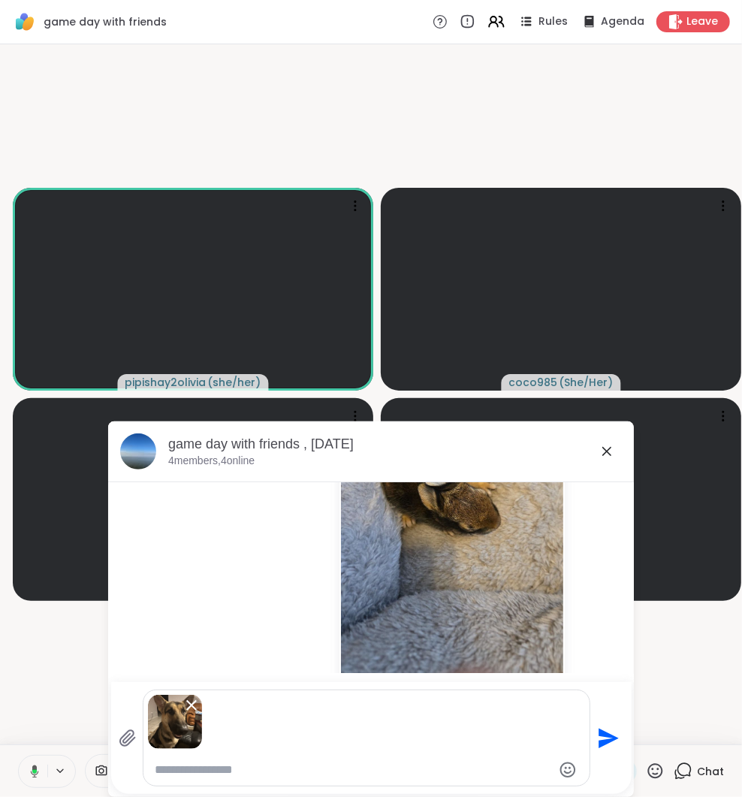
click at [610, 738] on icon "Send" at bounding box center [607, 738] width 24 height 24
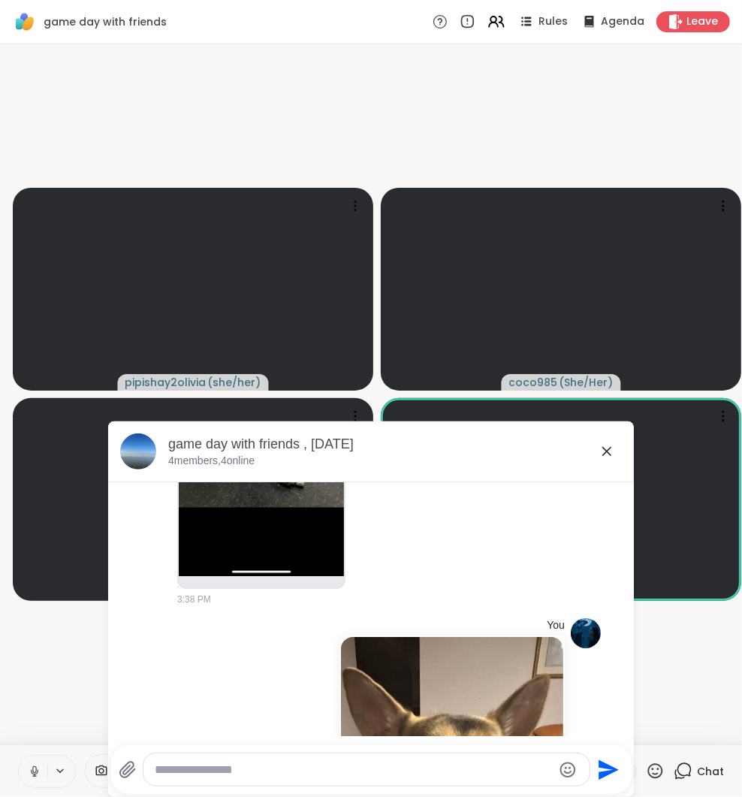
scroll to position [2003, 0]
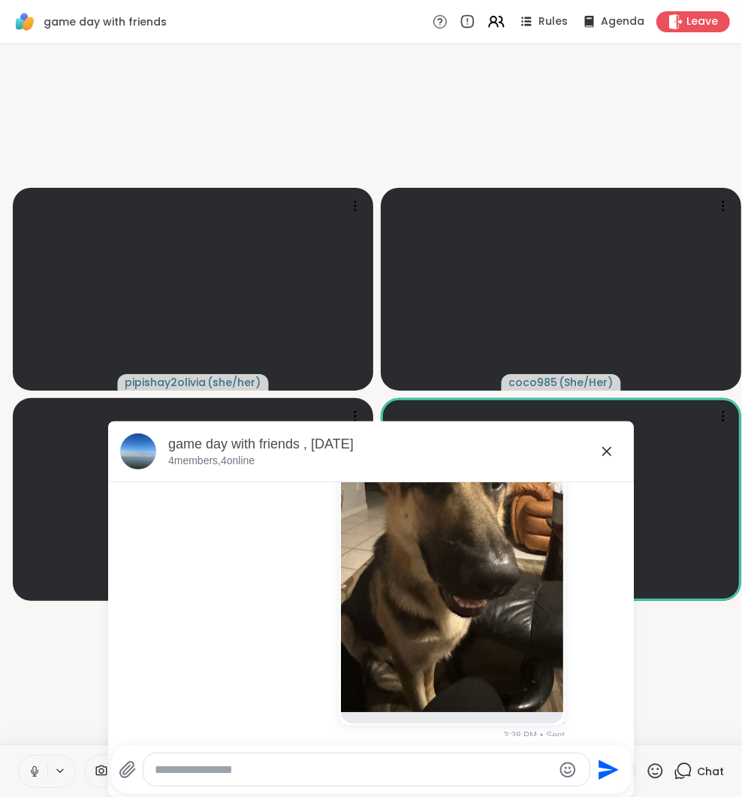
click at [119, 773] on icon at bounding box center [128, 770] width 18 height 18
click at [0, 0] on input "file" at bounding box center [0, 0] width 0 height 0
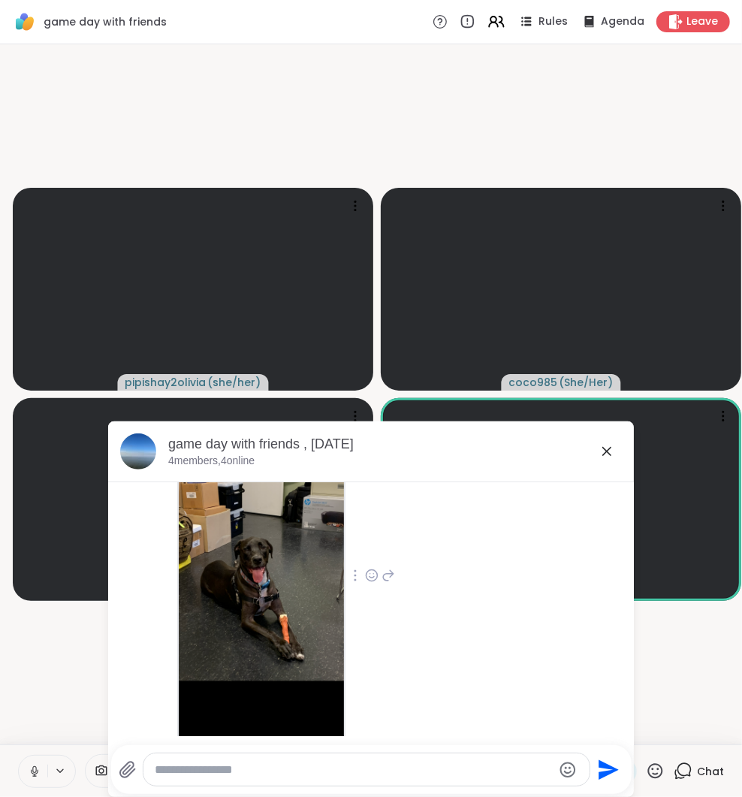
scroll to position [1550, 0]
click at [603, 436] on div "game day with friends , [DATE]" at bounding box center [395, 444] width 454 height 19
click at [603, 443] on icon at bounding box center [607, 451] width 18 height 18
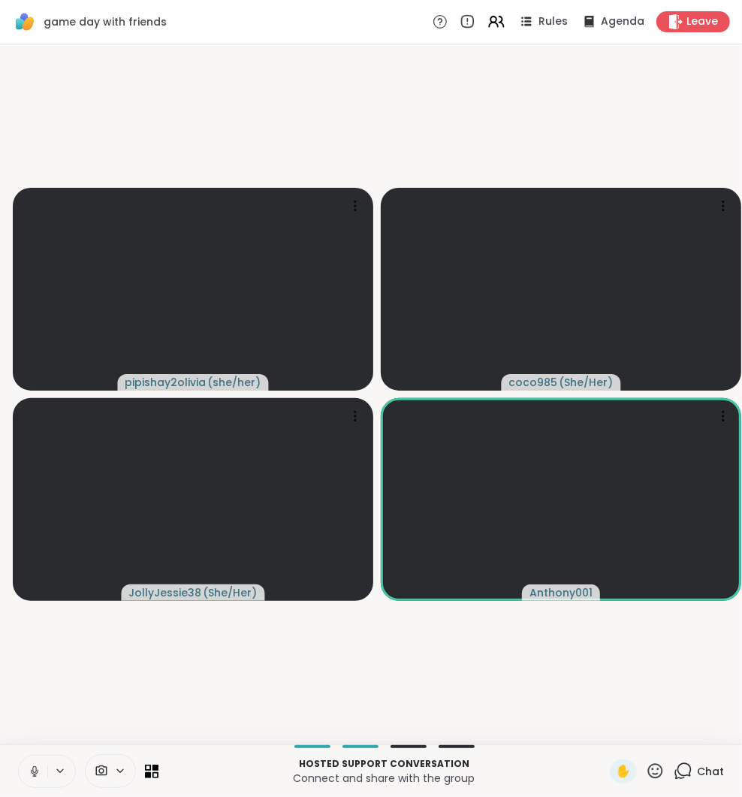
click at [690, 778] on icon at bounding box center [683, 770] width 19 height 19
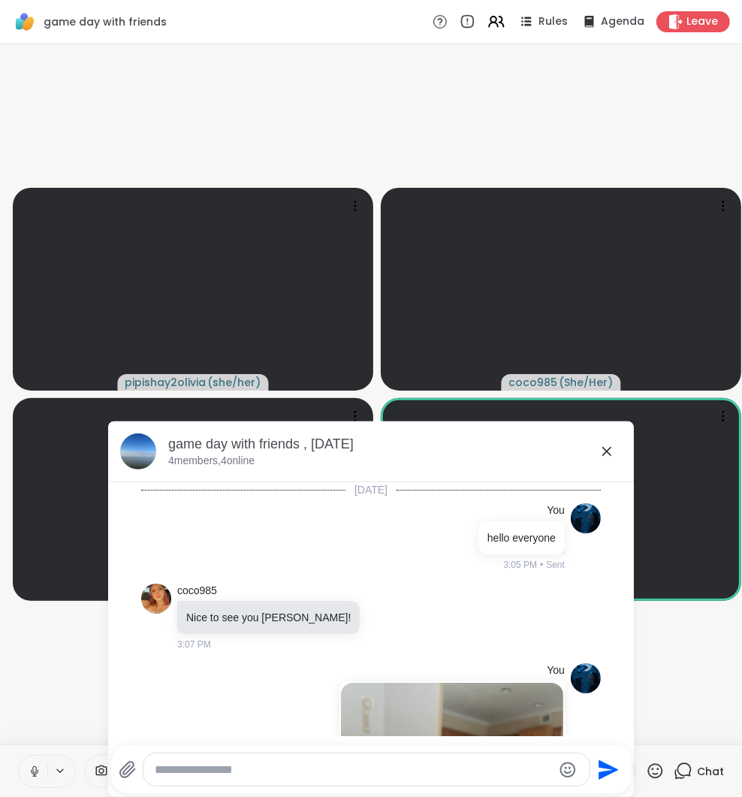
scroll to position [3265, 0]
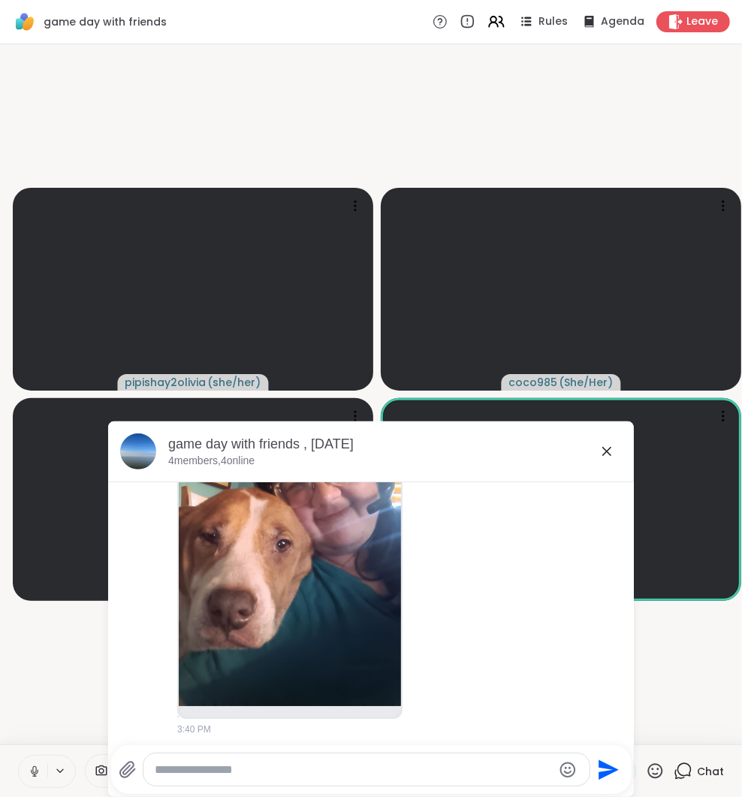
click at [119, 779] on div at bounding box center [355, 769] width 472 height 34
click at [126, 753] on div at bounding box center [355, 769] width 472 height 34
click at [126, 768] on icon at bounding box center [127, 769] width 14 height 16
click at [0, 0] on input "file" at bounding box center [0, 0] width 0 height 0
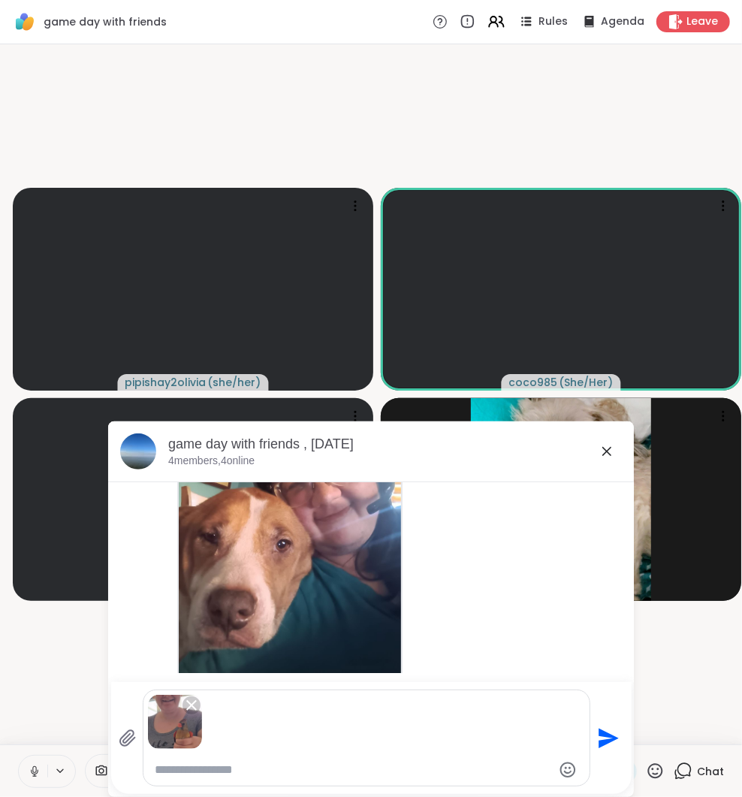
click at [602, 743] on icon "Send" at bounding box center [608, 738] width 20 height 20
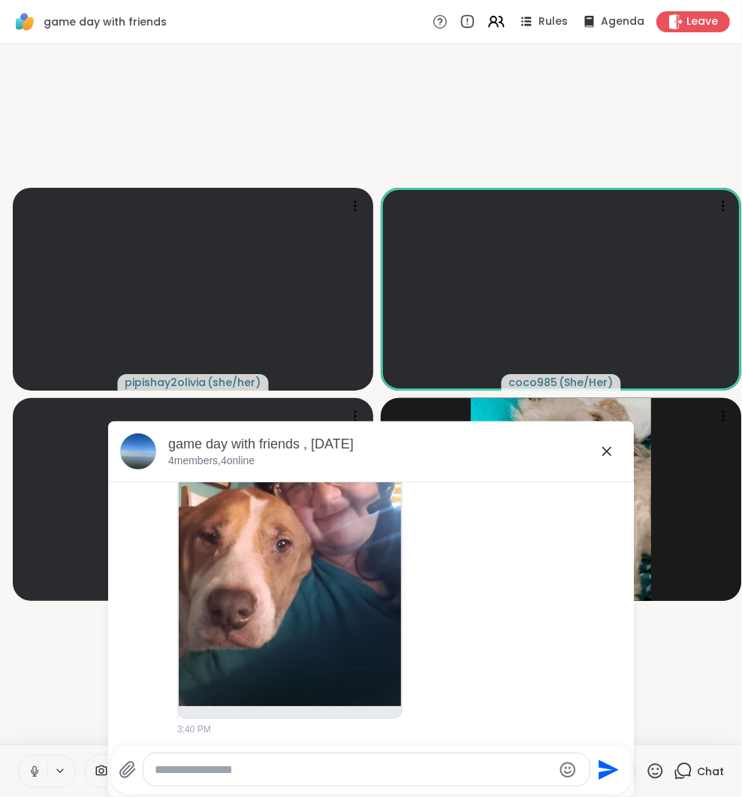
scroll to position [3683, 0]
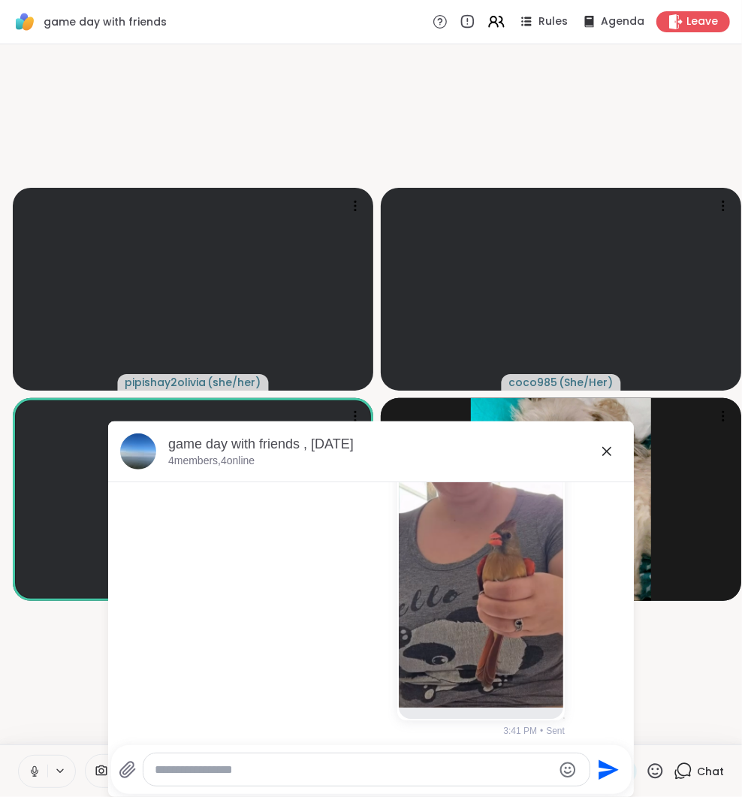
click at [119, 763] on icon at bounding box center [128, 770] width 18 height 18
click at [0, 0] on input "file" at bounding box center [0, 0] width 0 height 0
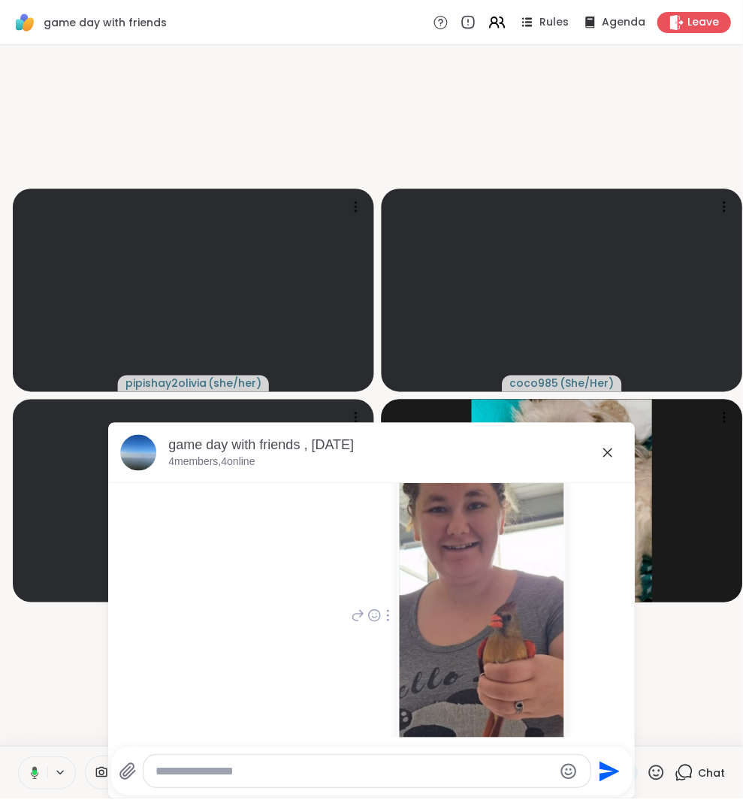
scroll to position [4101, 0]
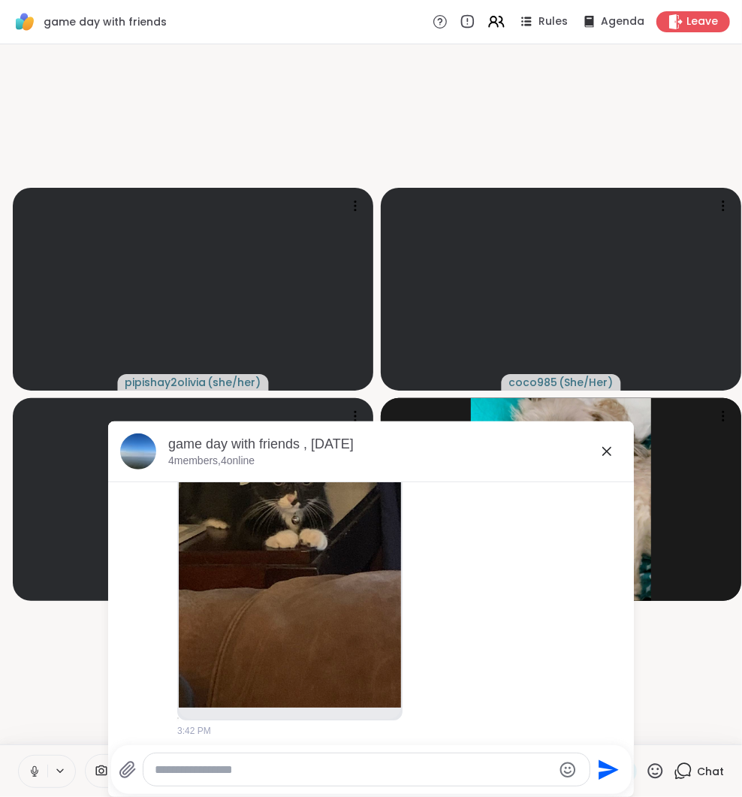
click at [610, 462] on div "game day with friends , Oct 15 4 members, 4 online" at bounding box center [395, 452] width 454 height 34
click at [610, 452] on icon at bounding box center [607, 451] width 18 height 18
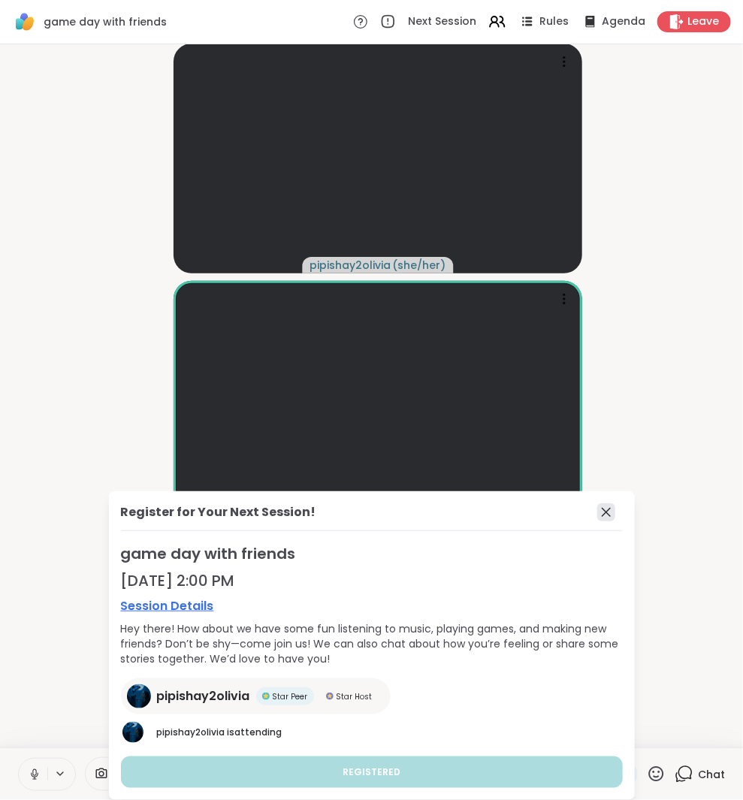
click at [610, 508] on icon at bounding box center [606, 512] width 18 height 18
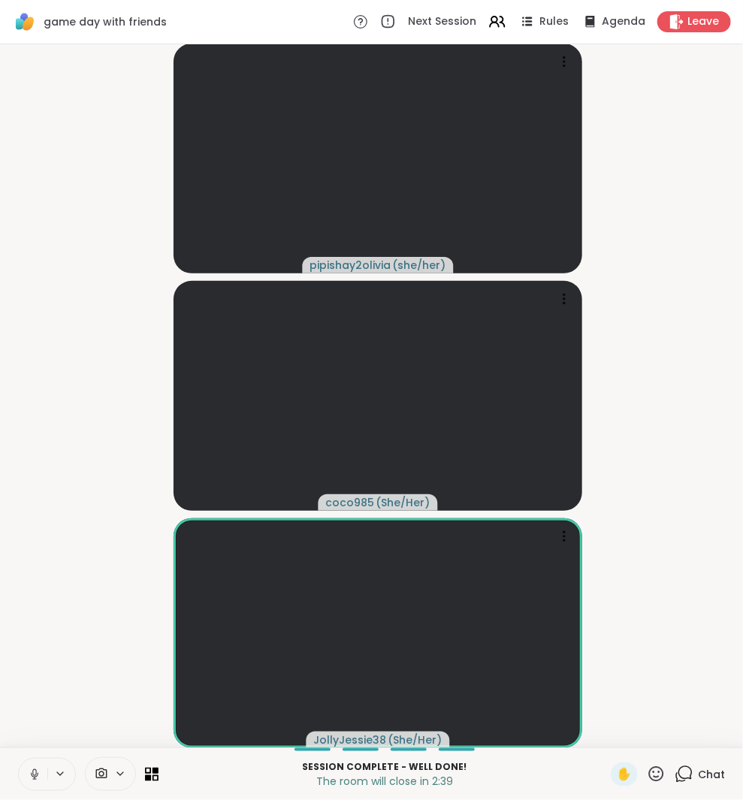
click at [682, 769] on icon at bounding box center [683, 773] width 19 height 19
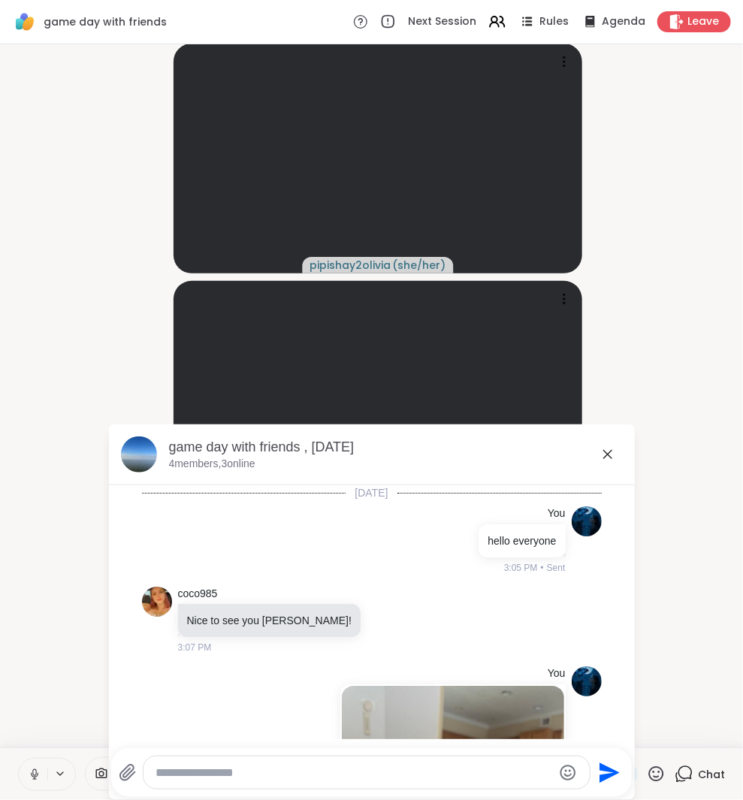
scroll to position [5355, 0]
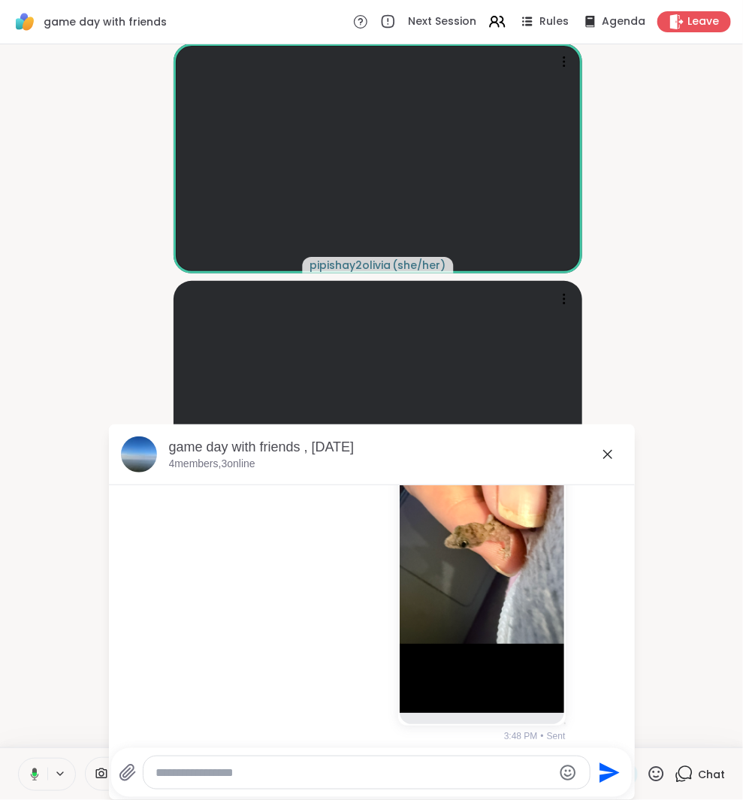
click at [511, 770] on textarea "Type your message" at bounding box center [353, 772] width 397 height 15
paste textarea "**********"
type textarea "**********"
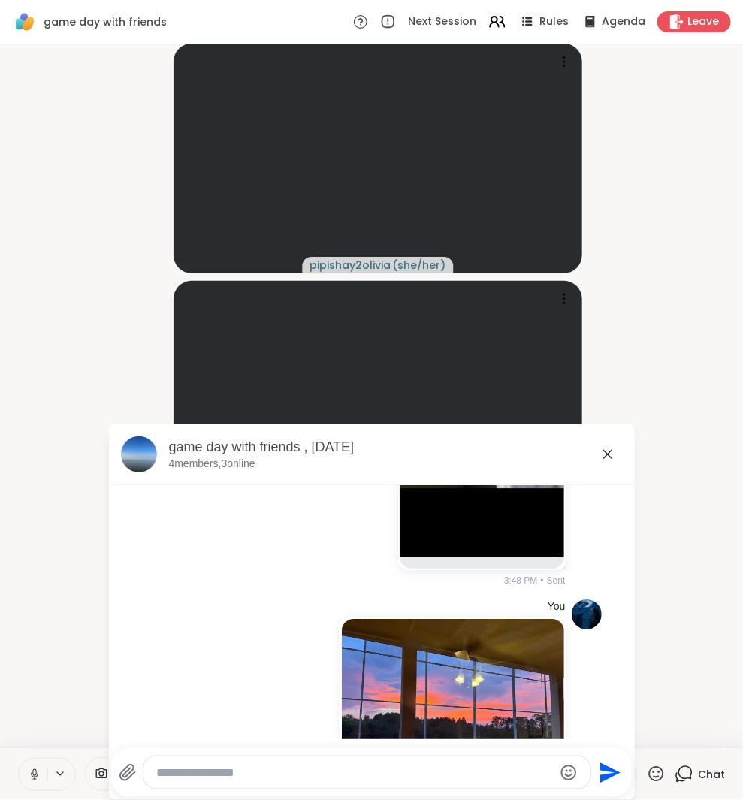
scroll to position [5709, 0]
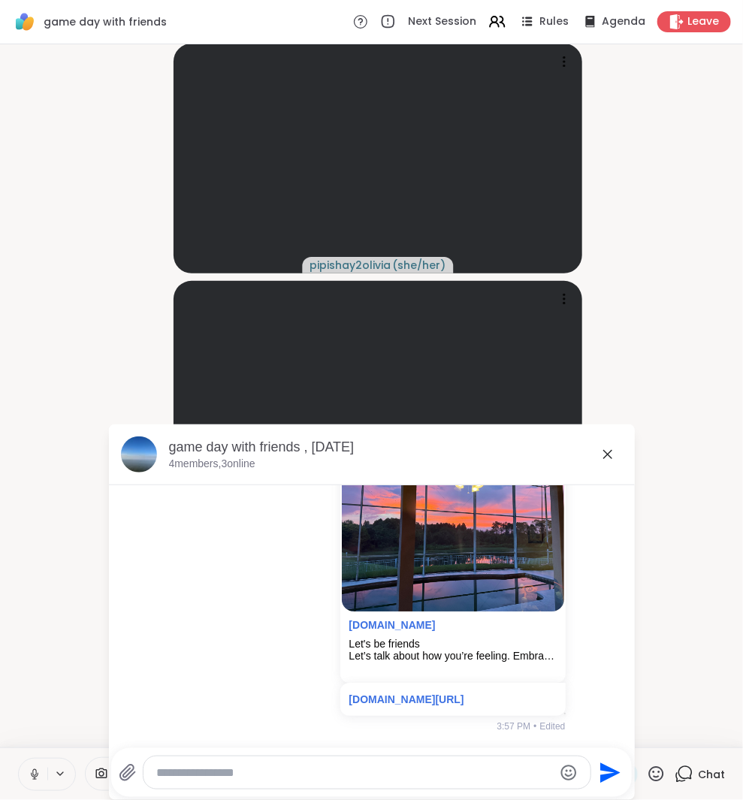
paste textarea "**********"
type textarea "**********"
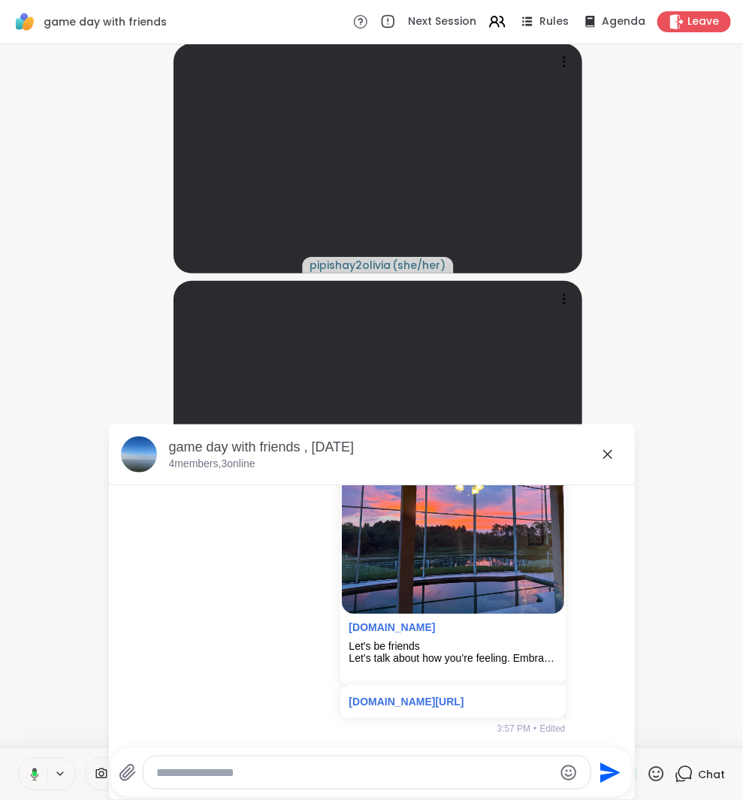
scroll to position [5671, 0]
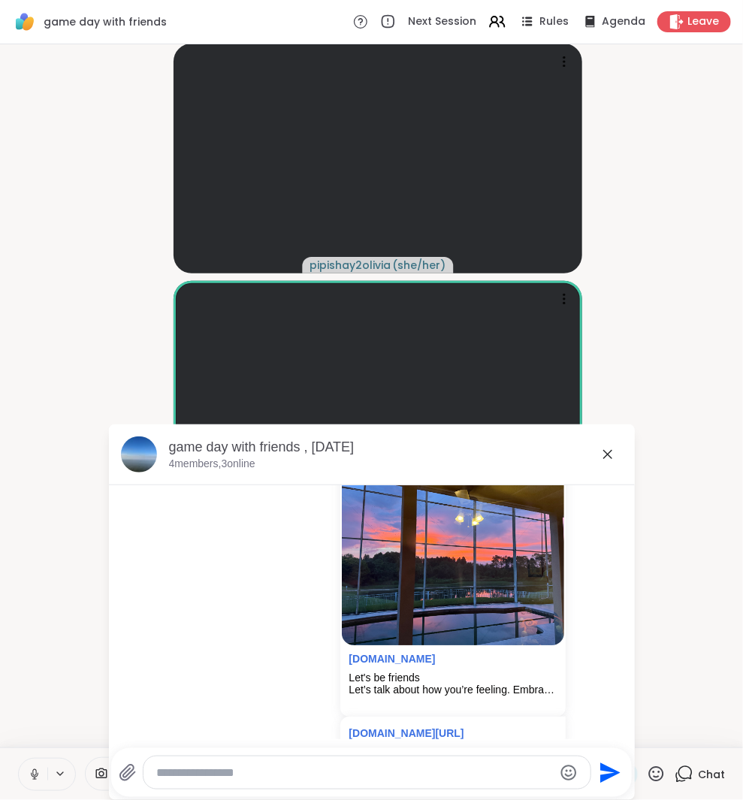
click at [402, 777] on textarea "Type your message" at bounding box center [354, 772] width 396 height 15
paste textarea "**********"
type textarea "**********"
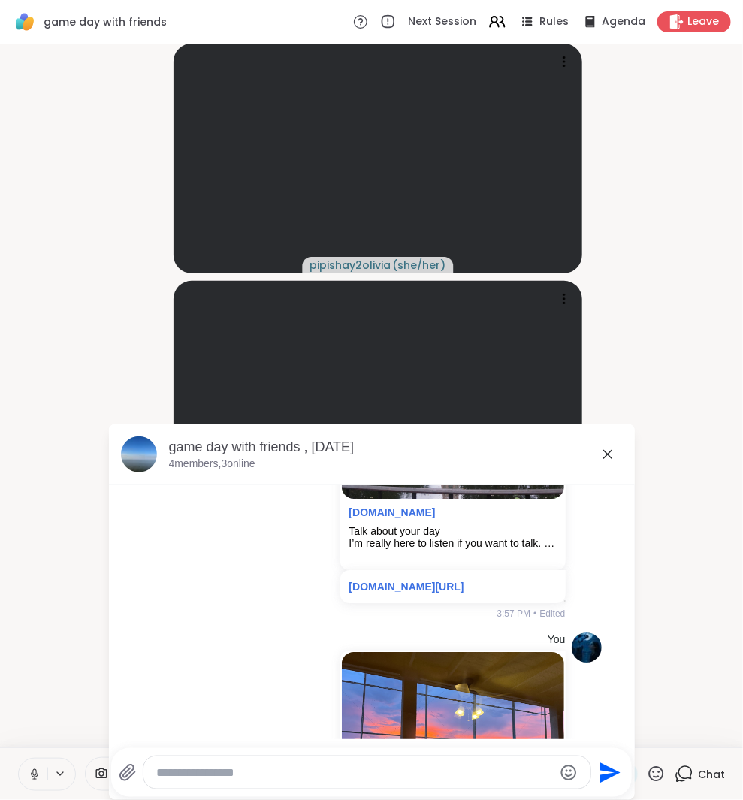
click at [529, 775] on textarea "Type your message" at bounding box center [354, 772] width 396 height 15
paste textarea "**********"
type textarea "**********"
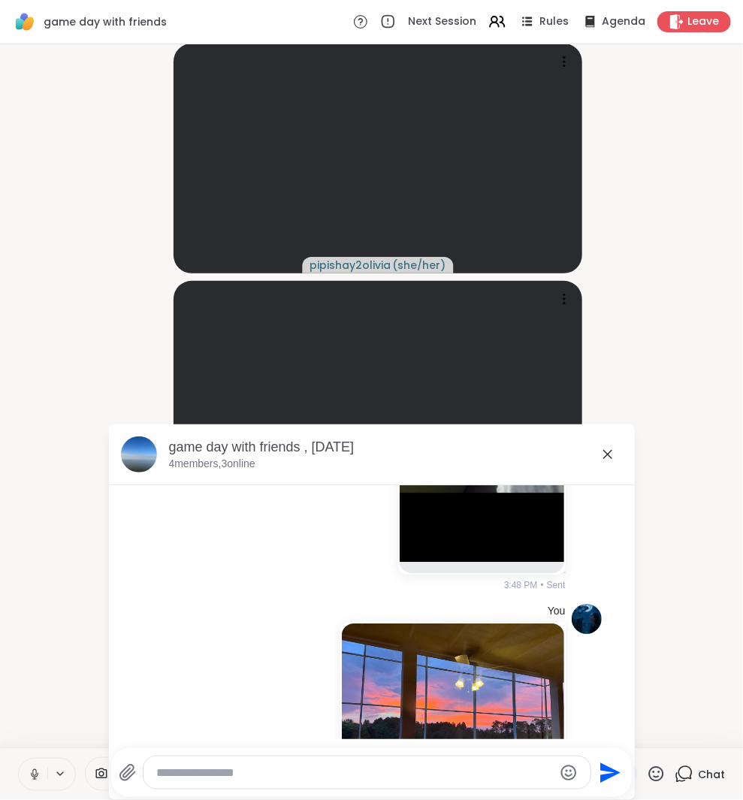
scroll to position [6525, 0]
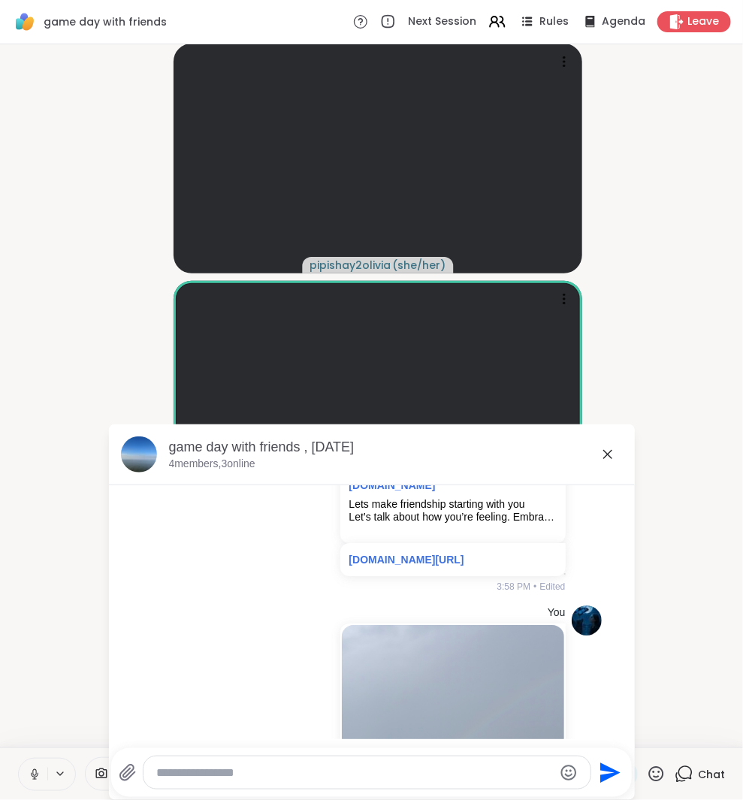
click at [604, 453] on icon at bounding box center [607, 454] width 9 height 9
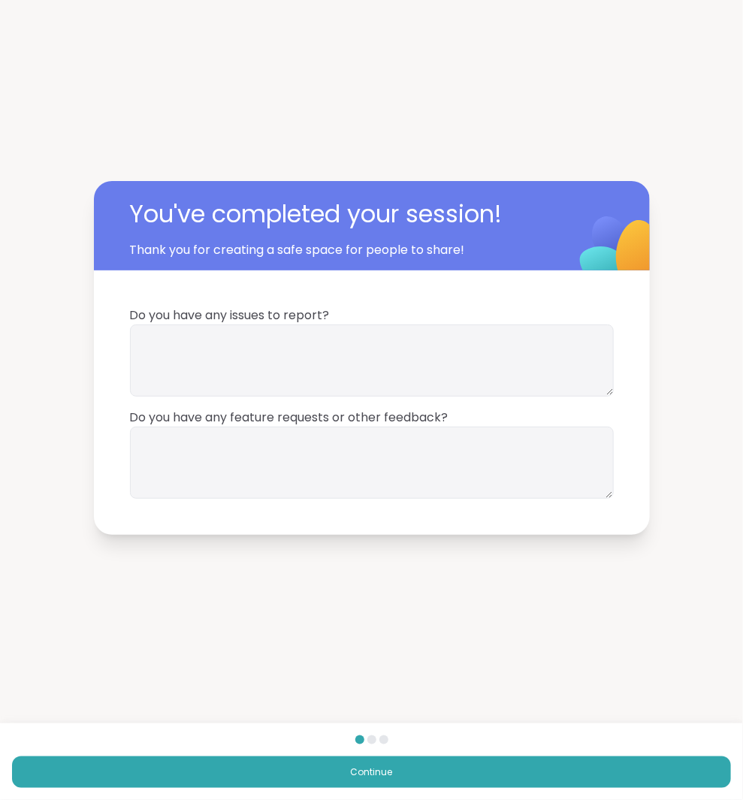
click at [568, 778] on button "Continue" at bounding box center [371, 772] width 719 height 32
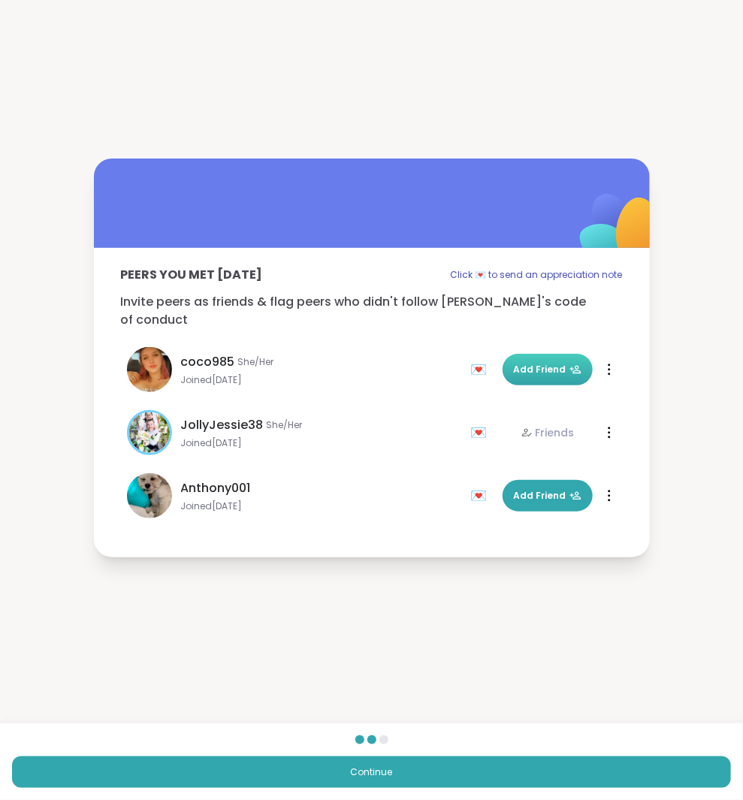
click at [553, 354] on button "Add Friend" at bounding box center [547, 370] width 90 height 32
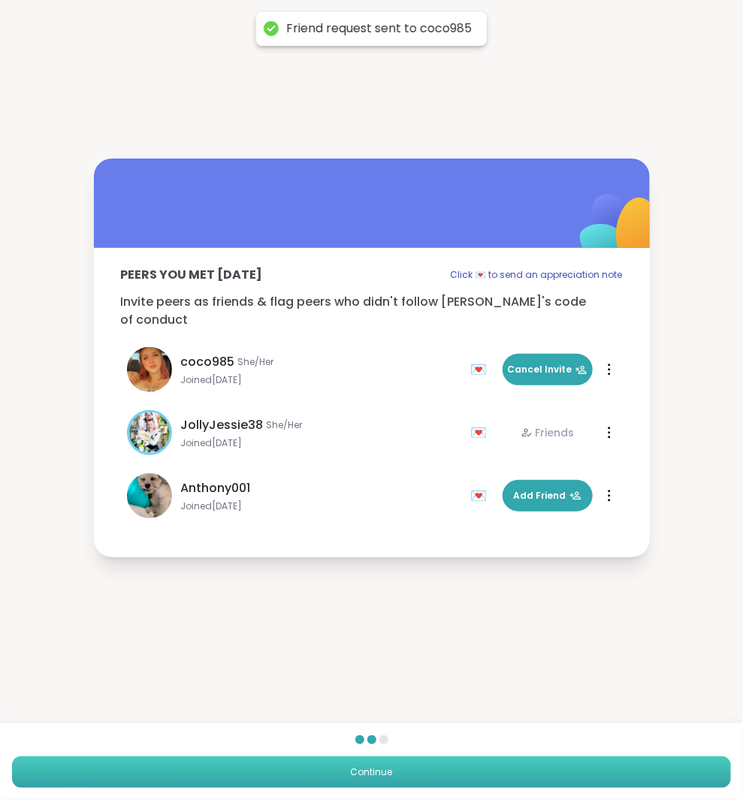
click at [529, 774] on button "Continue" at bounding box center [371, 772] width 719 height 32
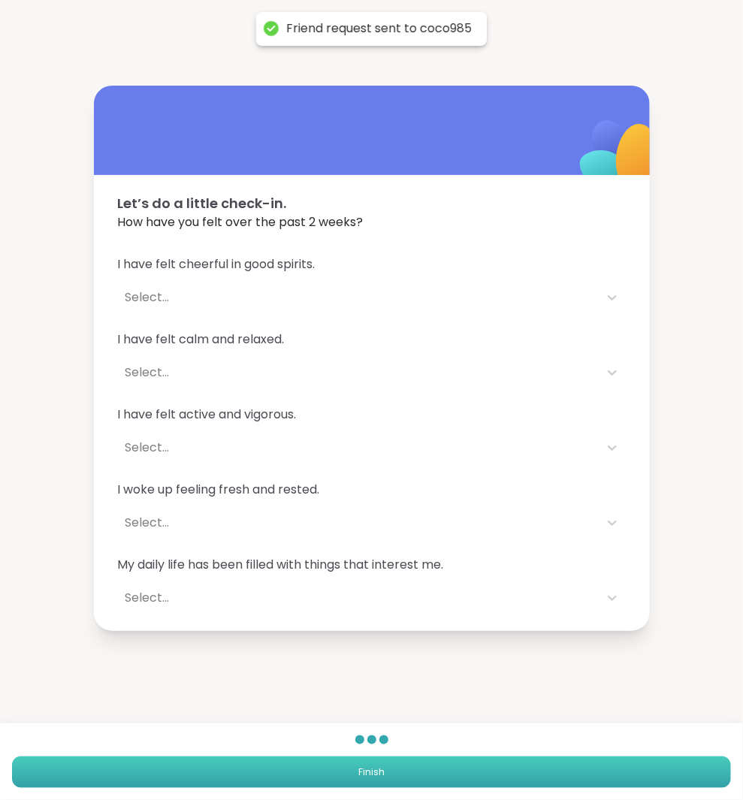
click at [529, 774] on button "Finish" at bounding box center [371, 772] width 719 height 32
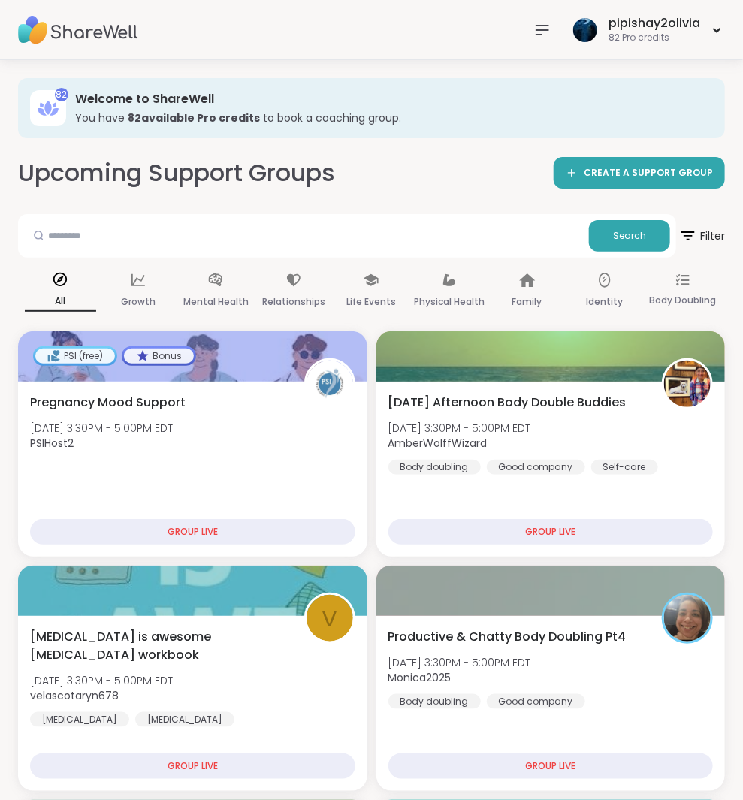
click at [541, 41] on nav at bounding box center [542, 30] width 30 height 30
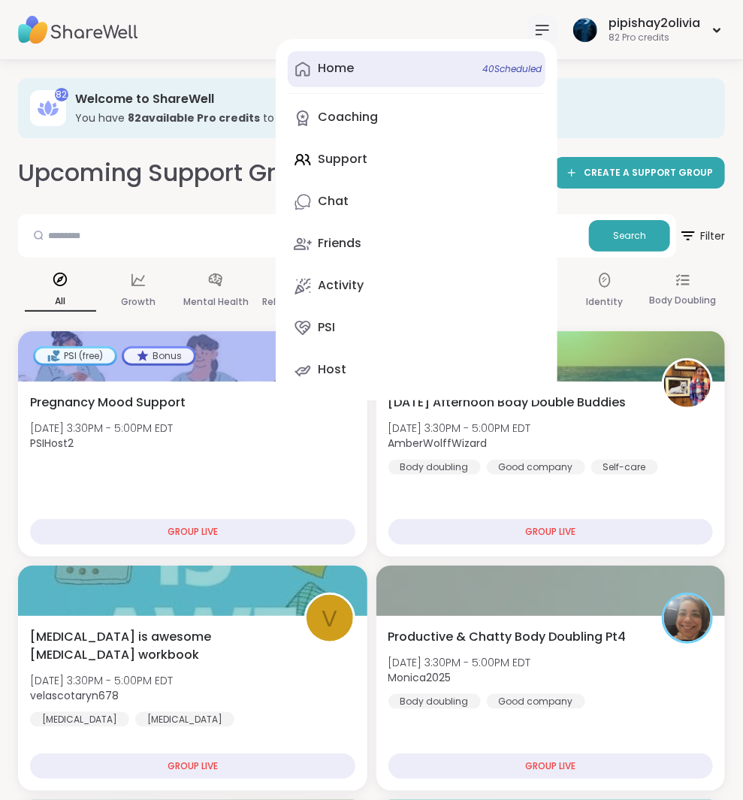
click at [437, 59] on link "Home 40 Scheduled" at bounding box center [417, 69] width 258 height 36
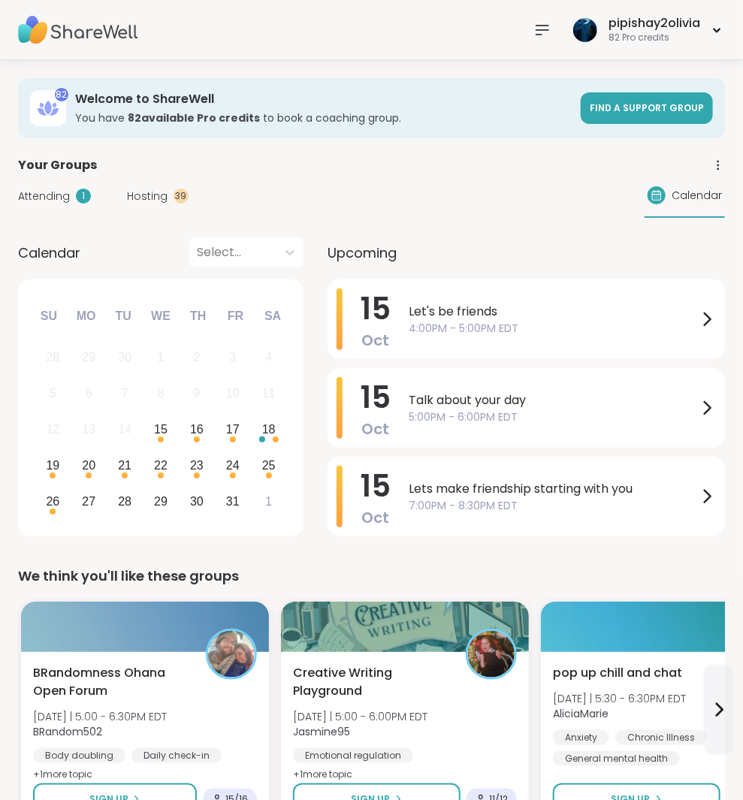
click at [439, 321] on span "4:00PM - 5:00PM EDT" at bounding box center [553, 329] width 289 height 16
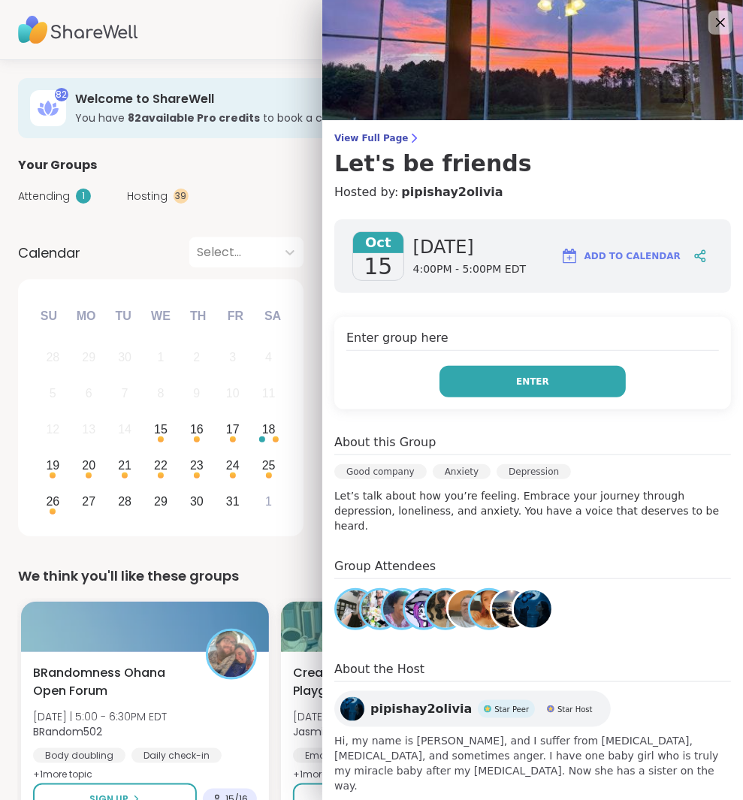
click at [520, 375] on span "Enter" at bounding box center [532, 382] width 33 height 14
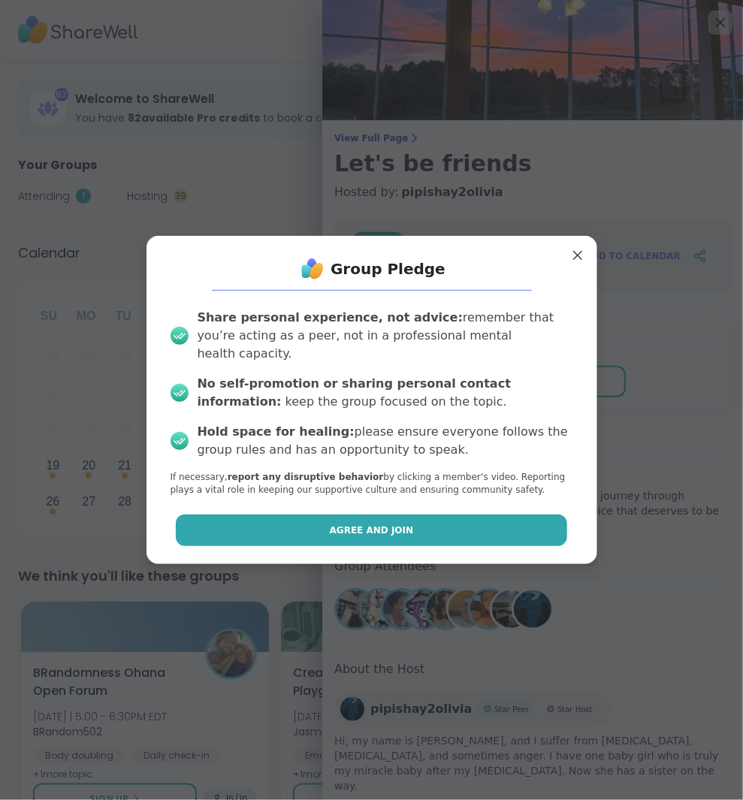
click at [479, 514] on button "Agree and Join" at bounding box center [371, 530] width 391 height 32
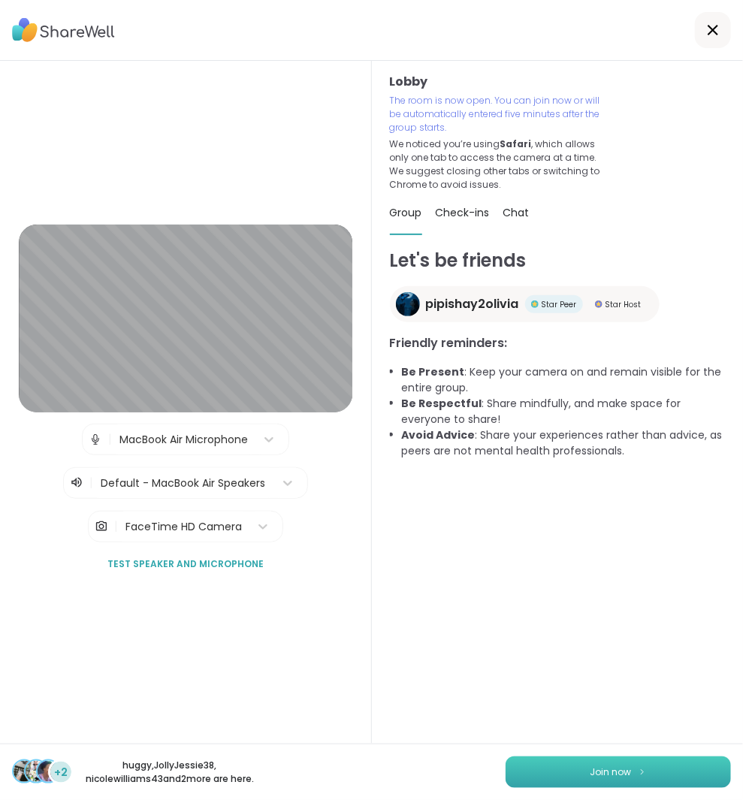
click at [653, 760] on button "Join now" at bounding box center [617, 772] width 225 height 32
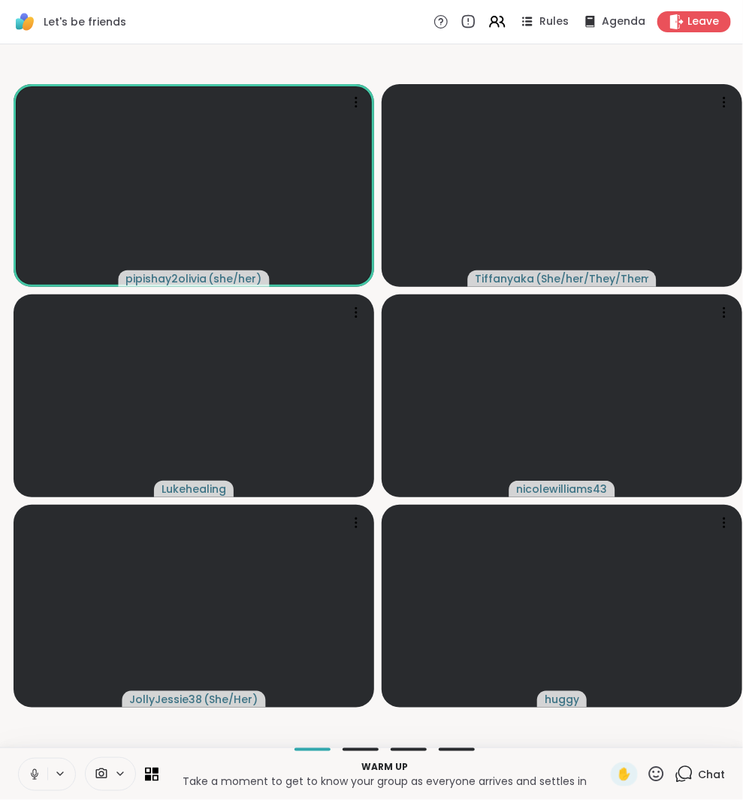
click at [695, 771] on div "Chat" at bounding box center [699, 774] width 50 height 24
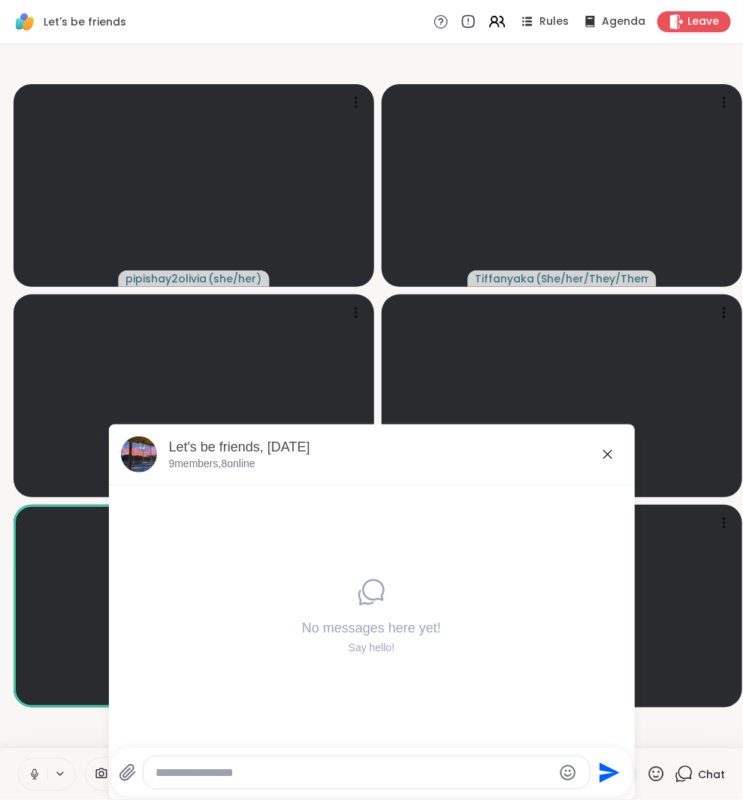
click at [613, 454] on icon at bounding box center [607, 454] width 18 height 18
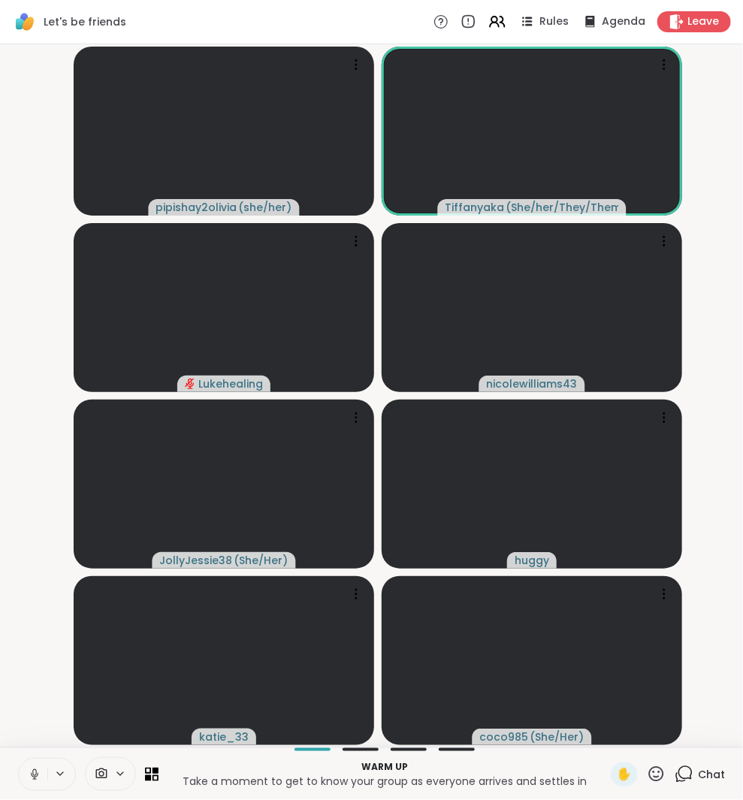
click at [696, 765] on div "Chat" at bounding box center [699, 774] width 50 height 24
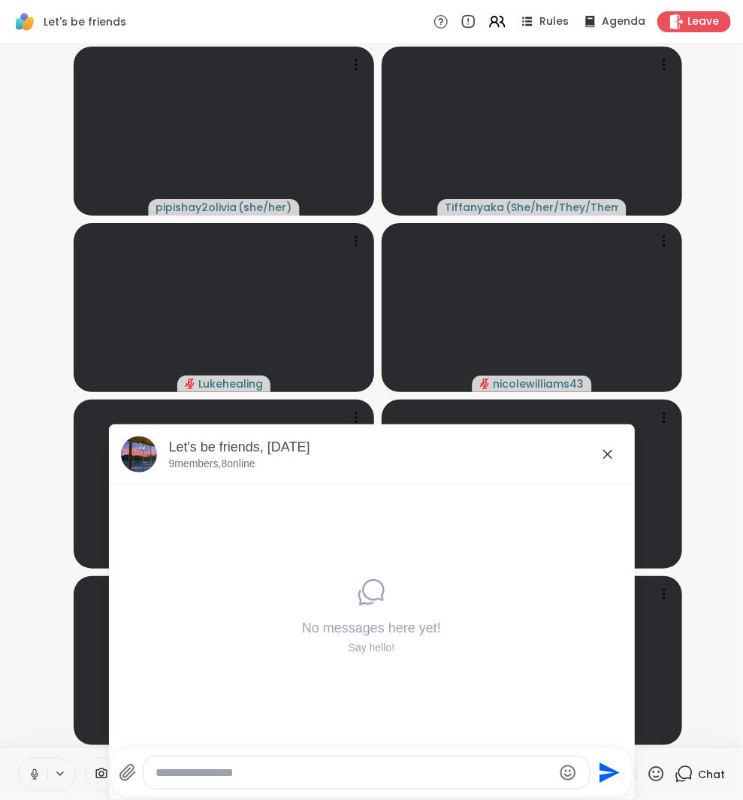
click at [609, 457] on icon at bounding box center [607, 454] width 9 height 9
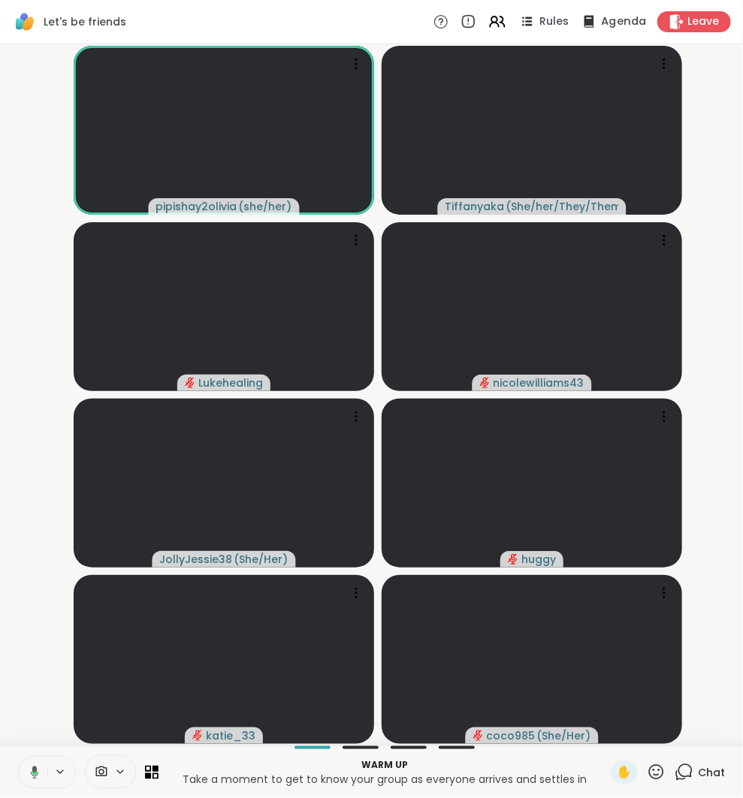
click at [621, 24] on span "Agenda" at bounding box center [624, 22] width 46 height 16
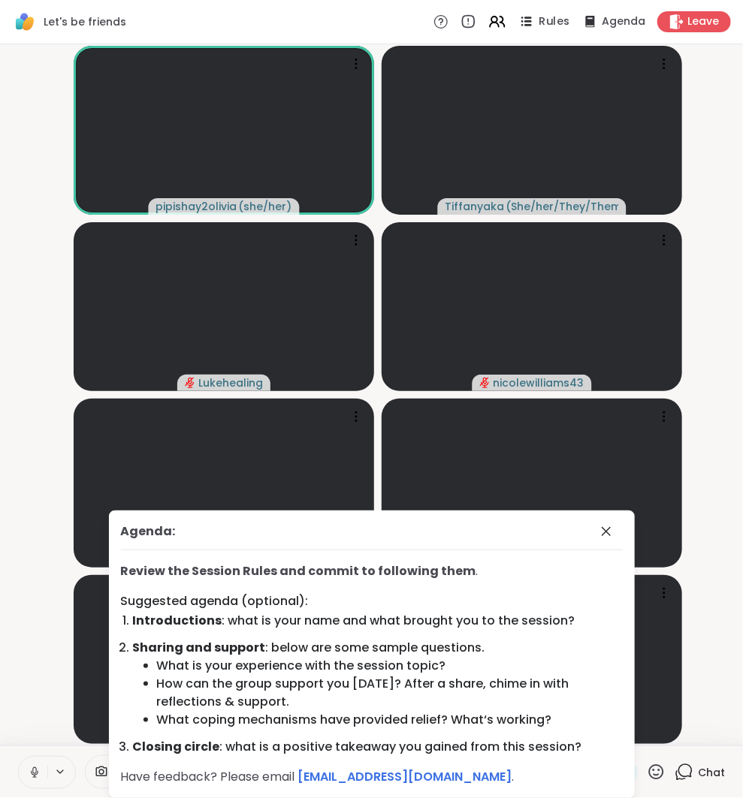
click at [557, 26] on span "Rules" at bounding box center [554, 22] width 31 height 16
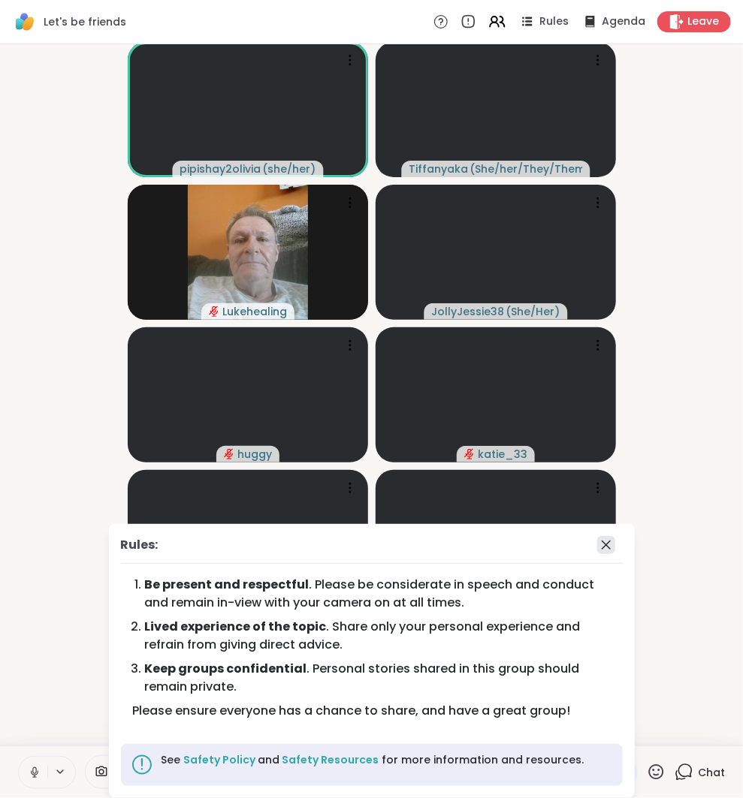
click at [606, 551] on icon at bounding box center [606, 545] width 18 height 18
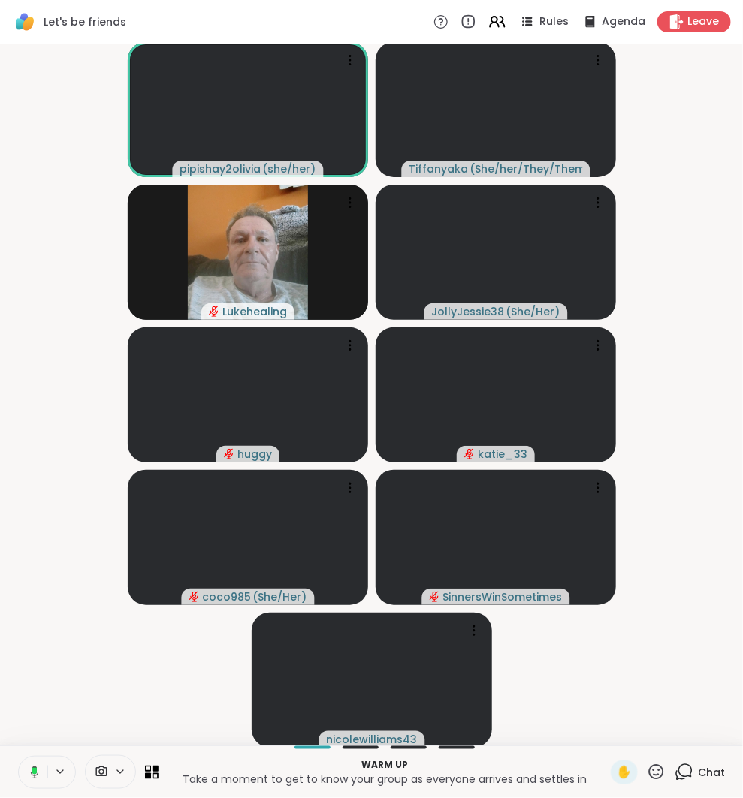
click at [684, 767] on icon at bounding box center [683, 772] width 19 height 19
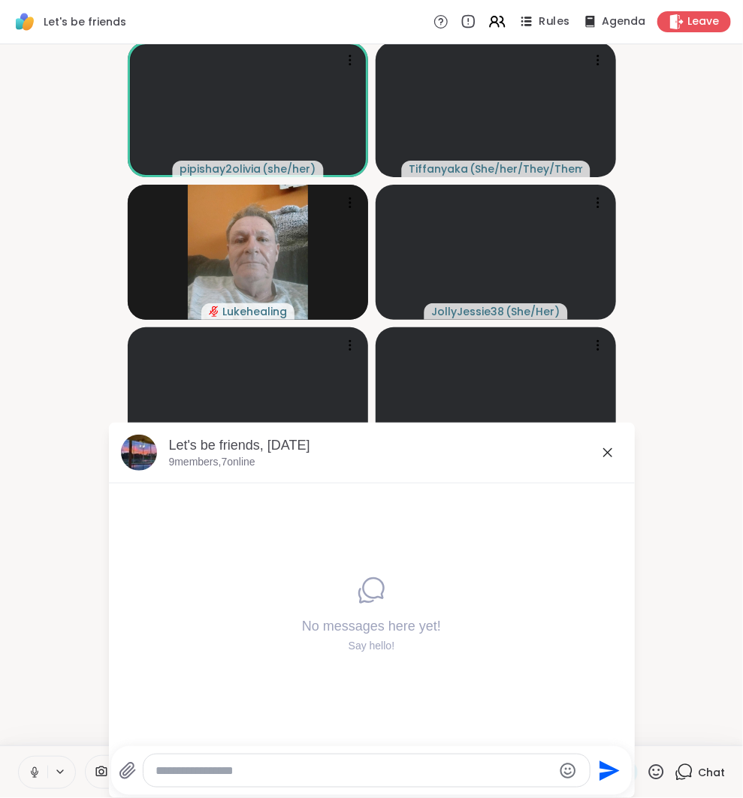
click at [535, 14] on icon at bounding box center [526, 21] width 19 height 19
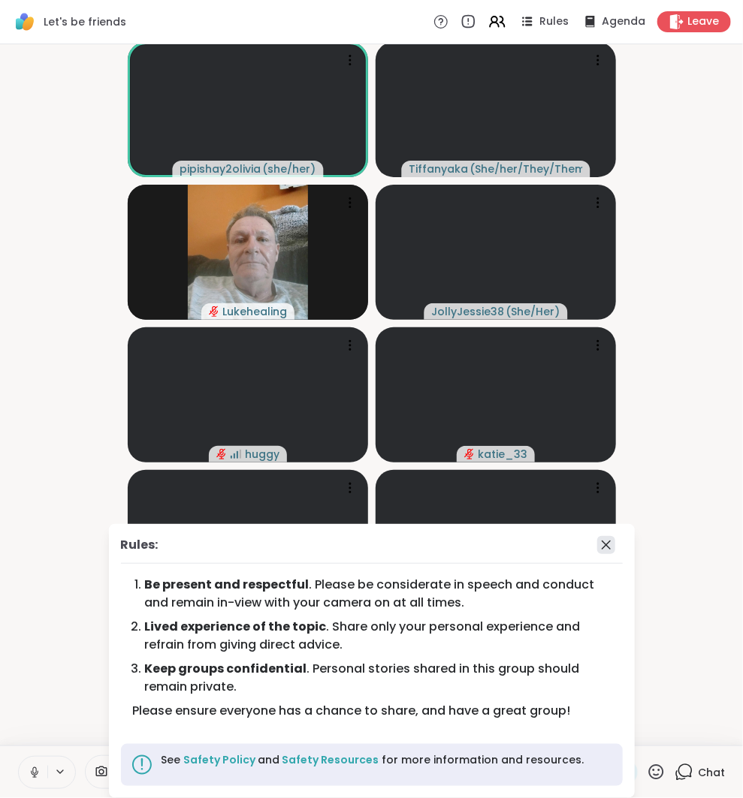
click at [604, 553] on icon at bounding box center [606, 545] width 18 height 18
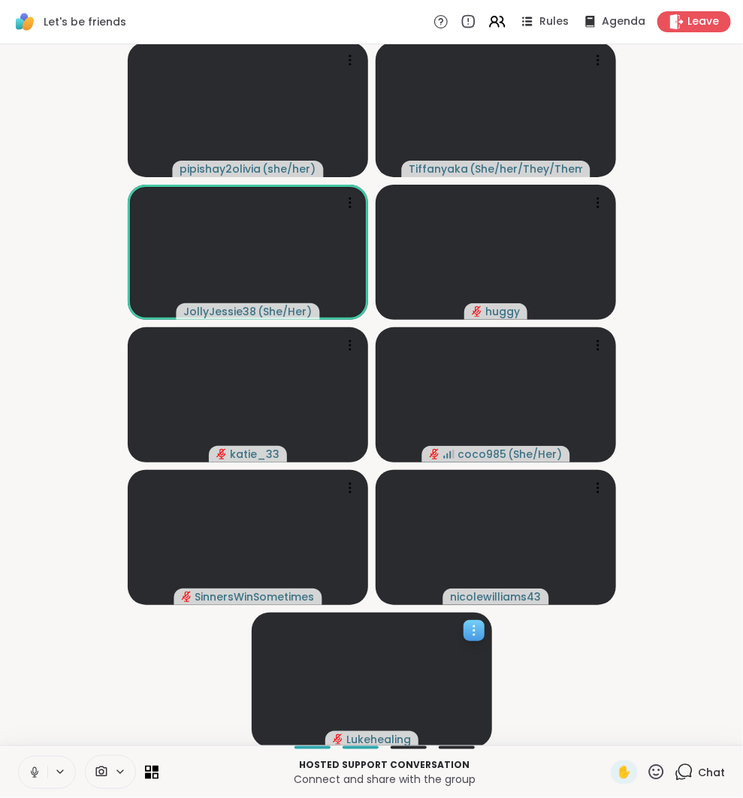
click at [471, 635] on icon at bounding box center [473, 630] width 15 height 15
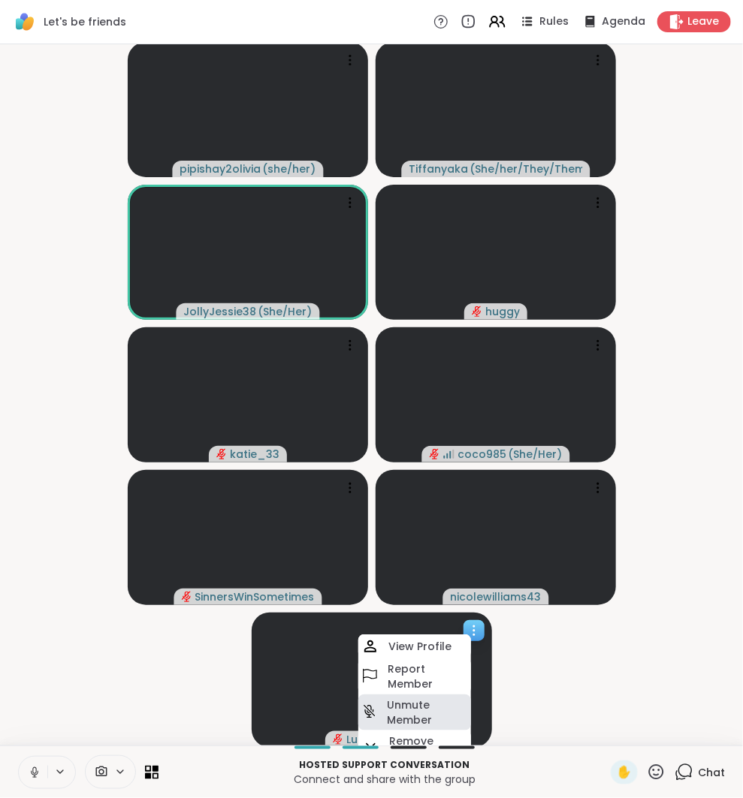
click at [426, 715] on h4 "Unmute Member" at bounding box center [427, 713] width 81 height 30
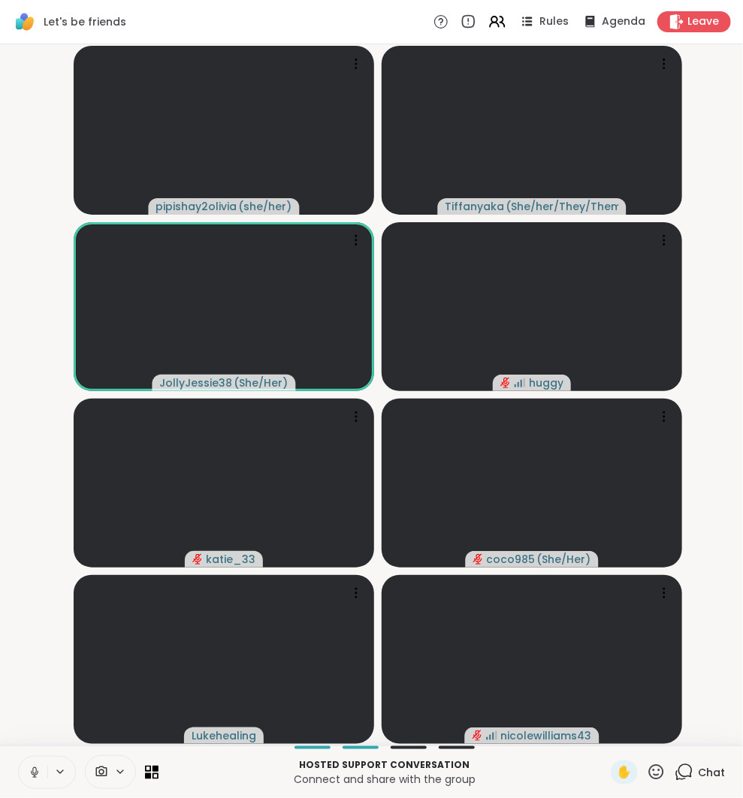
click at [689, 774] on icon at bounding box center [683, 772] width 19 height 19
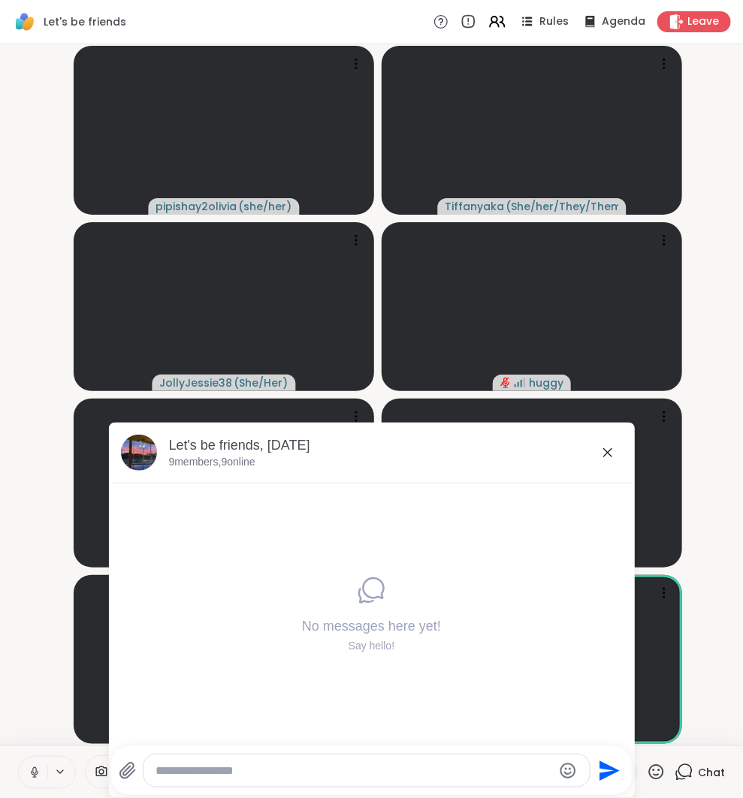
click at [603, 452] on icon at bounding box center [607, 453] width 18 height 18
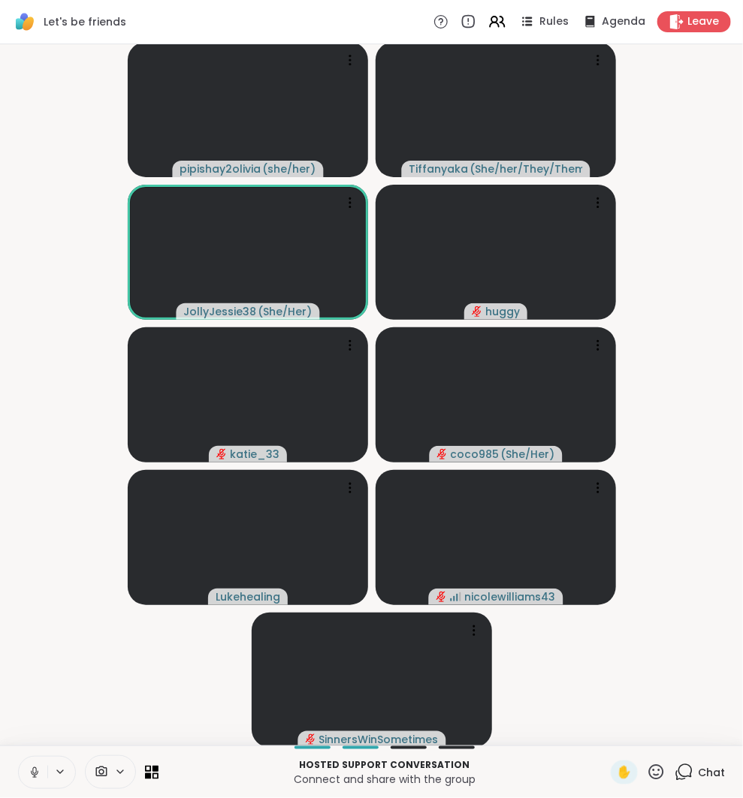
click at [690, 767] on icon at bounding box center [683, 772] width 19 height 19
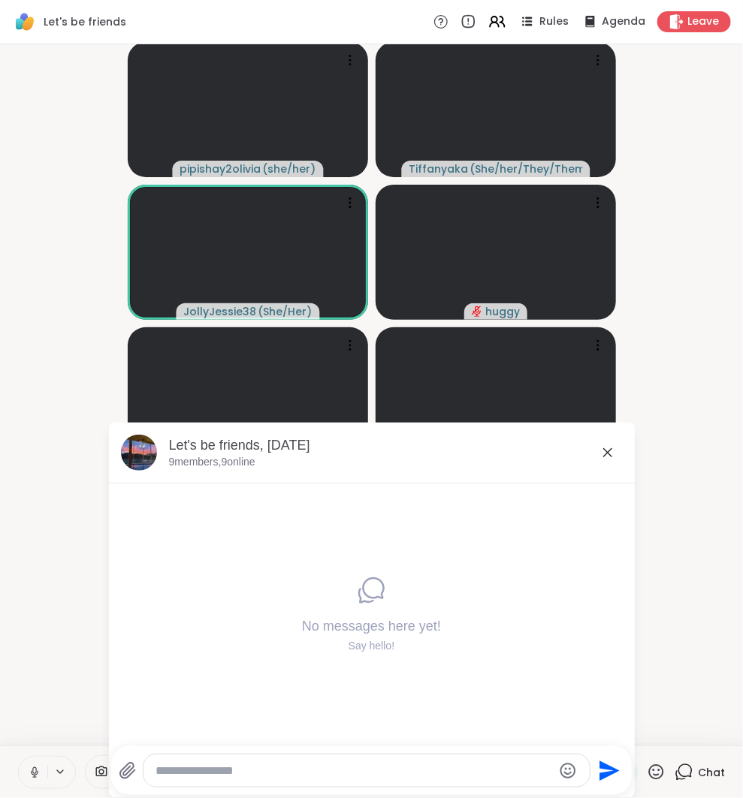
click at [476, 775] on textarea "Type your message" at bounding box center [353, 771] width 397 height 15
click at [288, 771] on textarea "**********" at bounding box center [354, 771] width 396 height 15
click at [284, 770] on textarea "**********" at bounding box center [354, 771] width 396 height 15
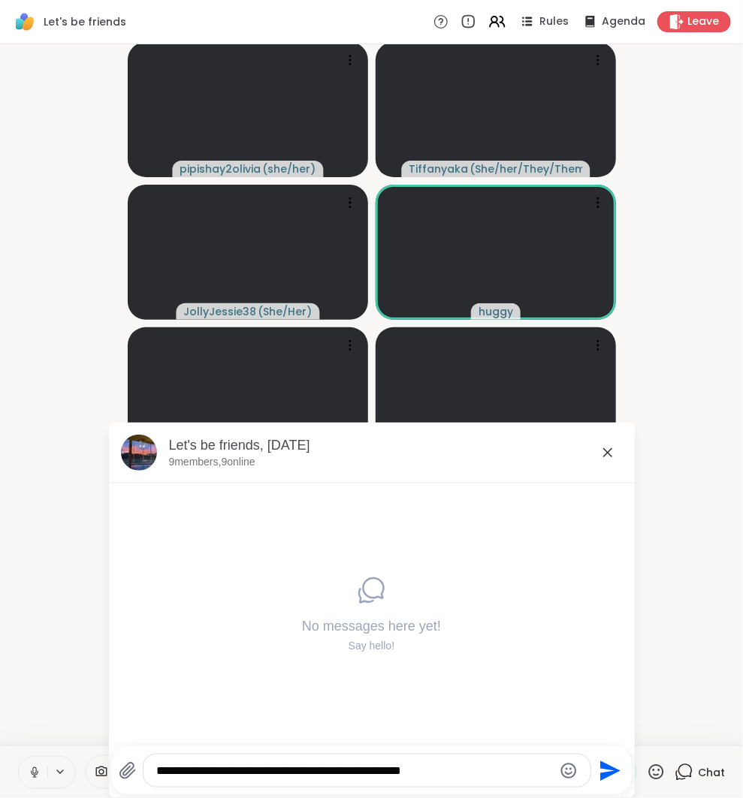
click at [273, 771] on textarea "**********" at bounding box center [354, 771] width 396 height 15
click at [324, 773] on textarea "**********" at bounding box center [354, 771] width 396 height 15
click at [292, 770] on textarea "**********" at bounding box center [354, 771] width 396 height 15
click at [286, 767] on textarea "**********" at bounding box center [354, 771] width 396 height 15
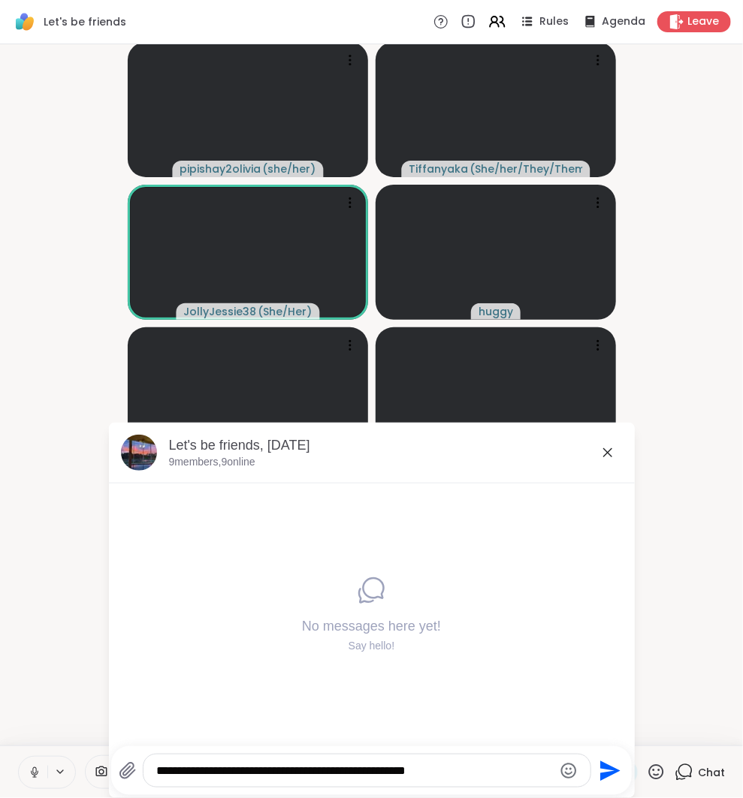
click at [466, 764] on textarea "**********" at bounding box center [354, 771] width 396 height 15
click at [429, 773] on textarea "**********" at bounding box center [354, 771] width 396 height 15
click at [478, 770] on textarea "**********" at bounding box center [354, 771] width 396 height 15
click at [519, 770] on textarea "**********" at bounding box center [354, 771] width 396 height 15
click at [510, 767] on textarea "**********" at bounding box center [354, 771] width 396 height 15
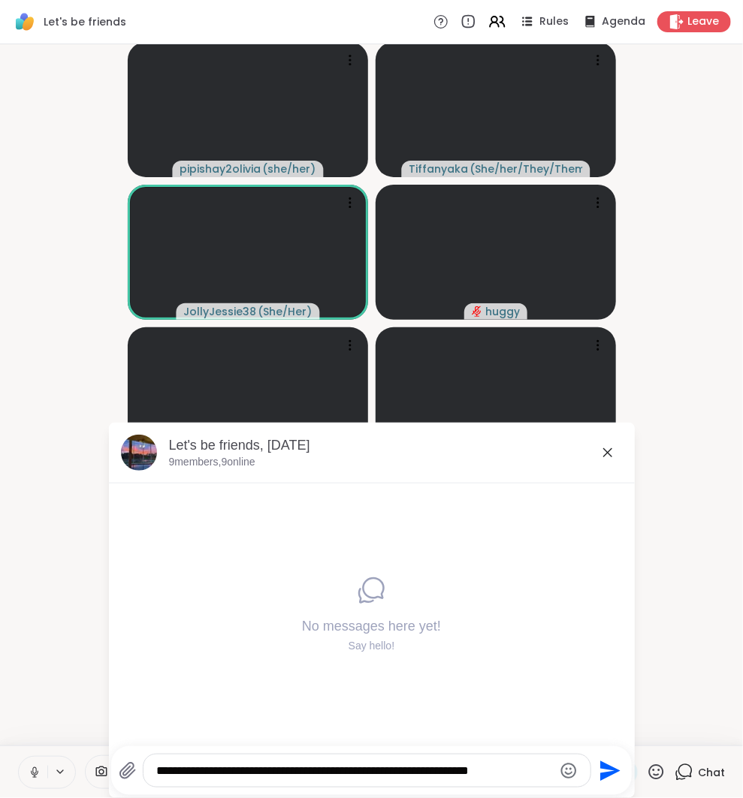
click at [510, 767] on textarea "**********" at bounding box center [354, 771] width 396 height 15
click at [342, 770] on textarea "**********" at bounding box center [354, 771] width 396 height 15
click at [490, 770] on textarea "**********" at bounding box center [354, 771] width 396 height 15
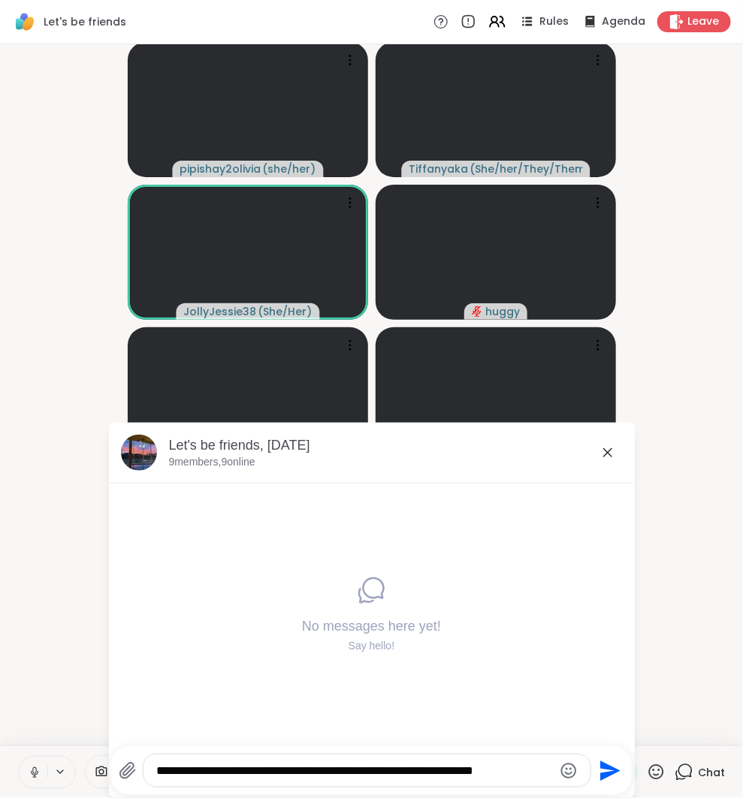
click at [541, 774] on textarea "**********" at bounding box center [354, 771] width 396 height 15
type textarea "**********"
click at [600, 774] on icon "Send" at bounding box center [610, 771] width 20 height 20
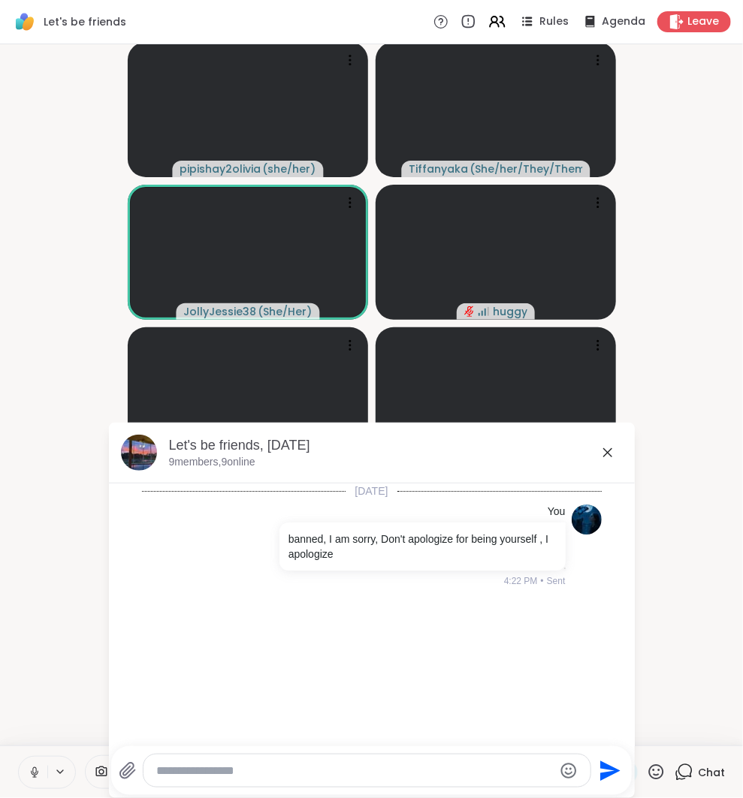
click at [506, 764] on textarea "Type your message" at bounding box center [354, 771] width 396 height 15
click at [604, 458] on icon at bounding box center [607, 453] width 18 height 18
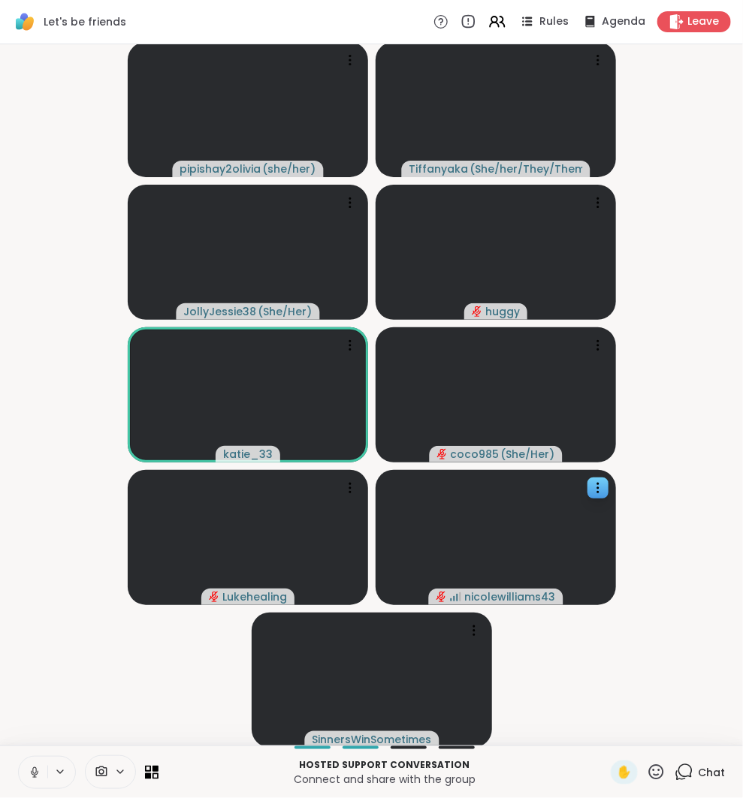
click at [571, 478] on video at bounding box center [495, 537] width 240 height 135
drag, startPoint x: 114, startPoint y: 742, endPoint x: 59, endPoint y: 767, distance: 61.2
click at [62, 754] on div "Let's be friends Rules Agenda Leave pipishay2olivia ( she/her ) Tiffanyaka ( Sh…" at bounding box center [371, 399] width 743 height 798
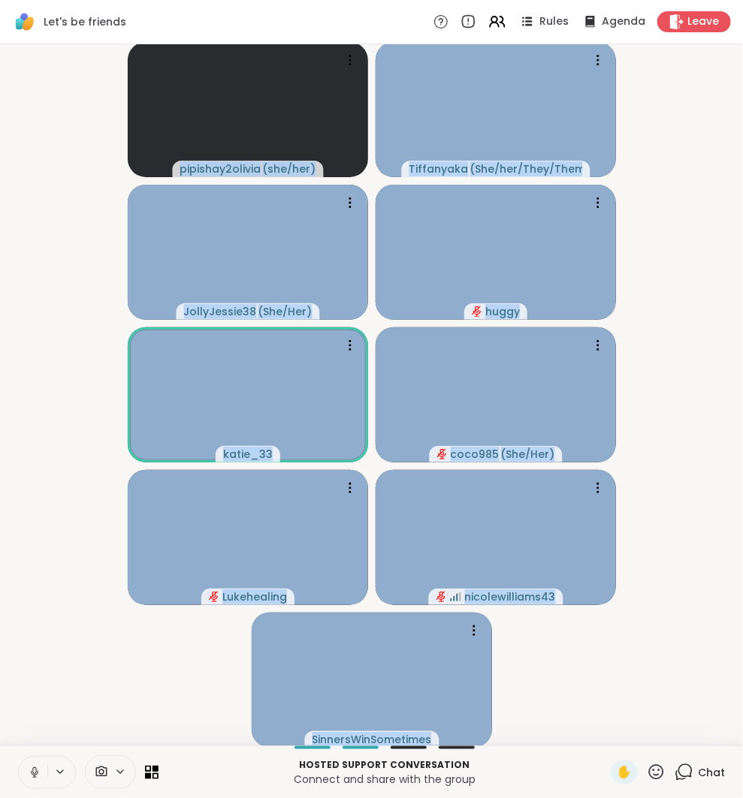
click at [42, 769] on button at bounding box center [33, 773] width 29 height 32
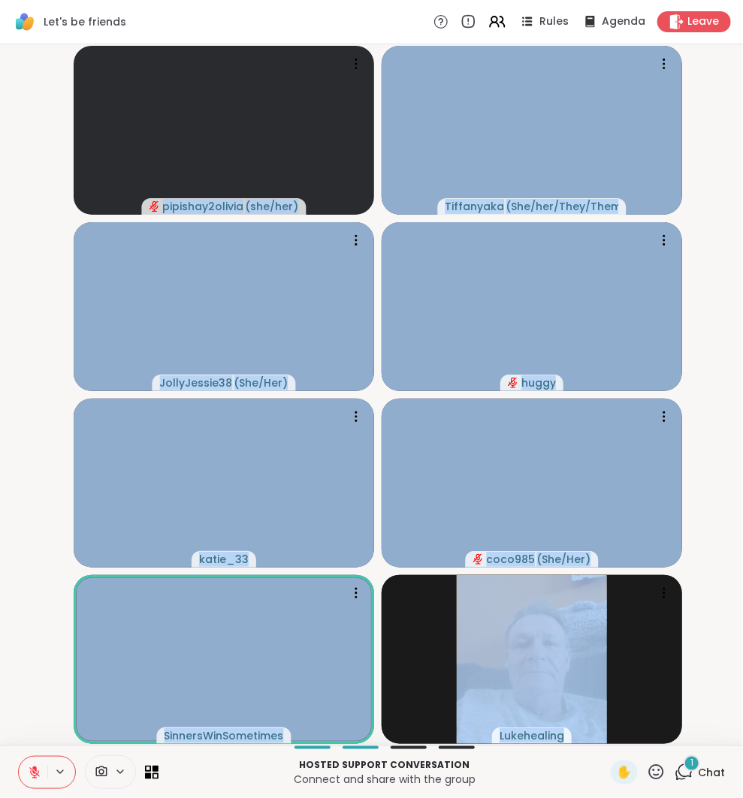
click at [689, 772] on icon at bounding box center [683, 772] width 19 height 19
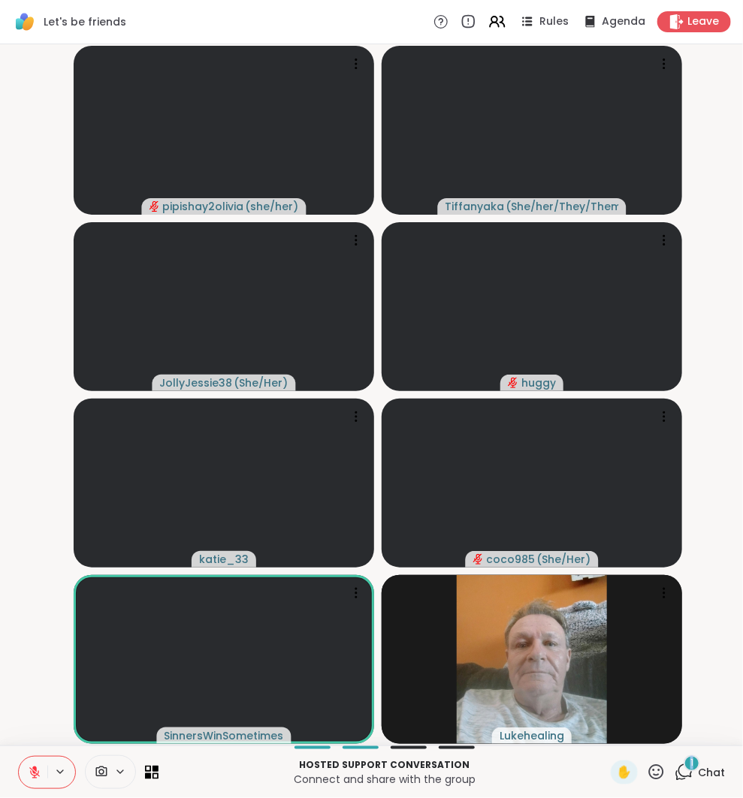
click at [689, 772] on icon at bounding box center [683, 772] width 19 height 19
click at [684, 767] on icon at bounding box center [683, 772] width 19 height 19
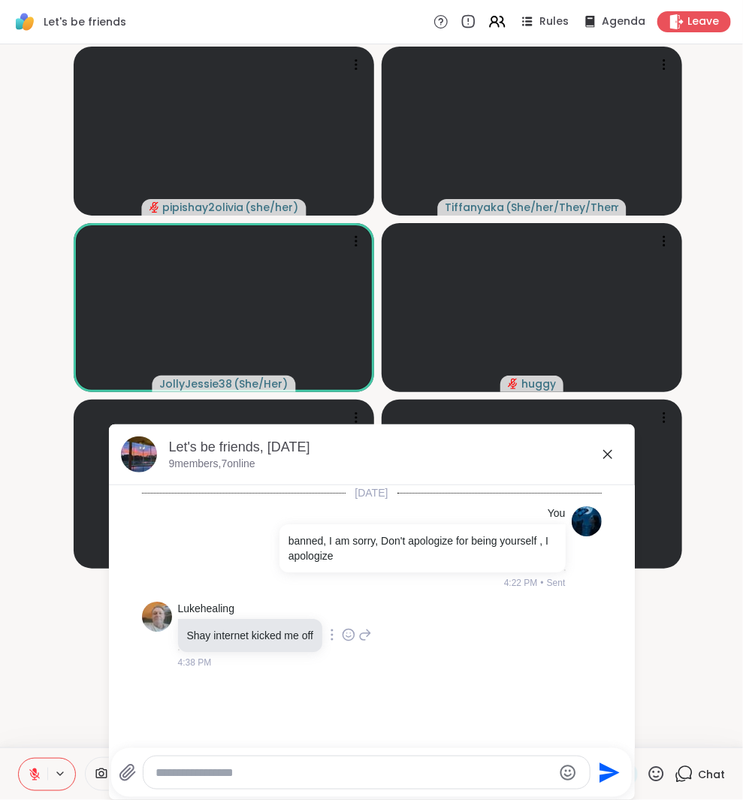
click at [369, 639] on icon at bounding box center [365, 635] width 14 height 18
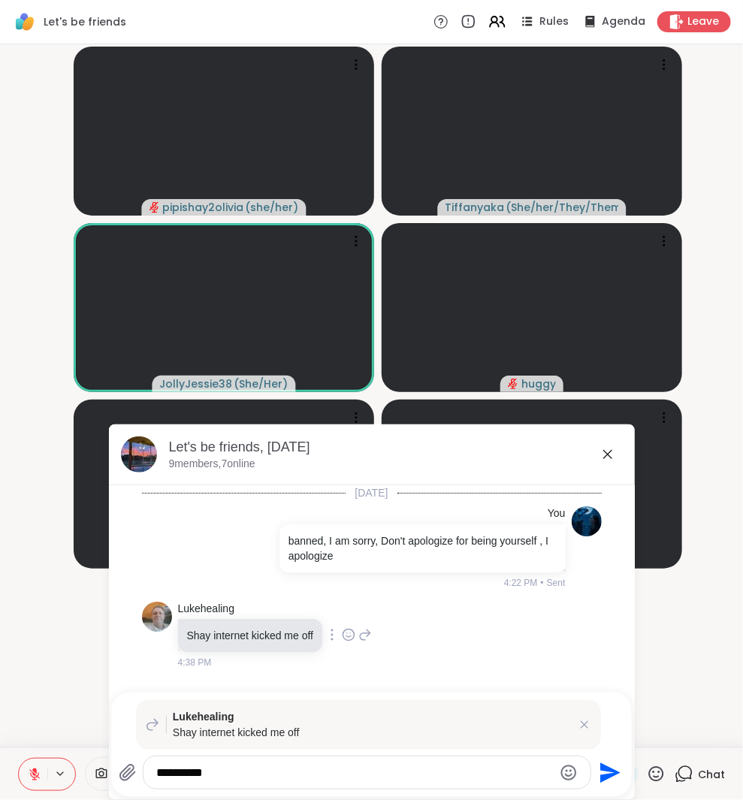
type textarea "**********"
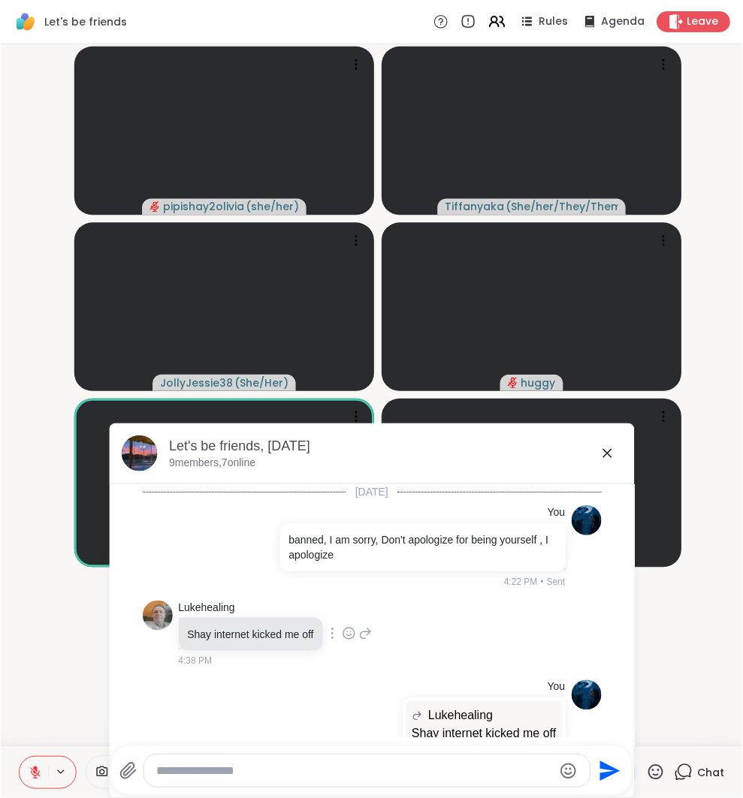
scroll to position [65, 0]
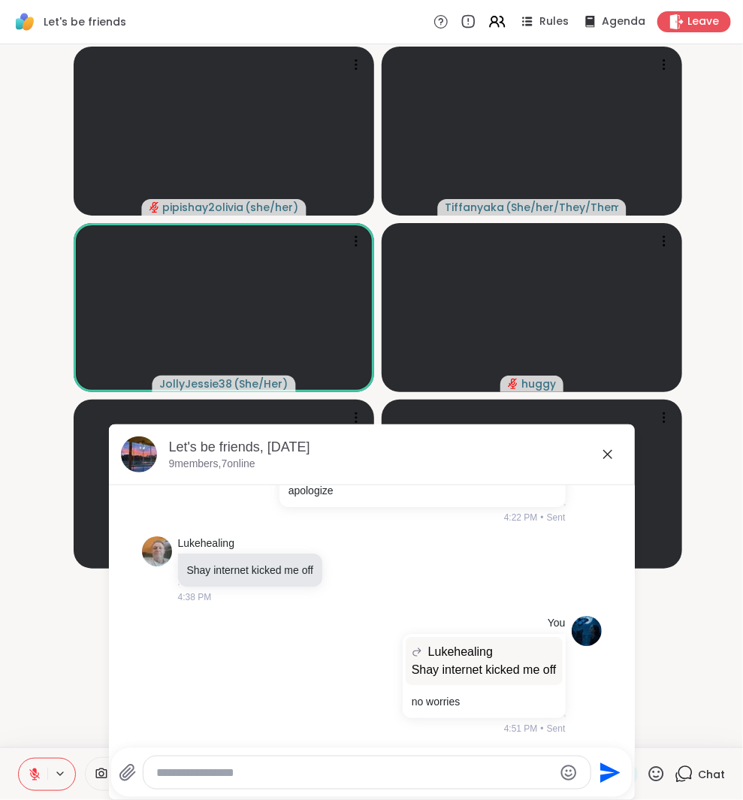
click at [604, 457] on icon at bounding box center [607, 454] width 9 height 9
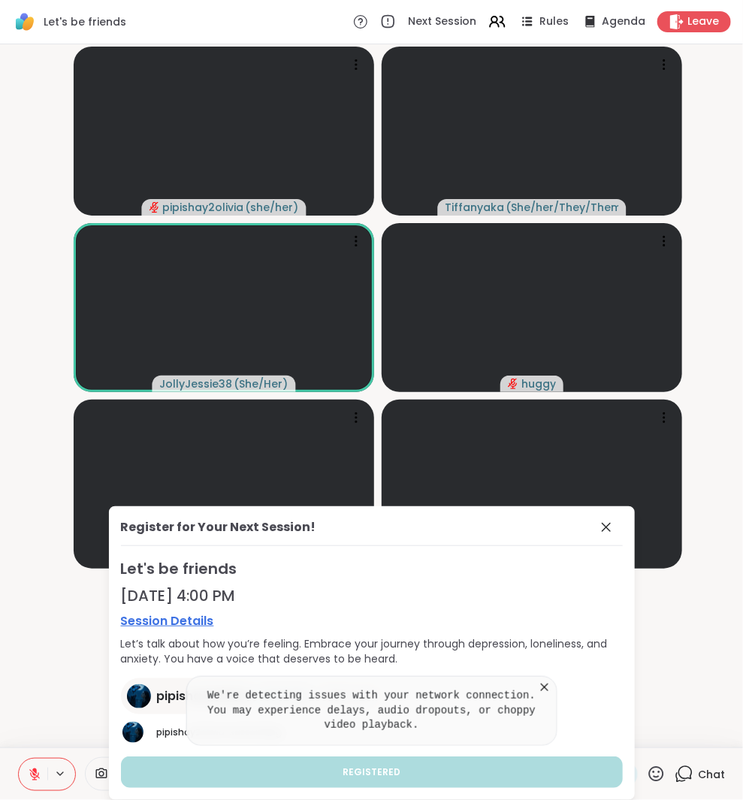
click at [552, 686] on icon at bounding box center [544, 687] width 15 height 15
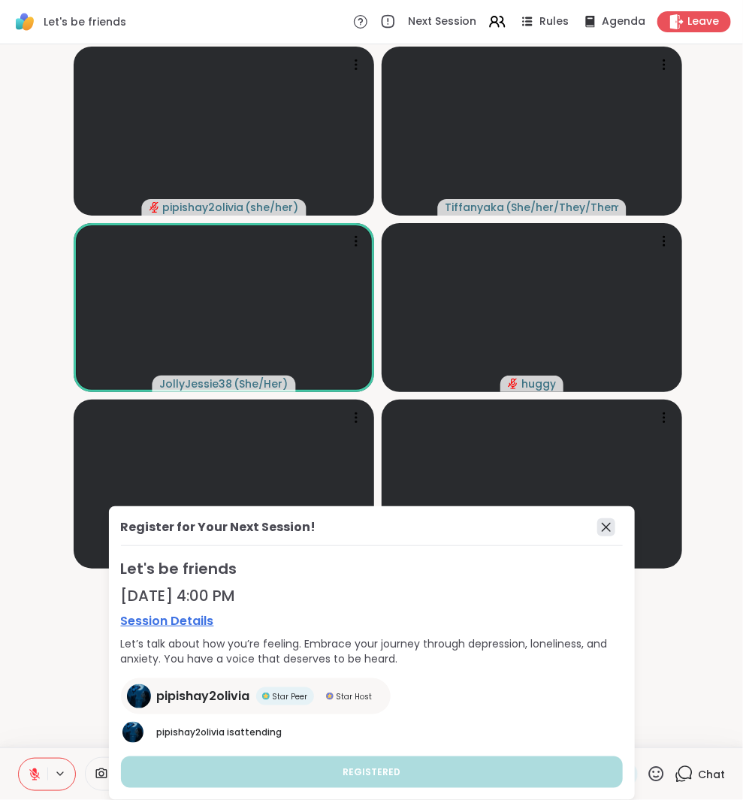
click at [609, 532] on icon at bounding box center [606, 527] width 18 height 18
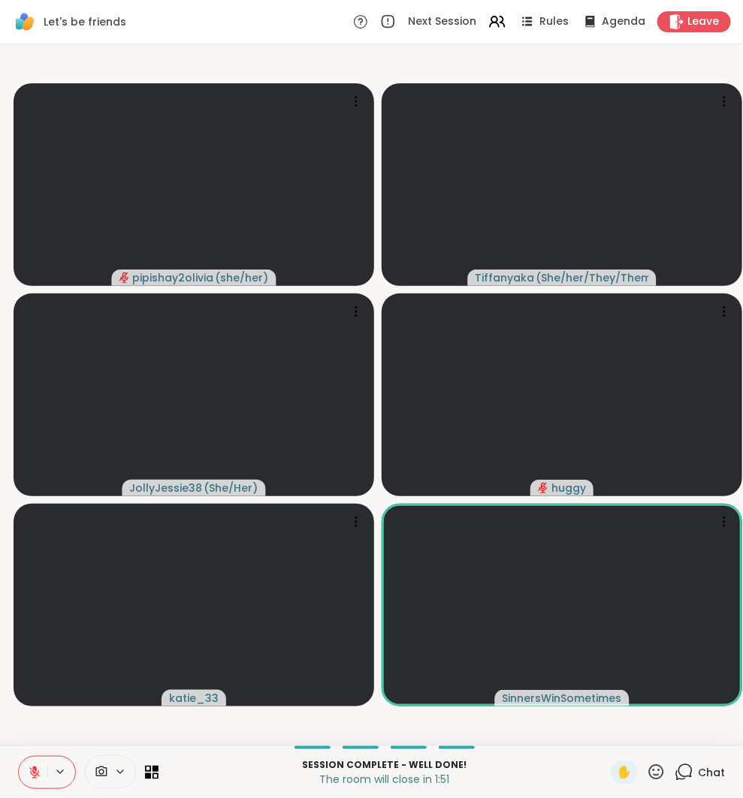
click at [677, 780] on icon at bounding box center [683, 772] width 19 height 19
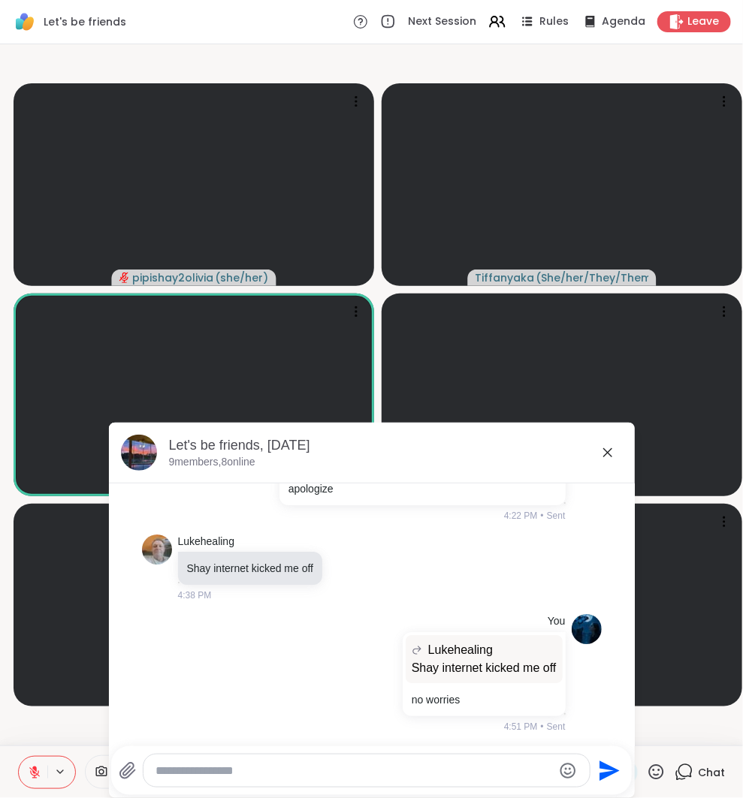
click at [608, 454] on icon at bounding box center [607, 453] width 18 height 18
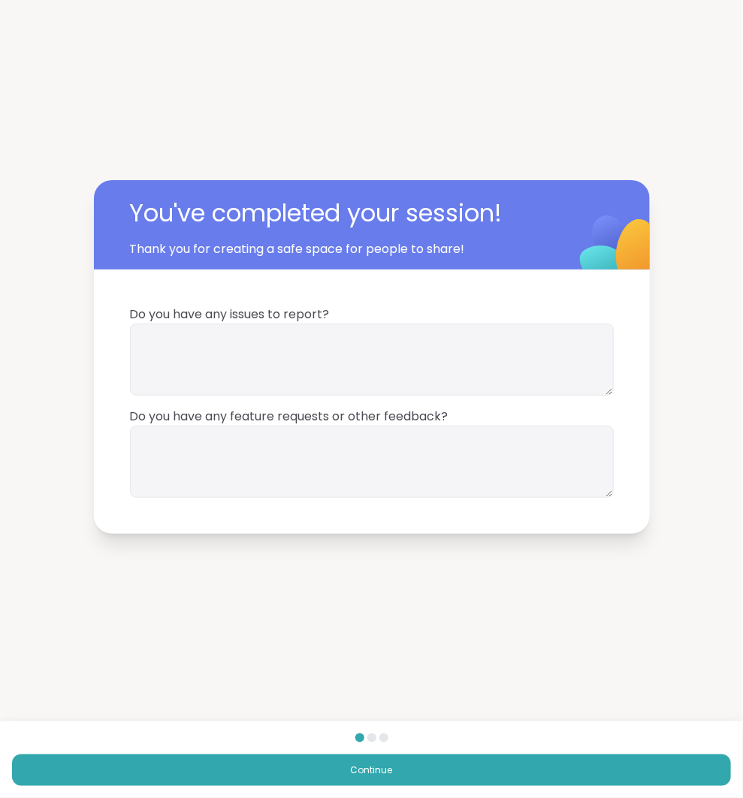
click at [647, 782] on button "Continue" at bounding box center [371, 771] width 719 height 32
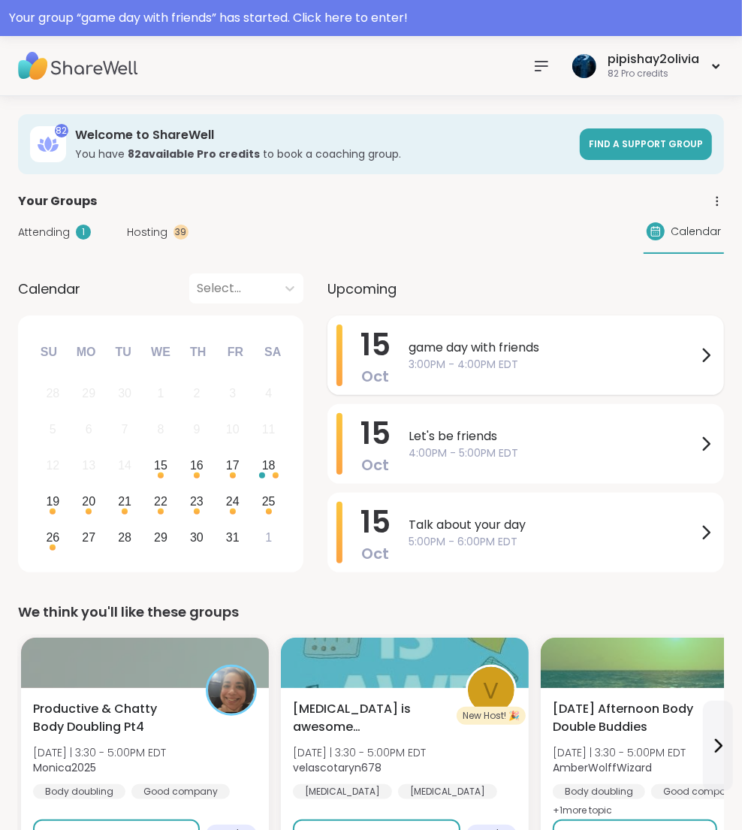
click at [521, 333] on div "game day with friends 3:00PM - 4:00PM EDT" at bounding box center [562, 355] width 306 height 62
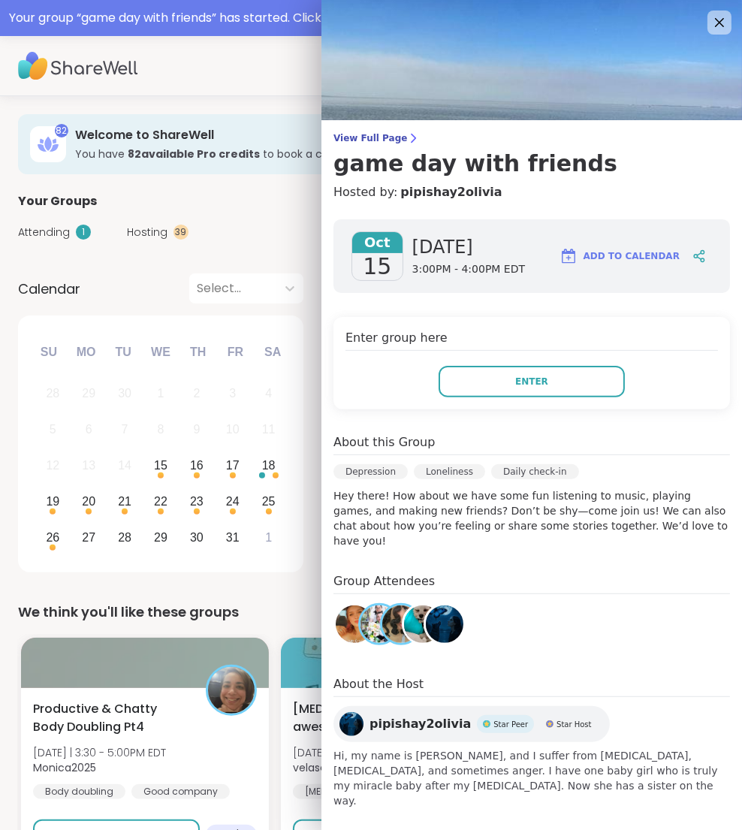
click at [726, 22] on icon at bounding box center [719, 23] width 18 height 18
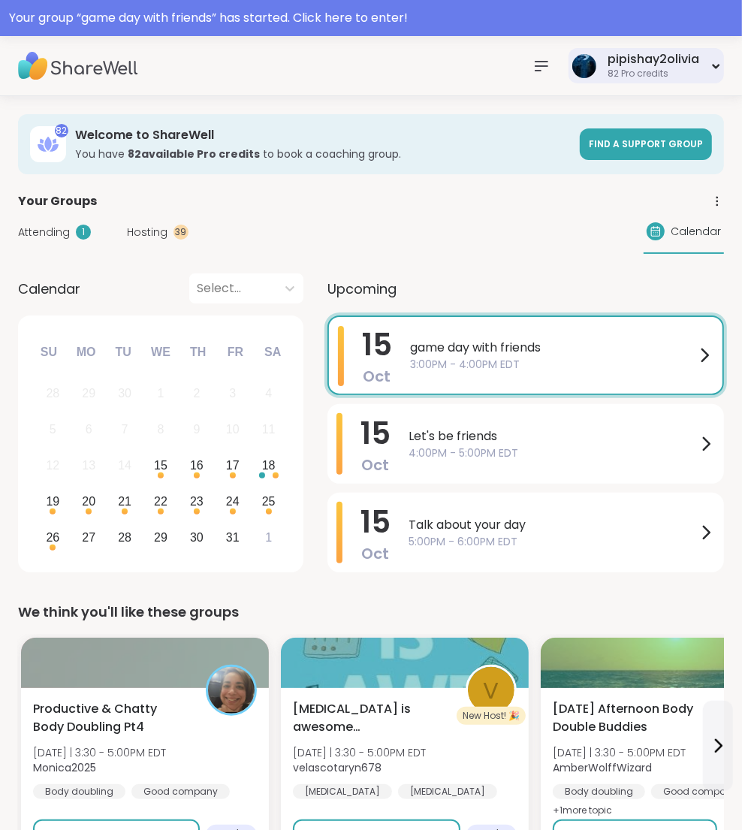
click at [636, 68] on div "82 Pro credits" at bounding box center [654, 74] width 92 height 13
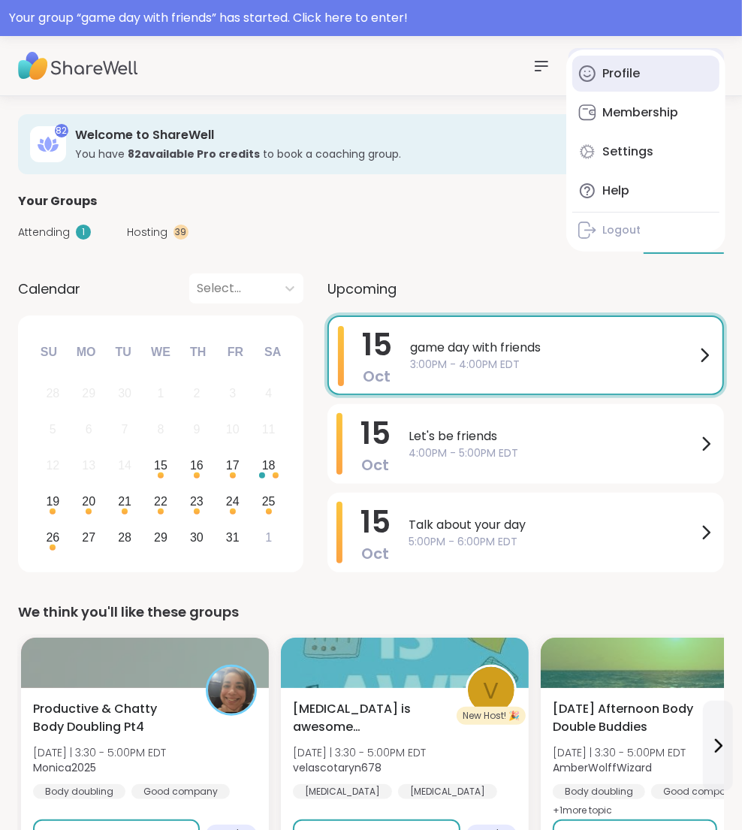
click at [628, 76] on div "Profile" at bounding box center [621, 73] width 38 height 17
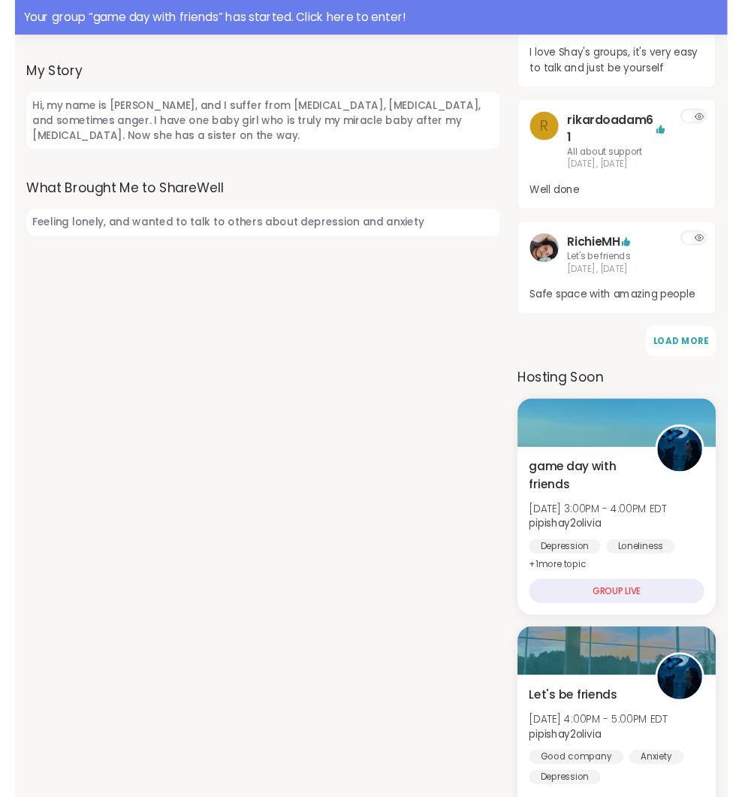
scroll to position [918, 0]
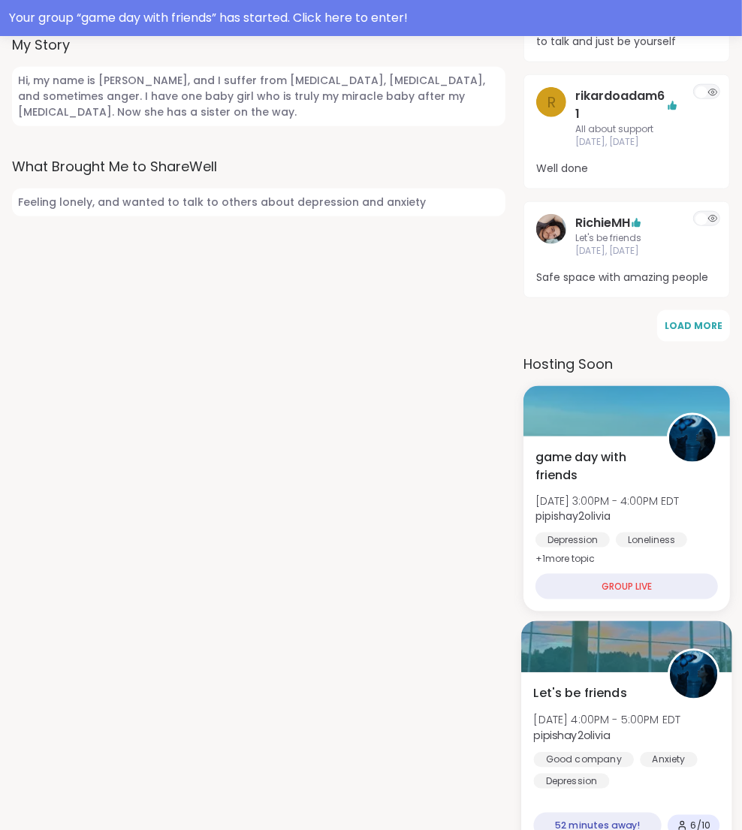
click at [629, 727] on span "pipishay2olivia" at bounding box center [607, 734] width 147 height 15
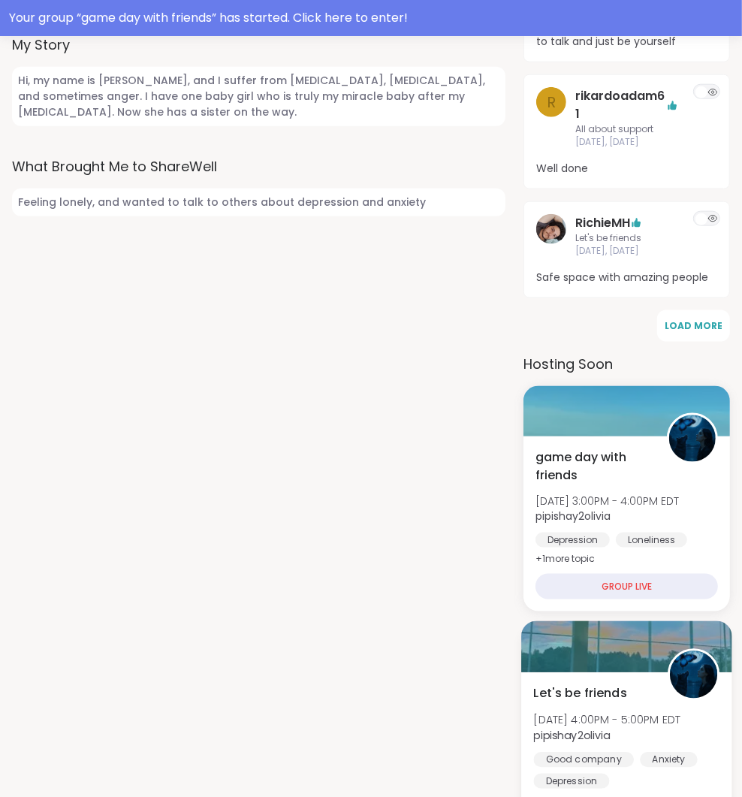
scroll to position [0, 0]
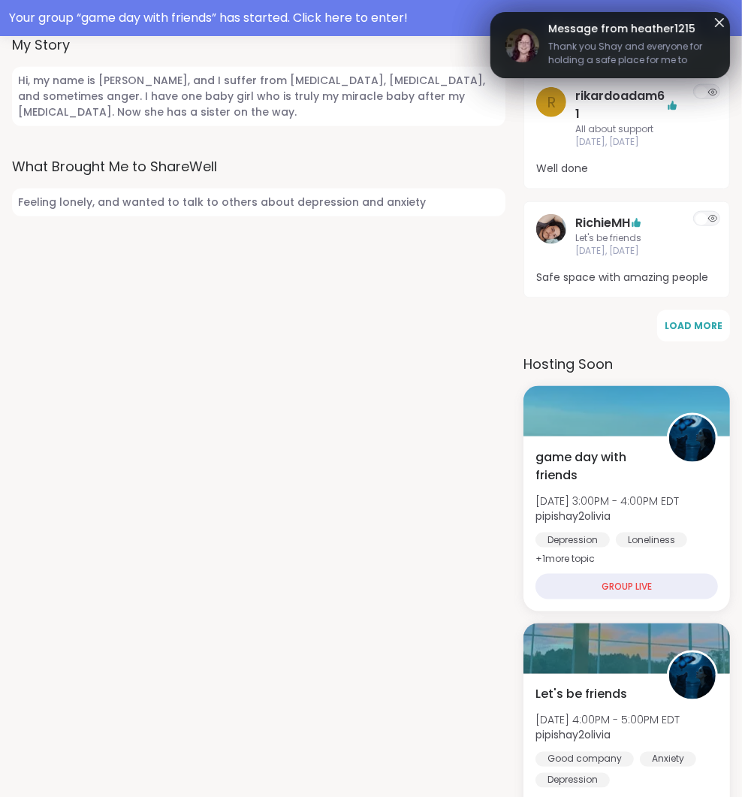
click at [607, 49] on span "Thank you Shay and everyone for holding a safe place for me to share and thank …" at bounding box center [631, 55] width 167 height 30
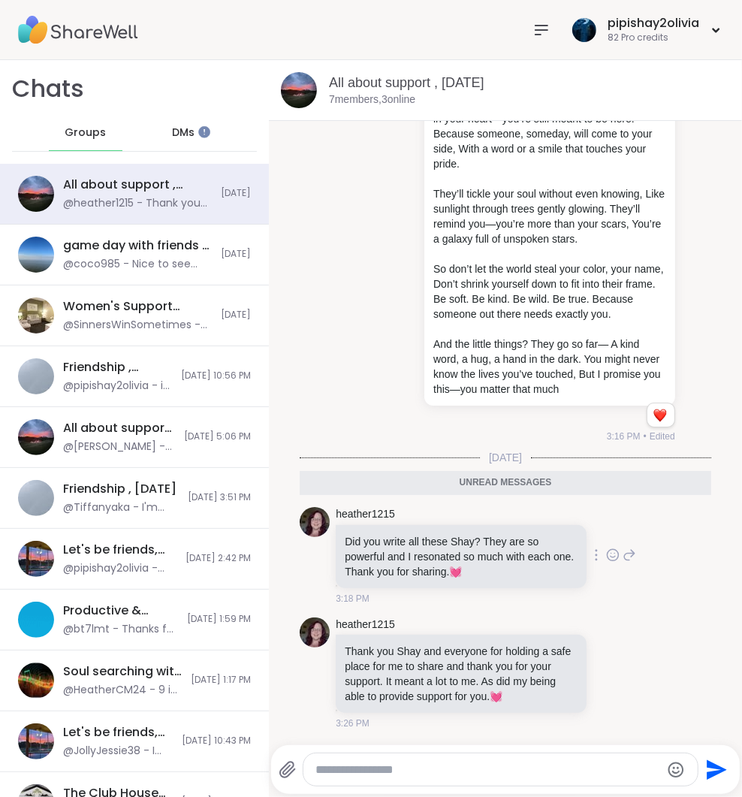
click at [623, 546] on icon at bounding box center [630, 555] width 14 height 18
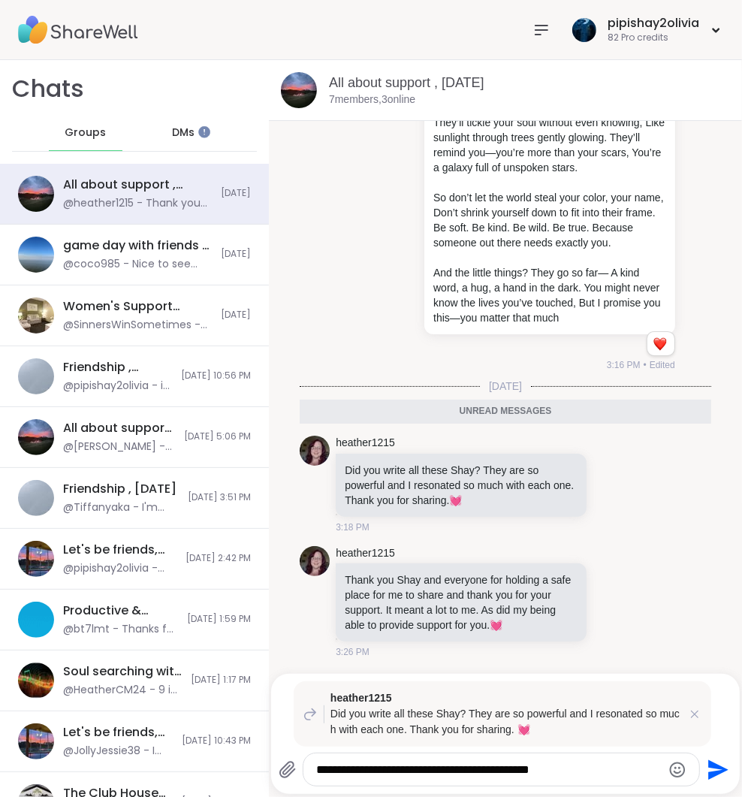
type textarea "**********"
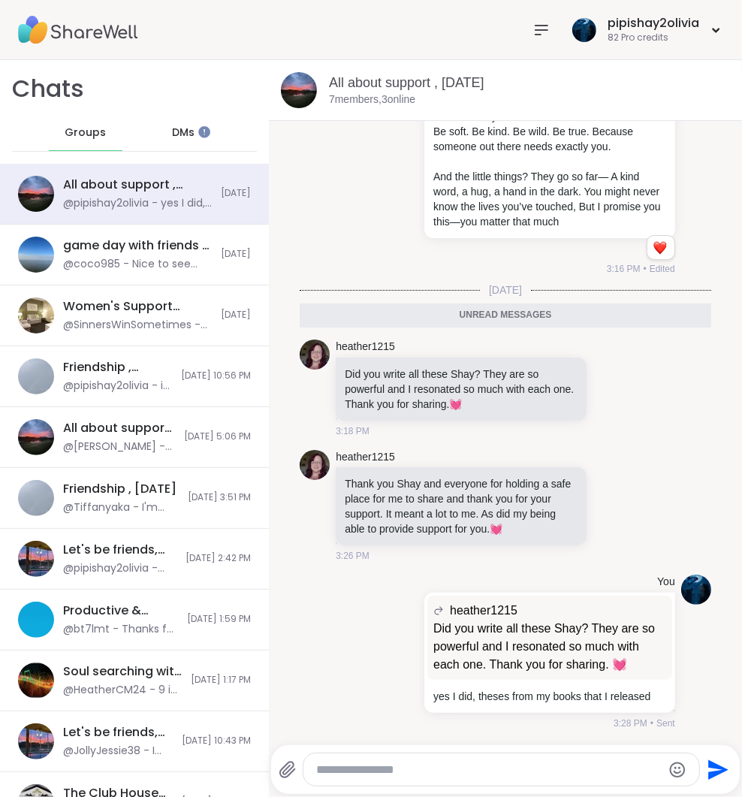
scroll to position [4628, 0]
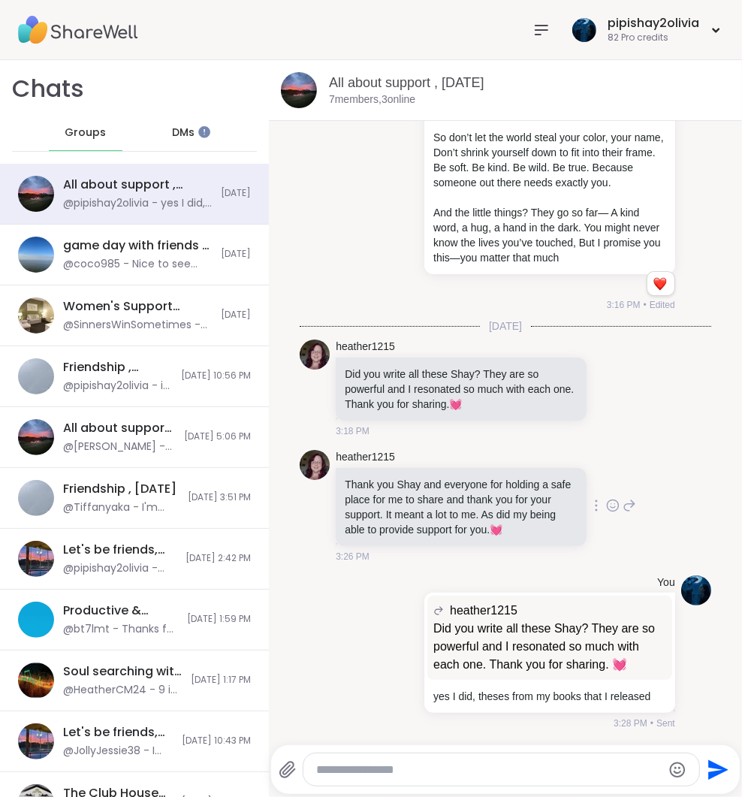
click at [606, 498] on icon at bounding box center [613, 505] width 14 height 15
click at [606, 475] on div "Select Reaction: Heart" at bounding box center [613, 482] width 14 height 14
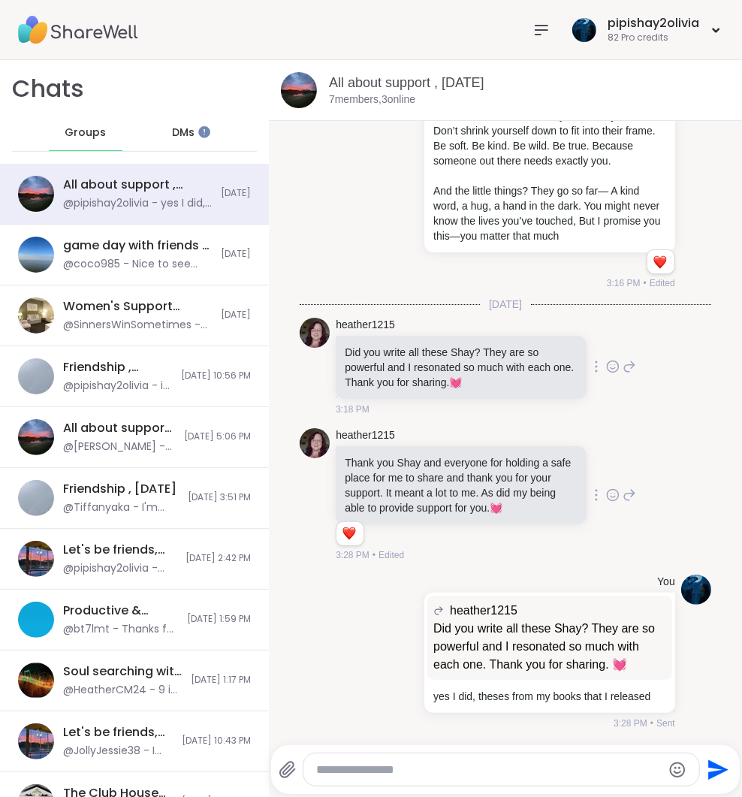
click at [606, 363] on icon at bounding box center [613, 366] width 14 height 15
click at [606, 341] on div "Select Reaction: Heart" at bounding box center [613, 343] width 14 height 14
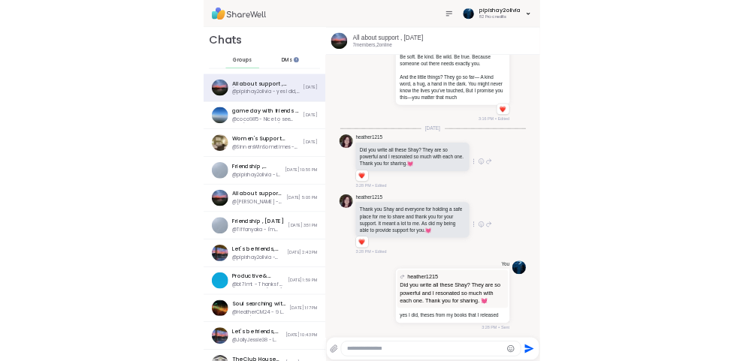
scroll to position [4671, 0]
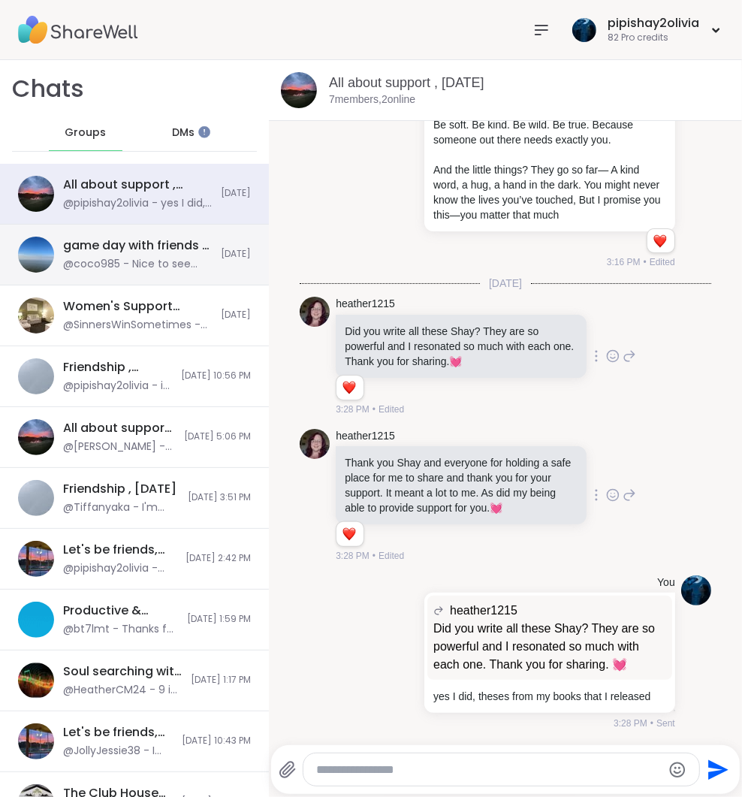
click at [137, 258] on div "@coco985 - Nice to see you [PERSON_NAME]!" at bounding box center [137, 264] width 149 height 15
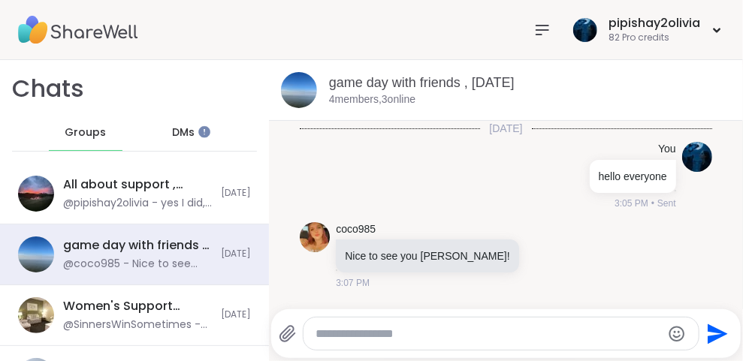
scroll to position [4994, 0]
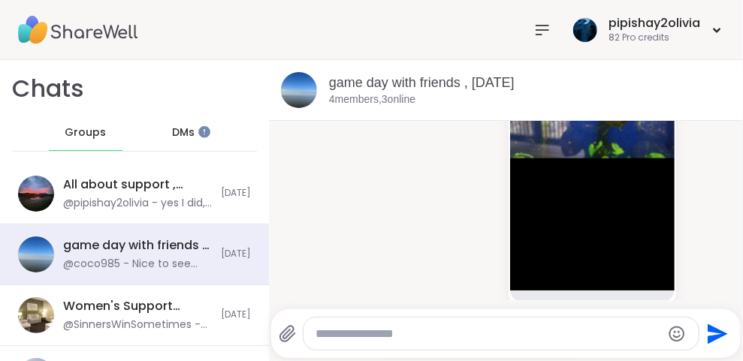
click at [544, 35] on icon at bounding box center [542, 30] width 18 height 18
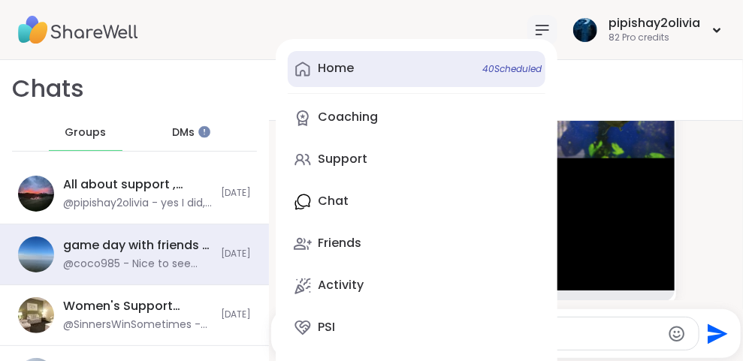
click at [450, 72] on link "Home 40 Scheduled" at bounding box center [417, 69] width 258 height 36
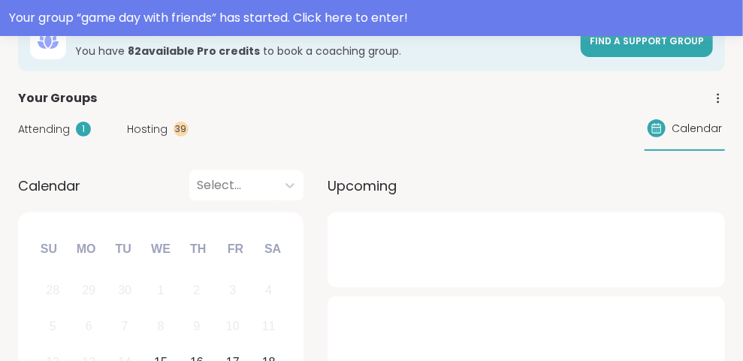
scroll to position [322, 0]
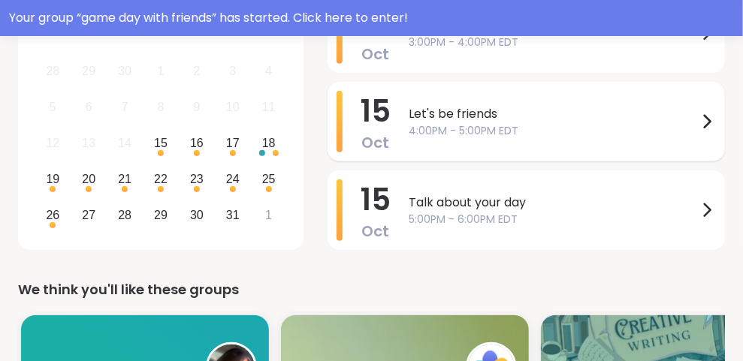
click at [589, 144] on div "Let's be friends 4:00PM - 5:00PM EDT" at bounding box center [562, 122] width 307 height 62
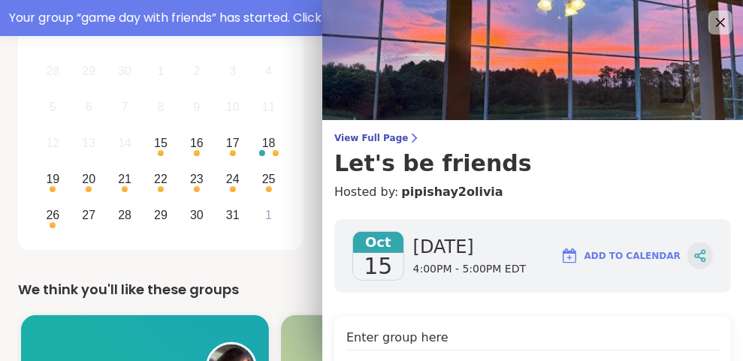
click at [693, 249] on icon at bounding box center [700, 256] width 14 height 14
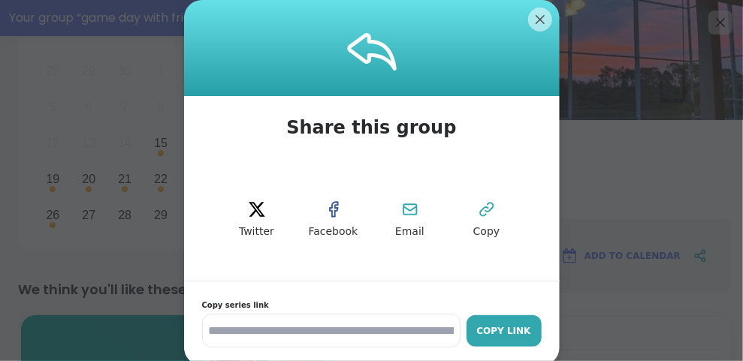
click at [502, 331] on div "Copy Link" at bounding box center [504, 331] width 60 height 14
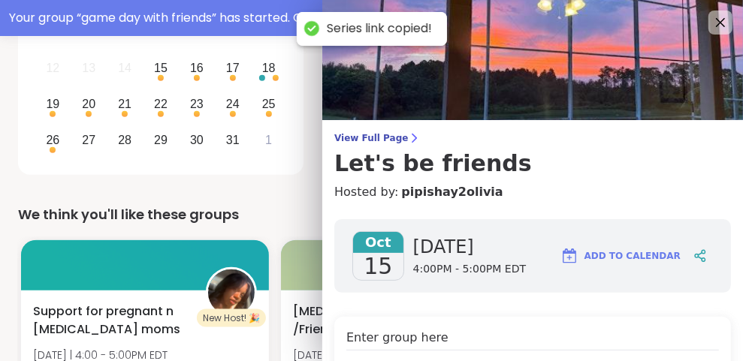
scroll to position [408, 0]
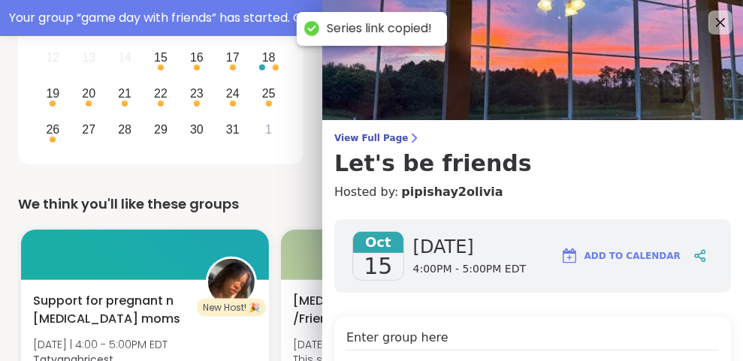
click at [309, 201] on div "We think you'll like these groups" at bounding box center [371, 204] width 707 height 21
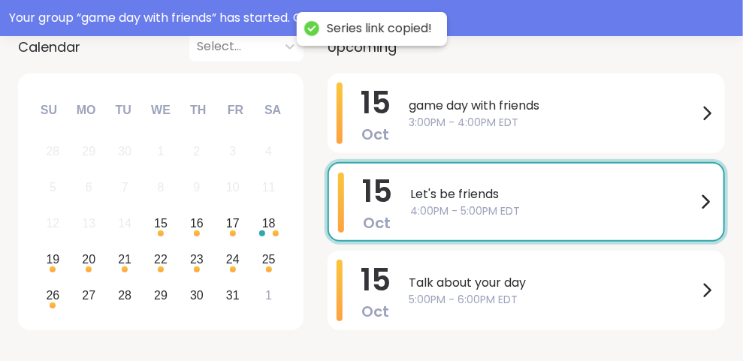
scroll to position [252, 0]
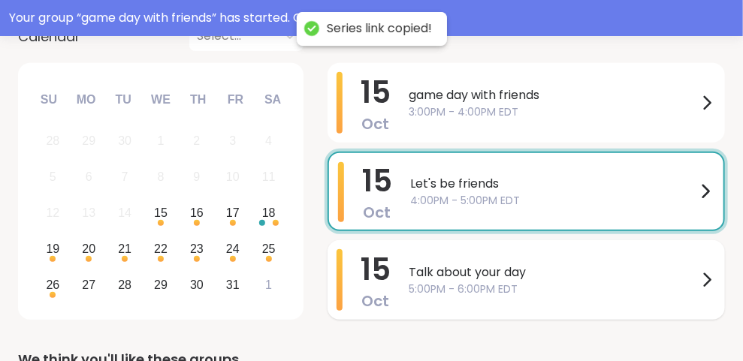
click at [489, 283] on span "5:00PM - 6:00PM EDT" at bounding box center [553, 290] width 289 height 16
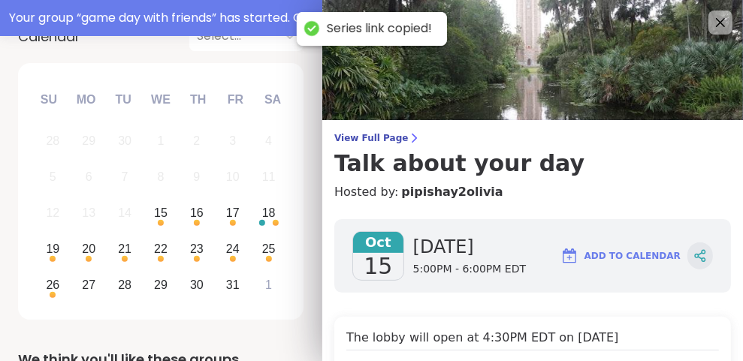
click at [693, 253] on icon at bounding box center [700, 256] width 14 height 14
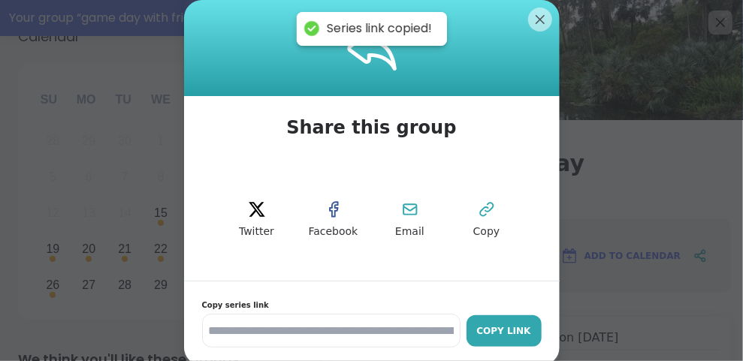
click at [523, 333] on div "Copy Link" at bounding box center [504, 331] width 60 height 14
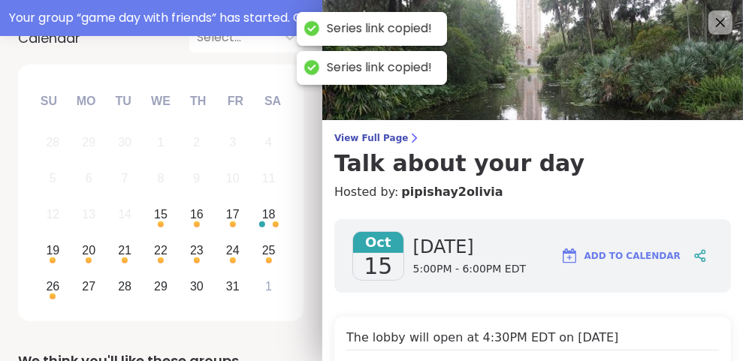
scroll to position [251, 0]
click at [716, 26] on icon at bounding box center [721, 23] width 10 height 10
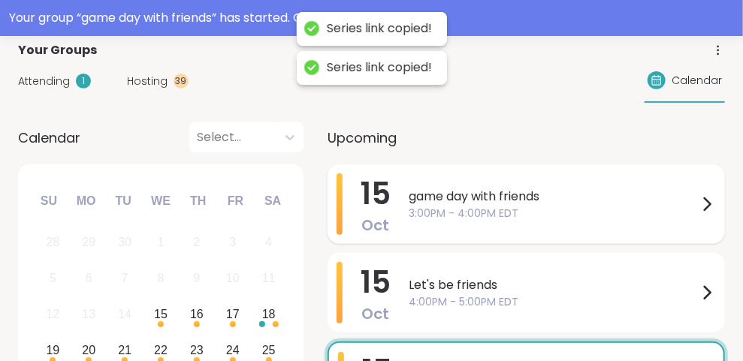
scroll to position [66, 0]
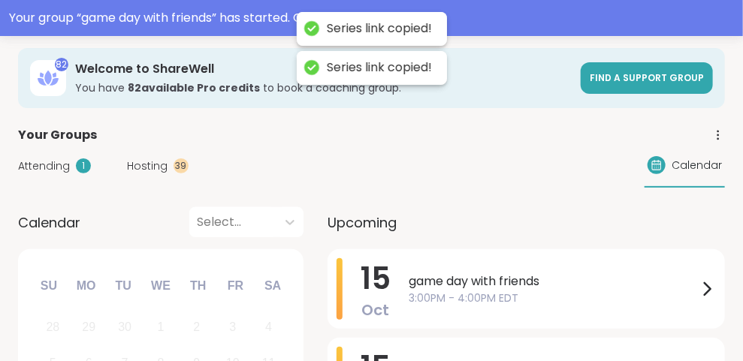
click at [159, 167] on span "Hosting" at bounding box center [147, 166] width 41 height 16
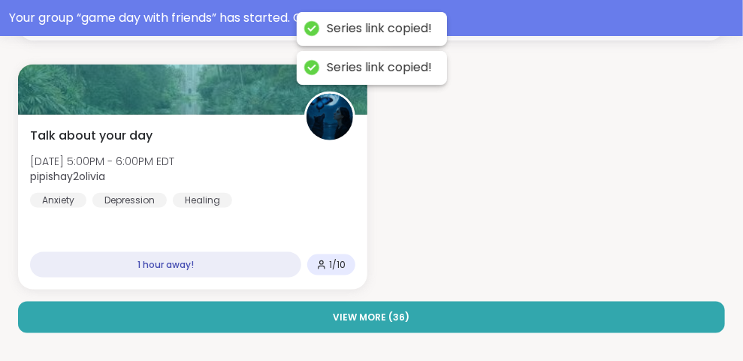
scroll to position [478, 0]
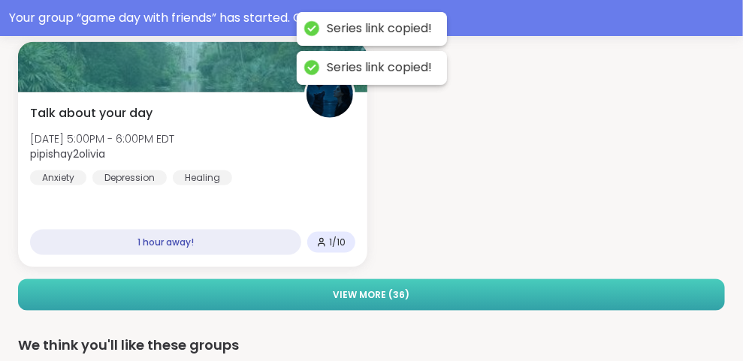
click at [393, 294] on span "View More ( 36 )" at bounding box center [371, 295] width 77 height 14
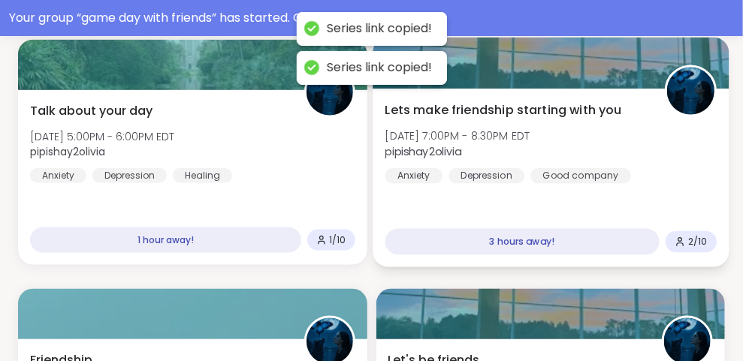
scroll to position [507, 0]
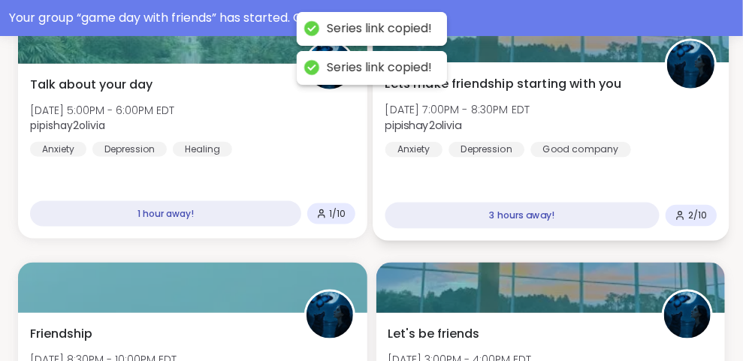
click at [551, 92] on div "Lets make friendship starting with you Wed, Oct 15 | 7:00PM - 8:30PM EDT pipish…" at bounding box center [549, 116] width 331 height 83
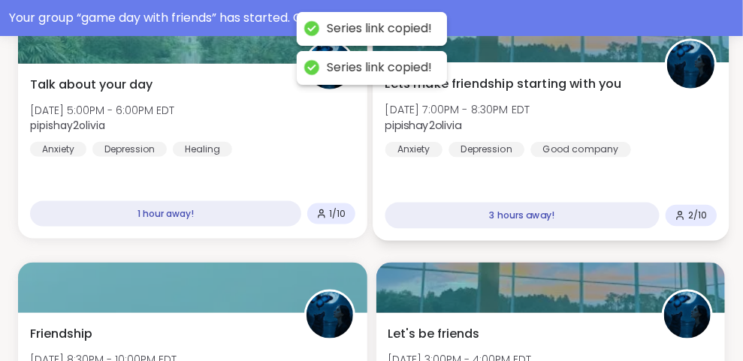
click at [424, 144] on div "Anxiety" at bounding box center [412, 149] width 57 height 15
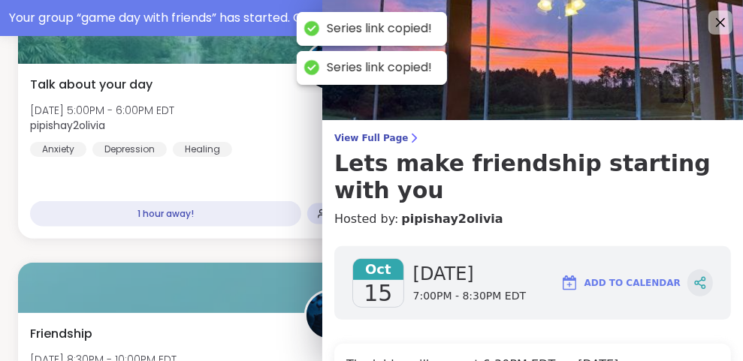
click at [697, 285] on div at bounding box center [700, 283] width 26 height 27
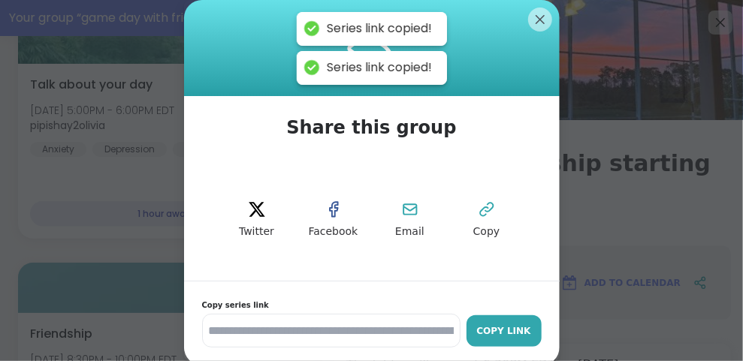
click at [501, 334] on div "Copy Link" at bounding box center [504, 331] width 60 height 14
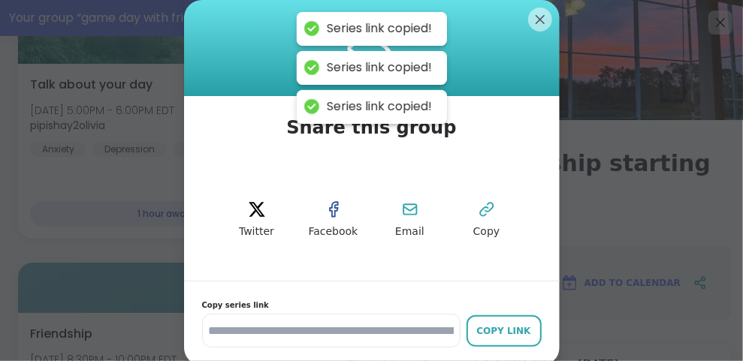
click at [532, 23] on img at bounding box center [532, 60] width 421 height 120
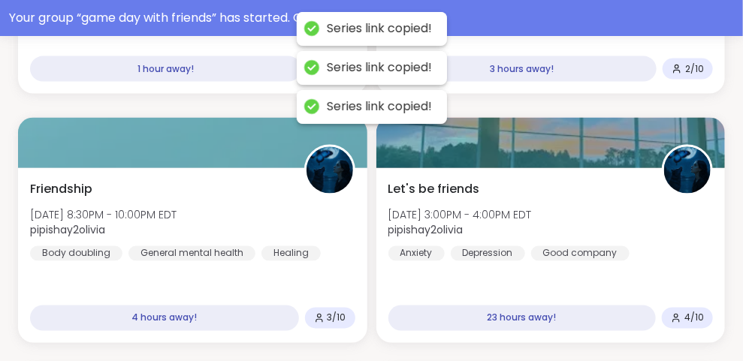
scroll to position [666, 0]
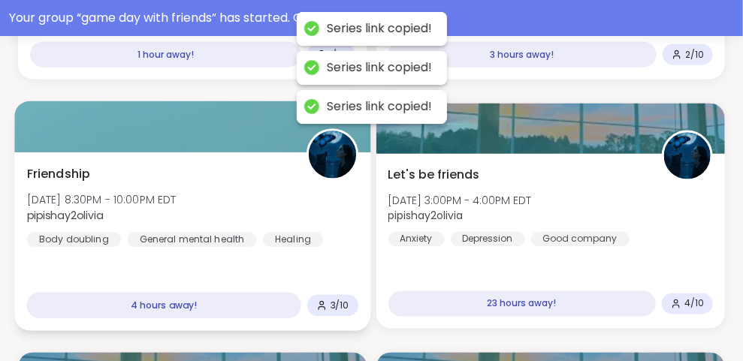
click at [222, 267] on div "Friendship Wed, Oct 15 | 8:30PM - 10:00PM EDT pipishay2olivia Body doubling Gen…" at bounding box center [192, 241] width 356 height 179
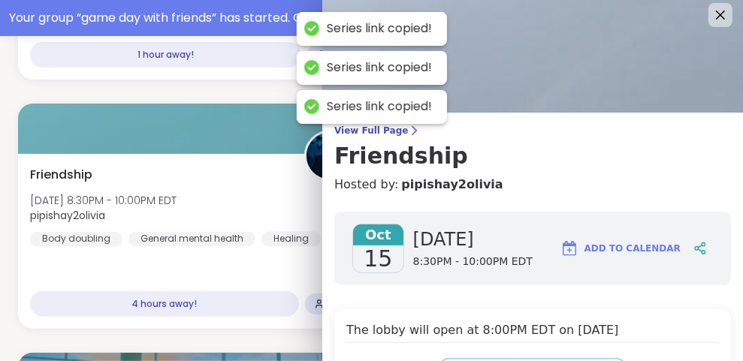
scroll to position [22, 0]
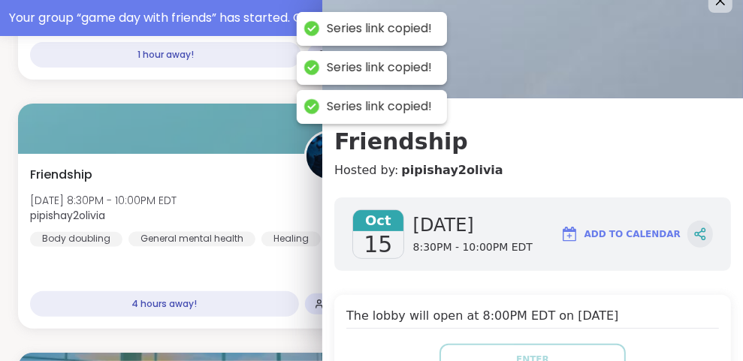
click at [693, 231] on icon at bounding box center [700, 235] width 14 height 14
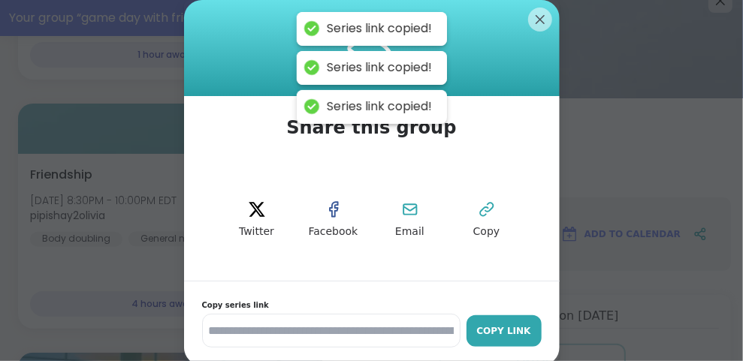
click at [514, 338] on button "Copy Link" at bounding box center [503, 331] width 75 height 32
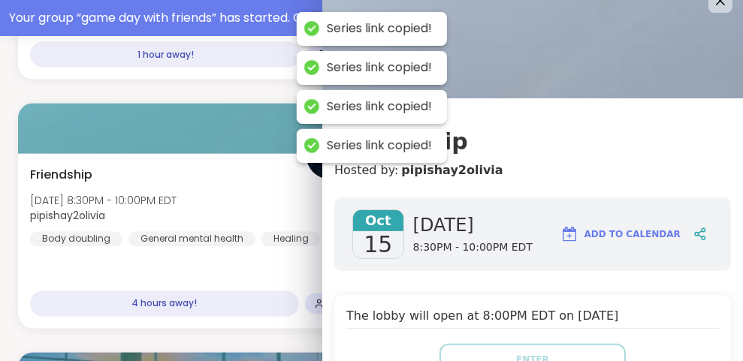
click at [658, 66] on img at bounding box center [532, 38] width 421 height 120
click at [710, 9] on icon at bounding box center [719, 0] width 19 height 19
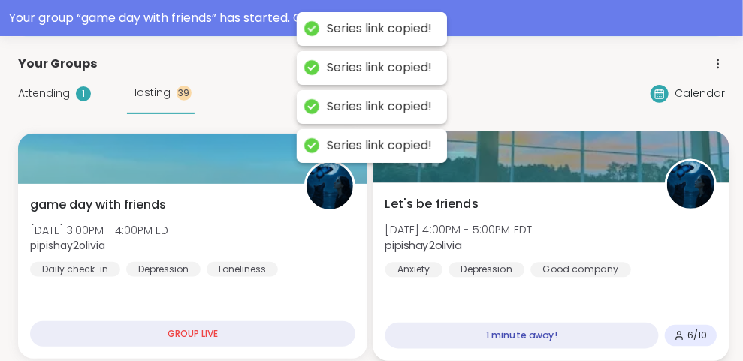
scroll to position [146, 0]
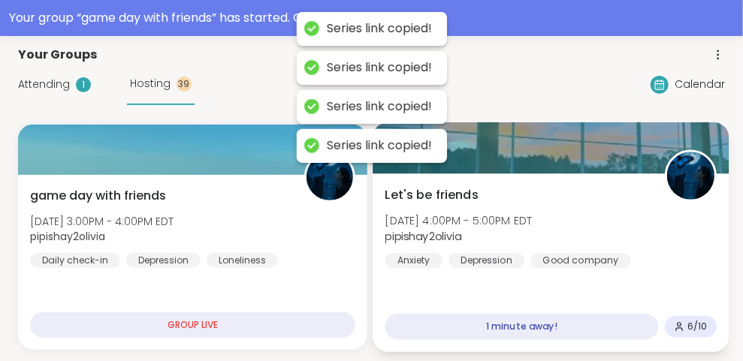
click at [421, 297] on div "Let's be friends Wed, Oct 15 | 4:00PM - 5:00PM EDT pipishay2olivia Anxiety Depr…" at bounding box center [550, 262] width 356 height 179
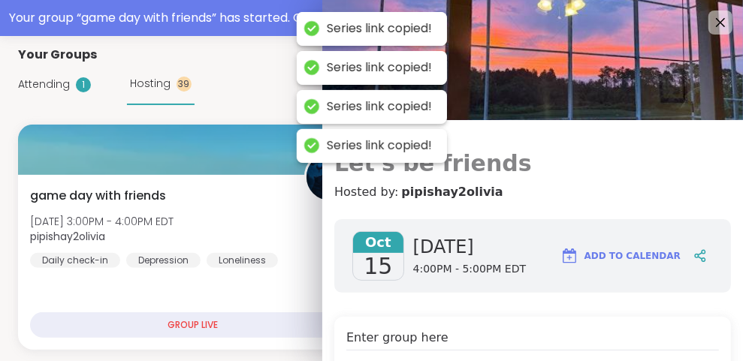
scroll to position [0, 0]
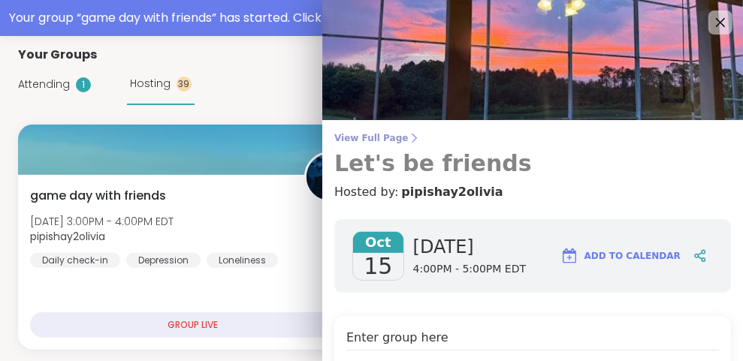
click at [381, 138] on span "View Full Page" at bounding box center [532, 138] width 396 height 12
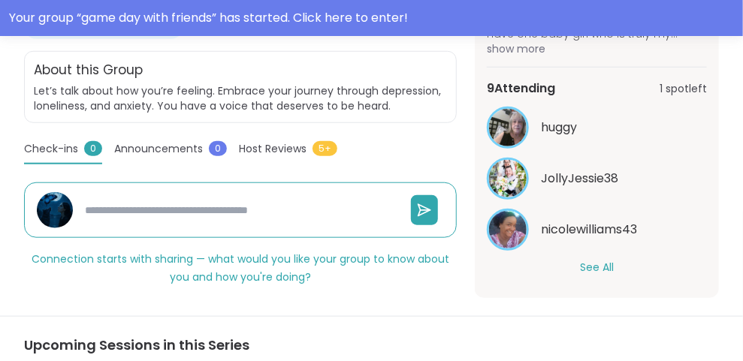
scroll to position [279, 0]
click at [589, 274] on button "See All" at bounding box center [597, 269] width 34 height 16
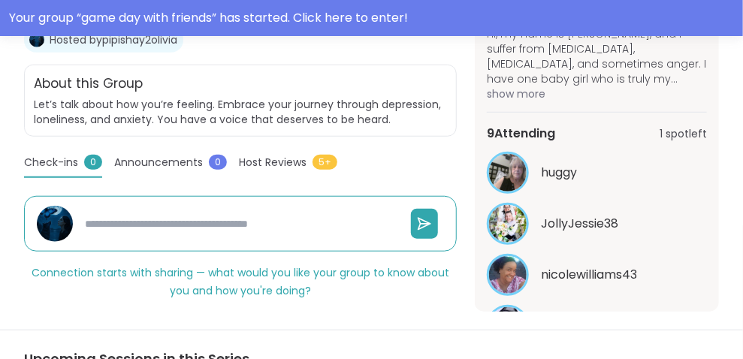
scroll to position [352, 0]
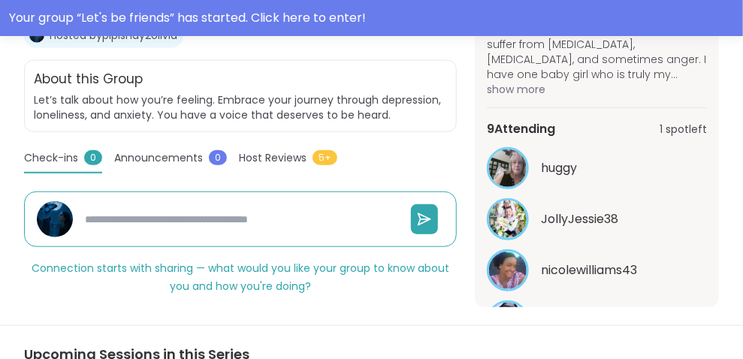
type textarea "*"
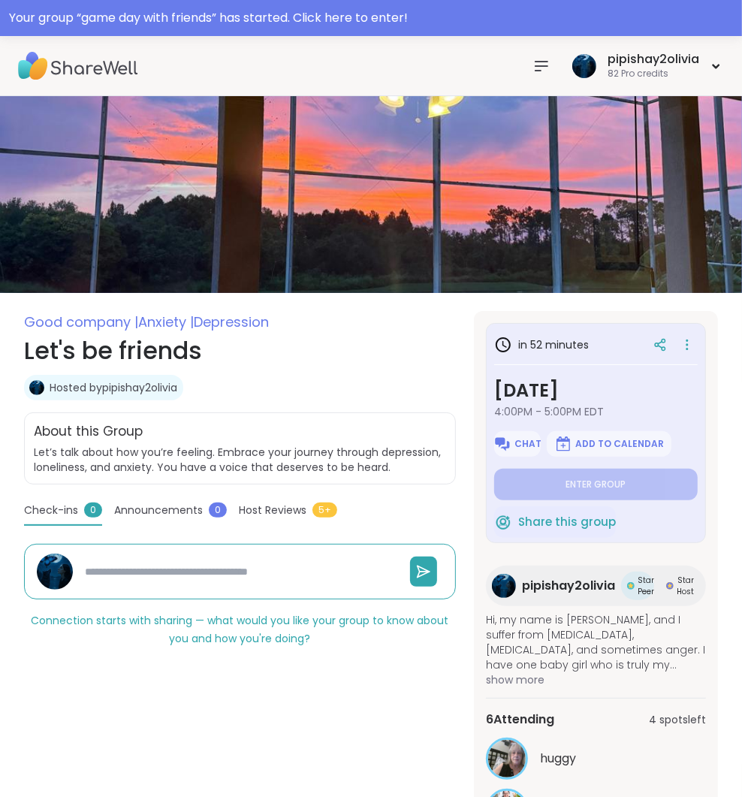
click at [552, 62] on nav at bounding box center [541, 66] width 30 height 30
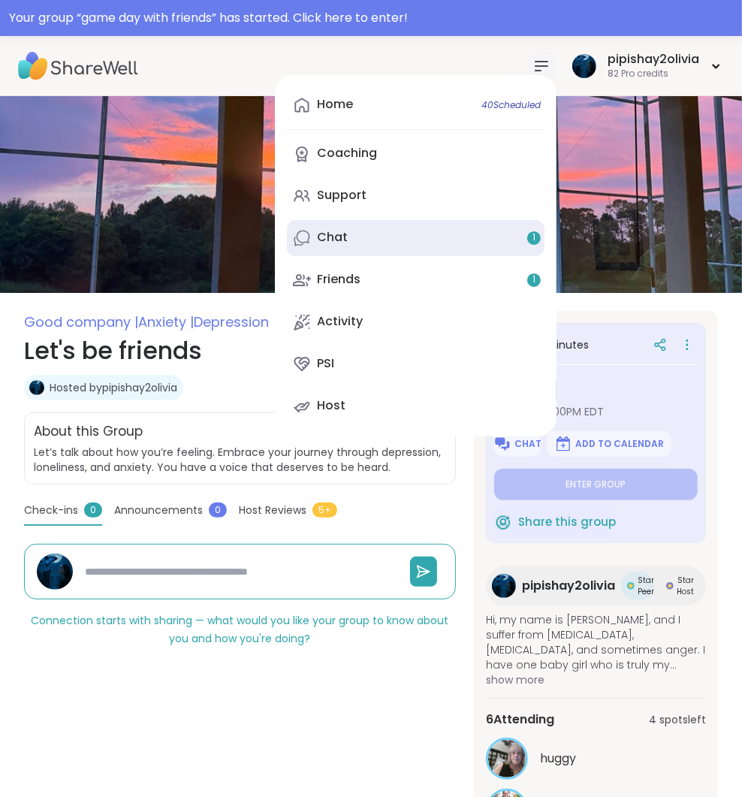
click at [317, 226] on link "Chat 1" at bounding box center [416, 238] width 258 height 36
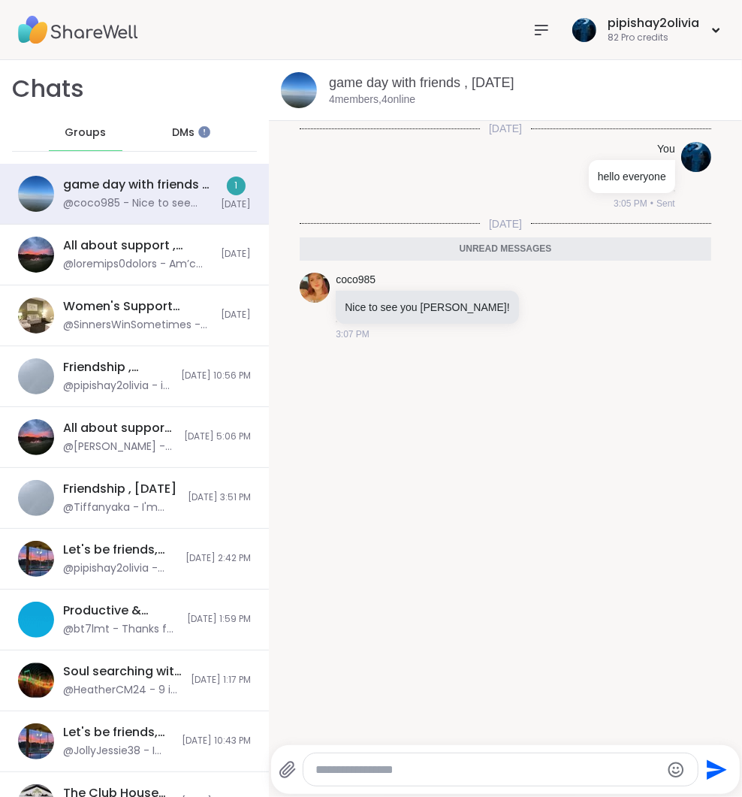
click at [537, 32] on icon at bounding box center [541, 30] width 18 height 18
click at [624, 17] on div "pipishay2olivia" at bounding box center [654, 23] width 92 height 17
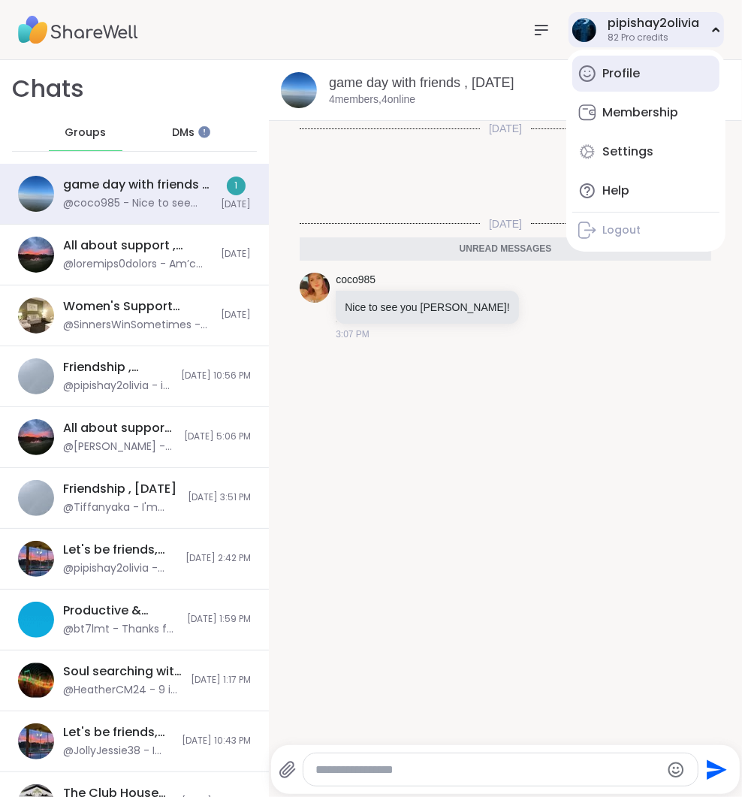
click at [592, 65] on icon at bounding box center [587, 74] width 18 height 18
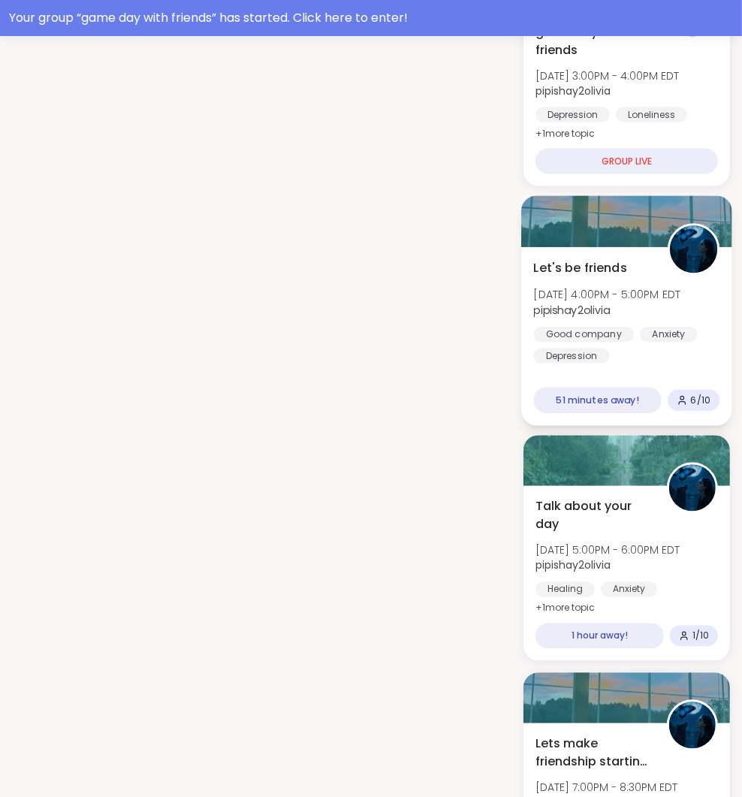
scroll to position [1402, 0]
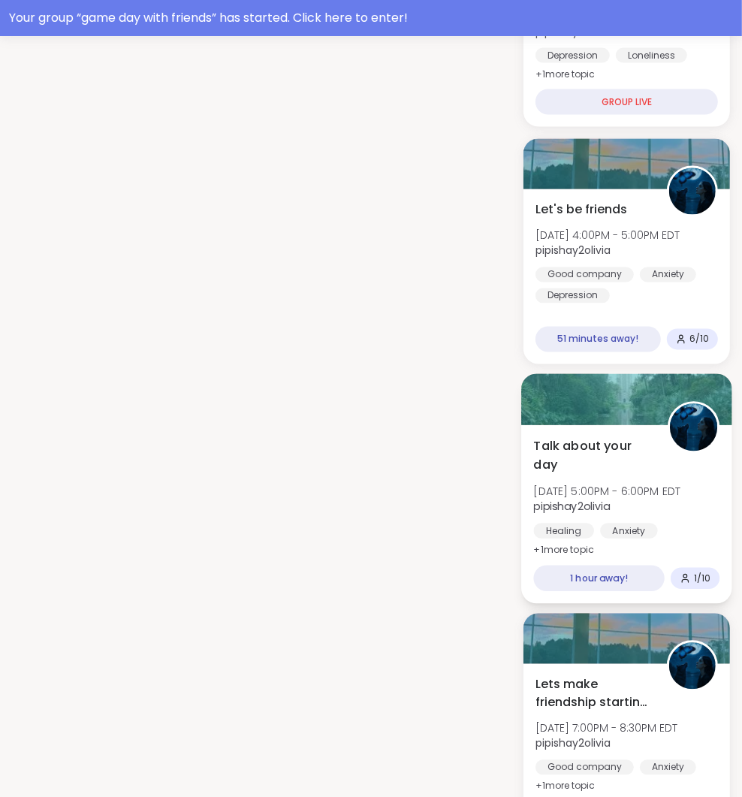
click at [597, 425] on div "Talk about your day [DATE] 5:00PM - 6:00PM EDT pipishay2olivia Healing Anxiety …" at bounding box center [626, 514] width 211 height 179
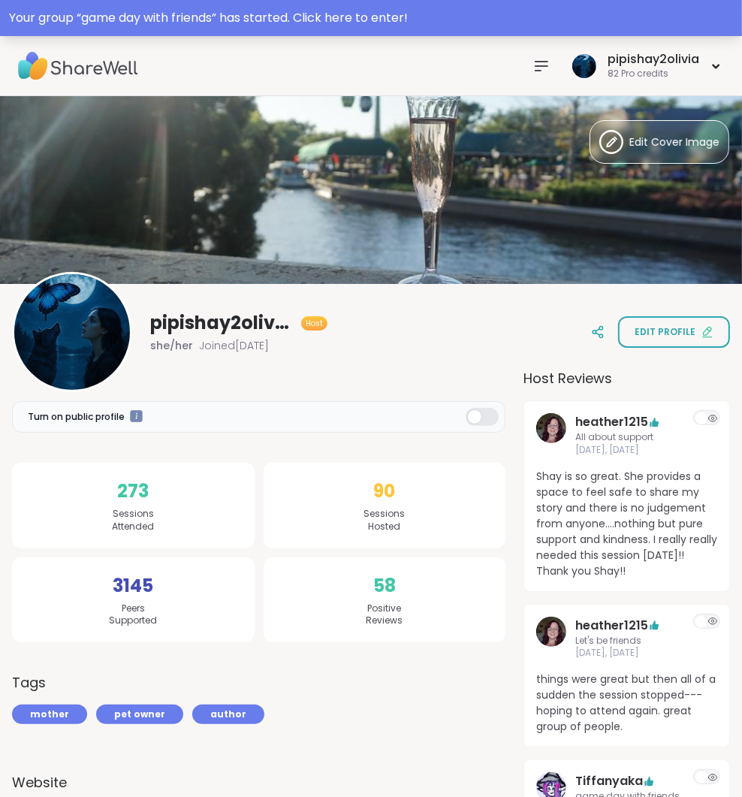
scroll to position [0, 0]
click at [528, 74] on nav at bounding box center [541, 66] width 30 height 30
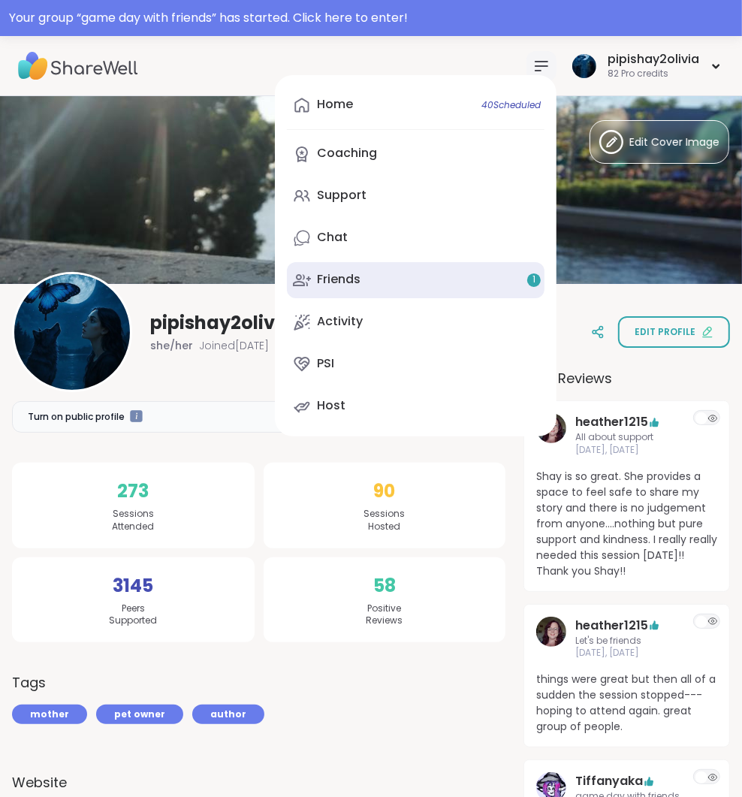
click at [366, 267] on link "Friends 1" at bounding box center [416, 280] width 258 height 36
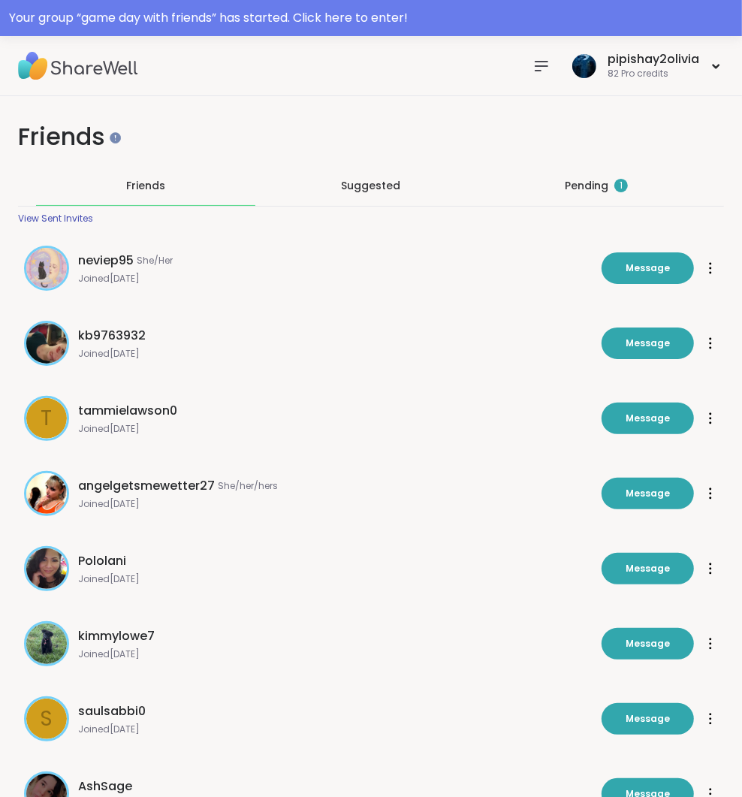
click at [551, 187] on div "Pending 1" at bounding box center [596, 185] width 219 height 39
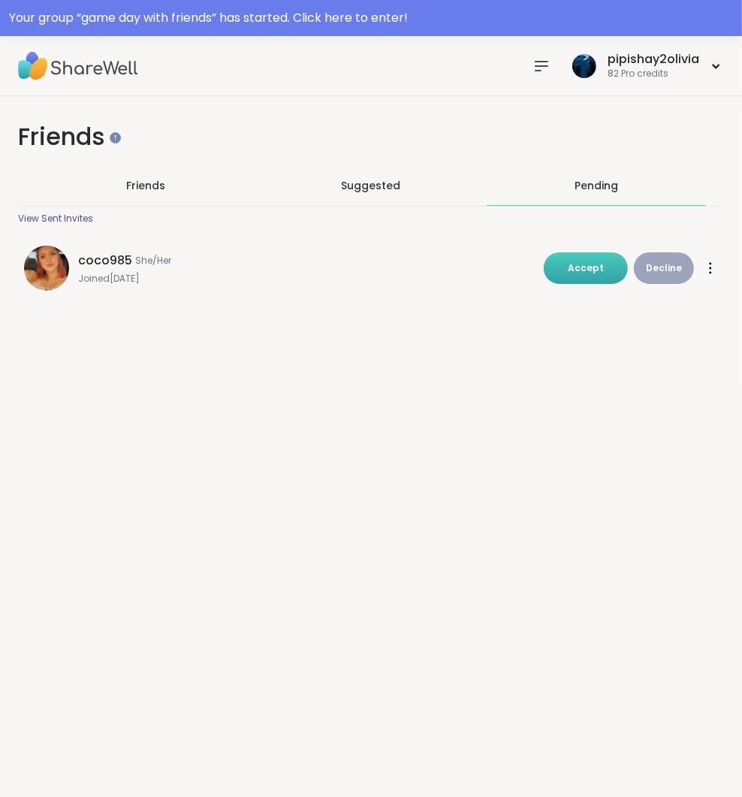
click at [586, 256] on button "Accept" at bounding box center [586, 268] width 84 height 32
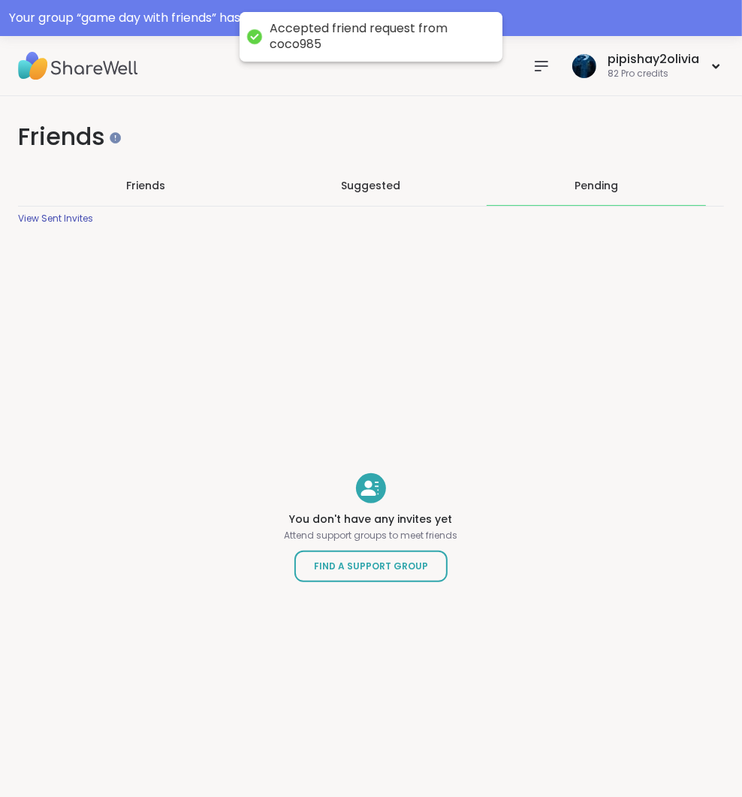
click at [148, 171] on div "Friends" at bounding box center [145, 185] width 219 height 39
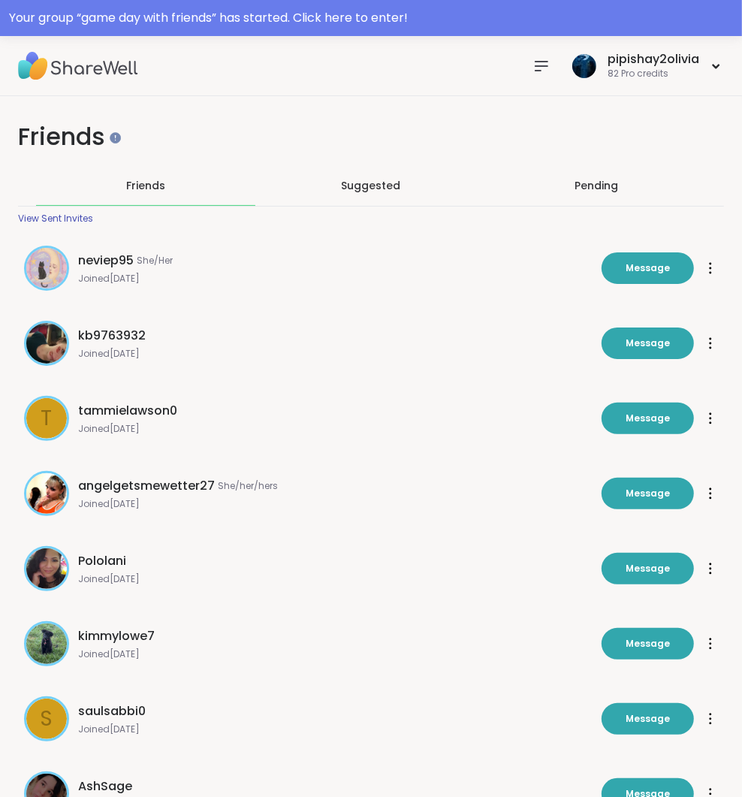
click at [531, 67] on nav at bounding box center [541, 66] width 30 height 30
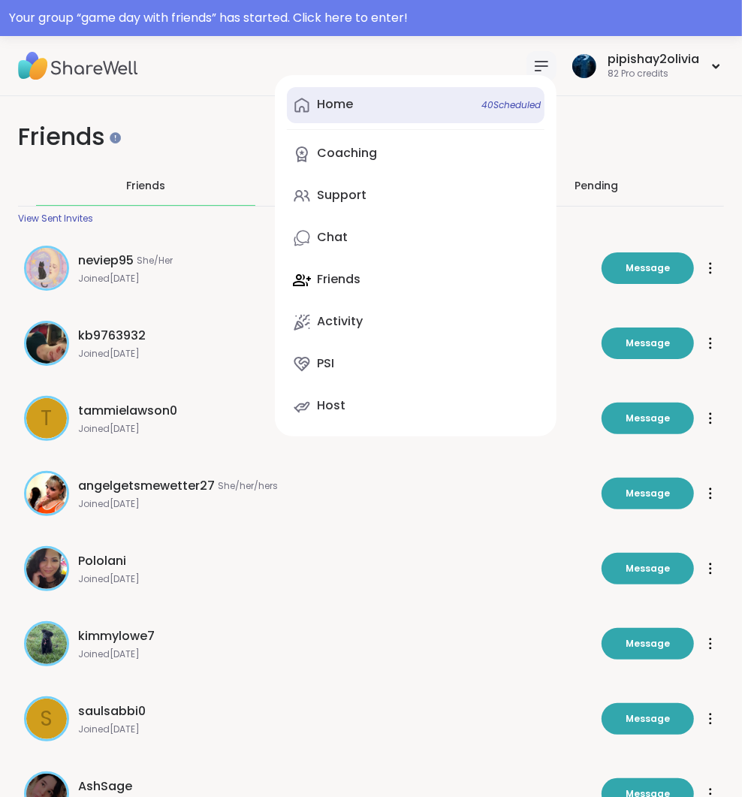
click at [345, 113] on link "Home 40 Scheduled" at bounding box center [416, 105] width 258 height 36
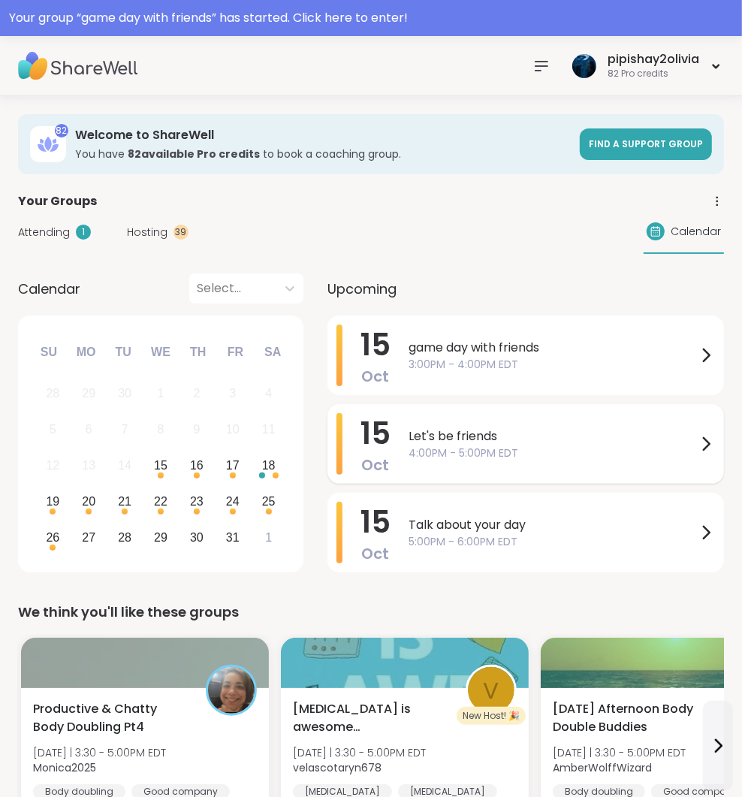
click at [468, 476] on div "[DATE] Let's be friends 4:00PM - 5:00PM EDT" at bounding box center [525, 444] width 396 height 80
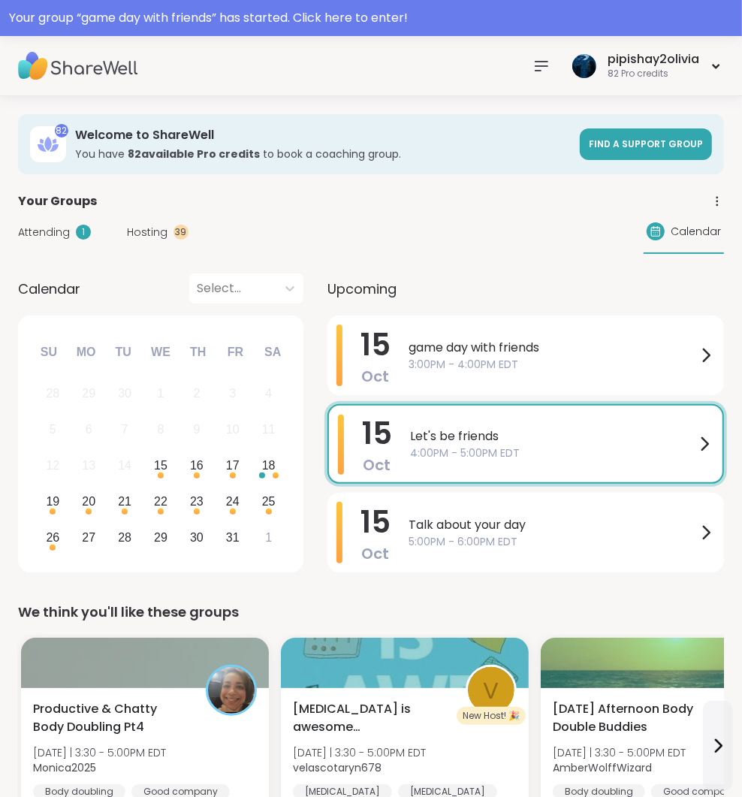
click at [441, 526] on span "Talk about your day" at bounding box center [553, 525] width 288 height 18
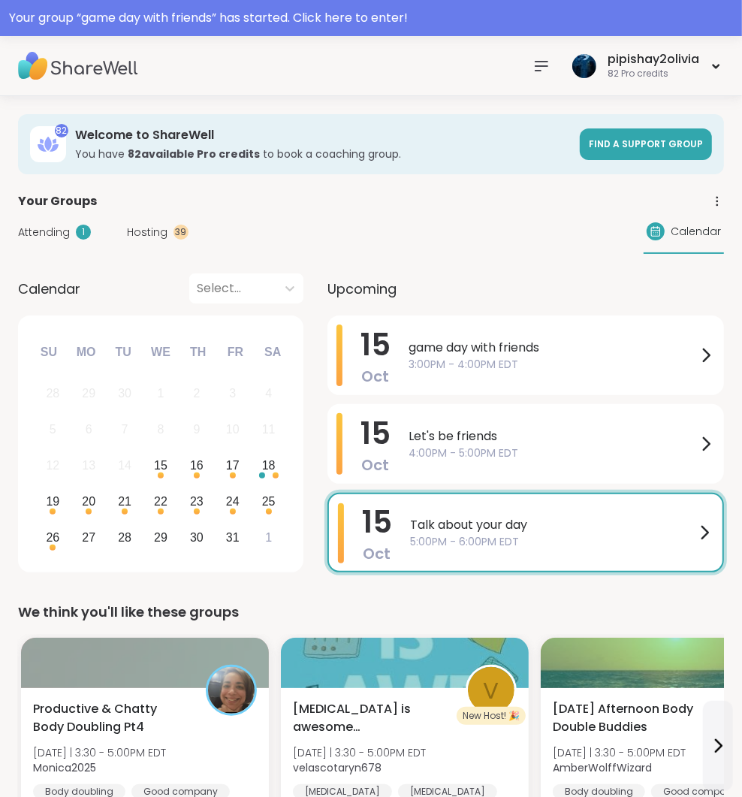
click at [282, 617] on div "We think you'll like these groups" at bounding box center [371, 611] width 706 height 21
click at [156, 243] on div "Attending 1 Hosting 39 Calendar" at bounding box center [371, 232] width 706 height 44
click at [156, 240] on div "Attending 1 Hosting 39 Calendar" at bounding box center [371, 232] width 706 height 44
click at [161, 222] on div "Attending 1 Hosting 39 Calendar" at bounding box center [371, 232] width 706 height 44
click at [608, 54] on div "pipishay2olivia" at bounding box center [654, 59] width 92 height 17
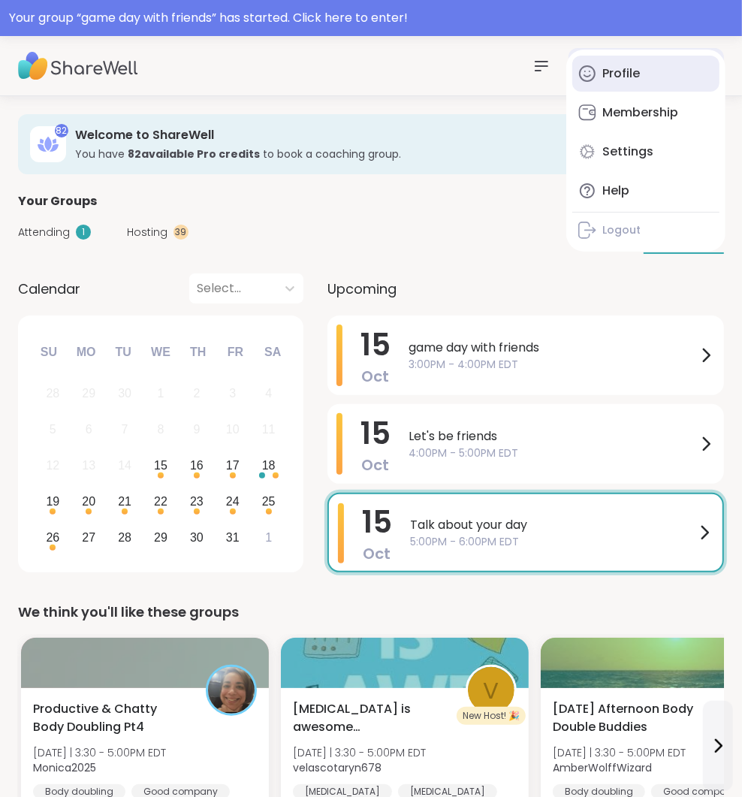
click at [638, 72] on div "Profile" at bounding box center [621, 73] width 38 height 17
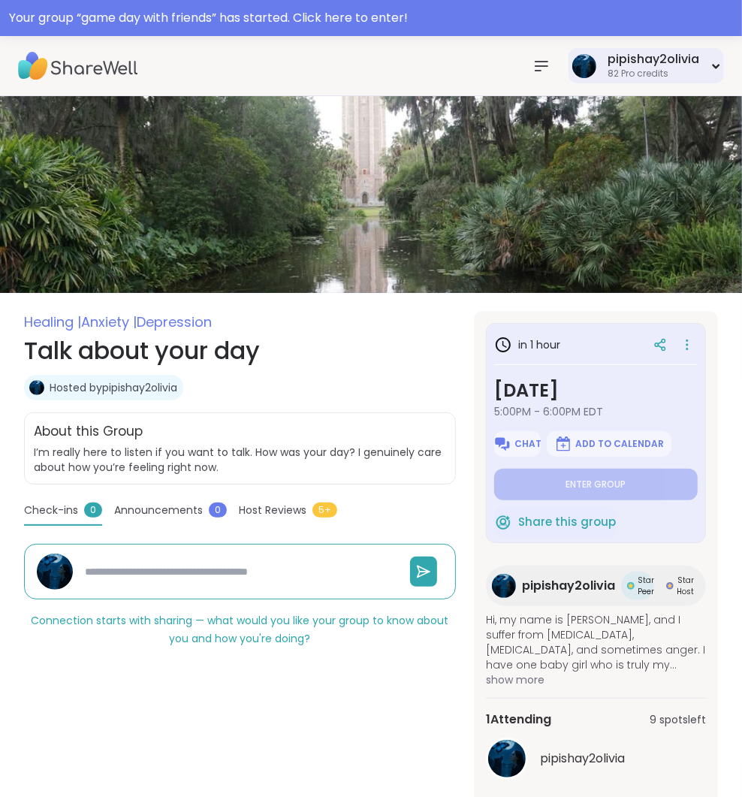
click at [626, 68] on div "82 Pro credits" at bounding box center [654, 74] width 92 height 13
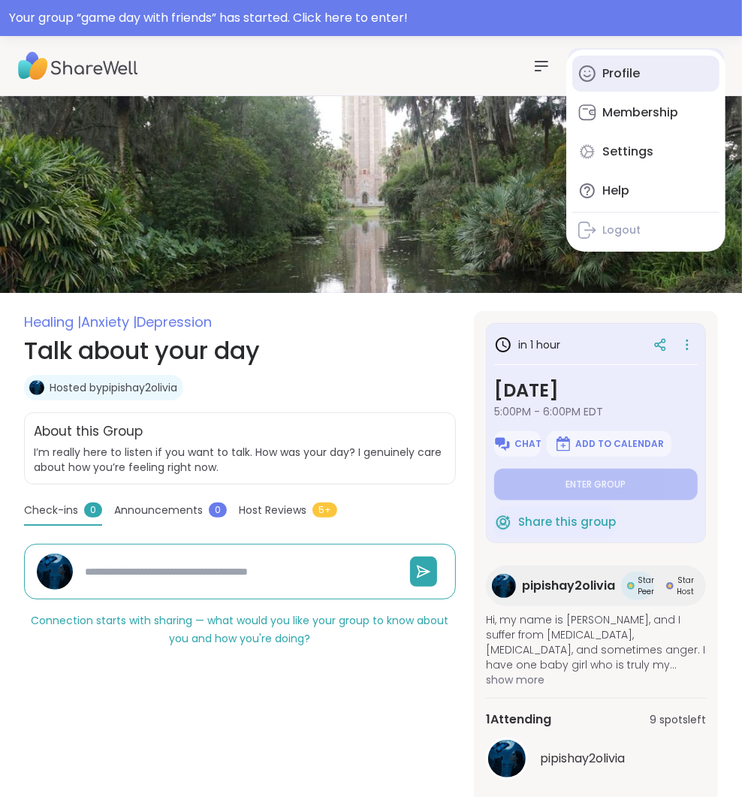
click at [617, 82] on link "Profile" at bounding box center [645, 74] width 147 height 36
type textarea "*"
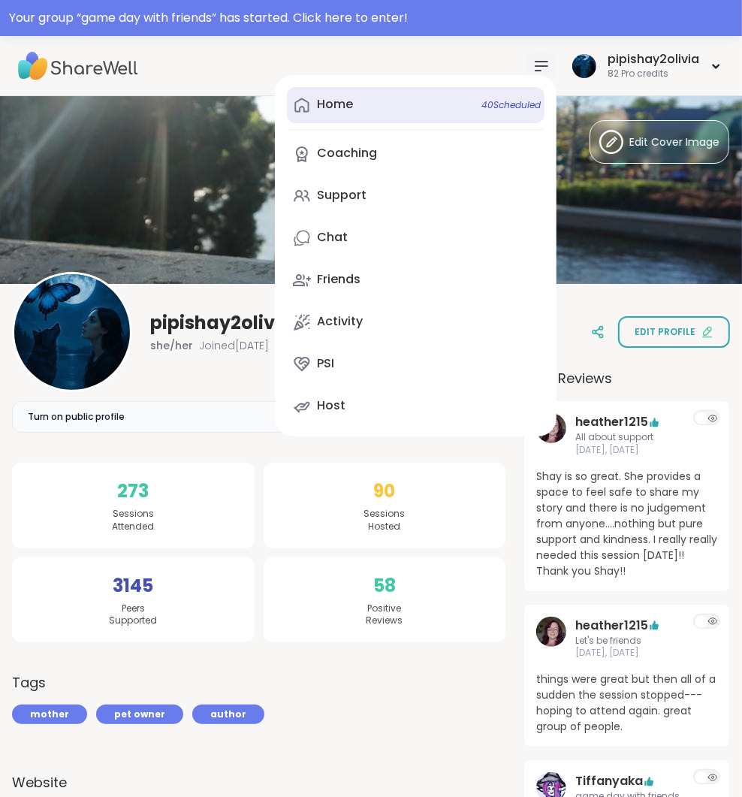
click at [398, 117] on link "Home 40 Scheduled" at bounding box center [416, 105] width 258 height 36
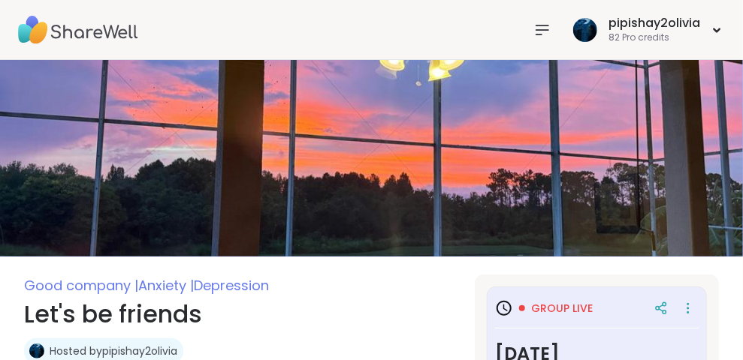
click at [540, 41] on nav at bounding box center [542, 30] width 30 height 30
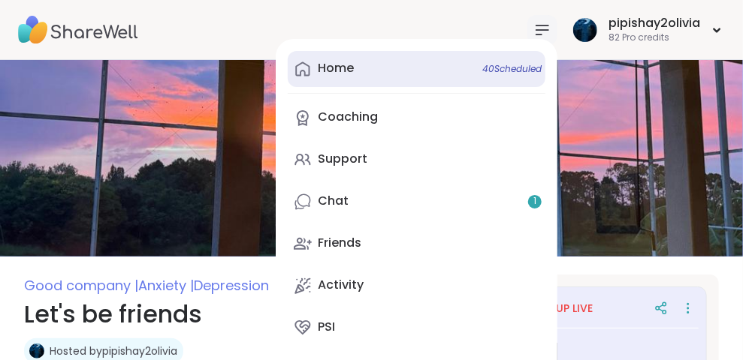
click at [419, 80] on link "Home 40 Scheduled" at bounding box center [417, 69] width 258 height 36
type textarea "*"
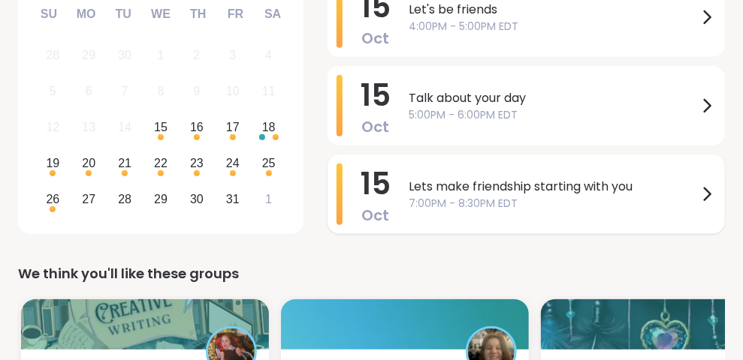
scroll to position [272, 0]
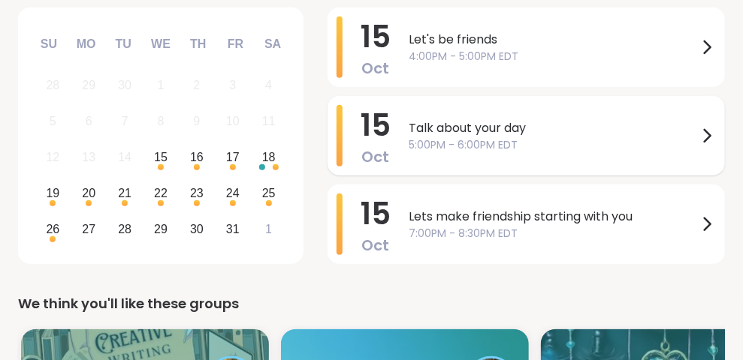
click at [487, 134] on span "Talk about your day" at bounding box center [553, 128] width 289 height 18
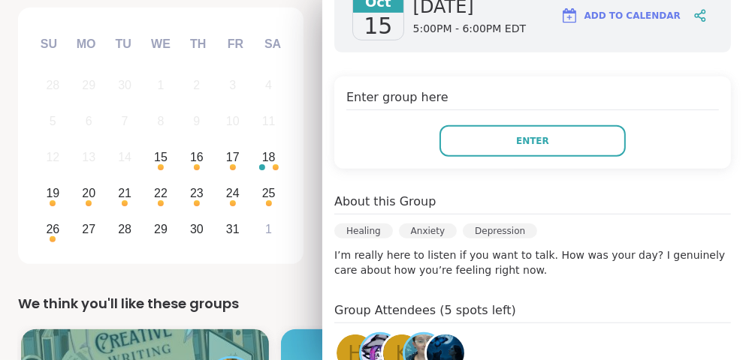
scroll to position [284, 0]
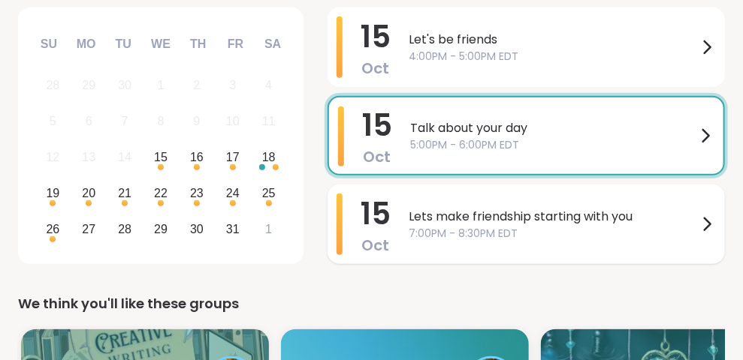
click at [424, 210] on span "Lets make friendship starting with you" at bounding box center [553, 217] width 289 height 18
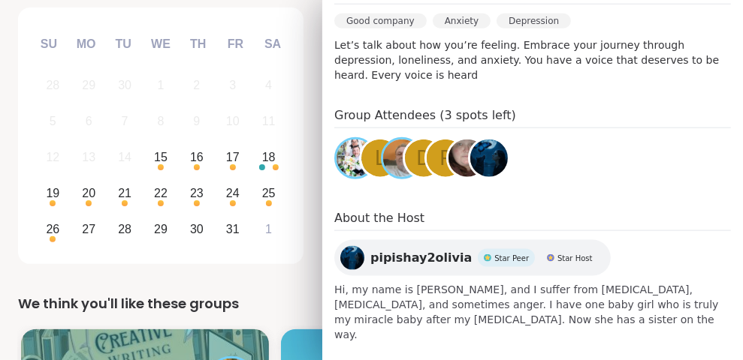
scroll to position [477, 0]
click at [312, 309] on div "We think you'll like these groups" at bounding box center [371, 304] width 707 height 21
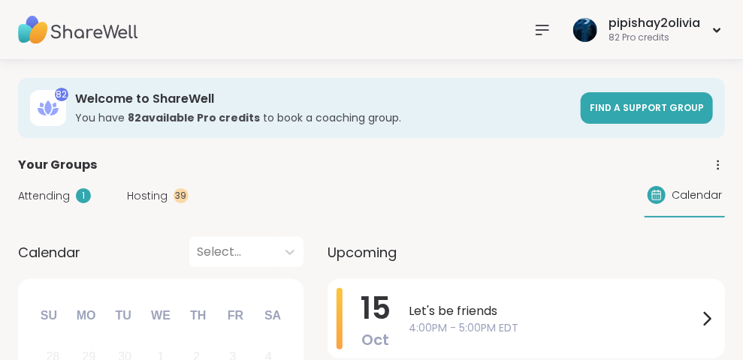
scroll to position [0, 0]
click at [169, 197] on div "Hosting 39" at bounding box center [158, 196] width 62 height 16
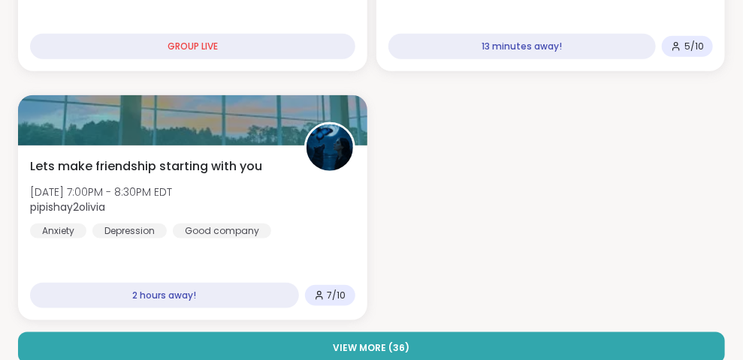
scroll to position [412, 0]
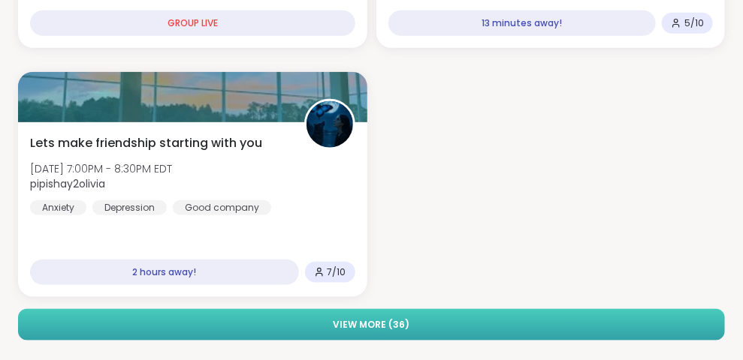
click at [457, 329] on button "View More ( 36 )" at bounding box center [371, 325] width 707 height 32
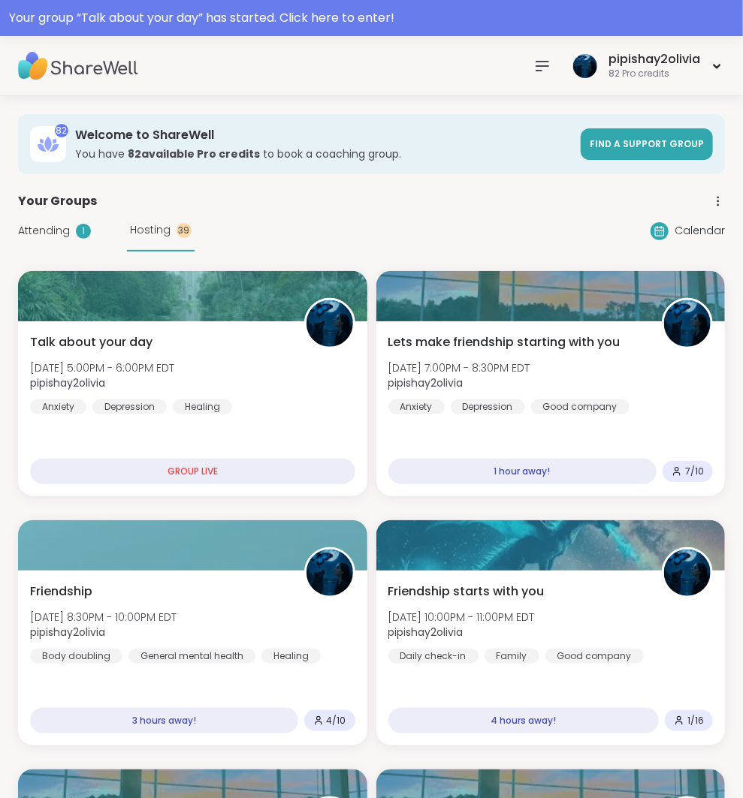
scroll to position [0, 0]
click at [547, 59] on icon at bounding box center [542, 66] width 18 height 18
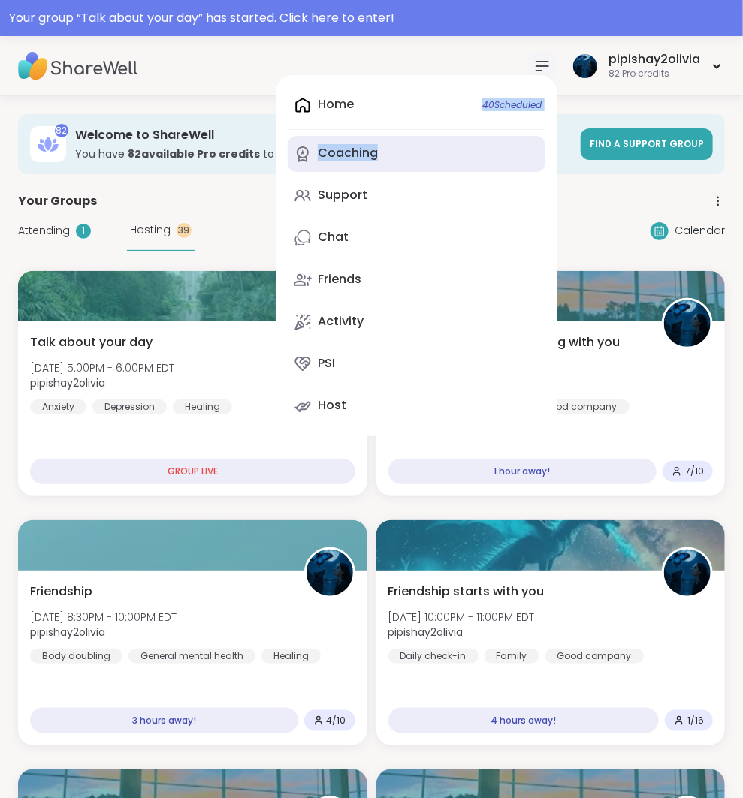
drag, startPoint x: 352, startPoint y: 104, endPoint x: 444, endPoint y: 163, distance: 109.1
click at [444, 163] on div "Home 40 Scheduled Coaching Support Chat Friends Activity PSI Host" at bounding box center [417, 255] width 282 height 361
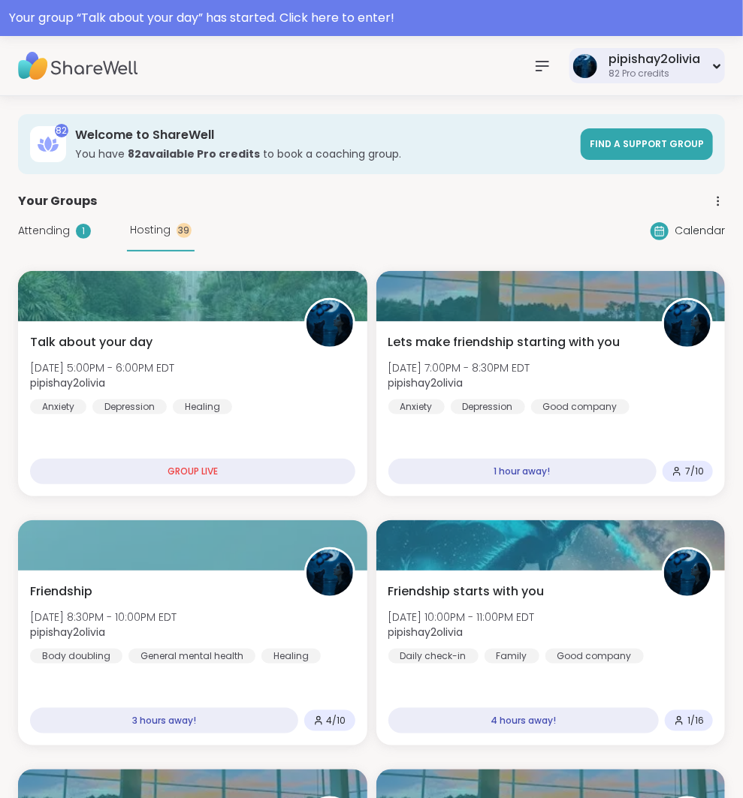
click at [677, 76] on div "82 Pro credits" at bounding box center [654, 74] width 92 height 13
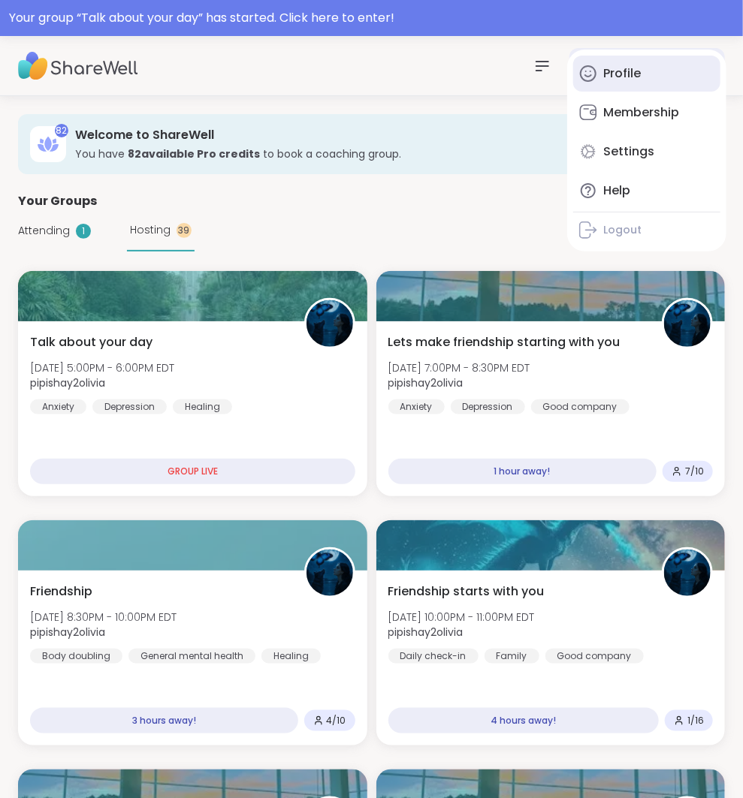
click at [653, 81] on link "Profile" at bounding box center [646, 74] width 147 height 36
